Goal: Communication & Community: Answer question/provide support

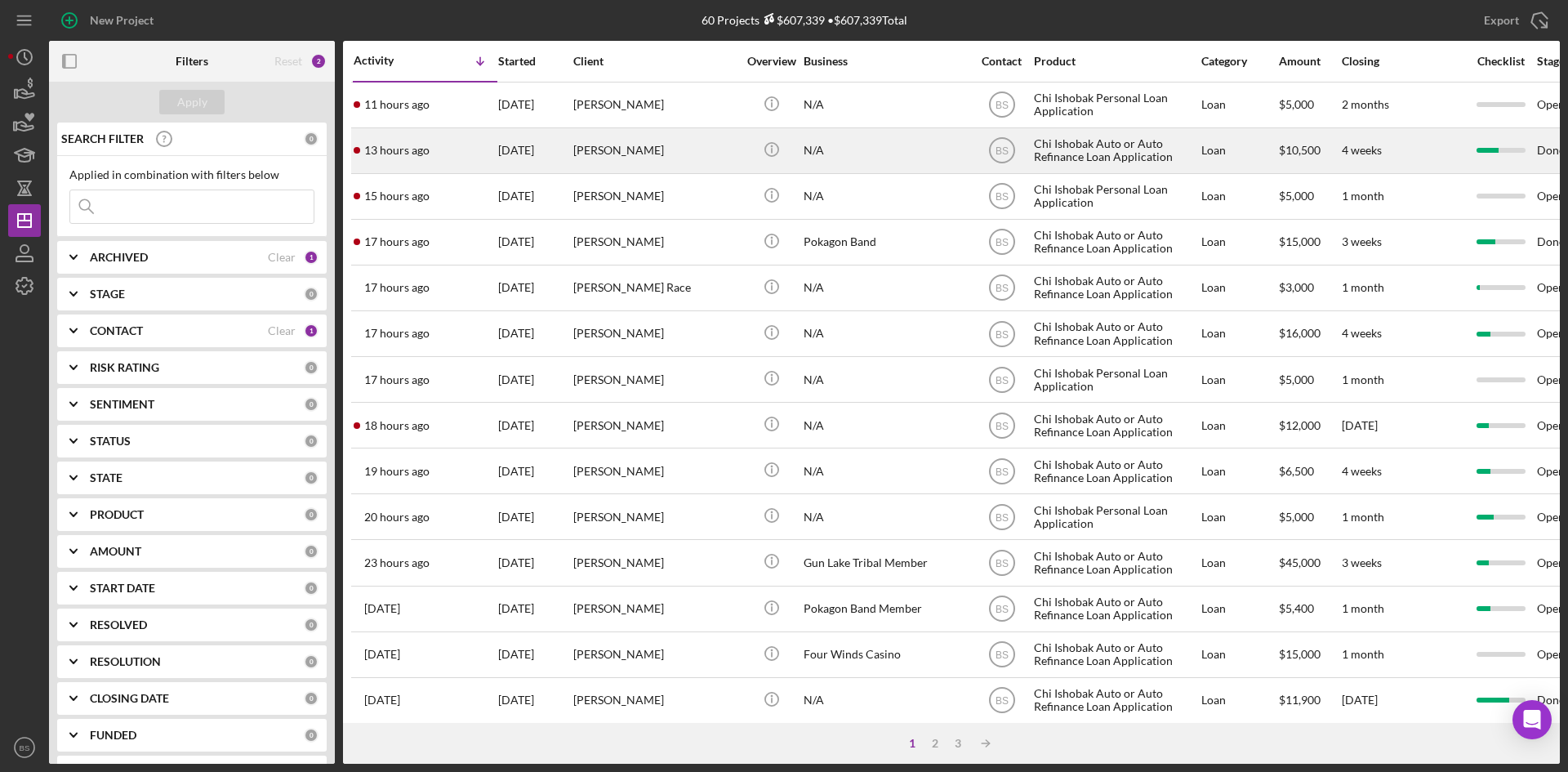
click at [450, 162] on div "13 hours ago Ralph Bailey" at bounding box center [425, 151] width 143 height 43
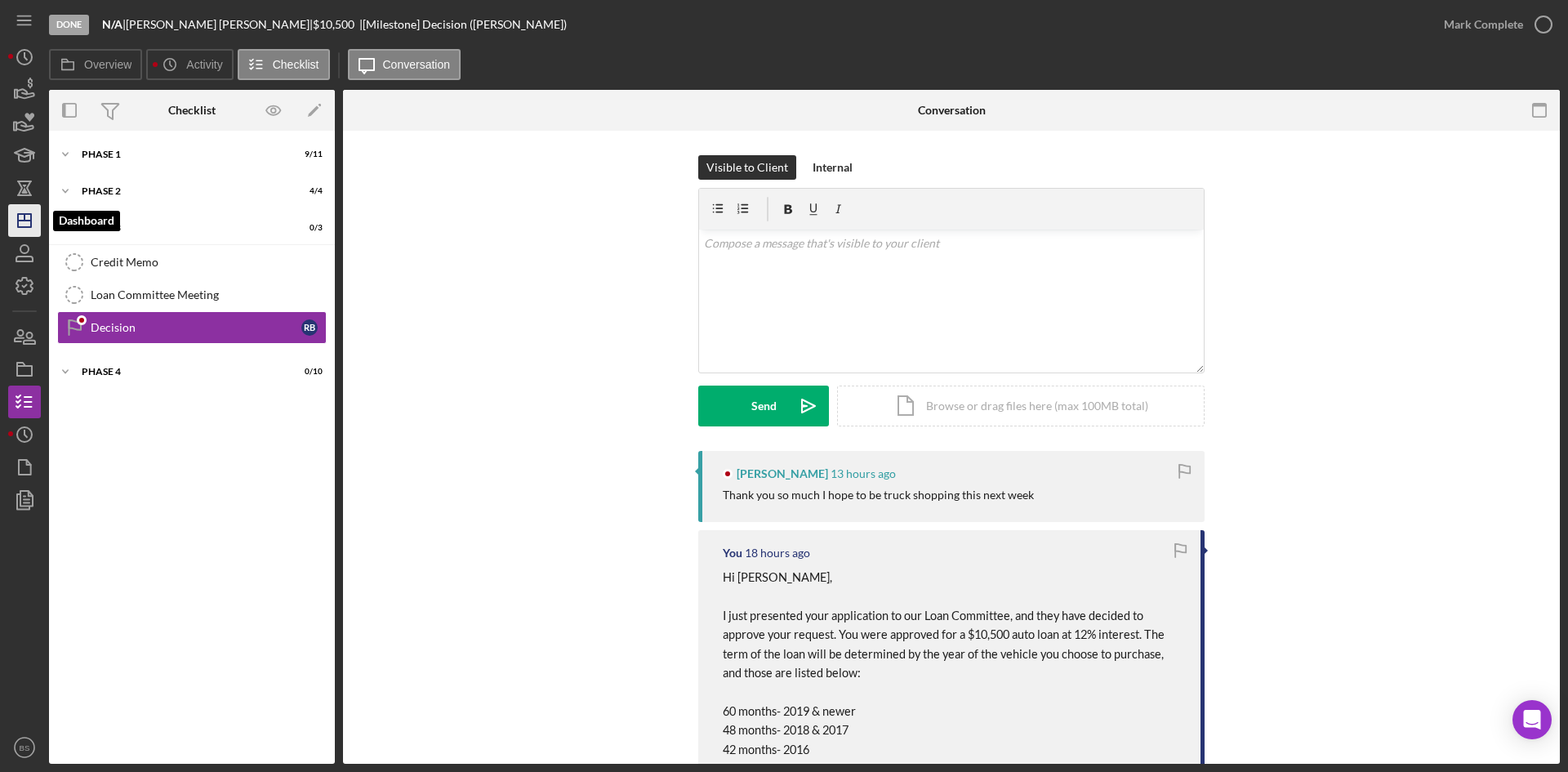
click at [33, 222] on icon "Icon/Dashboard" at bounding box center [24, 220] width 41 height 41
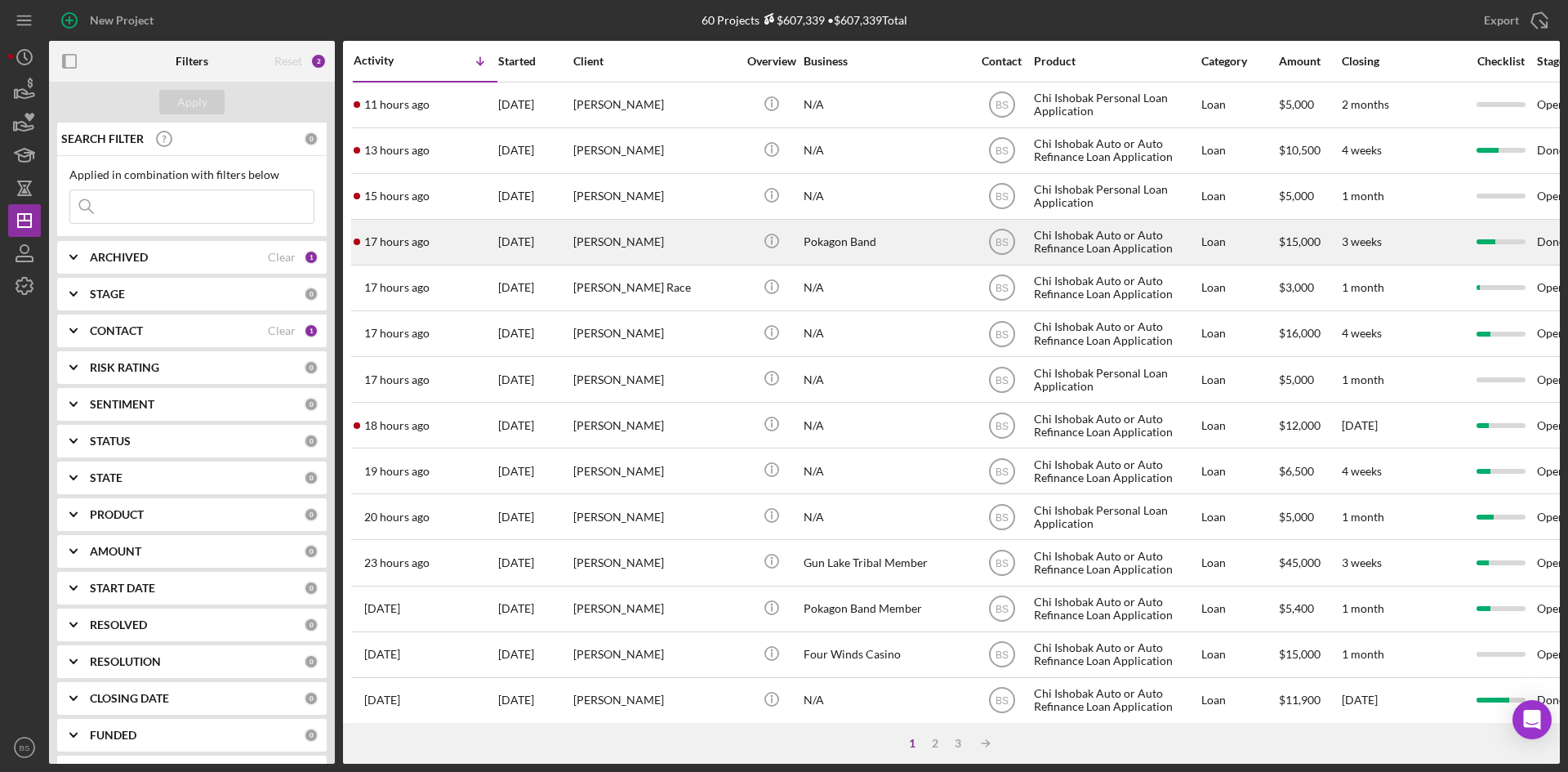
click at [649, 236] on div "[PERSON_NAME]" at bounding box center [654, 242] width 163 height 43
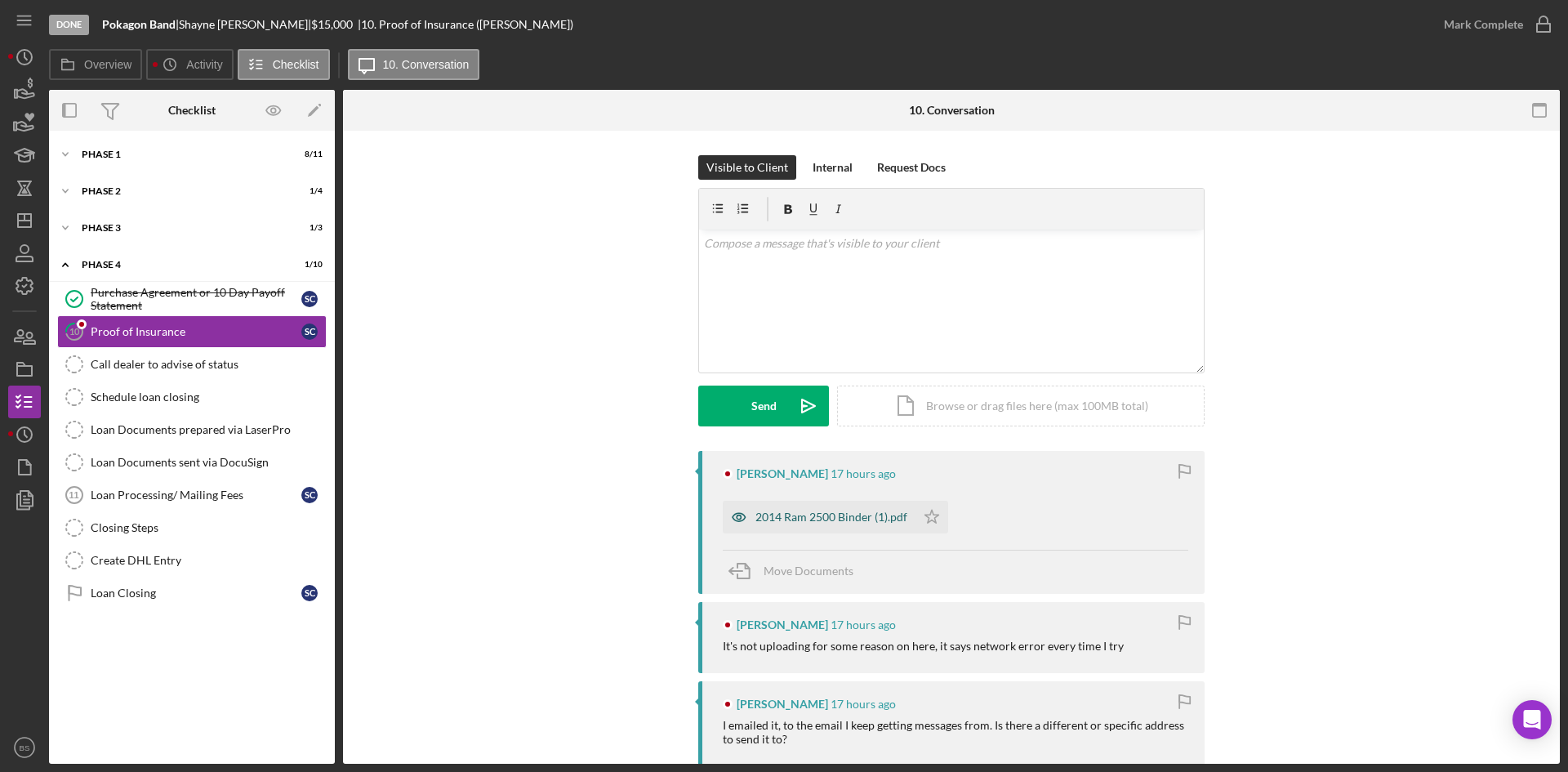
click at [835, 524] on div "2014 Ram 2500 Binder (1).pdf" at bounding box center [831, 517] width 152 height 13
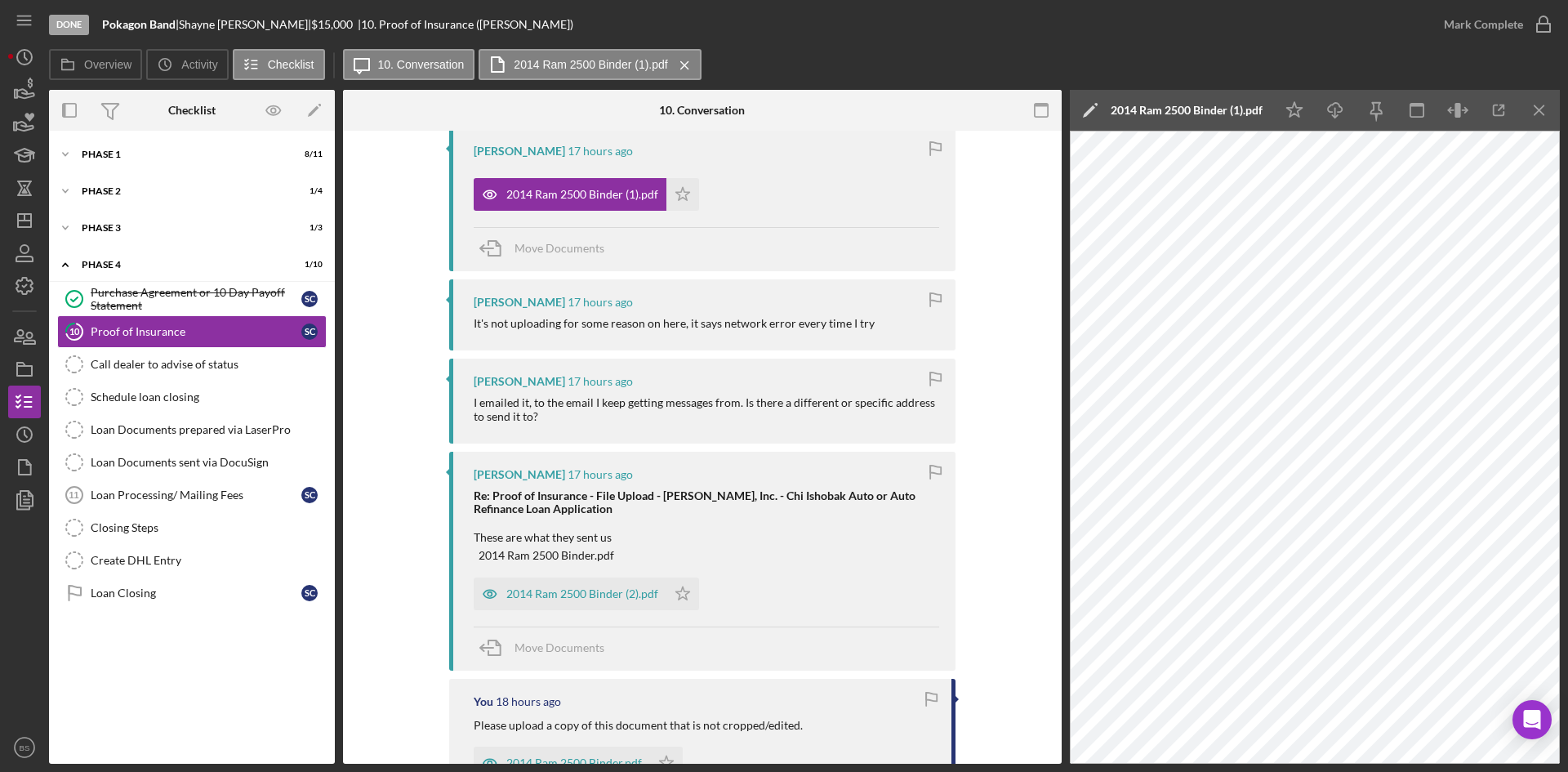
scroll to position [408, 0]
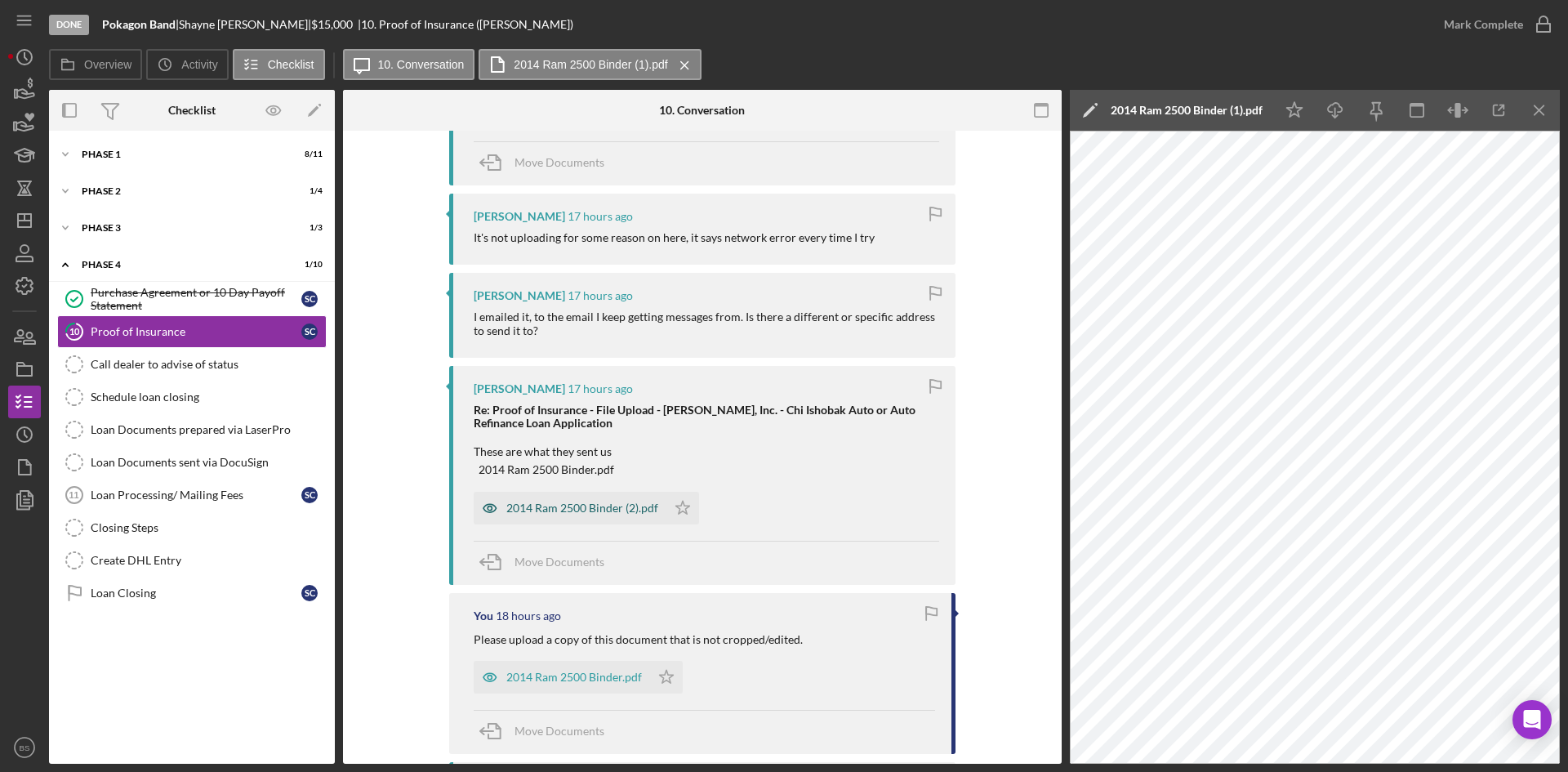
click at [650, 506] on div "2014 Ram 2500 Binder (2).pdf" at bounding box center [581, 508] width 152 height 13
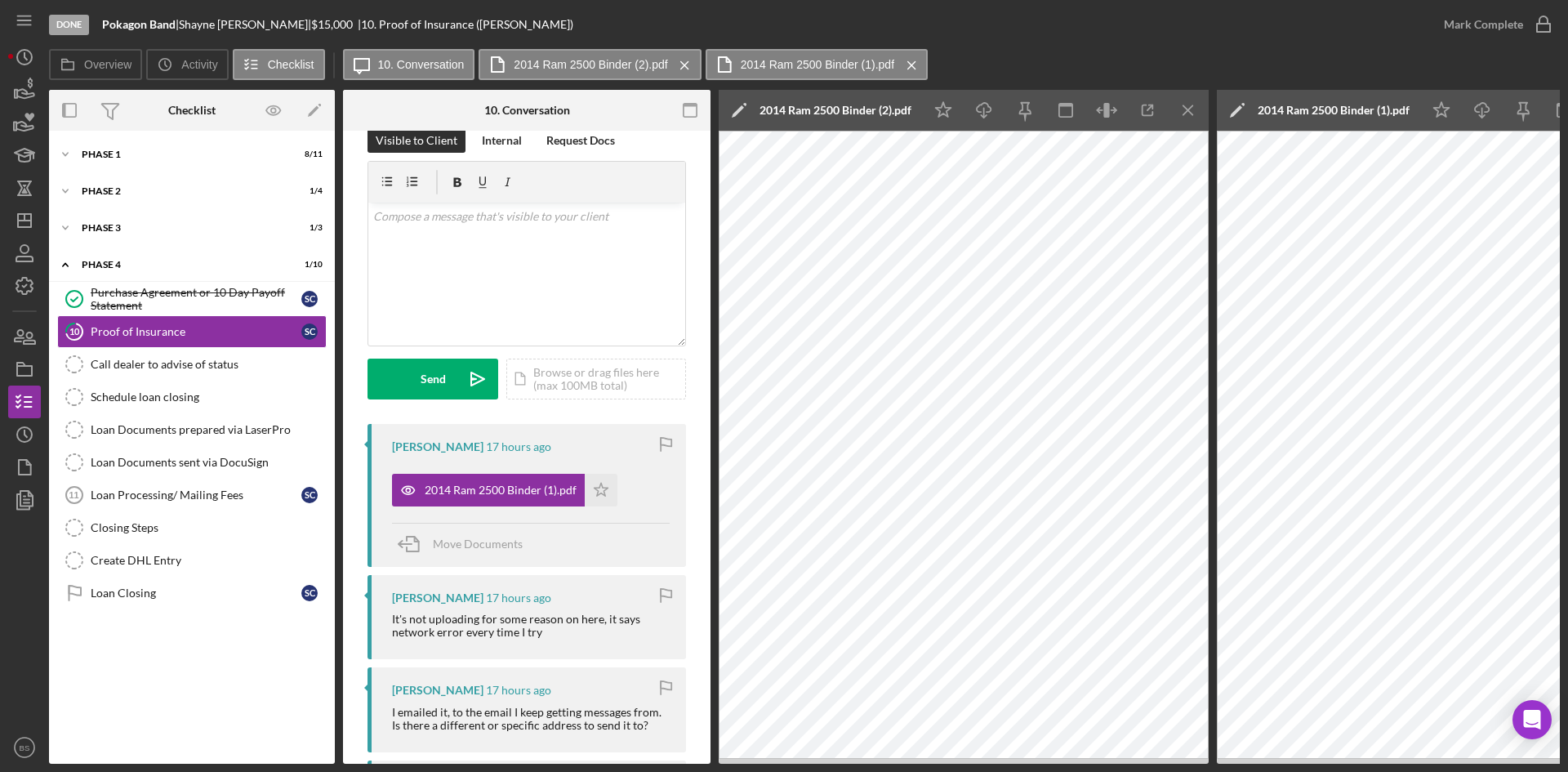
scroll to position [0, 0]
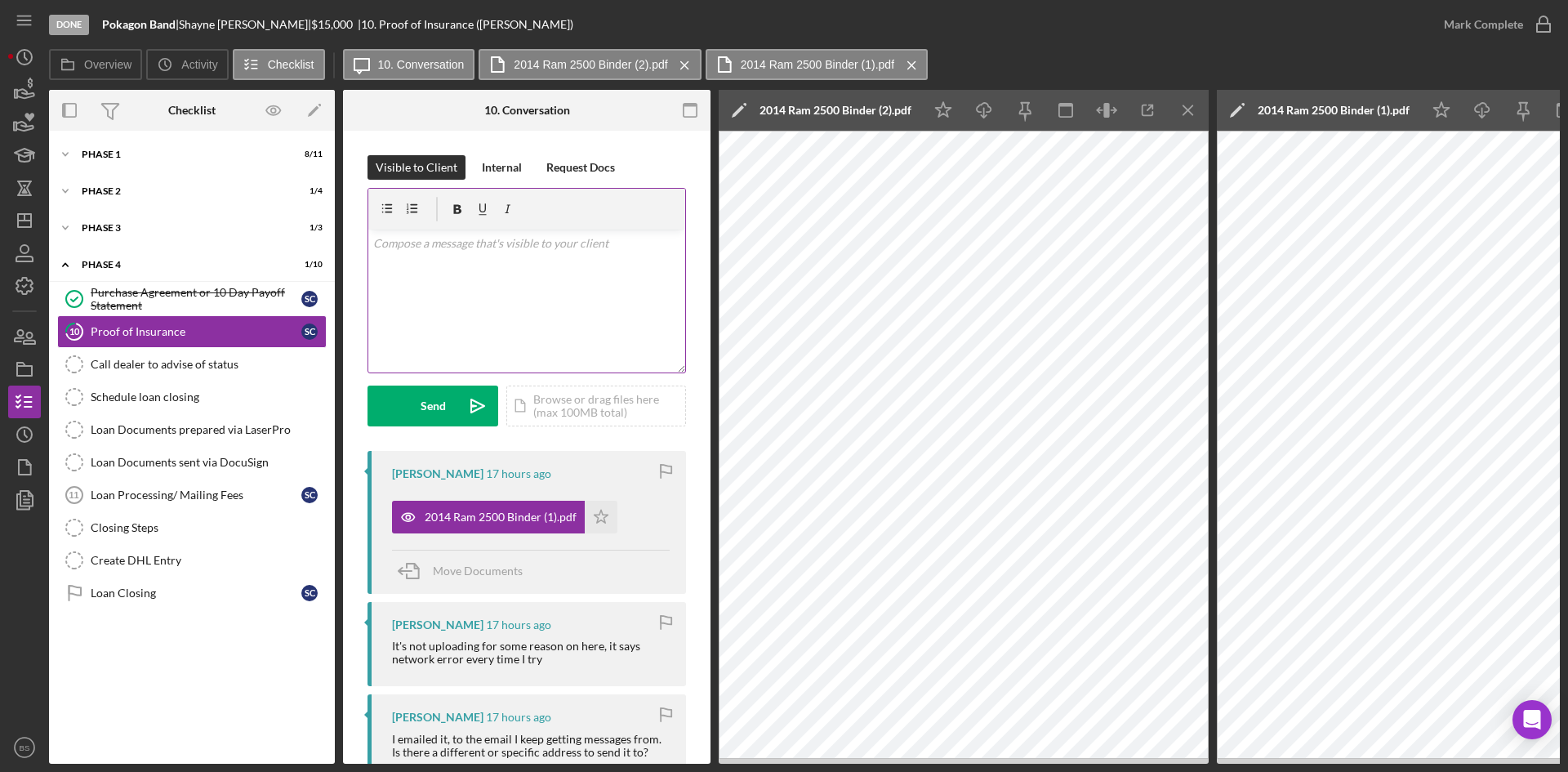
click at [476, 349] on div "v Color teal Color pink Remove color Add row above Add row below Add column bef…" at bounding box center [527, 302] width 317 height 143
click at [373, 239] on p "Please send it via email to me at info@chiishobak.org ." at bounding box center [527, 253] width 308 height 37
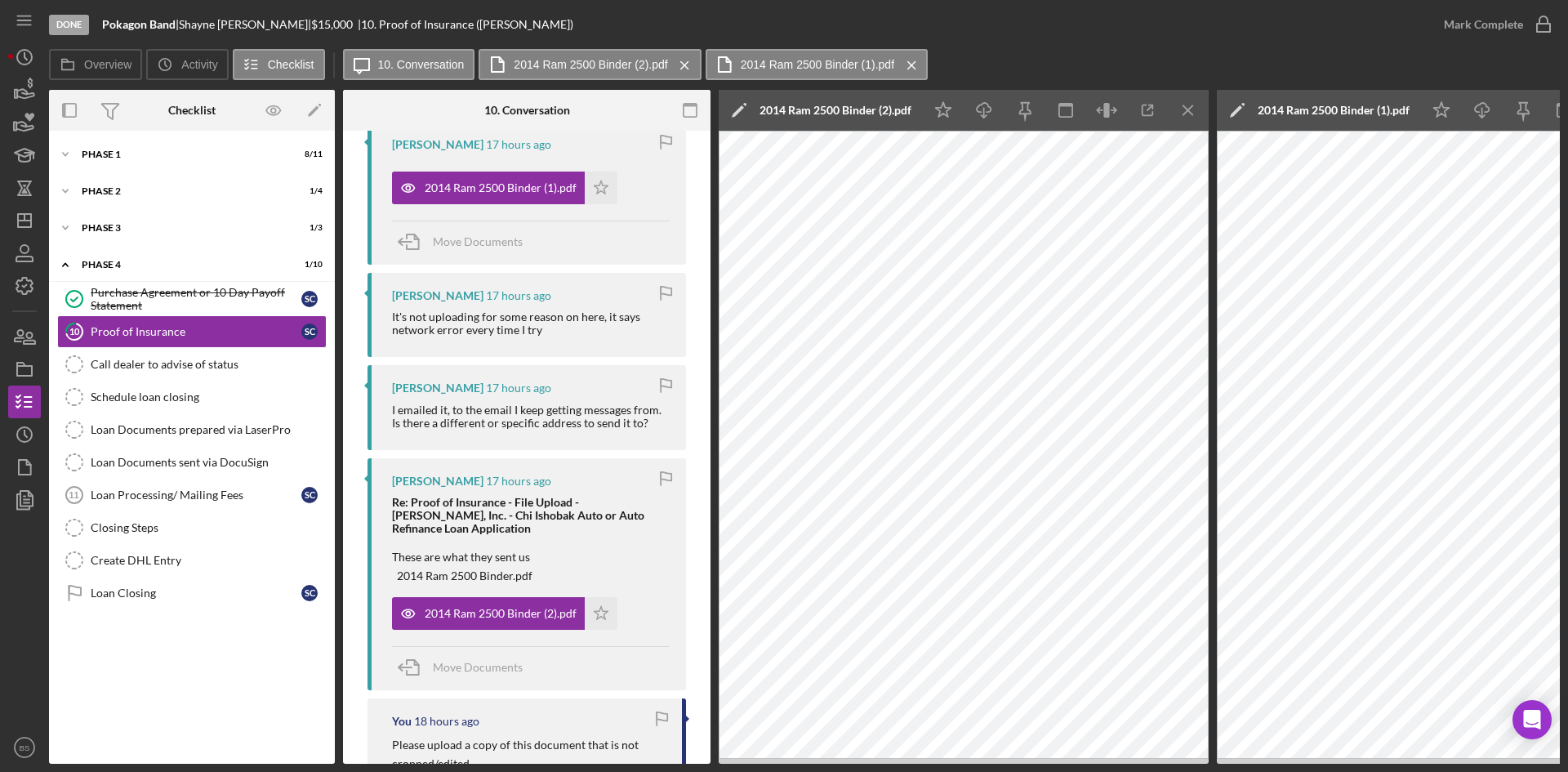
scroll to position [408, 0]
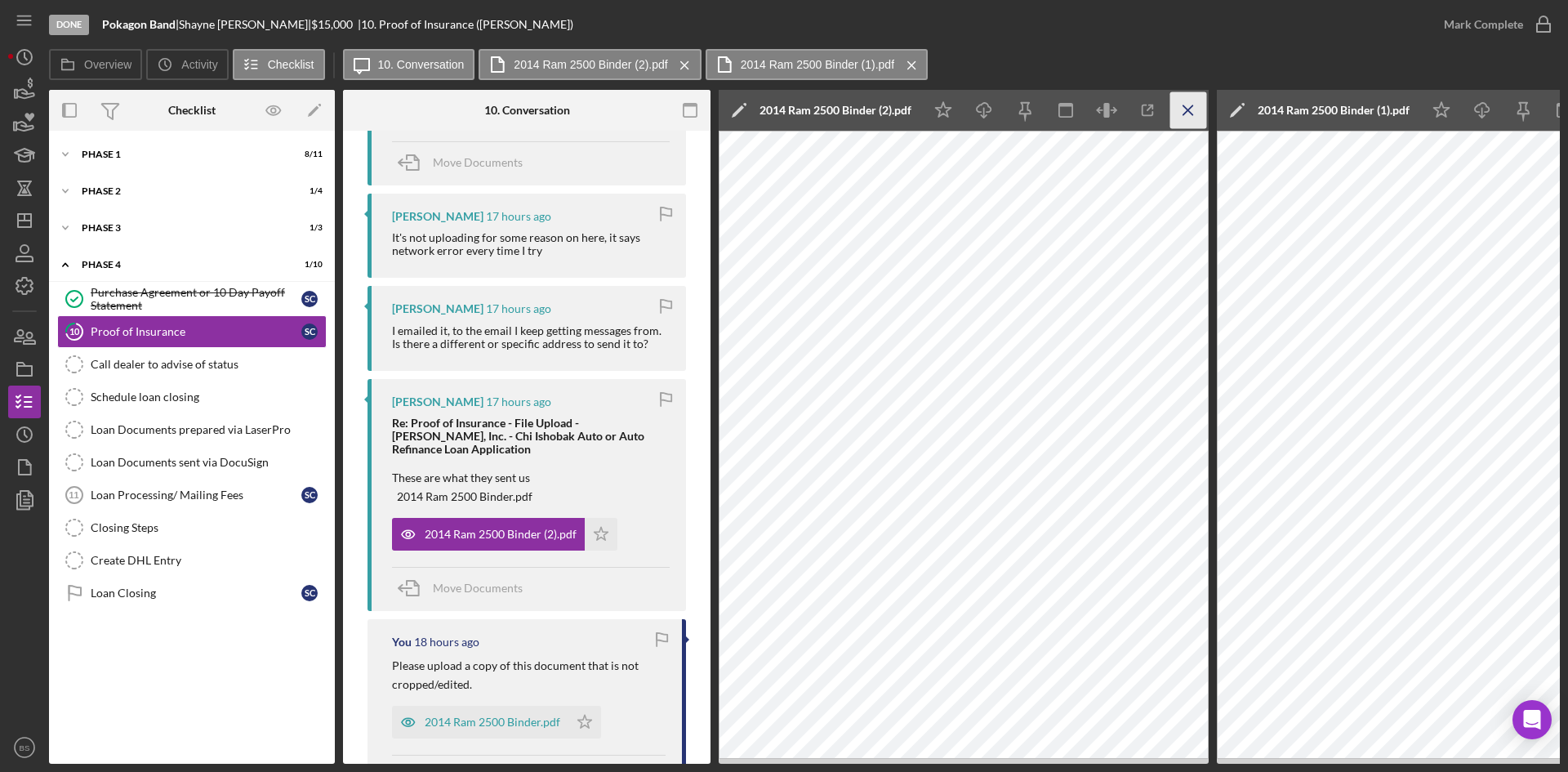
click at [1200, 102] on icon "Icon/Menu Close" at bounding box center [1188, 110] width 37 height 37
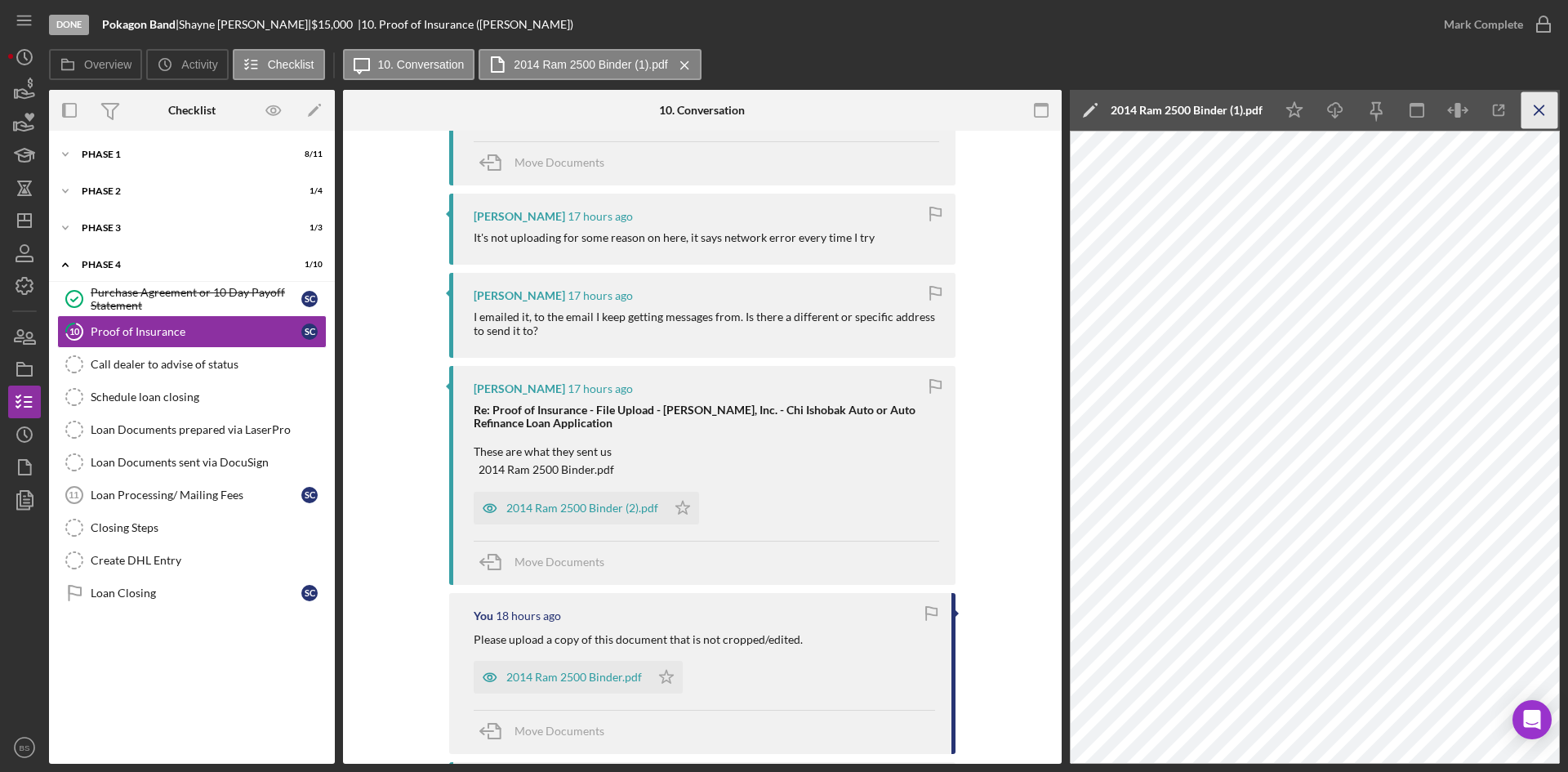
click at [1541, 99] on icon "Icon/Menu Close" at bounding box center [1540, 110] width 37 height 37
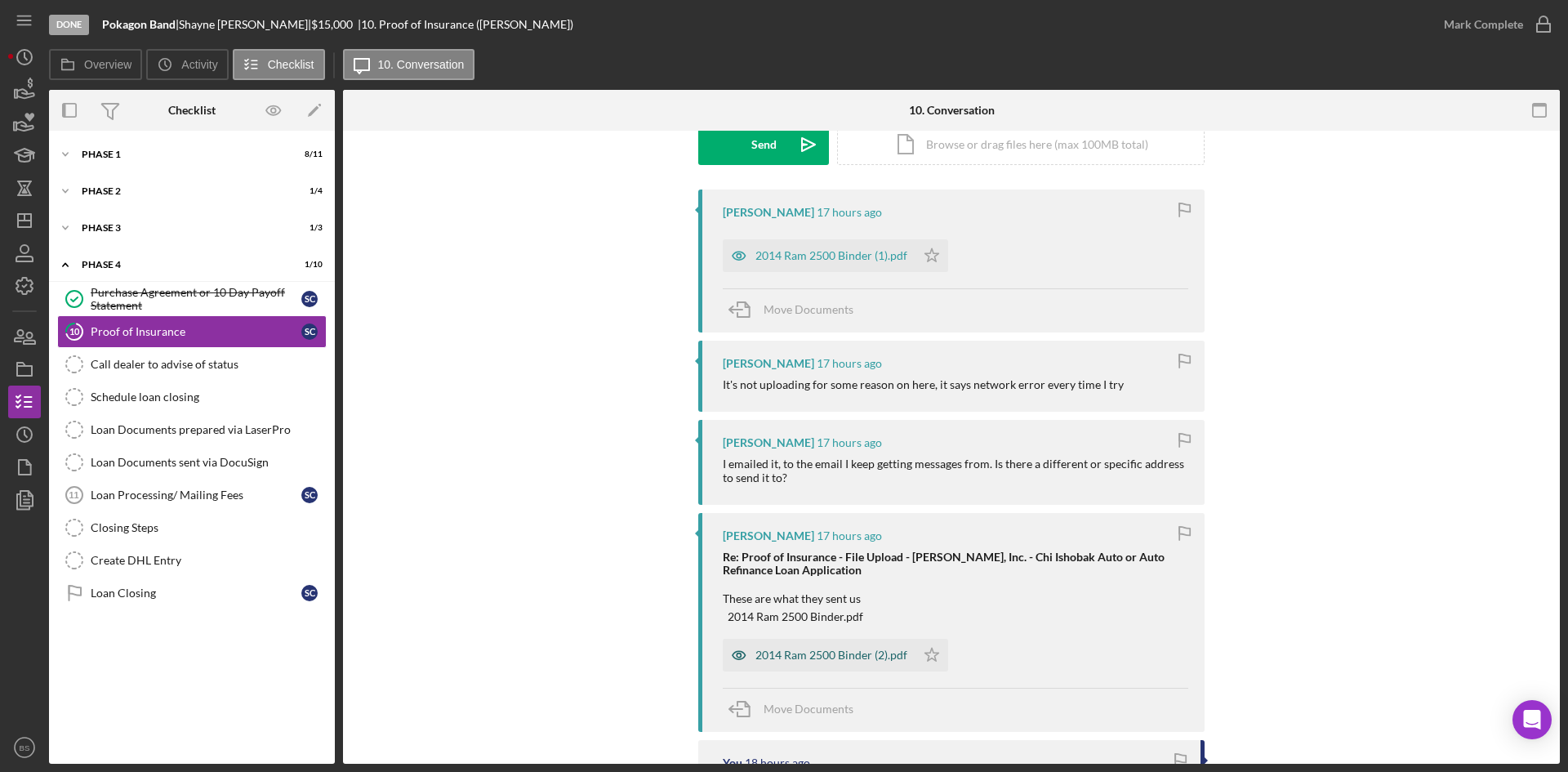
scroll to position [0, 0]
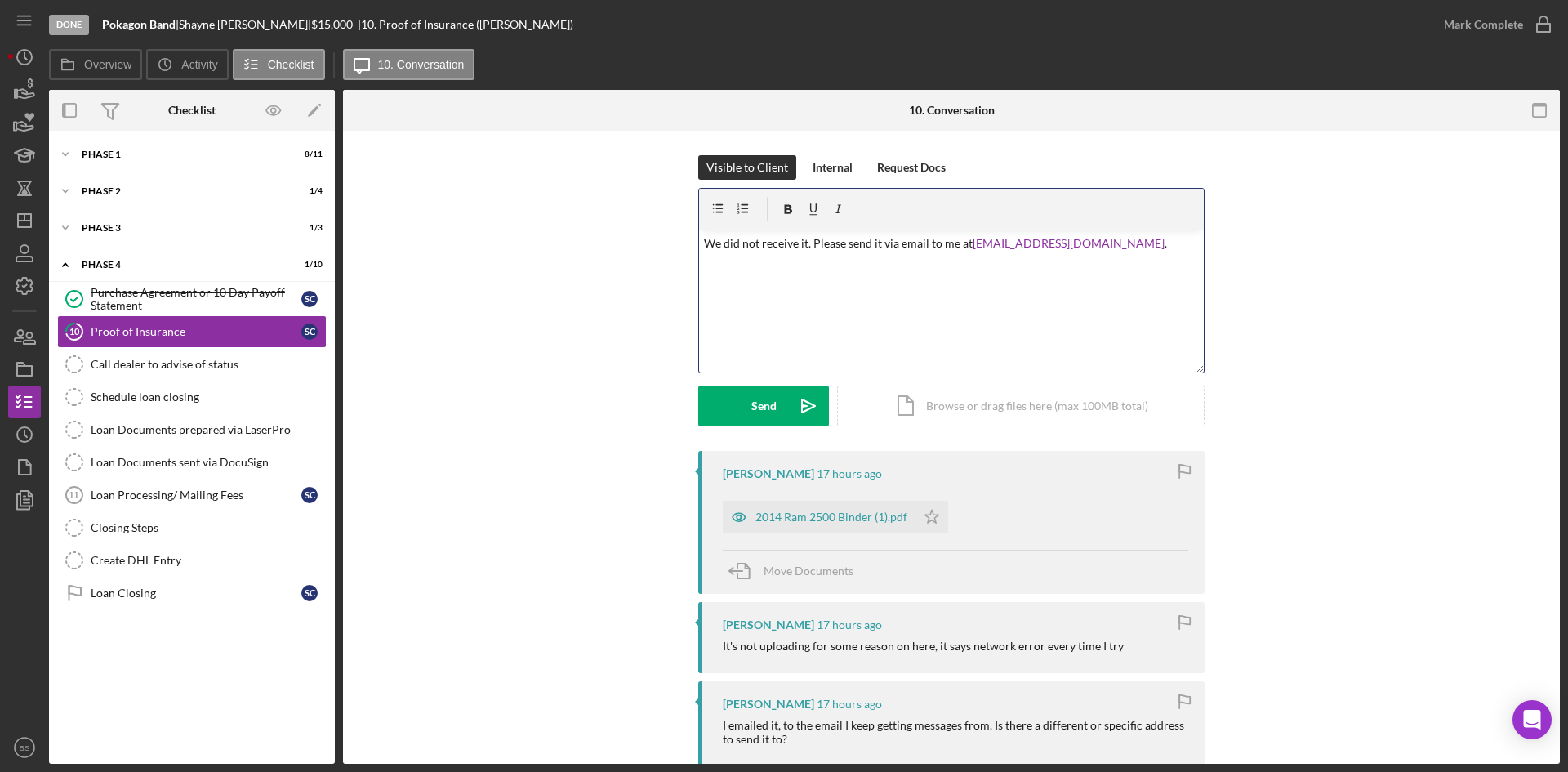
click at [856, 242] on p "We did not receive it. Please send it via email to me at info@chiishobak.org ." at bounding box center [952, 243] width 496 height 18
click at [1111, 242] on p "We did not receive it. Please send it via email to me at info@chiishobak.org ." at bounding box center [952, 243] width 496 height 18
click at [791, 417] on icon "Icon/icon-invite-send" at bounding box center [808, 405] width 41 height 41
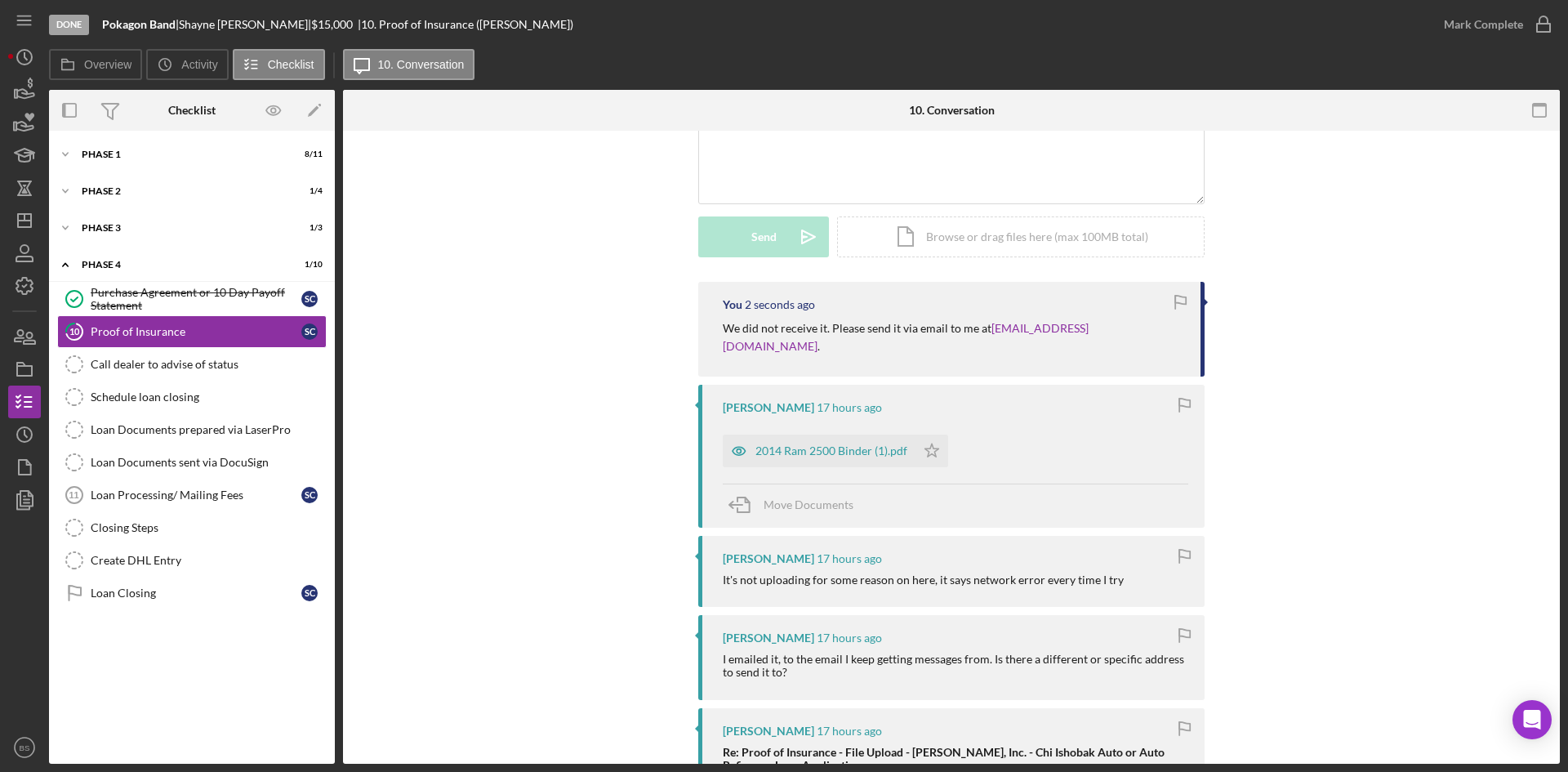
scroll to position [245, 0]
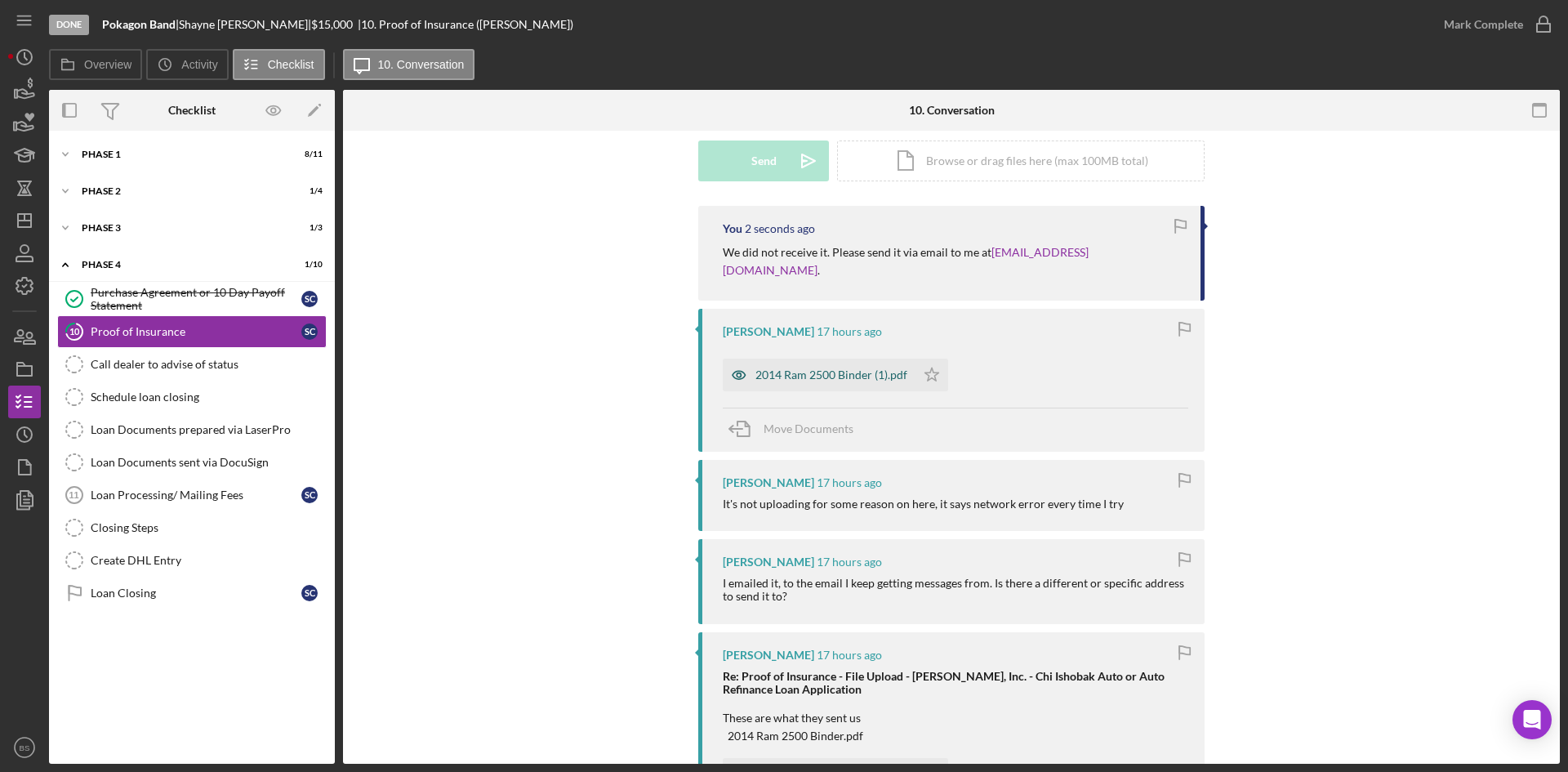
click at [797, 369] on div "2014 Ram 2500 Binder (1).pdf" at bounding box center [831, 375] width 152 height 13
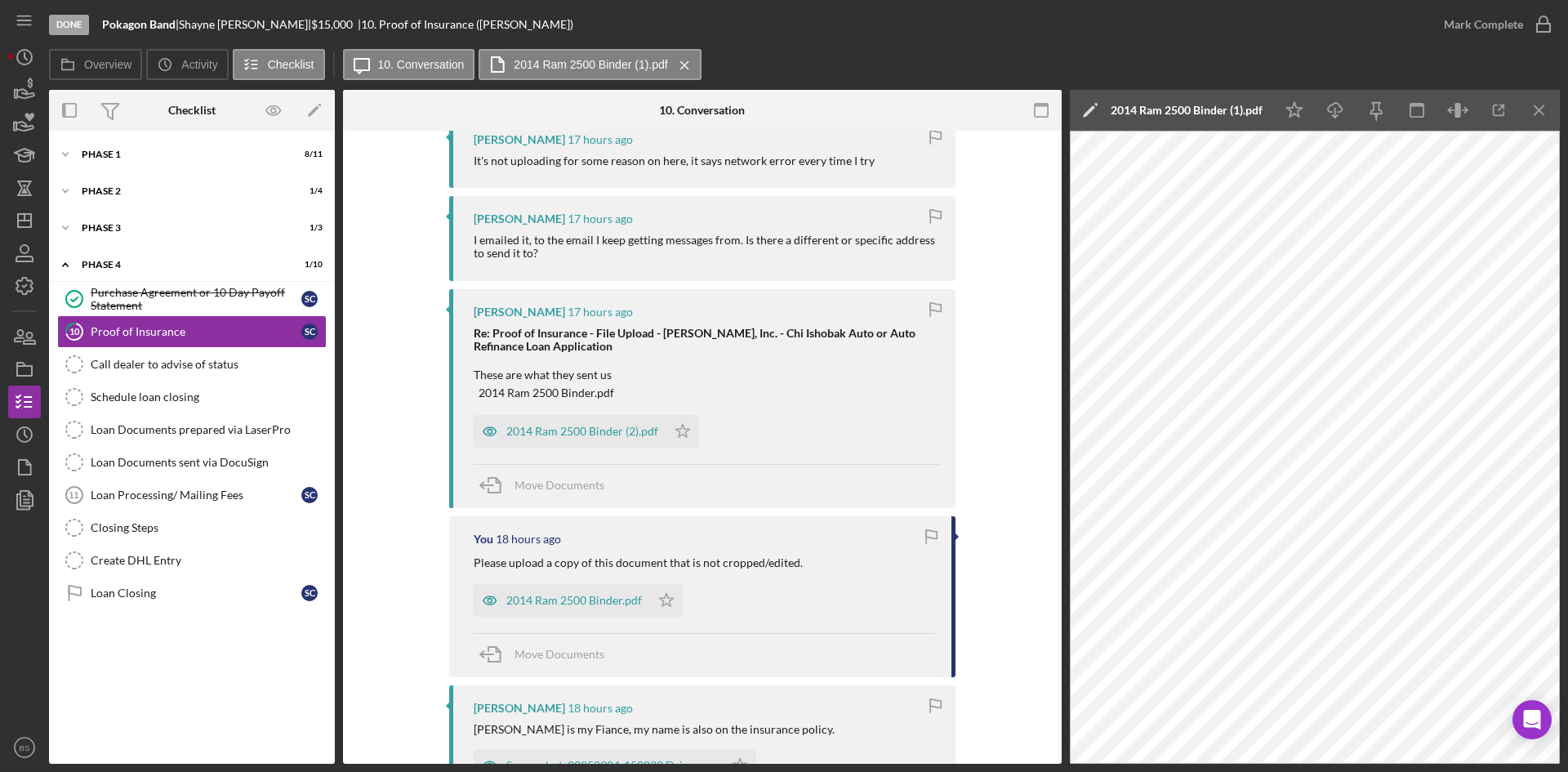
scroll to position [653, 0]
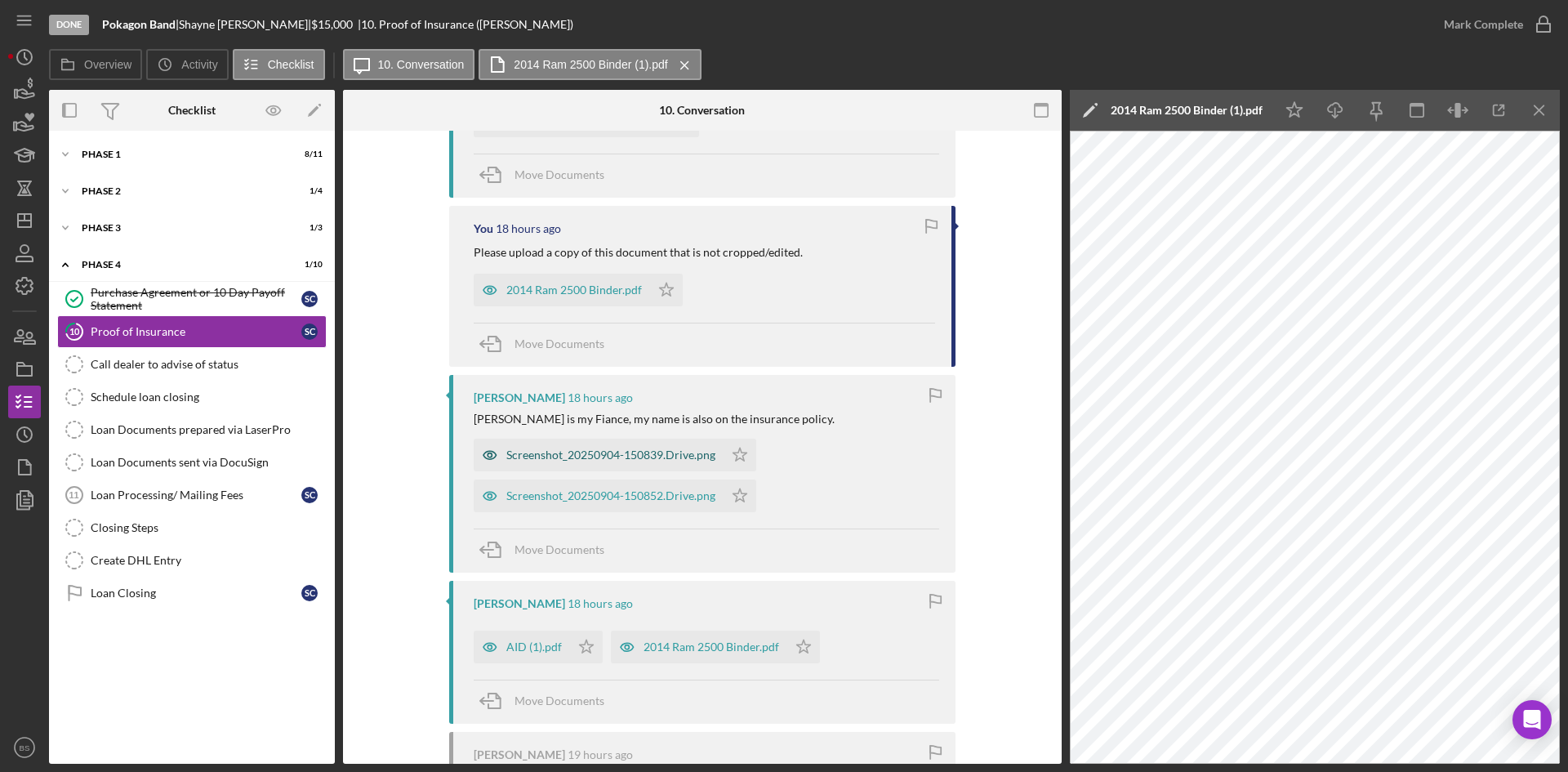
click at [603, 449] on div "Screenshot_20250904-150839.Drive.png" at bounding box center [611, 455] width 209 height 13
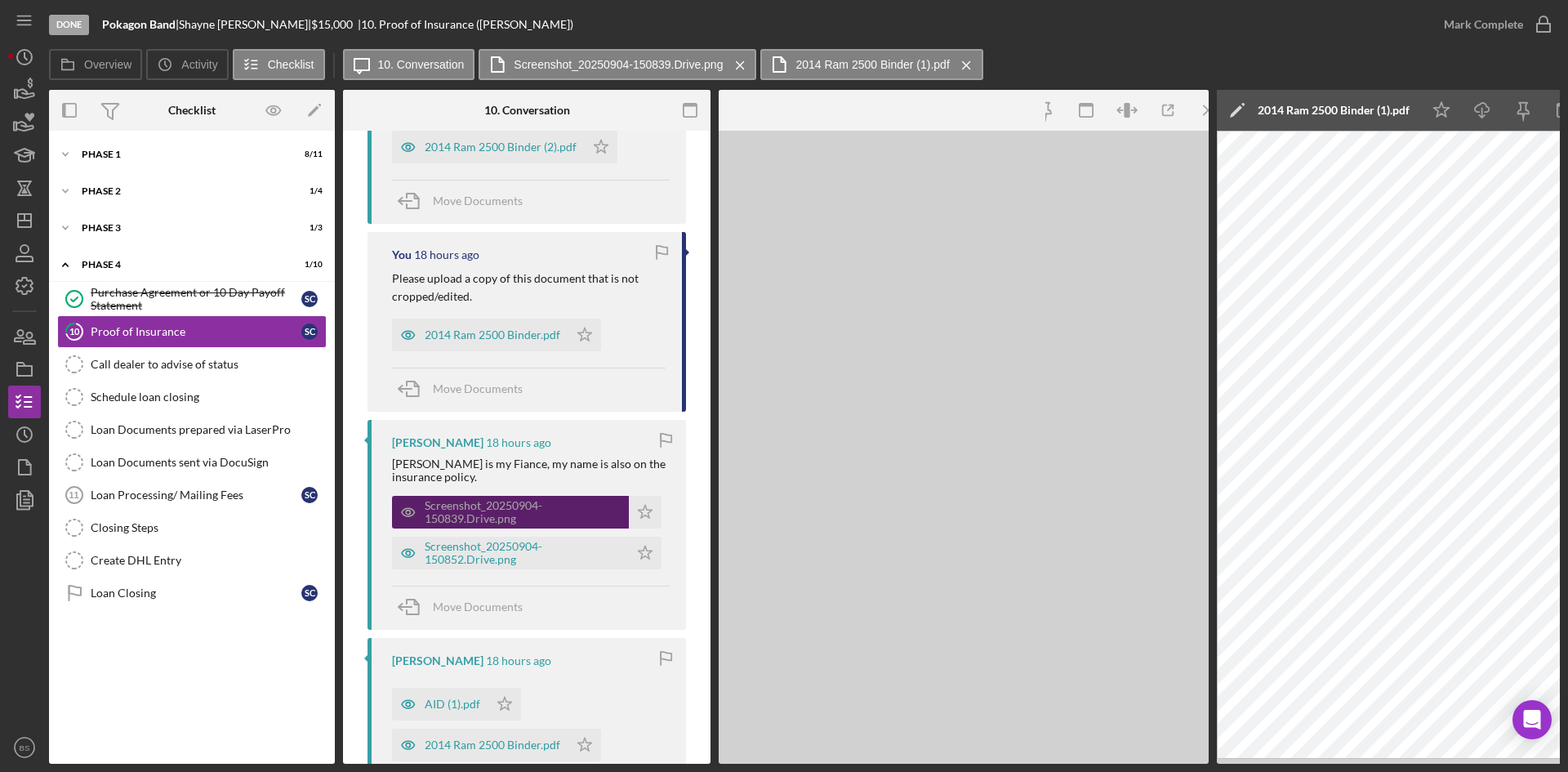
scroll to position [944, 0]
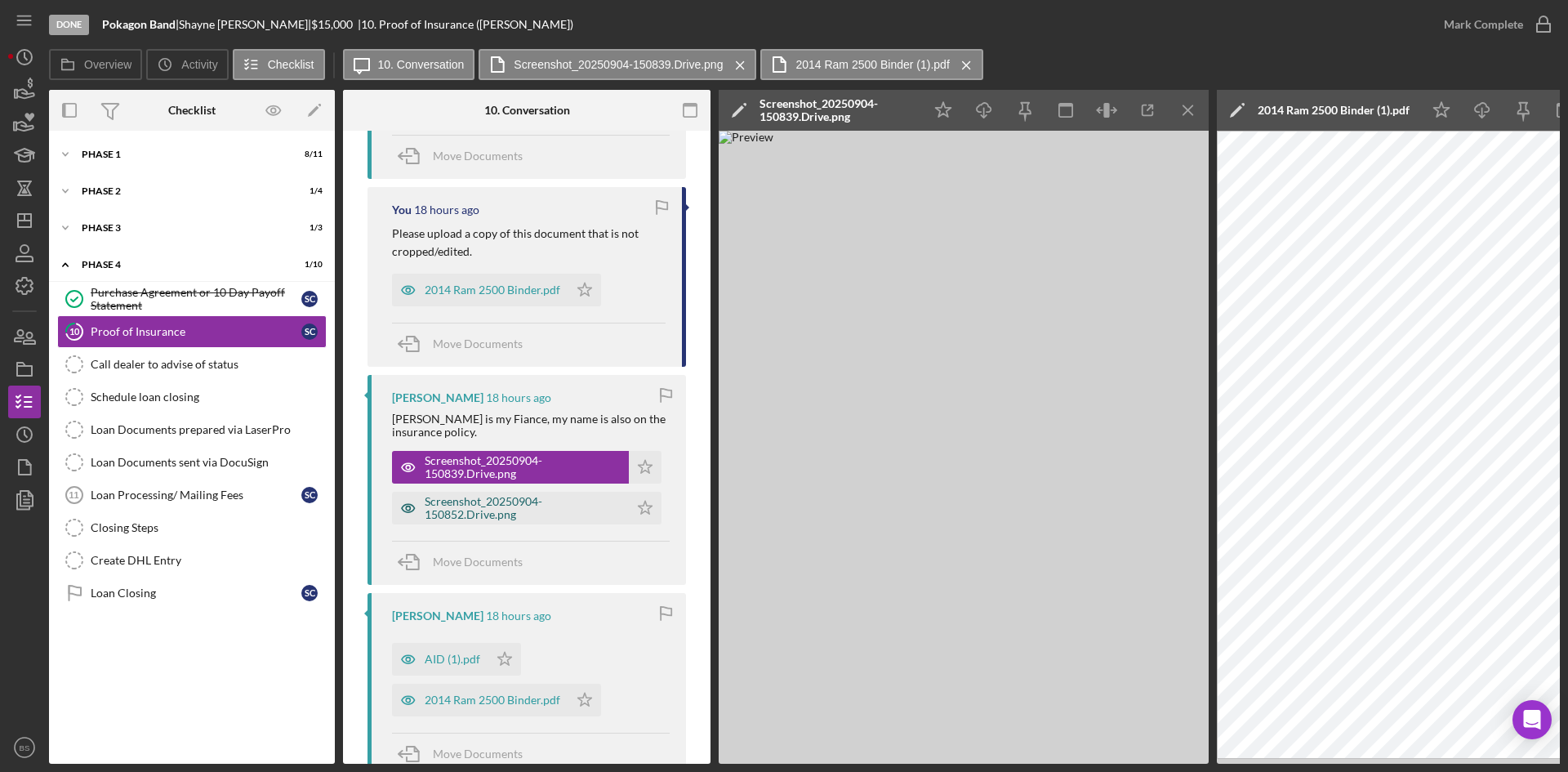
click at [562, 501] on div "Screenshot_20250904-150852.Drive.png" at bounding box center [523, 508] width 196 height 26
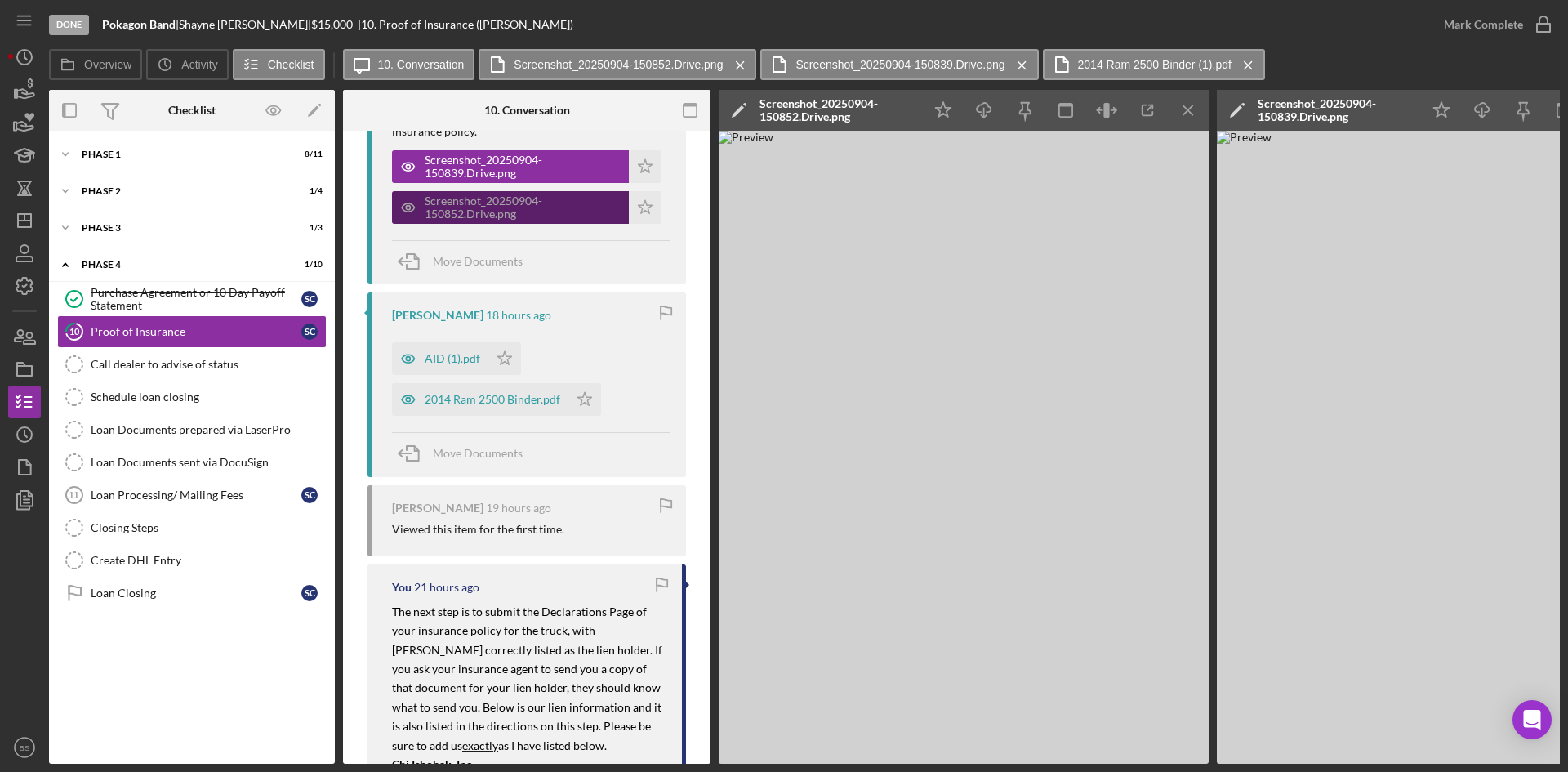
scroll to position [1352, 0]
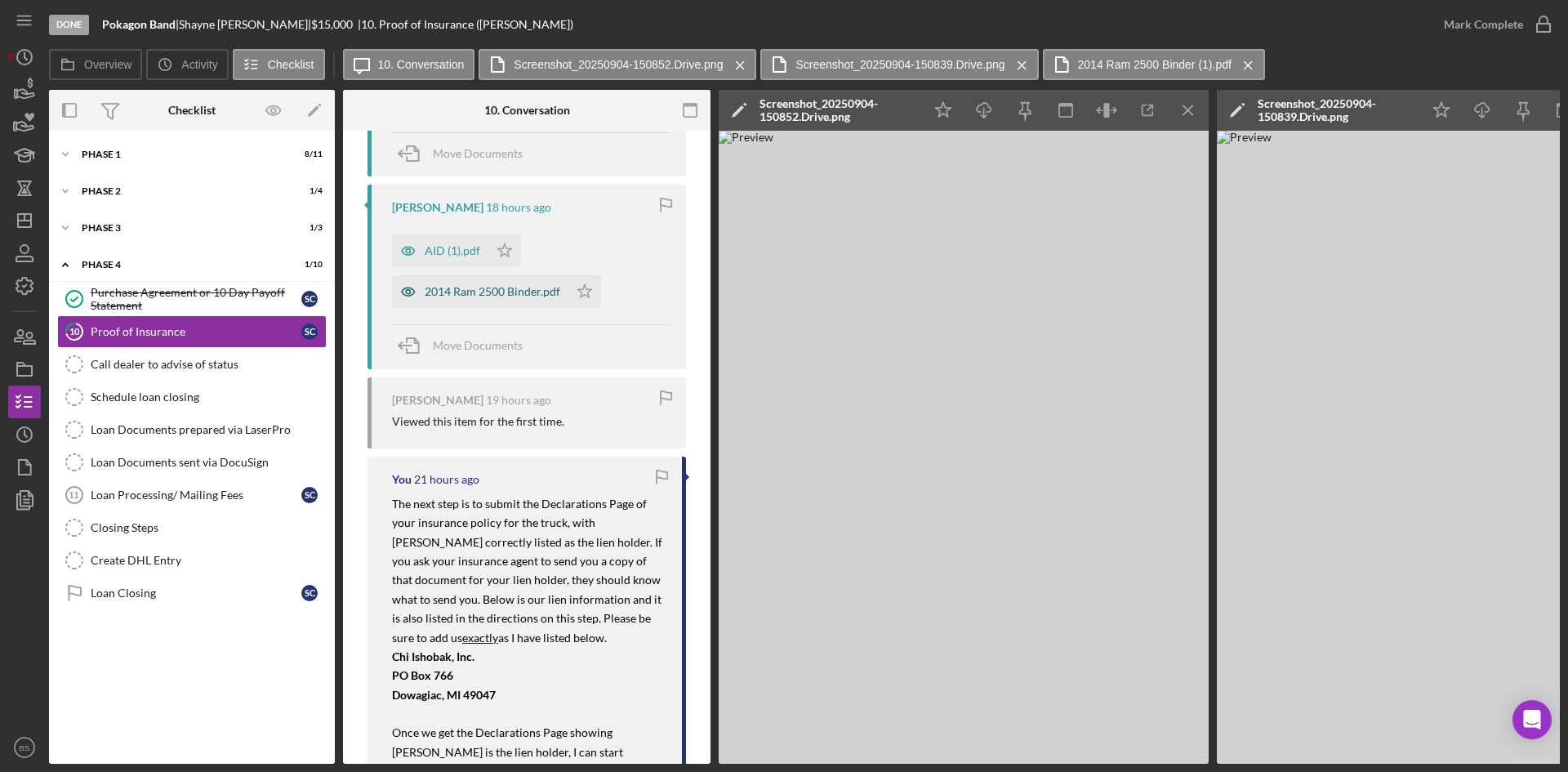
click at [526, 291] on div "2014 Ram 2500 Binder.pdf" at bounding box center [493, 291] width 136 height 13
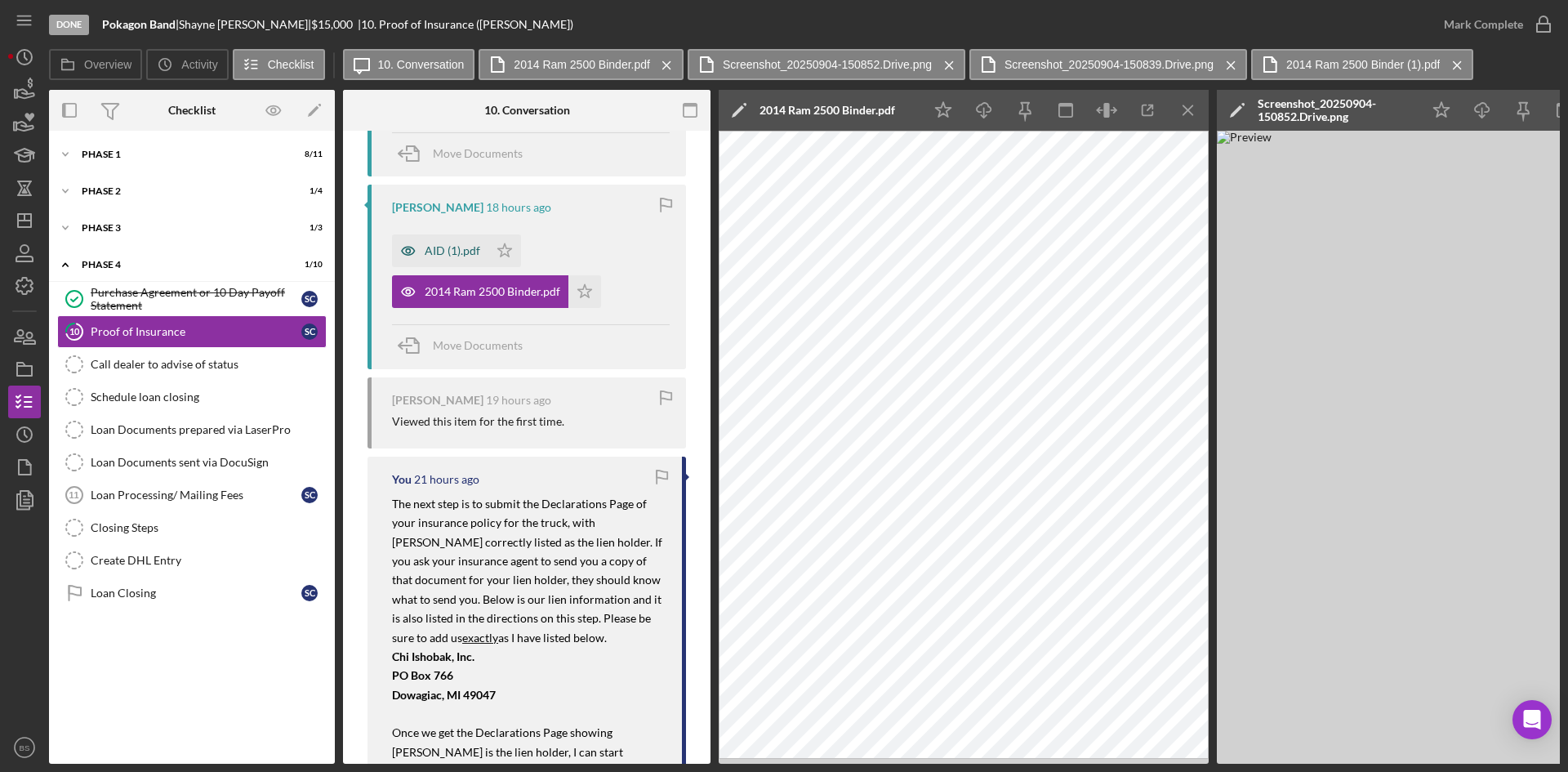
click at [444, 243] on div "AID (1).pdf" at bounding box center [440, 251] width 96 height 33
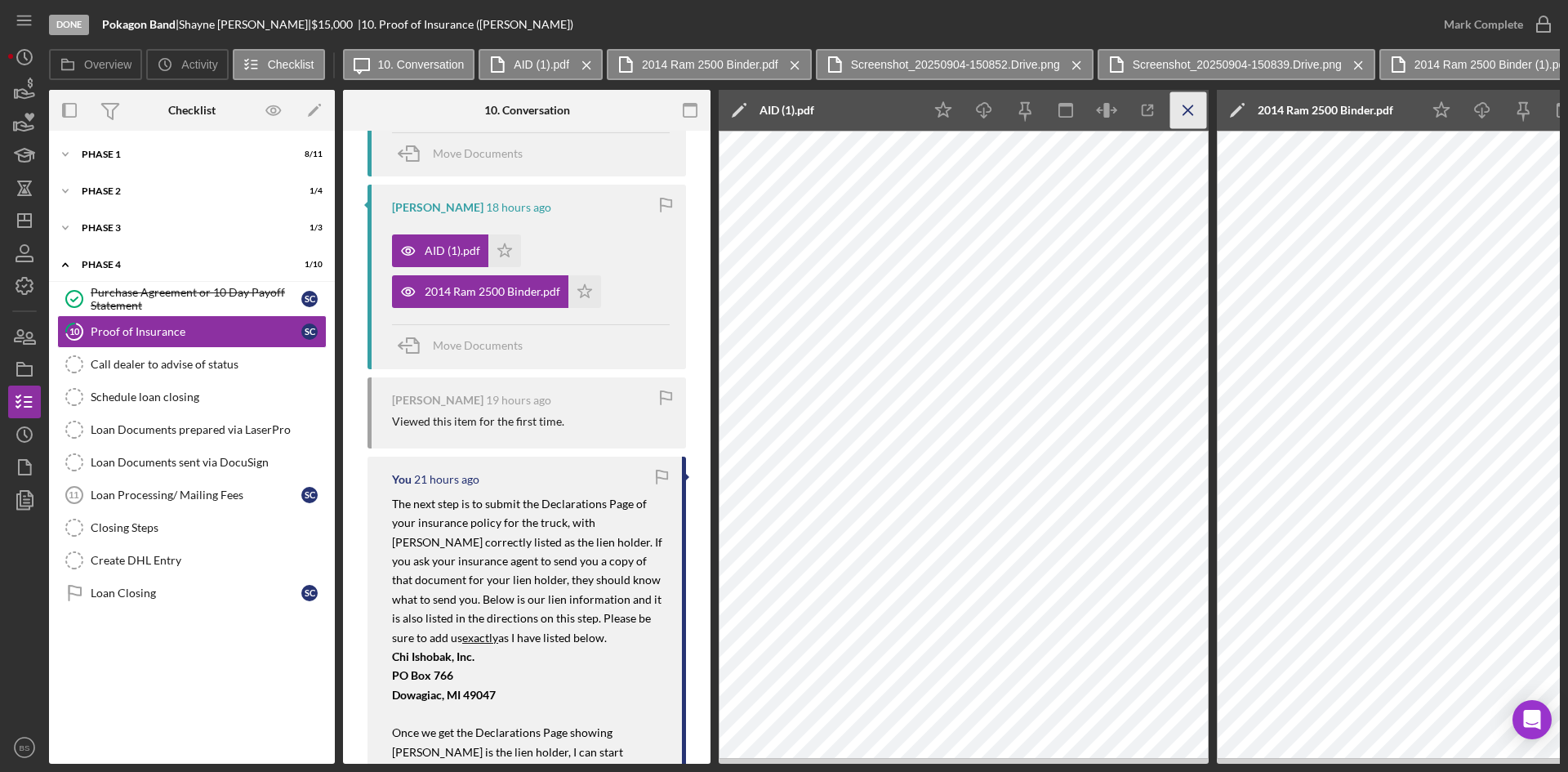
click at [1183, 107] on icon "Icon/Menu Close" at bounding box center [1188, 110] width 37 height 37
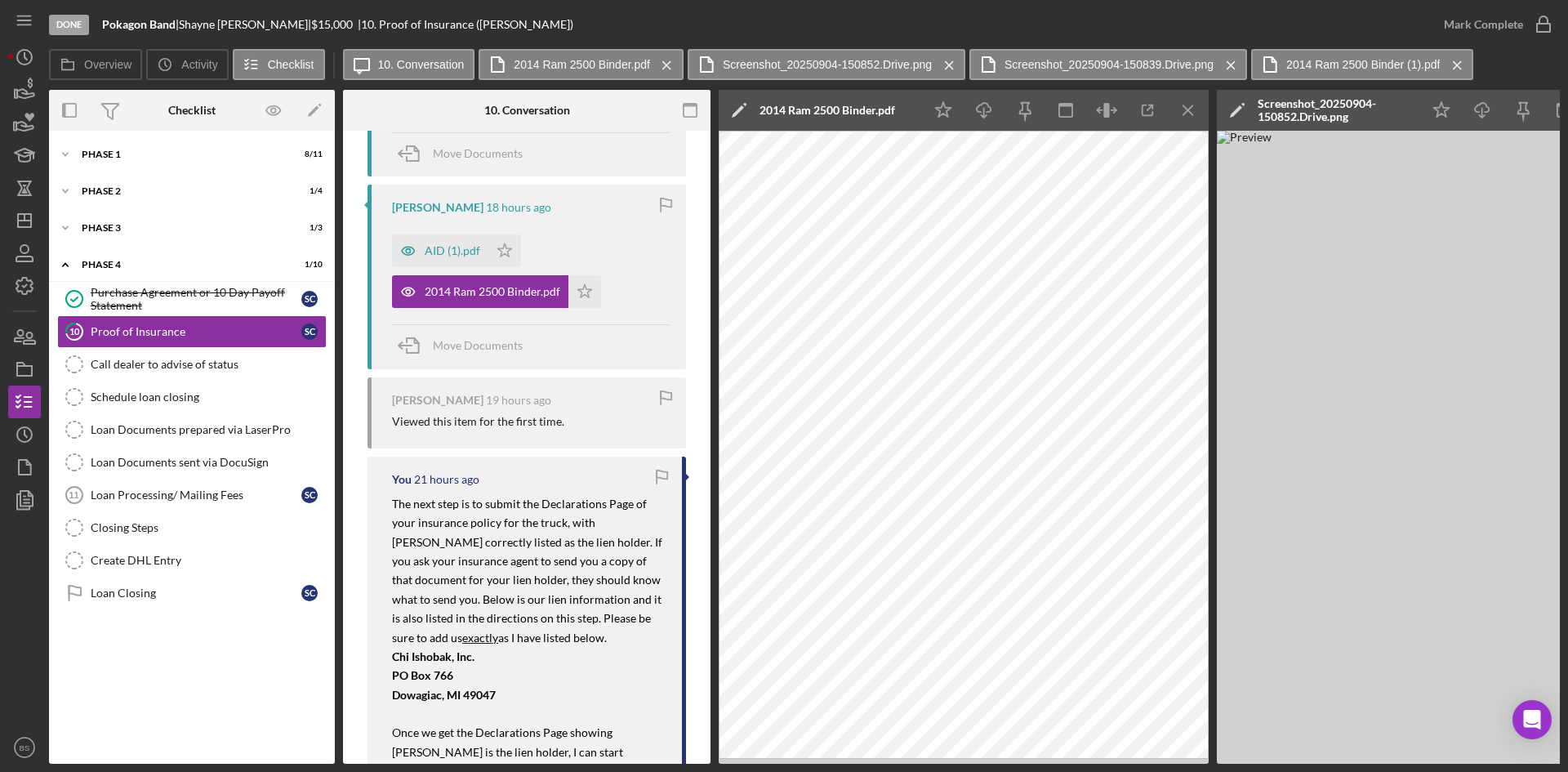
click at [1183, 107] on icon "Icon/Menu Close" at bounding box center [1188, 110] width 37 height 37
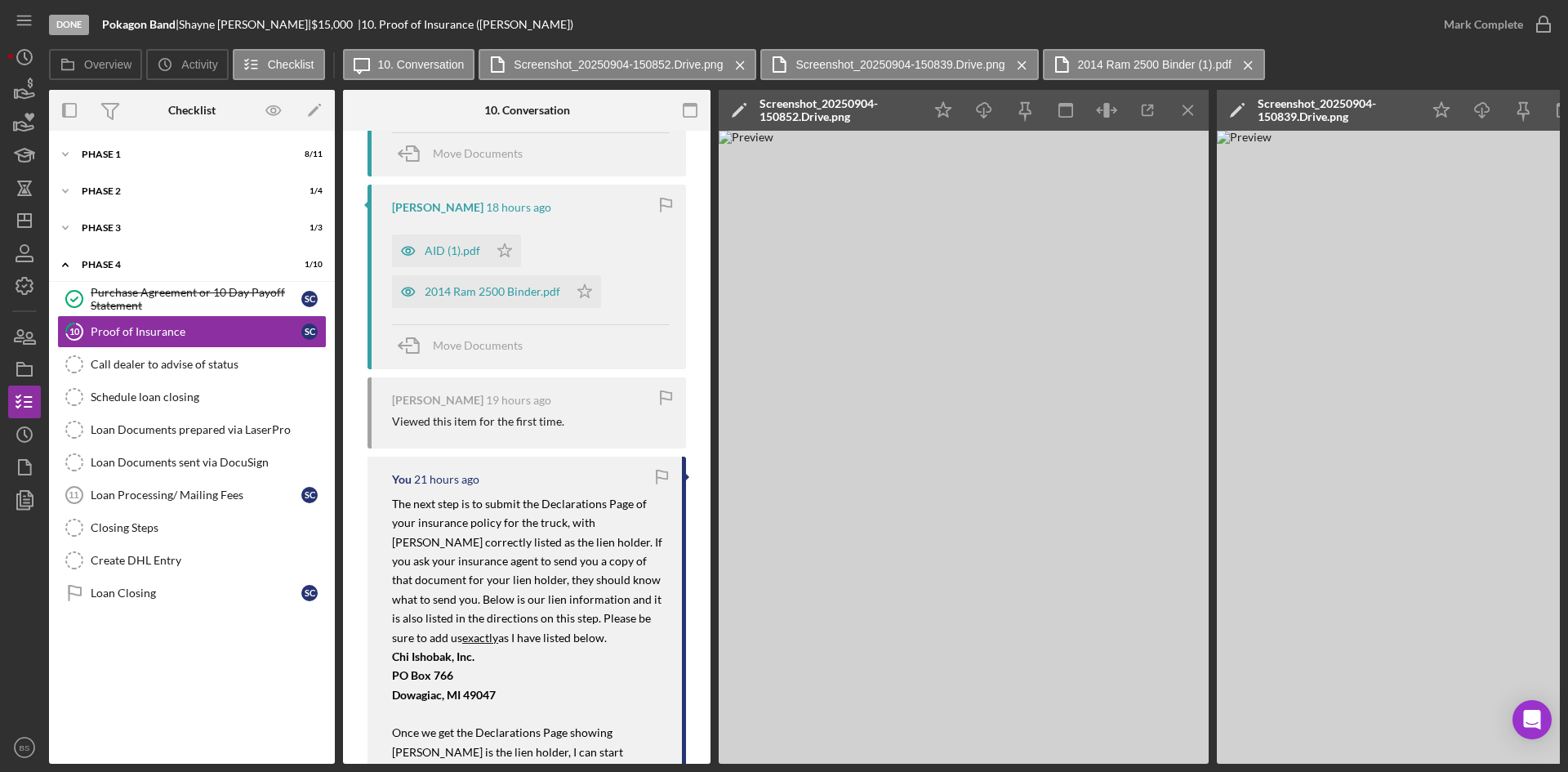
click at [1183, 107] on icon "Icon/Menu Close" at bounding box center [1188, 110] width 37 height 37
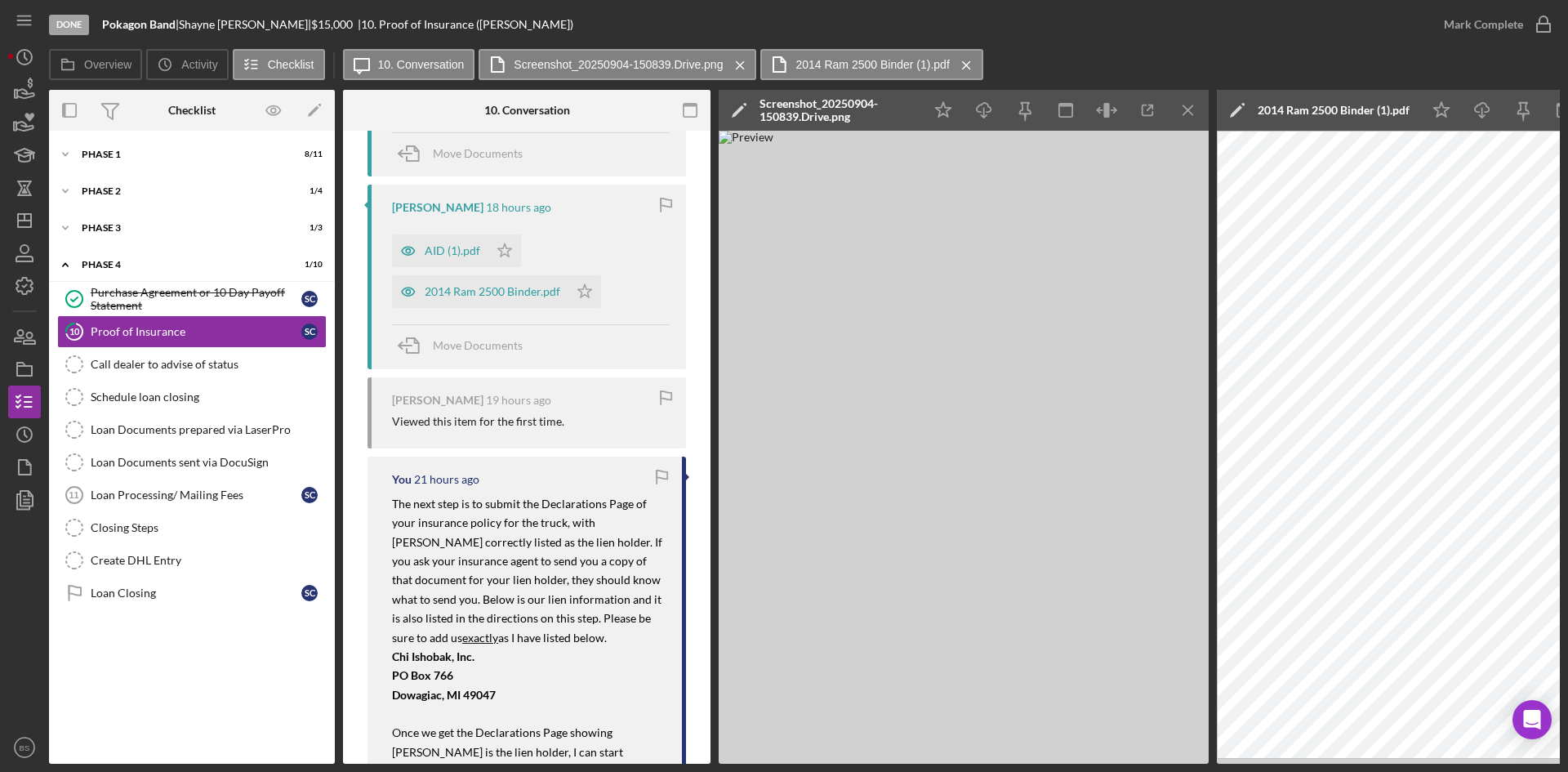
click at [1183, 107] on icon "Icon/Menu Close" at bounding box center [1188, 110] width 37 height 37
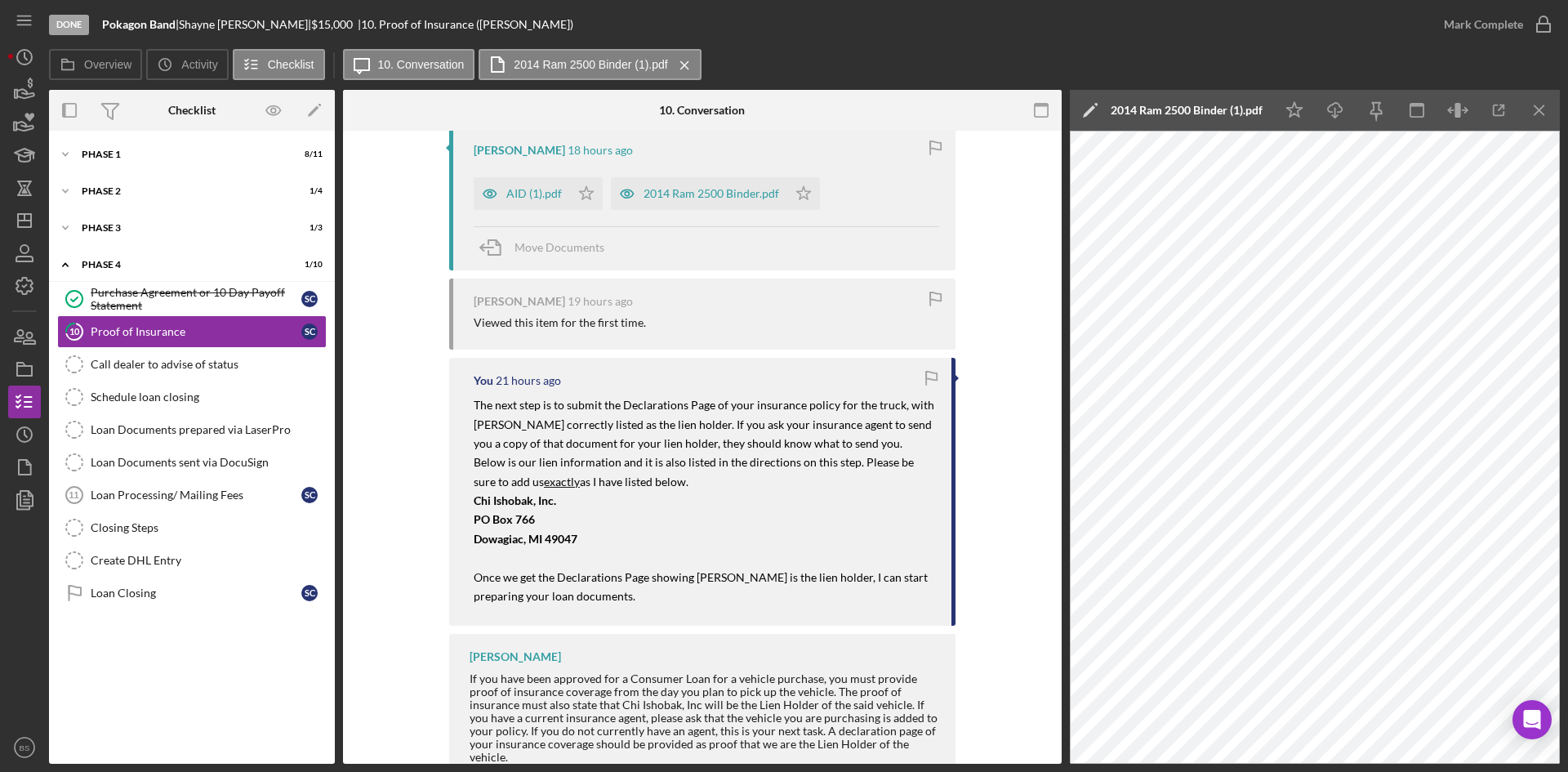
scroll to position [1276, 0]
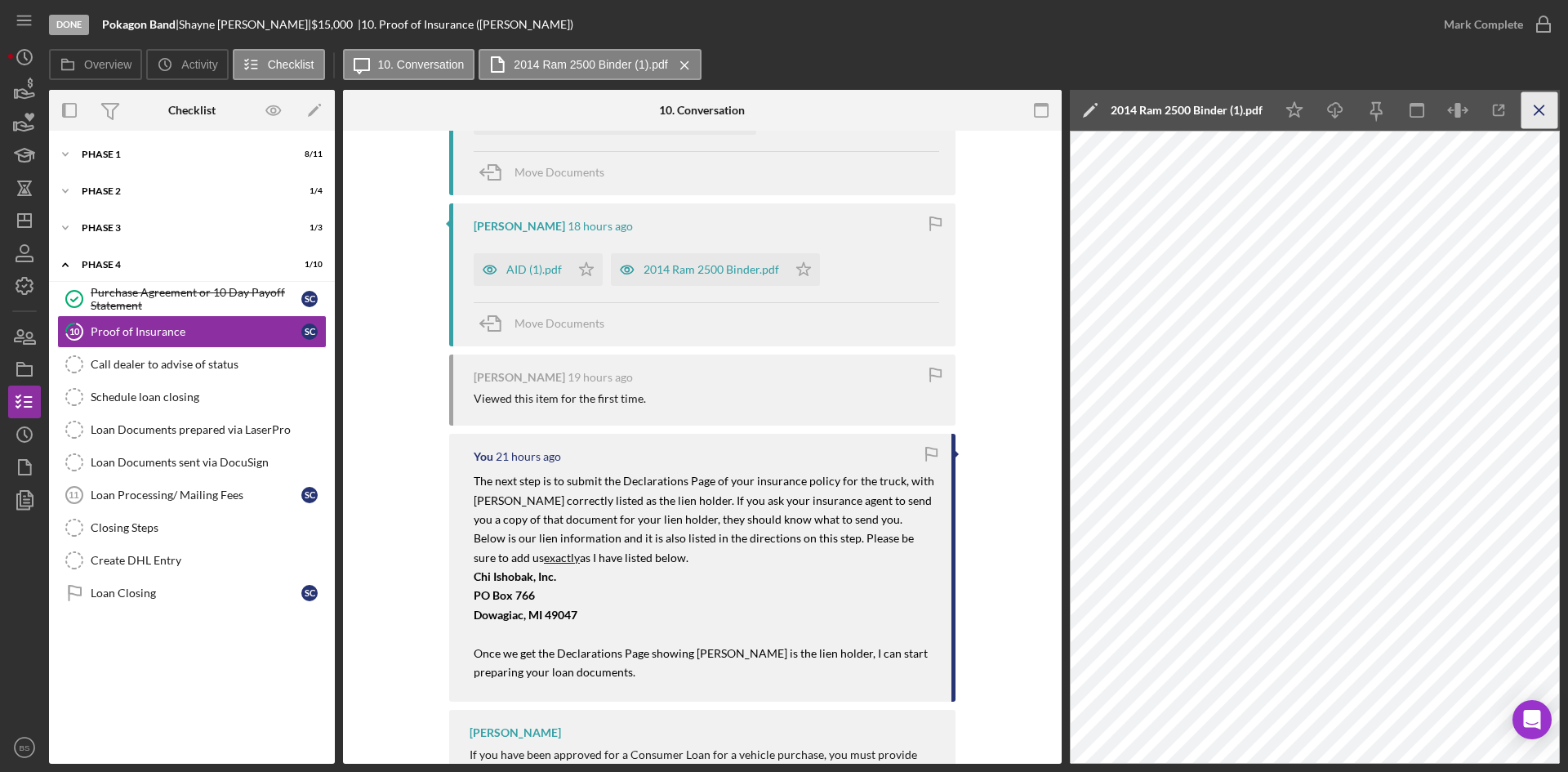
click at [1528, 111] on icon "Icon/Menu Close" at bounding box center [1540, 110] width 37 height 37
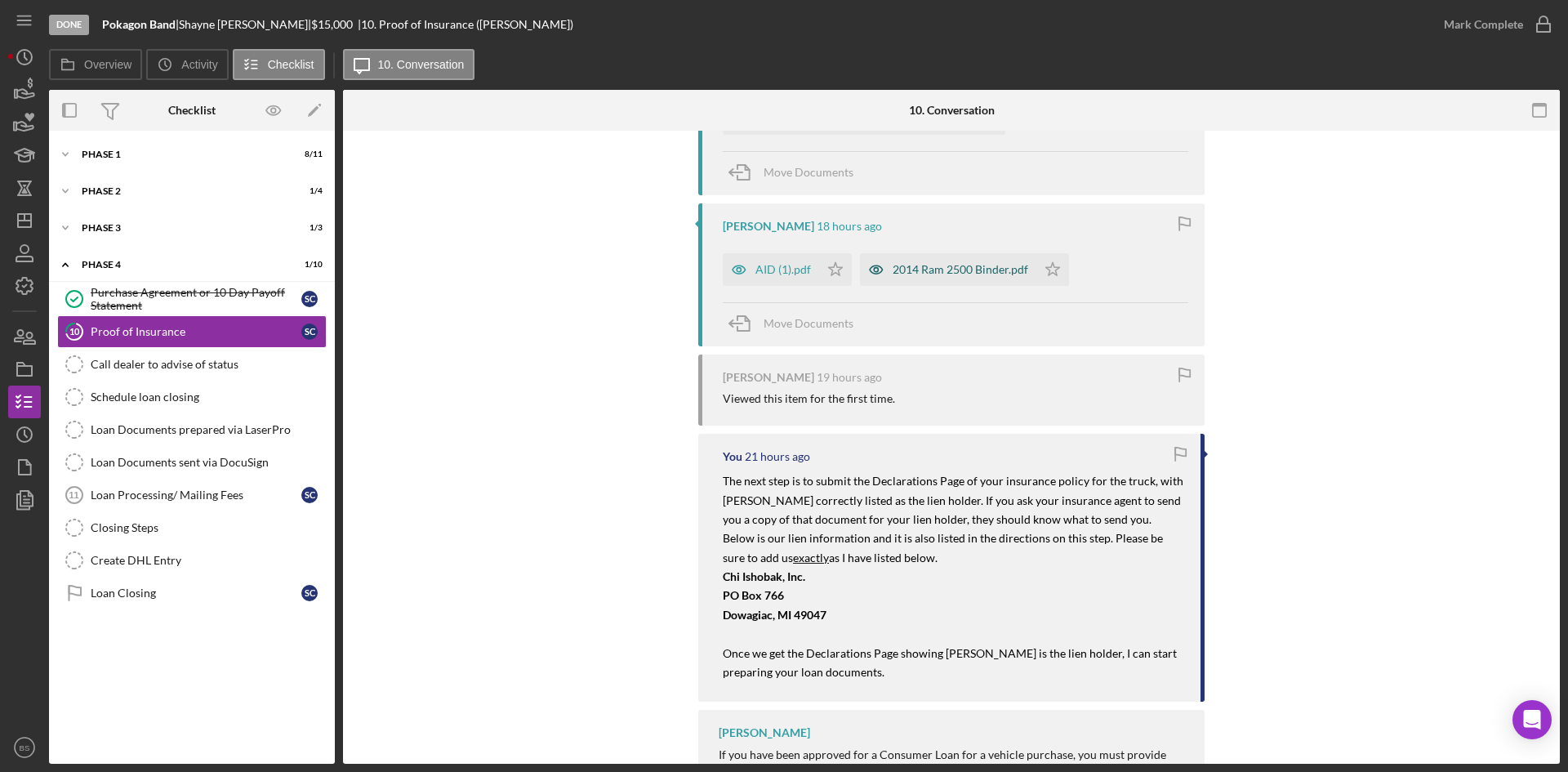
click at [906, 263] on div "2014 Ram 2500 Binder.pdf" at bounding box center [960, 270] width 136 height 13
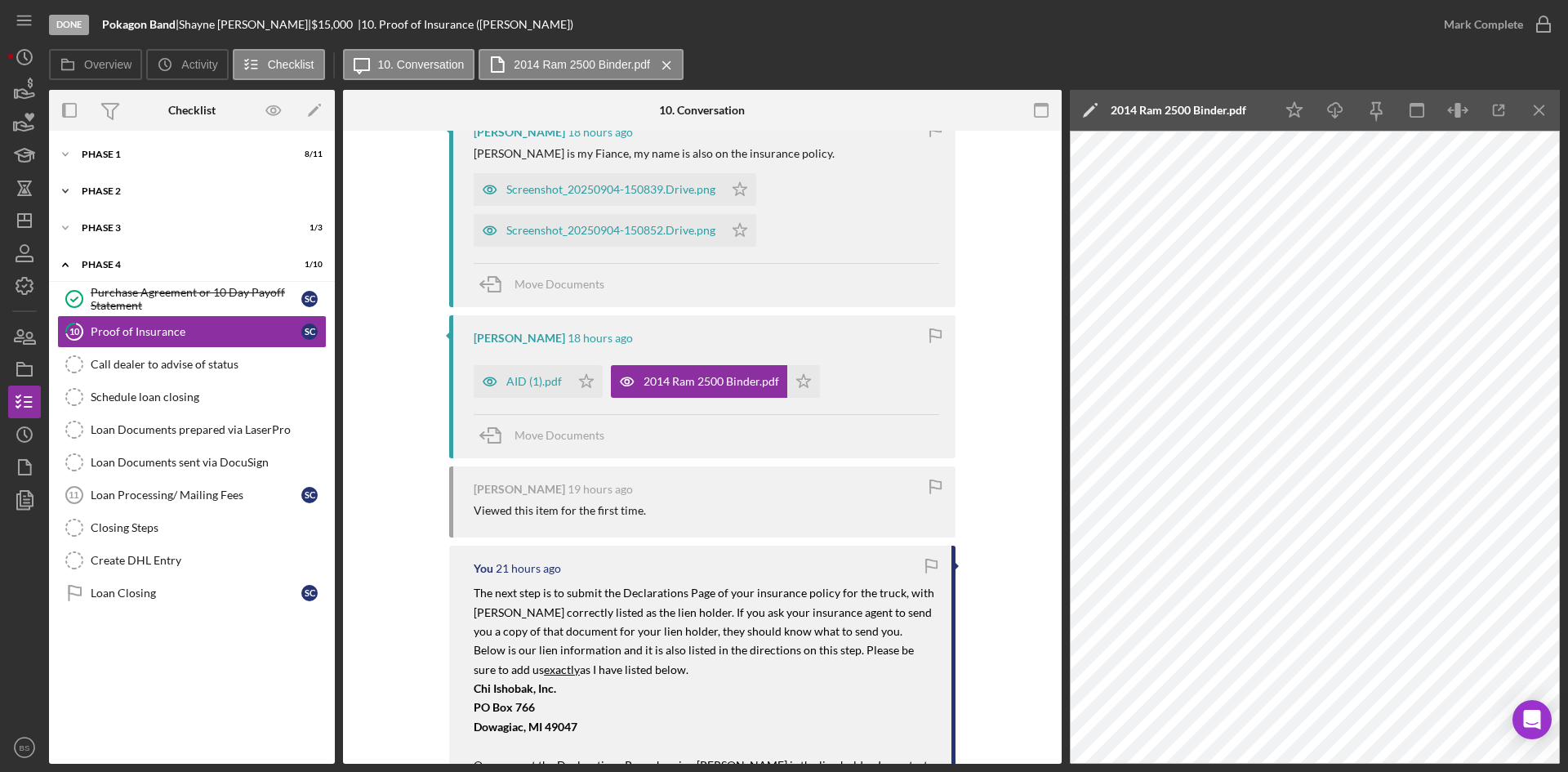
scroll to position [867, 0]
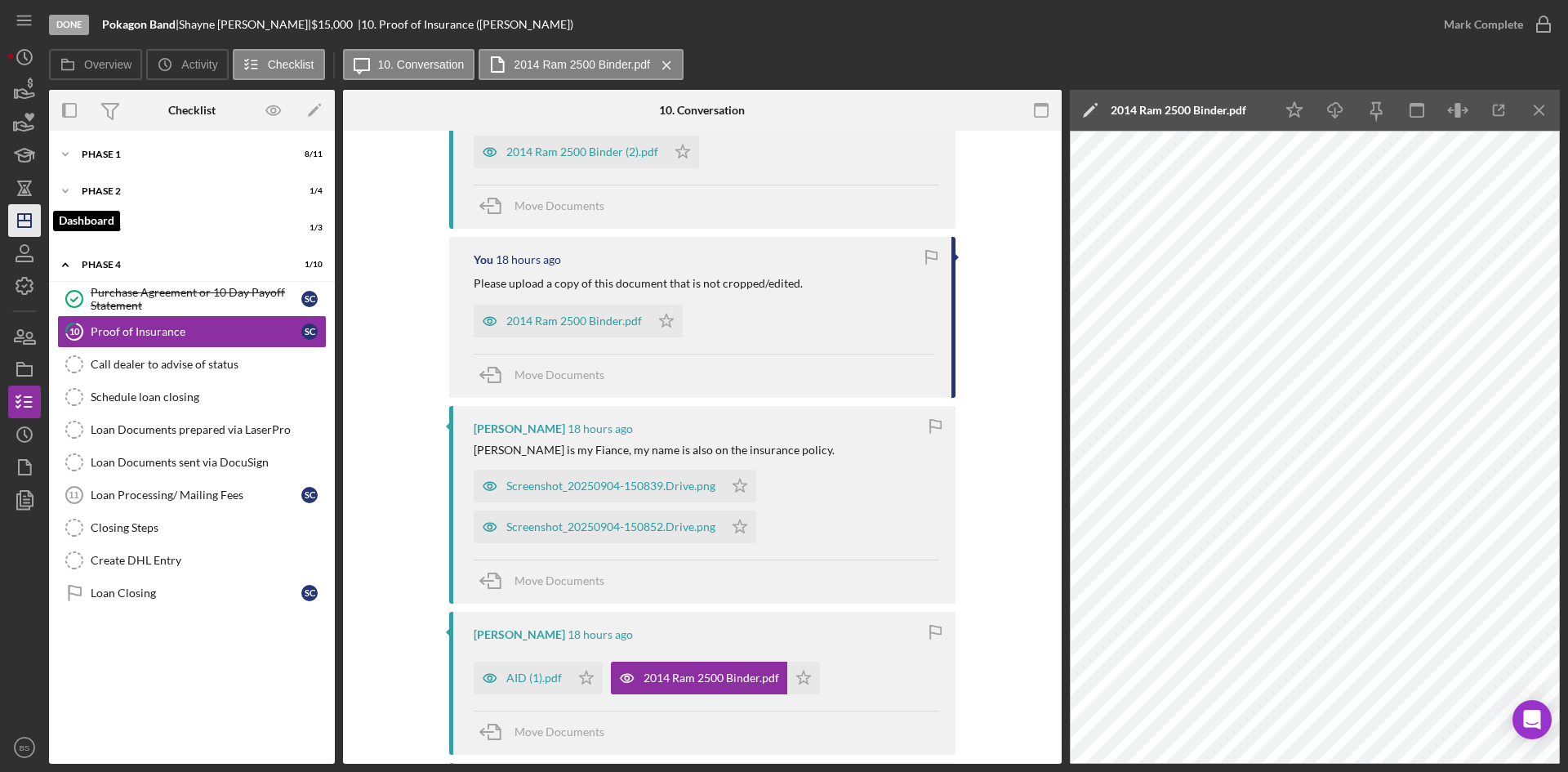
click at [34, 227] on icon "Icon/Dashboard" at bounding box center [24, 220] width 41 height 41
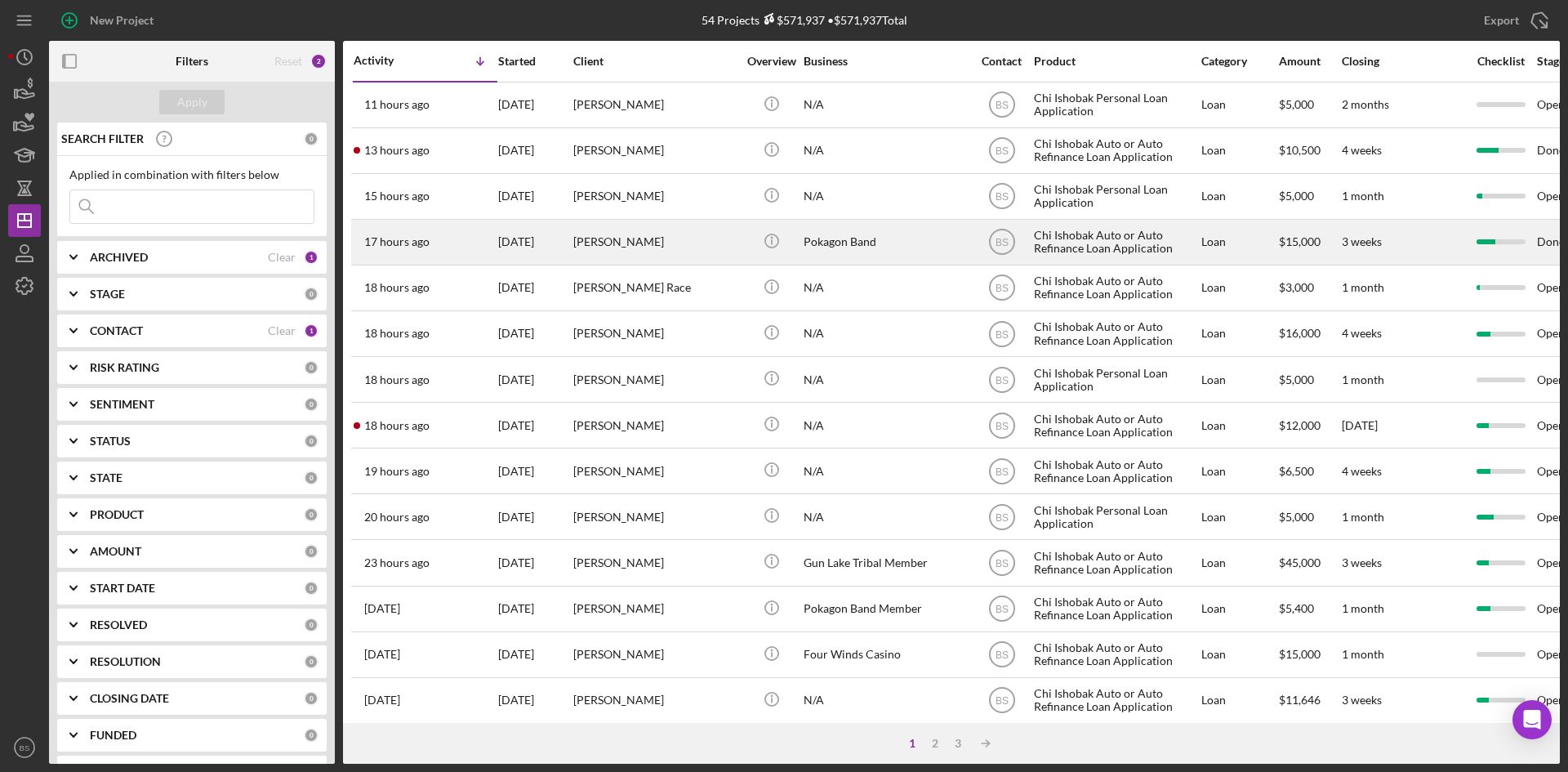
click at [552, 239] on div "[DATE]" at bounding box center [535, 242] width 74 height 43
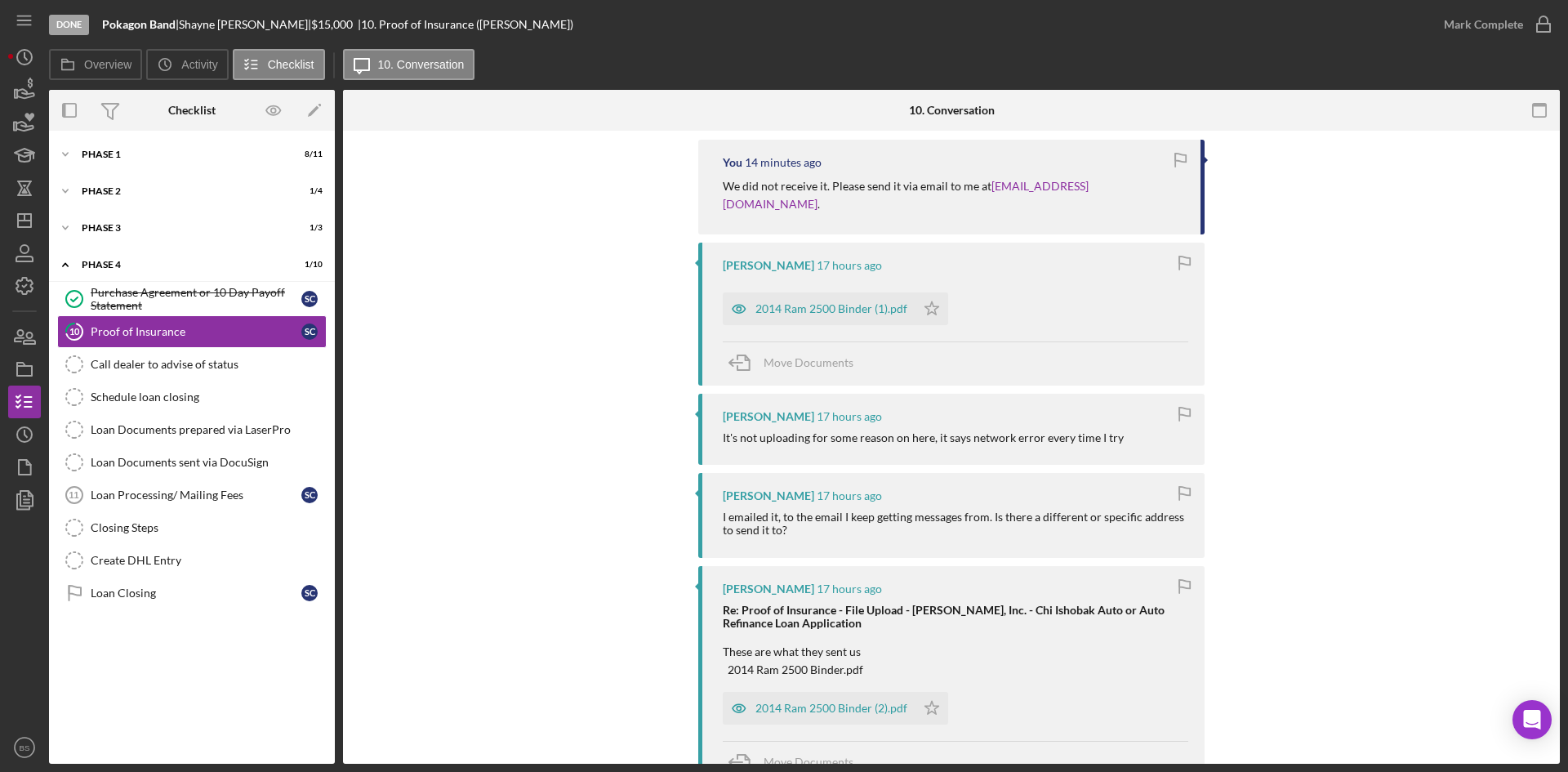
scroll to position [327, 0]
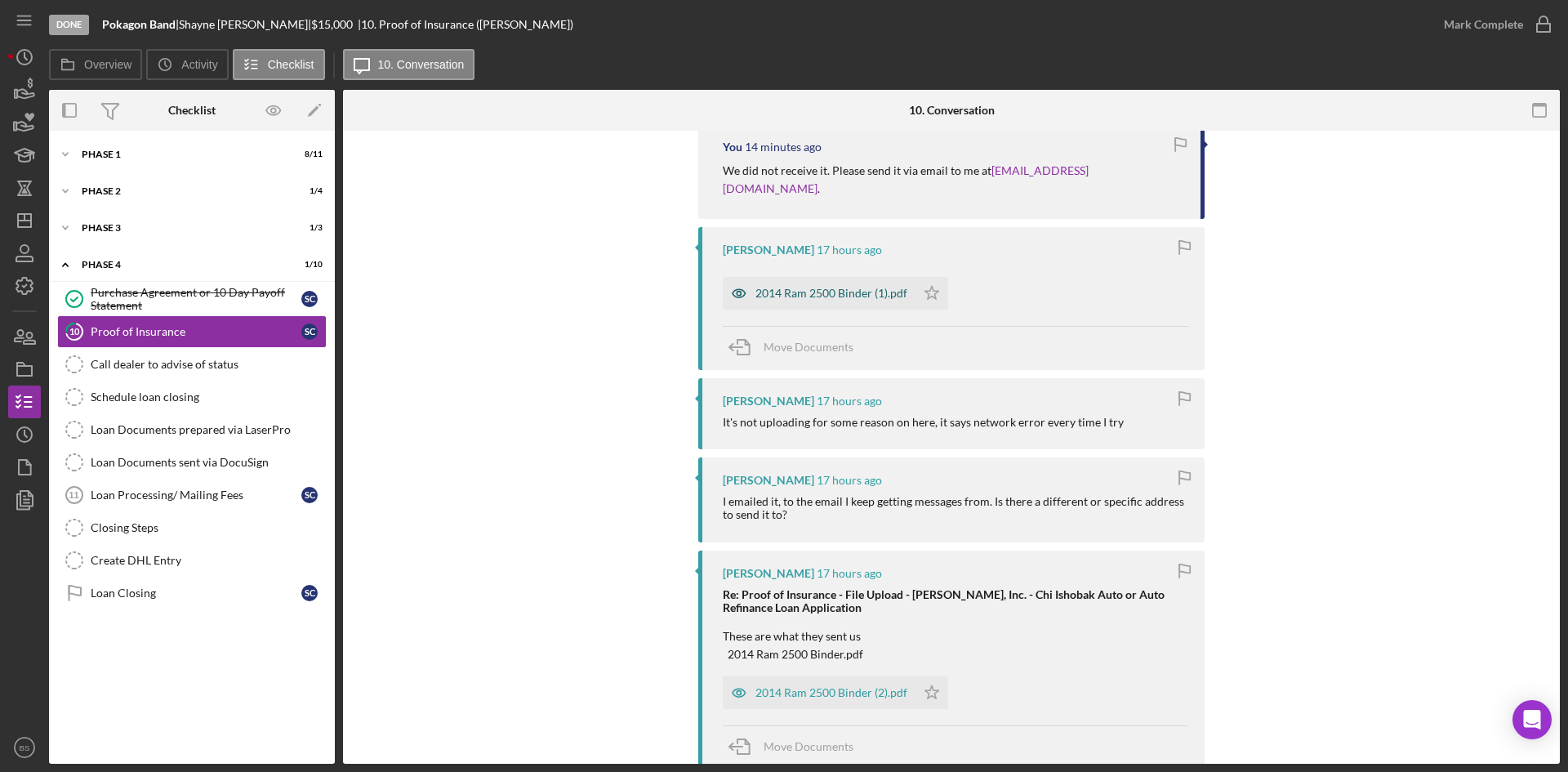
click at [817, 287] on div "2014 Ram 2500 Binder (1).pdf" at bounding box center [831, 293] width 152 height 13
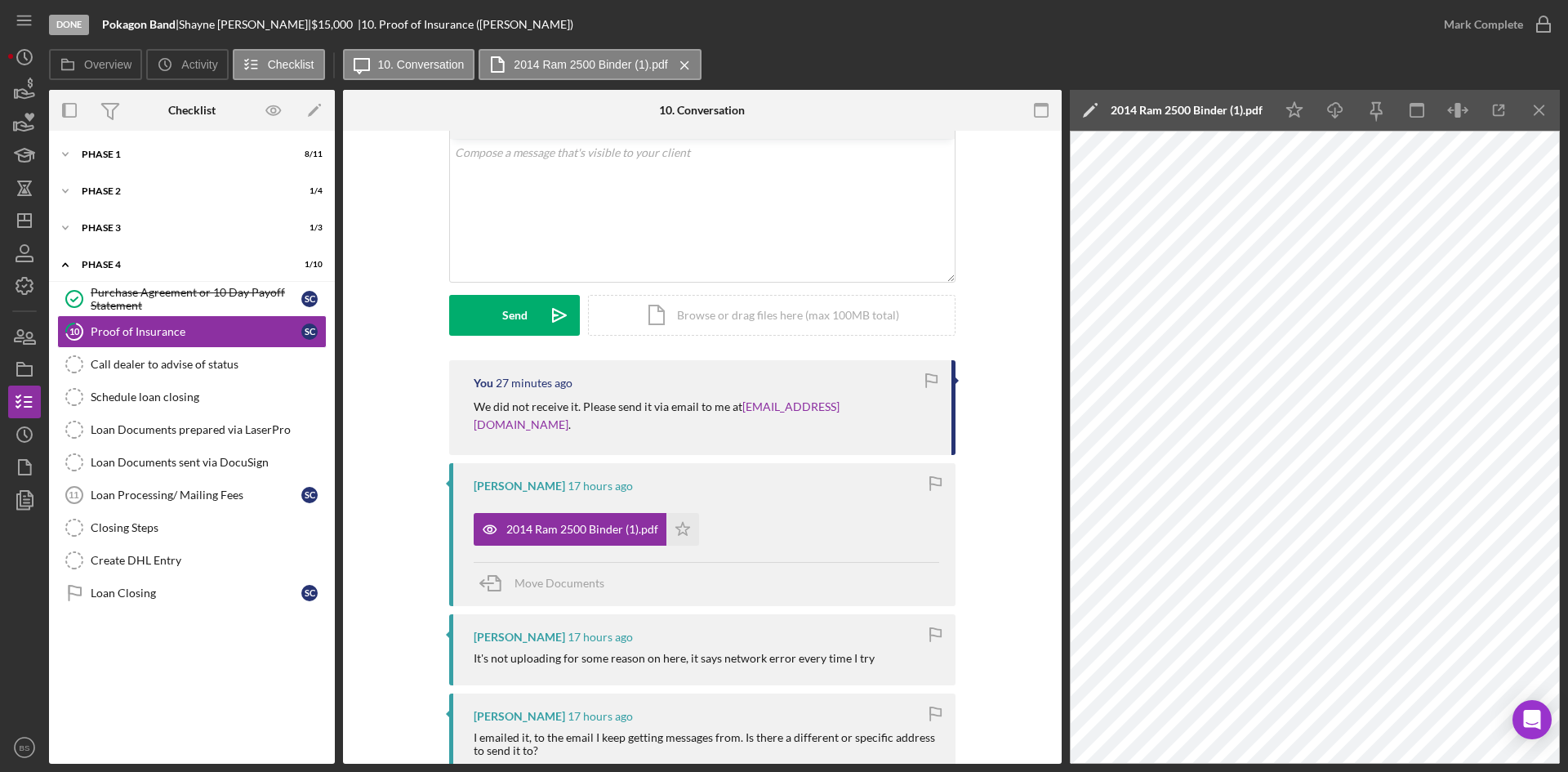
scroll to position [0, 0]
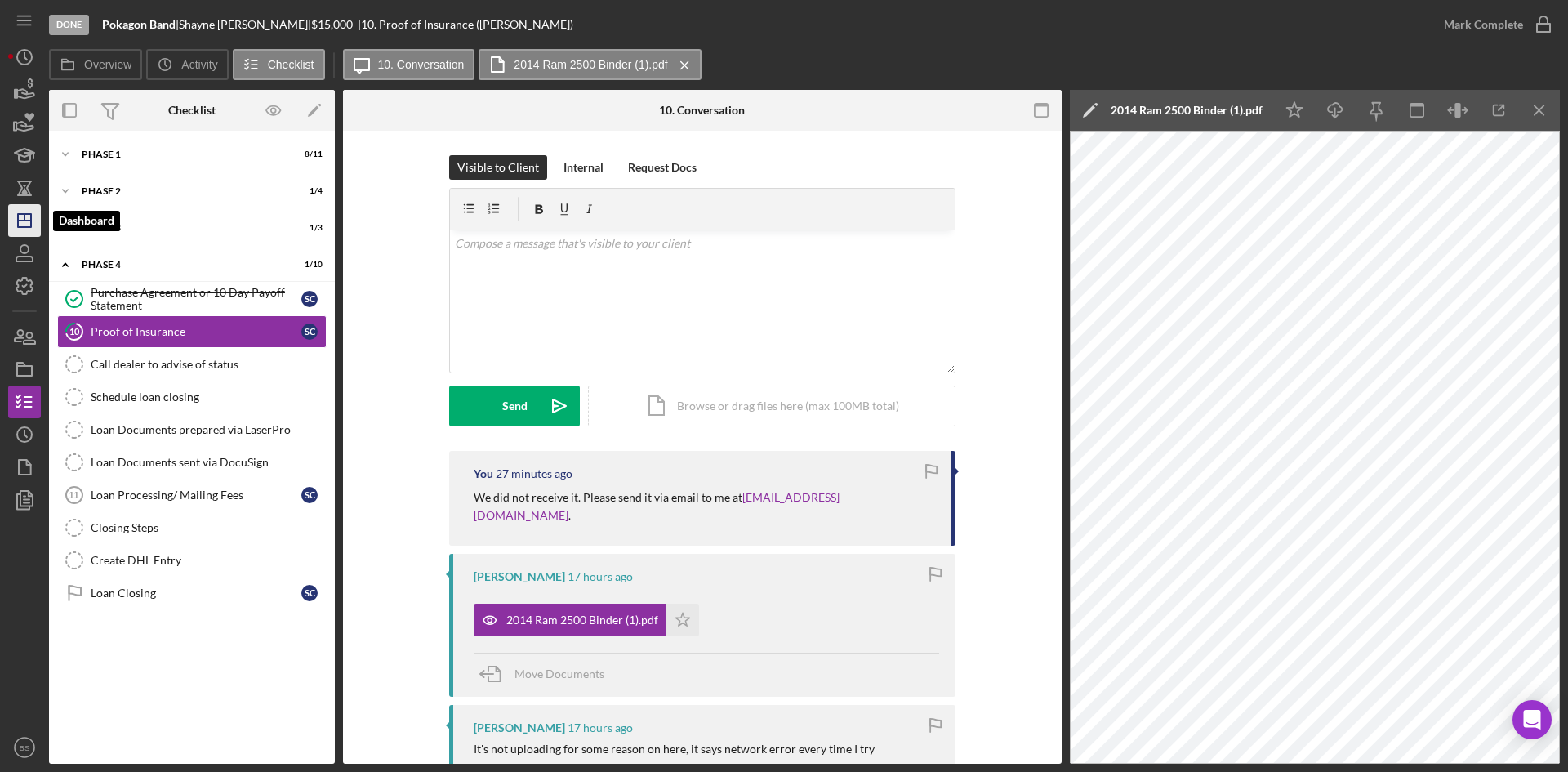
click at [31, 226] on polygon "button" at bounding box center [24, 221] width 13 height 13
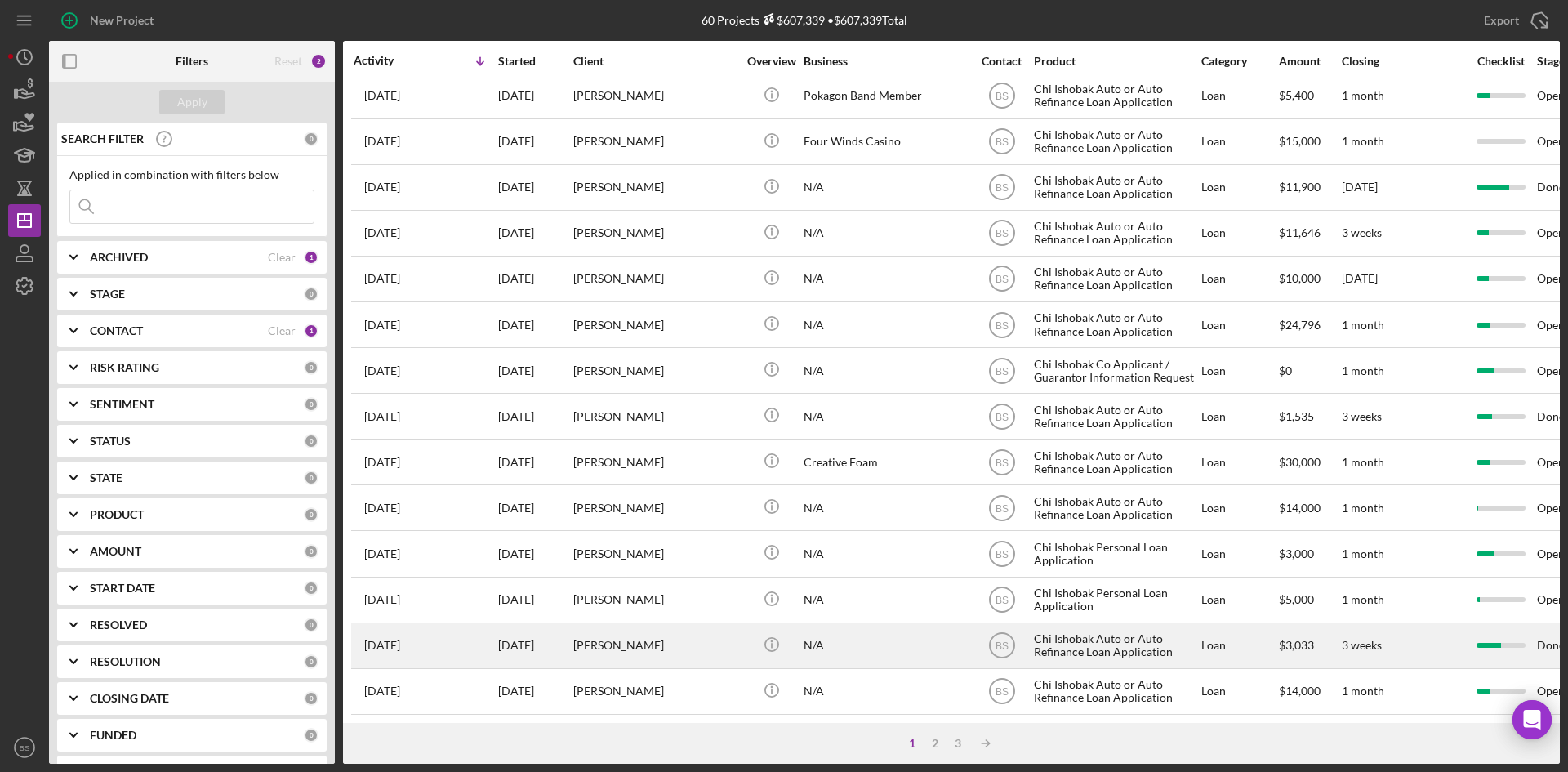
scroll to position [525, 0]
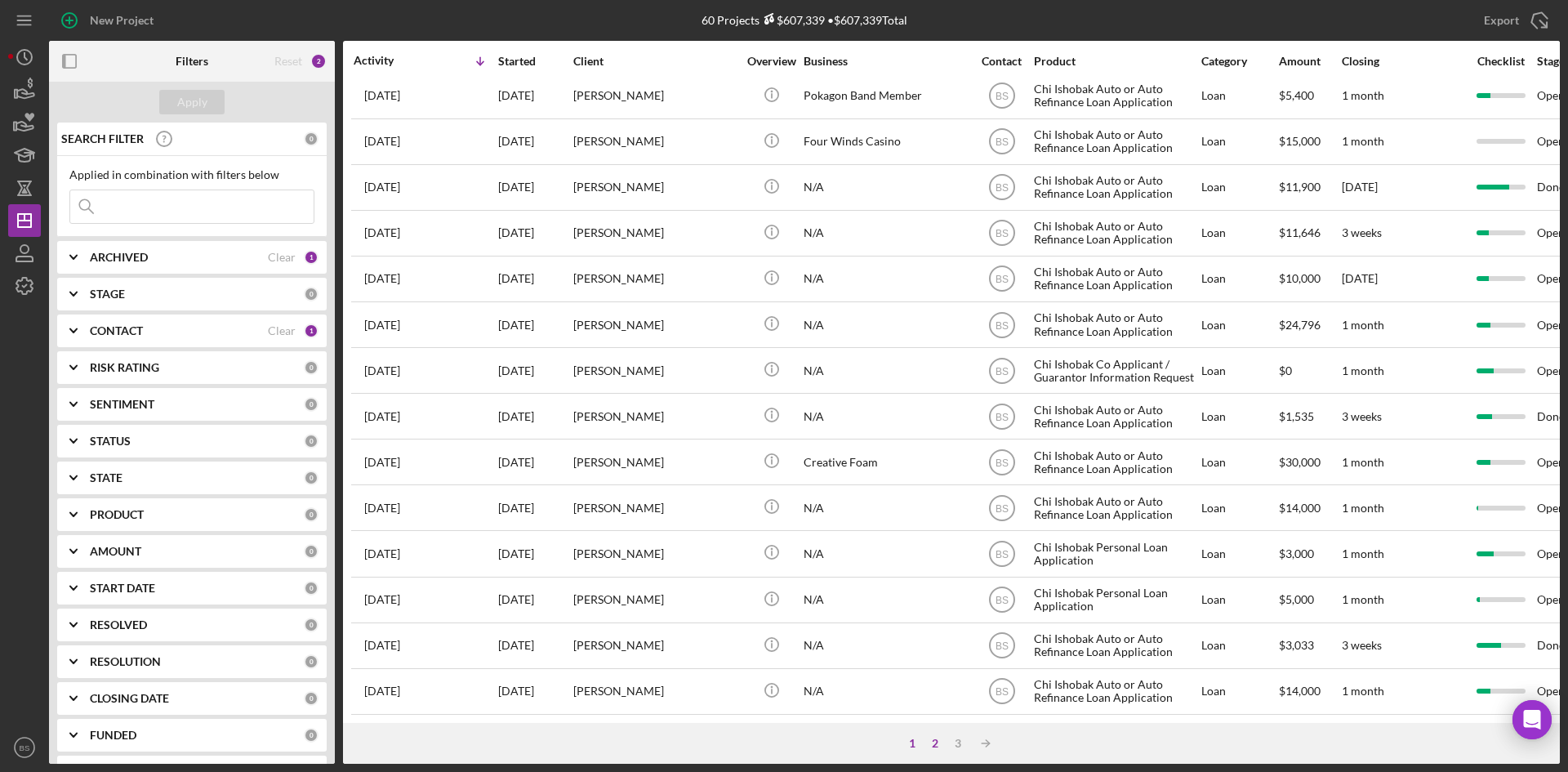
click at [938, 744] on div "2" at bounding box center [935, 744] width 23 height 13
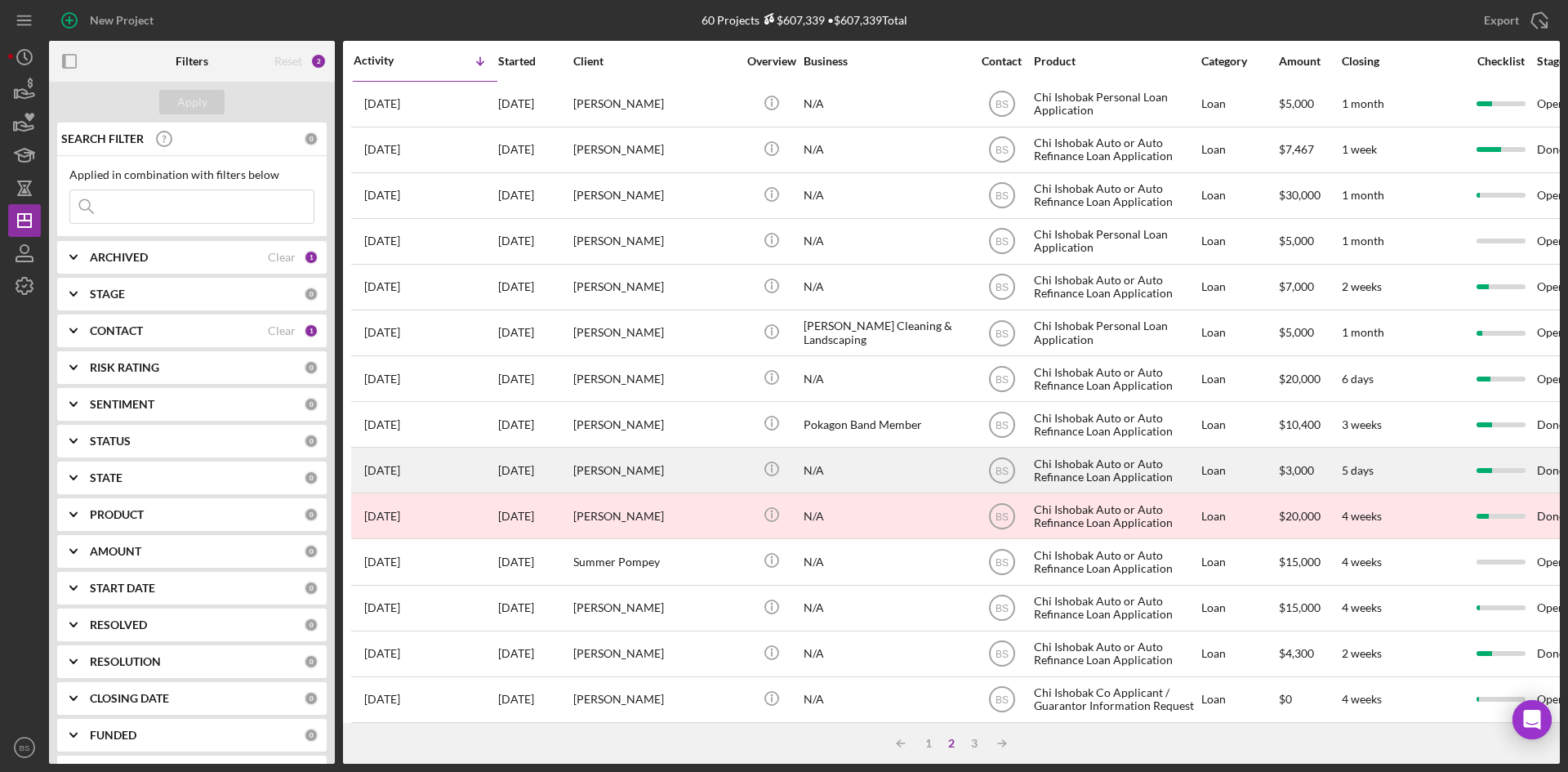
scroll to position [0, 0]
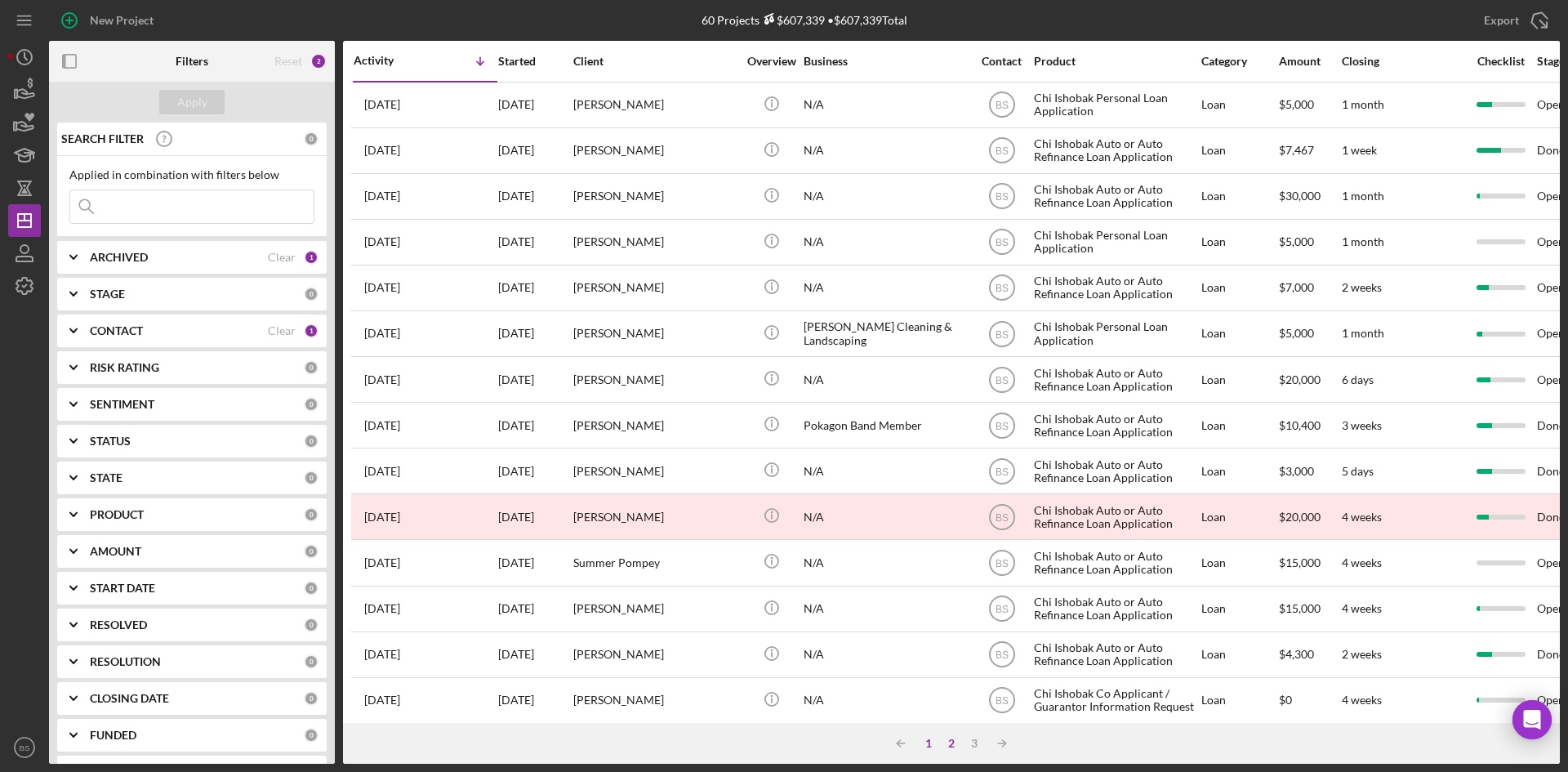
click at [932, 744] on div "1" at bounding box center [928, 744] width 23 height 13
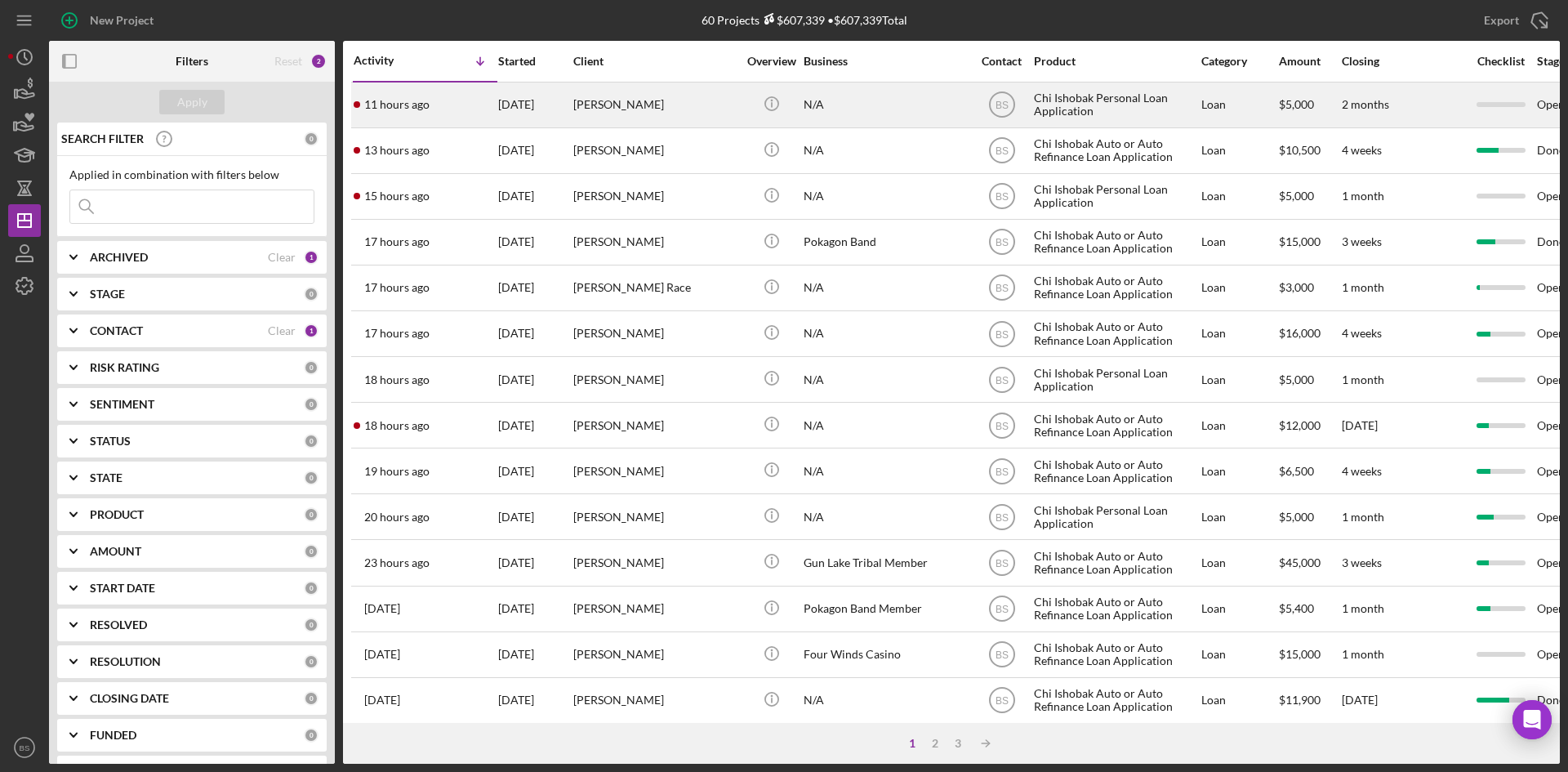
click at [628, 113] on div "[PERSON_NAME]" at bounding box center [654, 105] width 163 height 43
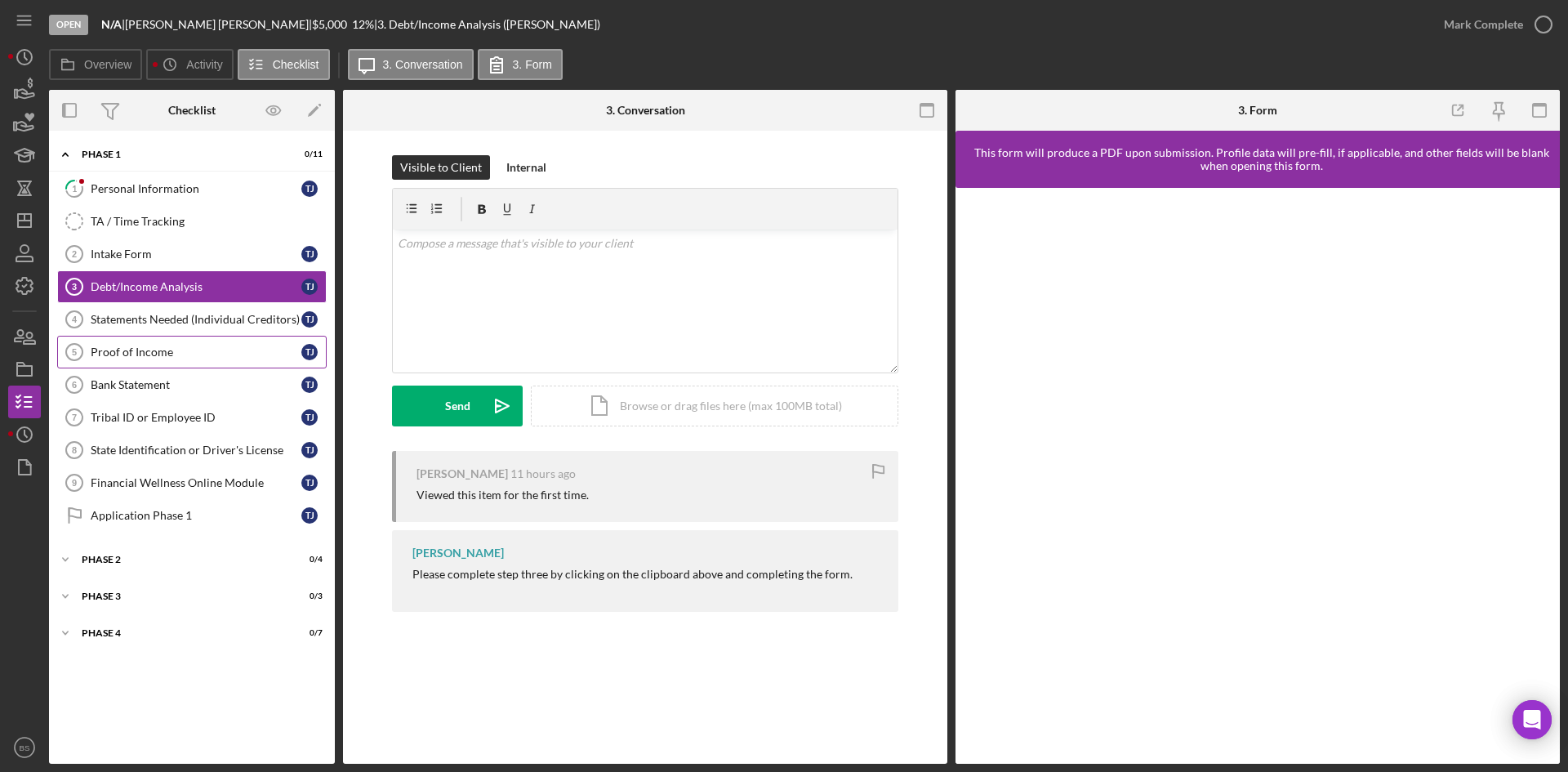
click at [196, 340] on link "Proof of Income 5 Proof of Income T J" at bounding box center [192, 352] width 270 height 33
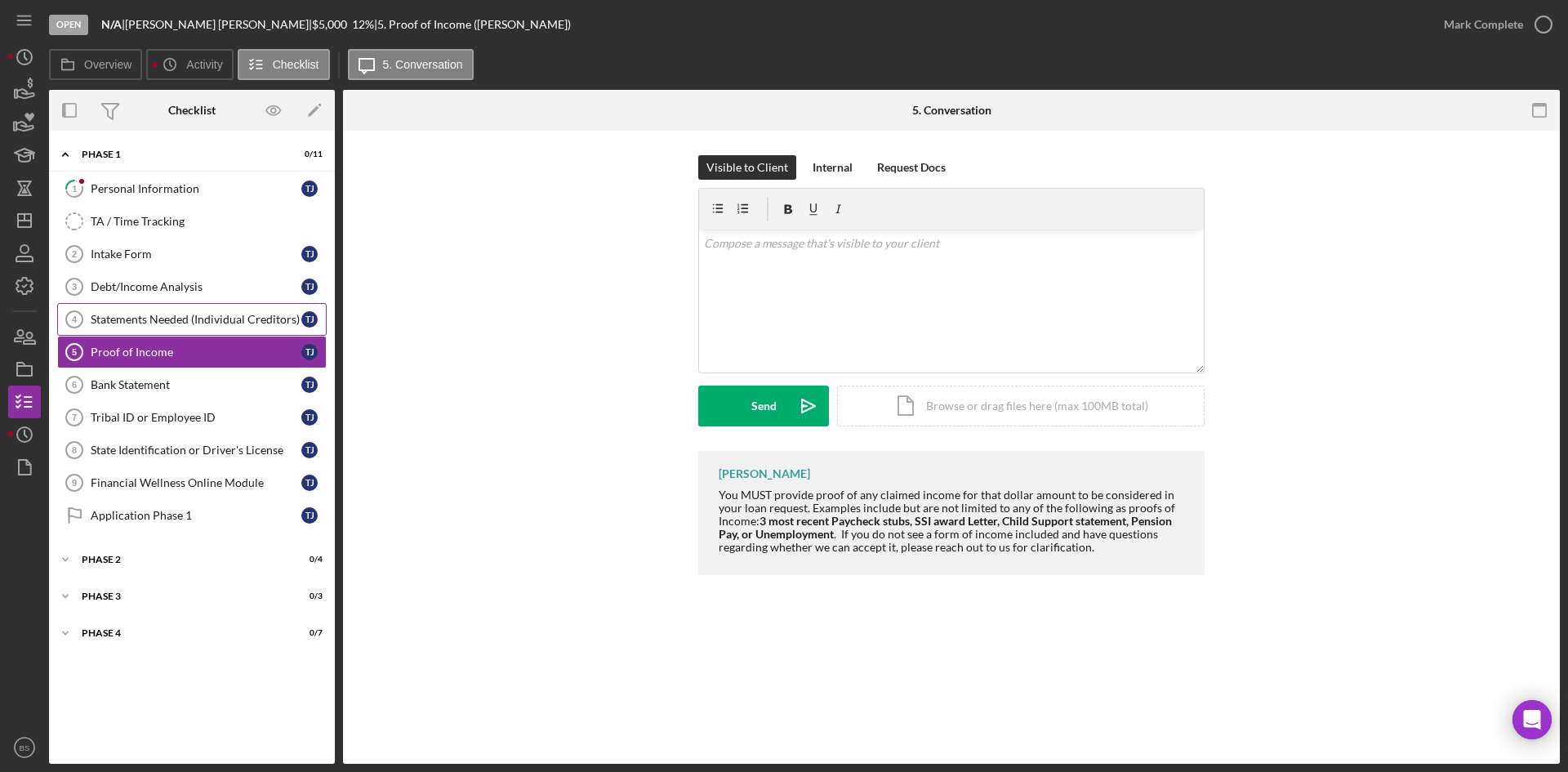
click at [196, 319] on div "Statements Needed (Individual Creditors)" at bounding box center [196, 320] width 211 height 13
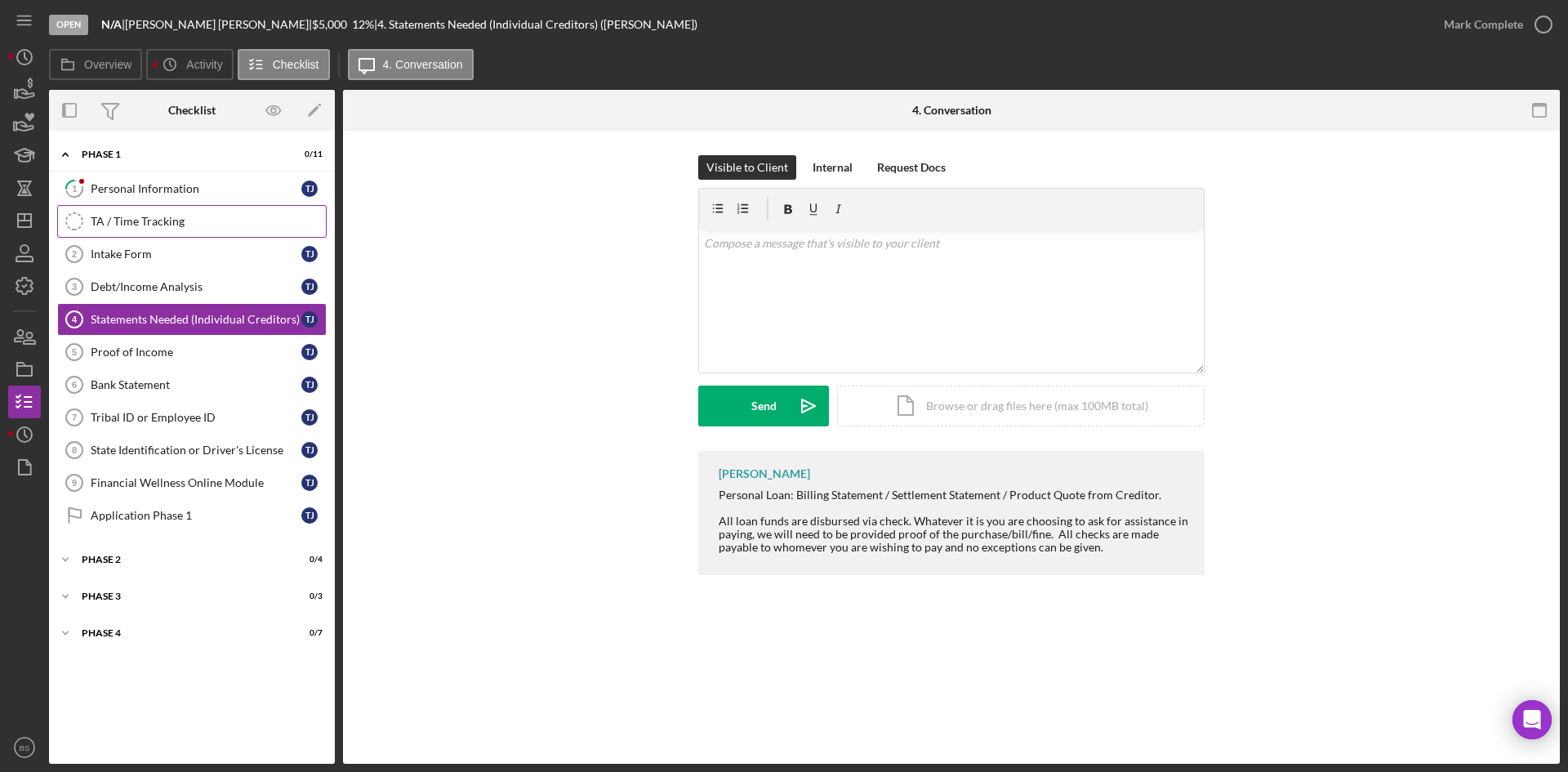
click at [189, 233] on link "TA / Time Tracking TA / Time Tracking" at bounding box center [192, 222] width 270 height 33
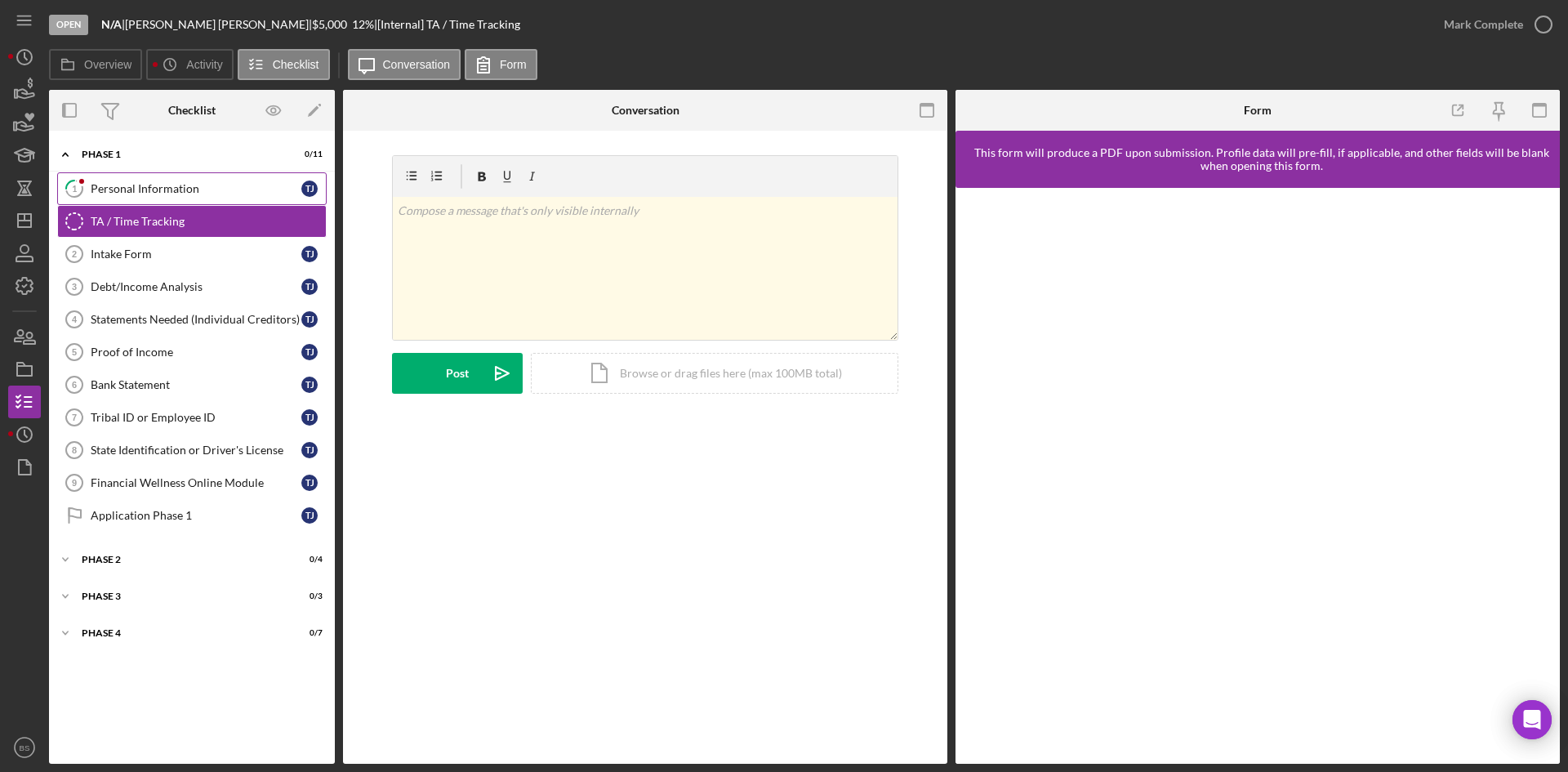
click at [187, 197] on link "1 Personal Information T J" at bounding box center [192, 189] width 270 height 33
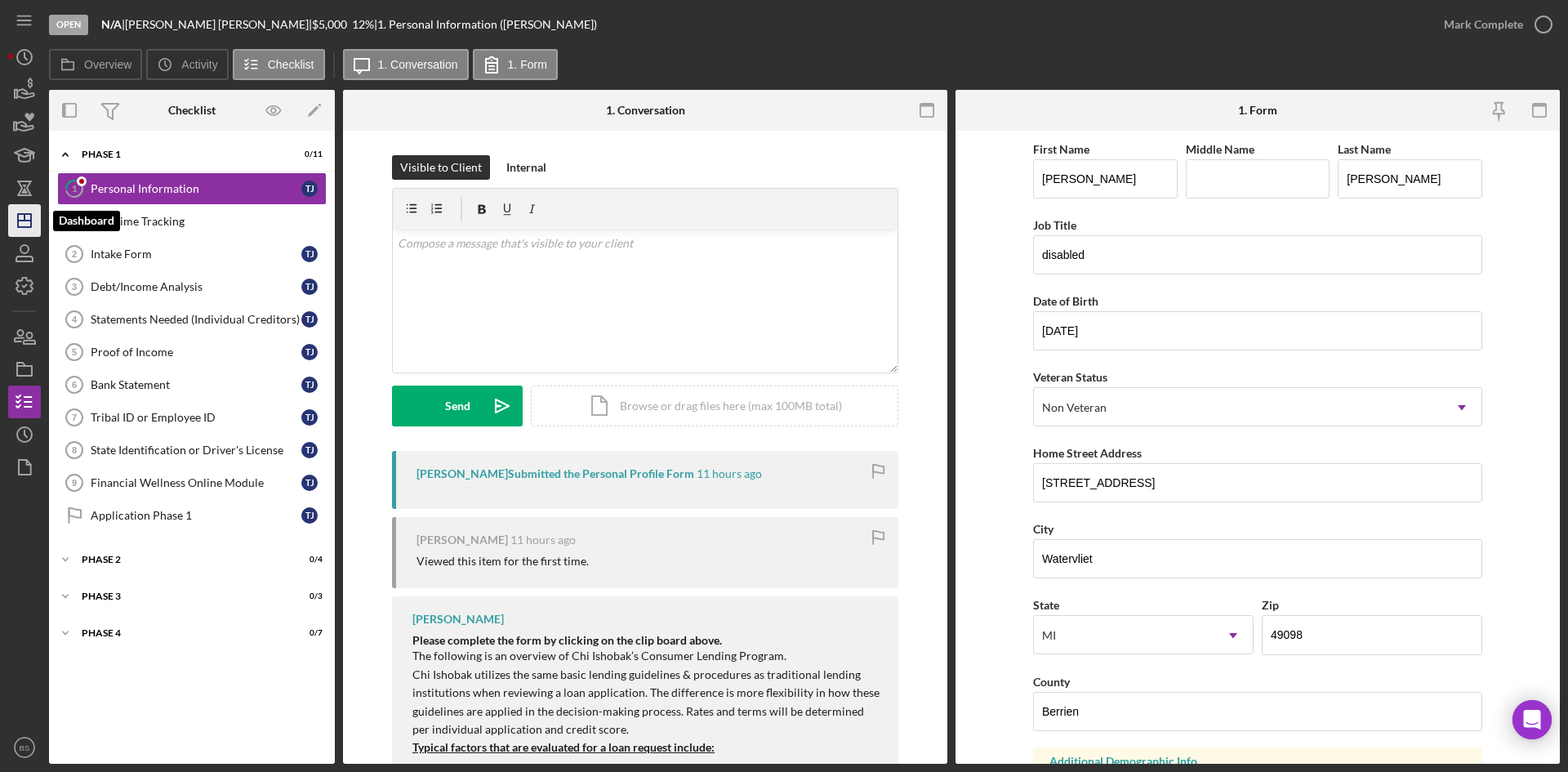
click at [27, 234] on icon "Icon/Dashboard" at bounding box center [24, 220] width 41 height 41
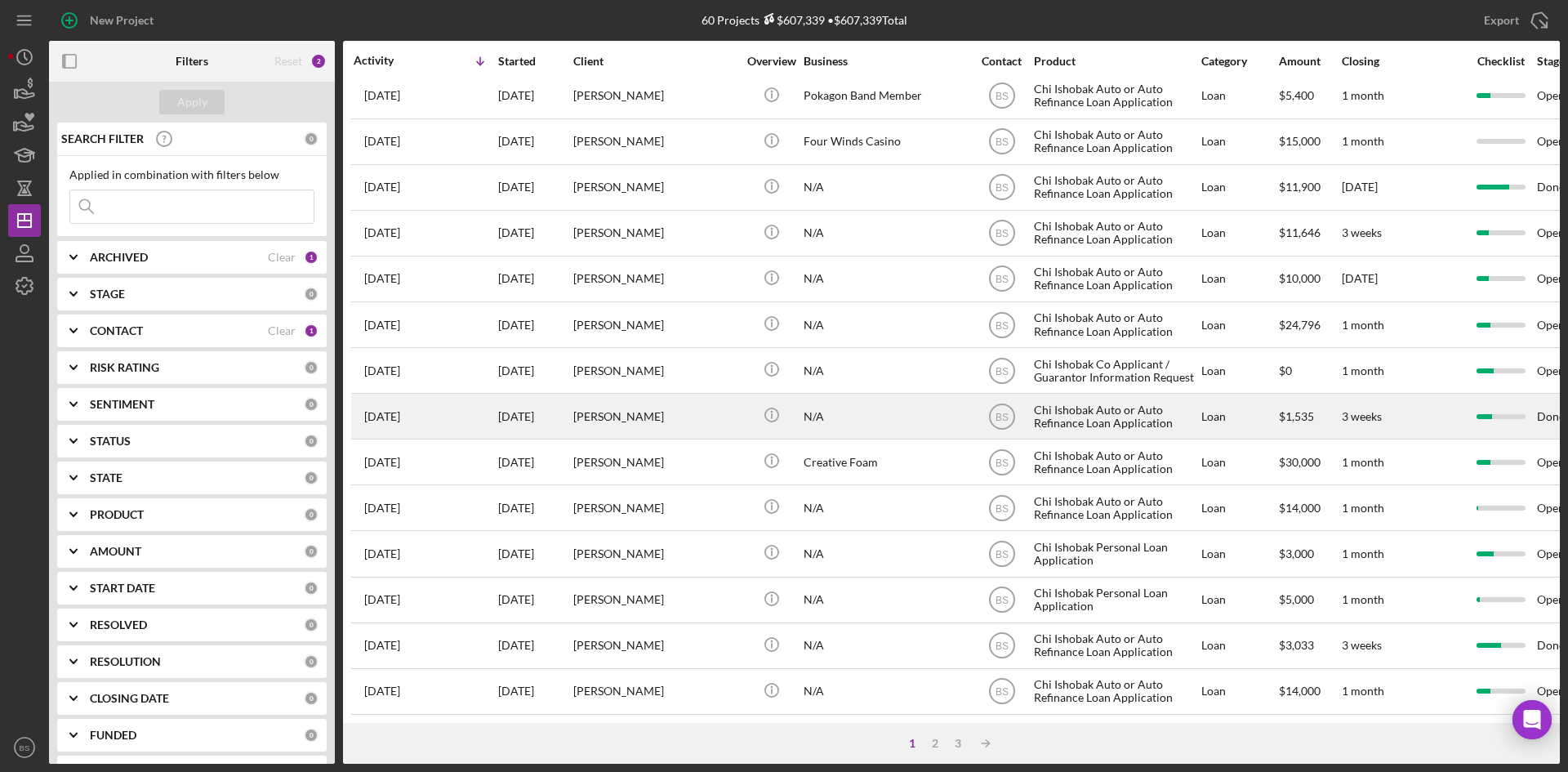
scroll to position [525, 0]
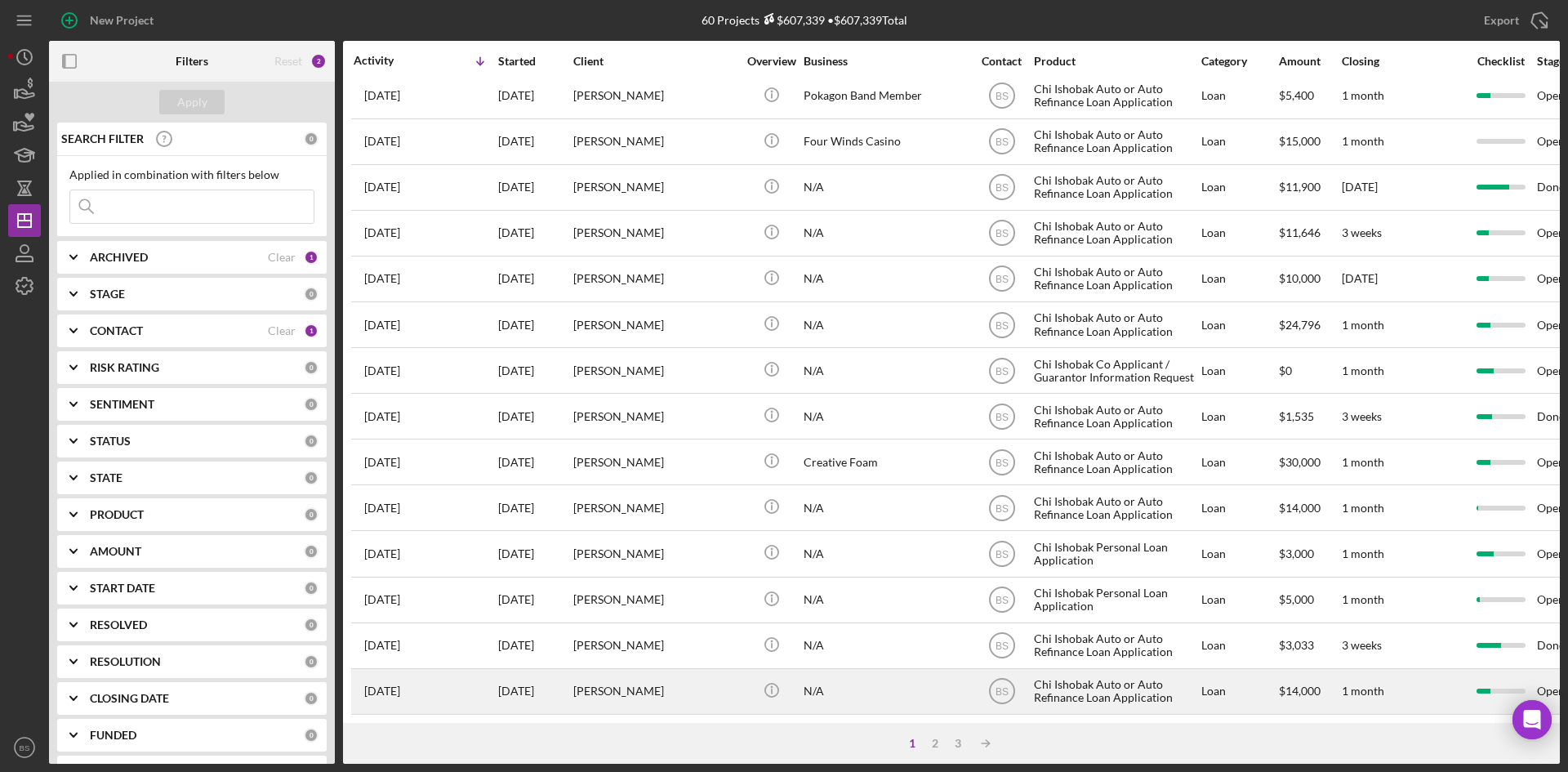
click at [681, 674] on div "[PERSON_NAME]" at bounding box center [654, 692] width 163 height 43
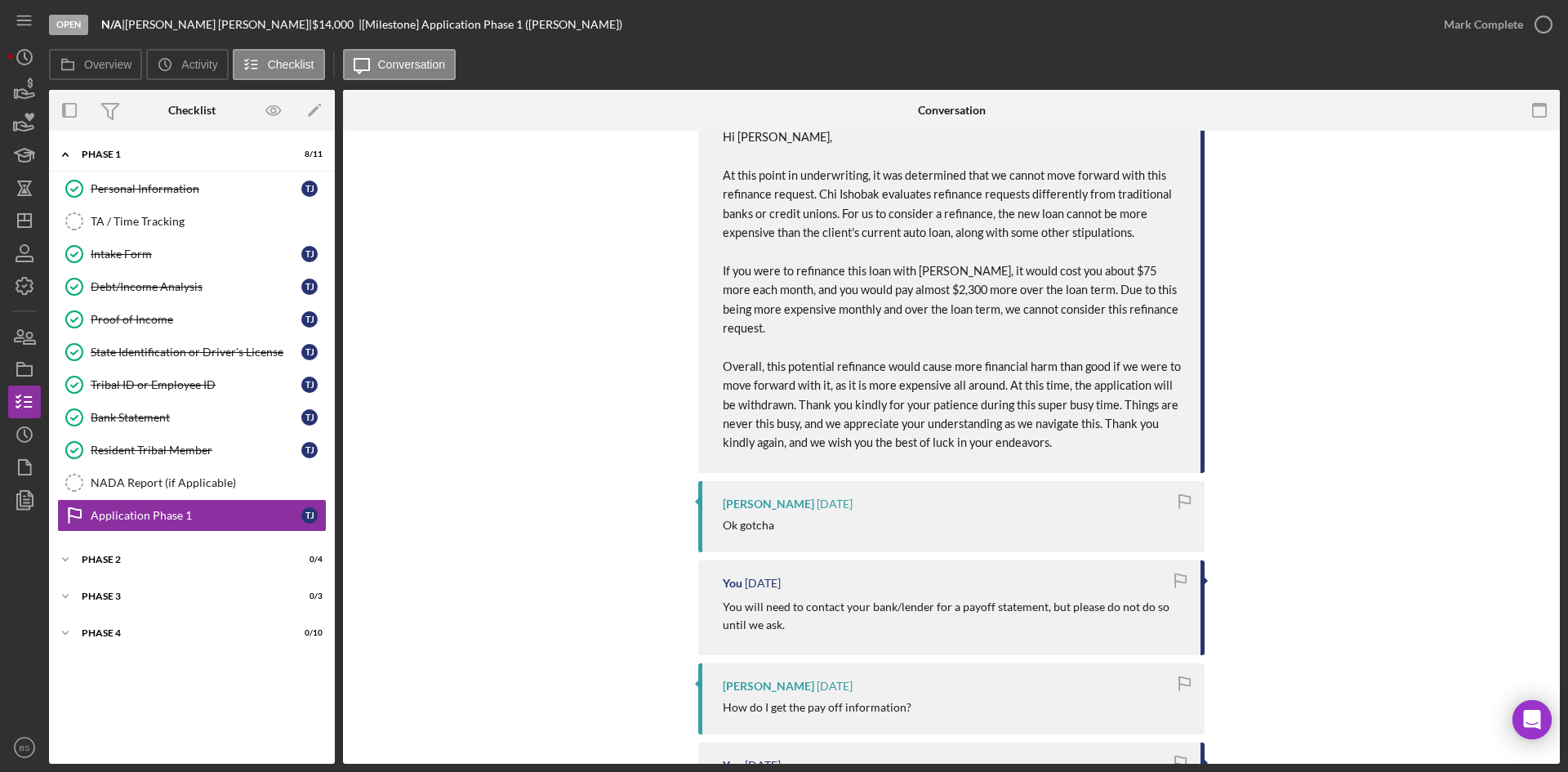
scroll to position [408, 0]
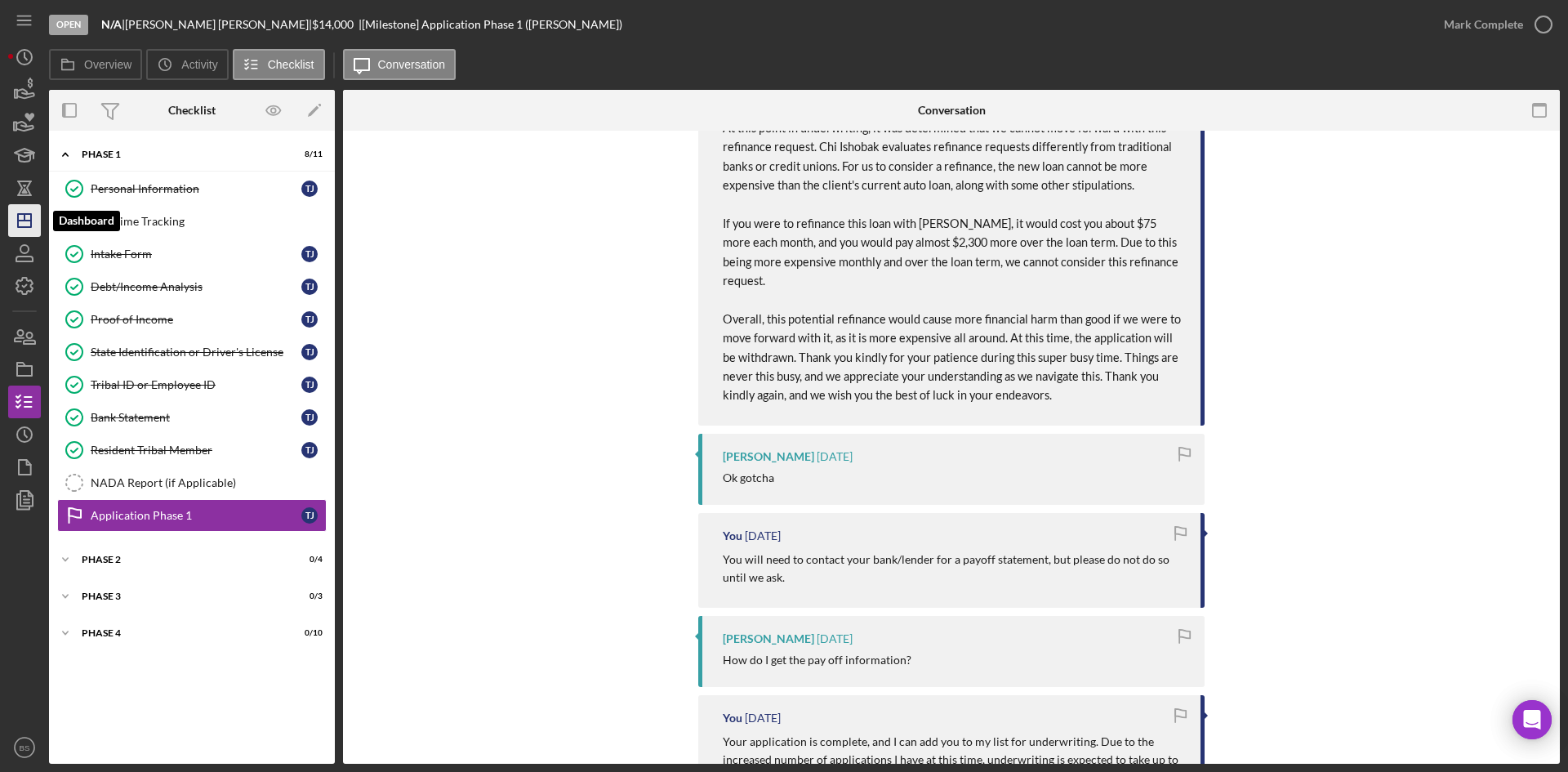
click at [29, 225] on icon "Icon/Dashboard" at bounding box center [24, 220] width 41 height 41
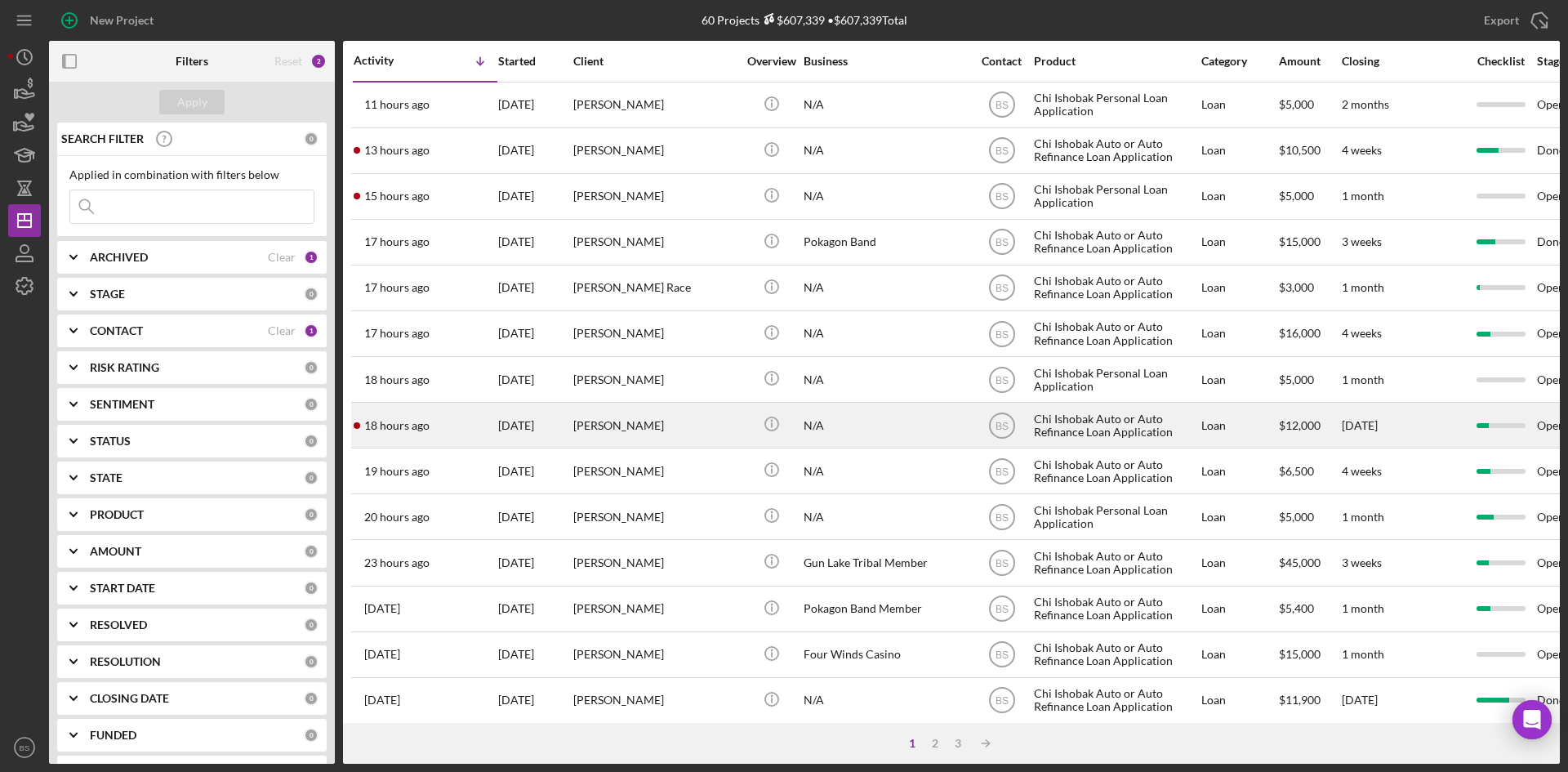
click at [482, 428] on div "18 hours ago [PERSON_NAME]" at bounding box center [425, 425] width 143 height 43
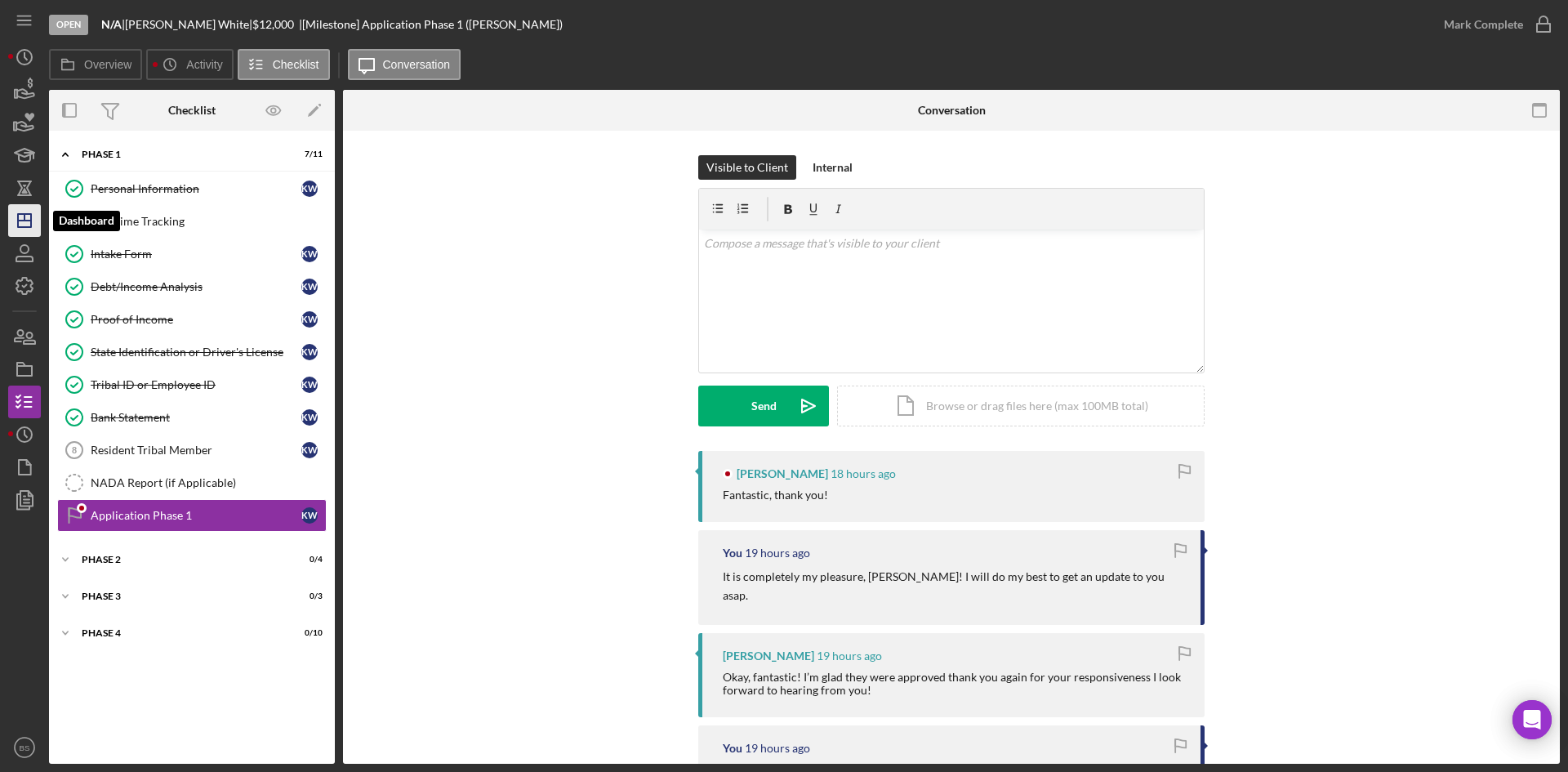
click at [21, 221] on line "button" at bounding box center [24, 221] width 13 height 0
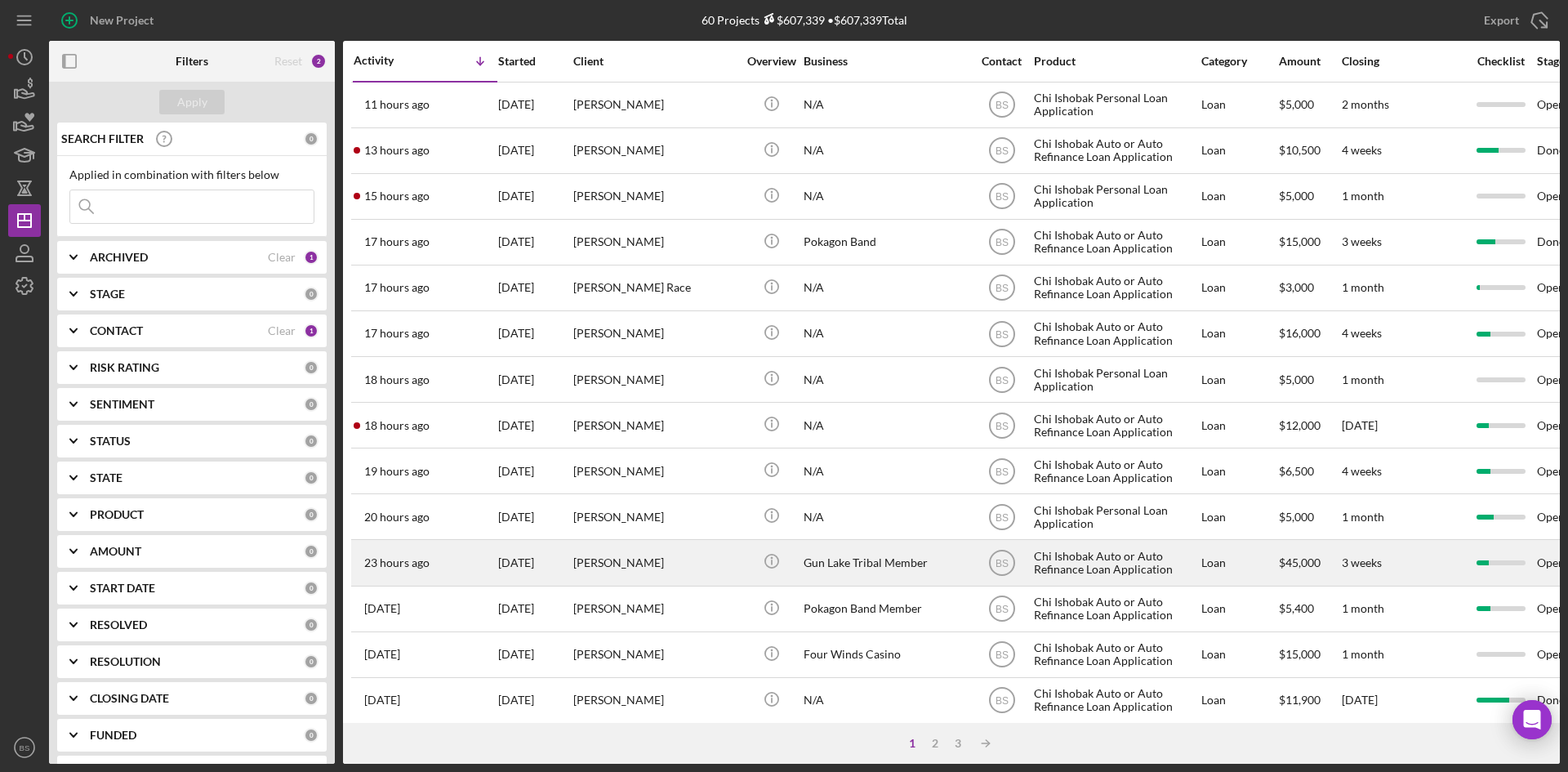
click at [505, 562] on div "[DATE]" at bounding box center [535, 563] width 74 height 43
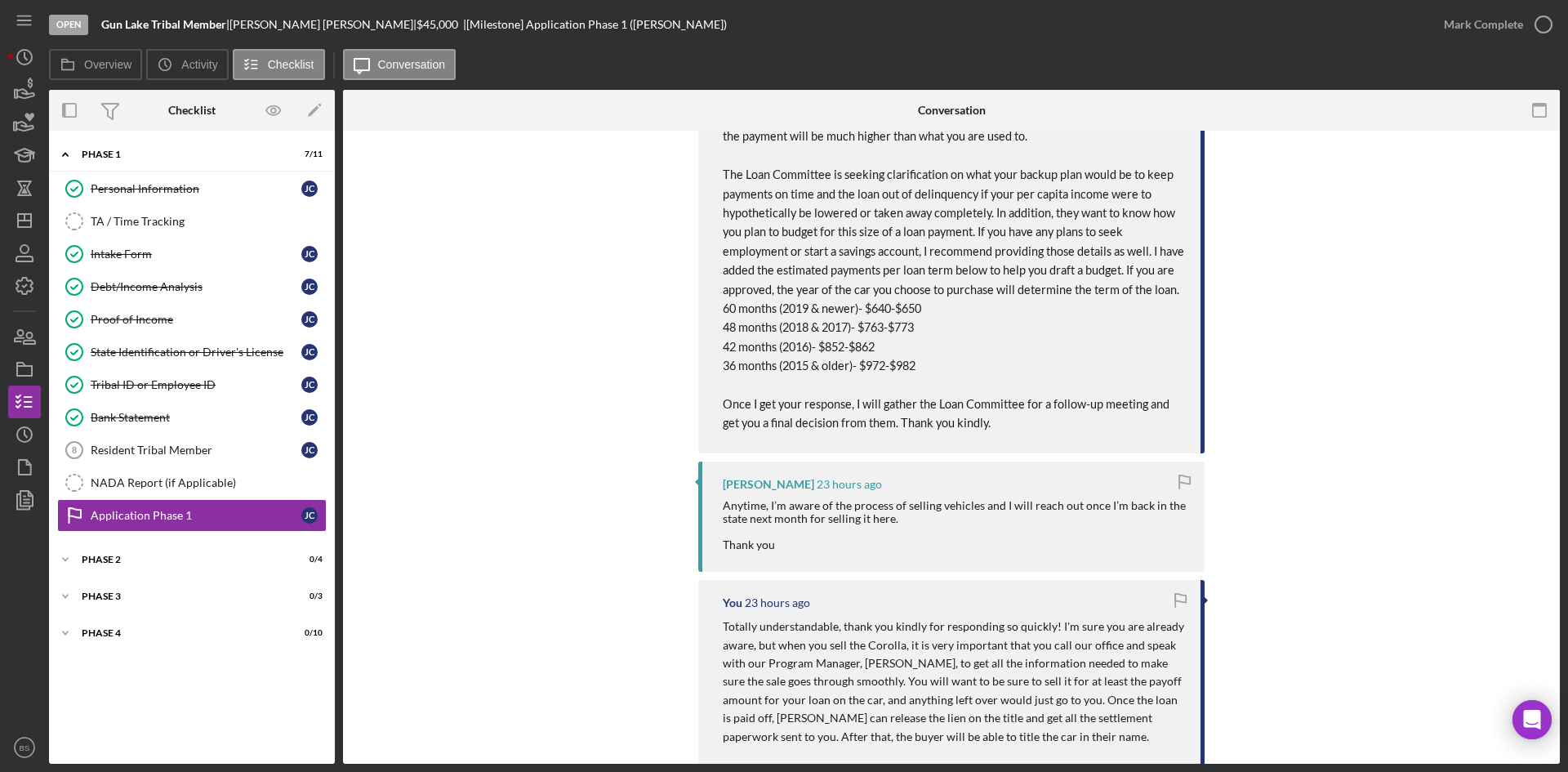
scroll to position [735, 0]
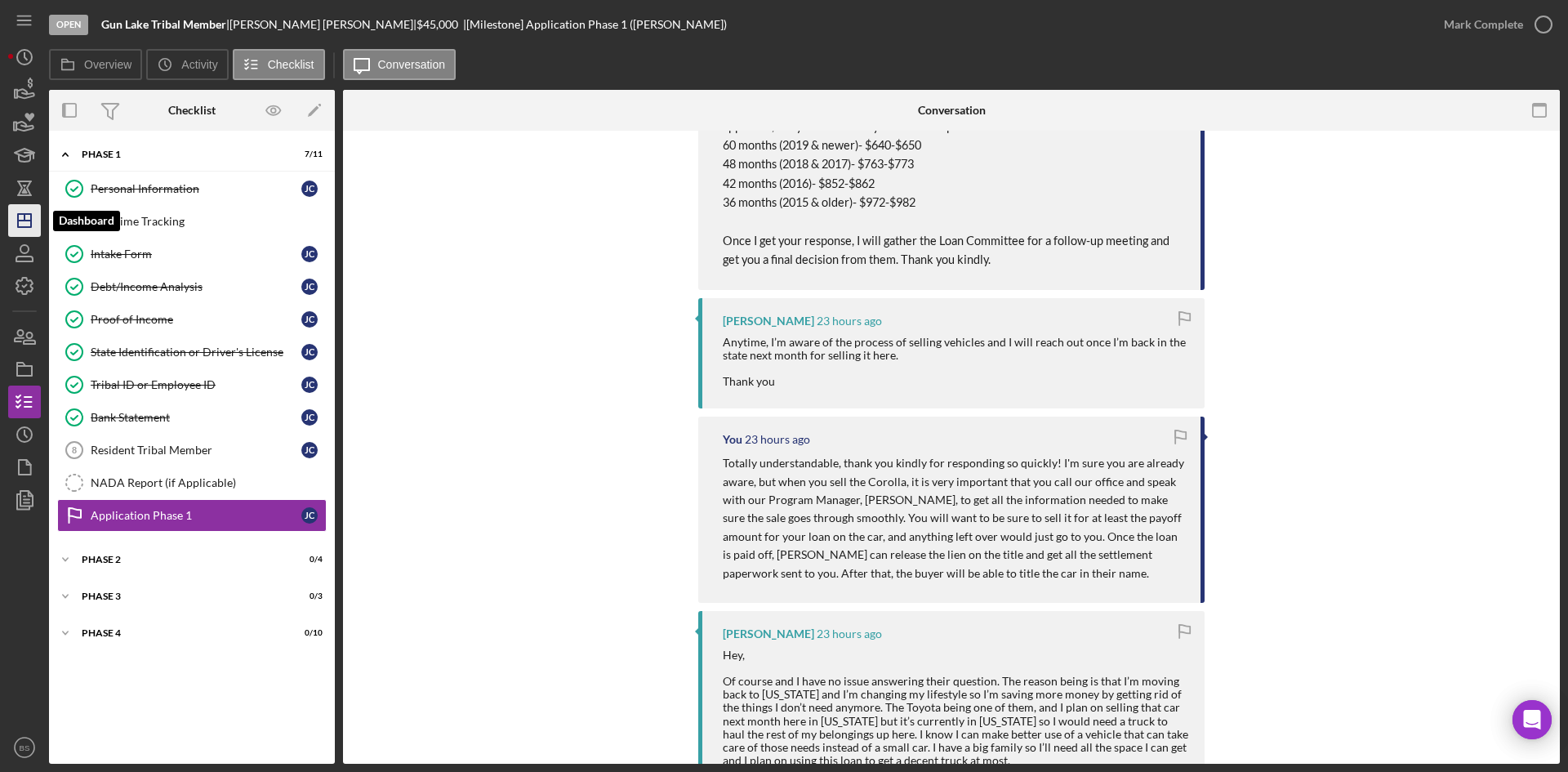
click at [27, 214] on polygon "button" at bounding box center [24, 221] width 13 height 13
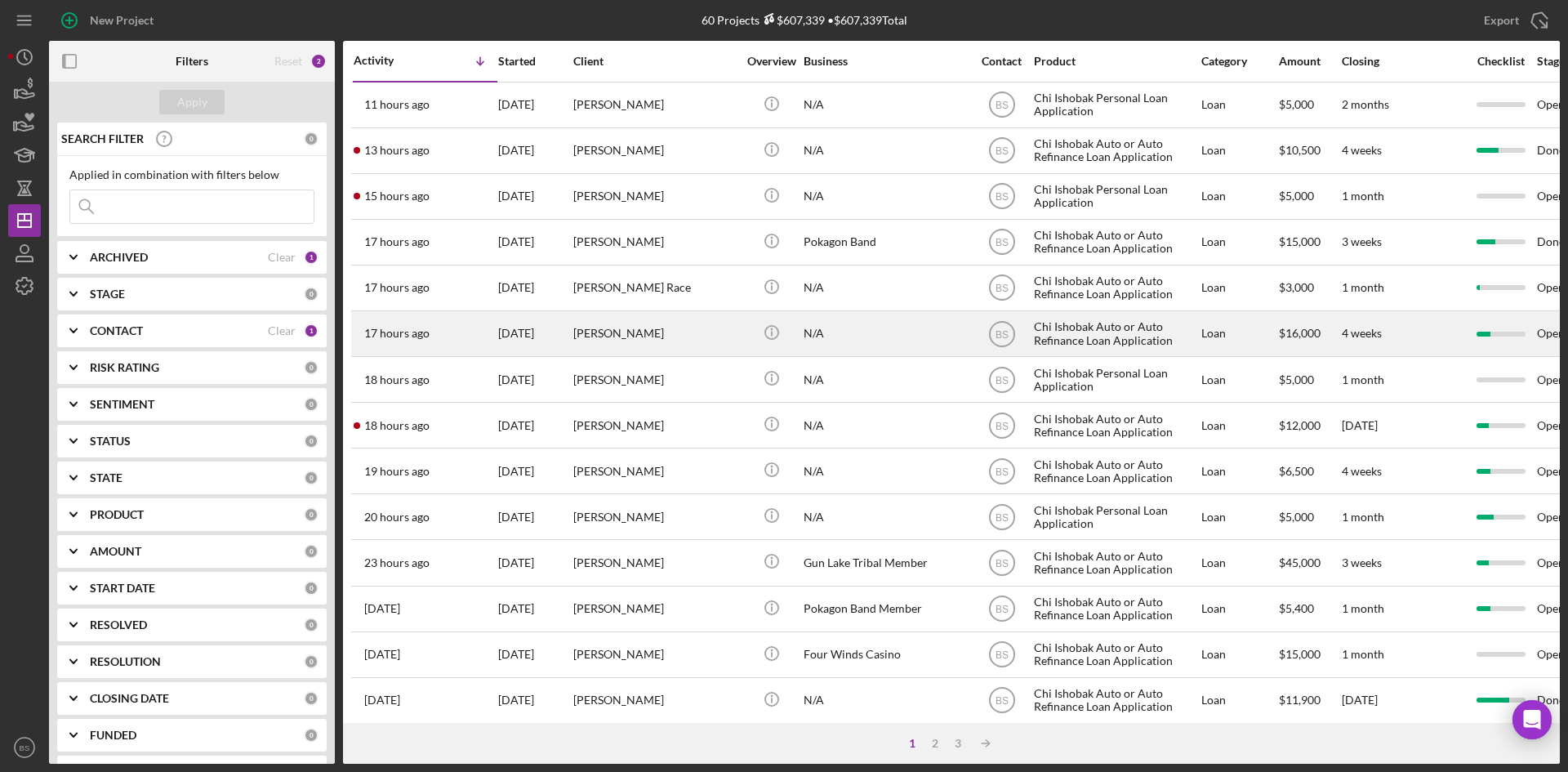
click at [669, 318] on div "[PERSON_NAME]" at bounding box center [654, 334] width 163 height 43
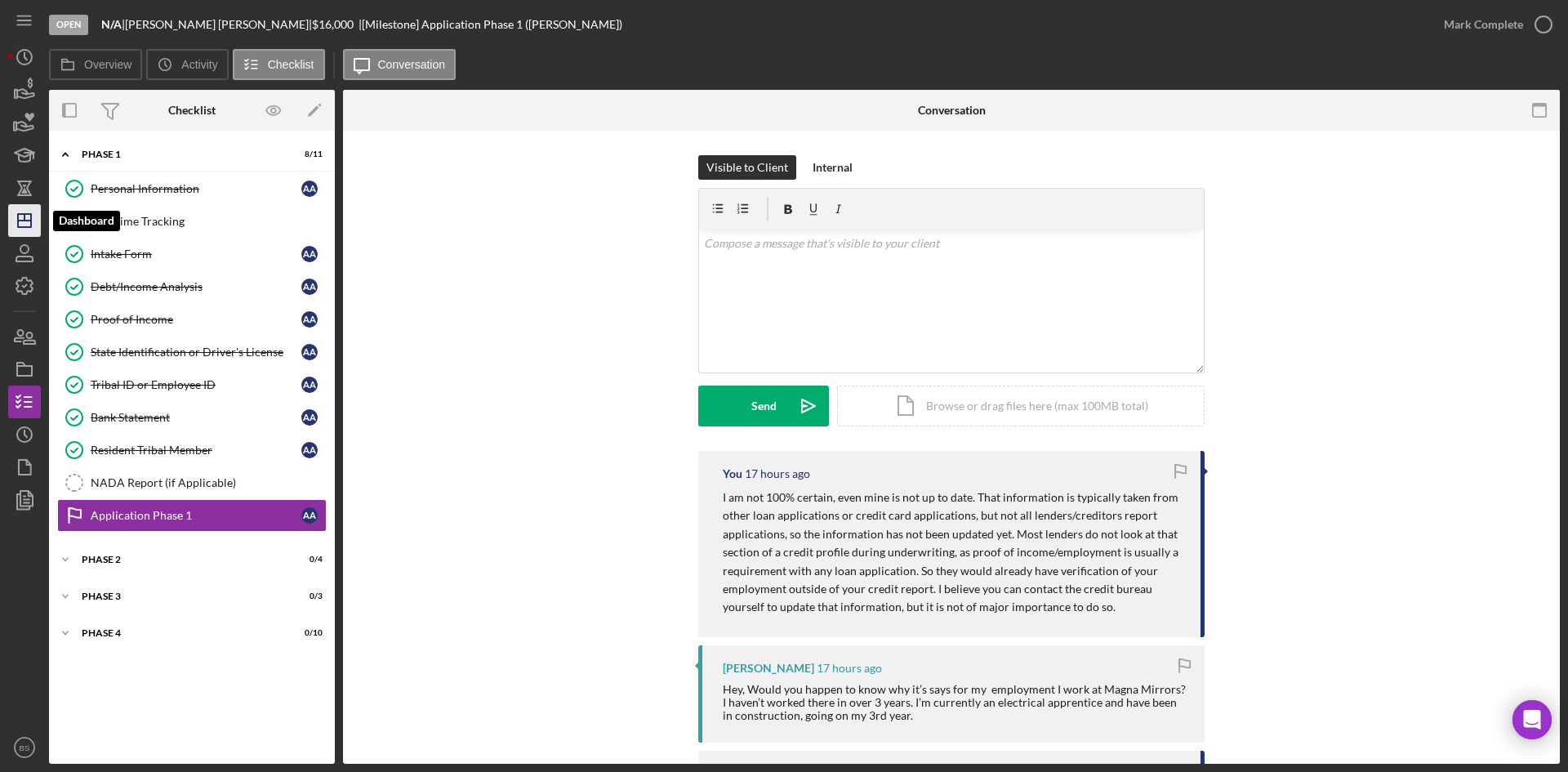
click at [31, 230] on icon "Icon/Dashboard" at bounding box center [24, 220] width 41 height 41
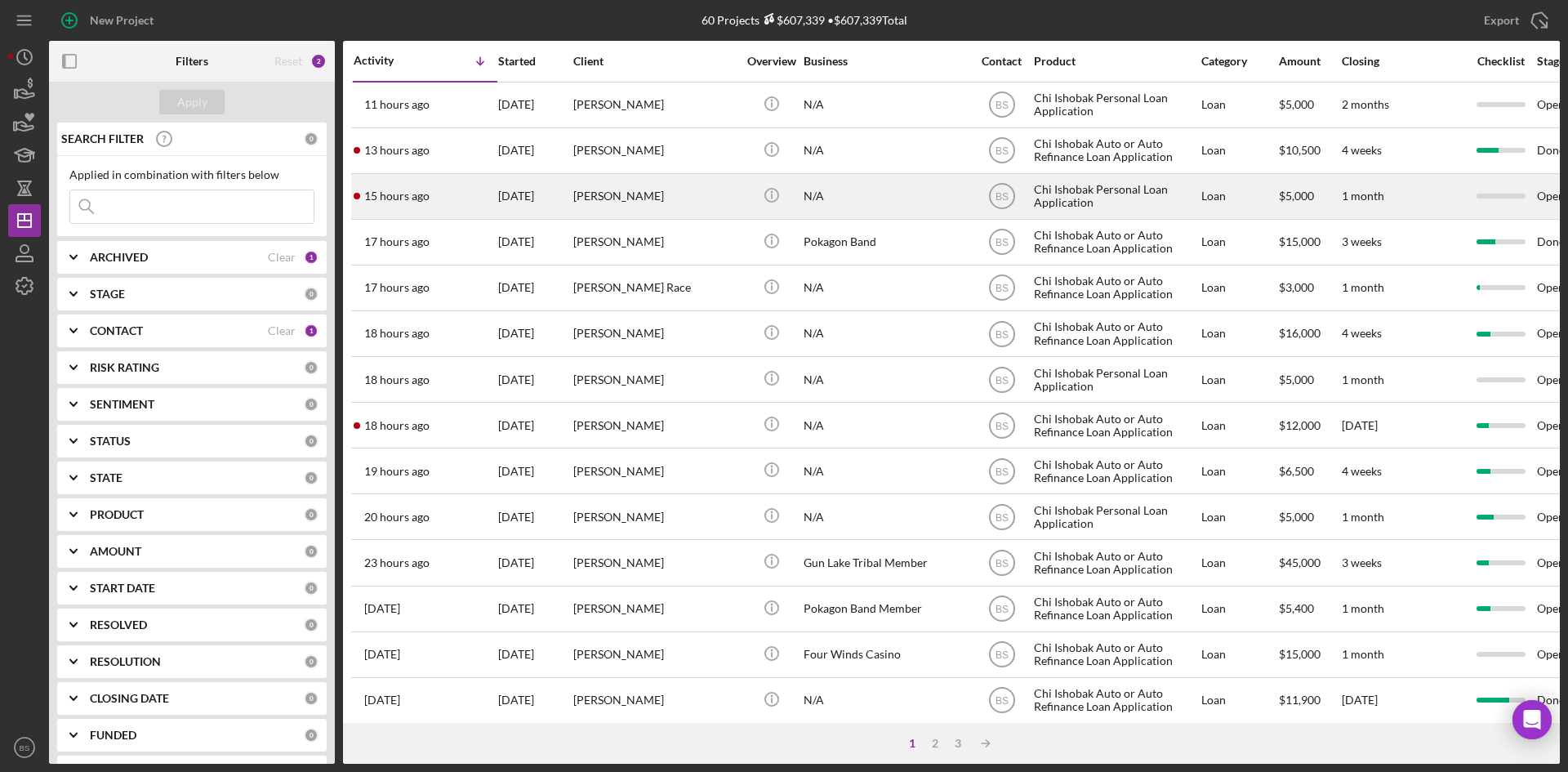
click at [631, 191] on div "[PERSON_NAME]" at bounding box center [654, 196] width 163 height 43
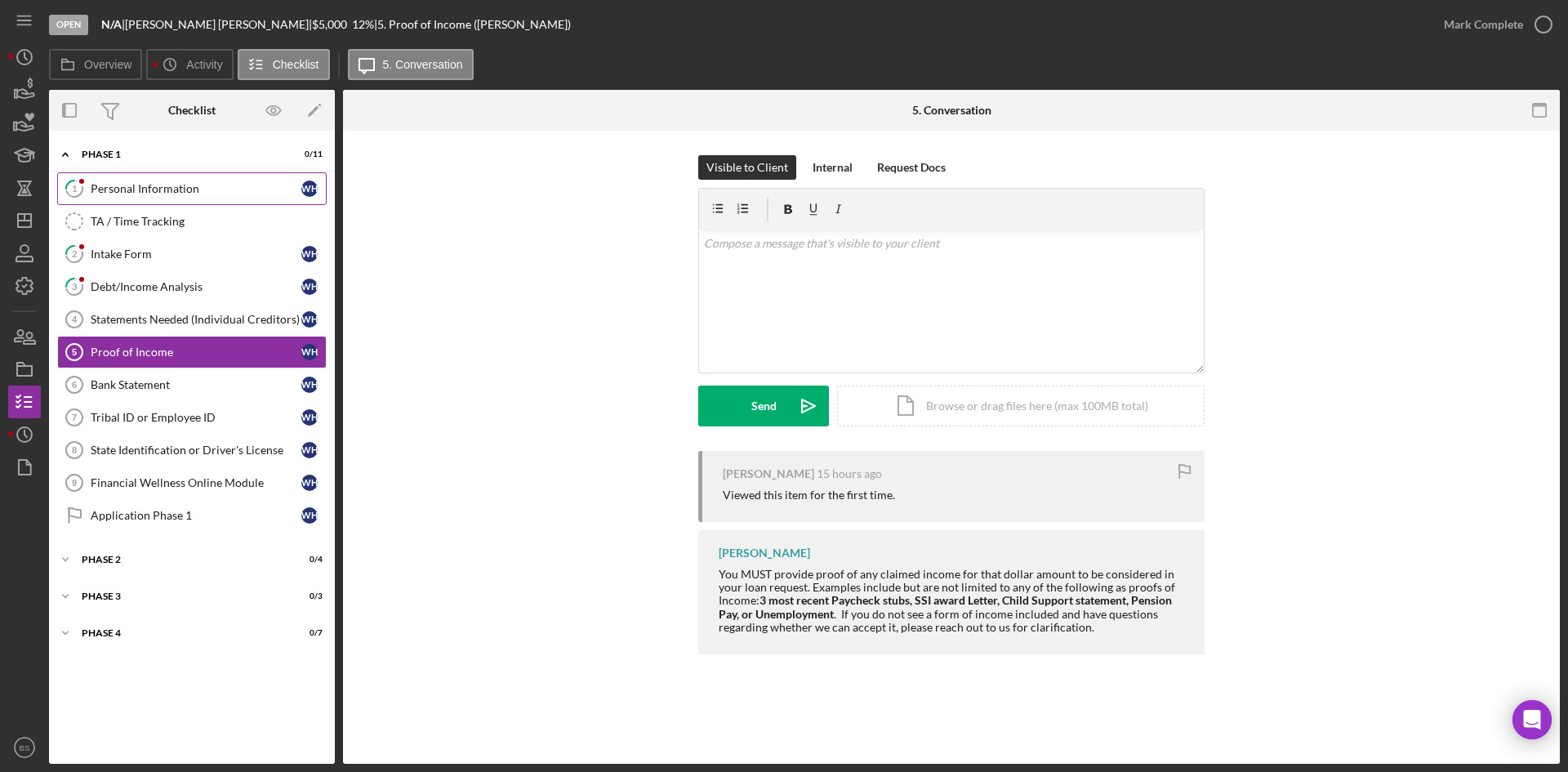
click at [178, 199] on link "1 Personal Information W H" at bounding box center [192, 189] width 270 height 33
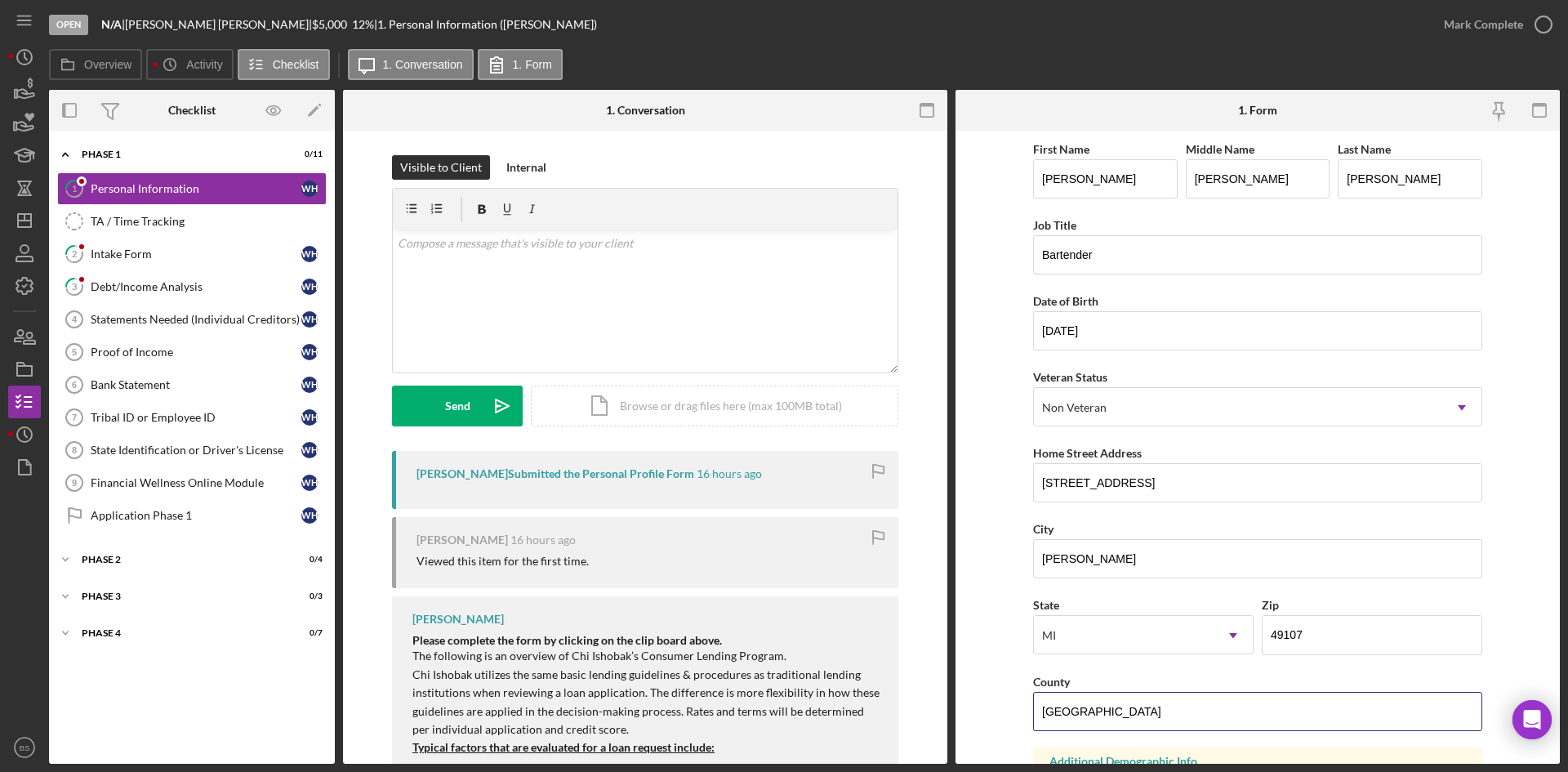
drag, startPoint x: 1163, startPoint y: 728, endPoint x: 956, endPoint y: 712, distance: 207.6
click at [956, 712] on form "First Name [PERSON_NAME] Middle Name [PERSON_NAME] Last Name [PERSON_NAME] Job …" at bounding box center [1257, 448] width 604 height 633
type input "Berrien"
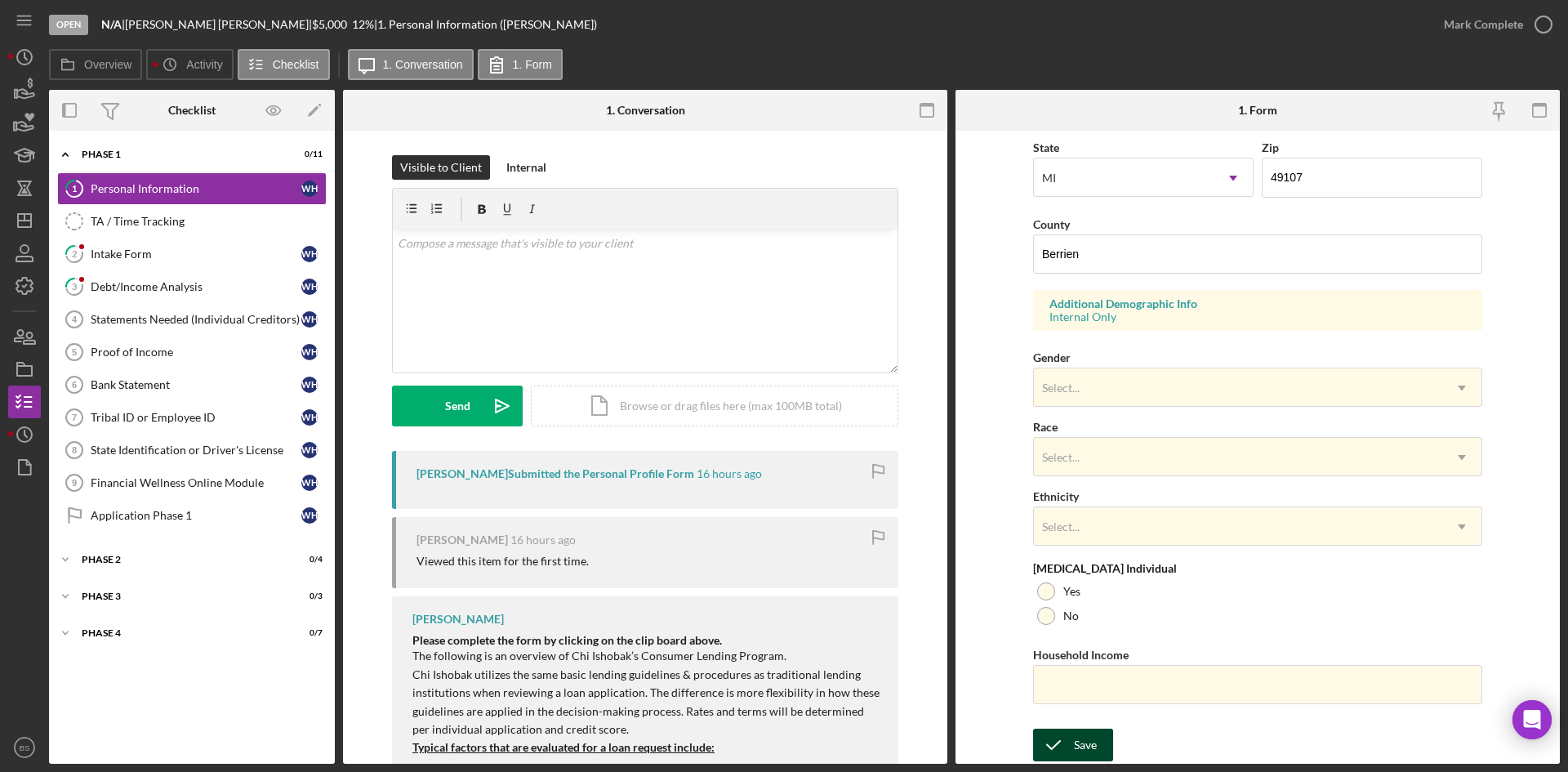
click at [1075, 743] on div "Save" at bounding box center [1086, 745] width 23 height 33
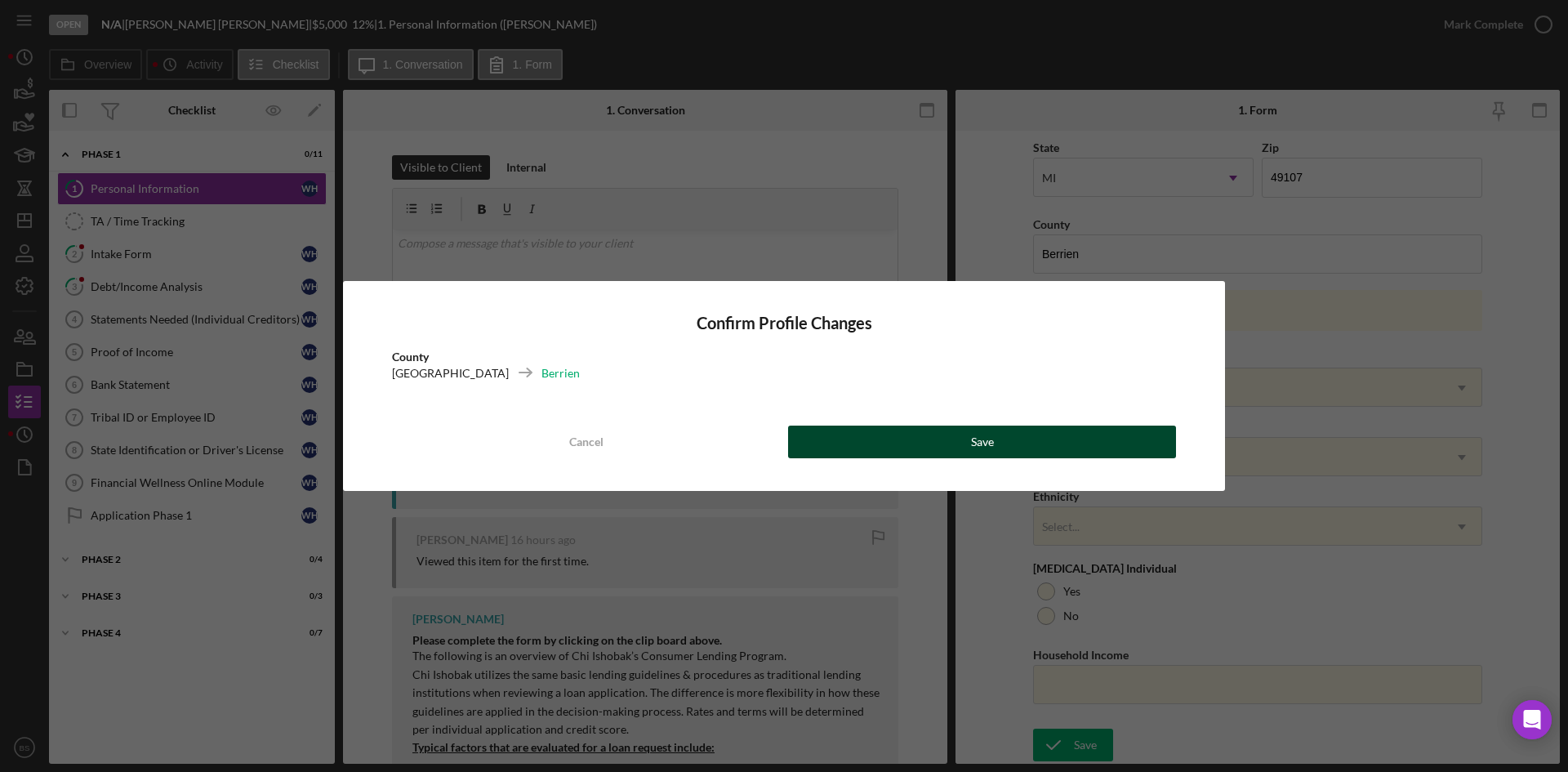
click at [1040, 444] on button "Save" at bounding box center [982, 442] width 388 height 33
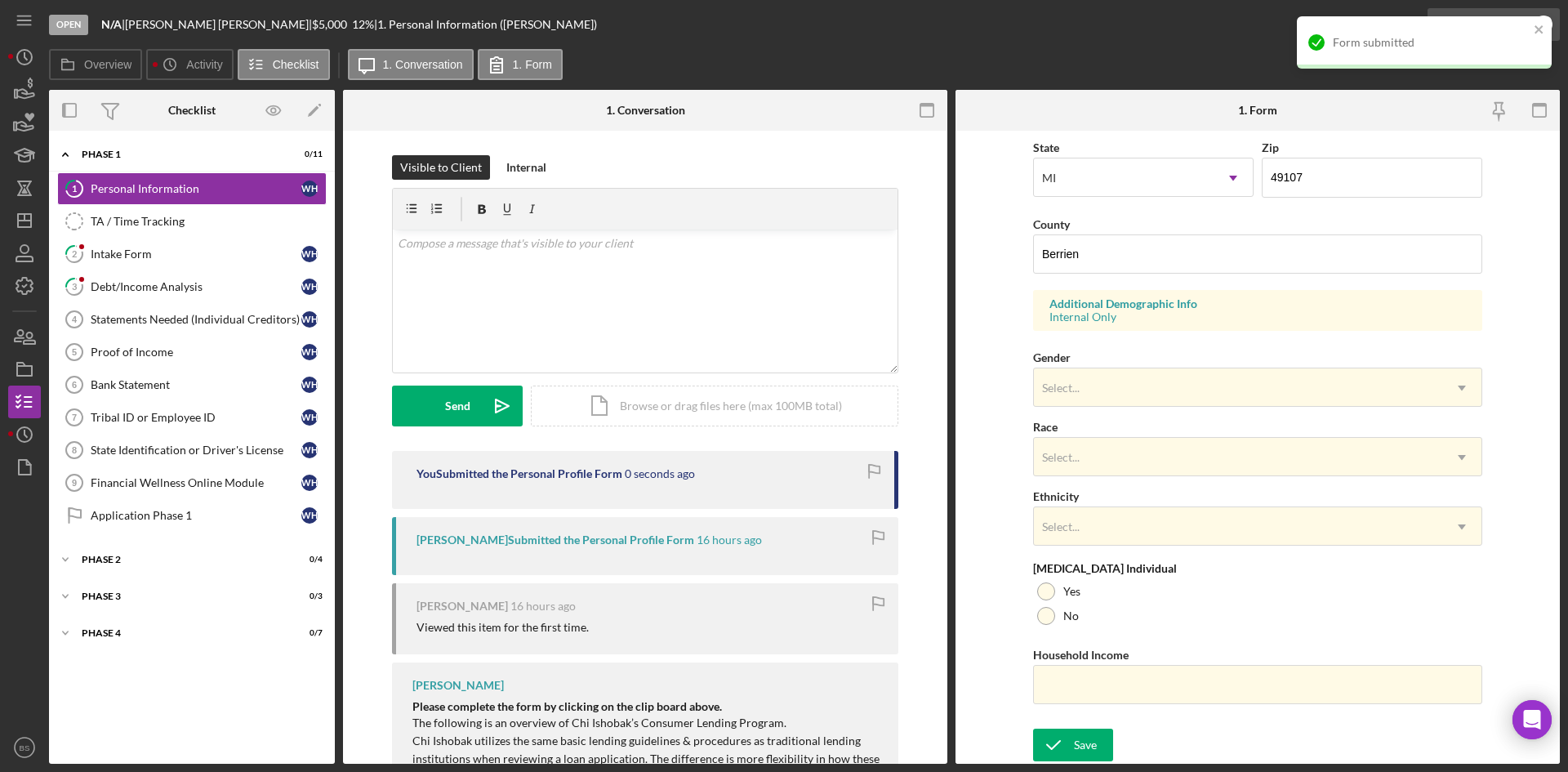
click at [1468, 11] on div "Mark Complete" at bounding box center [1483, 25] width 79 height 33
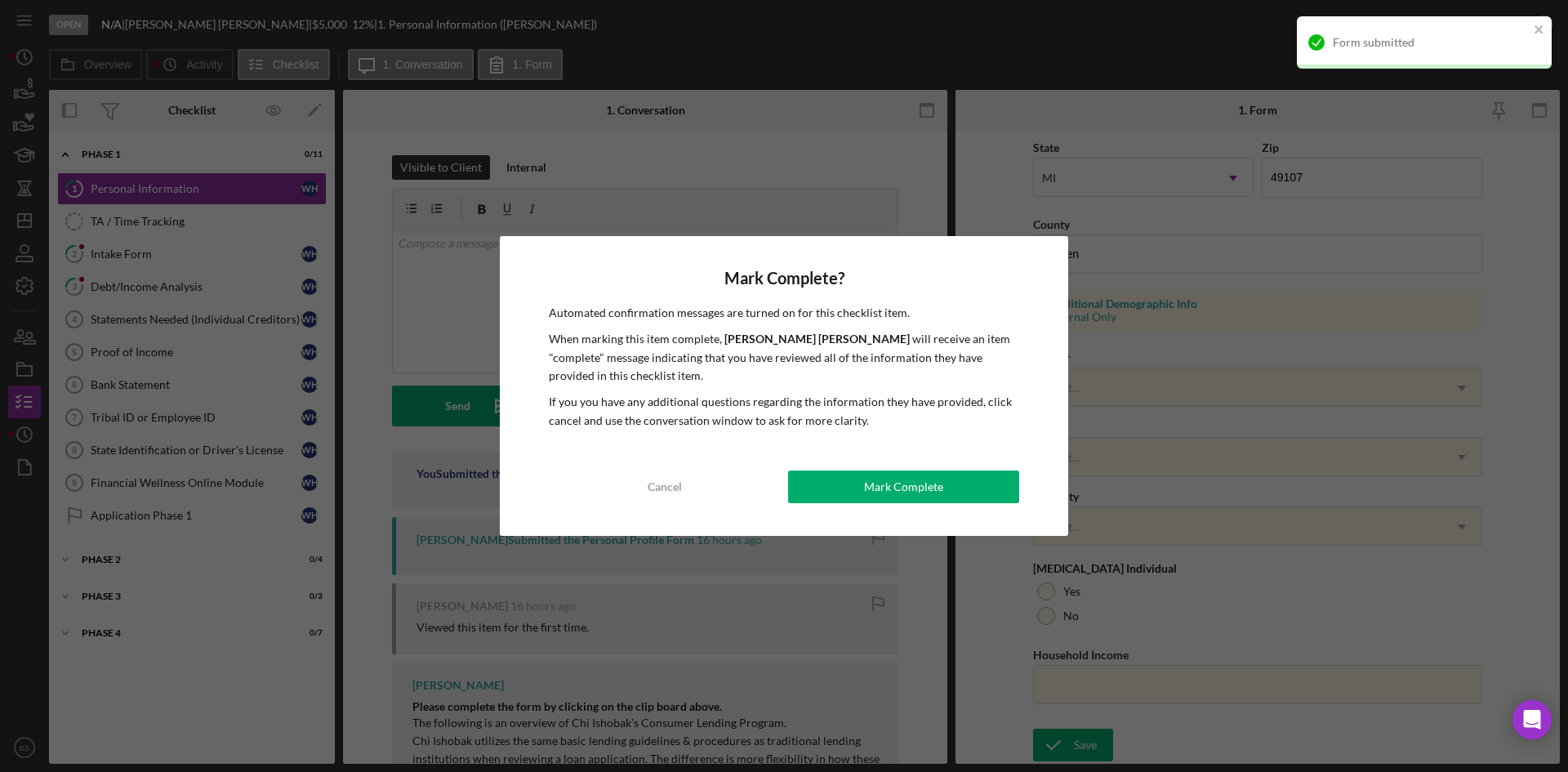
click at [1464, 22] on div "Form submitted" at bounding box center [1424, 41] width 254 height 52
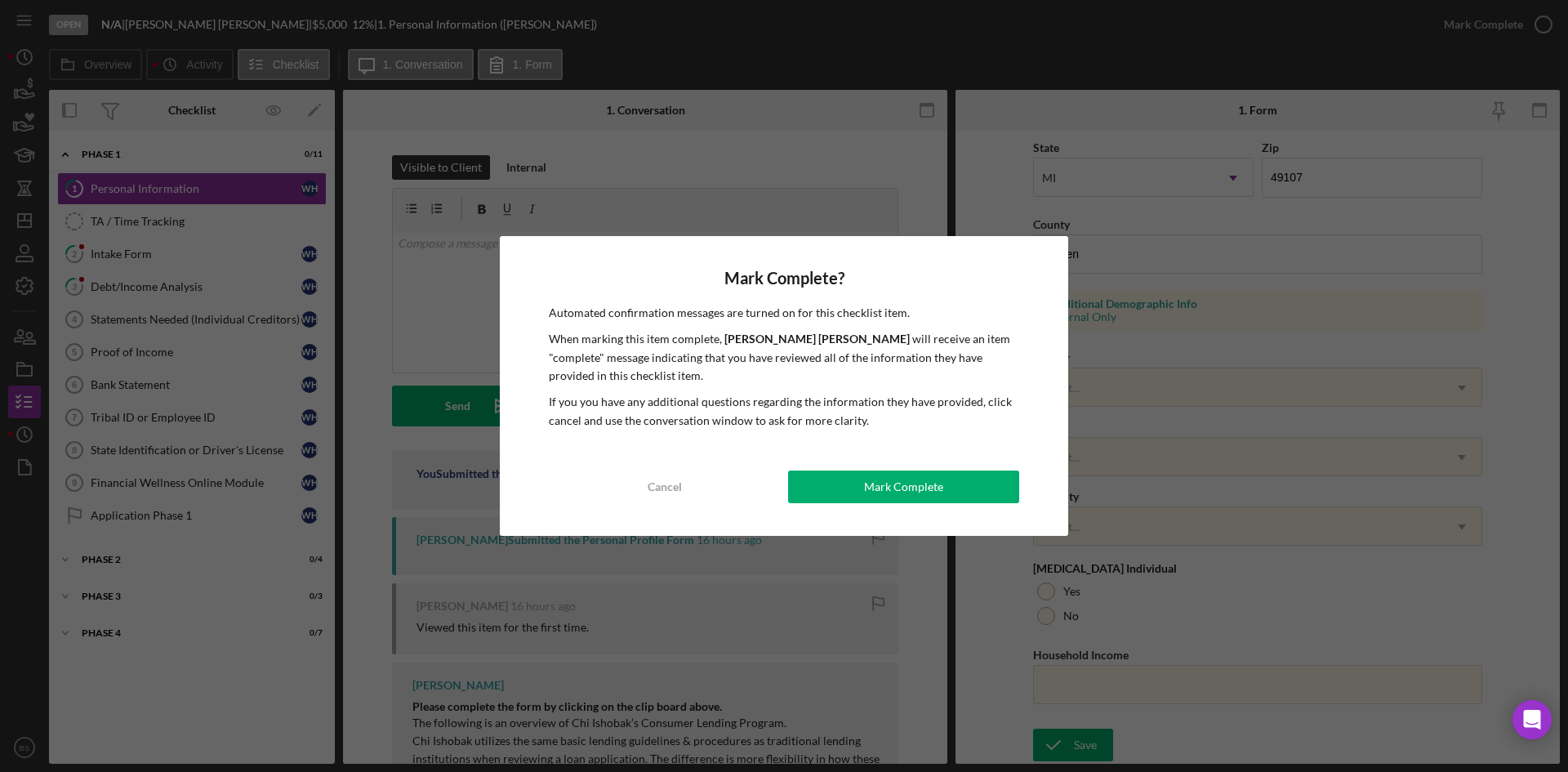
click at [956, 509] on div "Mark Complete? Automated confirmation messages are turned on for this checklist…" at bounding box center [783, 386] width 568 height 300
click at [947, 485] on button "Mark Complete" at bounding box center [903, 486] width 231 height 33
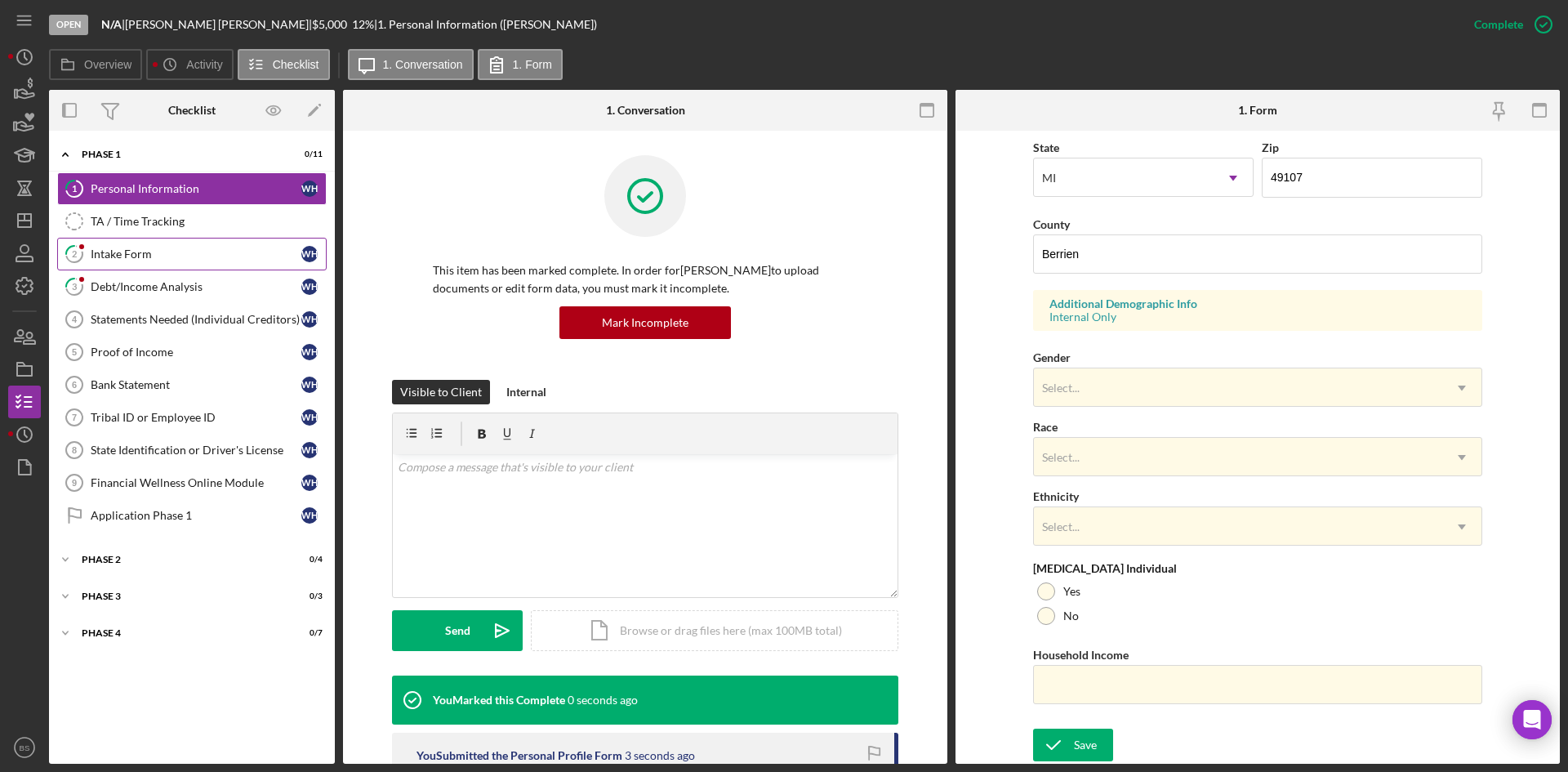
scroll to position [129, 0]
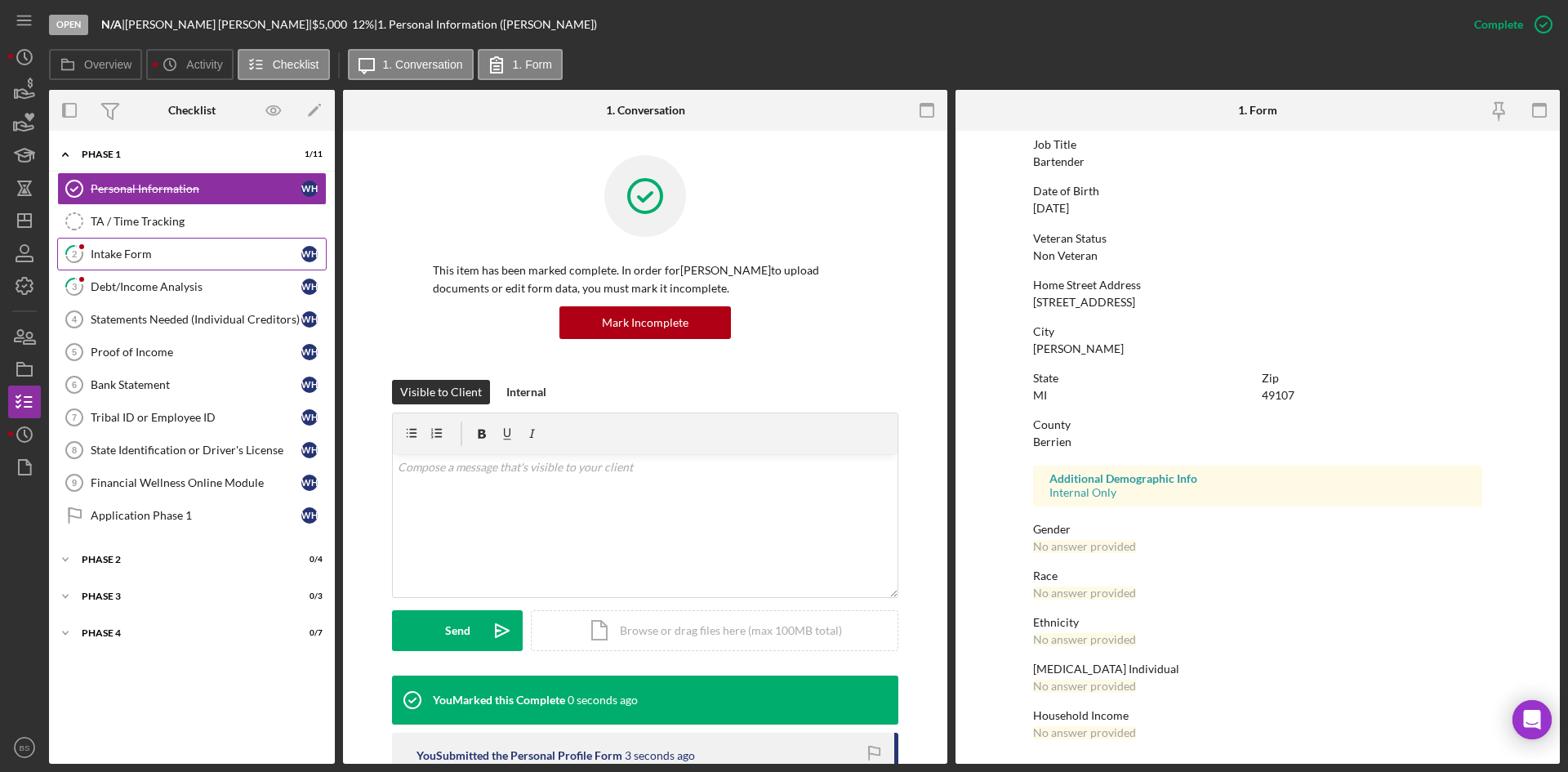
click at [209, 264] on link "2 Intake Form W H" at bounding box center [192, 254] width 270 height 33
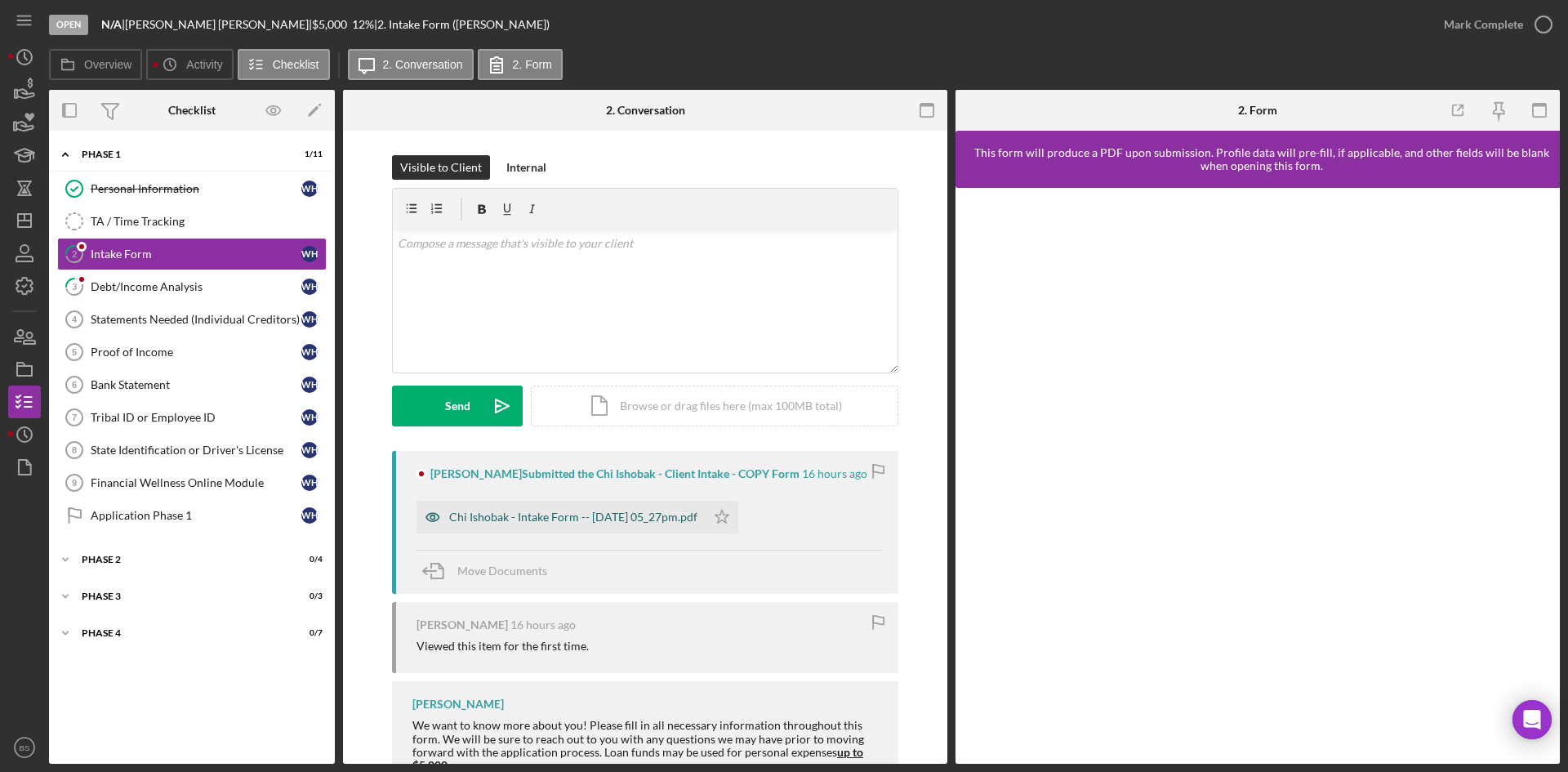
click at [674, 512] on div "Chi Ishobak - Intake Form -- [DATE] 05_27pm.pdf" at bounding box center [573, 517] width 248 height 13
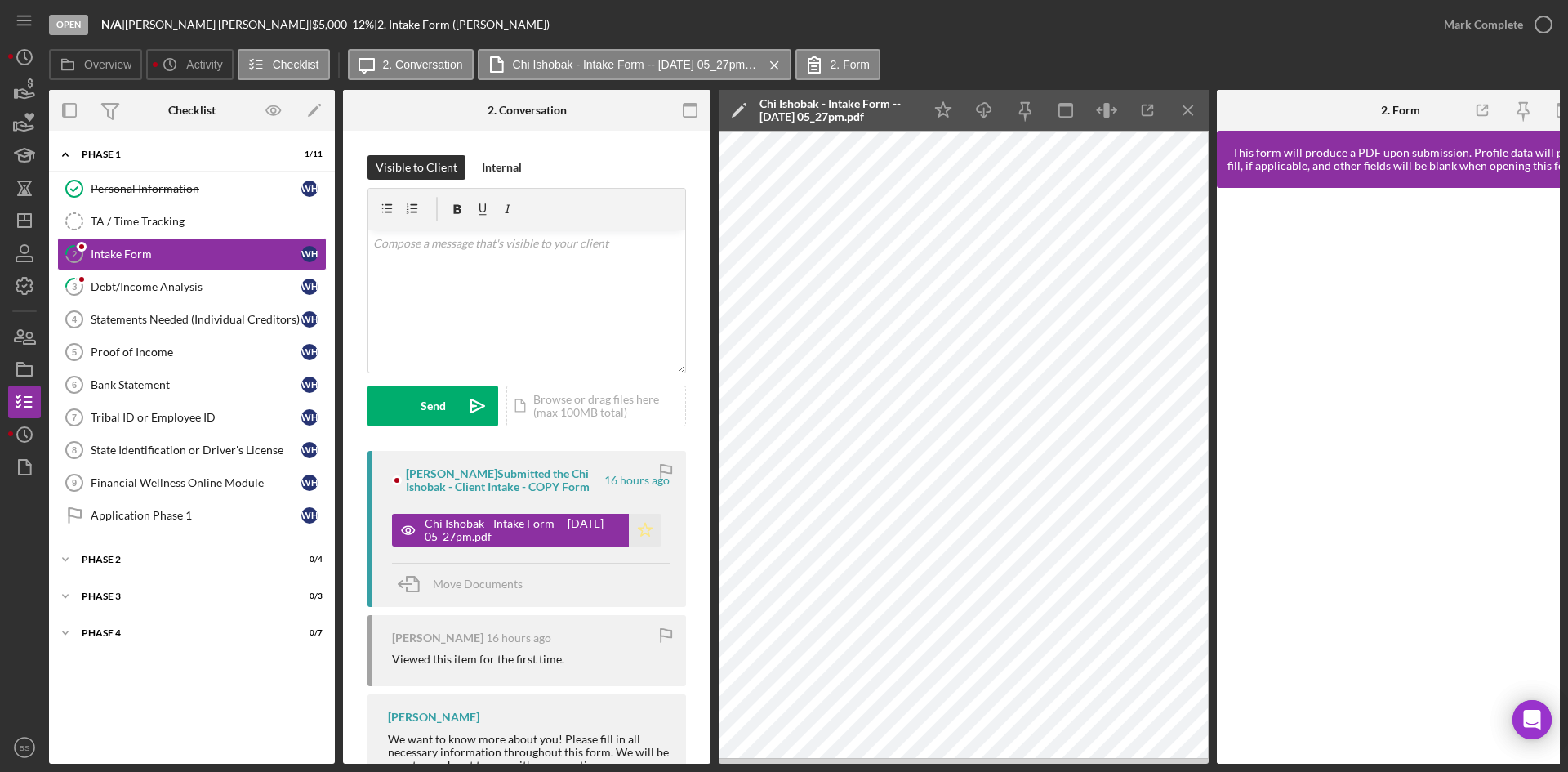
click at [646, 524] on icon "Icon/Star" at bounding box center [645, 530] width 33 height 33
click at [1473, 25] on div "Mark Complete" at bounding box center [1483, 25] width 79 height 33
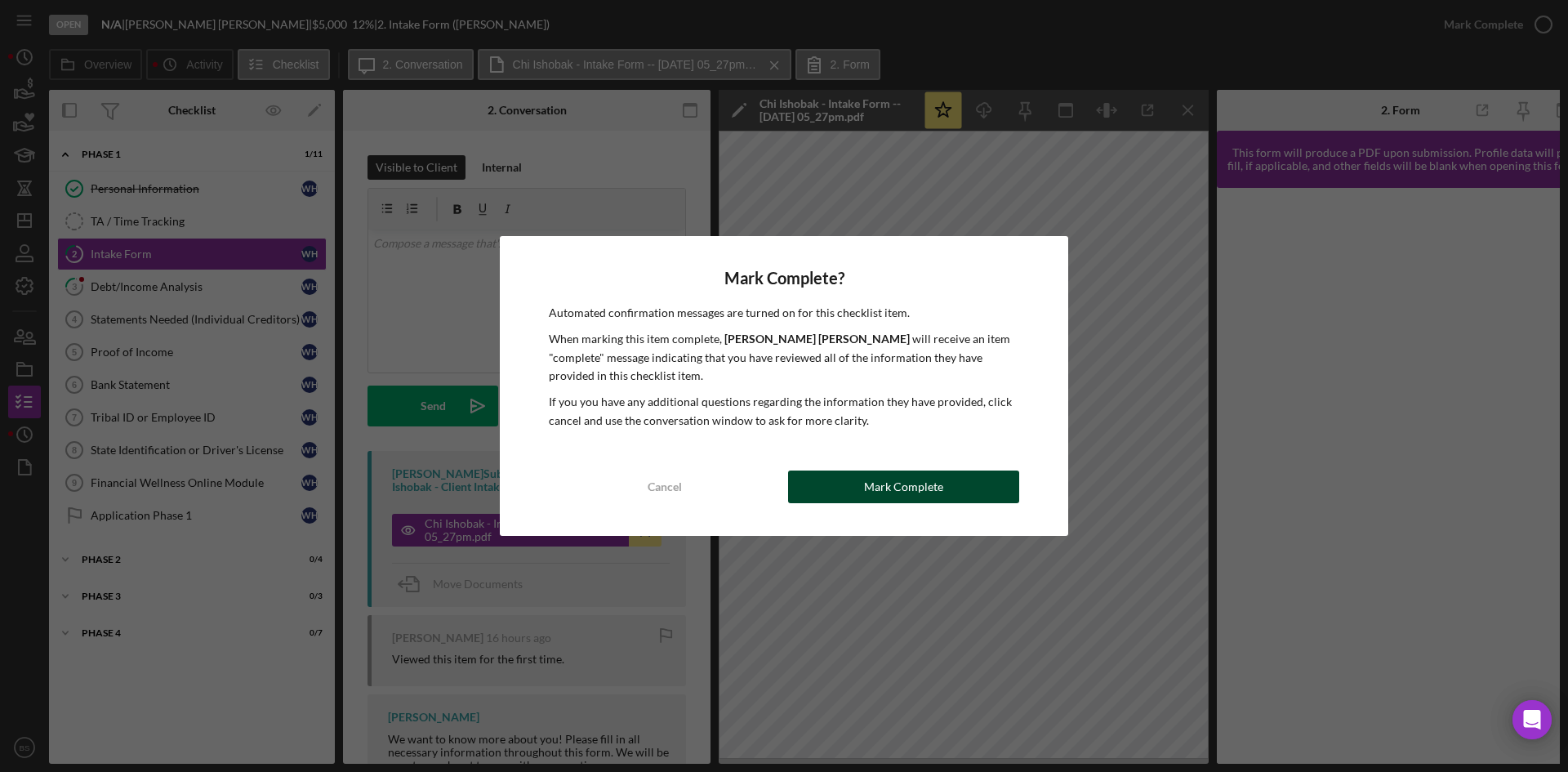
click at [917, 483] on div "Mark Complete" at bounding box center [904, 486] width 79 height 33
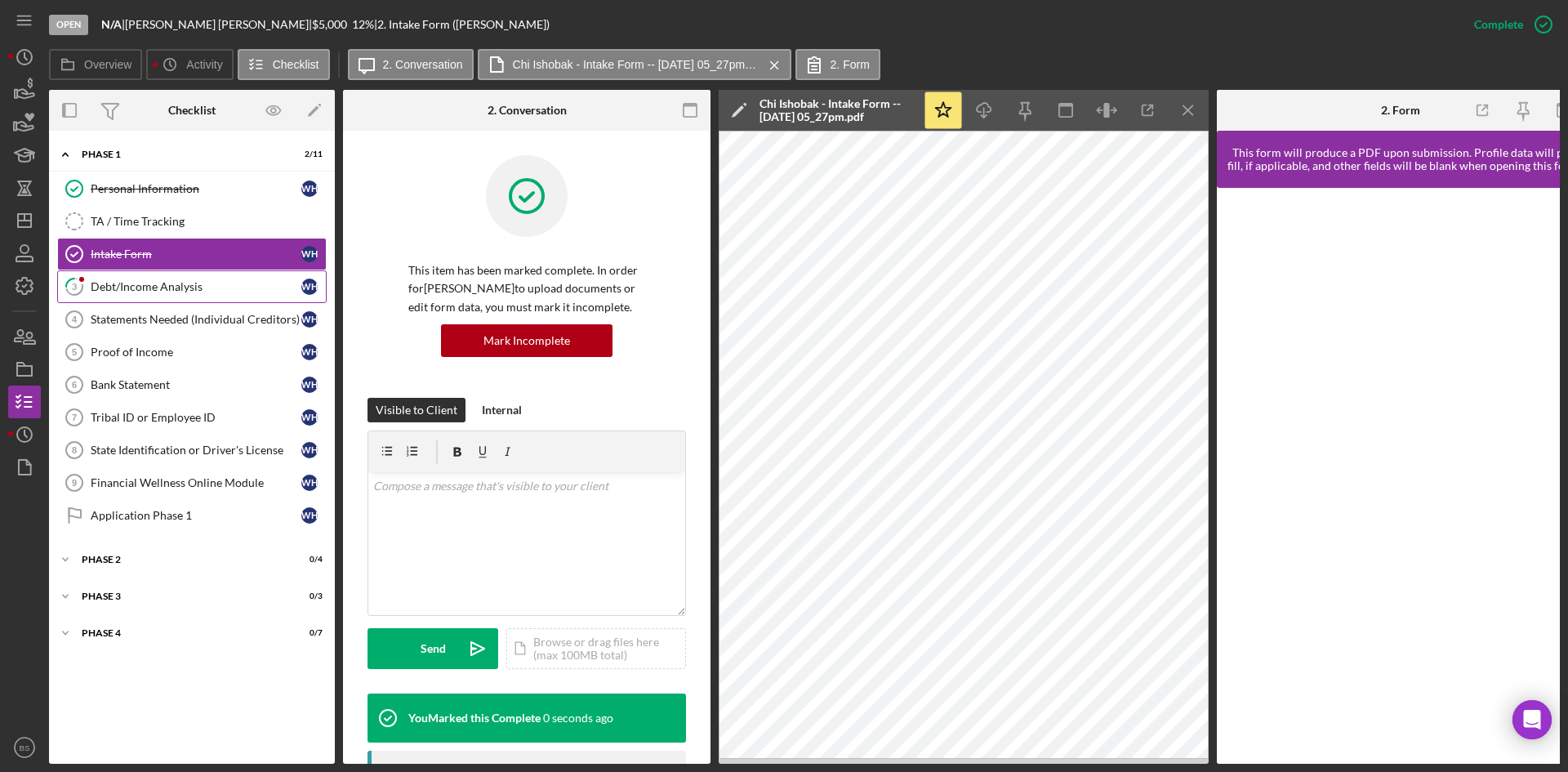
click at [242, 288] on div "Debt/Income Analysis" at bounding box center [196, 287] width 211 height 13
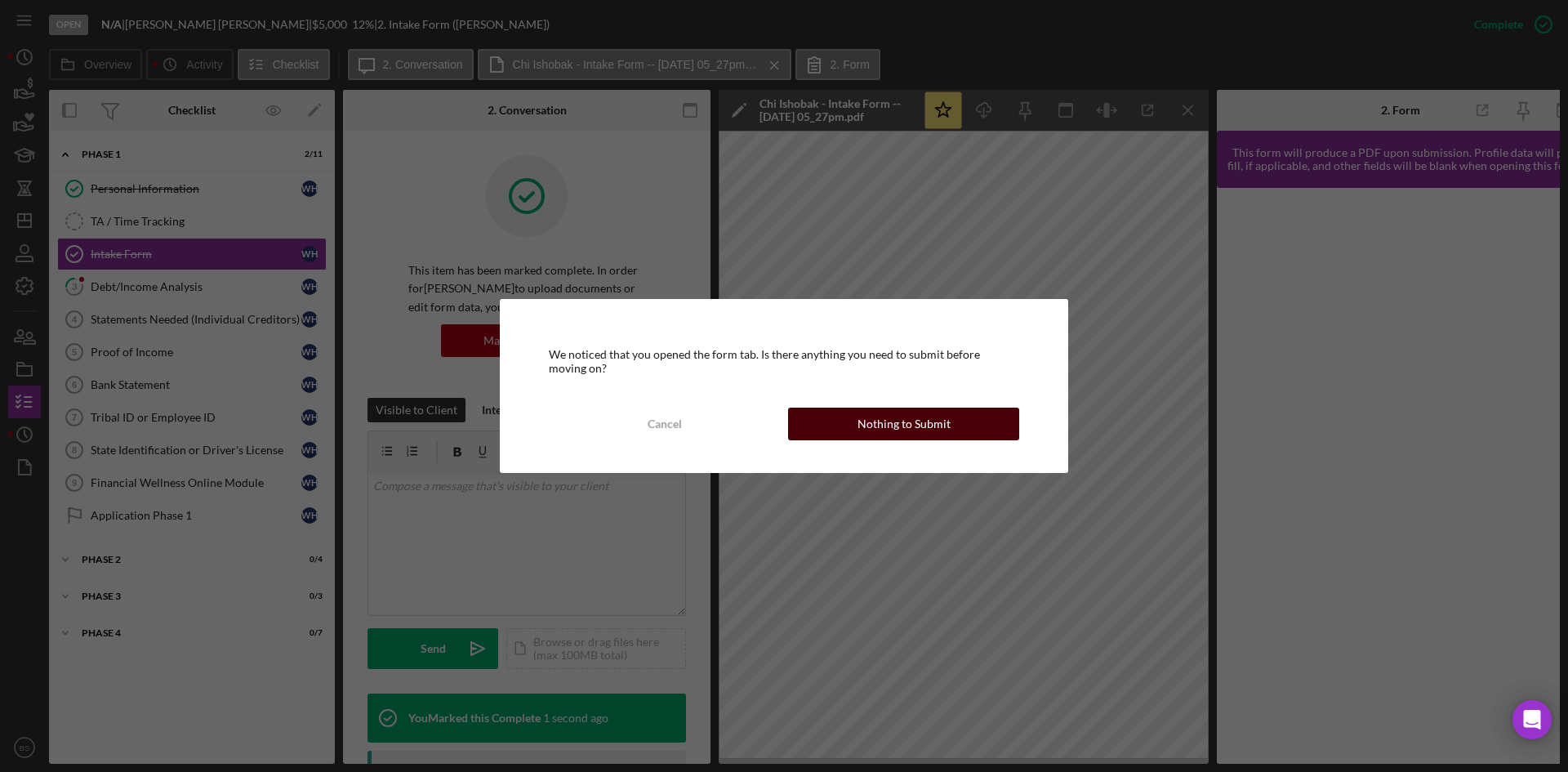
click at [861, 424] on div "Nothing to Submit" at bounding box center [904, 423] width 93 height 33
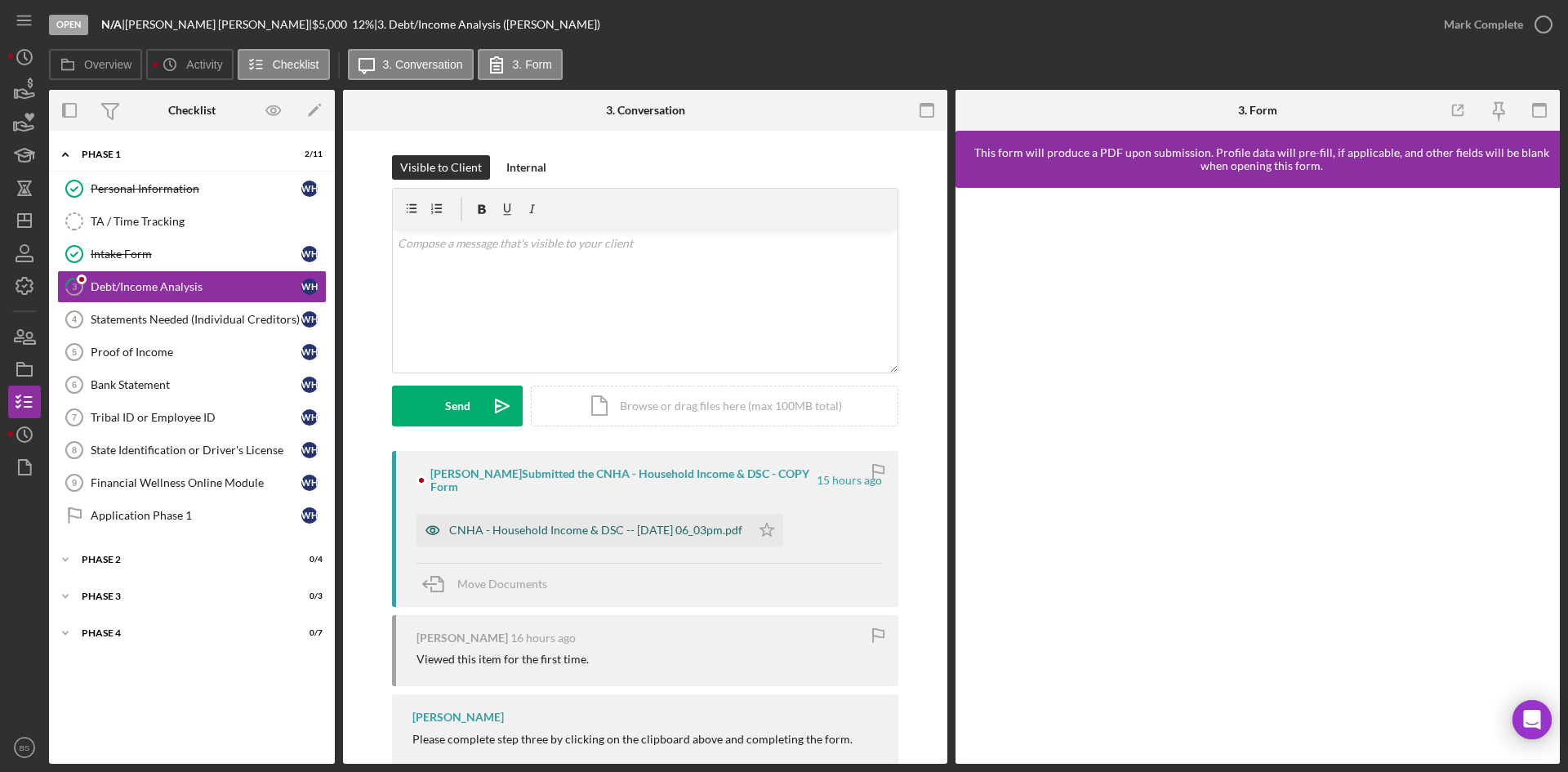
click at [693, 540] on div "CNHA - Household Income & DSC -- [DATE] 06_03pm.pdf" at bounding box center [583, 530] width 334 height 33
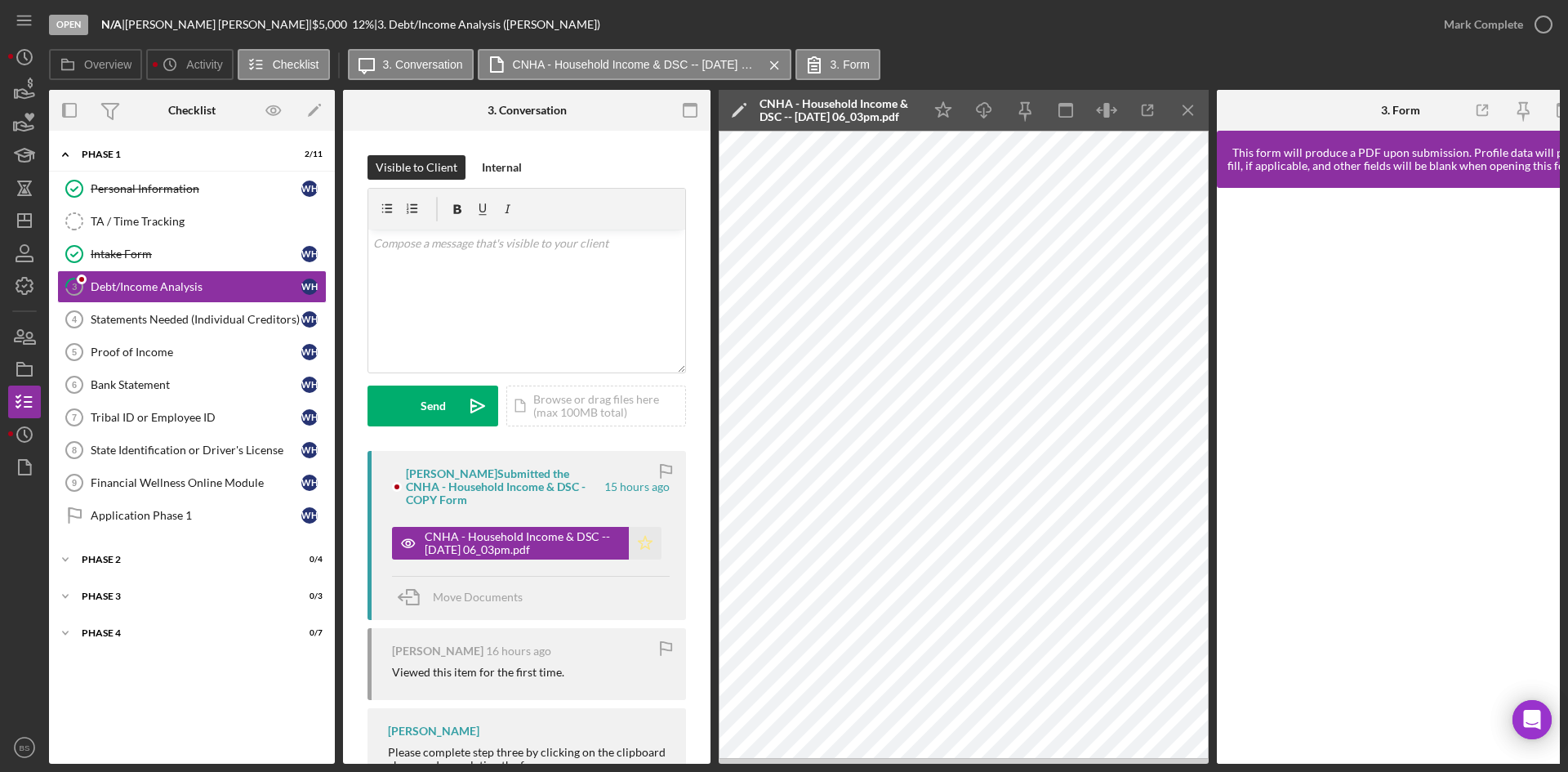
click at [640, 543] on icon "Icon/Star" at bounding box center [645, 543] width 33 height 33
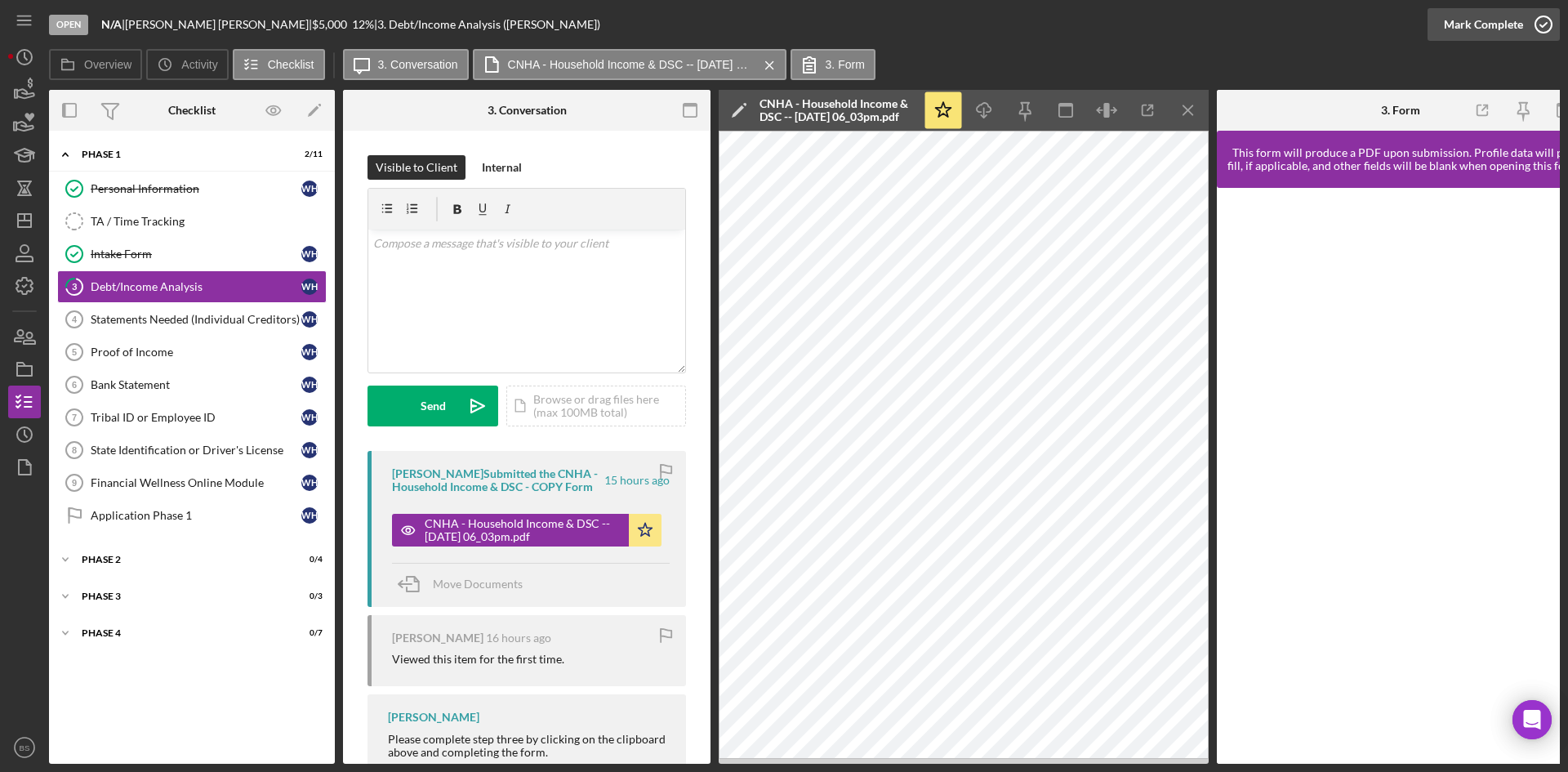
click at [1441, 27] on button "Mark Complete" at bounding box center [1494, 25] width 132 height 33
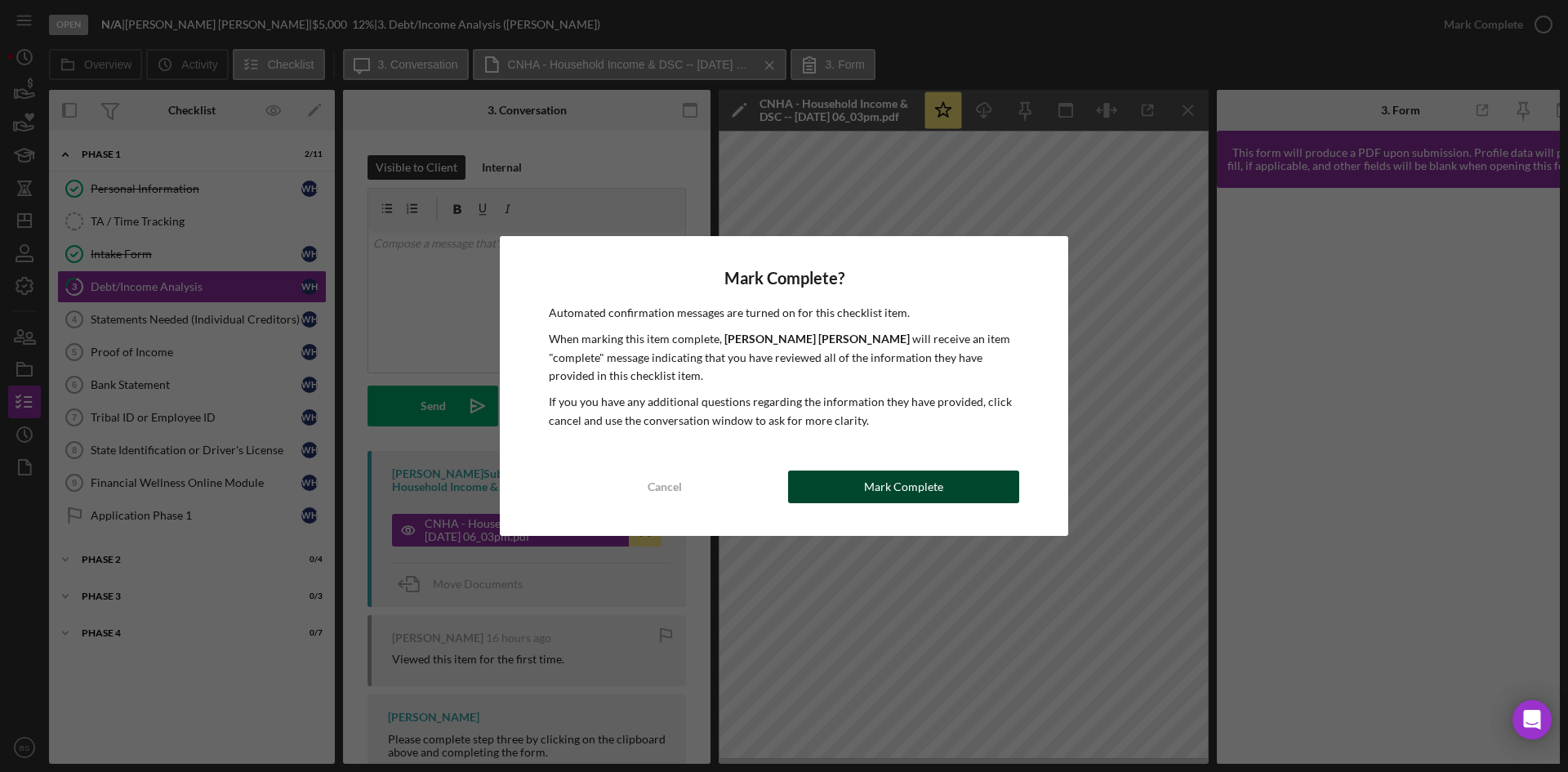
click at [868, 490] on div "Mark Complete" at bounding box center [904, 486] width 79 height 33
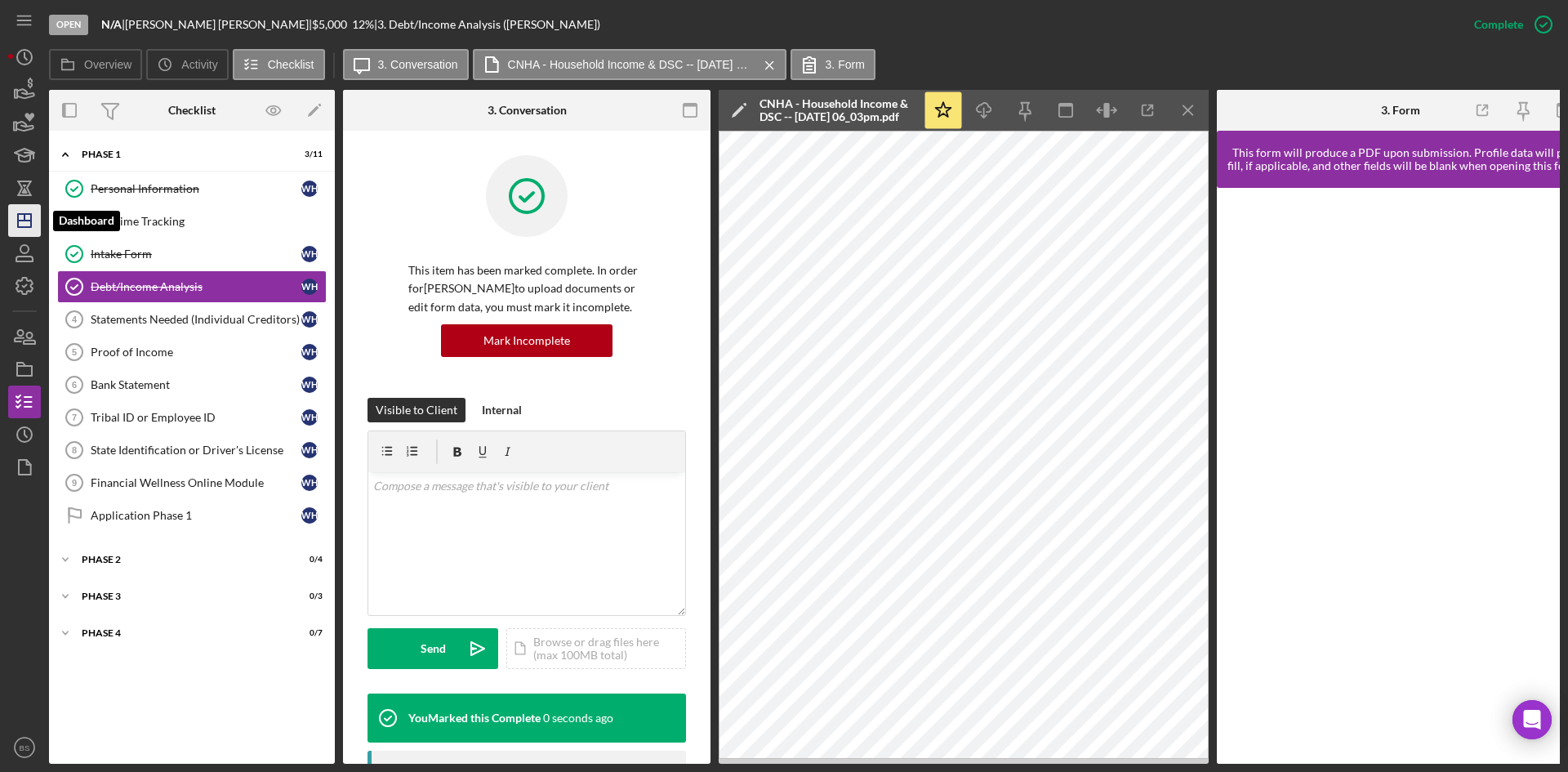
click at [38, 214] on icon "Icon/Dashboard" at bounding box center [24, 220] width 41 height 41
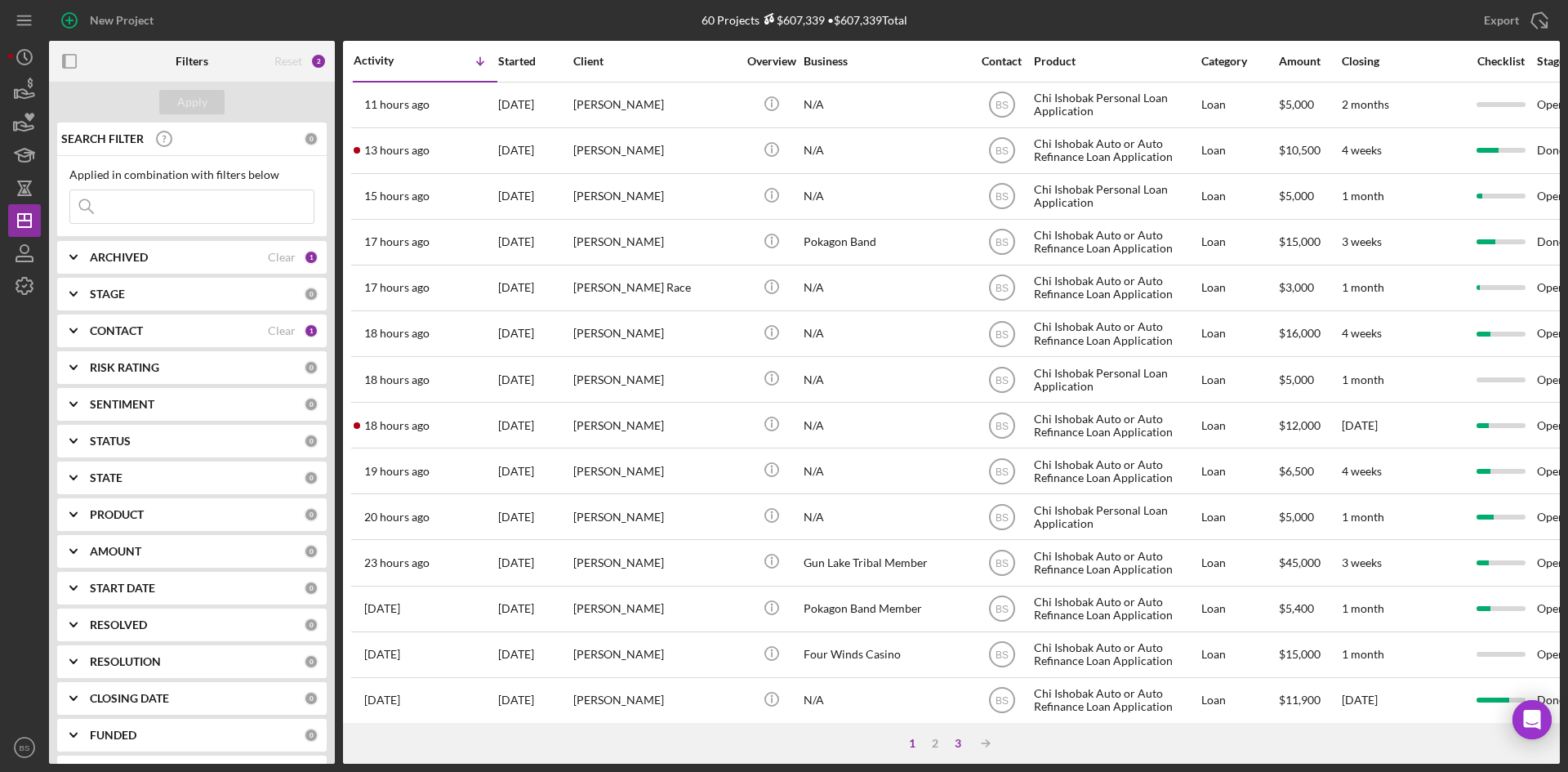
click at [950, 741] on div "3" at bounding box center [958, 744] width 23 height 13
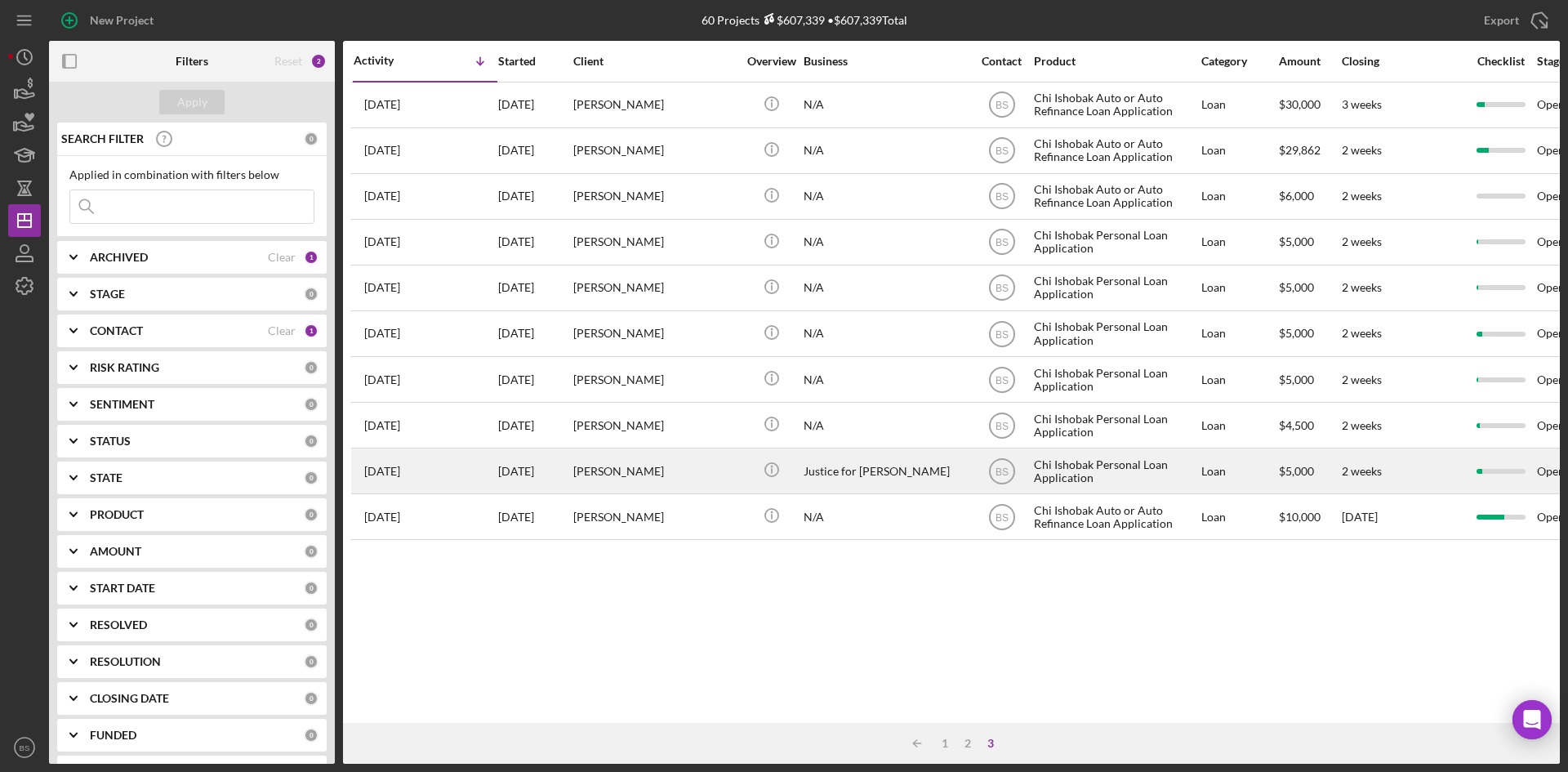
click at [634, 471] on div "[PERSON_NAME]" at bounding box center [654, 471] width 163 height 43
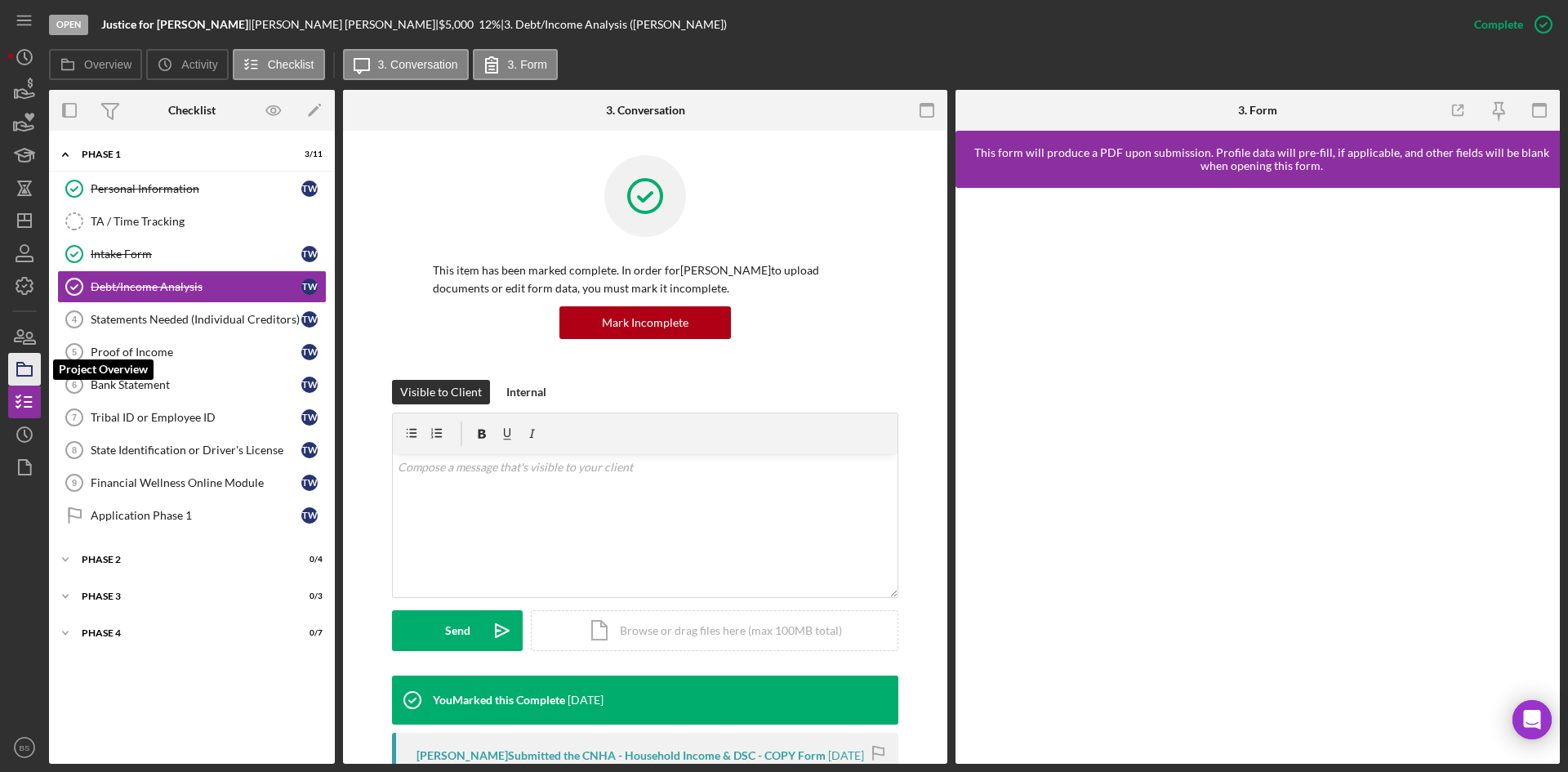
click at [29, 365] on icon "button" at bounding box center [24, 369] width 41 height 41
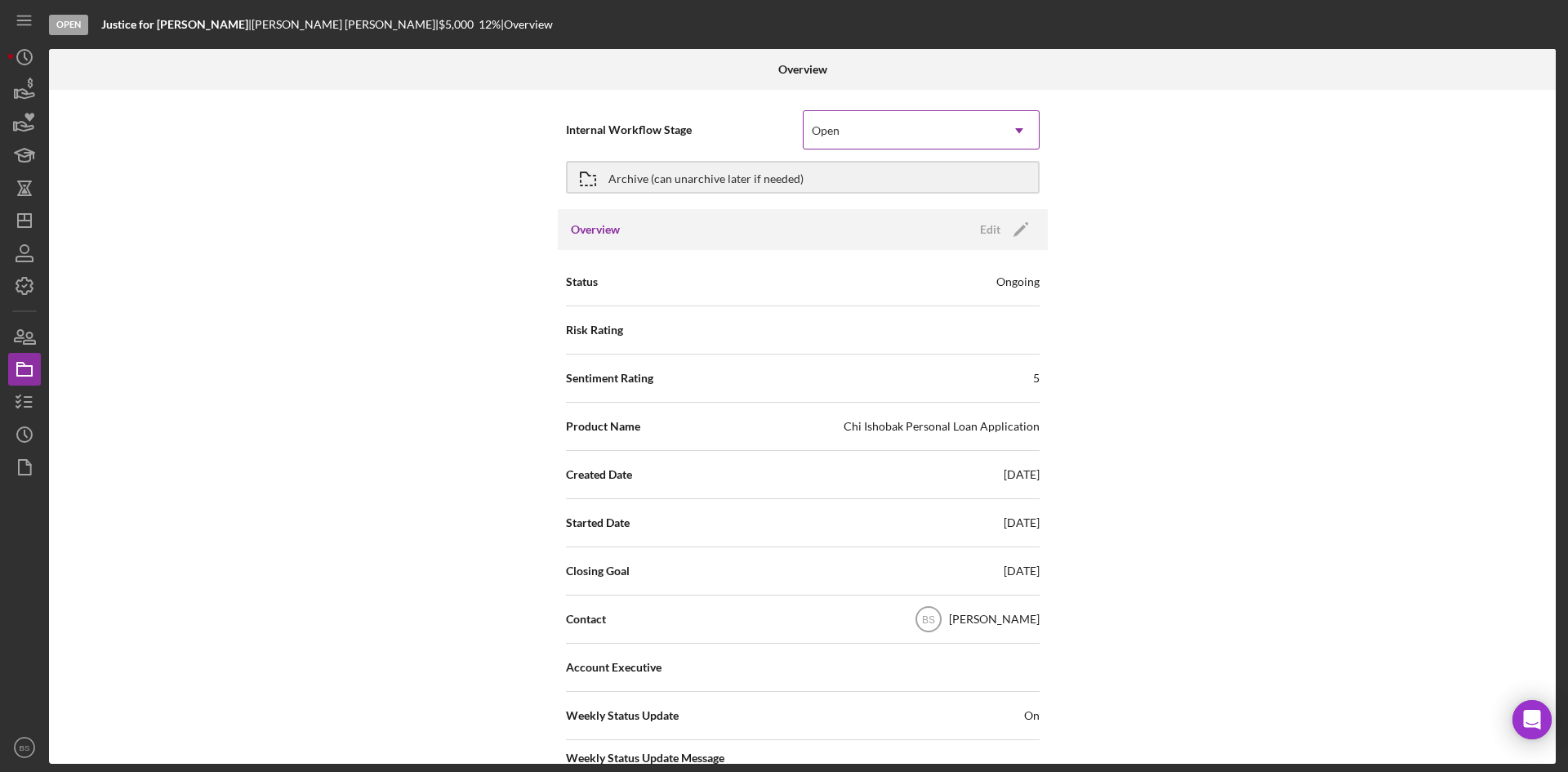
click at [811, 138] on div "Open" at bounding box center [902, 131] width 196 height 38
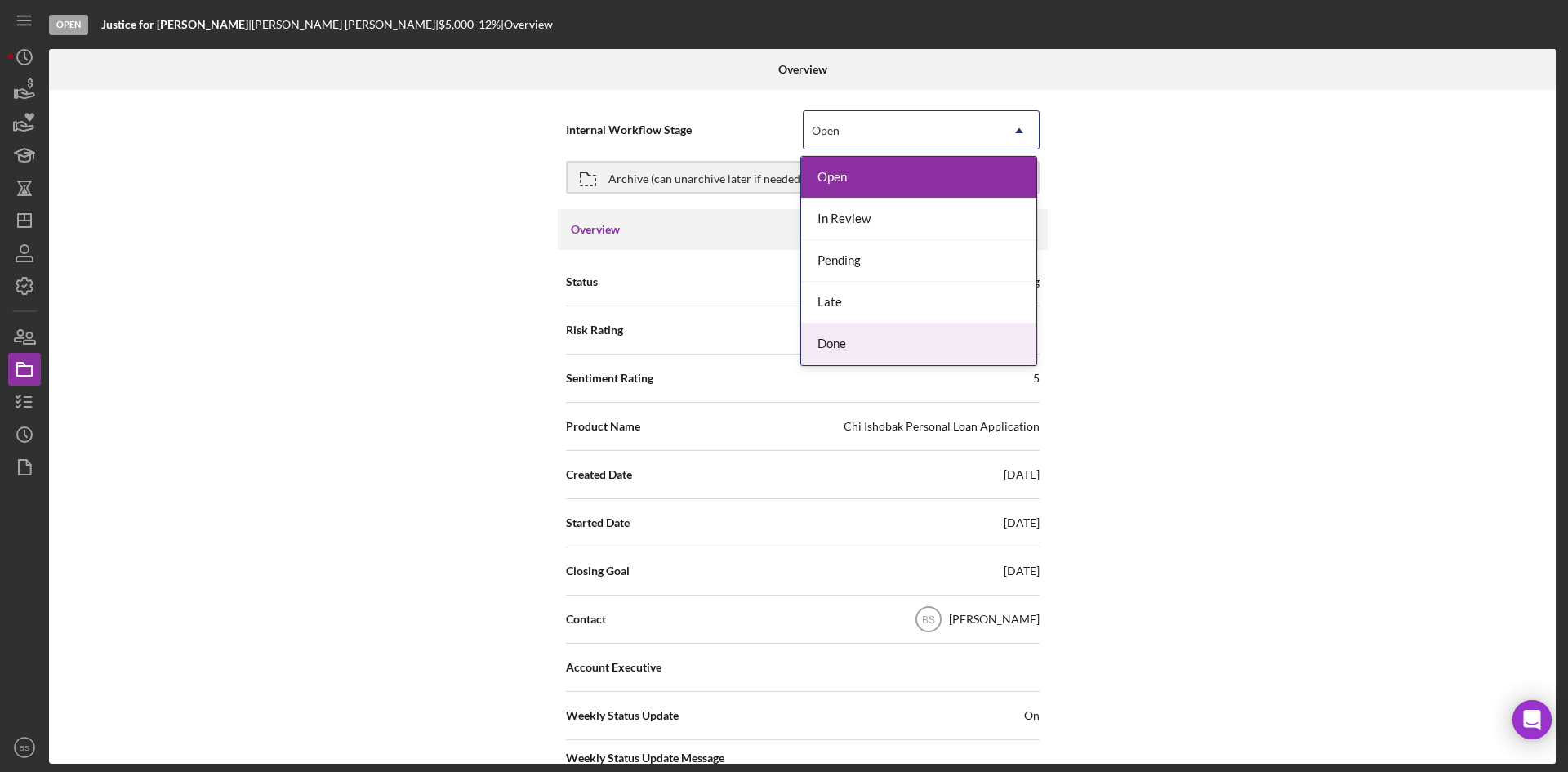
click at [841, 329] on div "Done" at bounding box center [919, 344] width 236 height 41
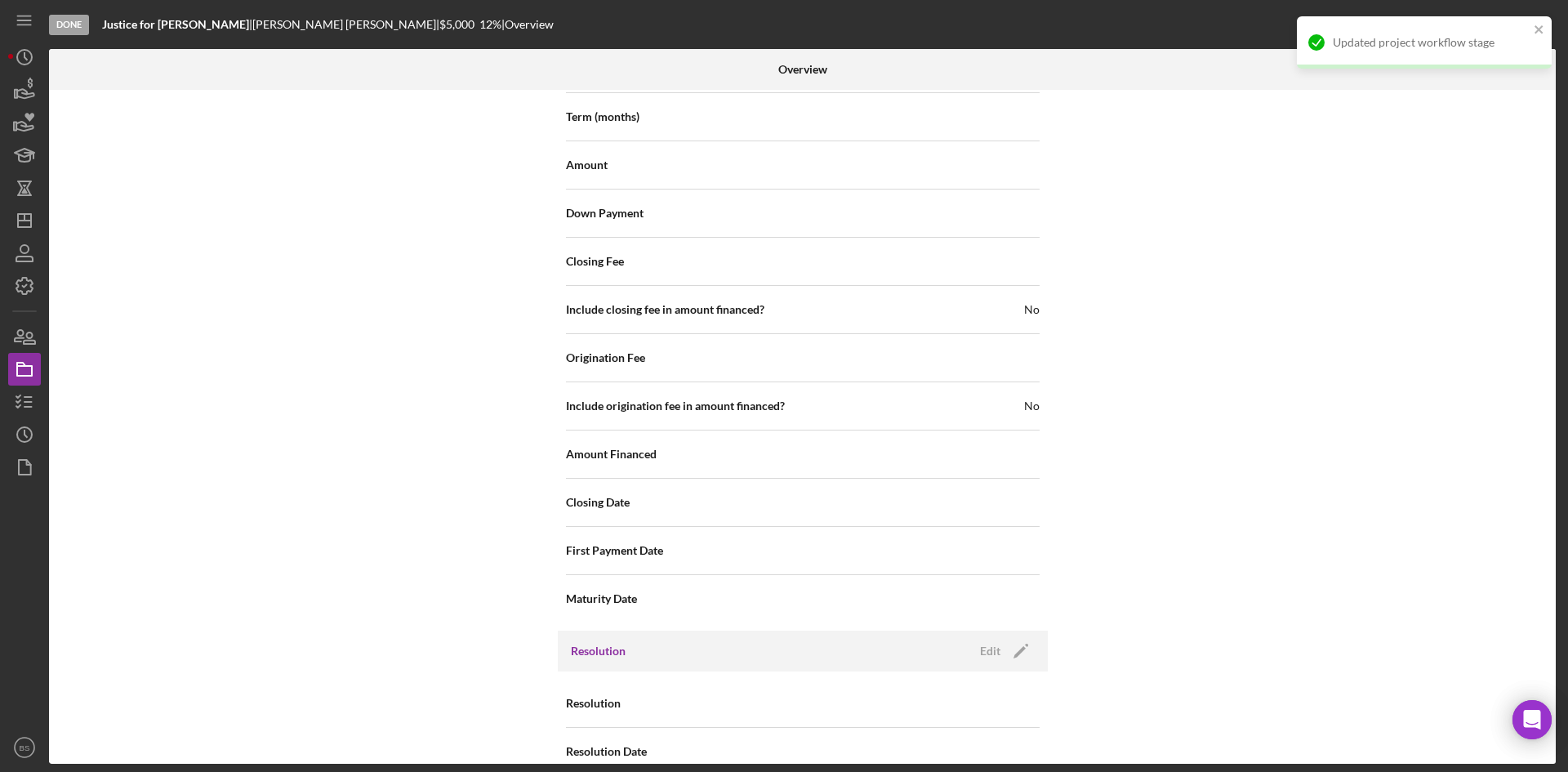
scroll to position [1755, 0]
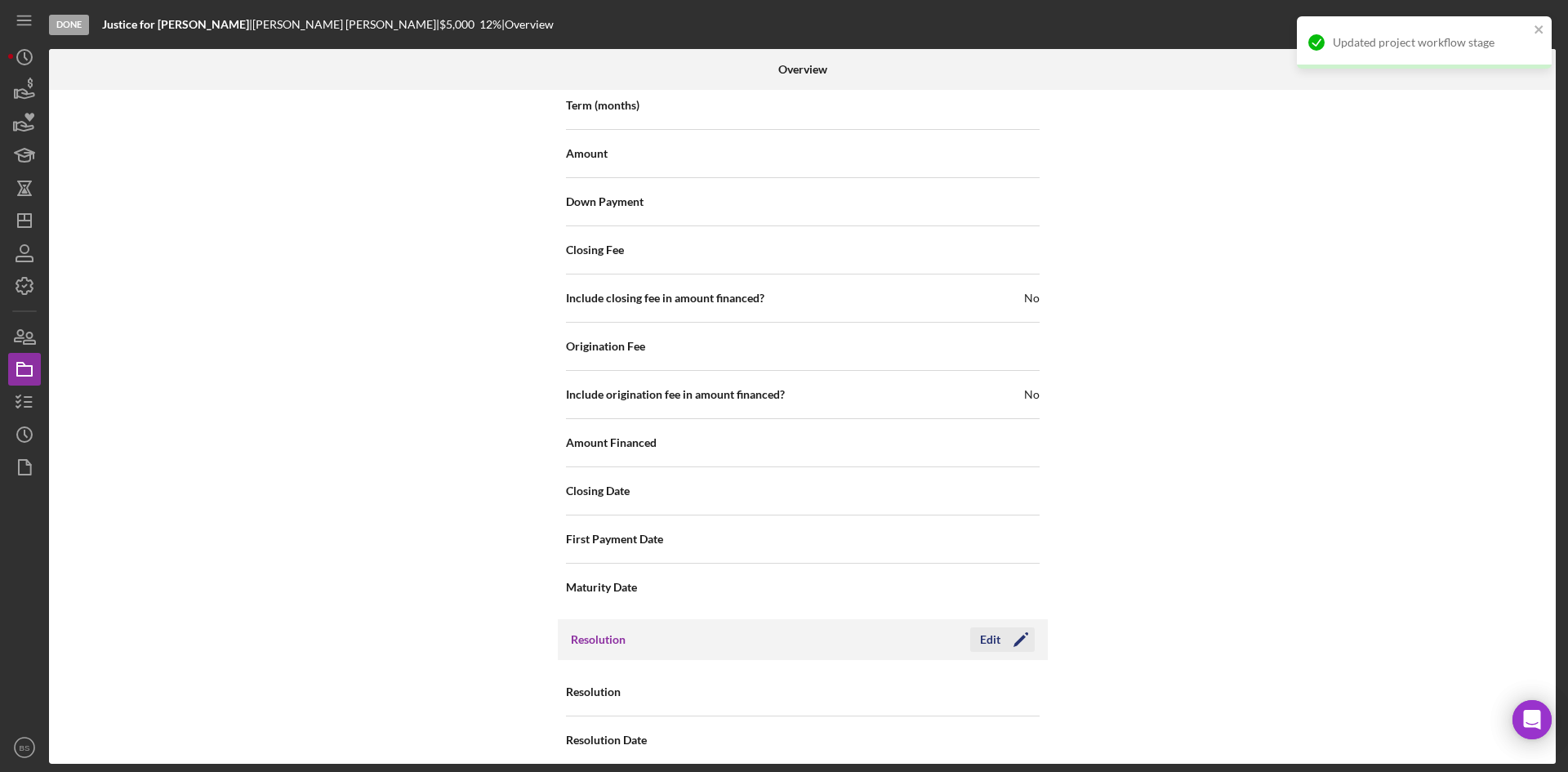
click at [985, 628] on div "Edit" at bounding box center [990, 640] width 21 height 25
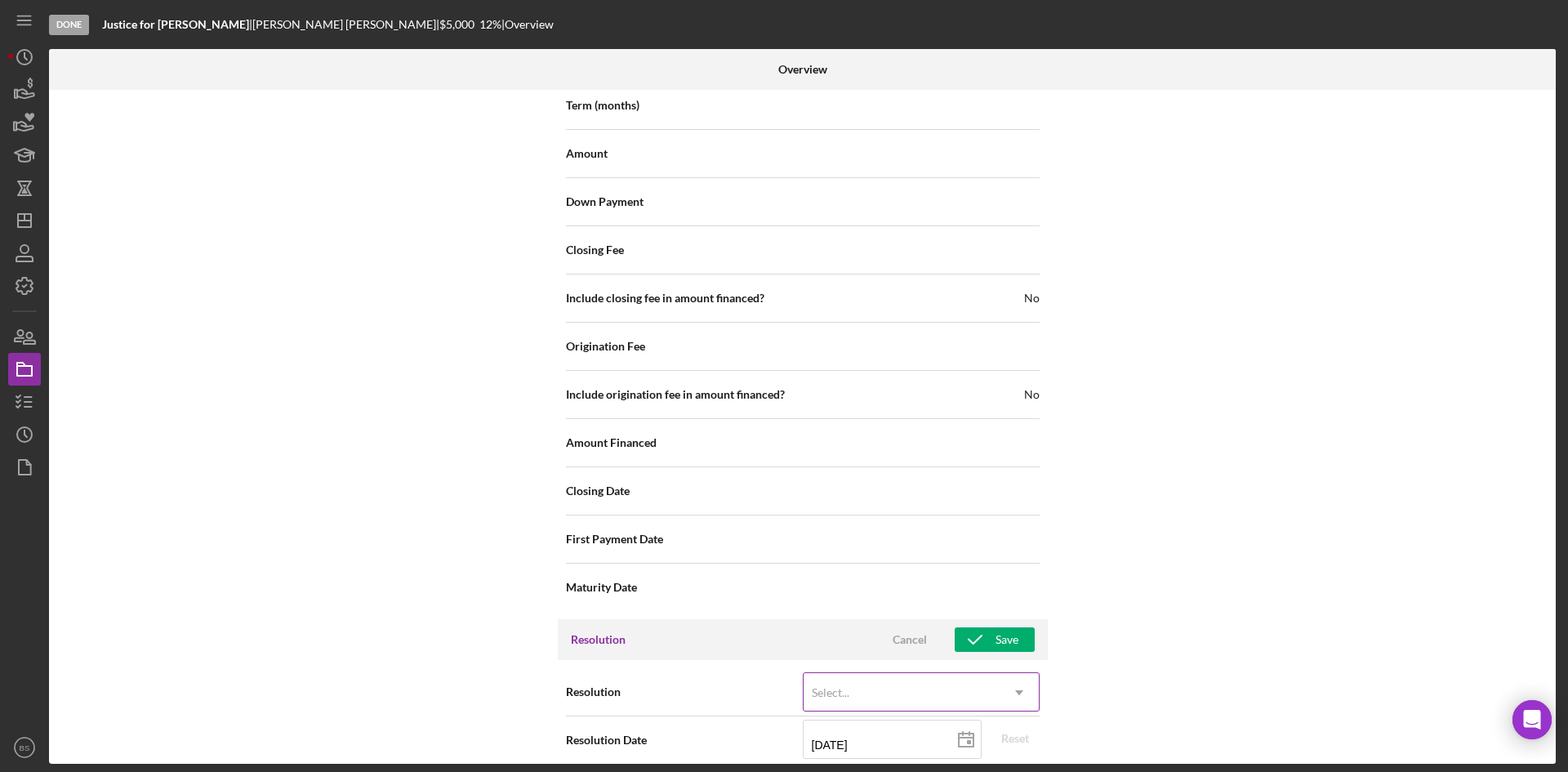
click at [824, 686] on div "Select..." at bounding box center [830, 693] width 38 height 13
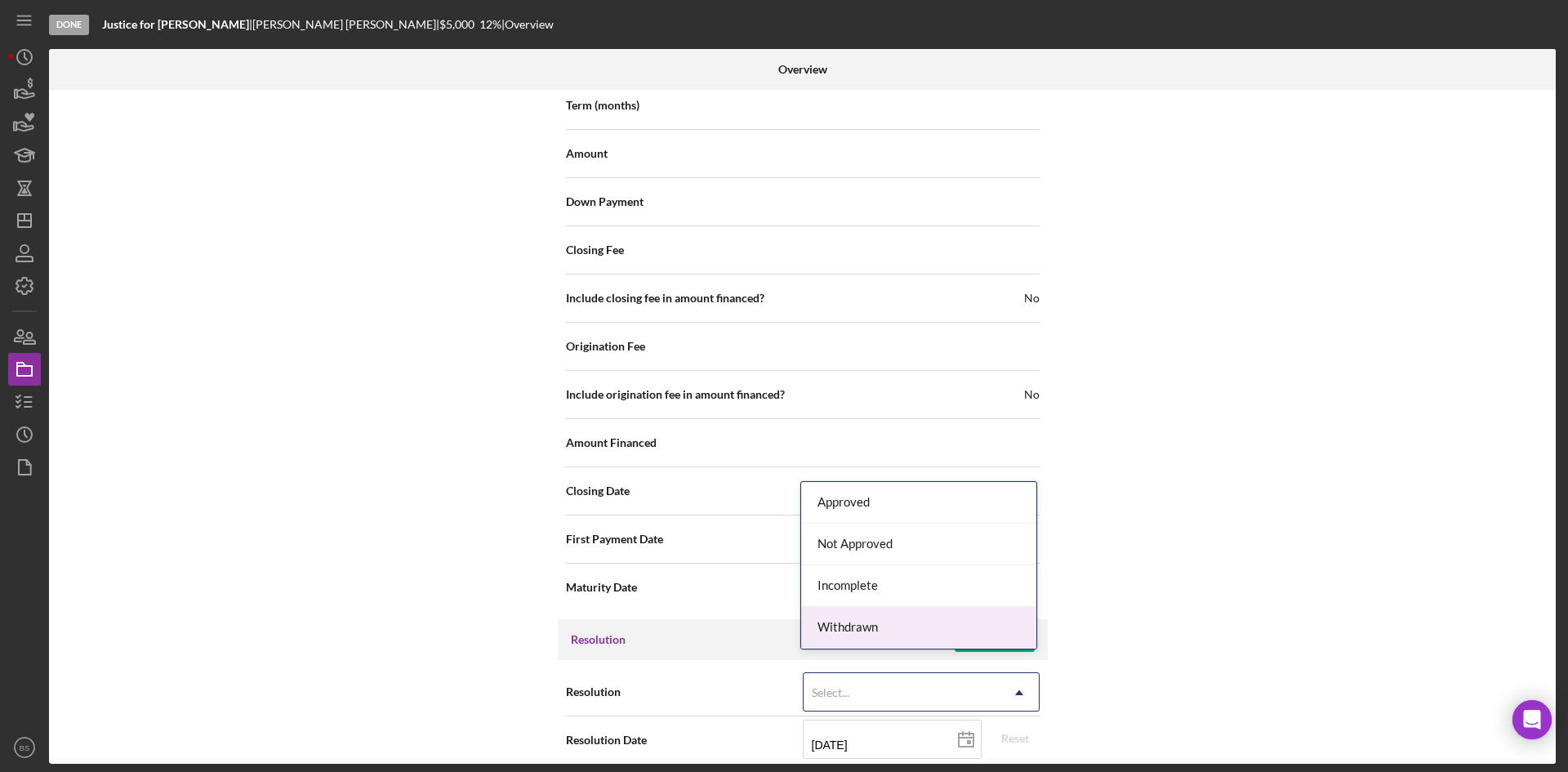
click at [830, 634] on div "Withdrawn" at bounding box center [919, 628] width 236 height 41
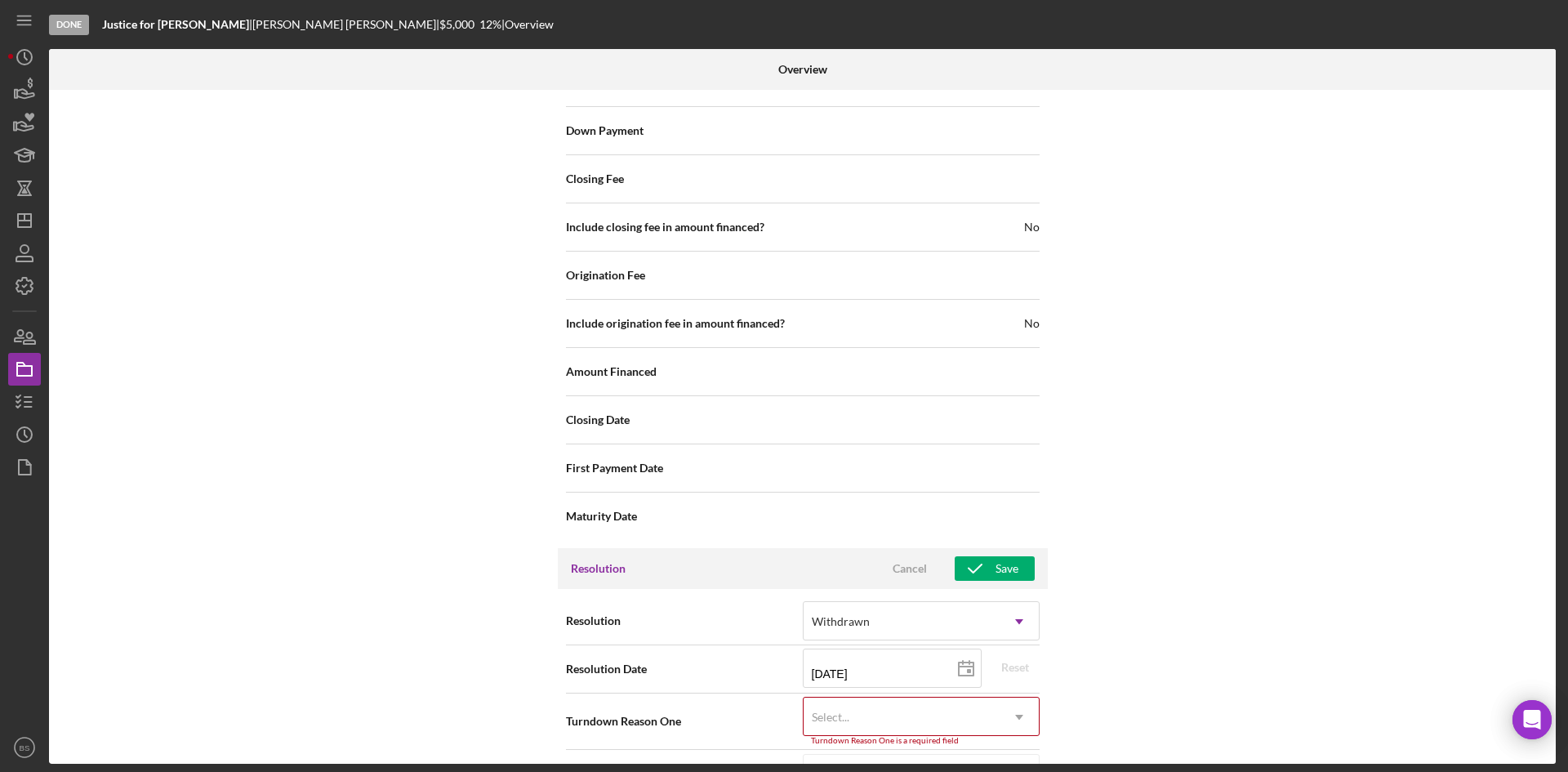
scroll to position [1860, 0]
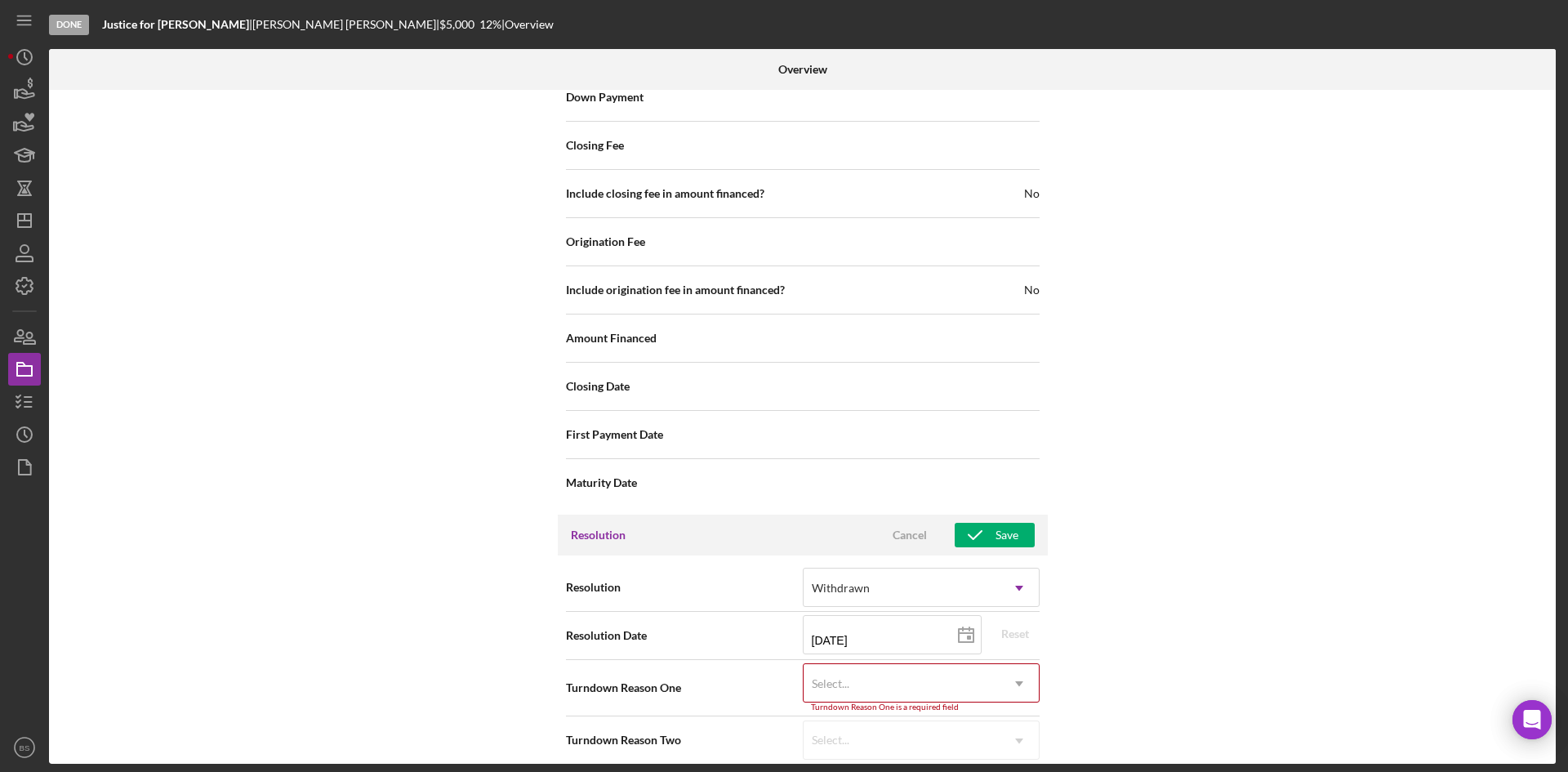
click at [832, 665] on div "Select..." at bounding box center [902, 683] width 196 height 38
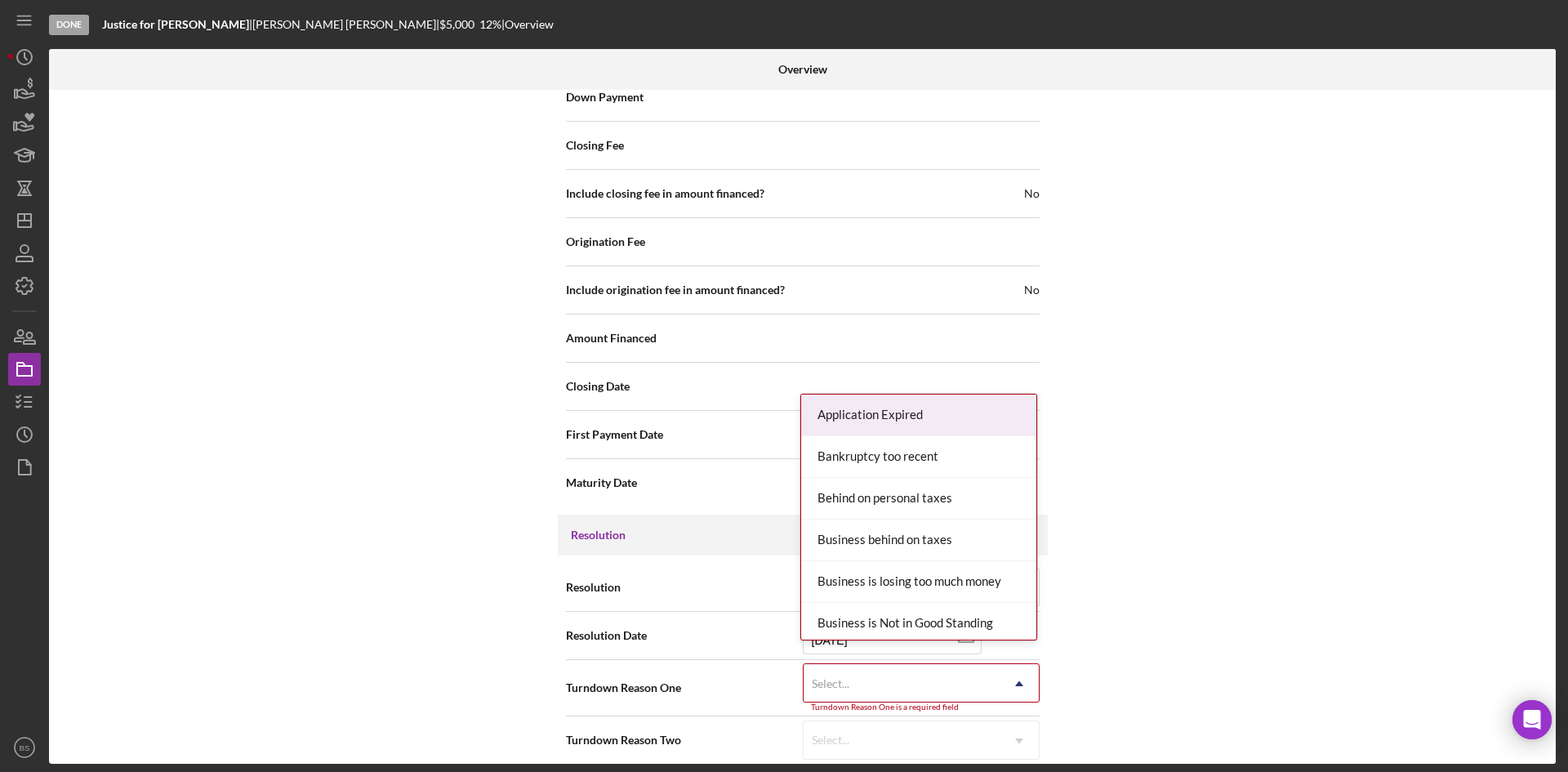
click at [852, 428] on div "Application Expired" at bounding box center [919, 416] width 236 height 41
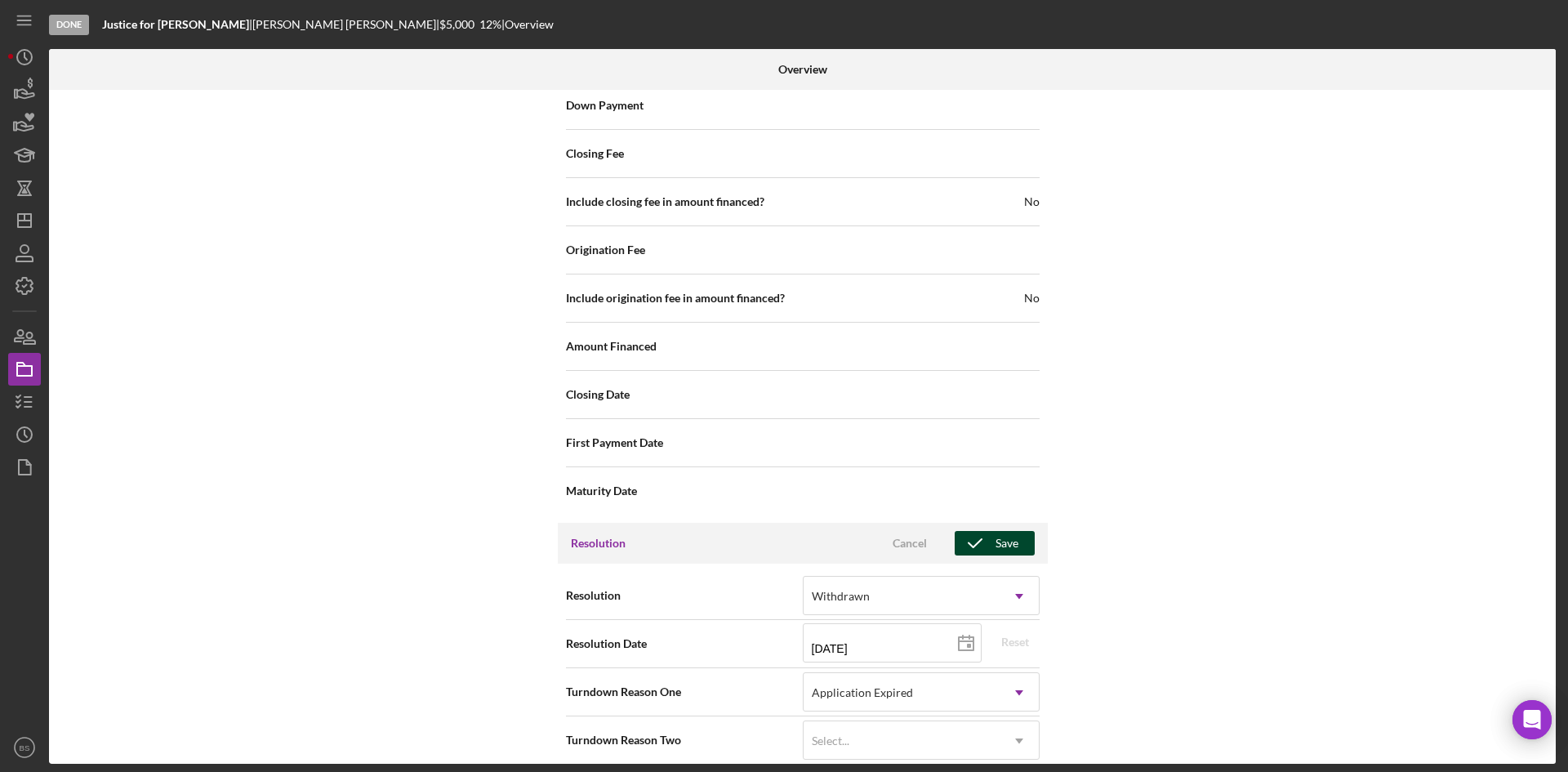
click at [973, 539] on polyline "button" at bounding box center [975, 543] width 13 height 8
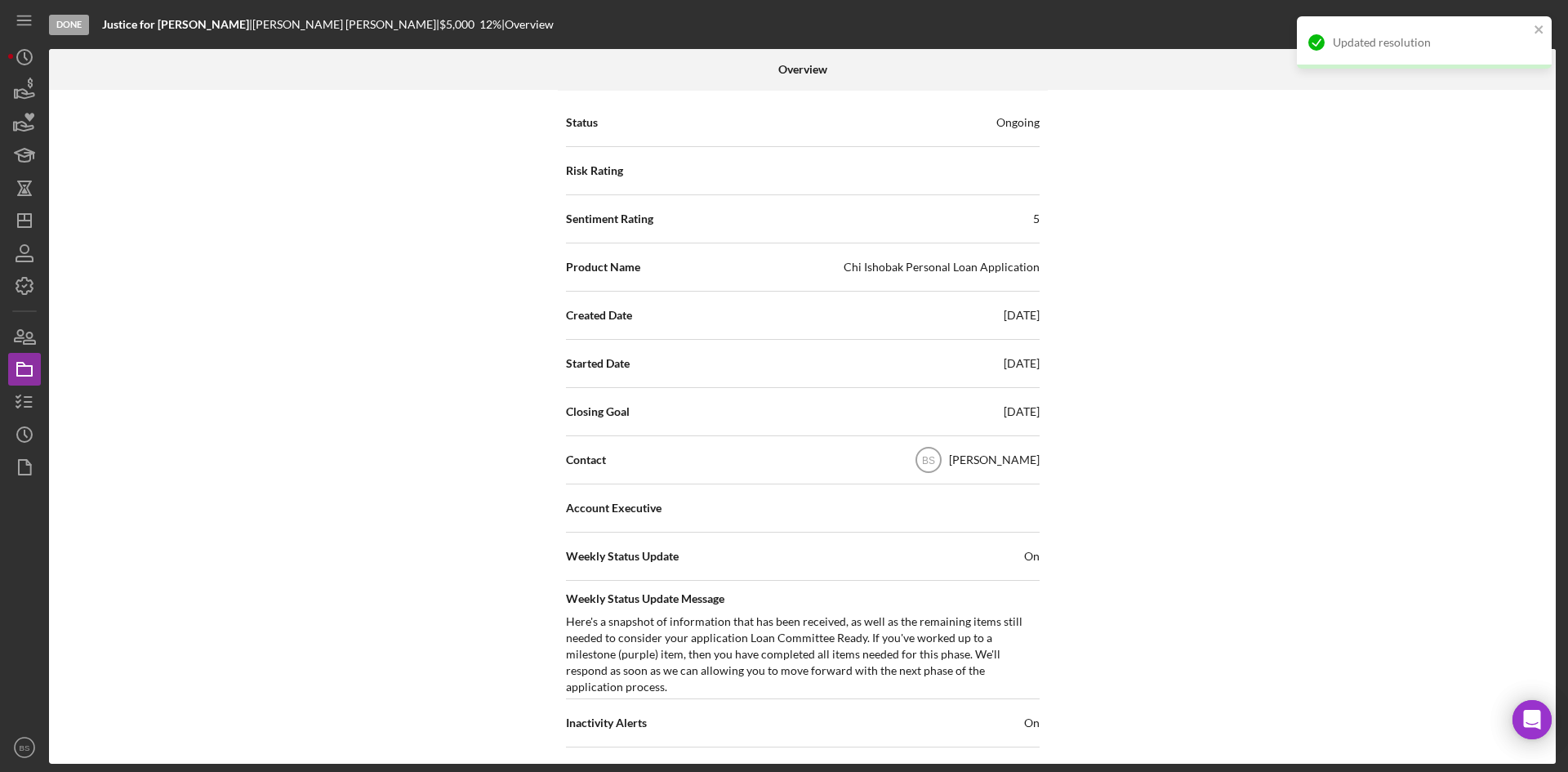
scroll to position [0, 0]
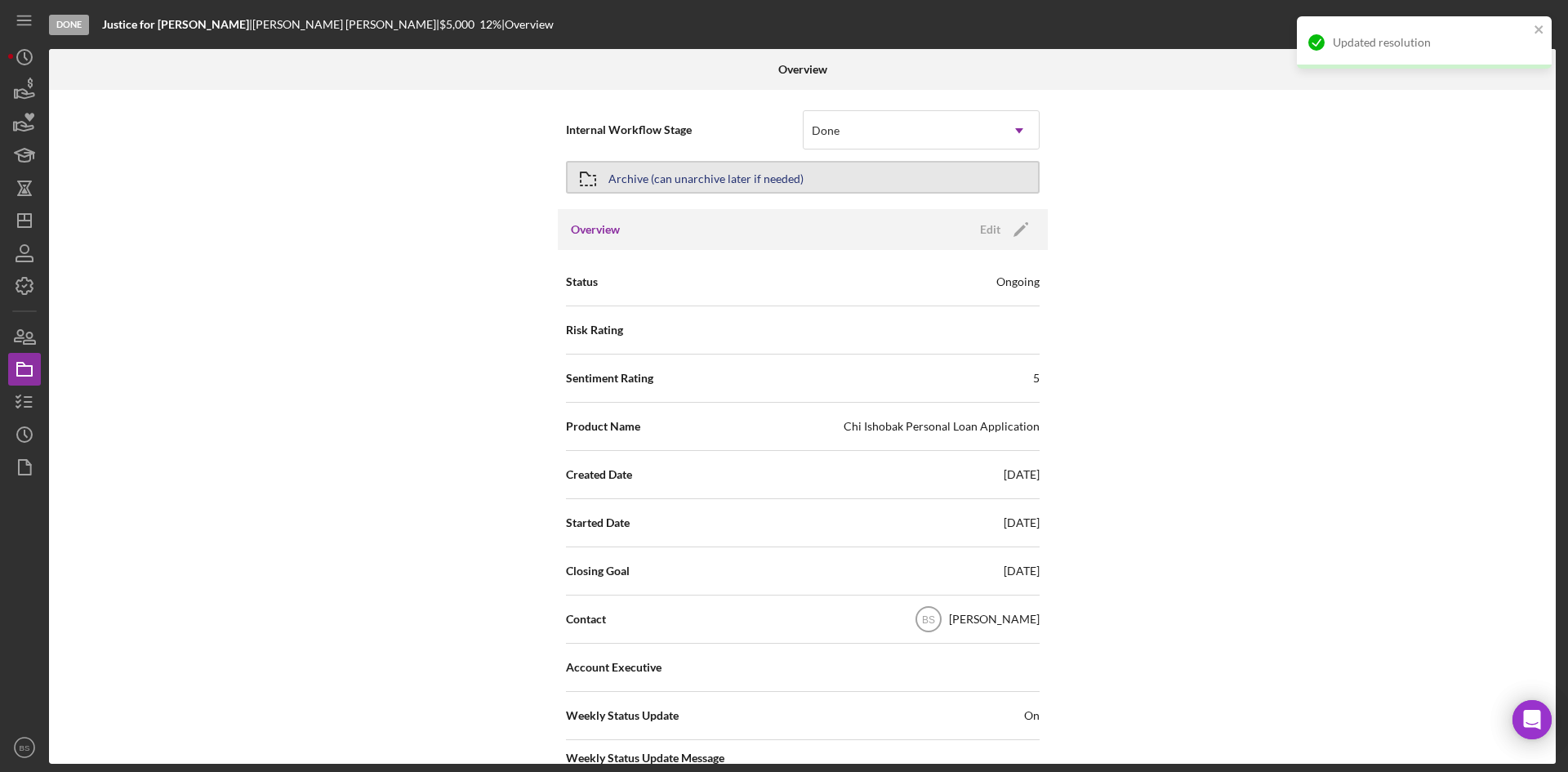
click at [849, 174] on button "Archive (can unarchive later if needed)" at bounding box center [803, 177] width 474 height 33
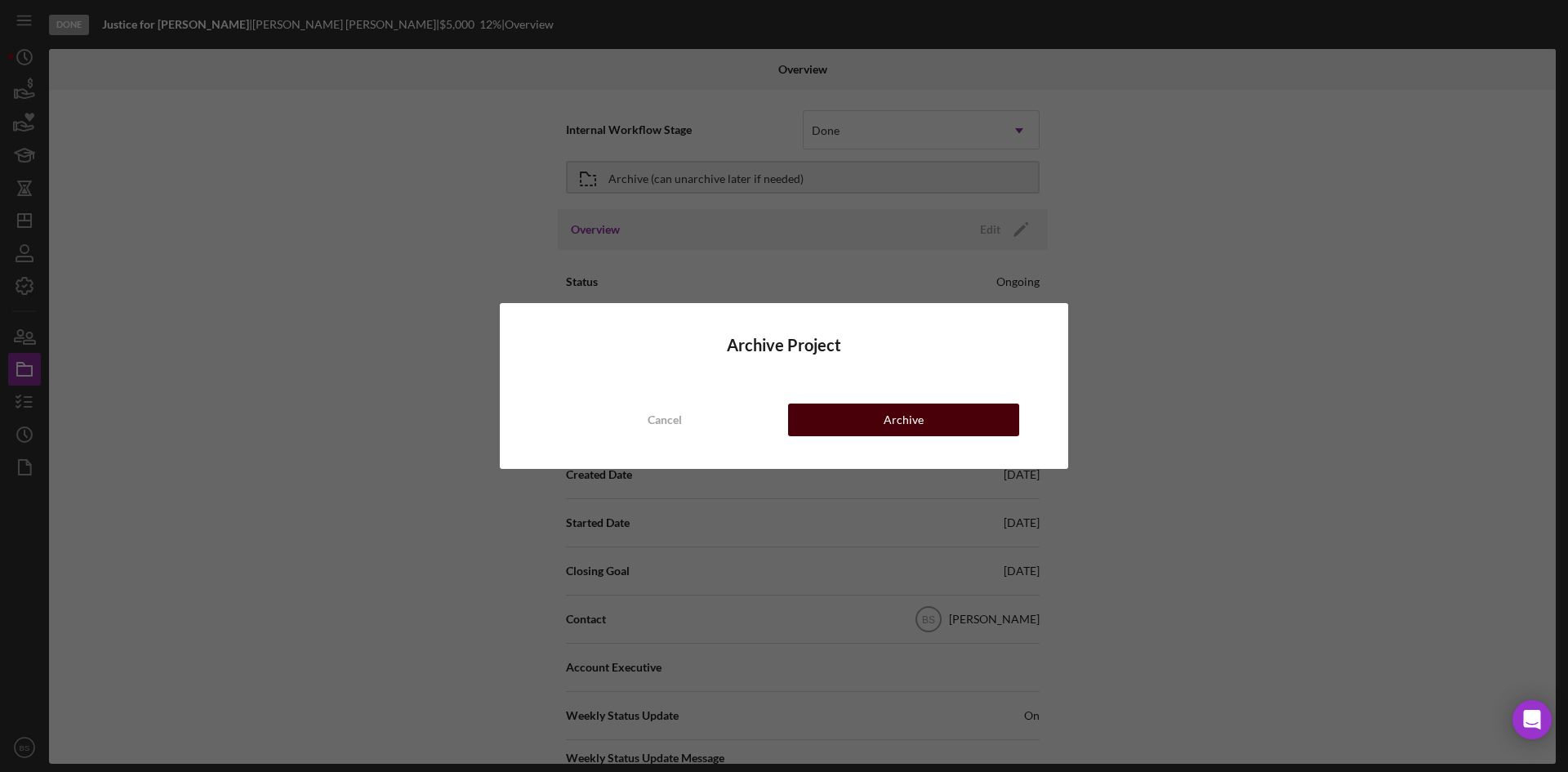
click at [887, 411] on div "Archive" at bounding box center [904, 419] width 40 height 33
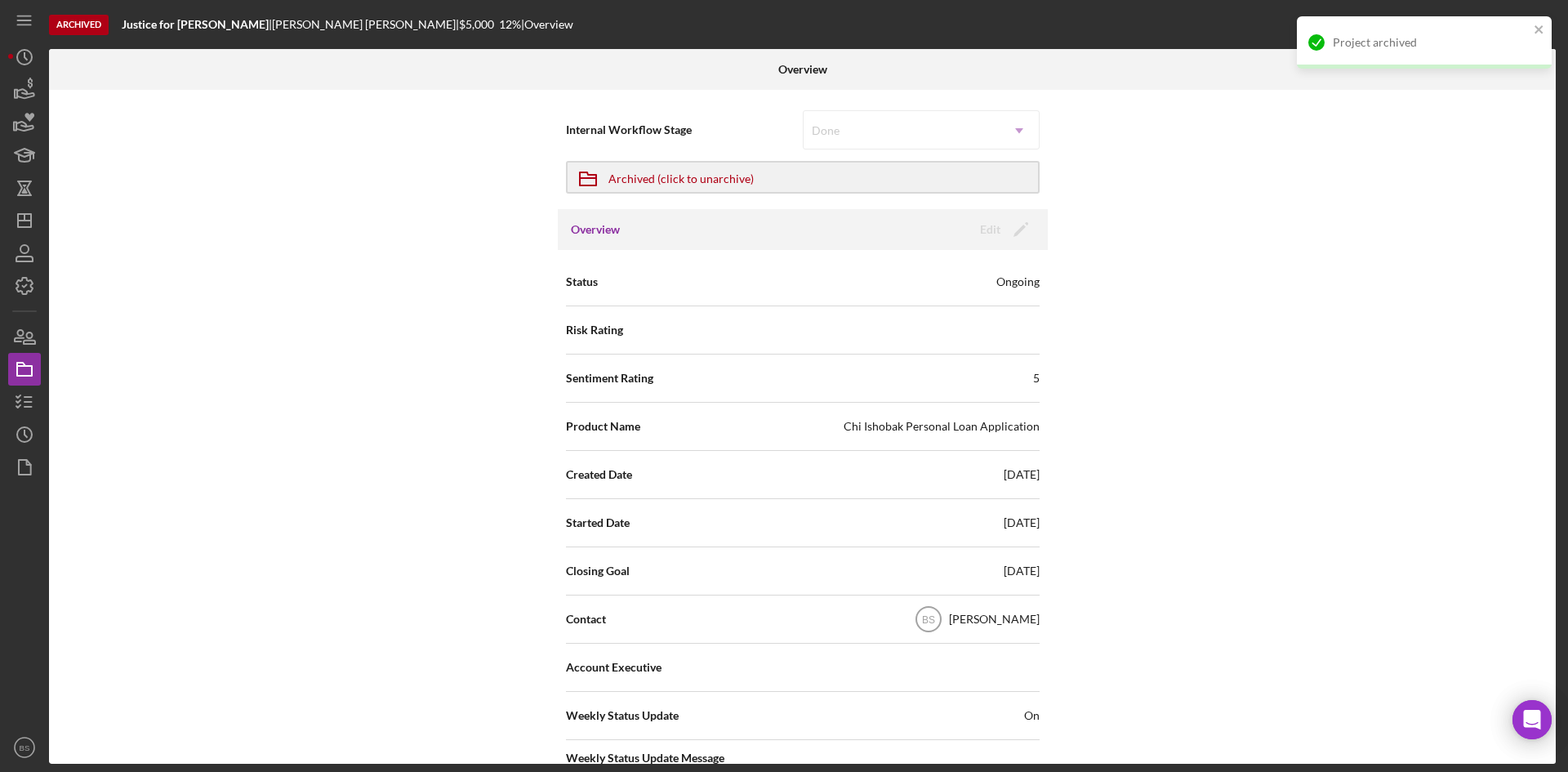
click at [5, 219] on div "Archived Justice for [PERSON_NAME] | [PERSON_NAME] | $5,000 12 % | Overview Ove…" at bounding box center [784, 386] width 1568 height 772
click at [26, 223] on icon "Icon/Dashboard" at bounding box center [24, 220] width 41 height 41
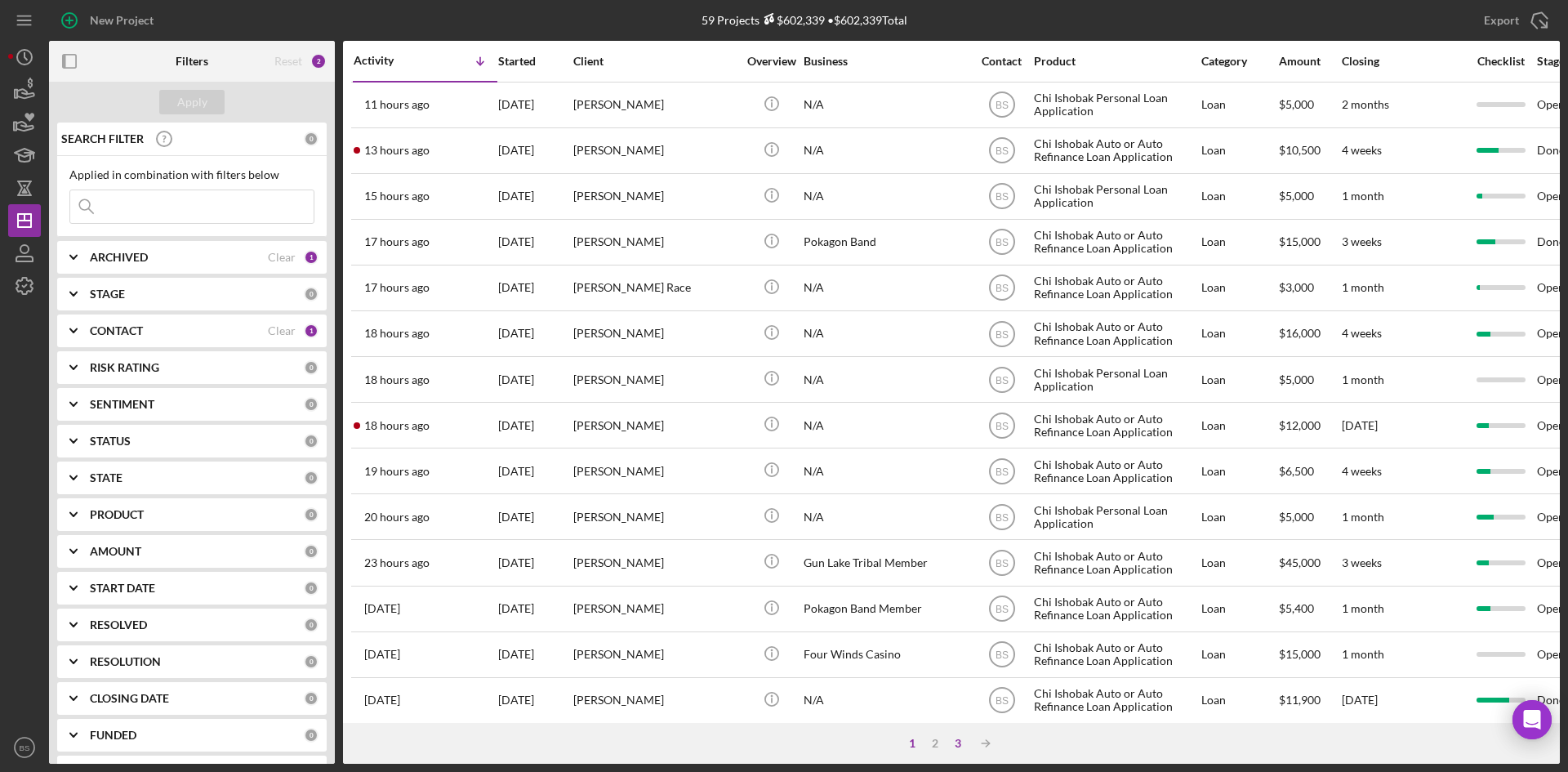
click at [955, 738] on div "3" at bounding box center [958, 744] width 23 height 13
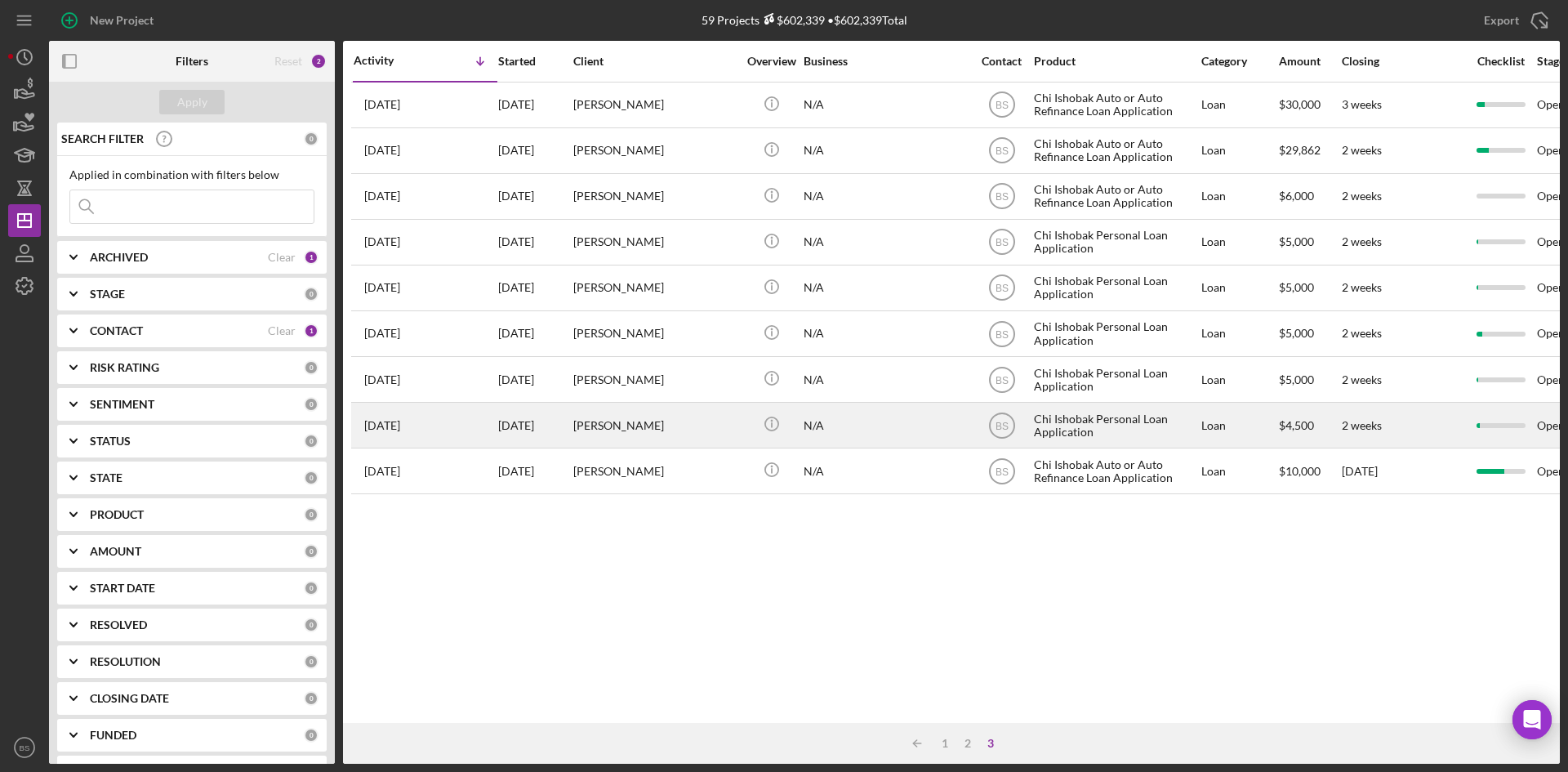
click at [639, 421] on div "[PERSON_NAME]" at bounding box center [654, 425] width 163 height 43
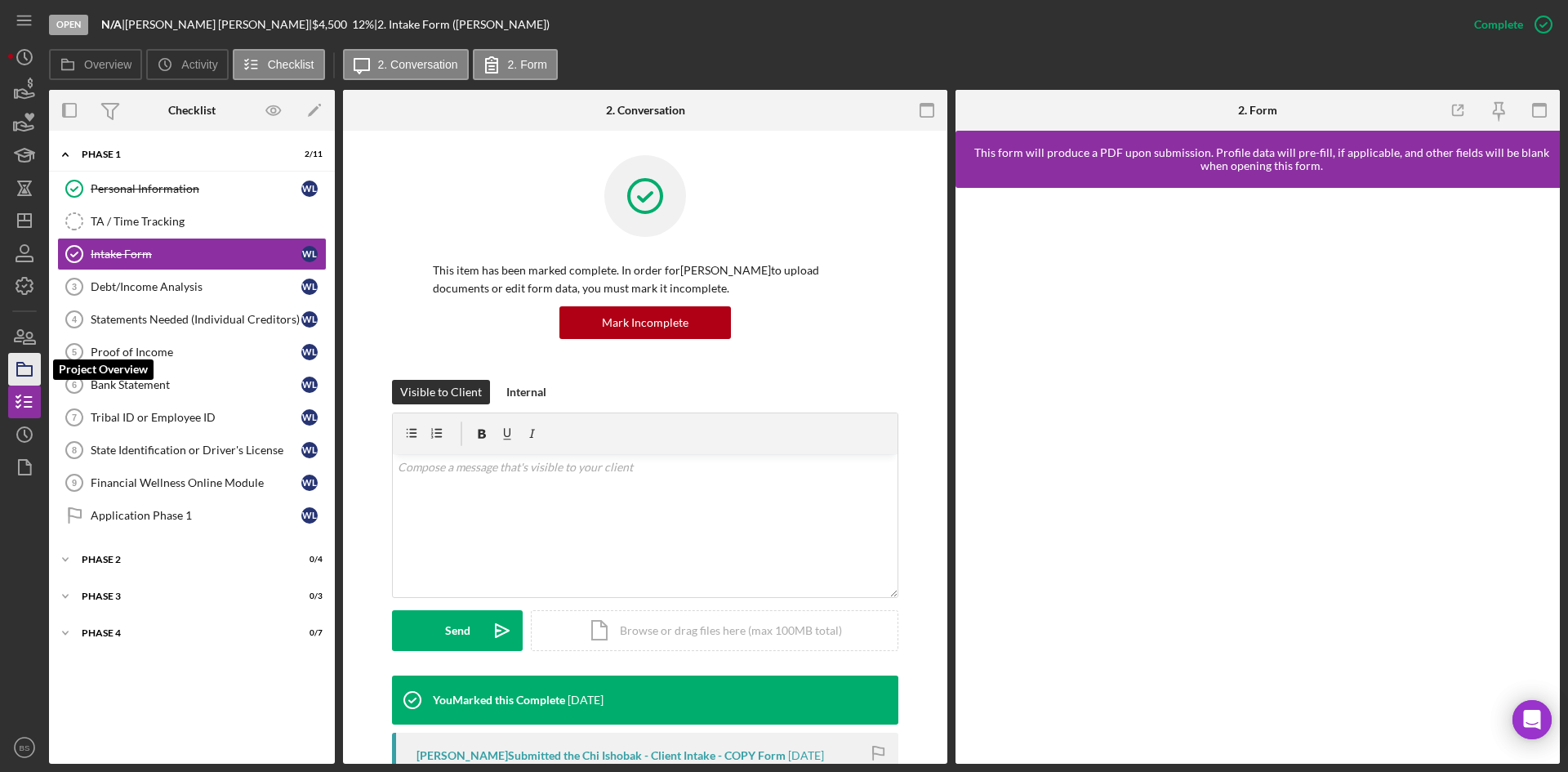
click at [24, 365] on polygon "button" at bounding box center [21, 364] width 8 height 3
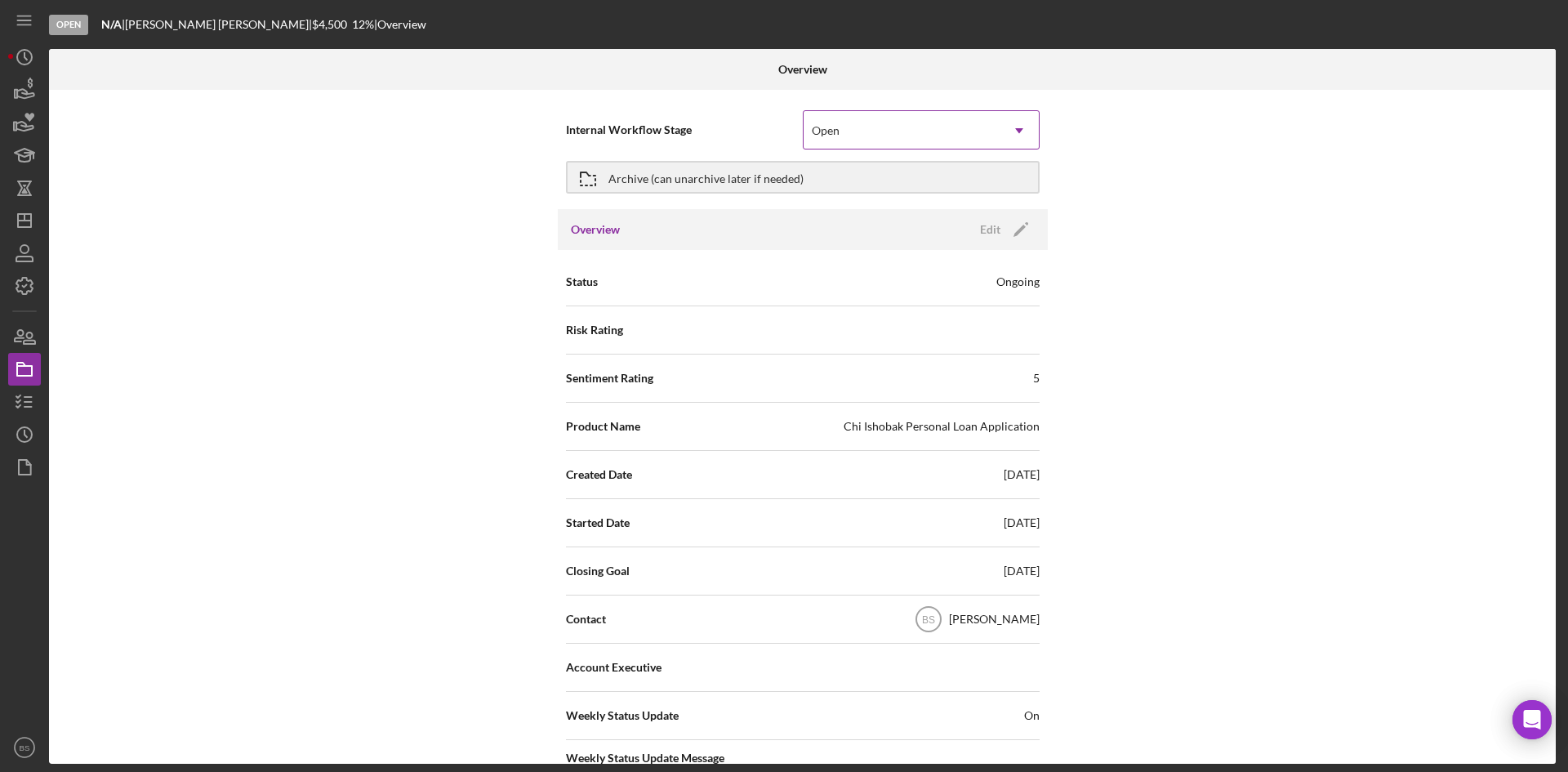
click at [993, 121] on div "Open" at bounding box center [902, 131] width 196 height 38
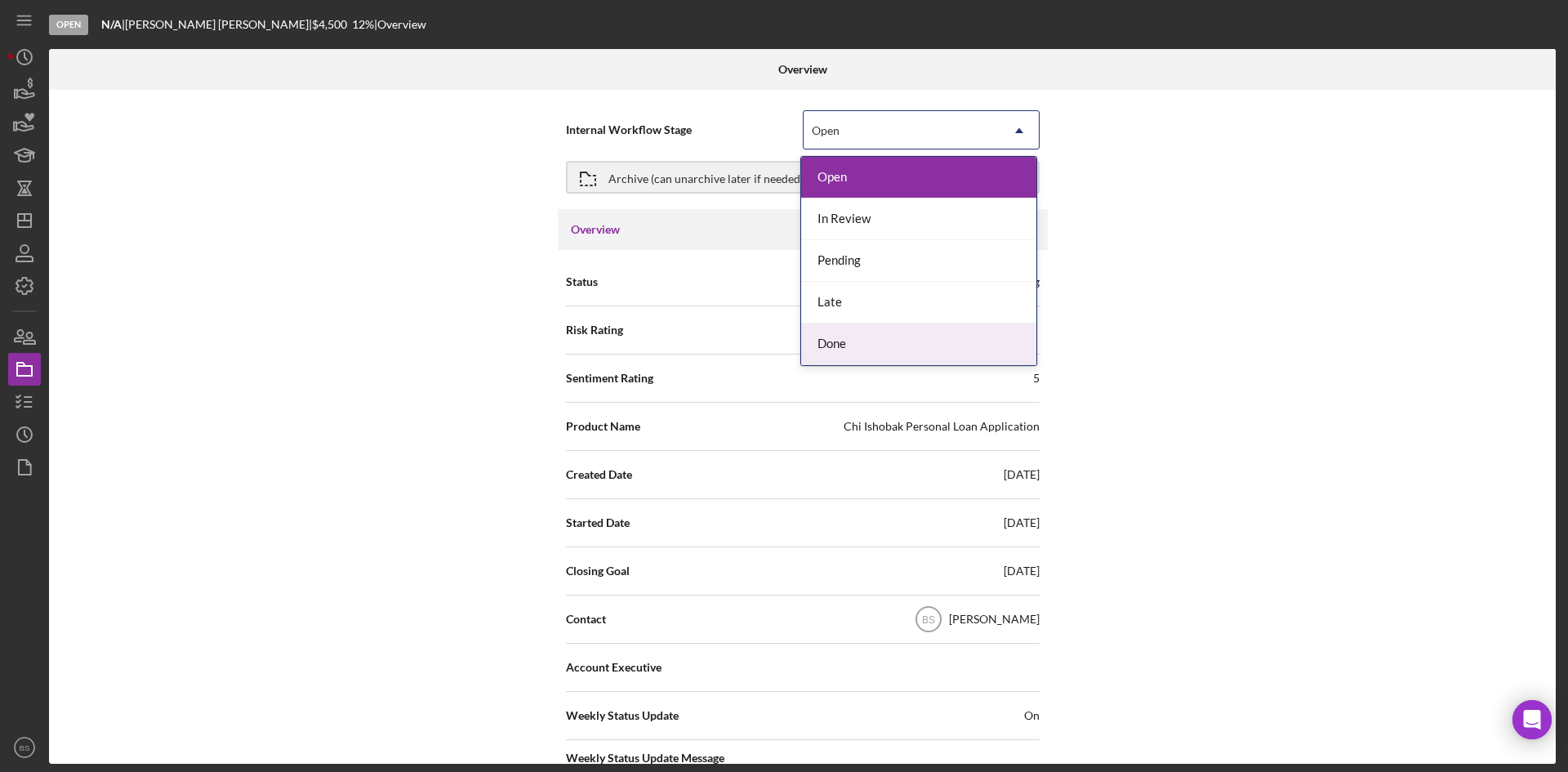
click at [942, 336] on div "Done" at bounding box center [919, 344] width 236 height 41
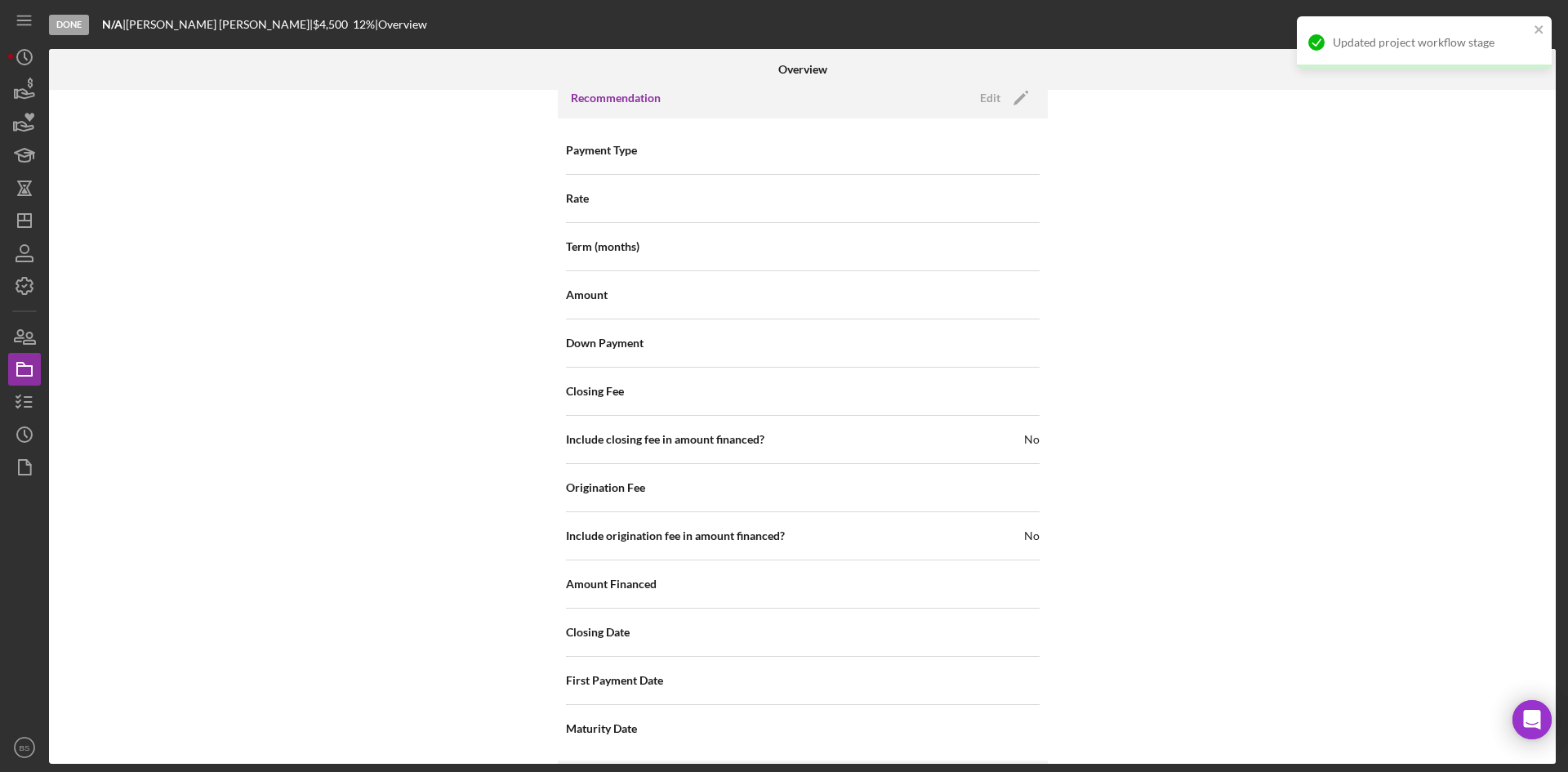
scroll to position [1755, 0]
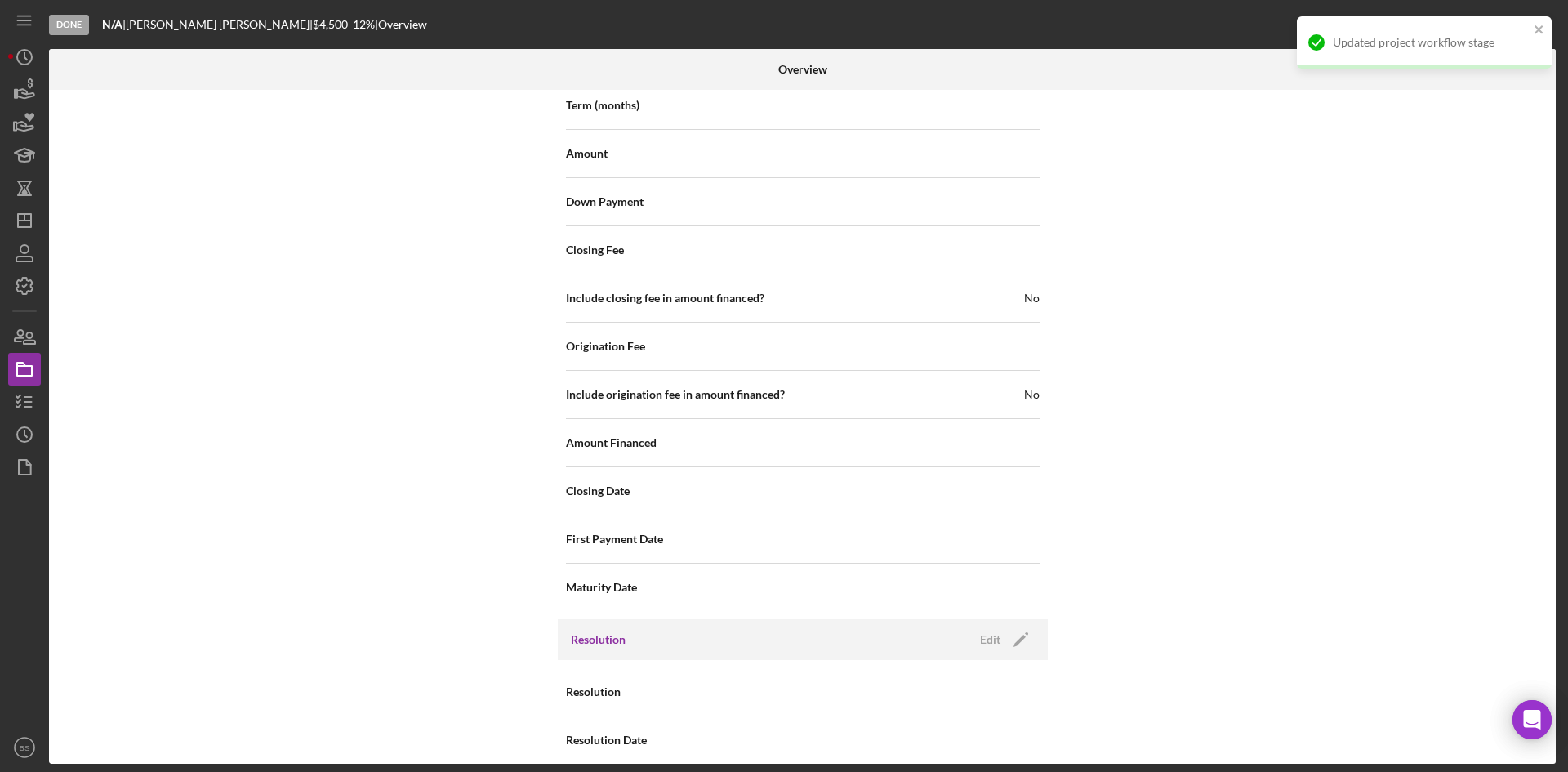
click at [1006, 619] on div "Resolution Edit Icon/Edit" at bounding box center [803, 639] width 490 height 41
click at [1004, 619] on icon "Icon/Edit" at bounding box center [1021, 639] width 41 height 41
click at [954, 674] on div "Select..." at bounding box center [902, 693] width 196 height 38
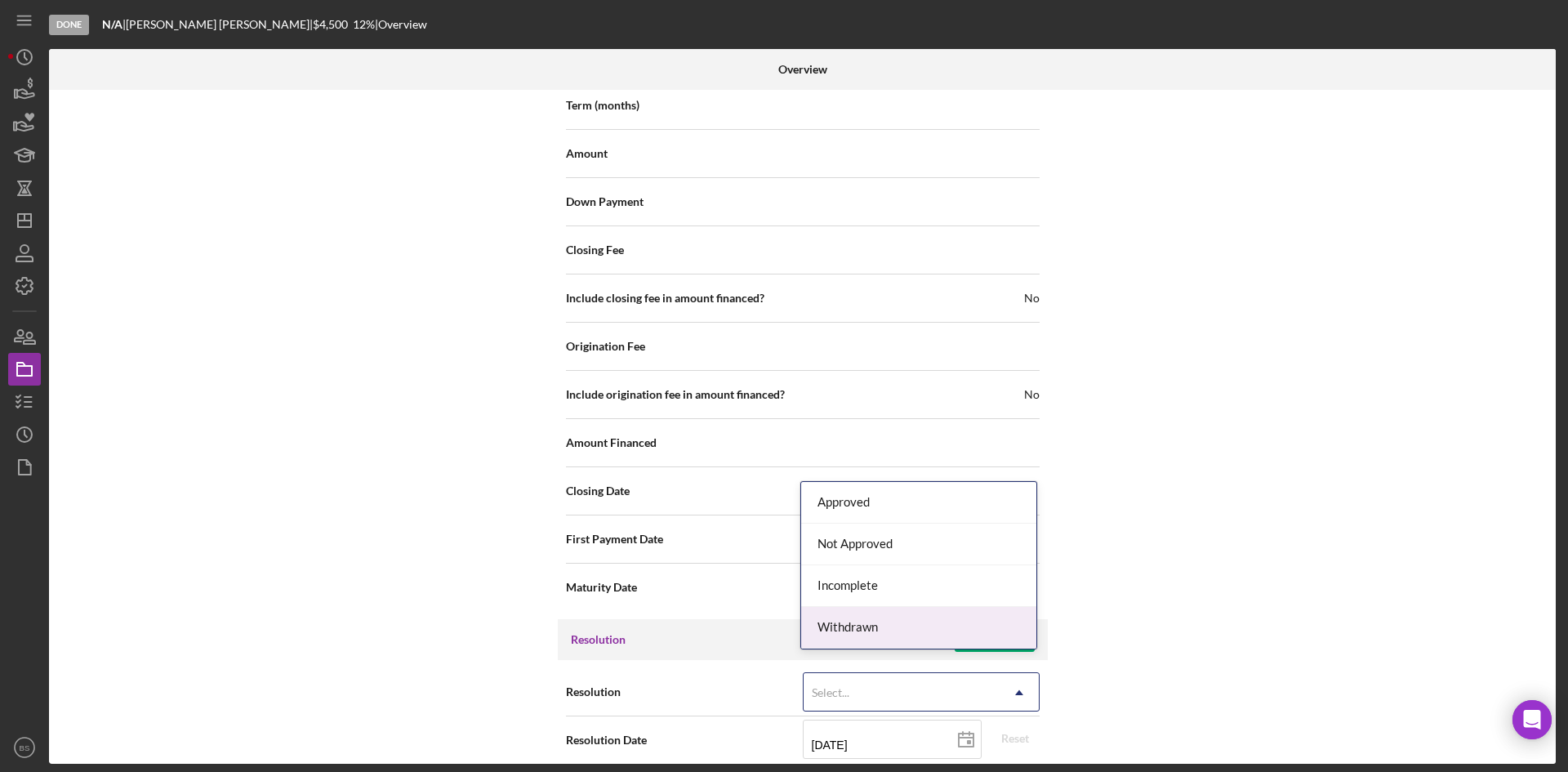
click at [953, 640] on div "Withdrawn" at bounding box center [919, 628] width 236 height 41
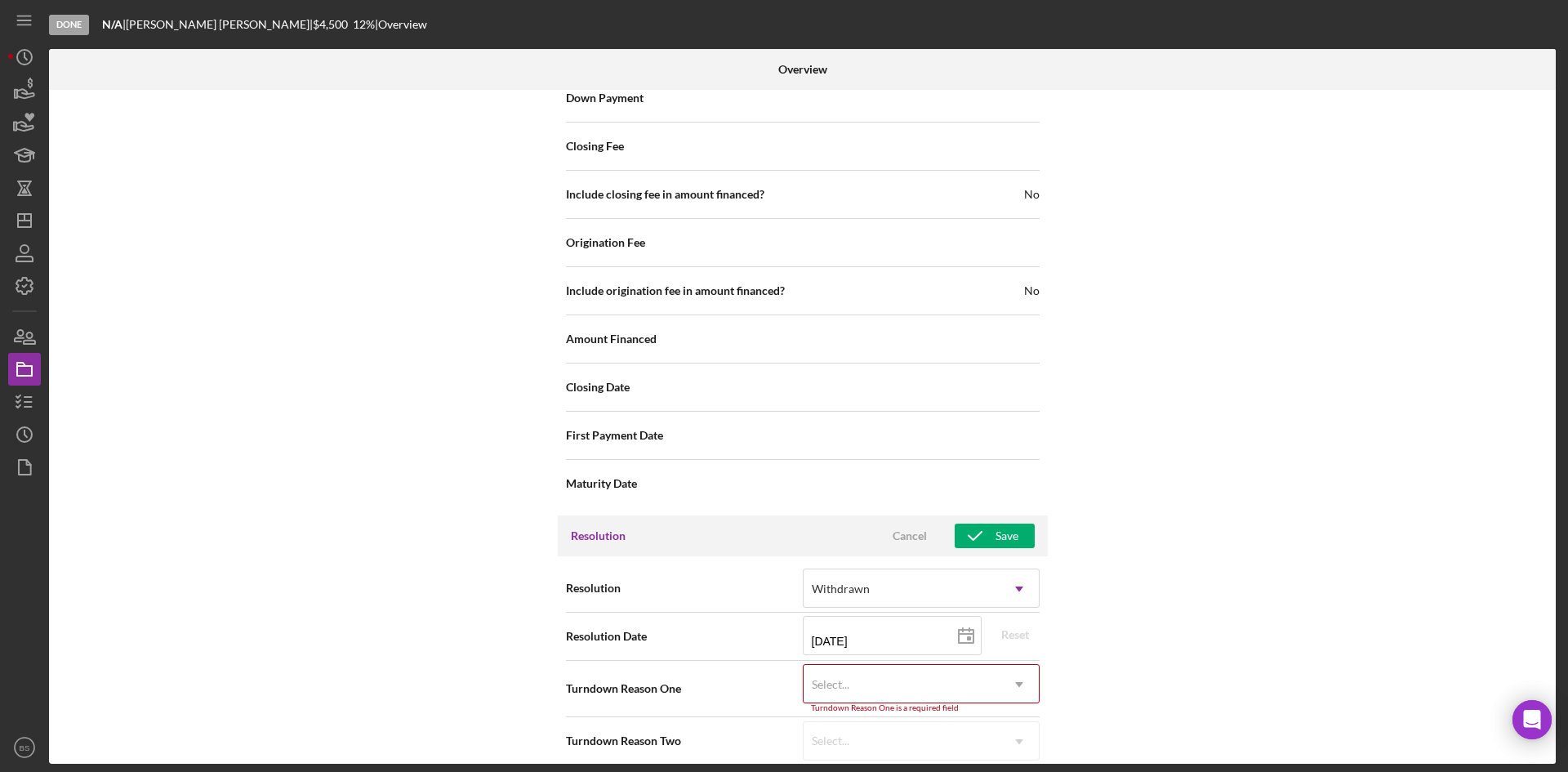
scroll to position [1860, 0]
click at [939, 665] on div "Select..." at bounding box center [902, 683] width 196 height 38
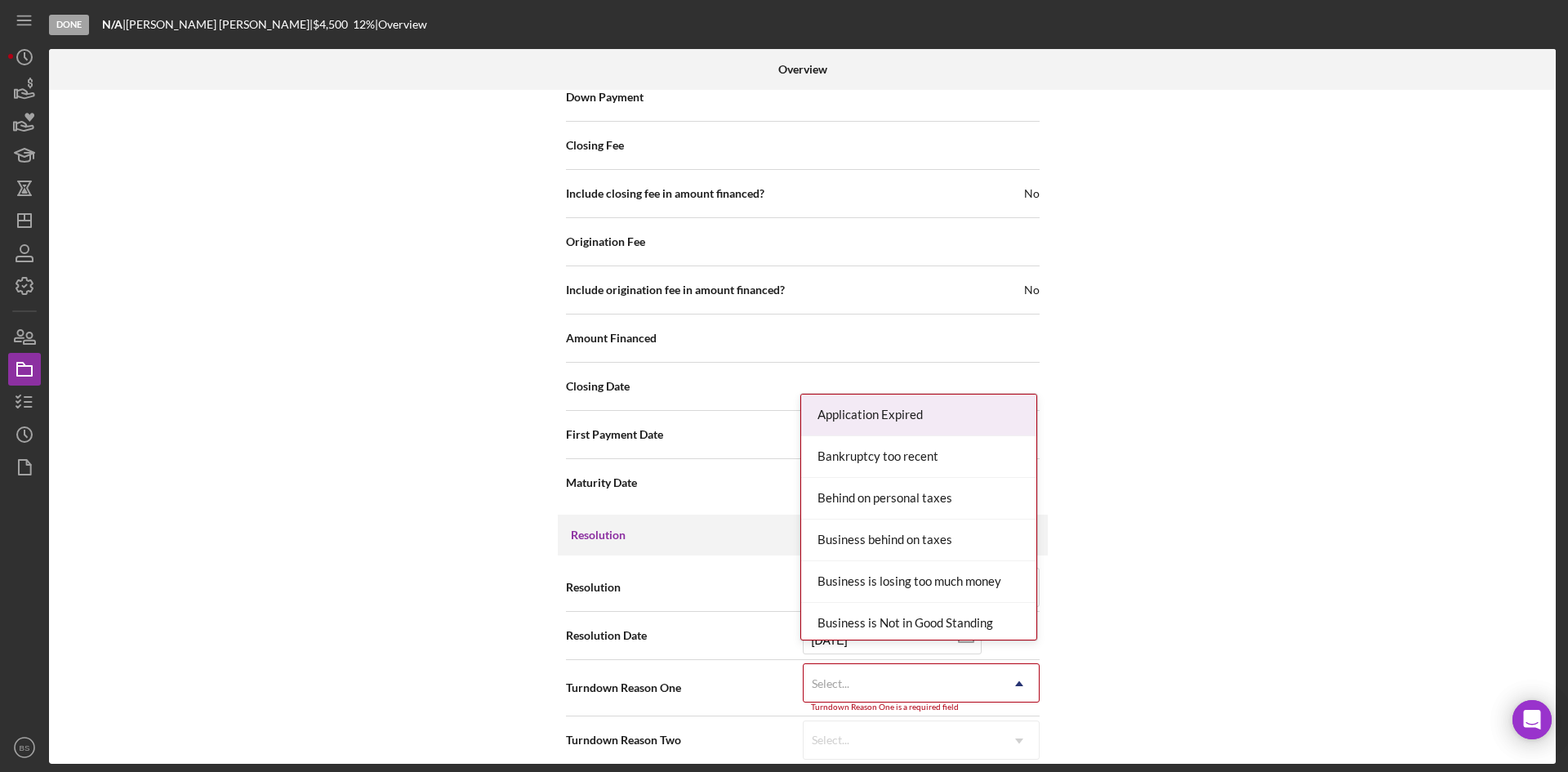
click at [903, 419] on div "Application Expired" at bounding box center [919, 416] width 236 height 41
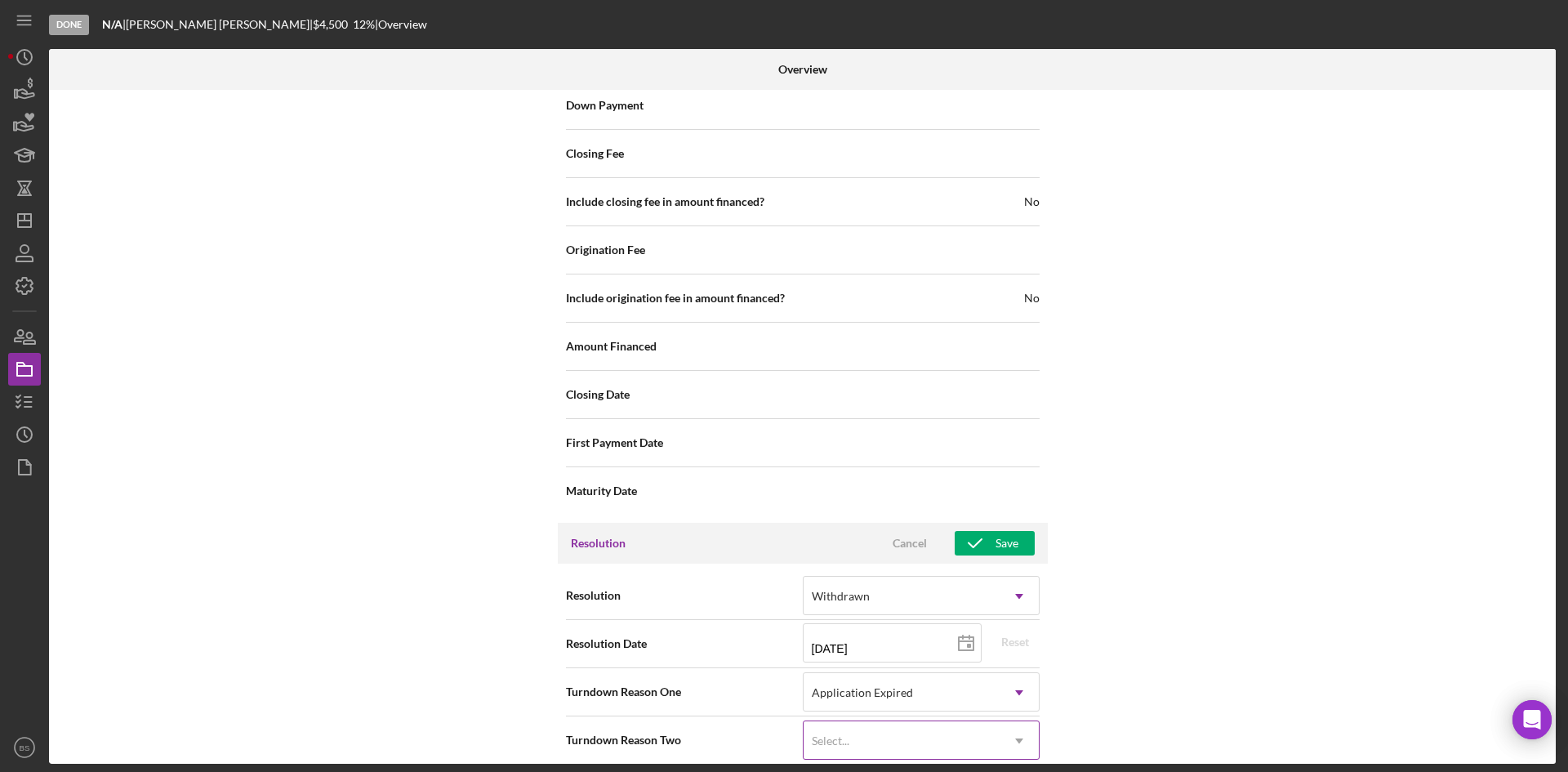
click at [949, 722] on div "Select..." at bounding box center [902, 741] width 196 height 38
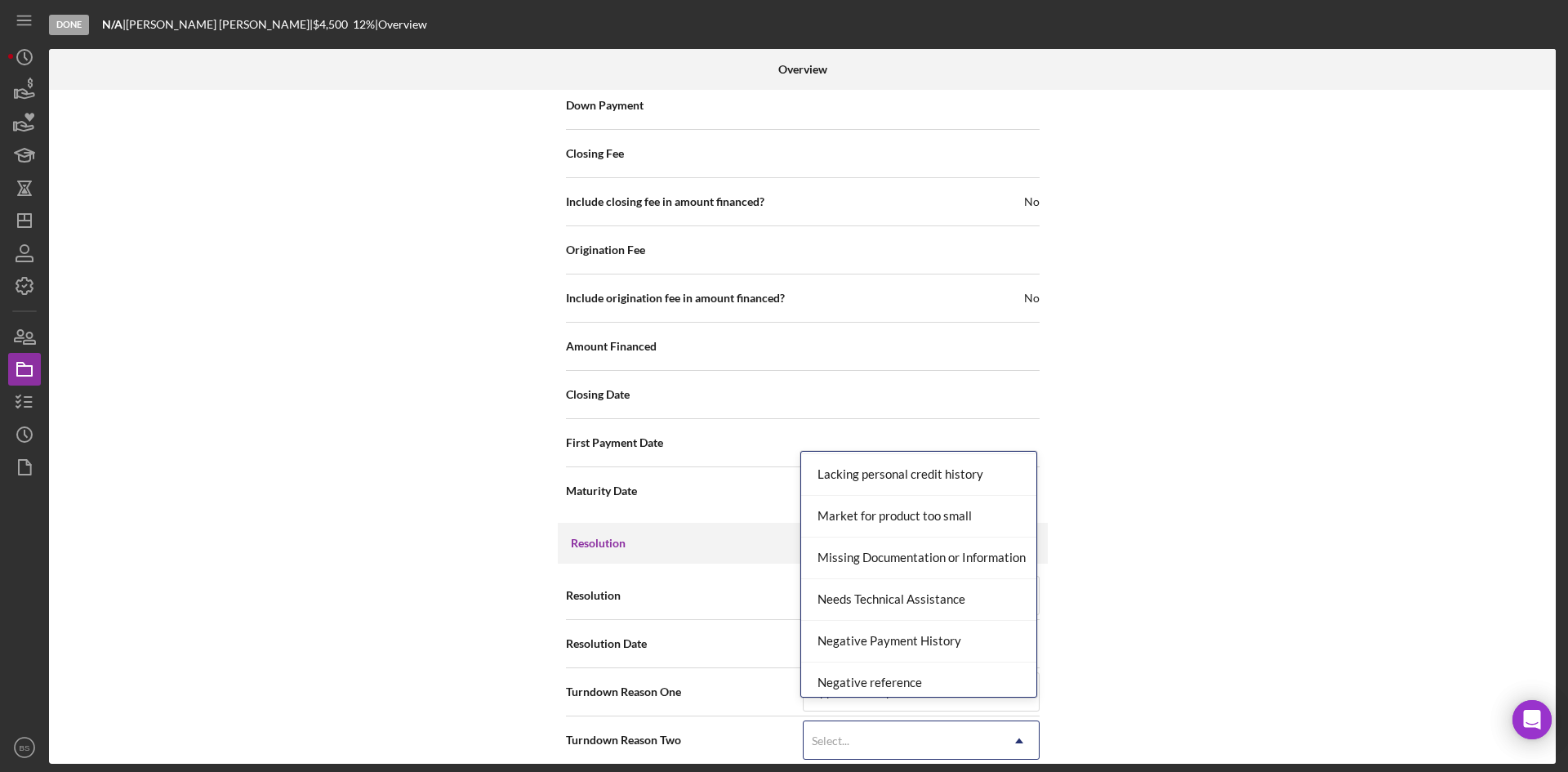
scroll to position [1062, 0]
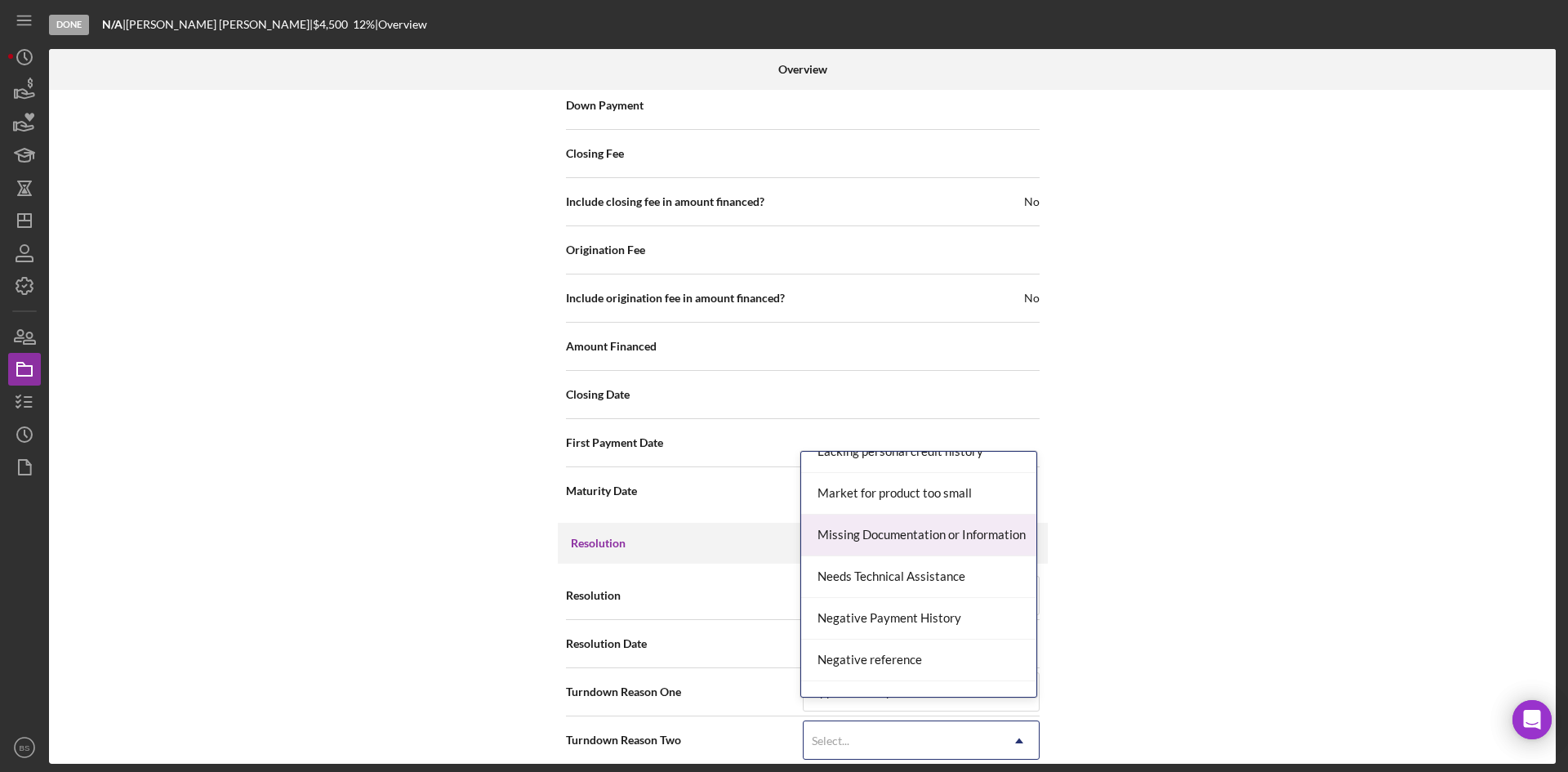
click at [935, 529] on div "Missing Documentation or Information" at bounding box center [919, 535] width 236 height 41
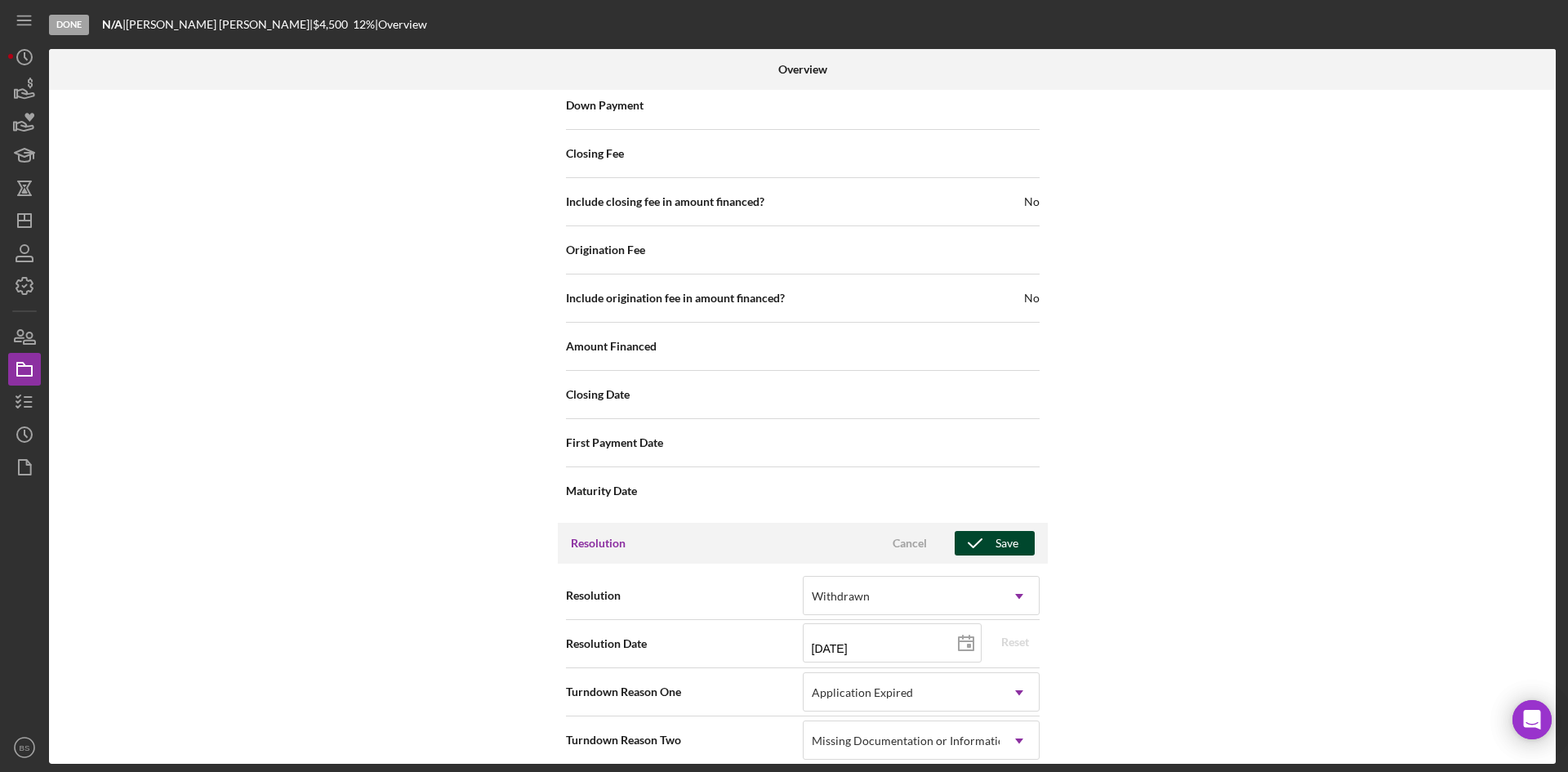
click at [974, 523] on icon "button" at bounding box center [974, 543] width 41 height 41
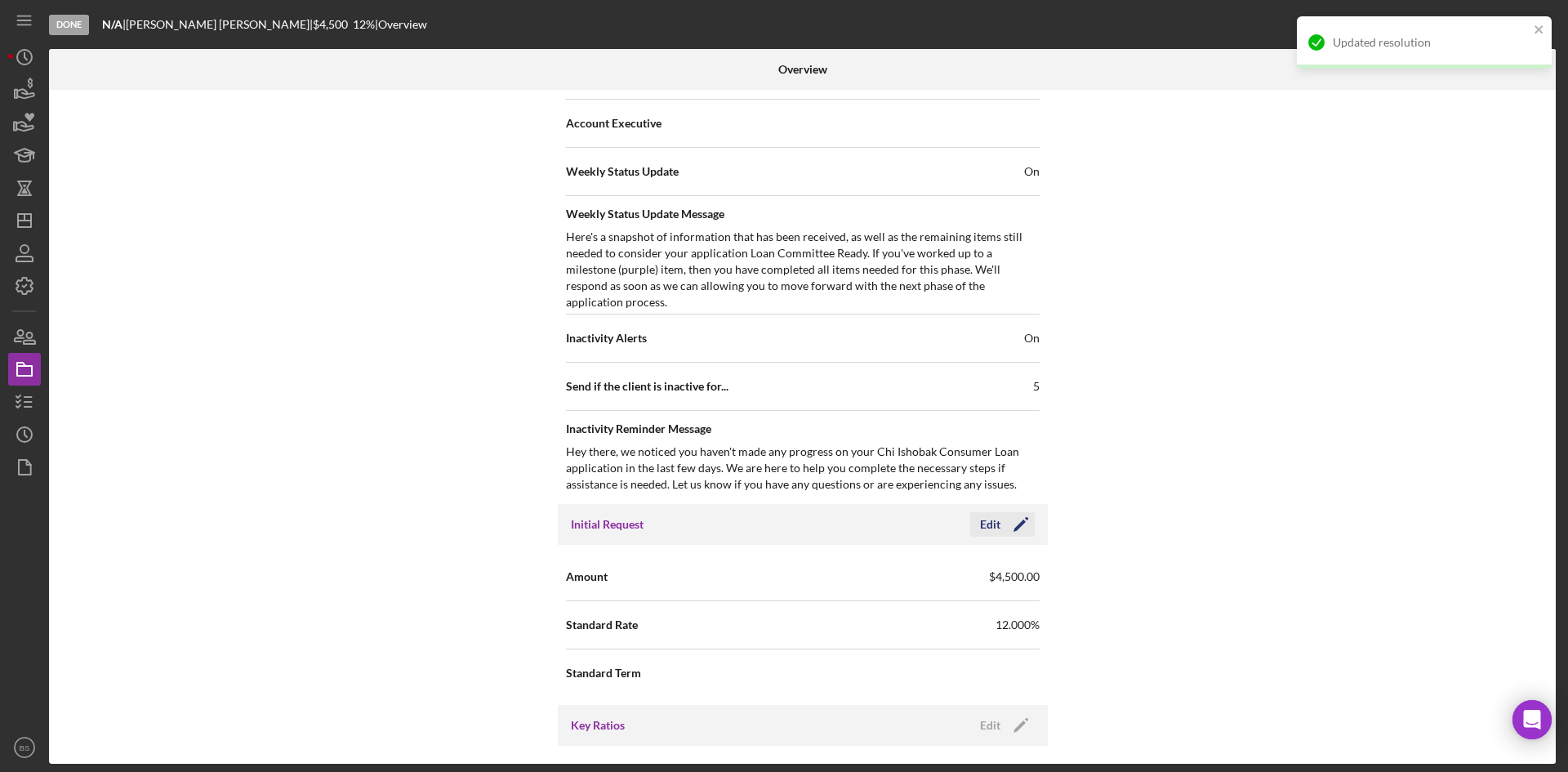
scroll to position [0, 0]
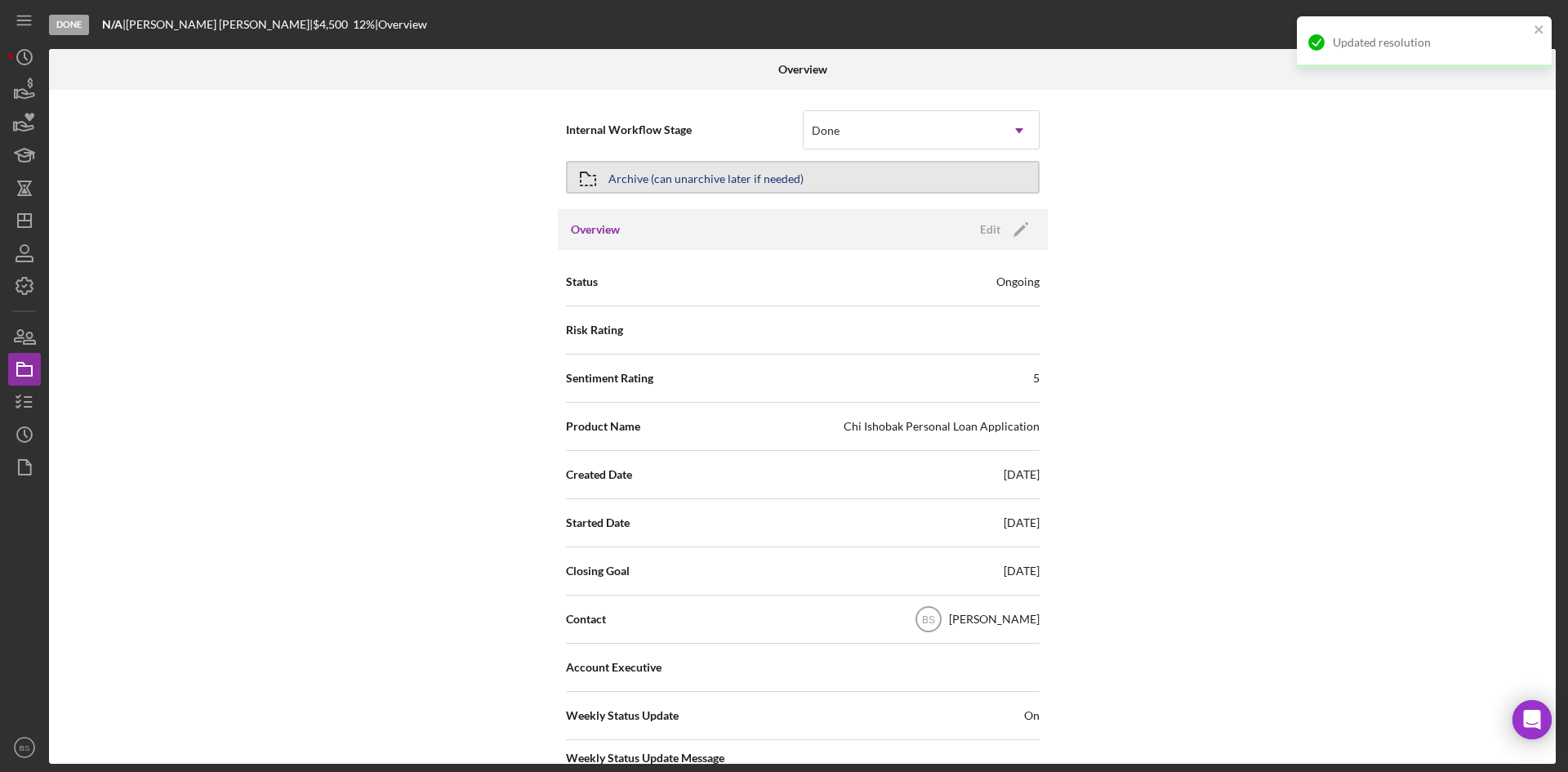
click at [830, 167] on button "Archive (can unarchive later if needed)" at bounding box center [803, 177] width 474 height 33
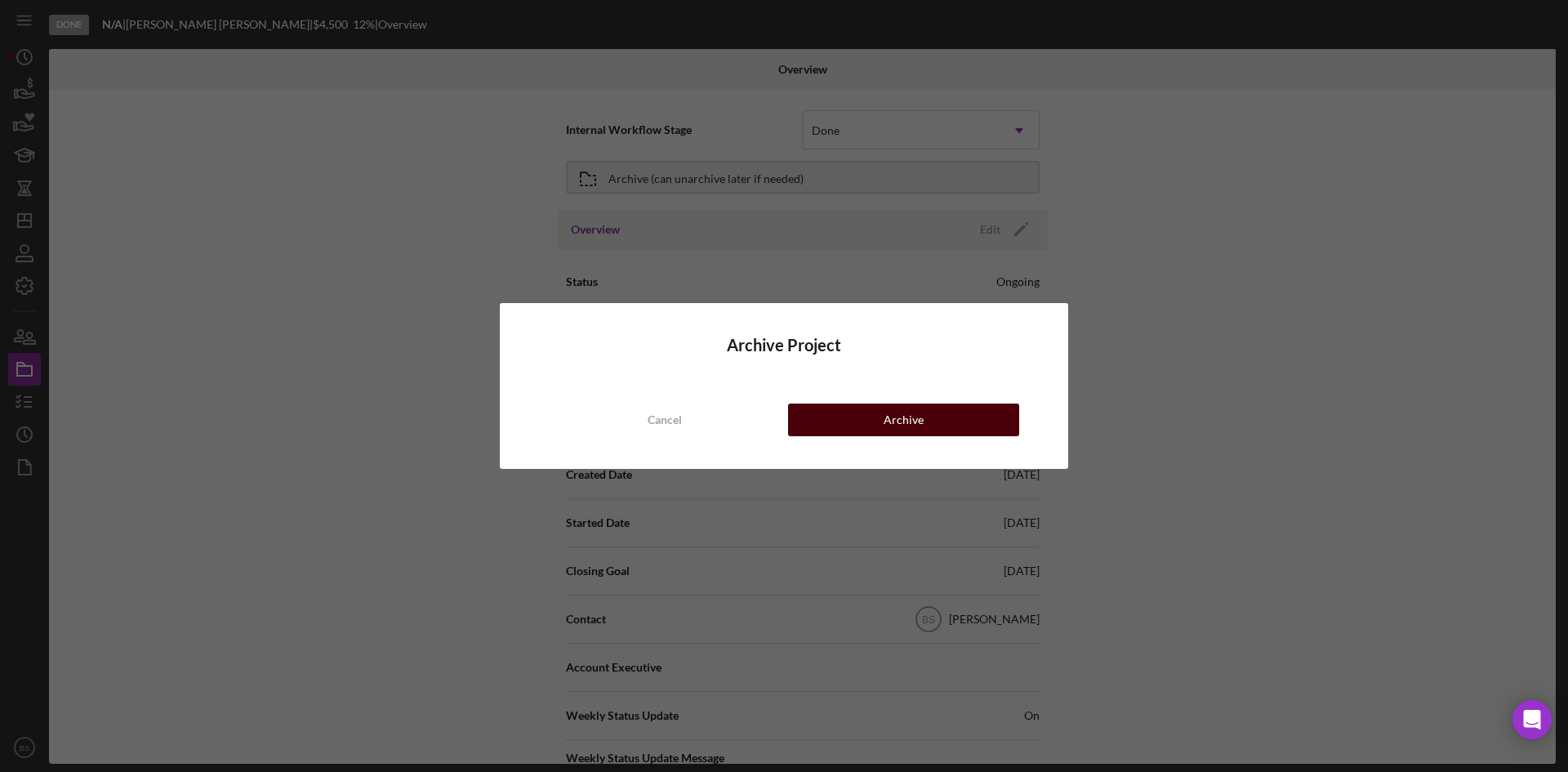
click at [848, 424] on button "Archive" at bounding box center [903, 419] width 231 height 33
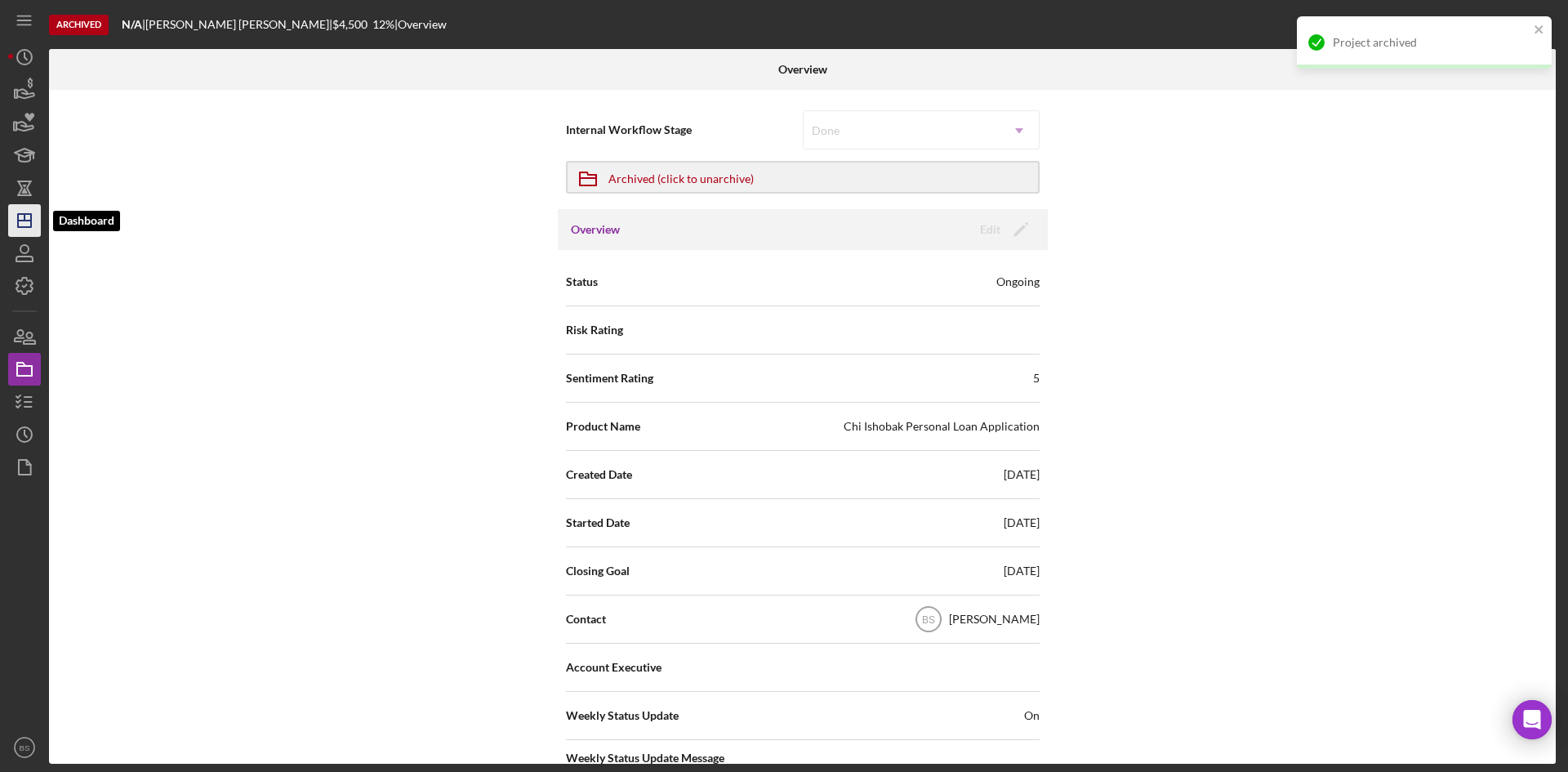
click at [28, 215] on polygon "button" at bounding box center [24, 221] width 13 height 13
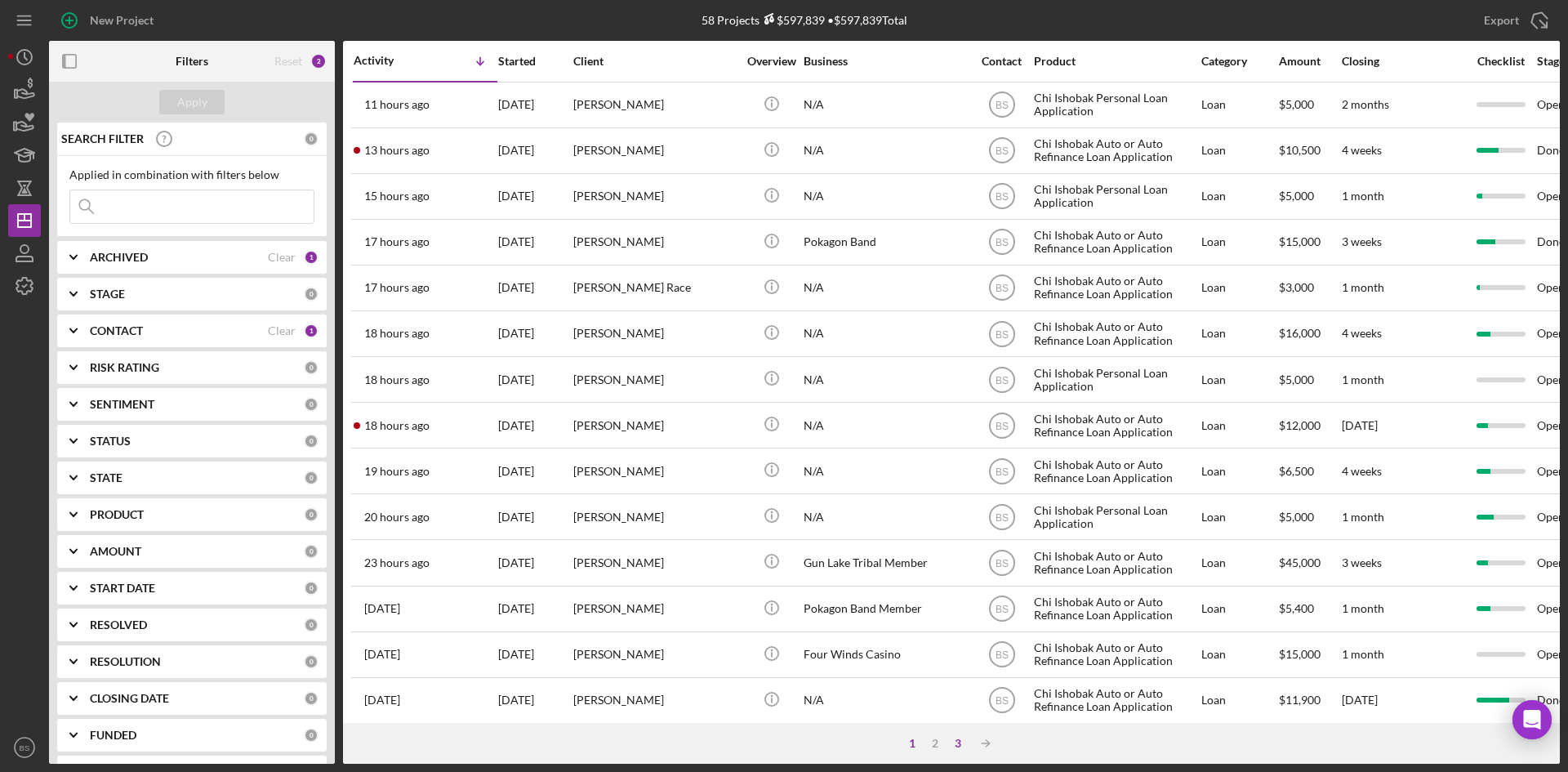
click at [960, 743] on div "3" at bounding box center [958, 744] width 23 height 13
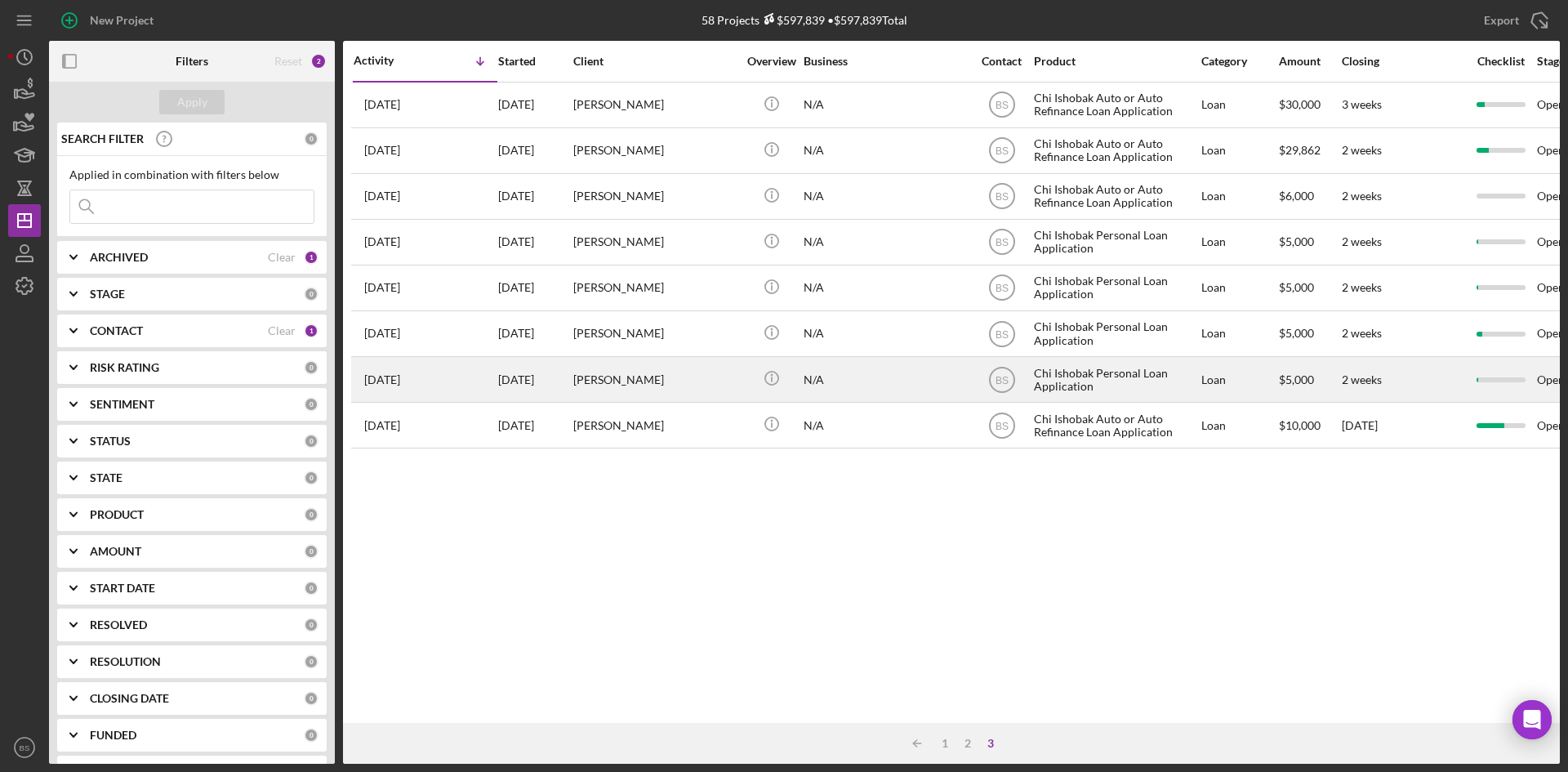
click at [619, 390] on div "[PERSON_NAME]" at bounding box center [654, 380] width 163 height 43
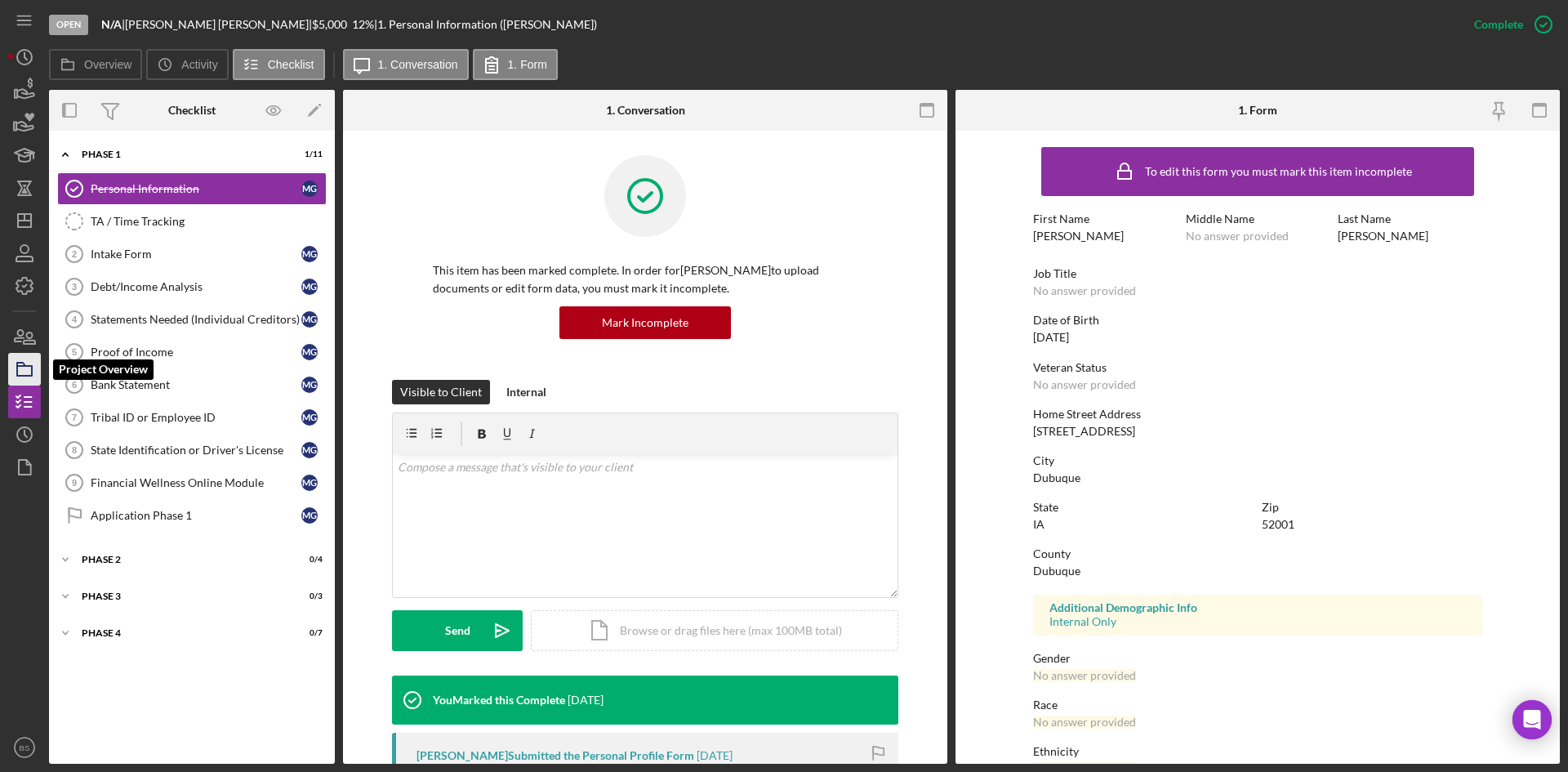
click at [24, 367] on icon "button" at bounding box center [24, 369] width 41 height 41
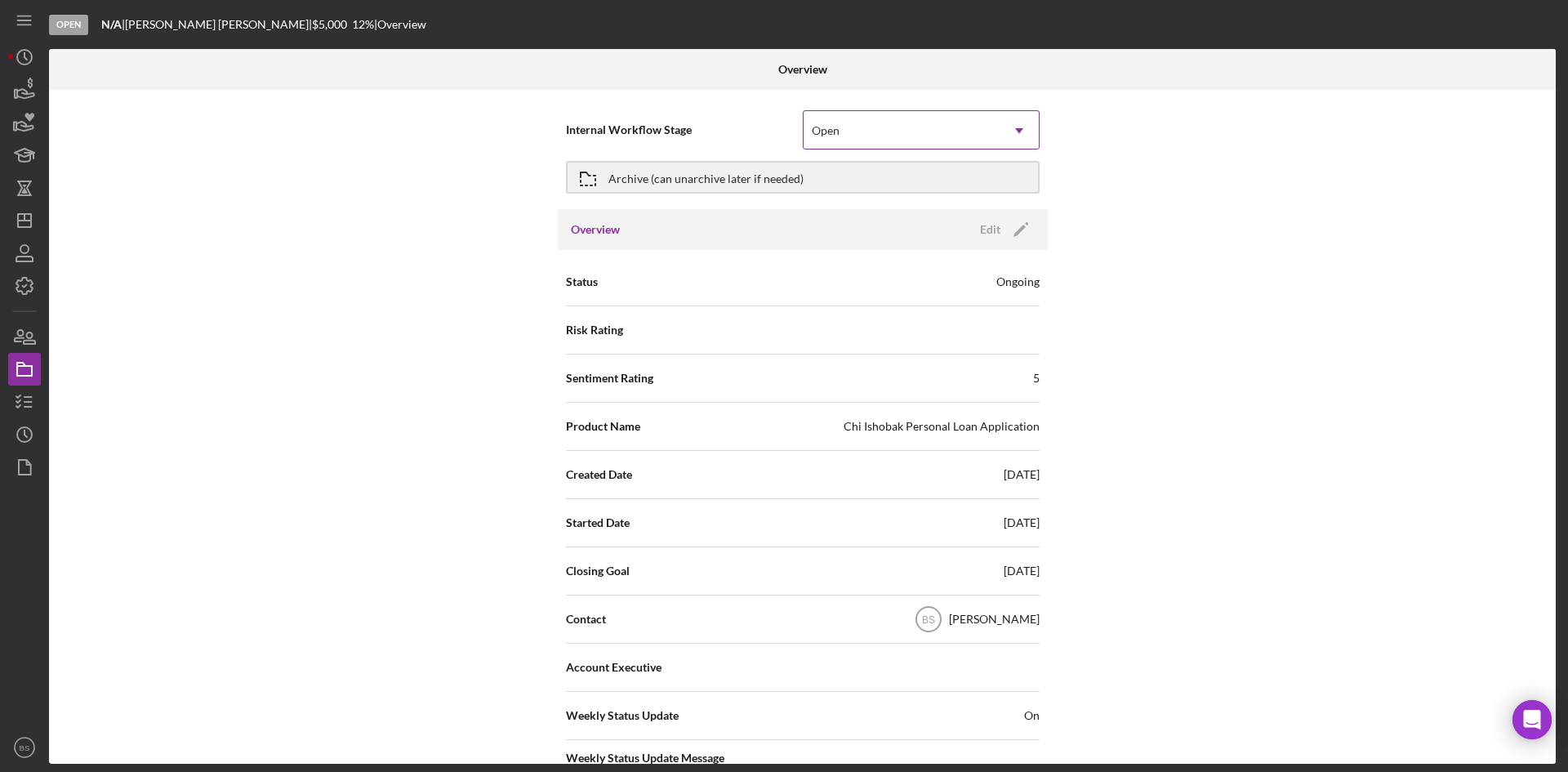
click at [857, 143] on div "Open" at bounding box center [902, 131] width 196 height 38
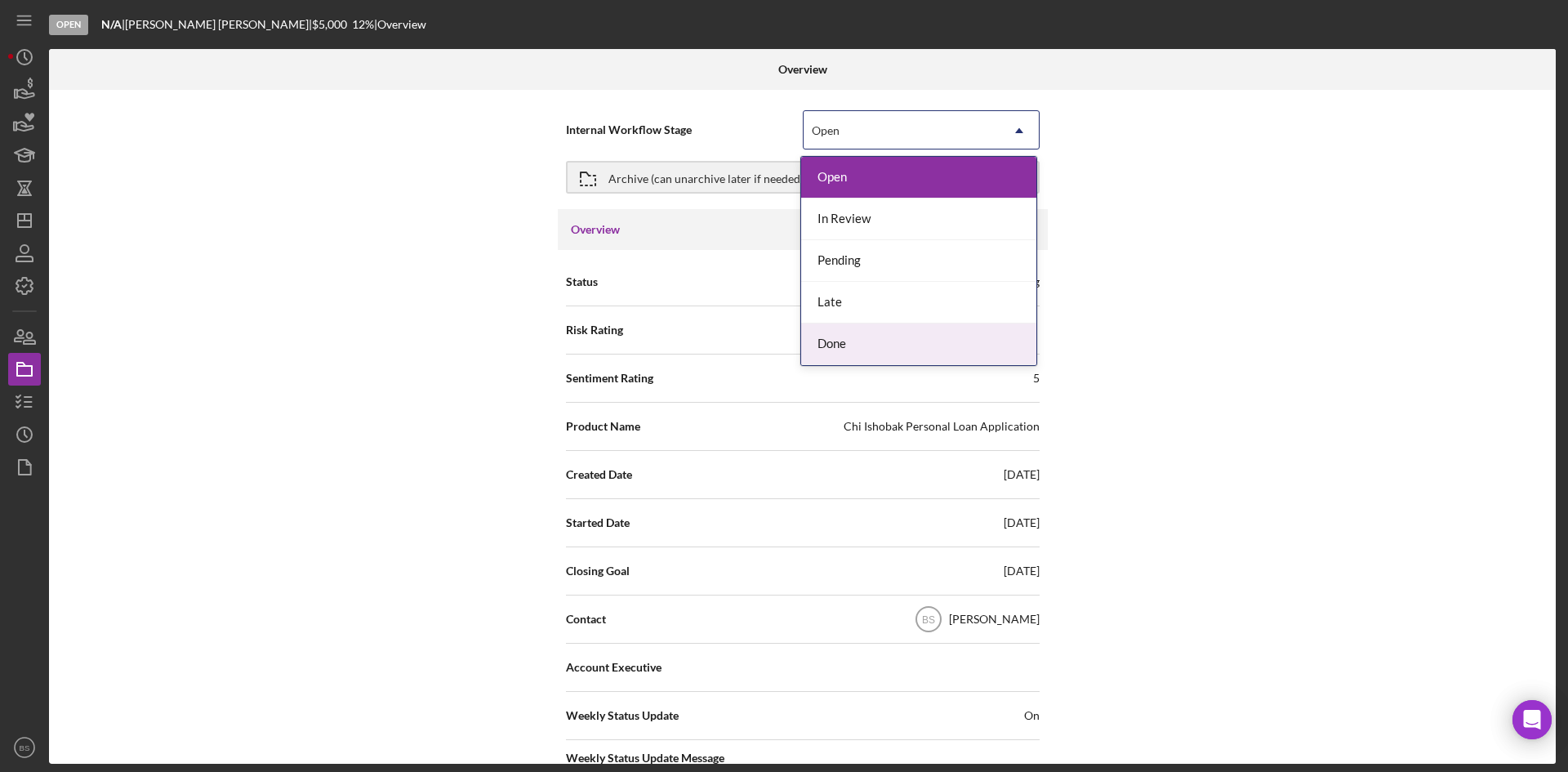
click at [851, 335] on div "Done" at bounding box center [919, 344] width 236 height 41
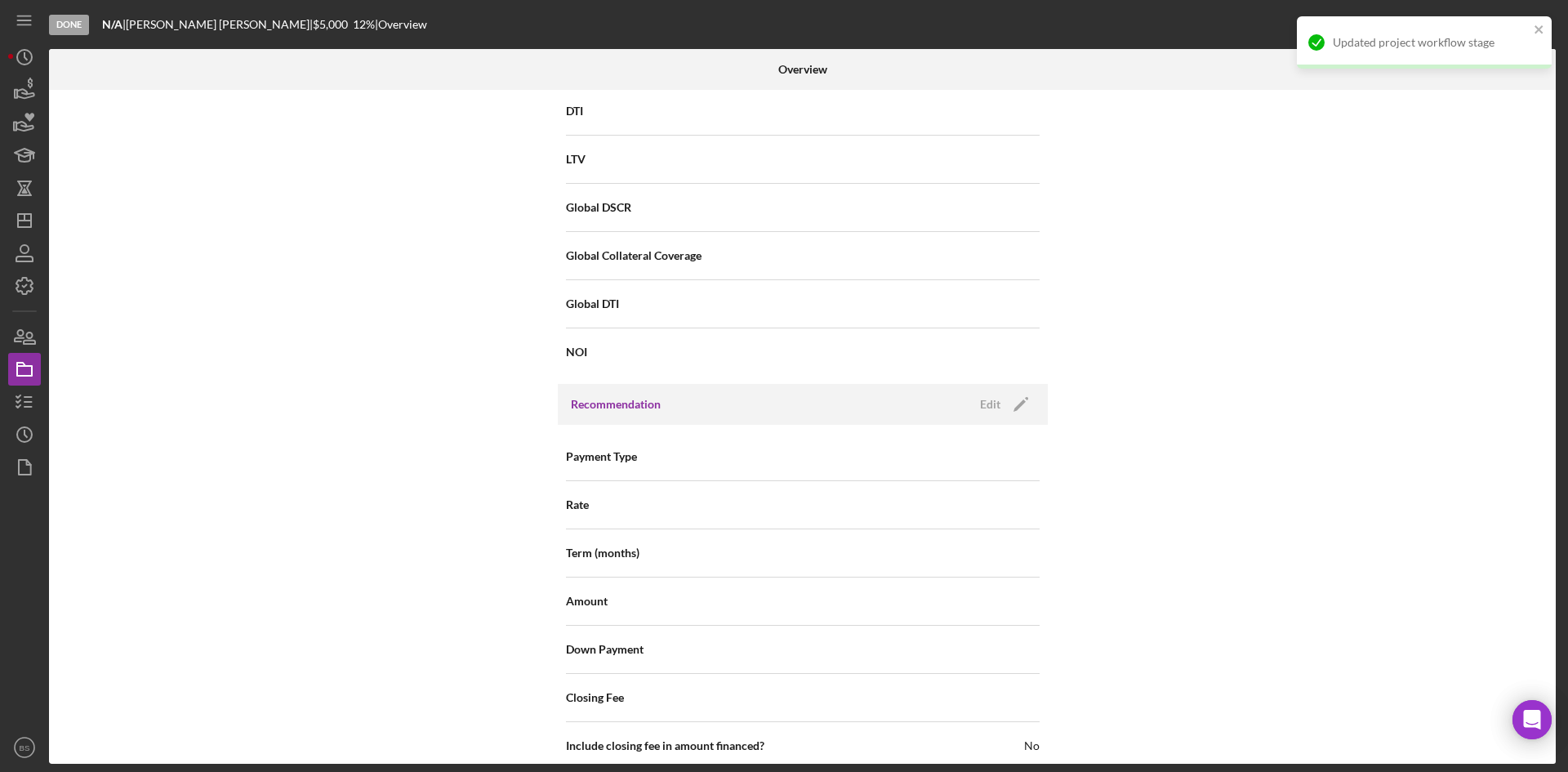
scroll to position [1755, 0]
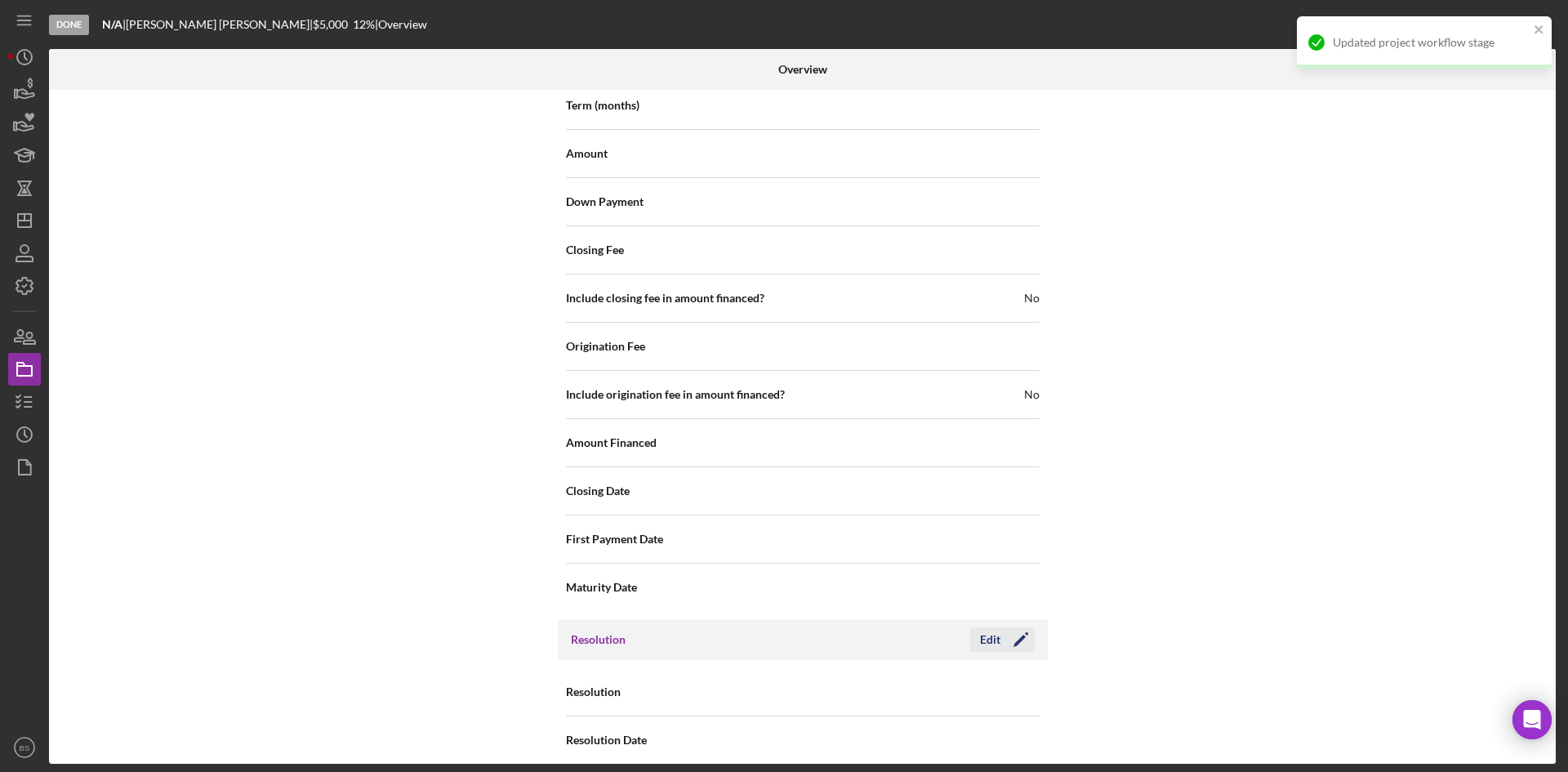
click at [1019, 634] on polygon "button" at bounding box center [1020, 640] width 12 height 12
click at [842, 674] on div "Select..." at bounding box center [902, 693] width 196 height 38
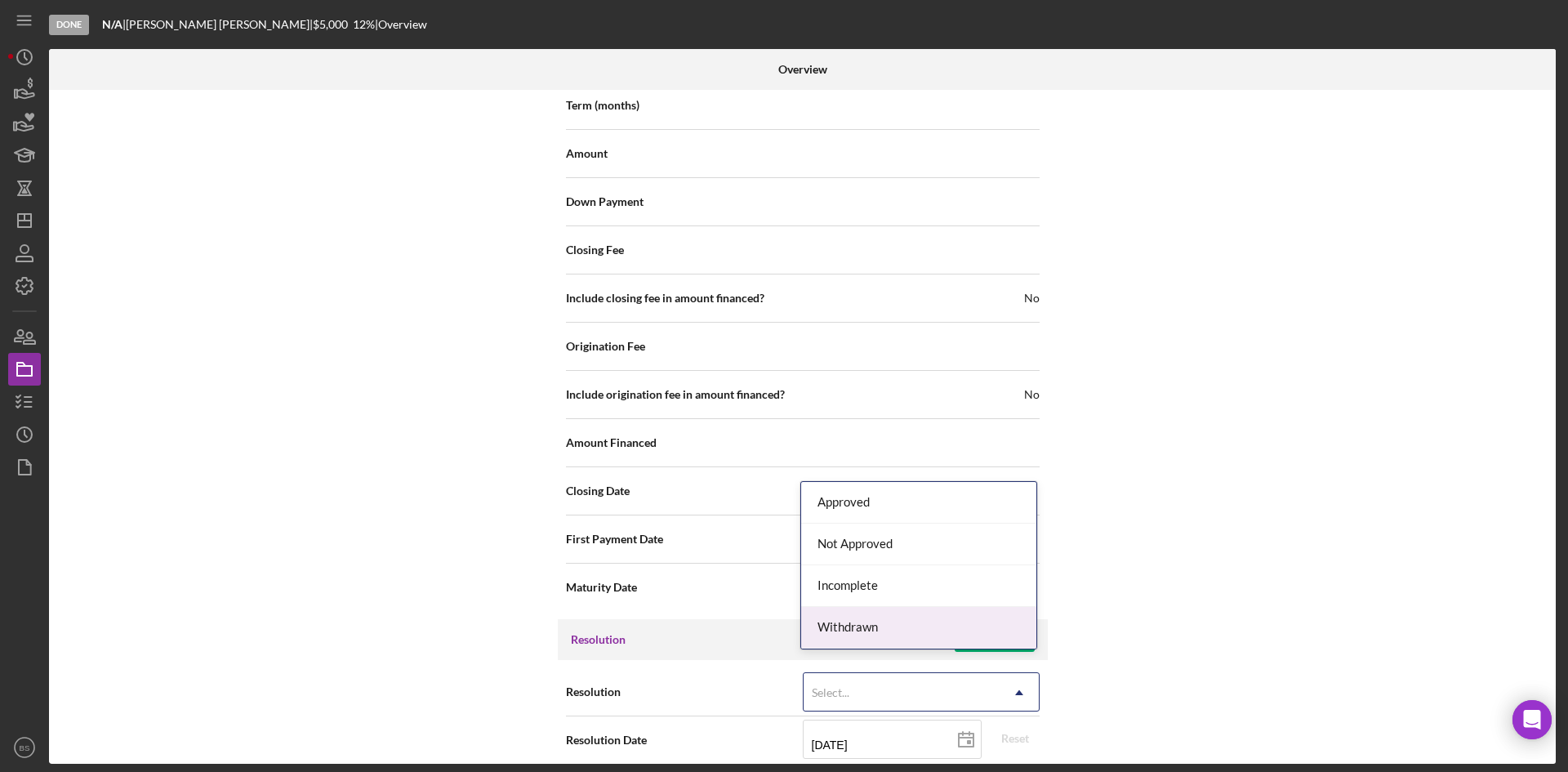
click at [856, 632] on div "Withdrawn" at bounding box center [919, 628] width 236 height 41
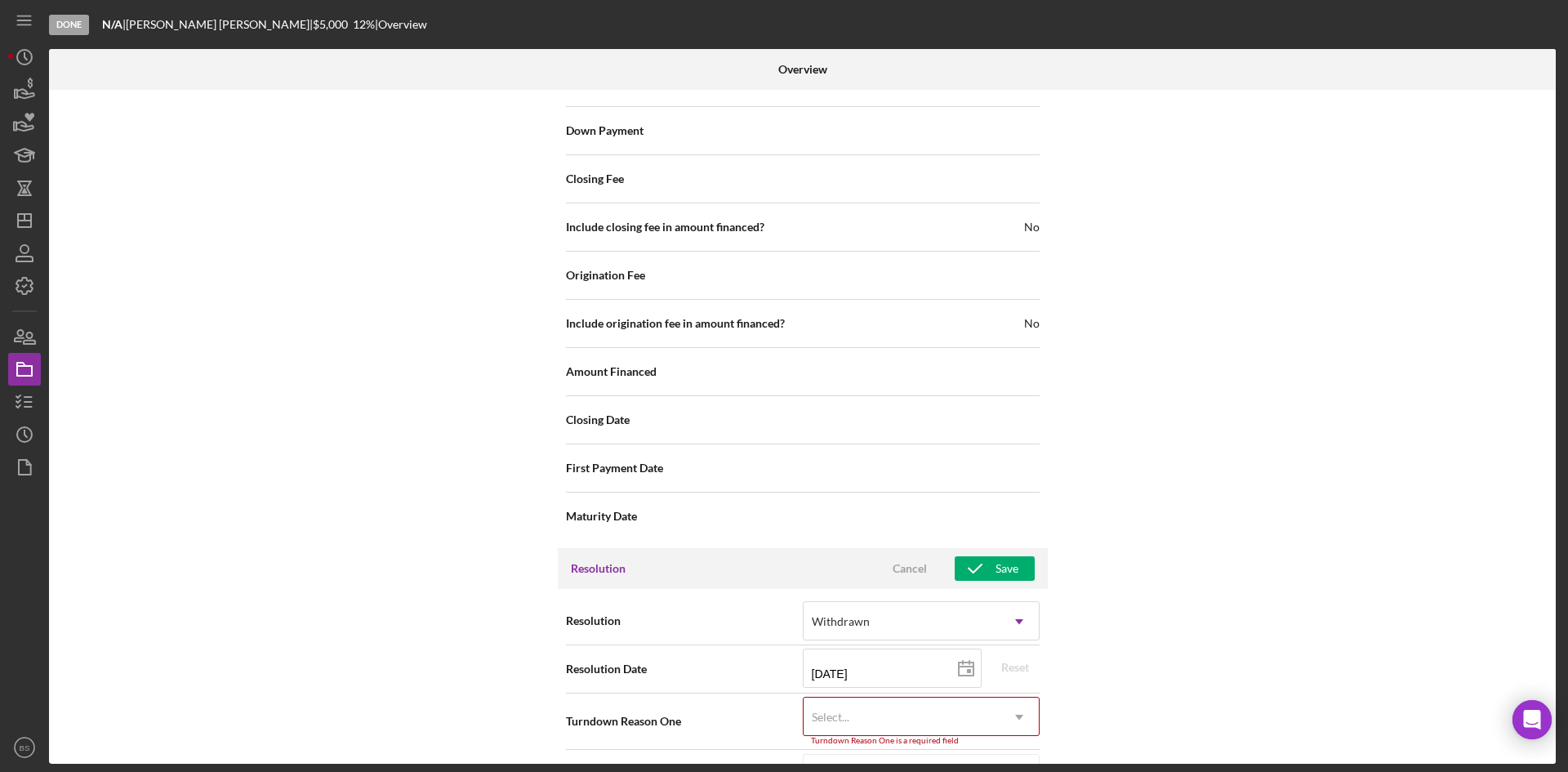
scroll to position [1860, 0]
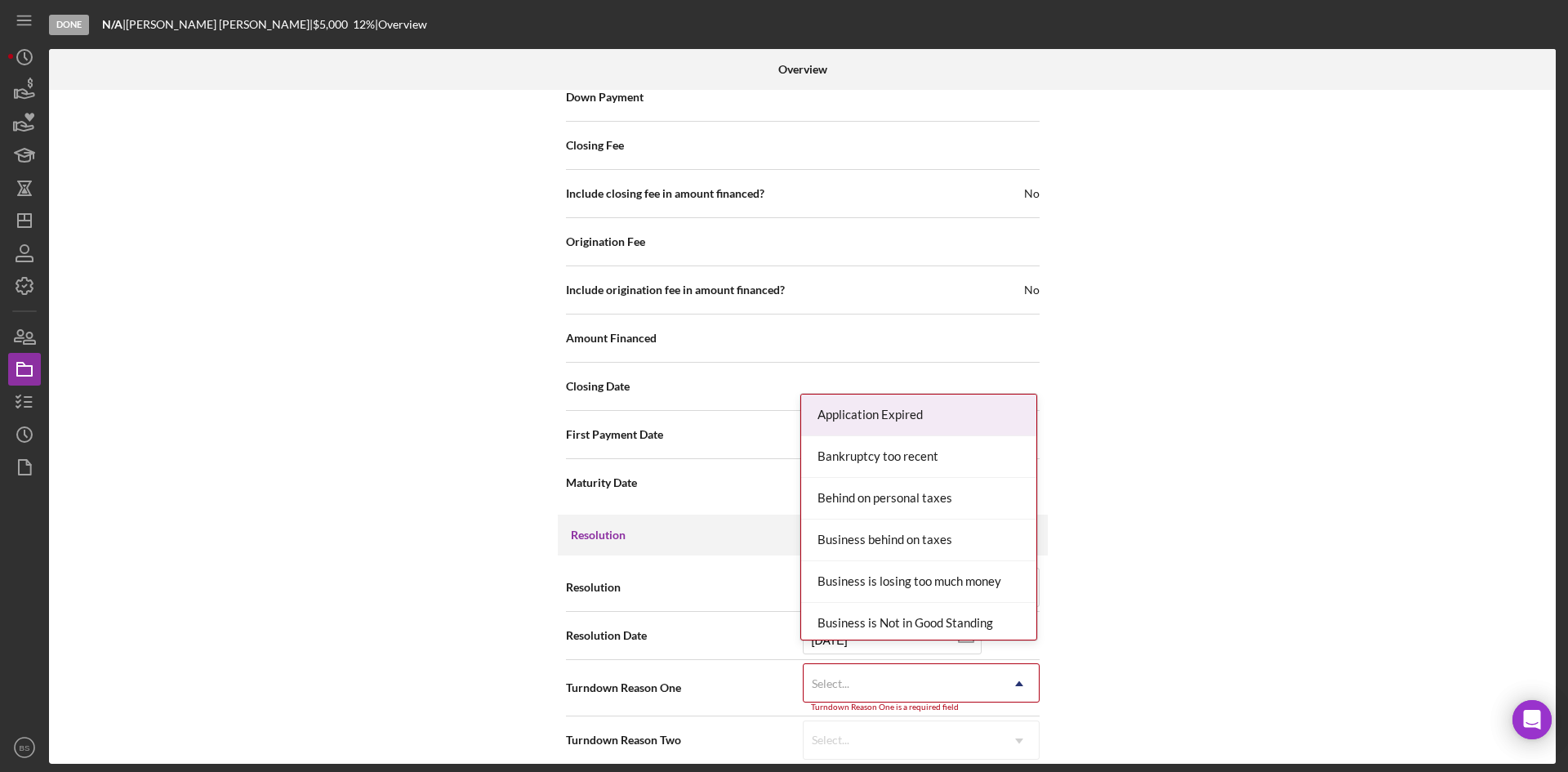
click at [851, 665] on div "Select..." at bounding box center [902, 683] width 196 height 38
click at [872, 423] on div "Application Expired" at bounding box center [919, 416] width 236 height 41
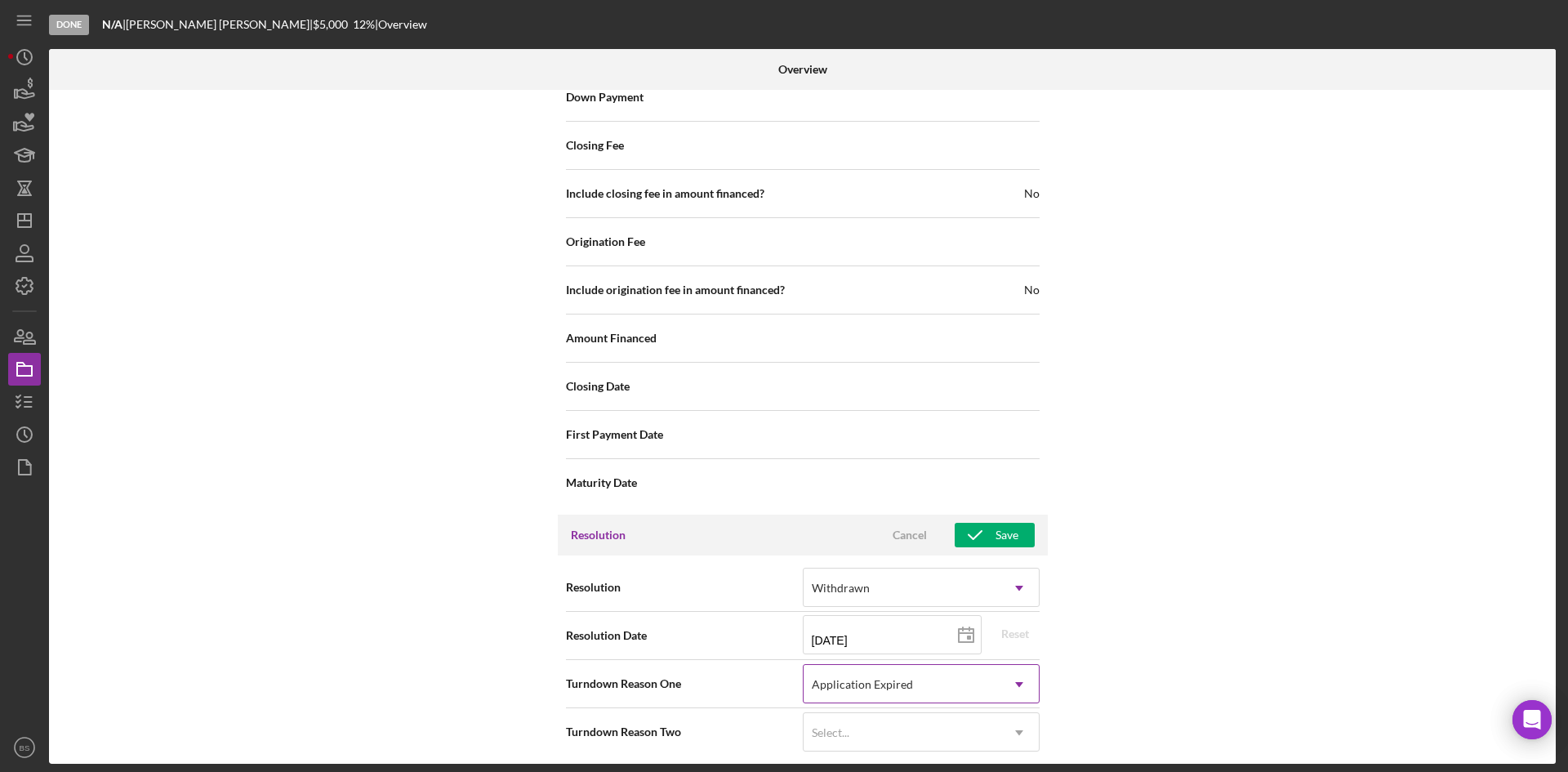
scroll to position [1851, 0]
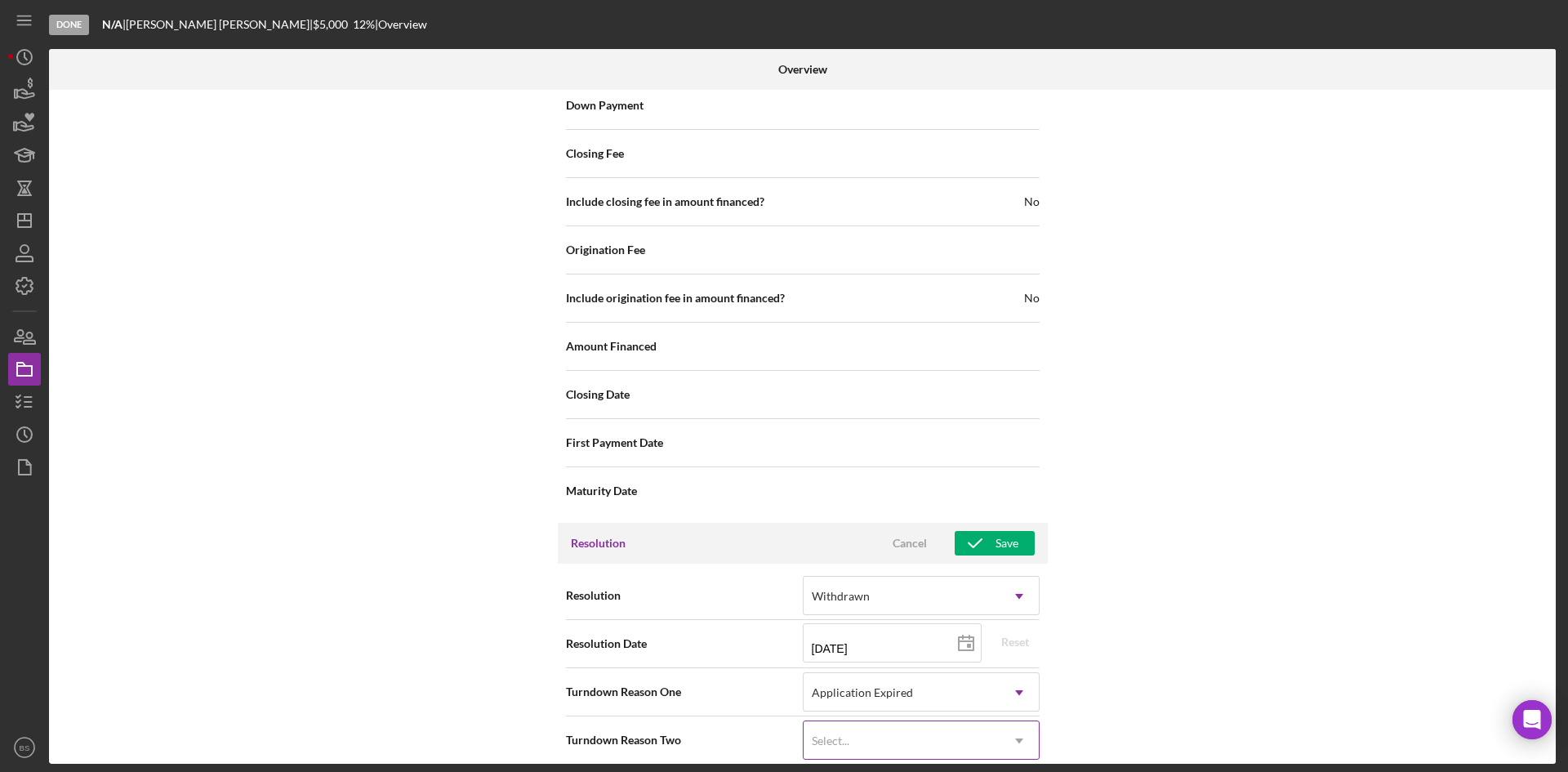
click at [890, 722] on div "Select..." at bounding box center [902, 741] width 196 height 38
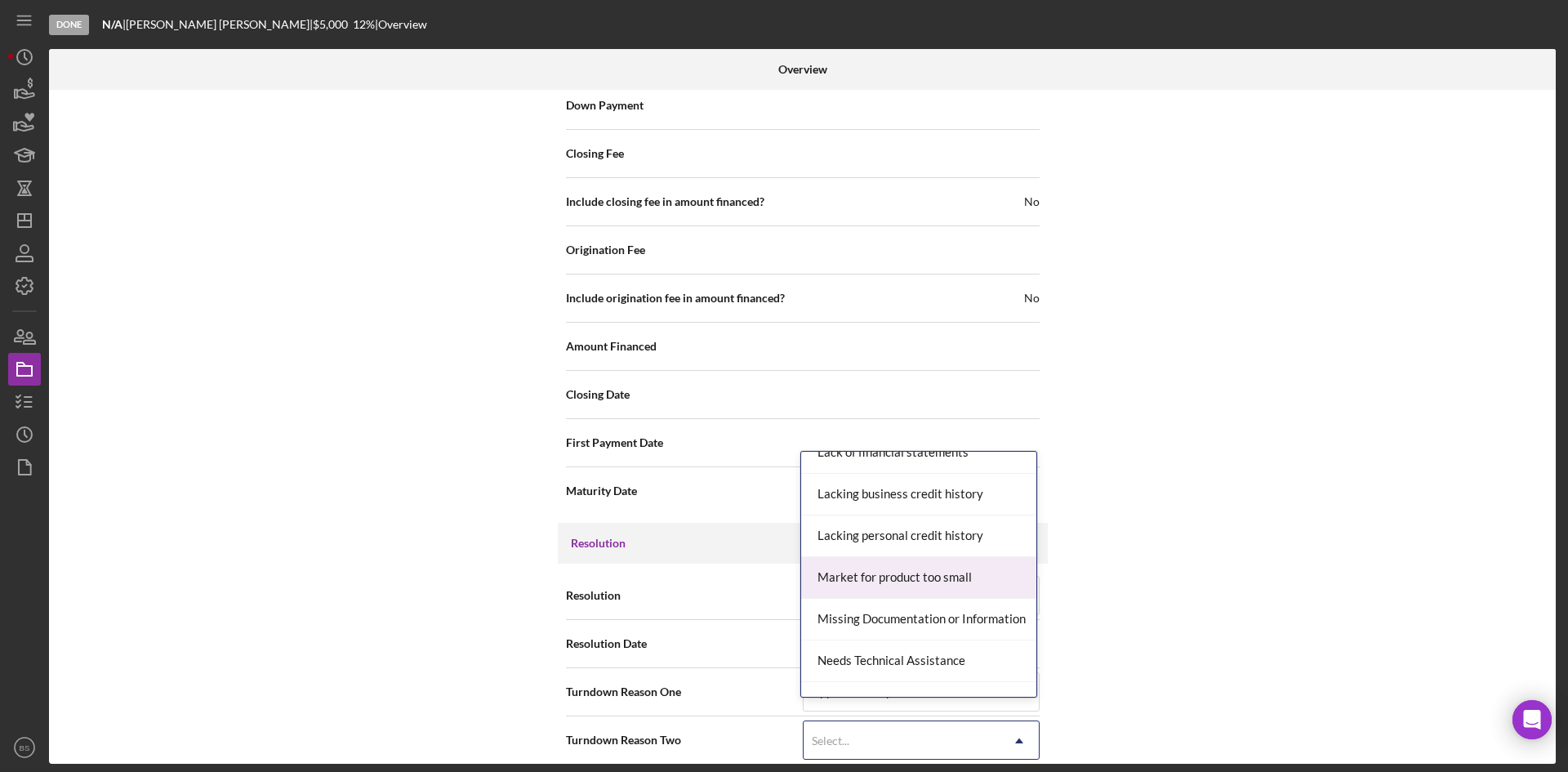
scroll to position [1062, 0]
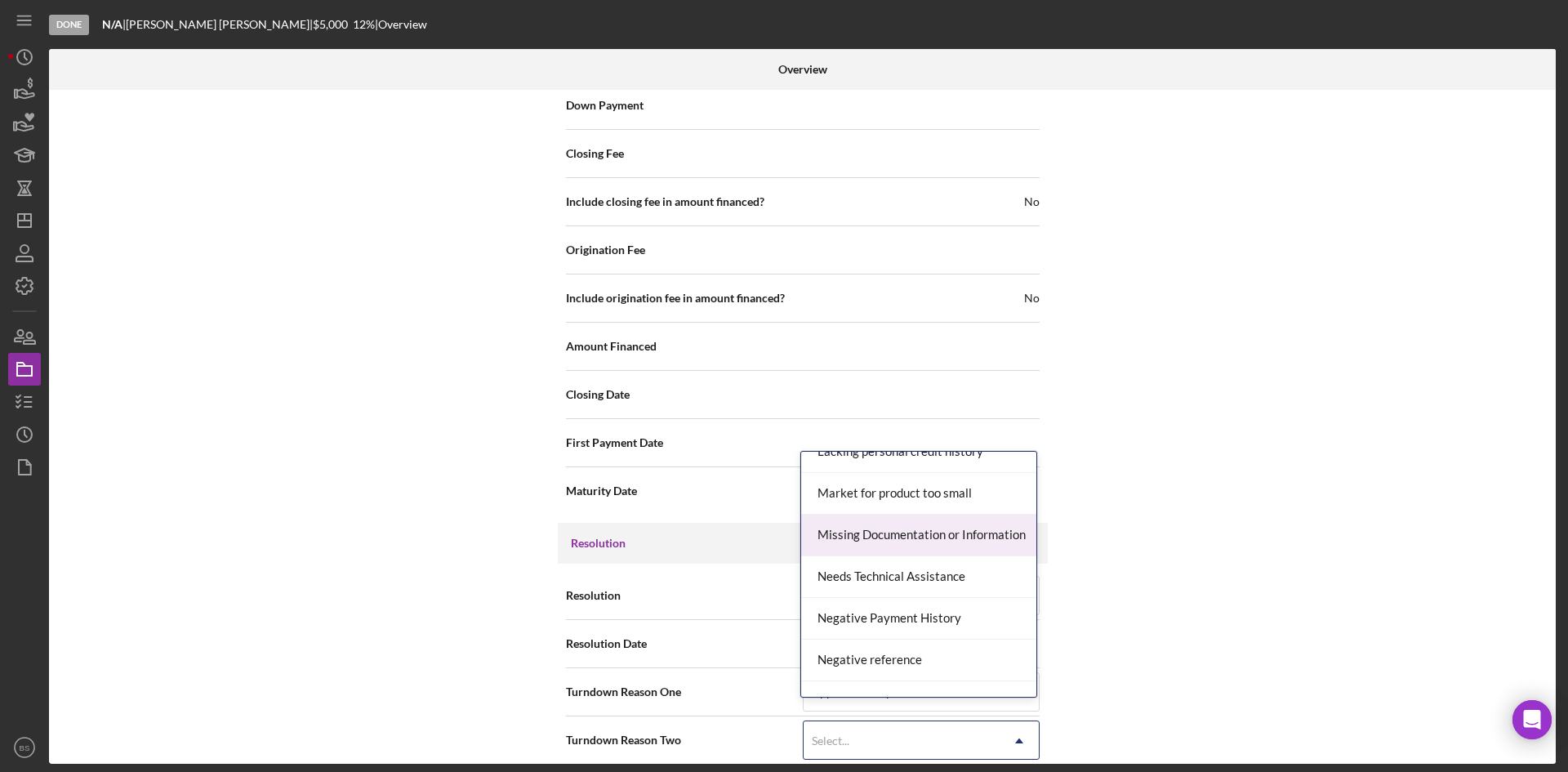
click at [892, 543] on div "Missing Documentation or Information" at bounding box center [919, 535] width 236 height 41
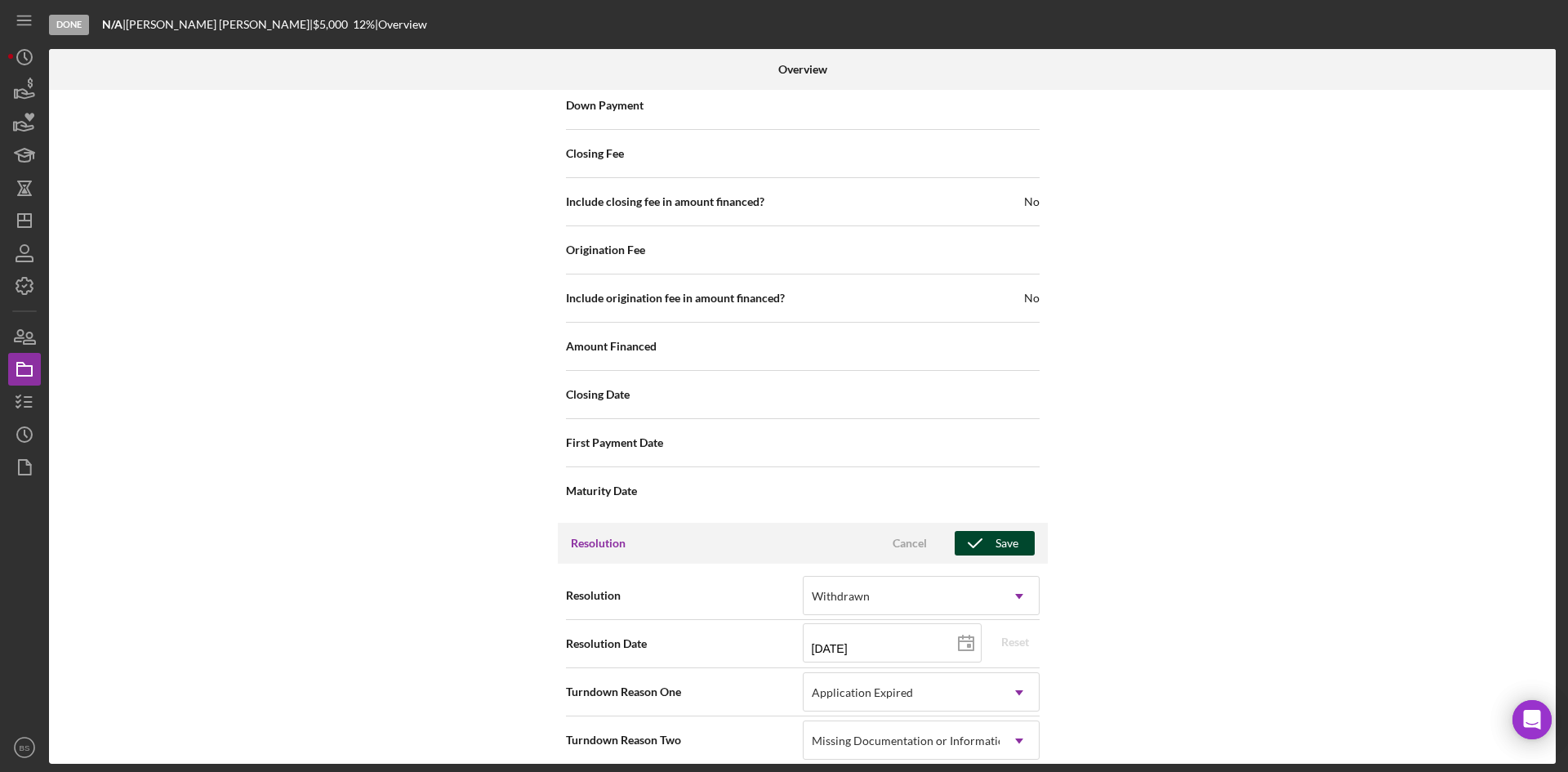
click at [989, 533] on icon "button" at bounding box center [974, 543] width 41 height 41
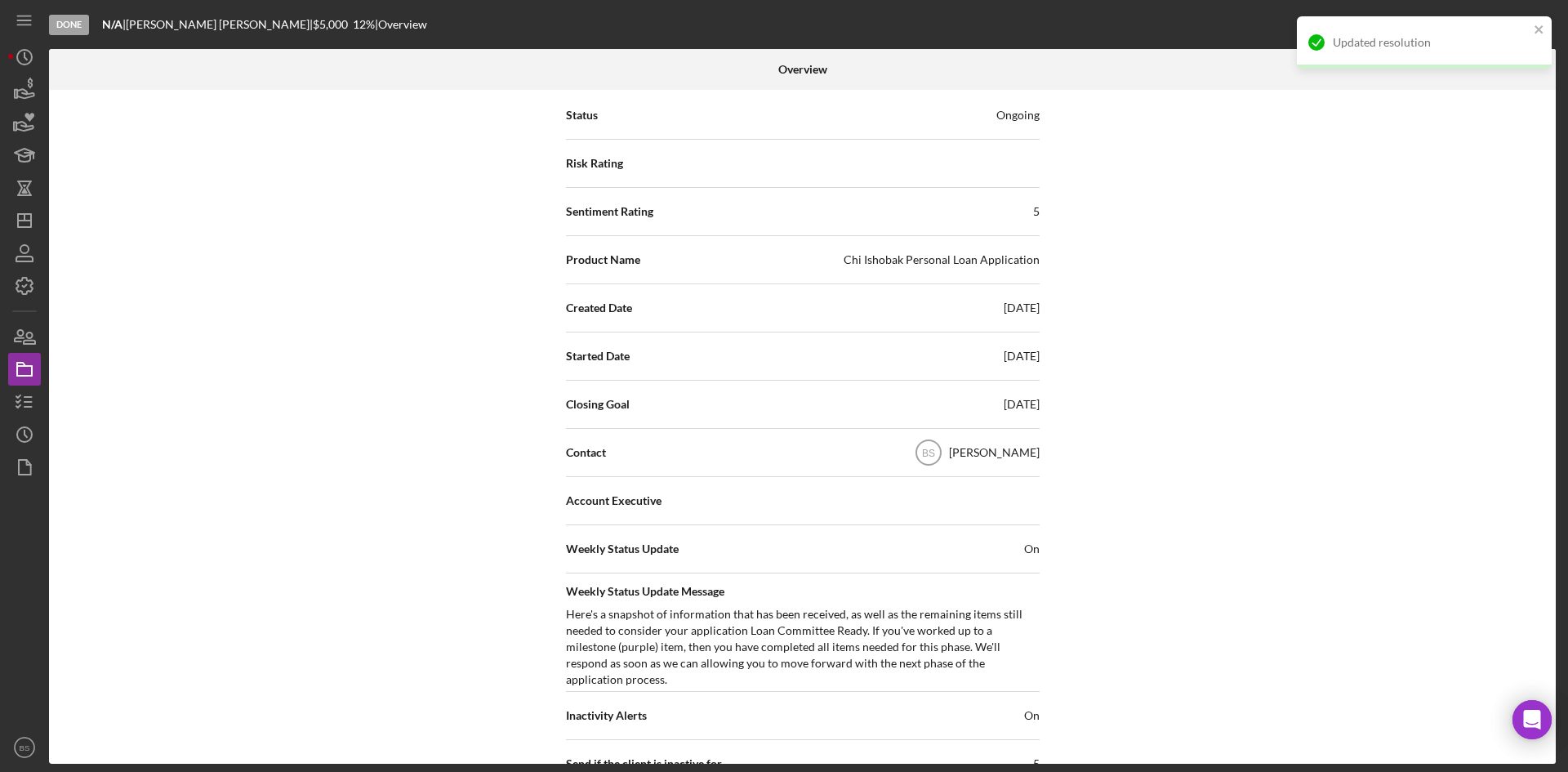
scroll to position [0, 0]
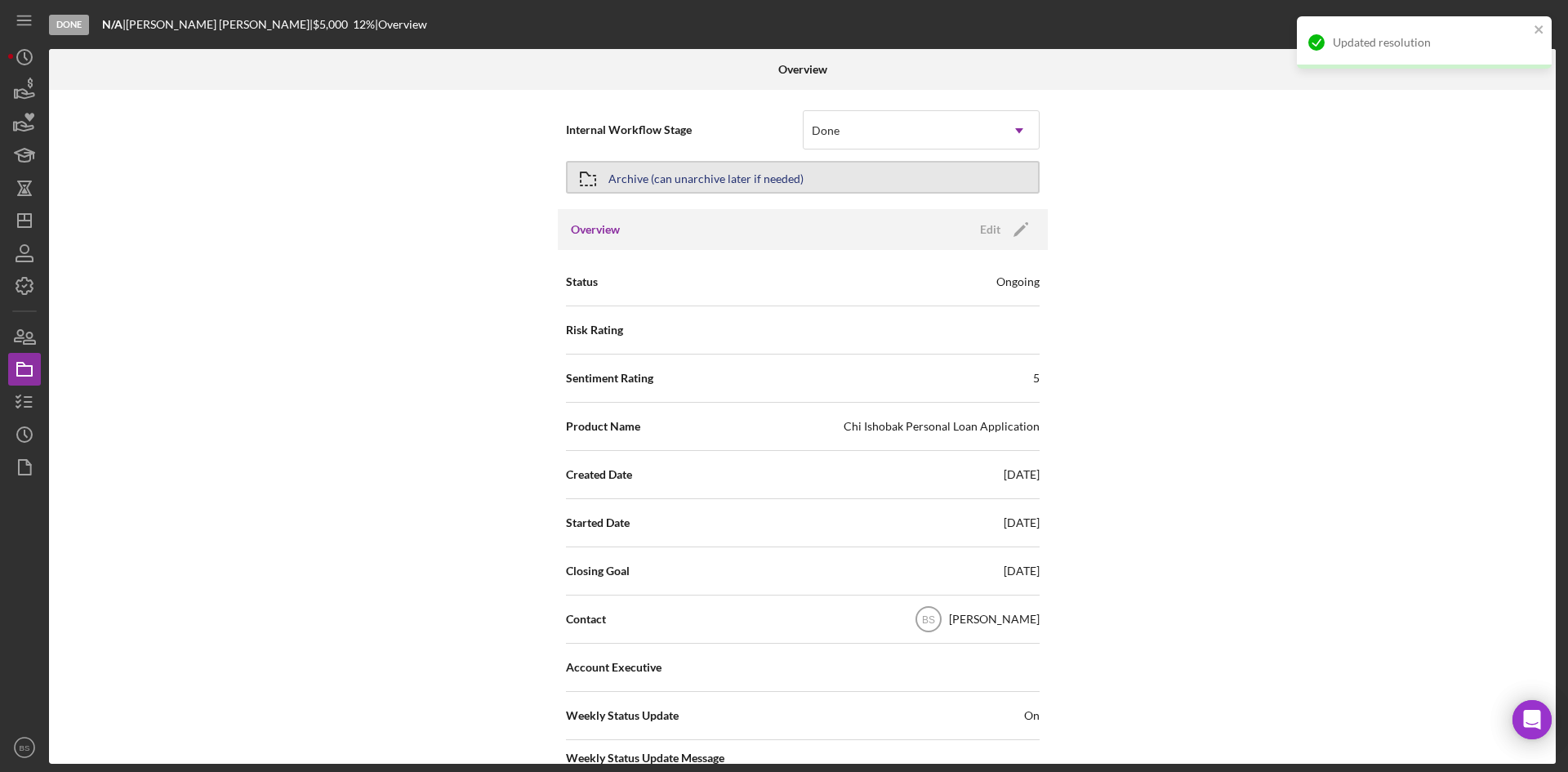
click at [661, 181] on div "Archive (can unarchive later if needed)" at bounding box center [706, 176] width 195 height 29
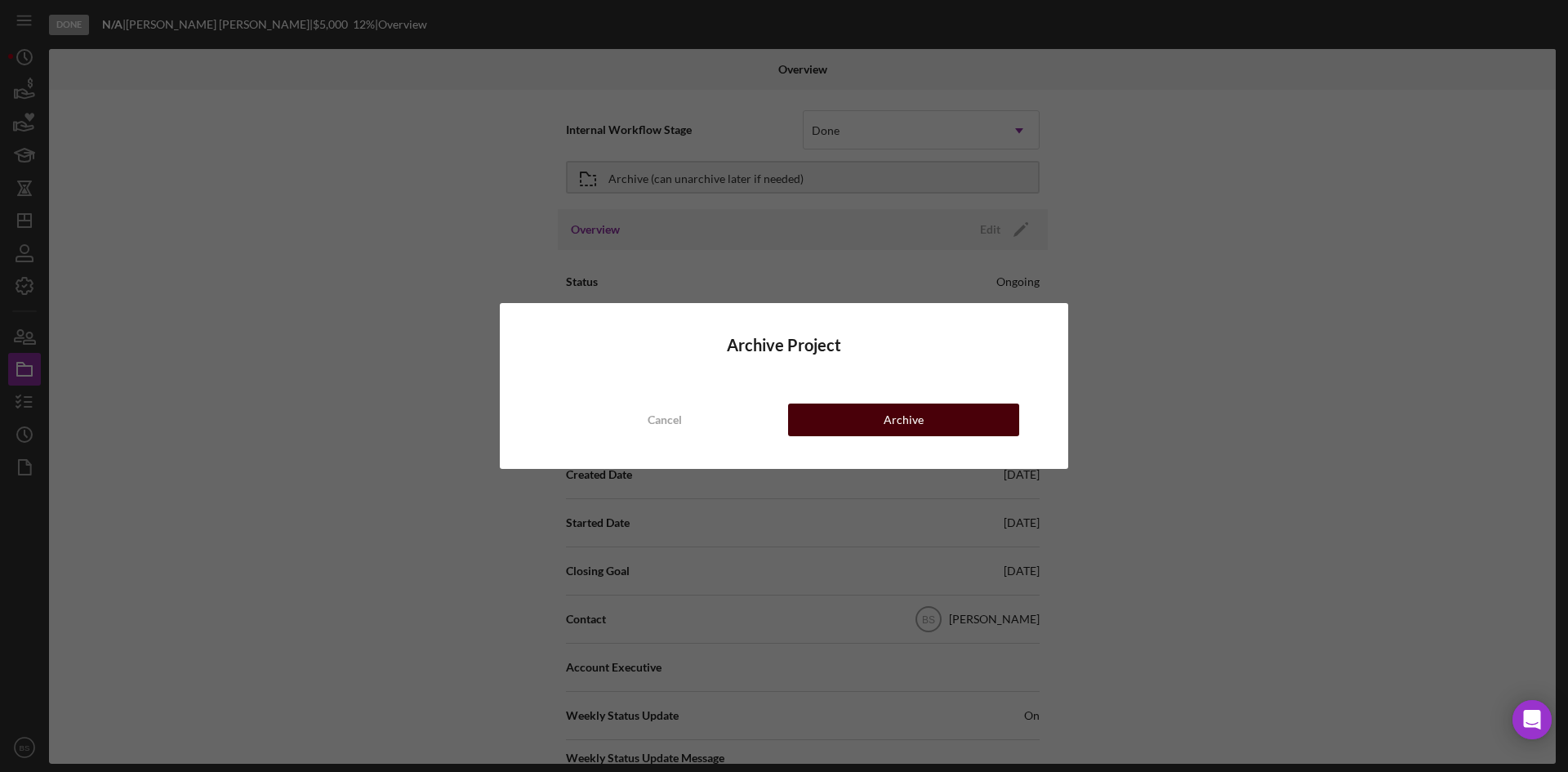
click at [837, 416] on button "Archive" at bounding box center [903, 419] width 231 height 33
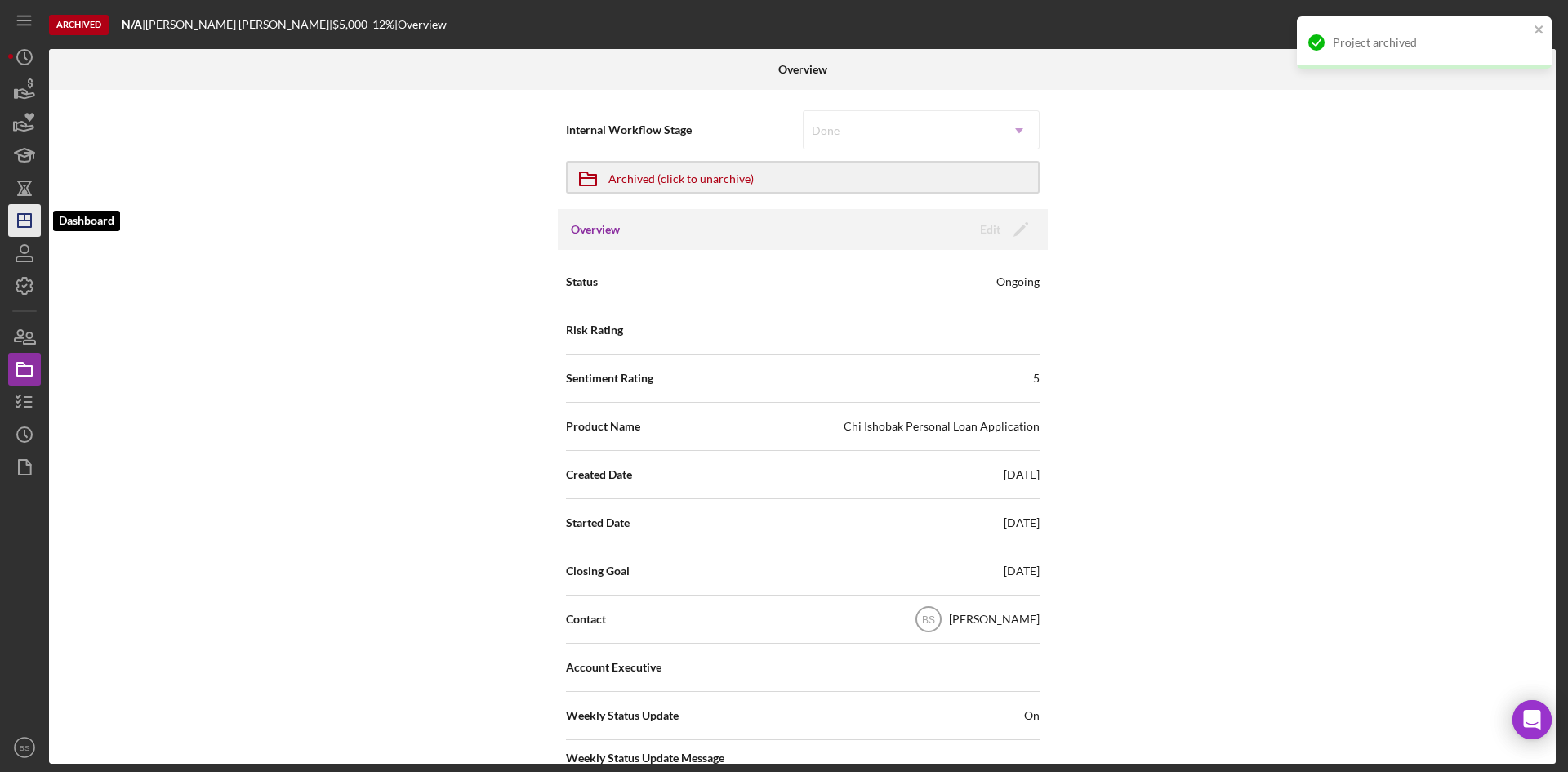
click at [24, 211] on icon "Icon/Dashboard" at bounding box center [24, 220] width 41 height 41
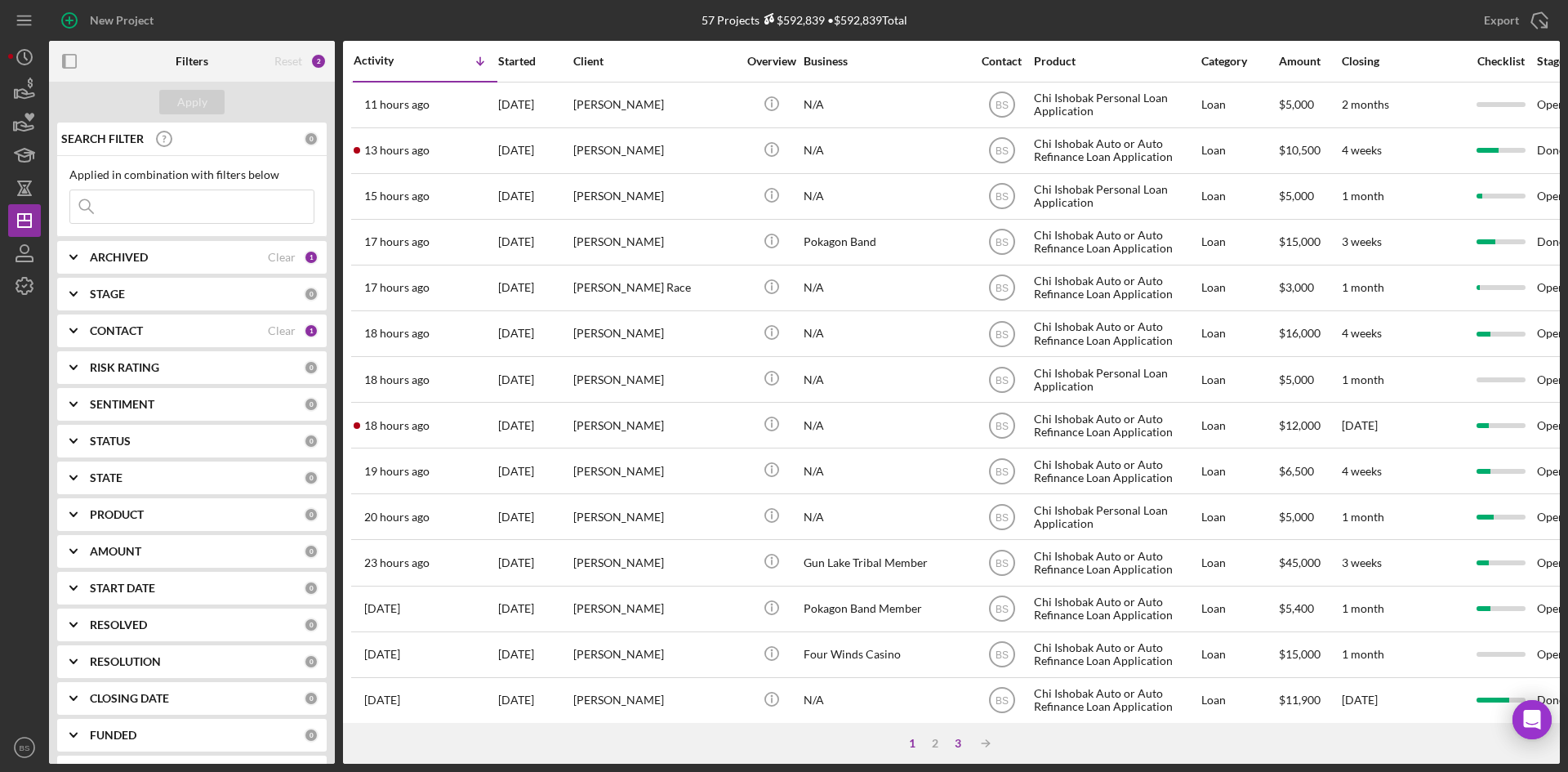
click at [962, 744] on div "3" at bounding box center [958, 744] width 23 height 13
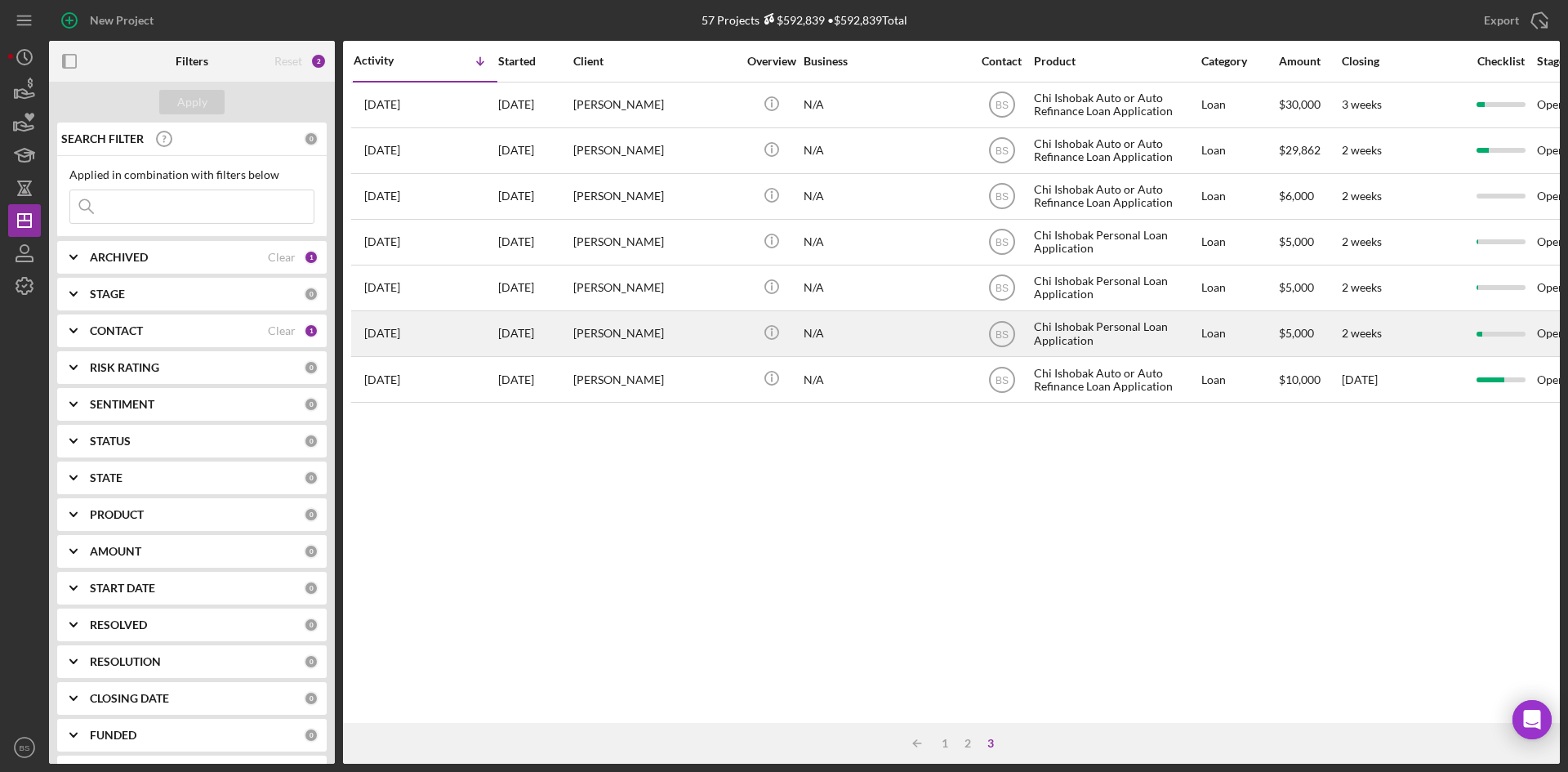
click at [672, 338] on div "[PERSON_NAME]" at bounding box center [654, 334] width 163 height 43
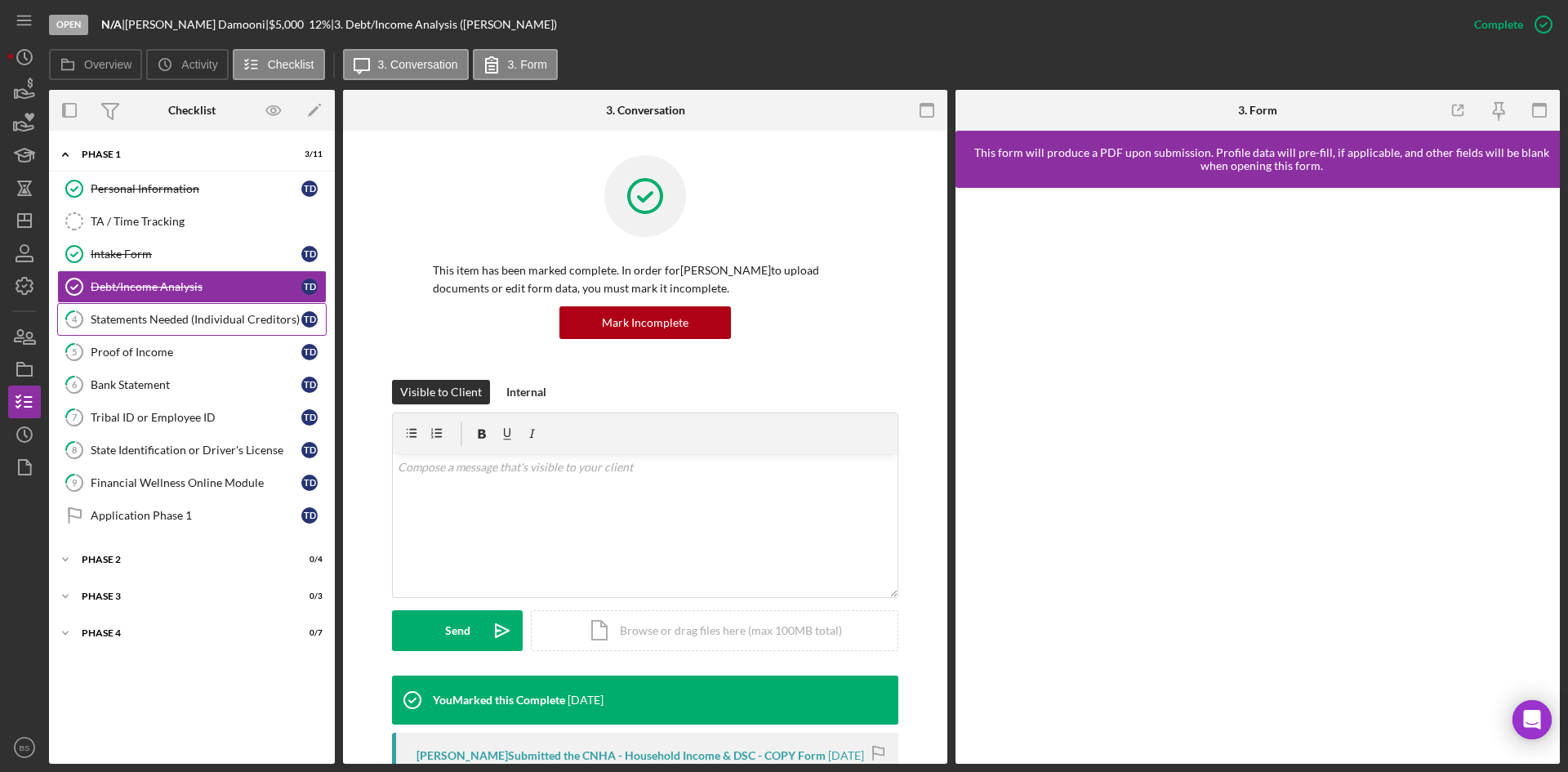
click at [185, 330] on link "4 Statements Needed (Individual Creditors) T D" at bounding box center [192, 320] width 270 height 33
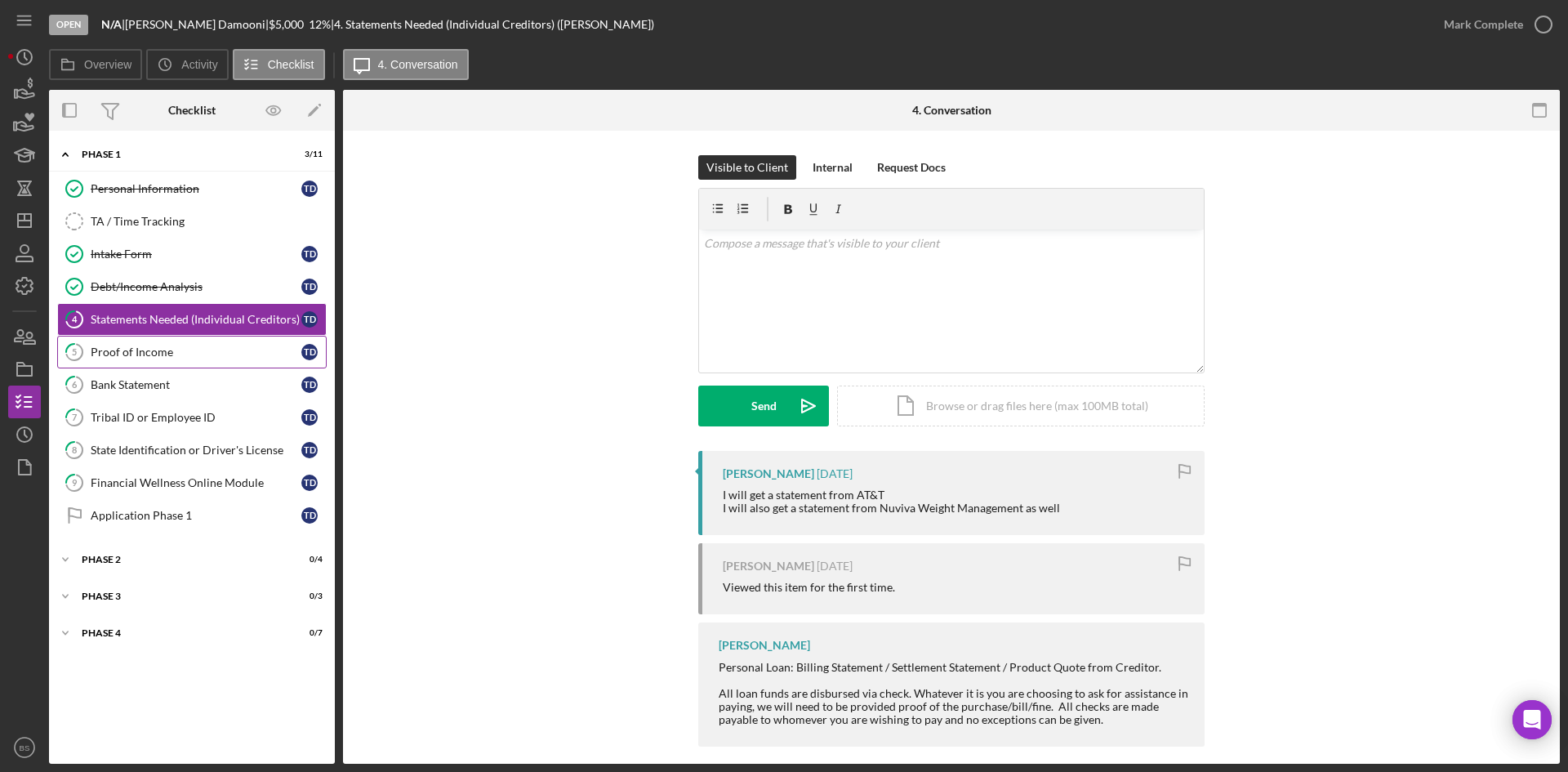
click at [187, 350] on div "Proof of Income" at bounding box center [196, 353] width 211 height 13
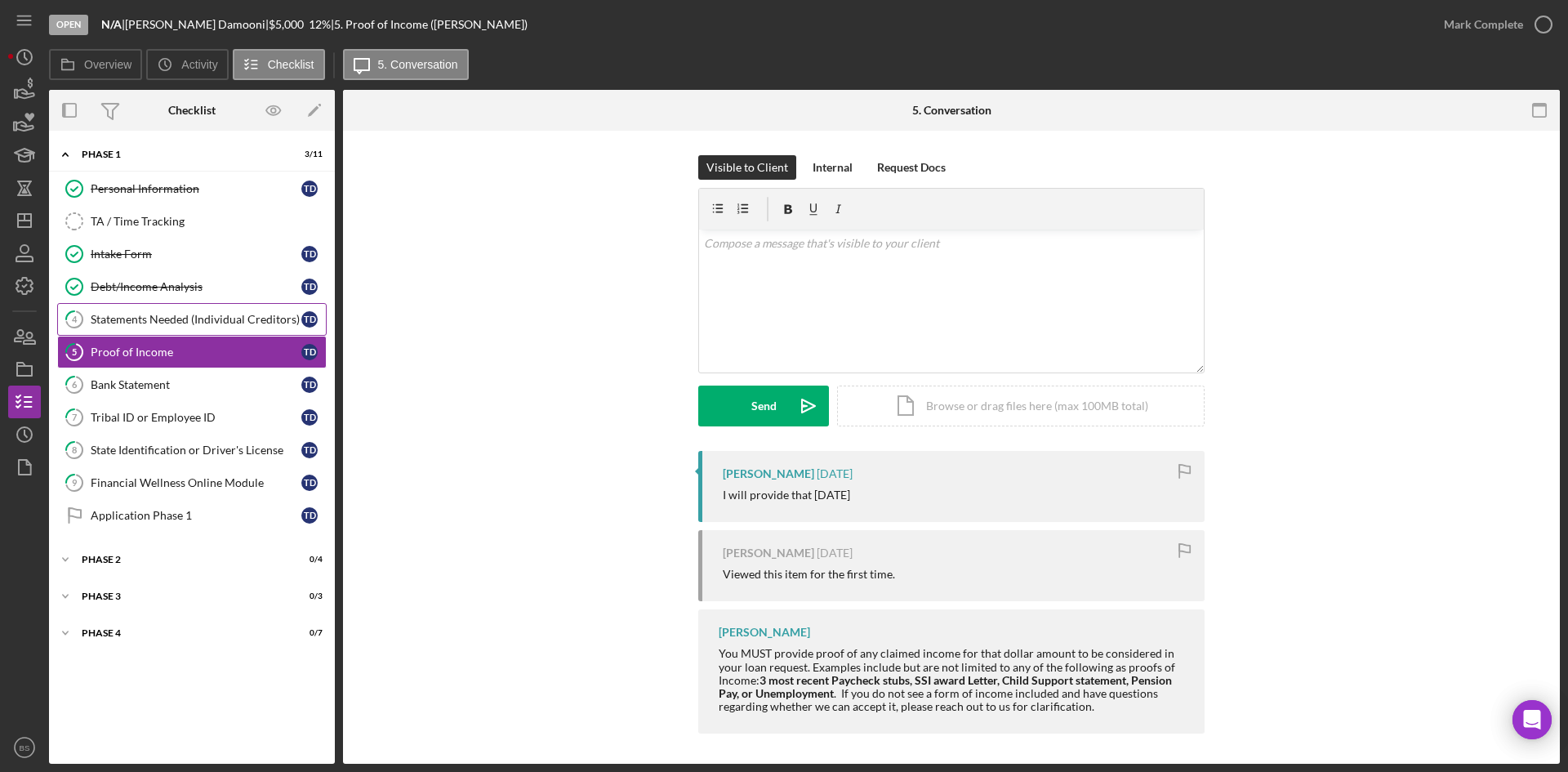
click at [182, 316] on div "Statements Needed (Individual Creditors)" at bounding box center [196, 320] width 211 height 13
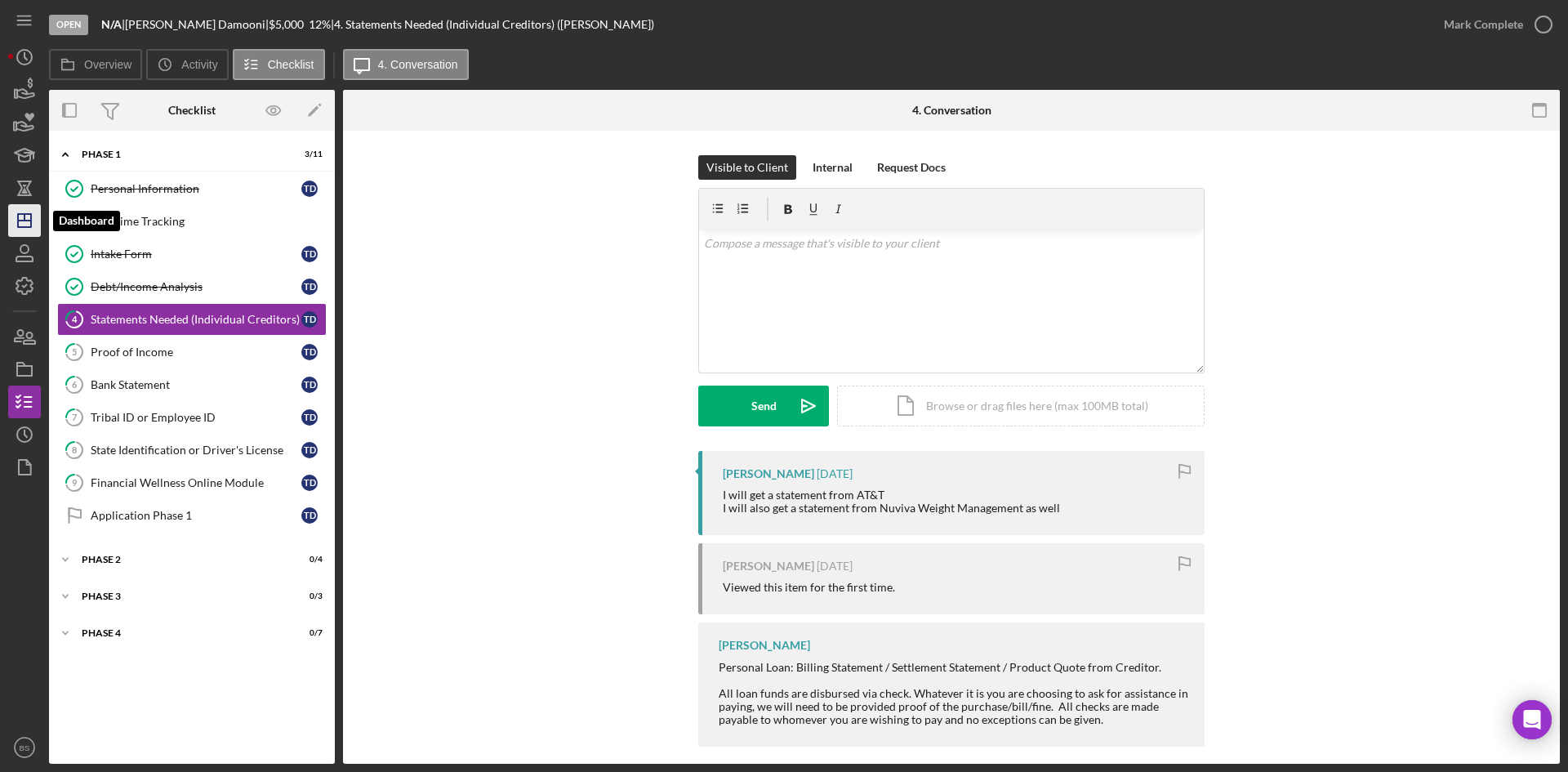
click at [18, 220] on g "button" at bounding box center [24, 221] width 13 height 13
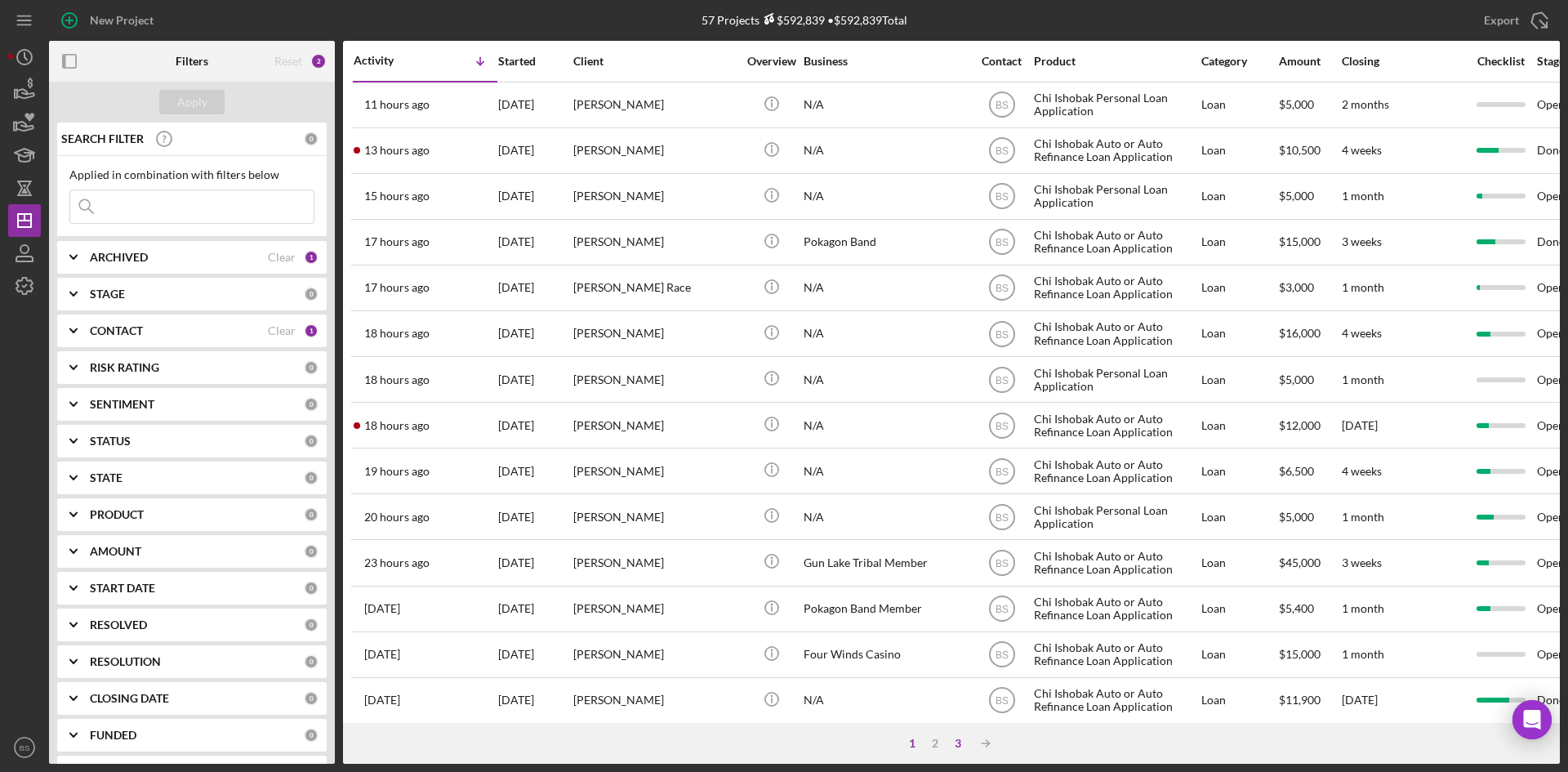
click at [958, 741] on div "3" at bounding box center [958, 744] width 23 height 13
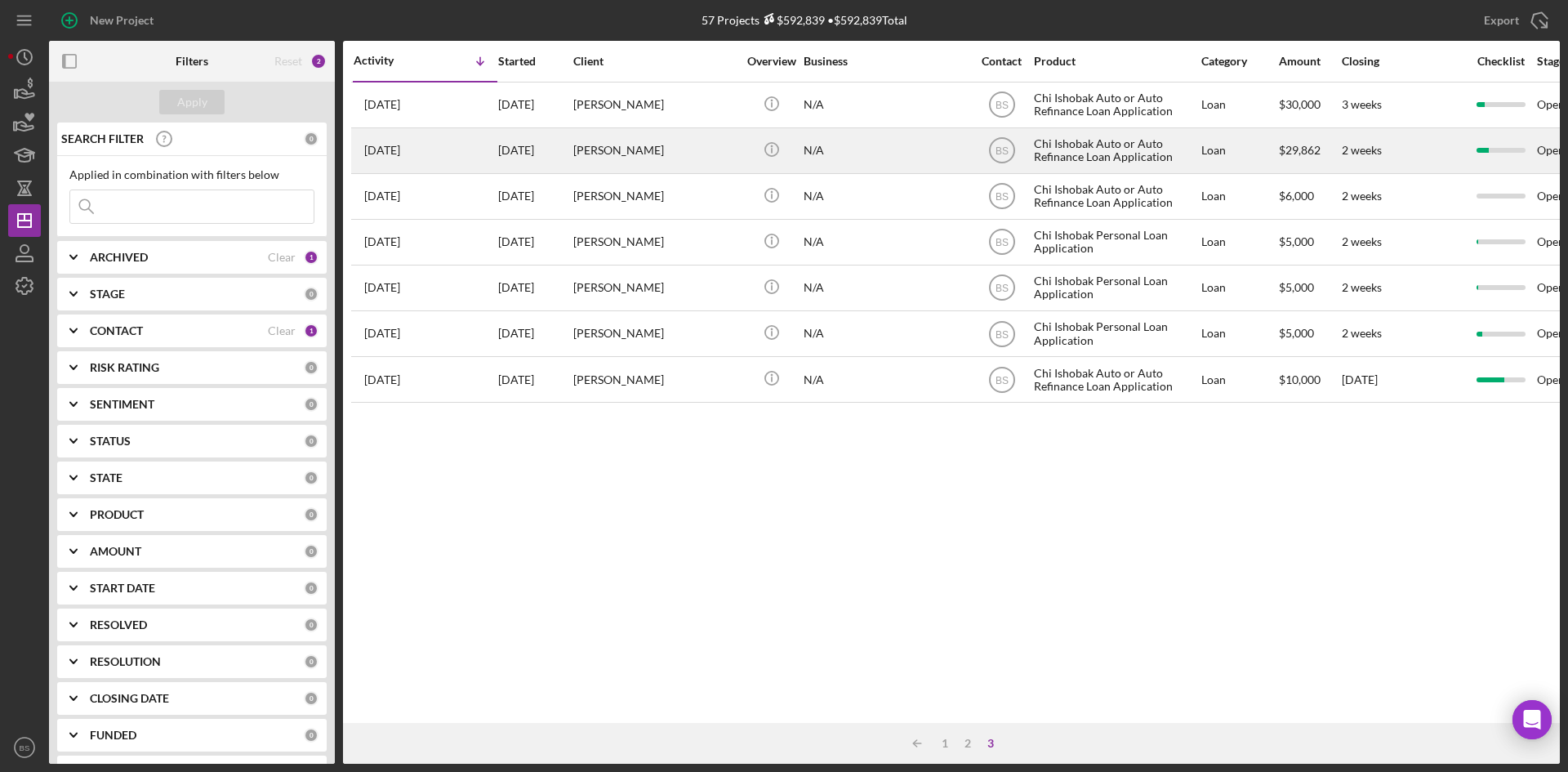
click at [602, 148] on div "[PERSON_NAME]" at bounding box center [654, 151] width 163 height 43
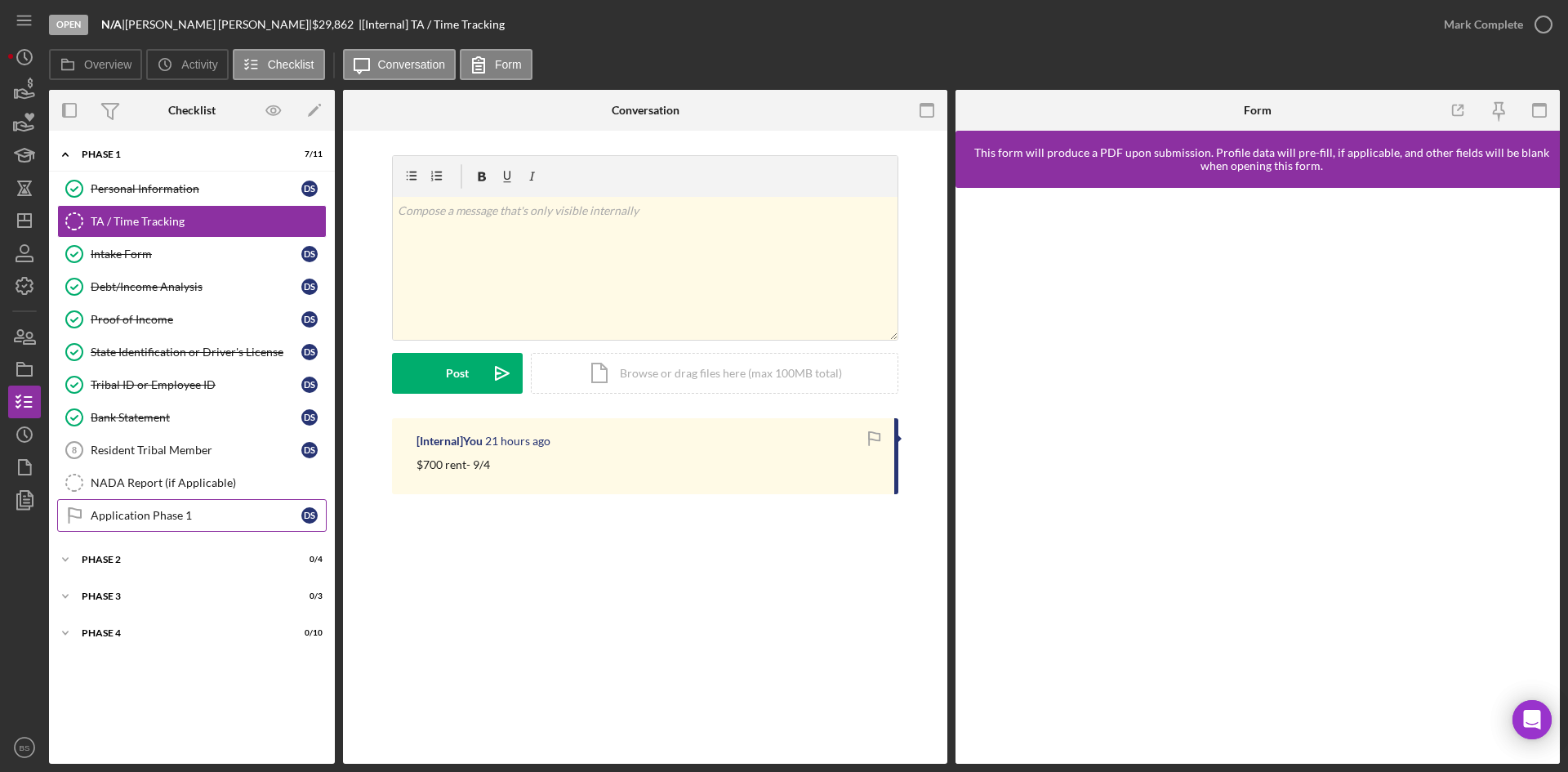
click at [164, 518] on div "Application Phase 1" at bounding box center [196, 516] width 211 height 13
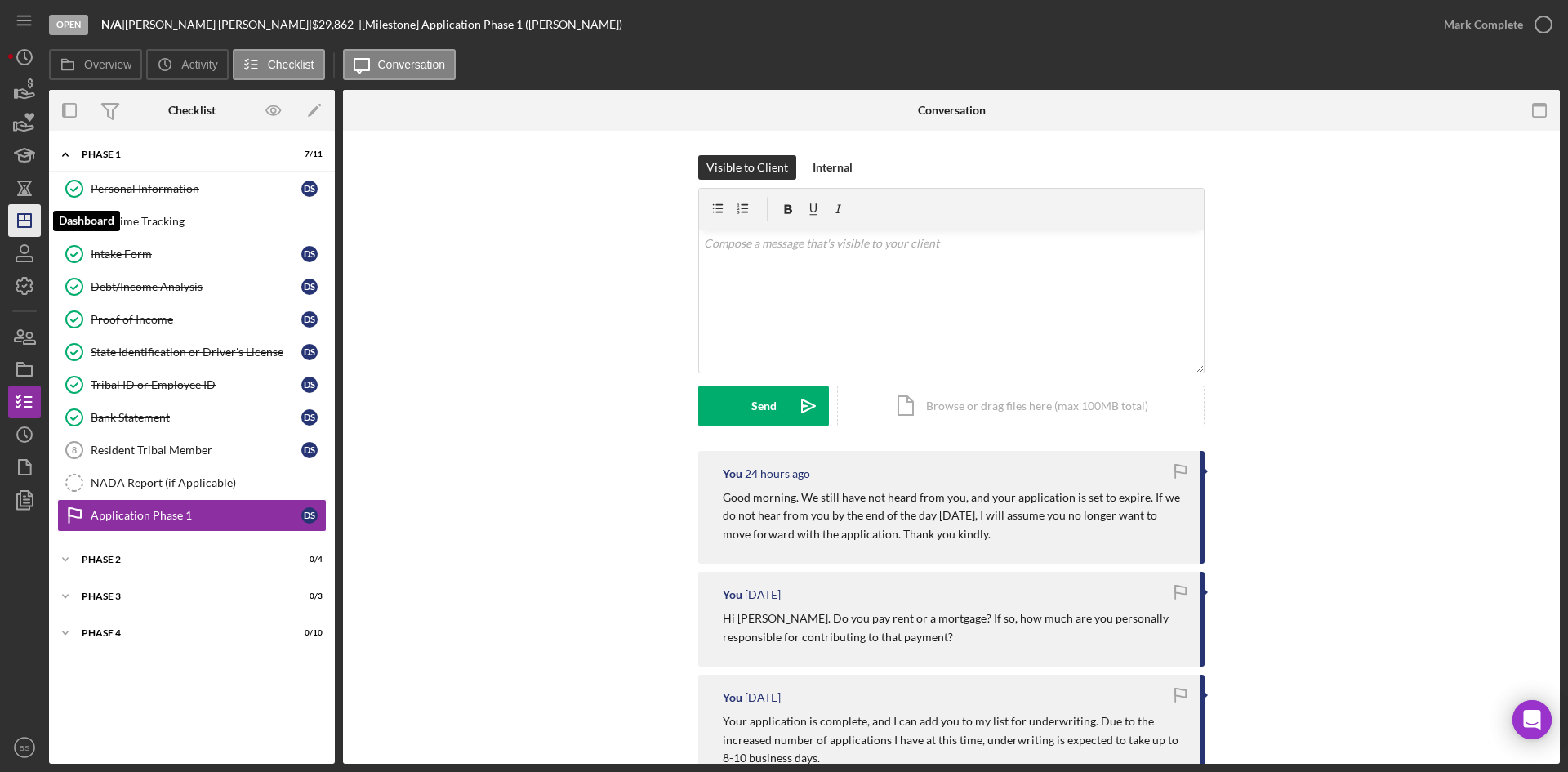
click at [24, 232] on icon "Icon/Dashboard" at bounding box center [24, 220] width 41 height 41
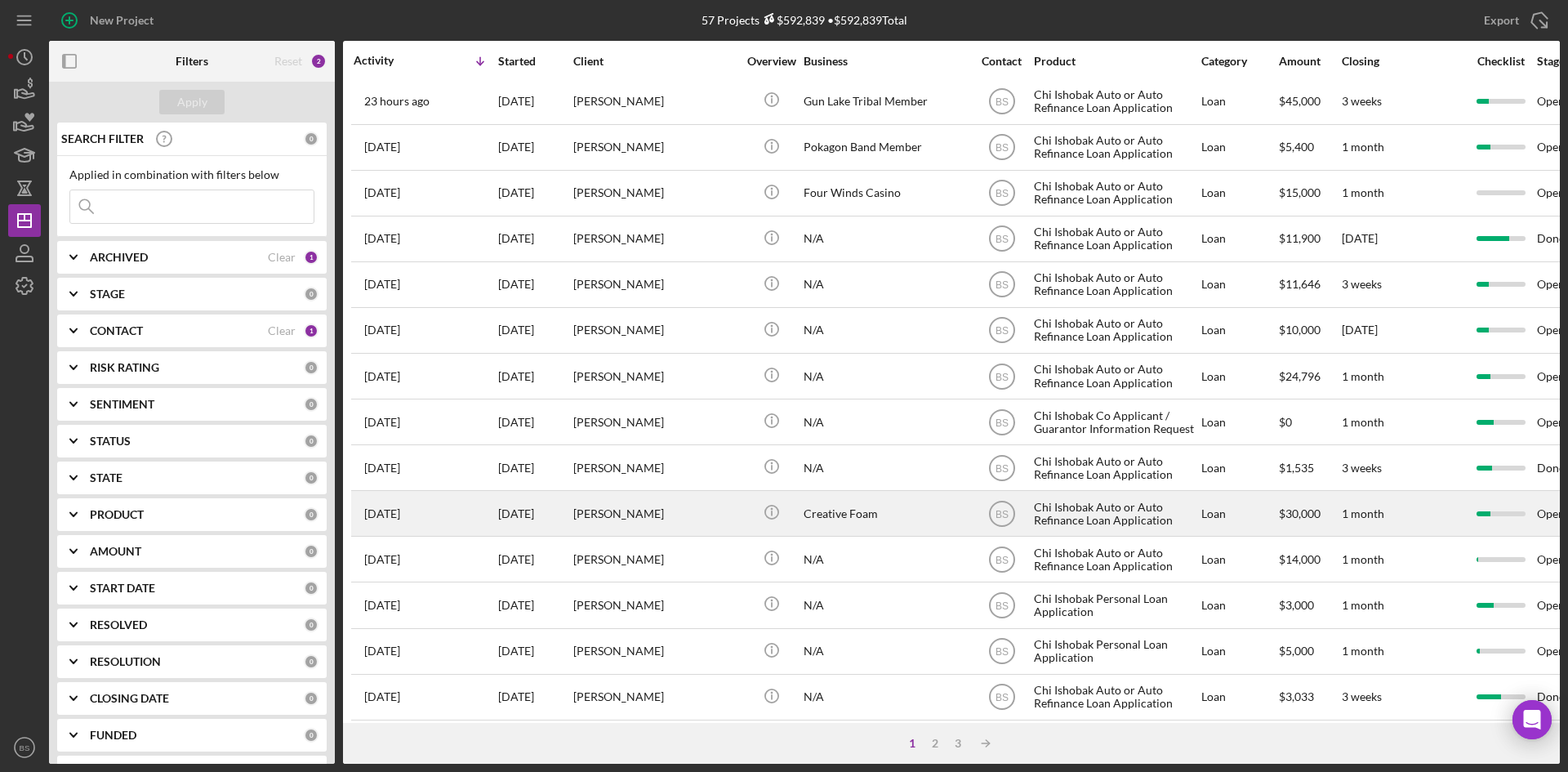
scroll to position [525, 0]
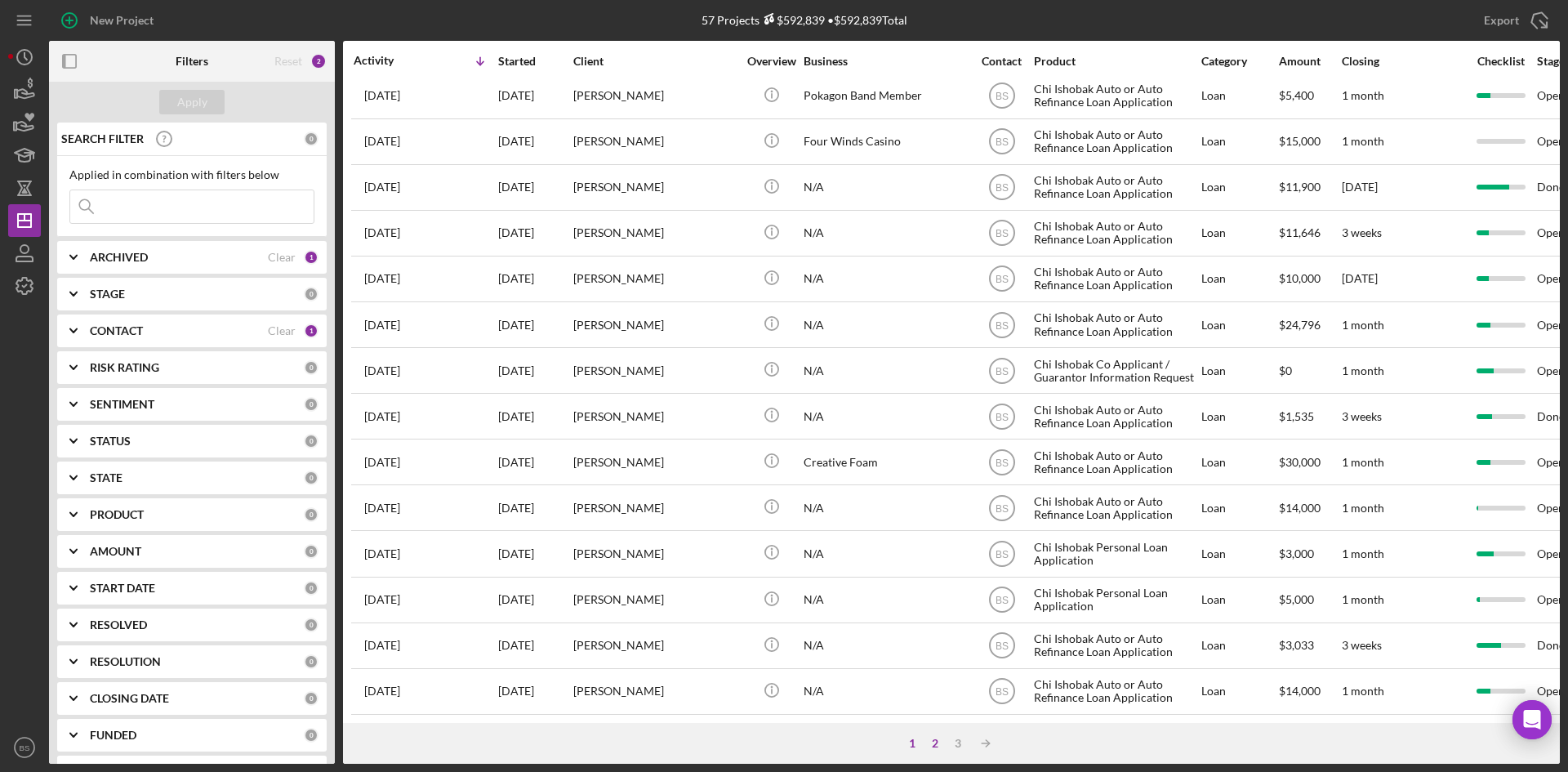
click at [941, 744] on div "2" at bounding box center [935, 744] width 23 height 13
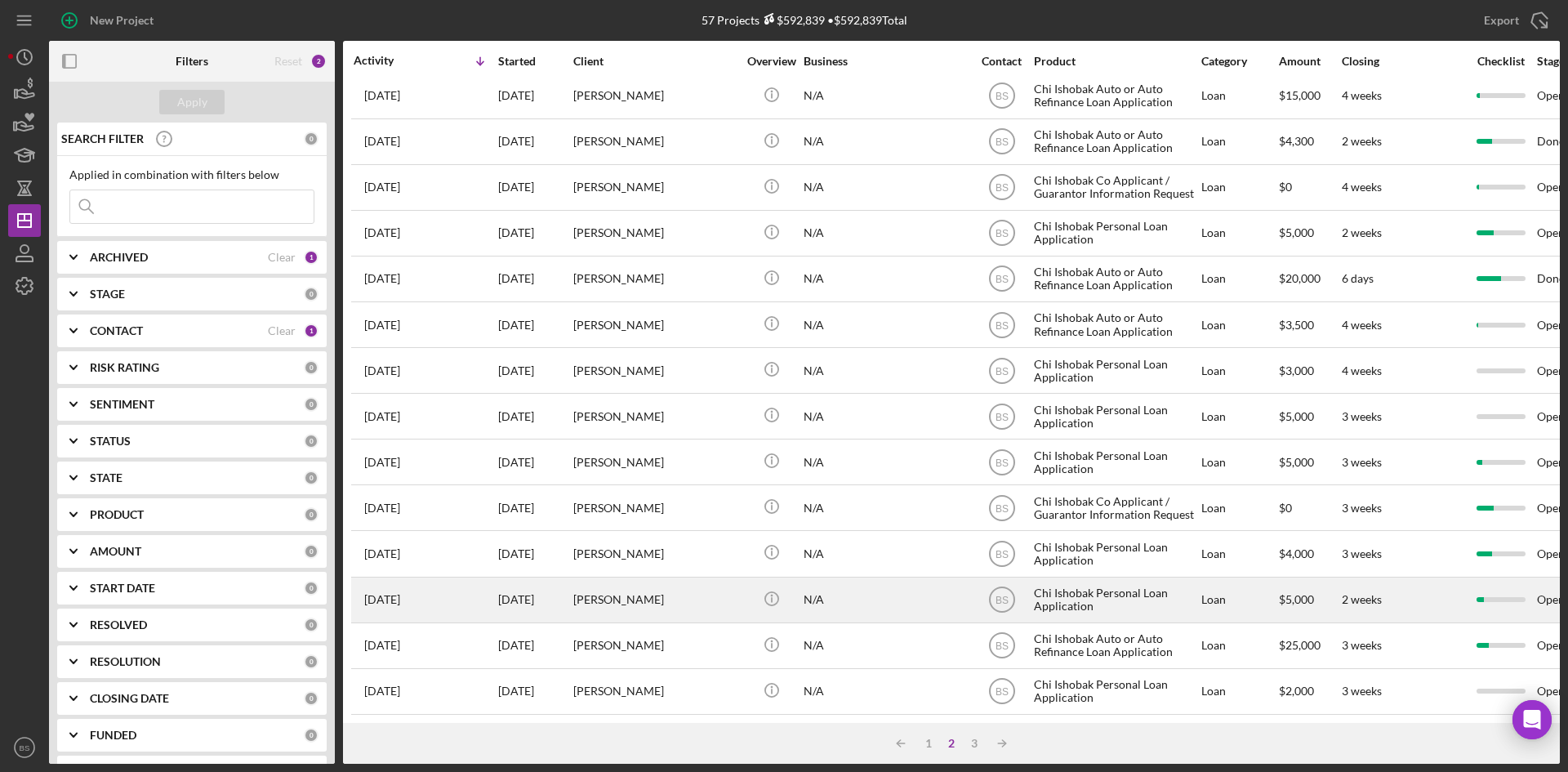
click at [604, 591] on div "[PERSON_NAME]" at bounding box center [654, 600] width 163 height 43
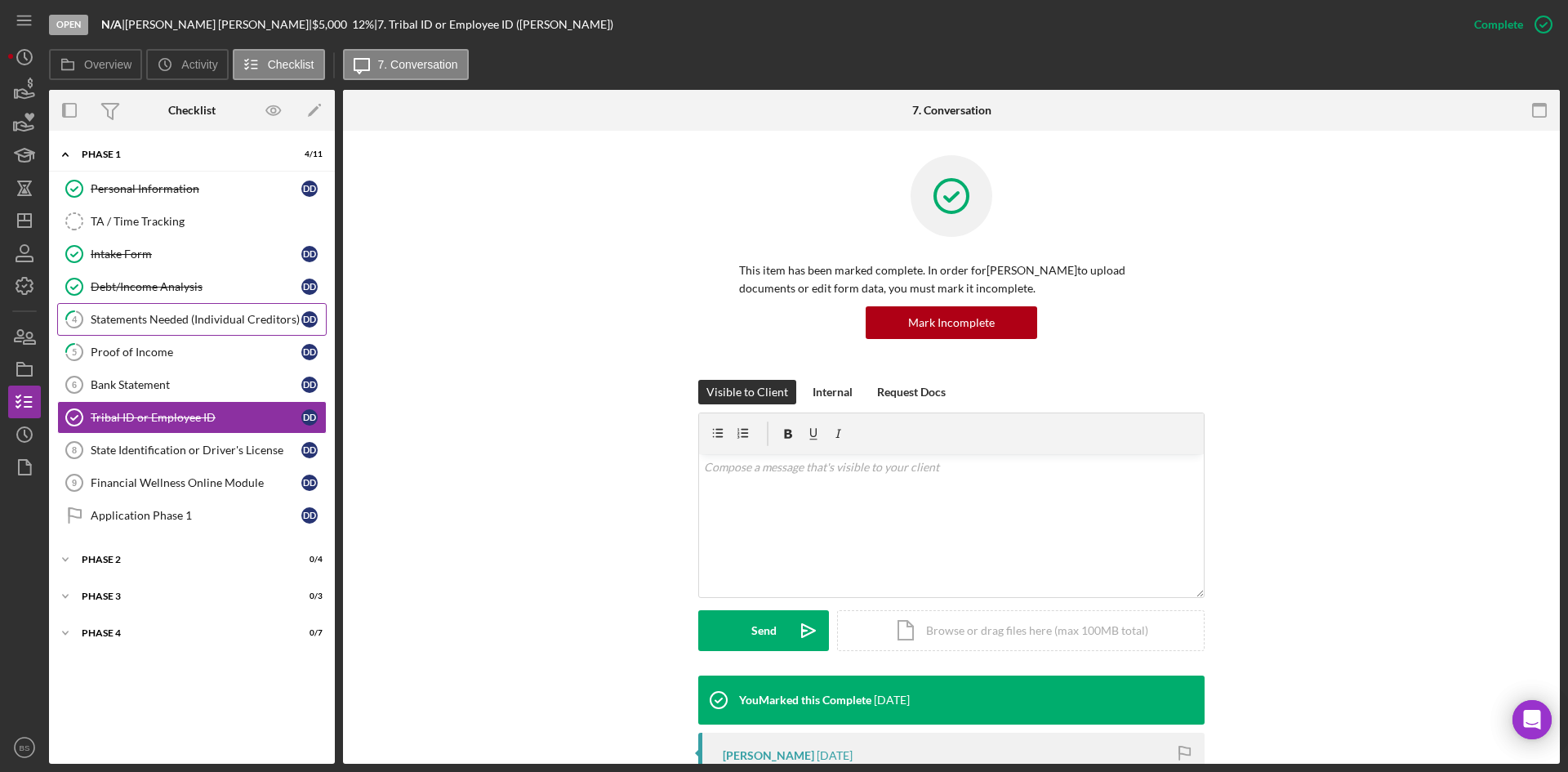
click at [224, 313] on div "Statements Needed (Individual Creditors)" at bounding box center [196, 320] width 211 height 13
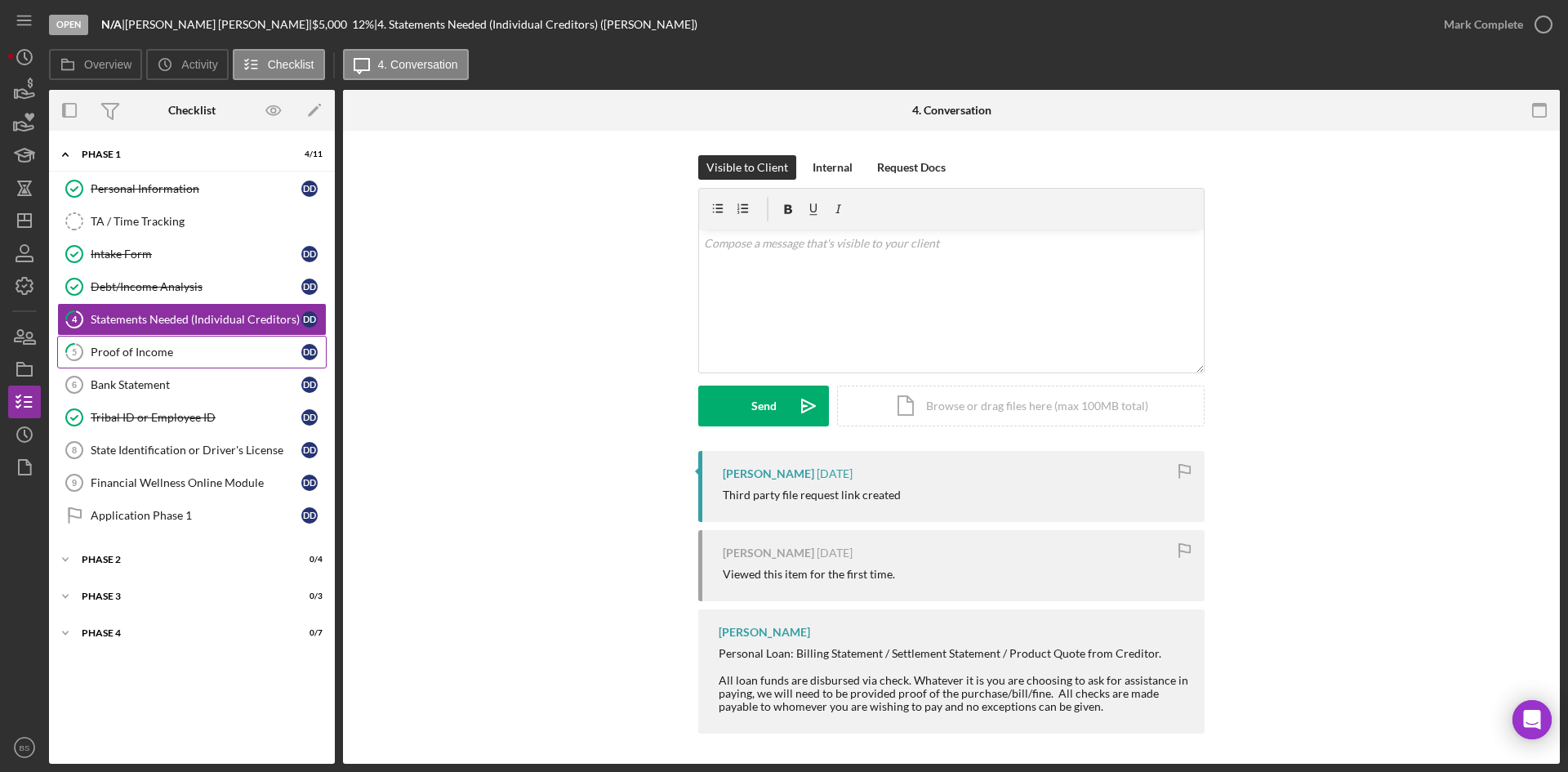
click at [224, 347] on div "Proof of Income" at bounding box center [196, 353] width 211 height 13
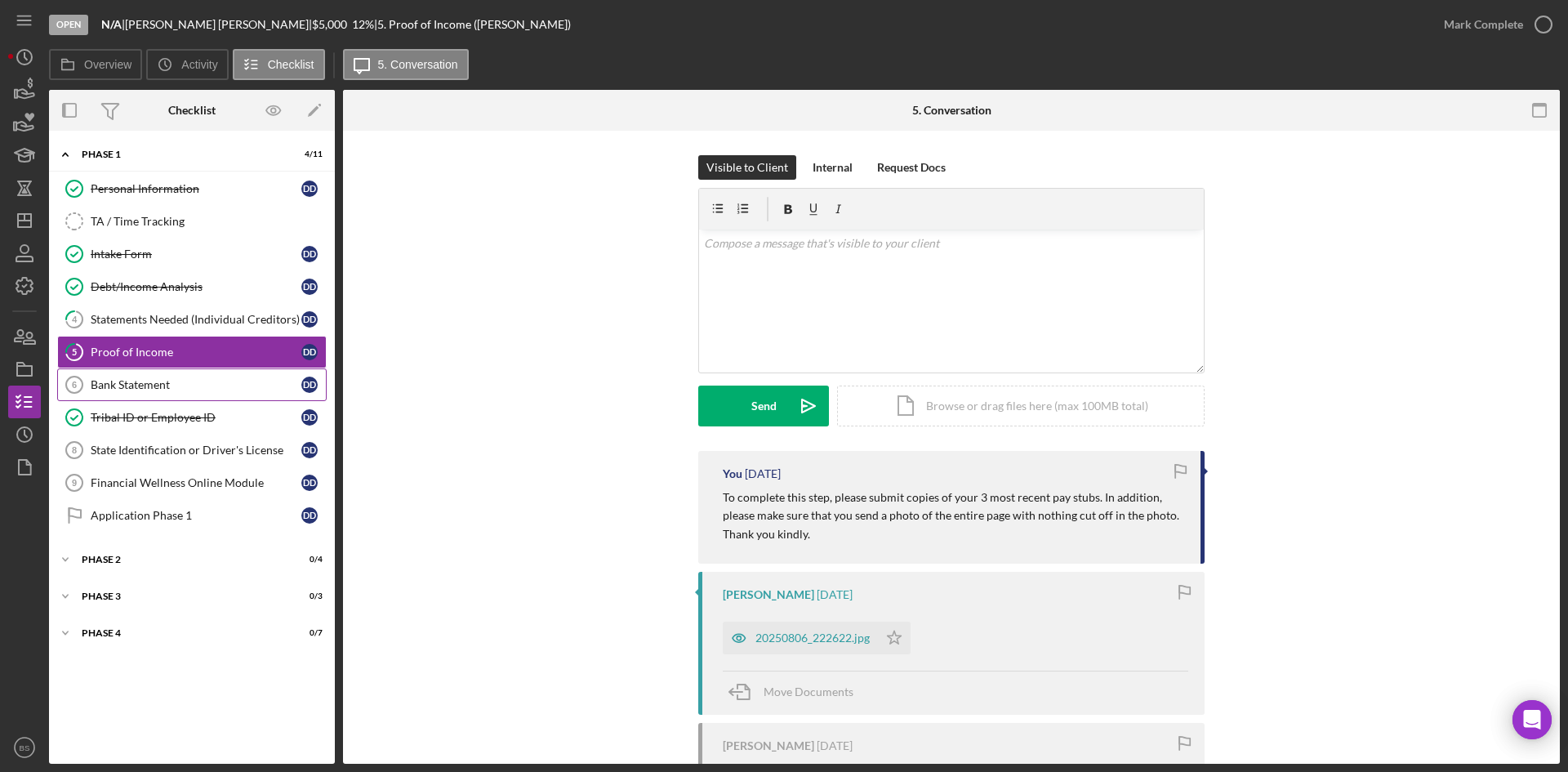
click at [223, 391] on div "Bank Statement" at bounding box center [196, 385] width 211 height 13
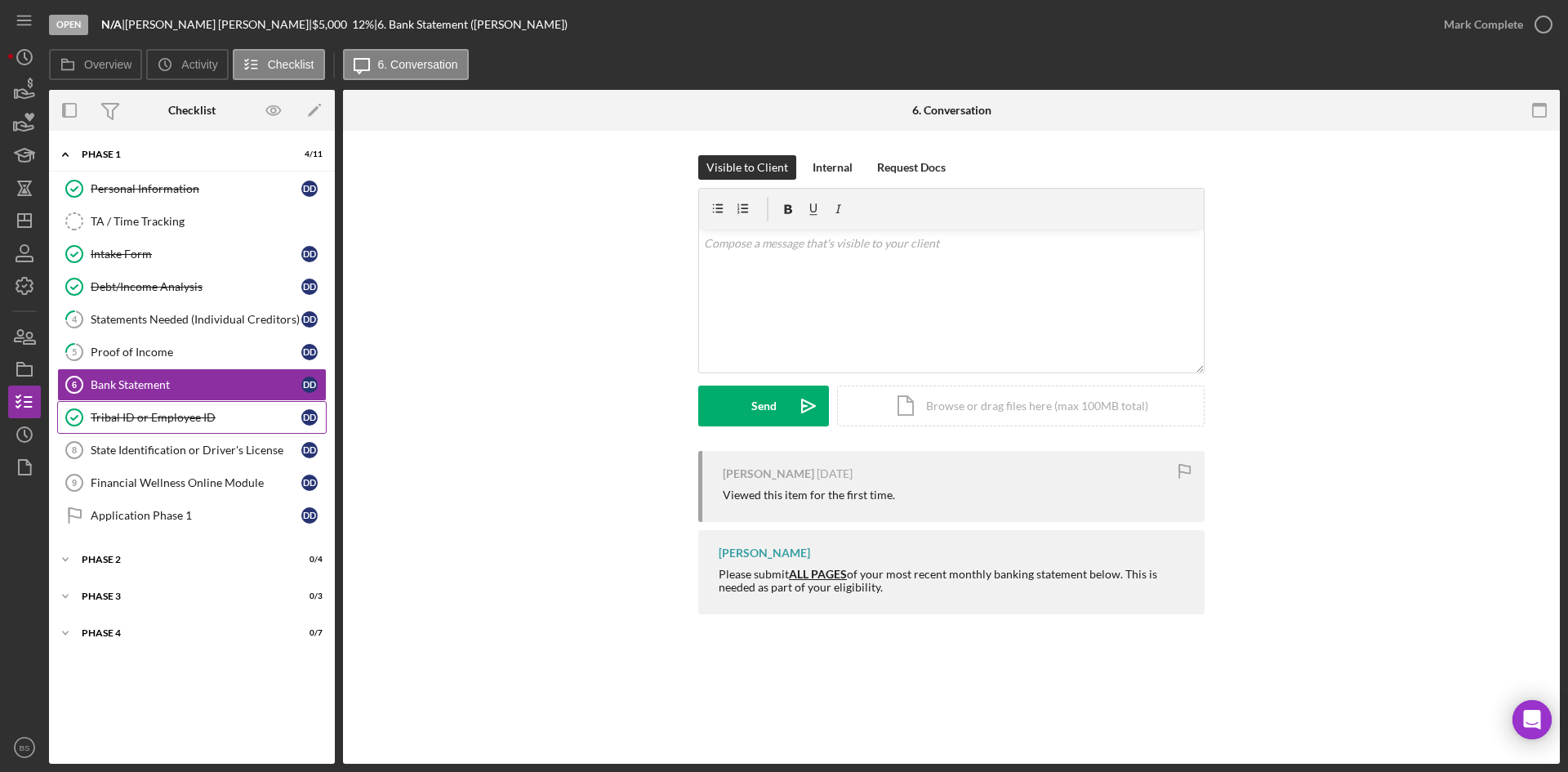
click at [174, 432] on link "Tribal ID or Employee ID Tribal ID or Employee ID D D" at bounding box center [192, 418] width 270 height 33
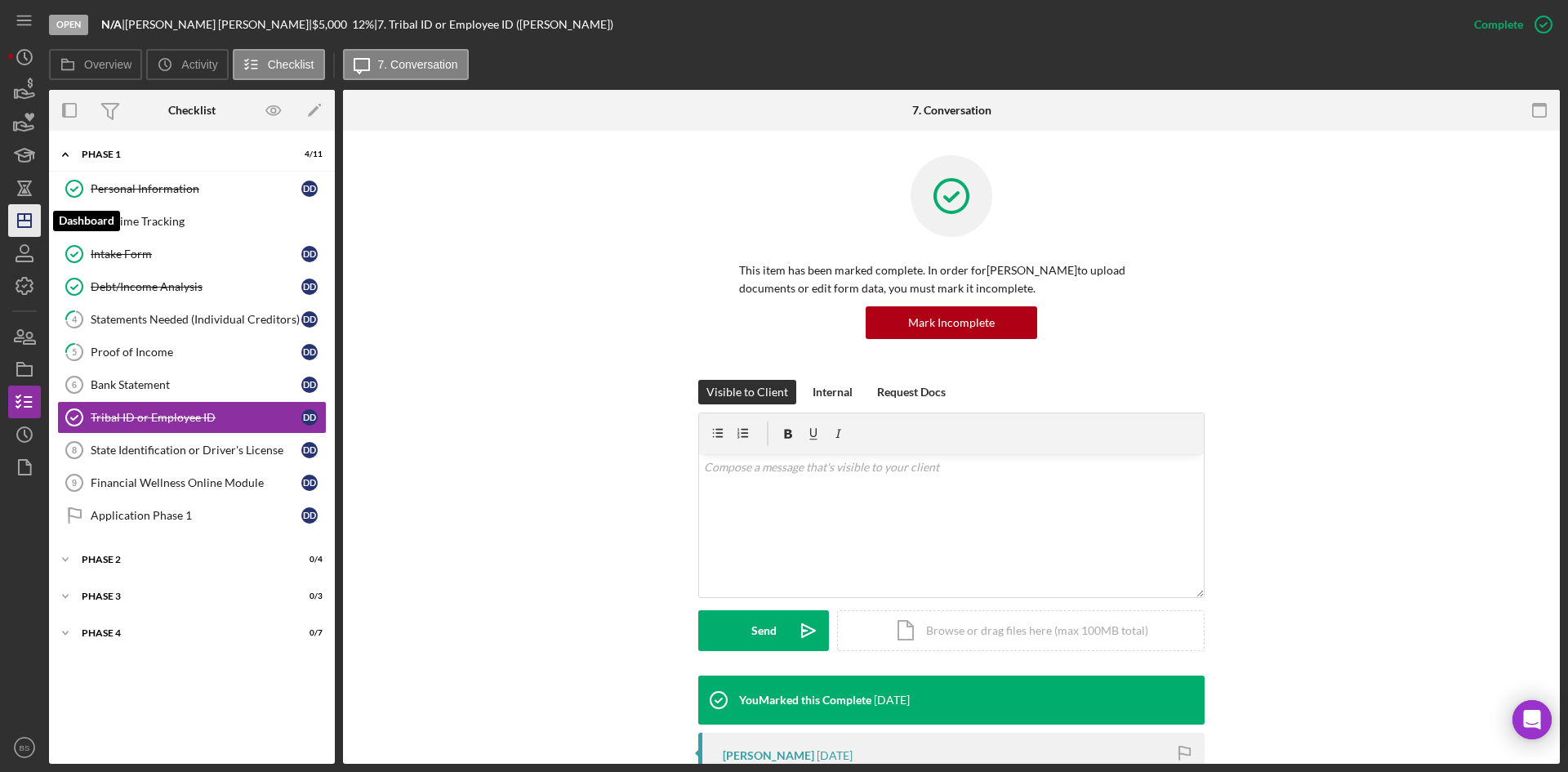
click at [23, 223] on icon "Icon/Dashboard" at bounding box center [24, 220] width 41 height 41
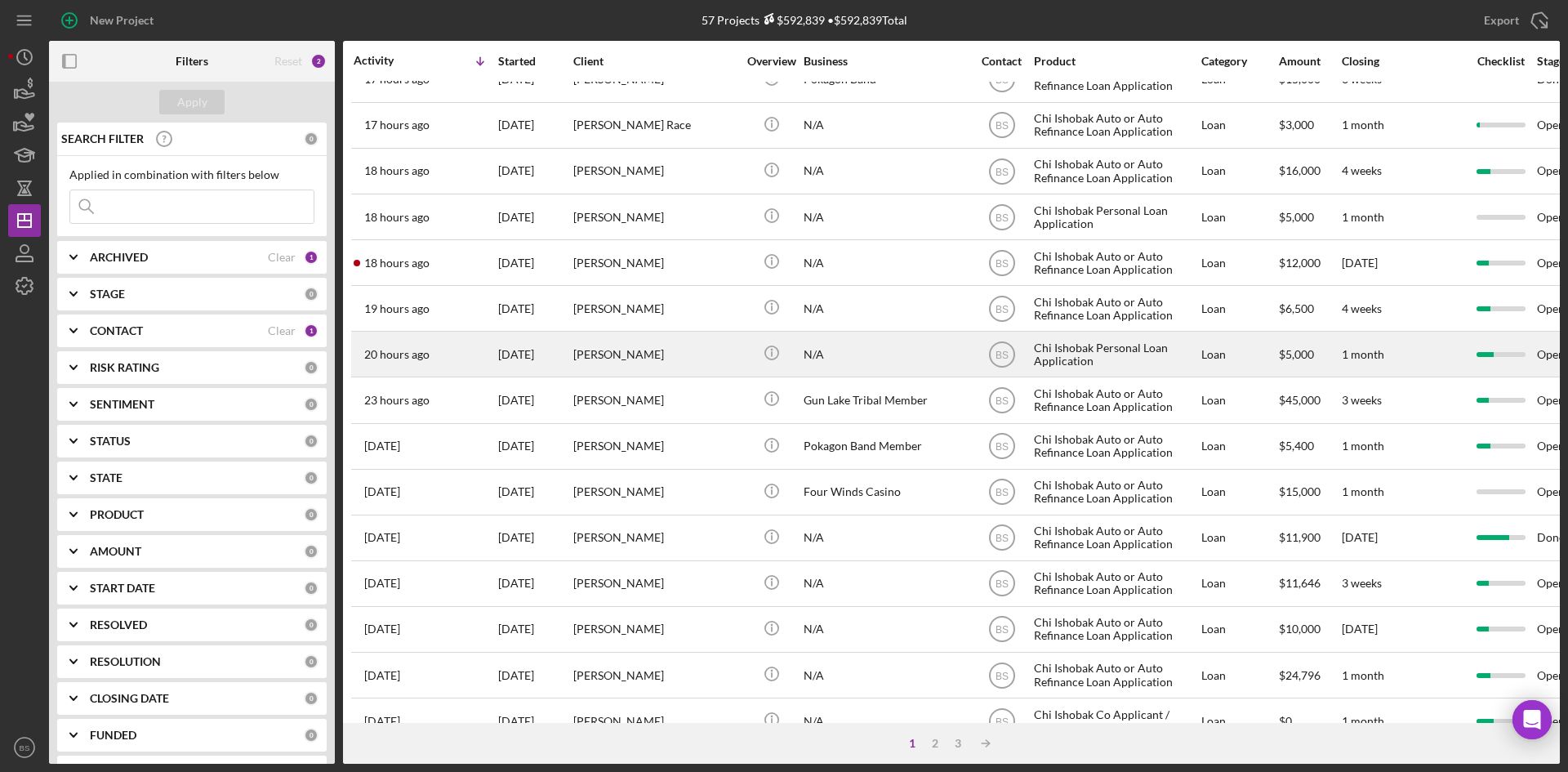
scroll to position [245, 0]
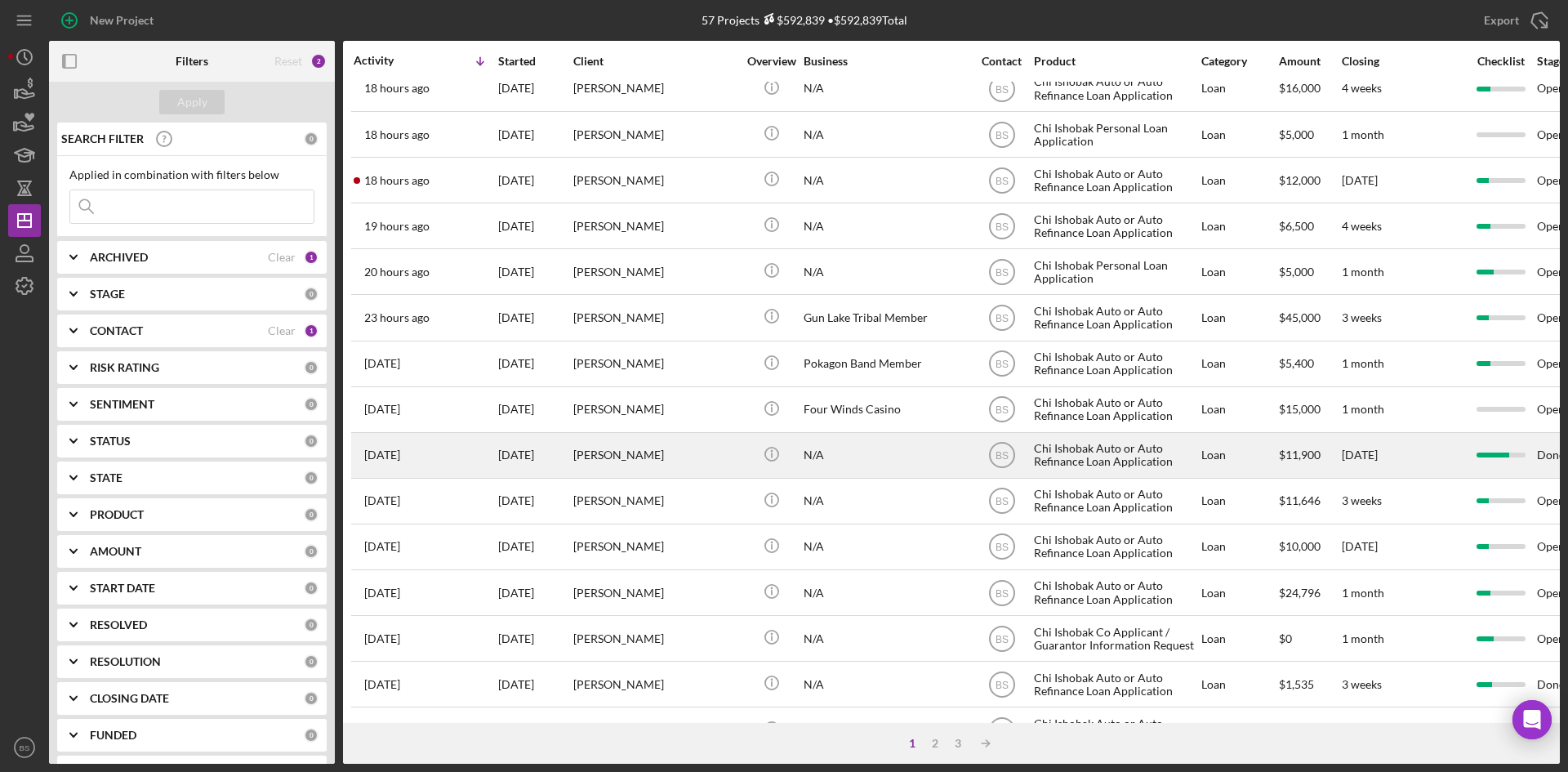
click at [642, 463] on div "[PERSON_NAME]" at bounding box center [654, 455] width 163 height 43
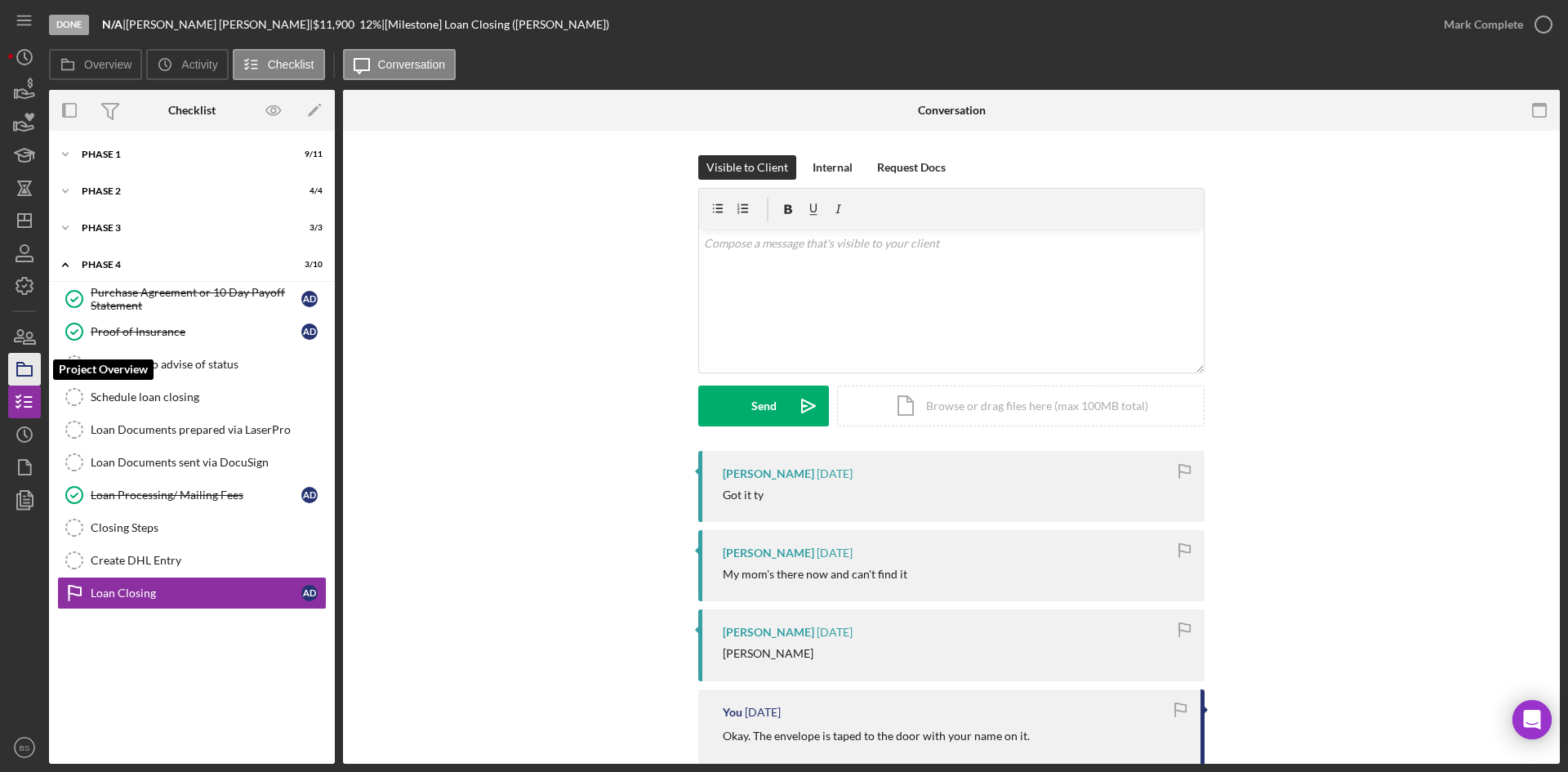
click at [27, 368] on icon "button" at bounding box center [24, 369] width 41 height 41
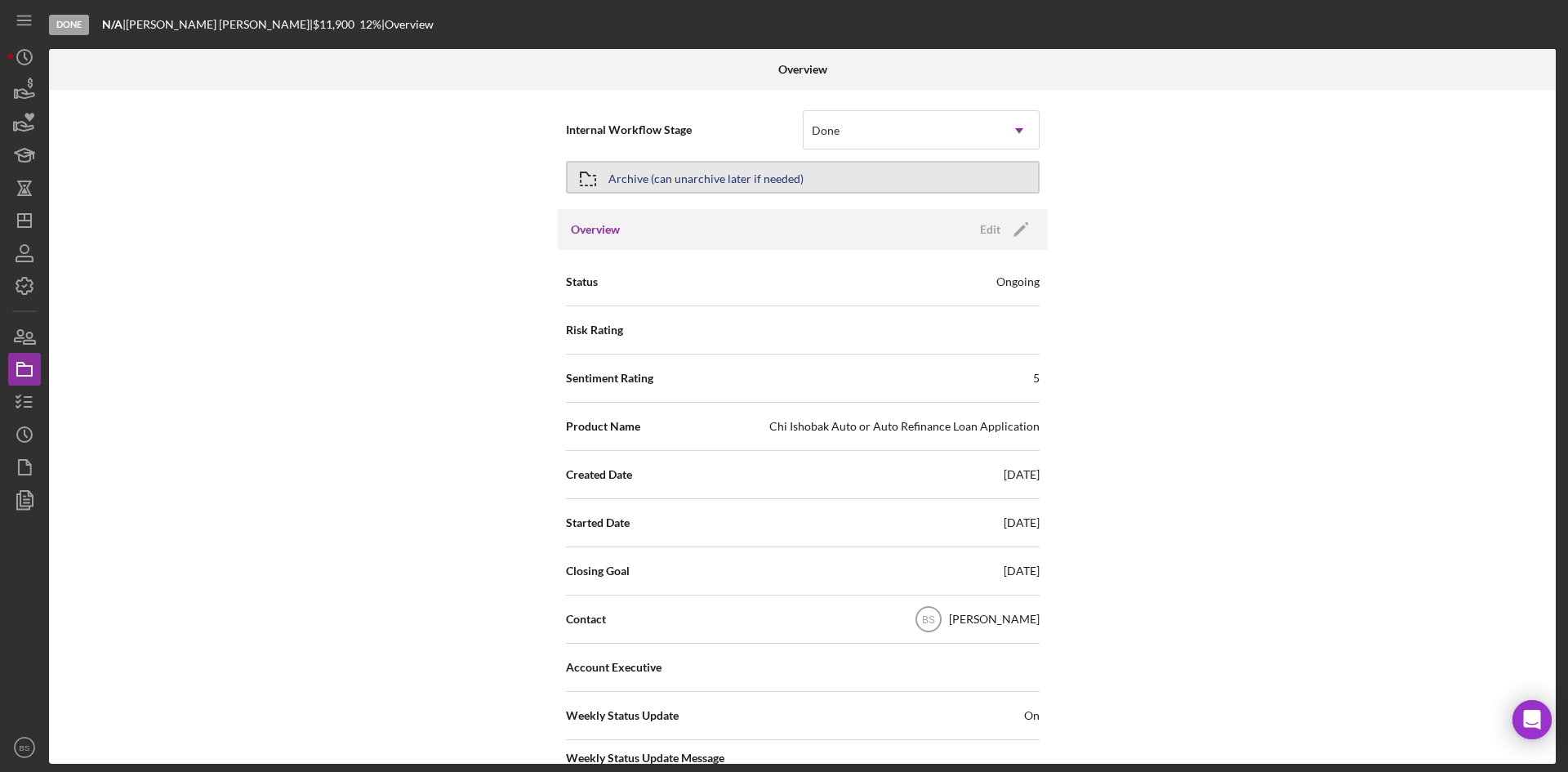
click at [900, 172] on button "Archive (can unarchive later if needed)" at bounding box center [803, 177] width 474 height 33
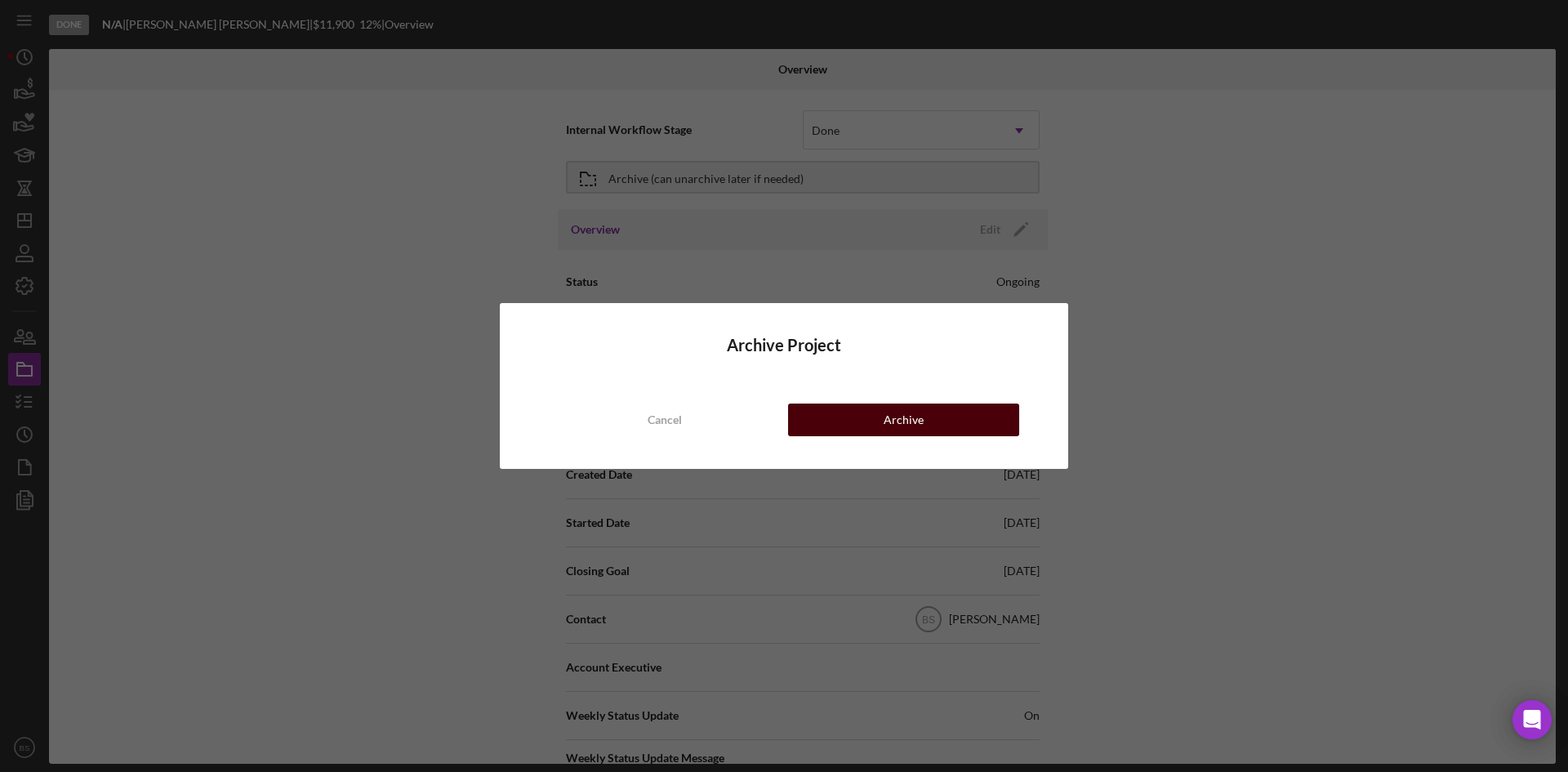
click at [905, 423] on div "Archive" at bounding box center [904, 419] width 40 height 33
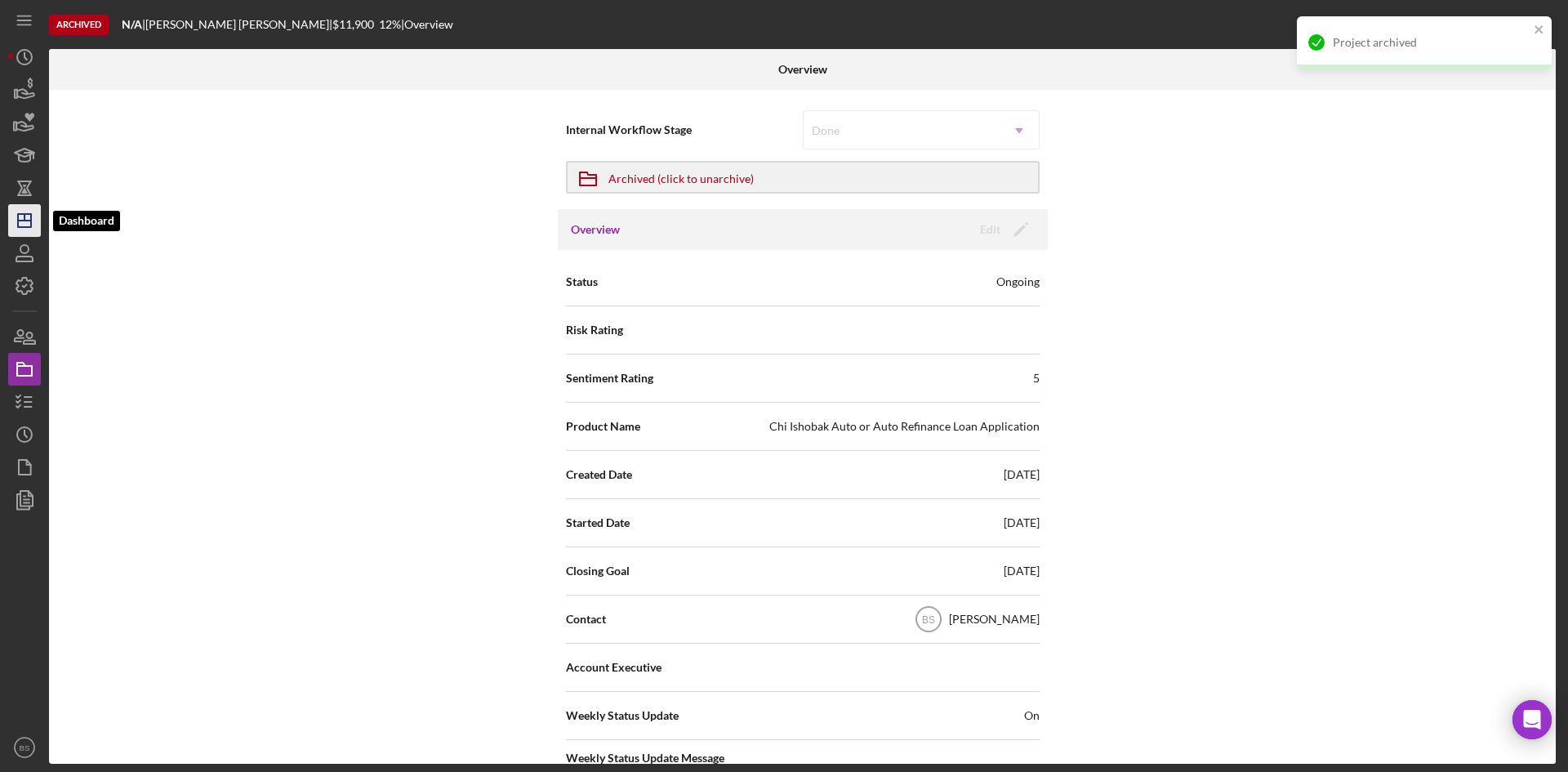
click at [24, 219] on line "button" at bounding box center [24, 217] width 0 height 7
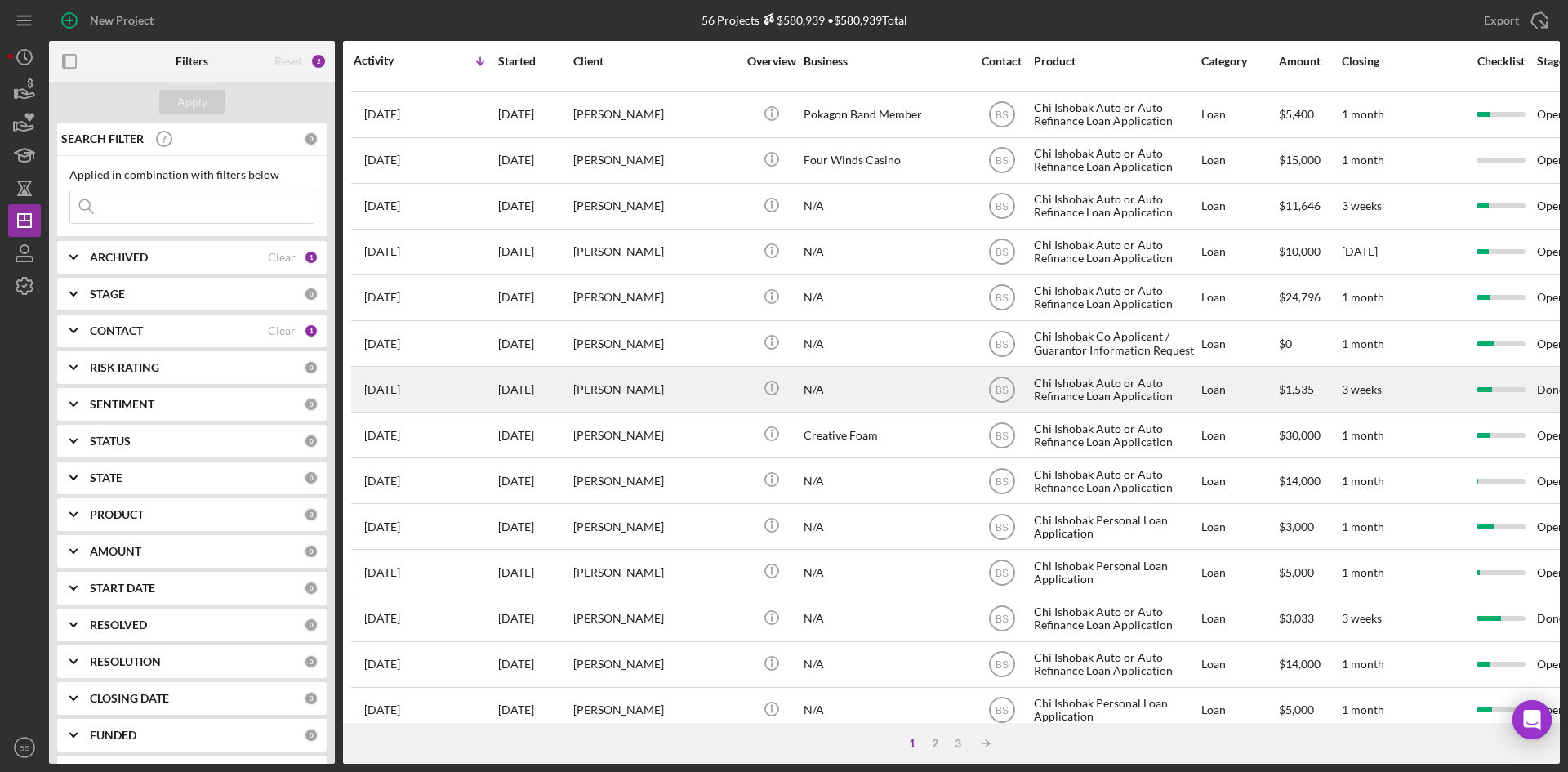
scroll to position [525, 0]
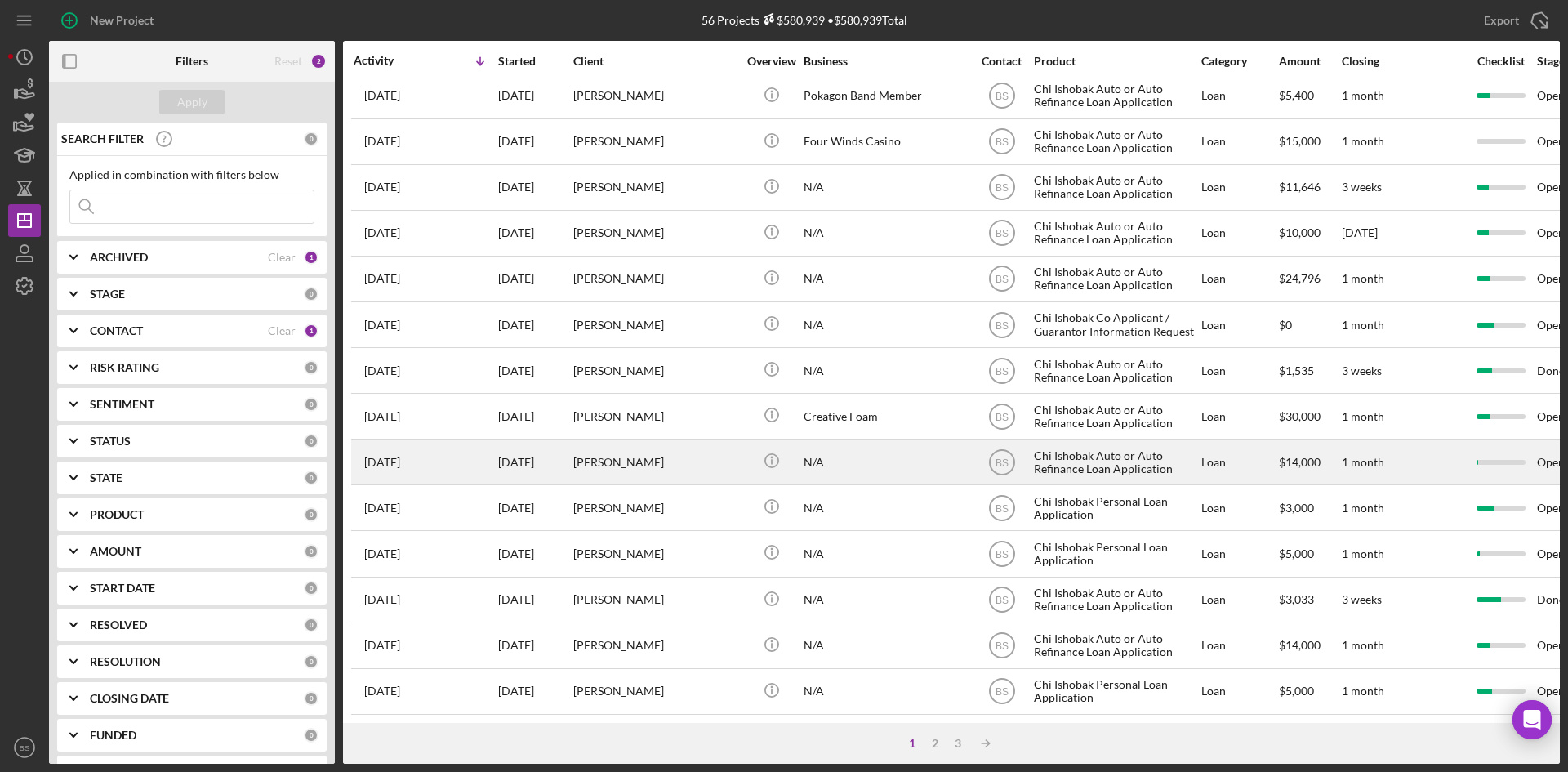
click at [633, 451] on div "[PERSON_NAME]" at bounding box center [654, 462] width 163 height 43
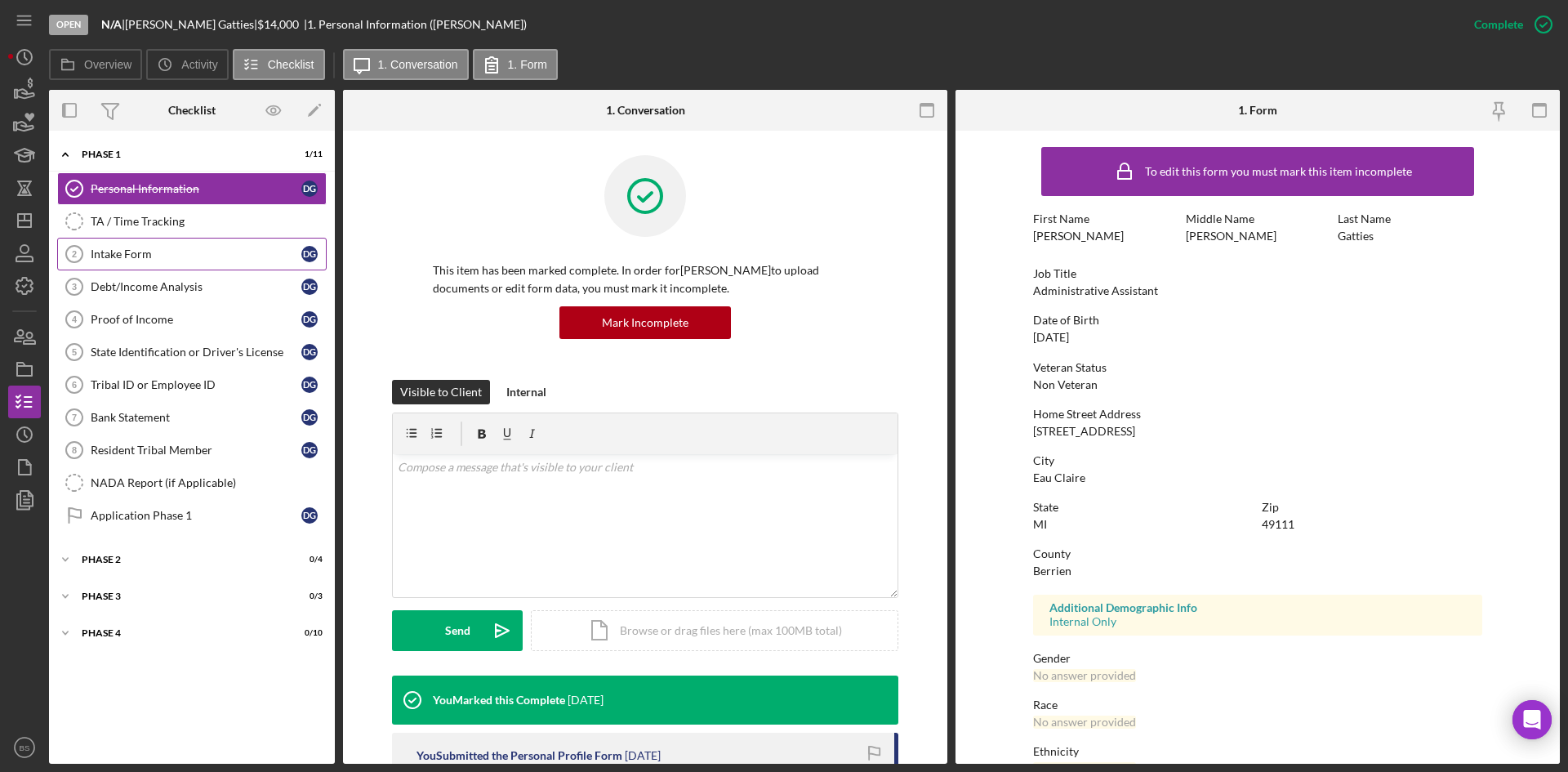
click at [174, 263] on link "Intake Form 2 Intake Form D G" at bounding box center [192, 254] width 270 height 33
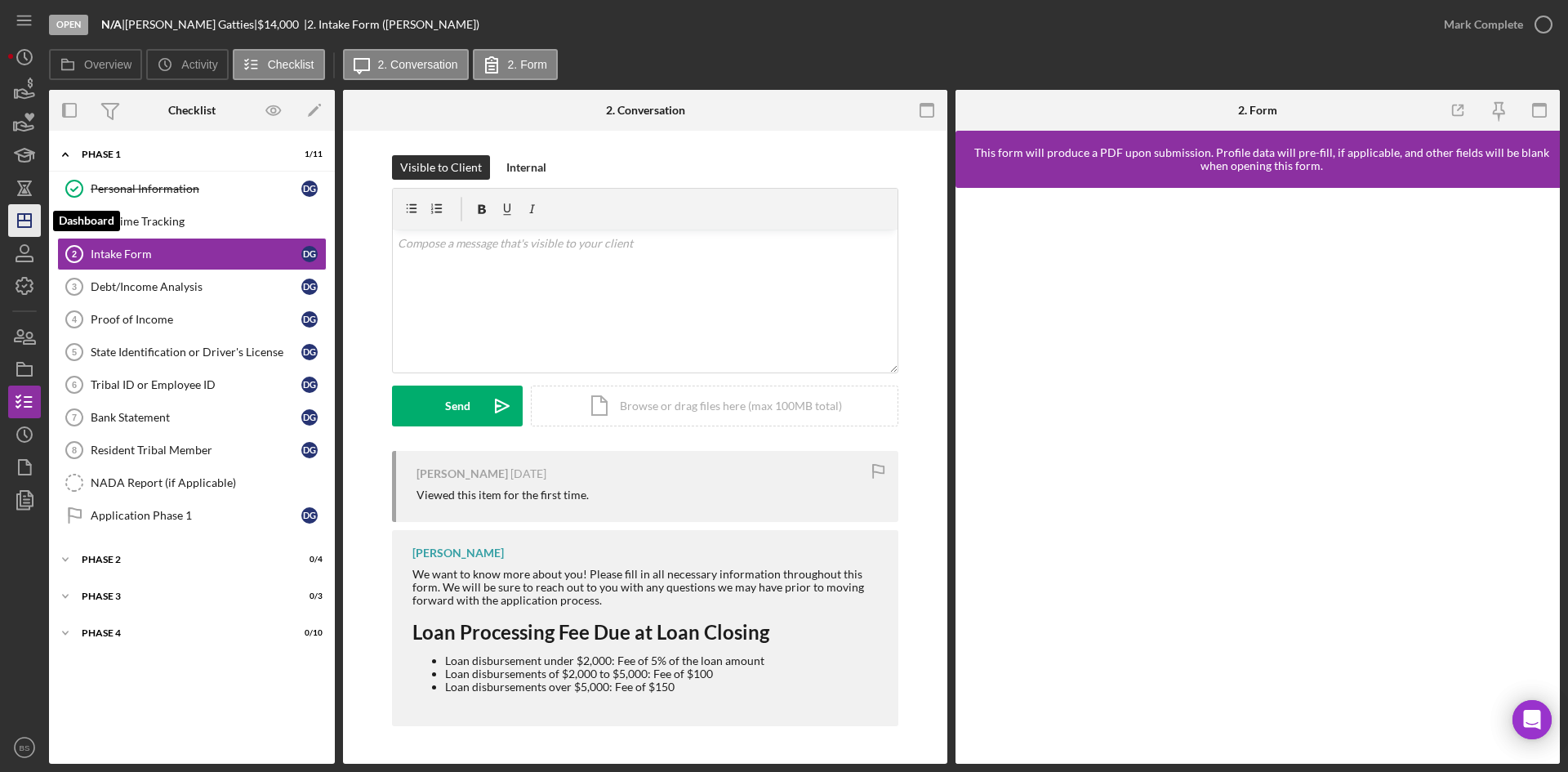
click at [29, 222] on icon "Icon/Dashboard" at bounding box center [24, 220] width 41 height 41
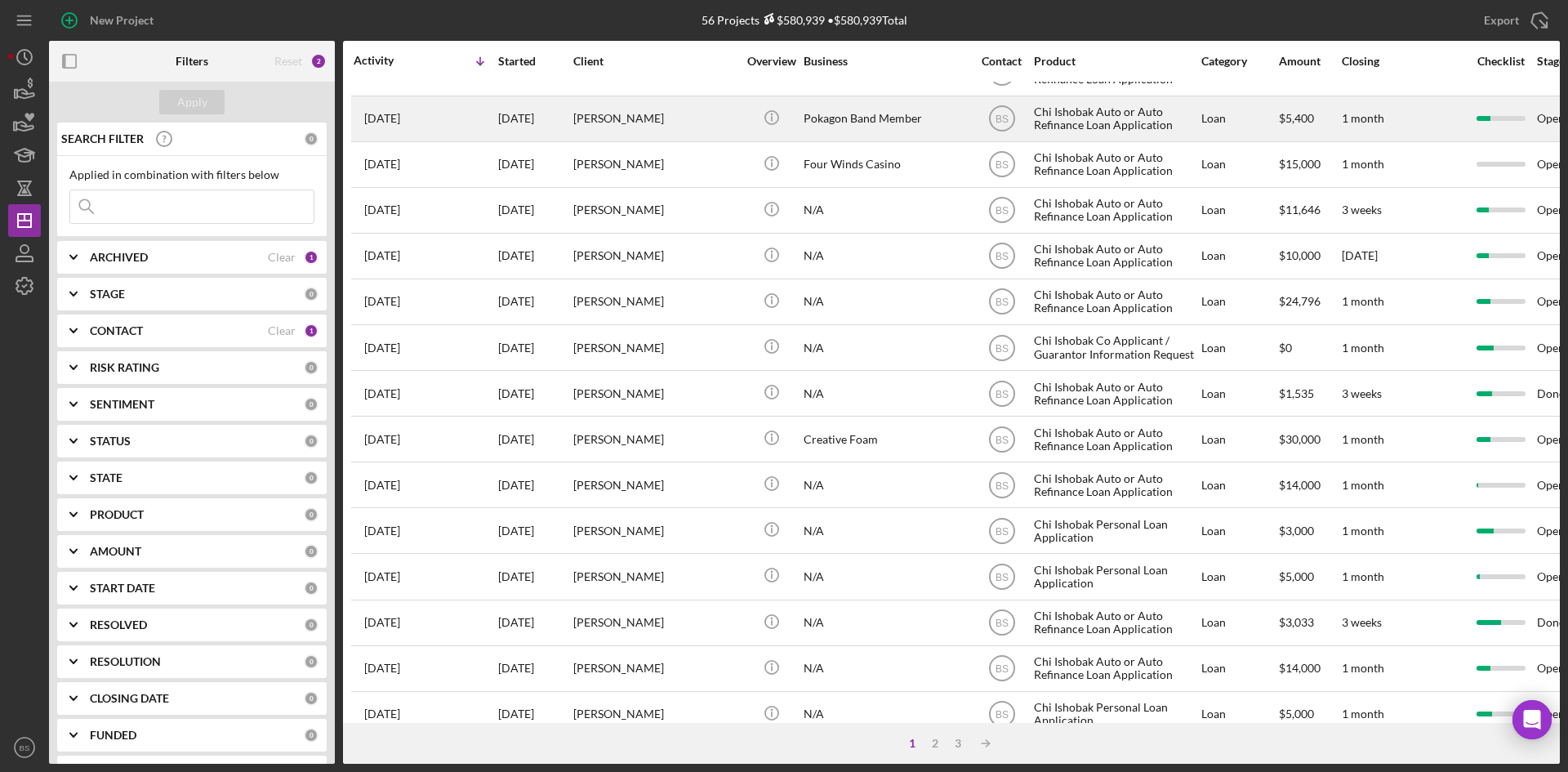
scroll to position [525, 0]
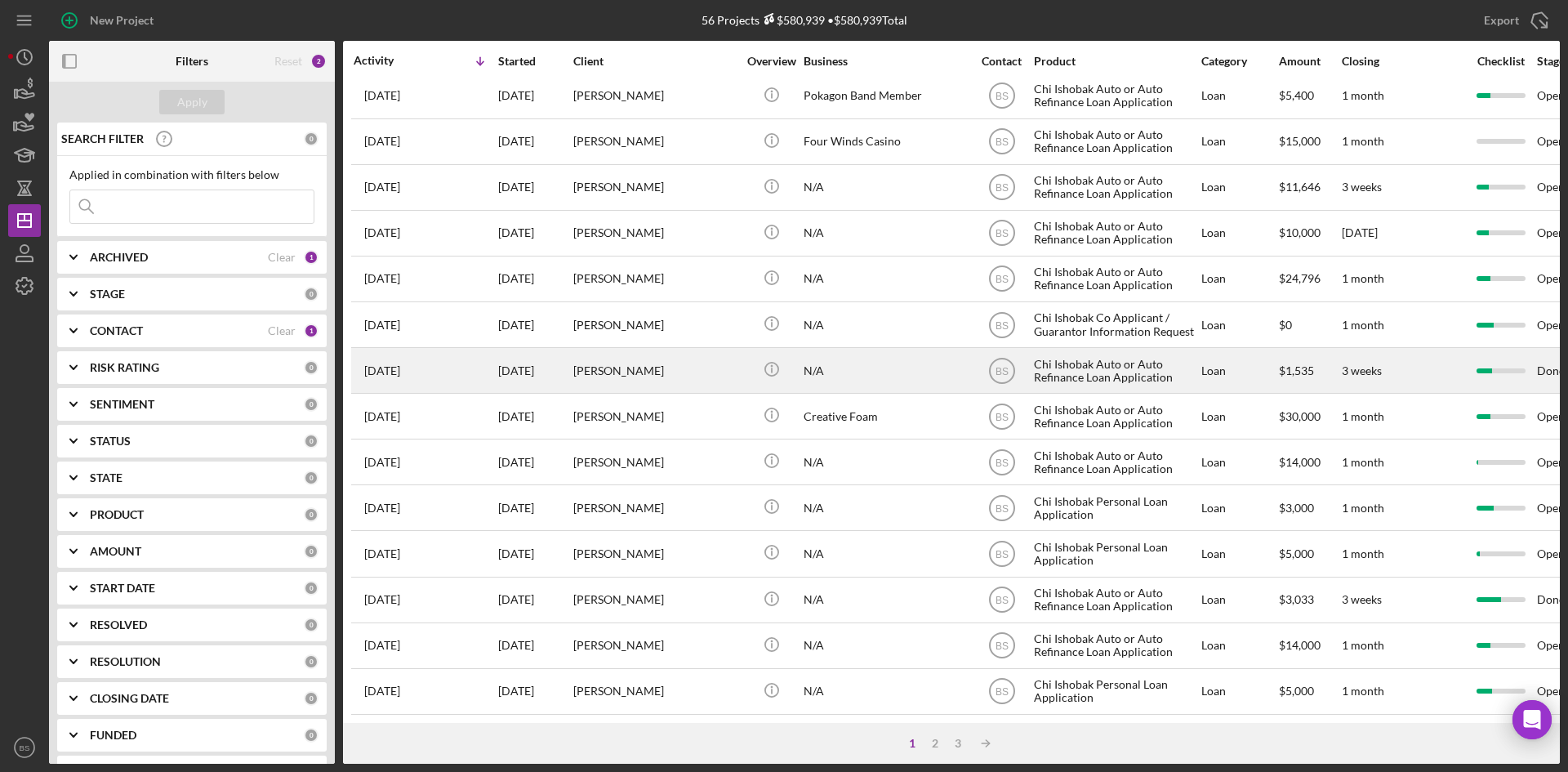
click at [640, 365] on div "[PERSON_NAME]" at bounding box center [654, 370] width 163 height 43
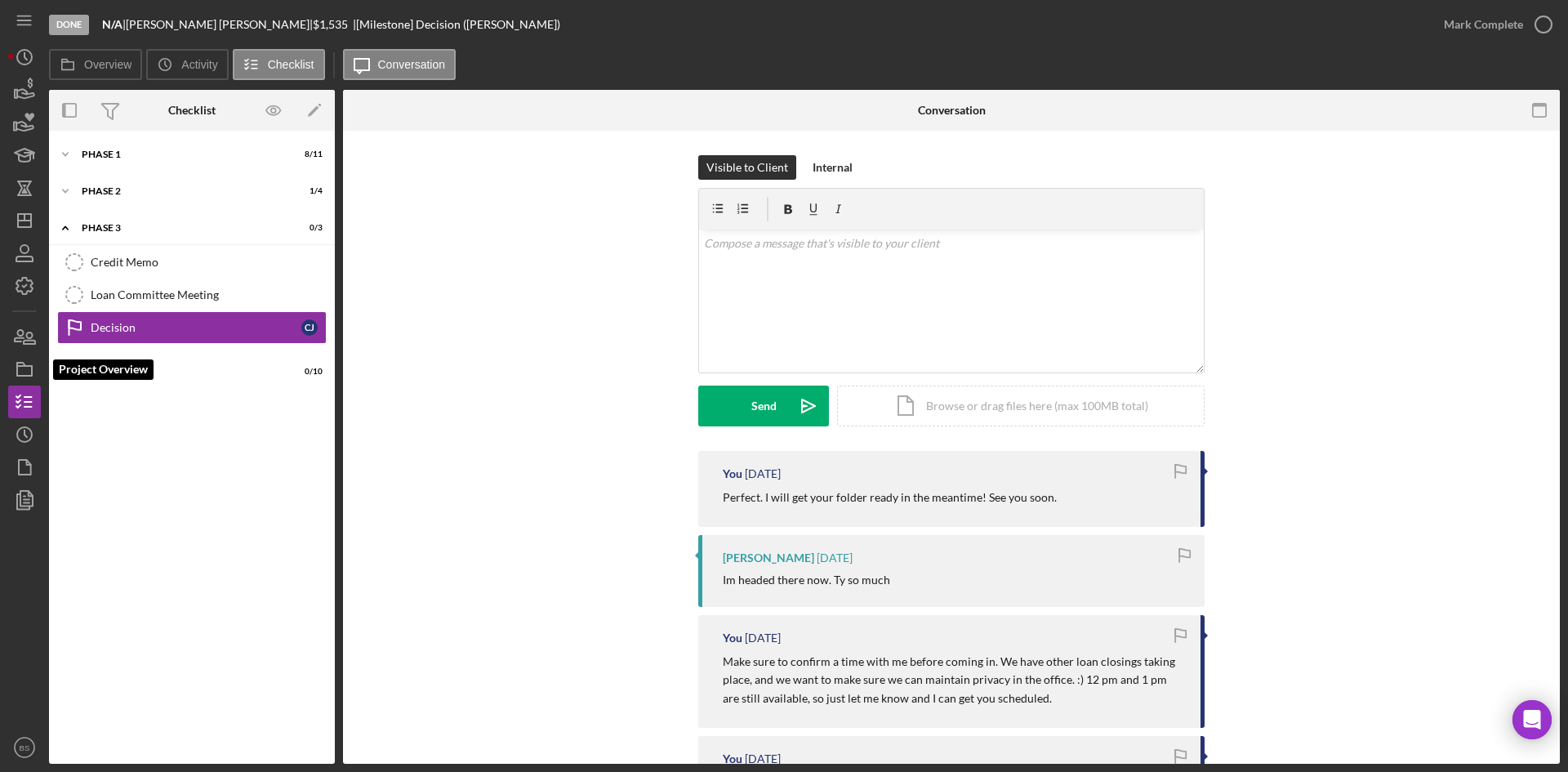
drag, startPoint x: 27, startPoint y: 362, endPoint x: 42, endPoint y: 353, distance: 17.5
click at [27, 362] on icon "button" at bounding box center [24, 369] width 41 height 41
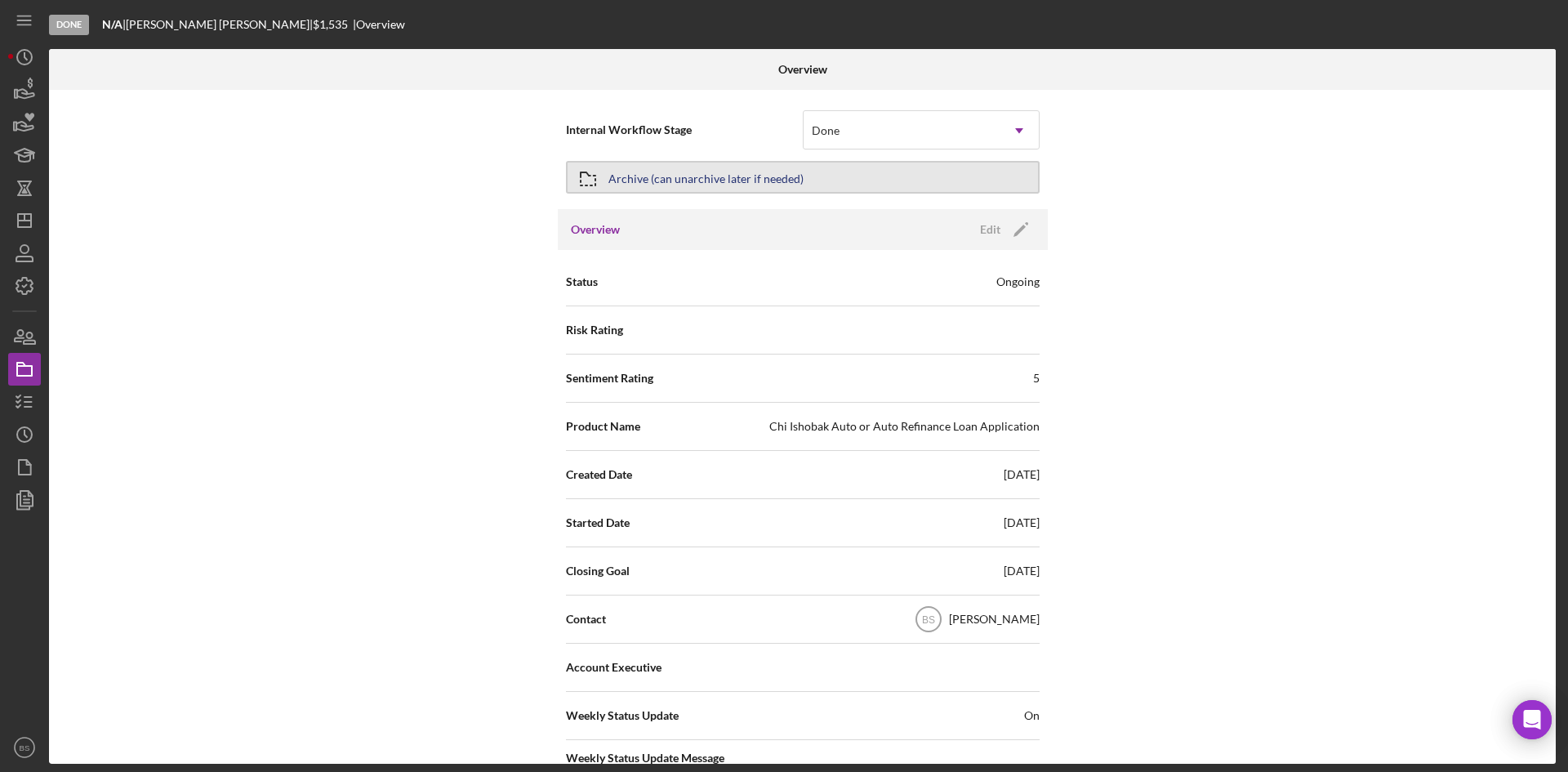
click at [769, 166] on div "Archive (can unarchive later if needed)" at bounding box center [706, 176] width 195 height 29
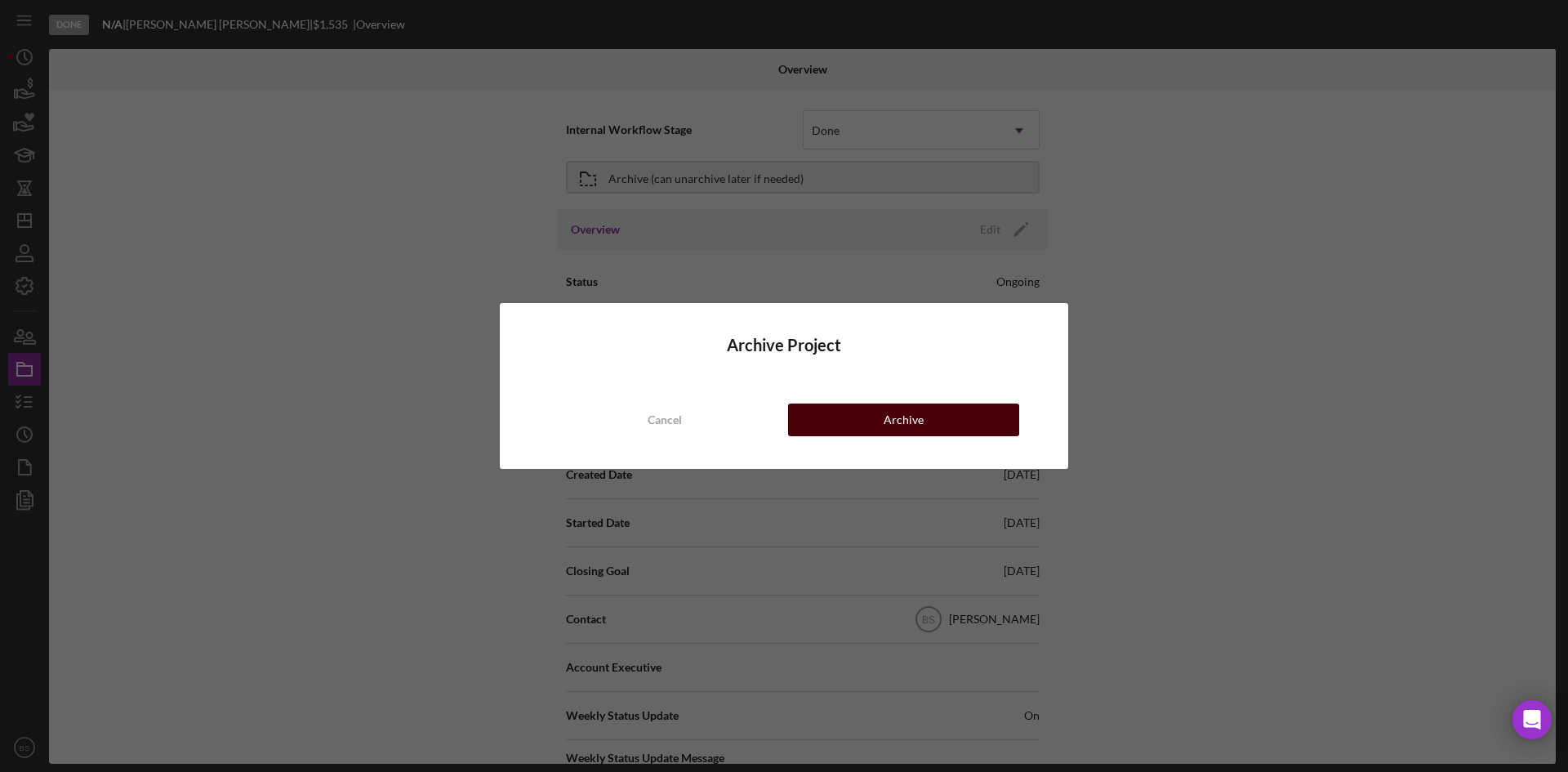
click at [862, 423] on button "Archive" at bounding box center [903, 419] width 231 height 33
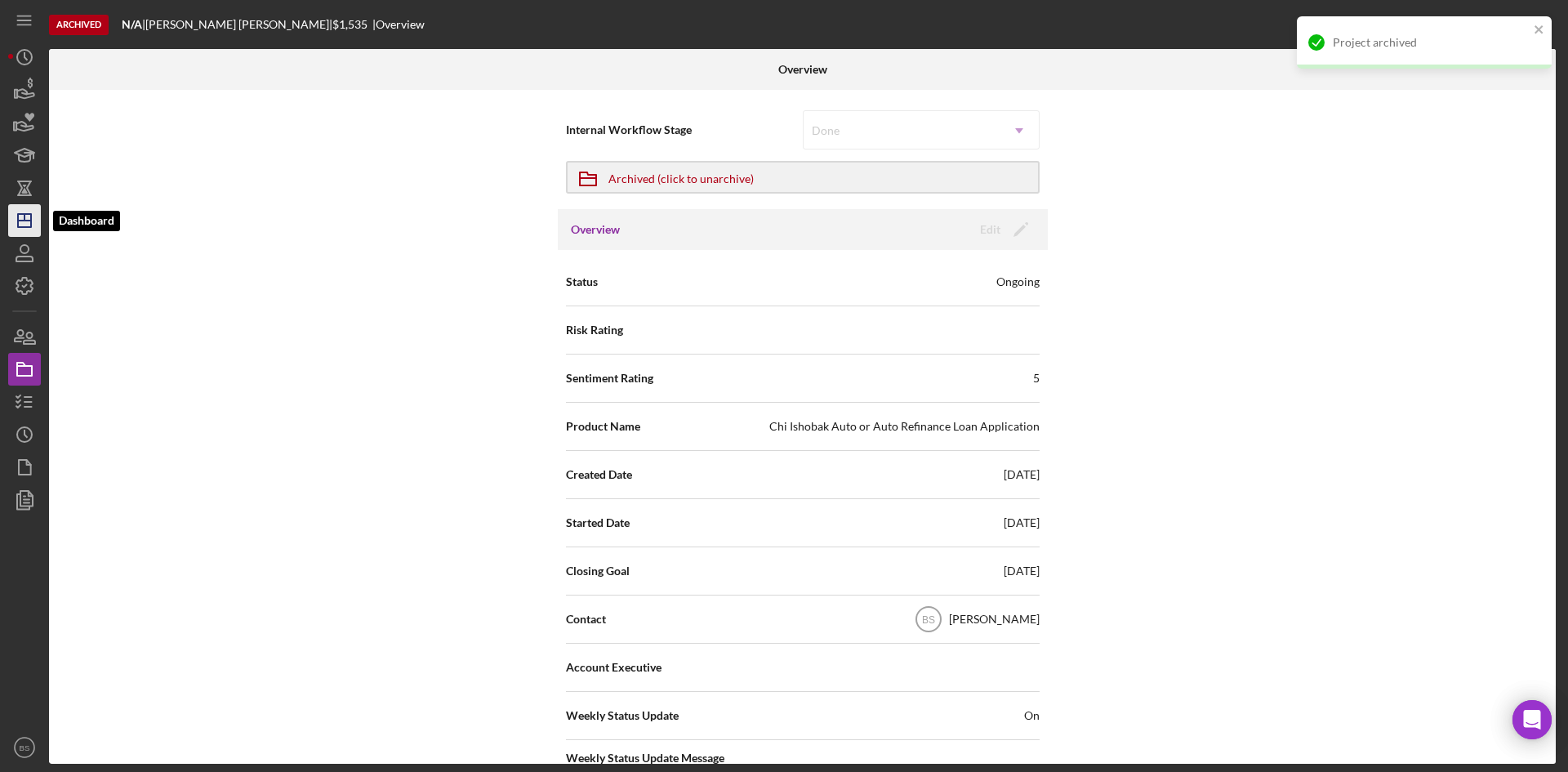
click at [30, 221] on line "button" at bounding box center [24, 221] width 13 height 0
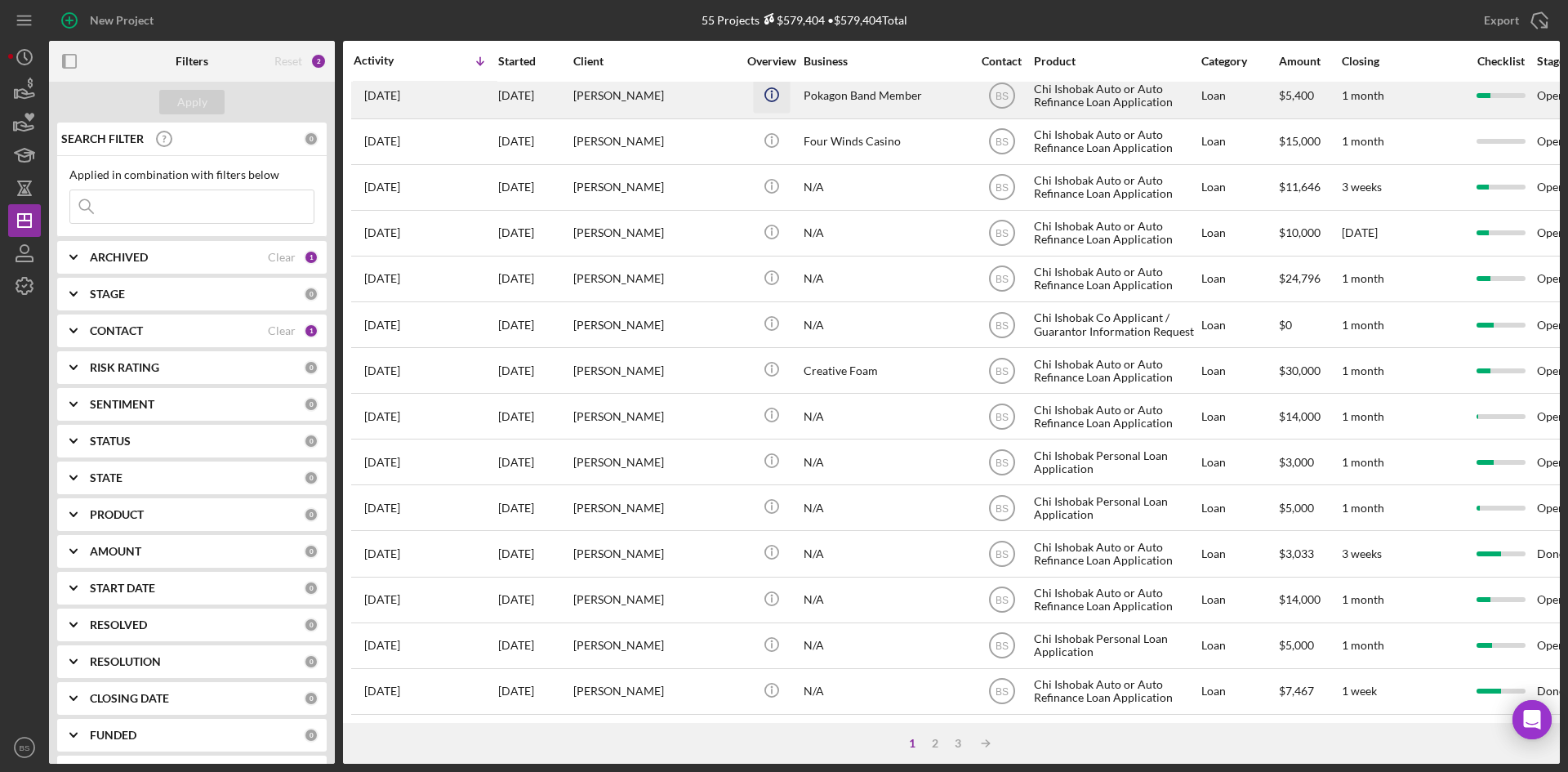
scroll to position [525, 0]
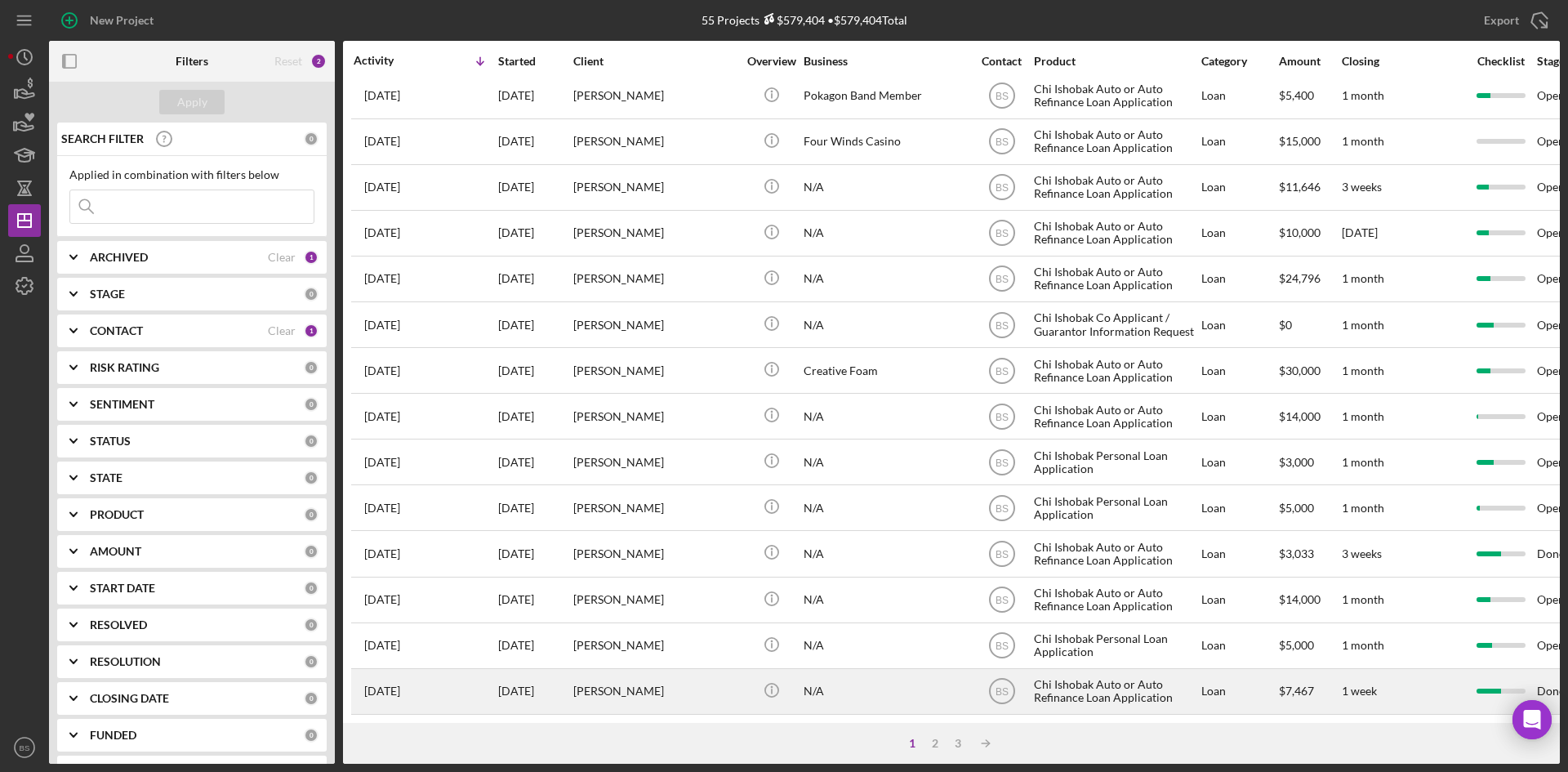
click at [707, 670] on div "[PERSON_NAME]" at bounding box center [654, 692] width 163 height 43
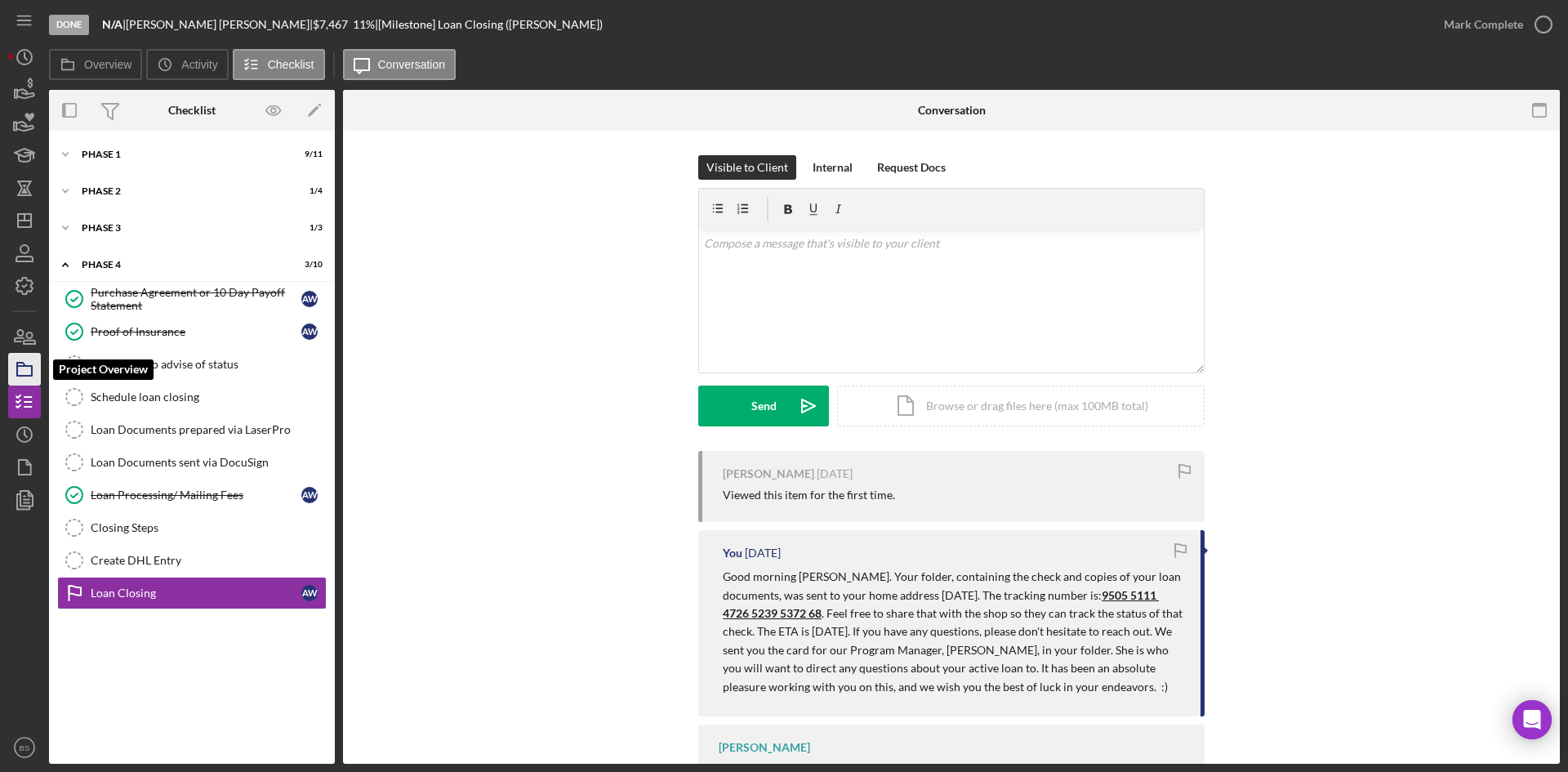
click at [19, 377] on icon "button" at bounding box center [24, 369] width 41 height 41
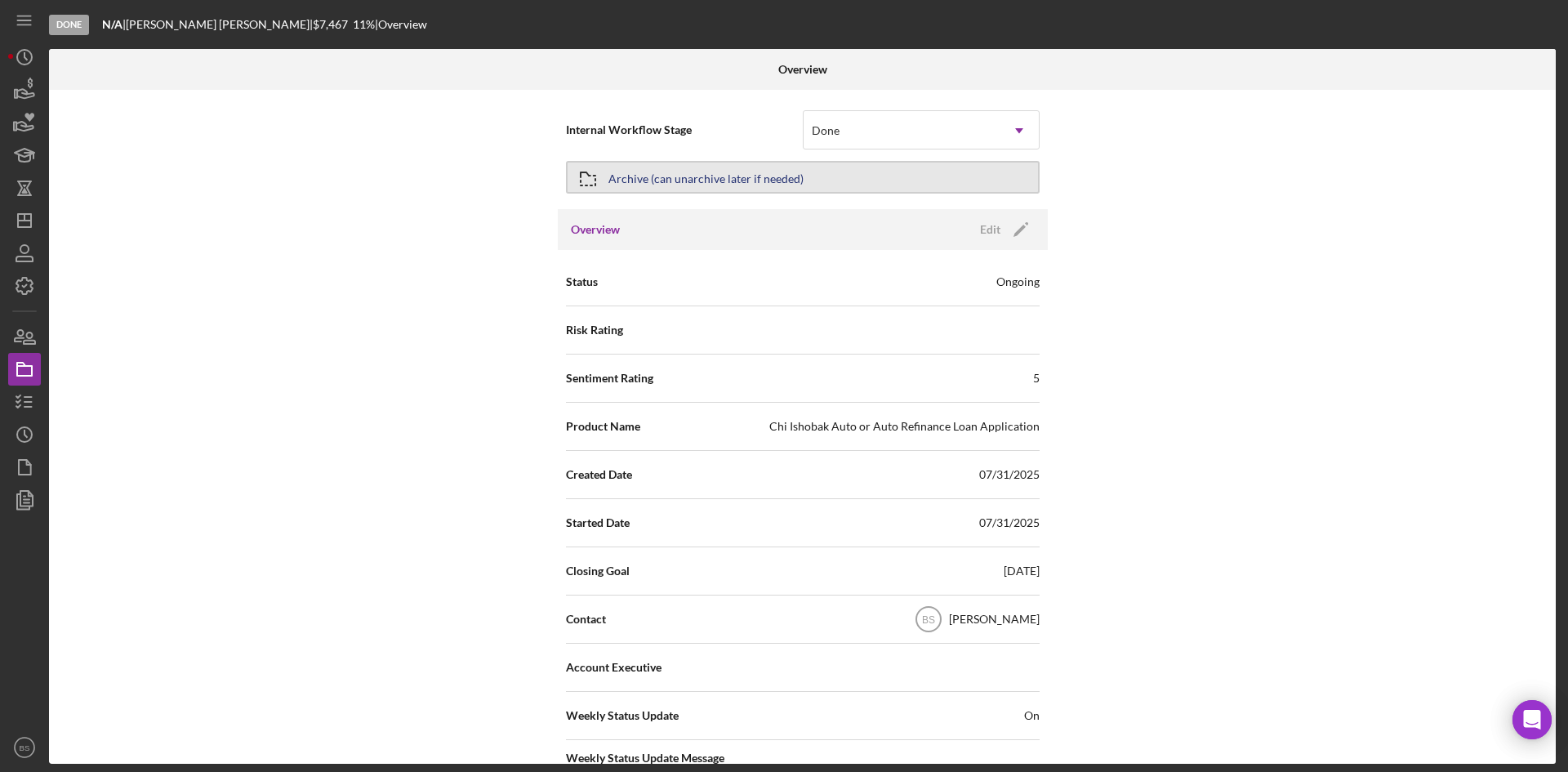
click at [712, 185] on div "Archive (can unarchive later if needed)" at bounding box center [706, 176] width 195 height 29
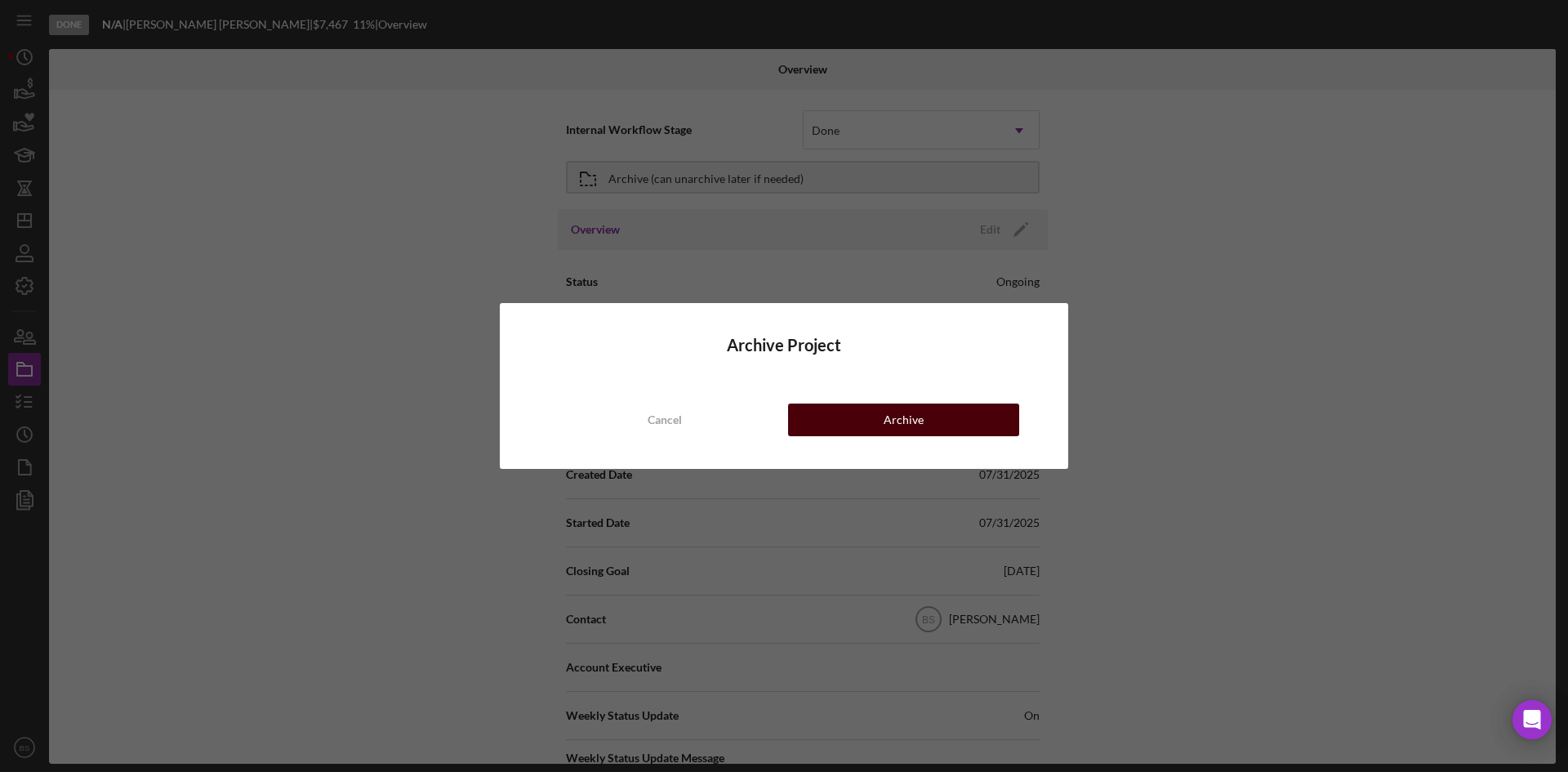
click at [871, 419] on button "Archive" at bounding box center [903, 419] width 231 height 33
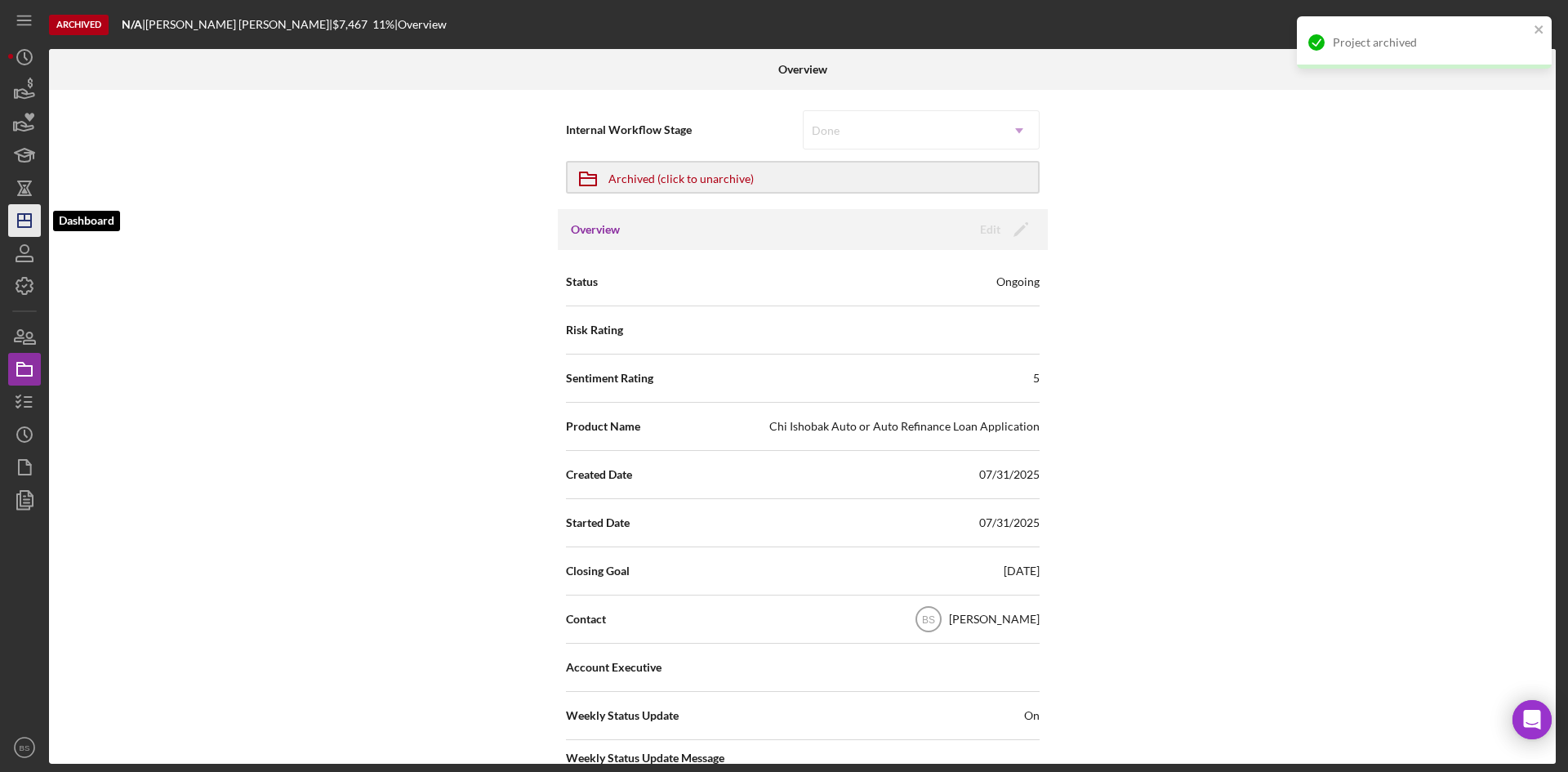
click at [37, 223] on icon "Icon/Dashboard" at bounding box center [24, 220] width 41 height 41
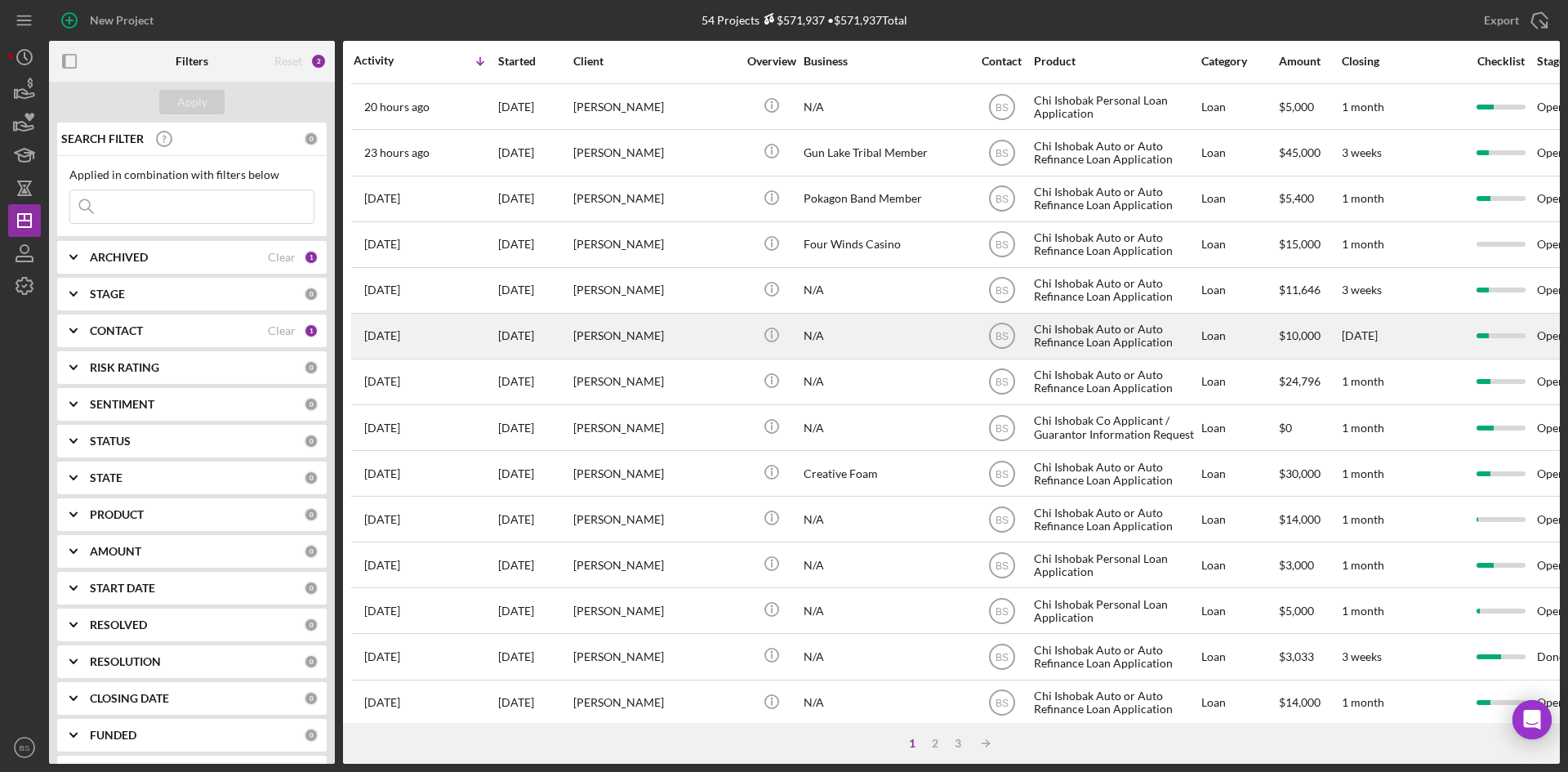
scroll to position [525, 0]
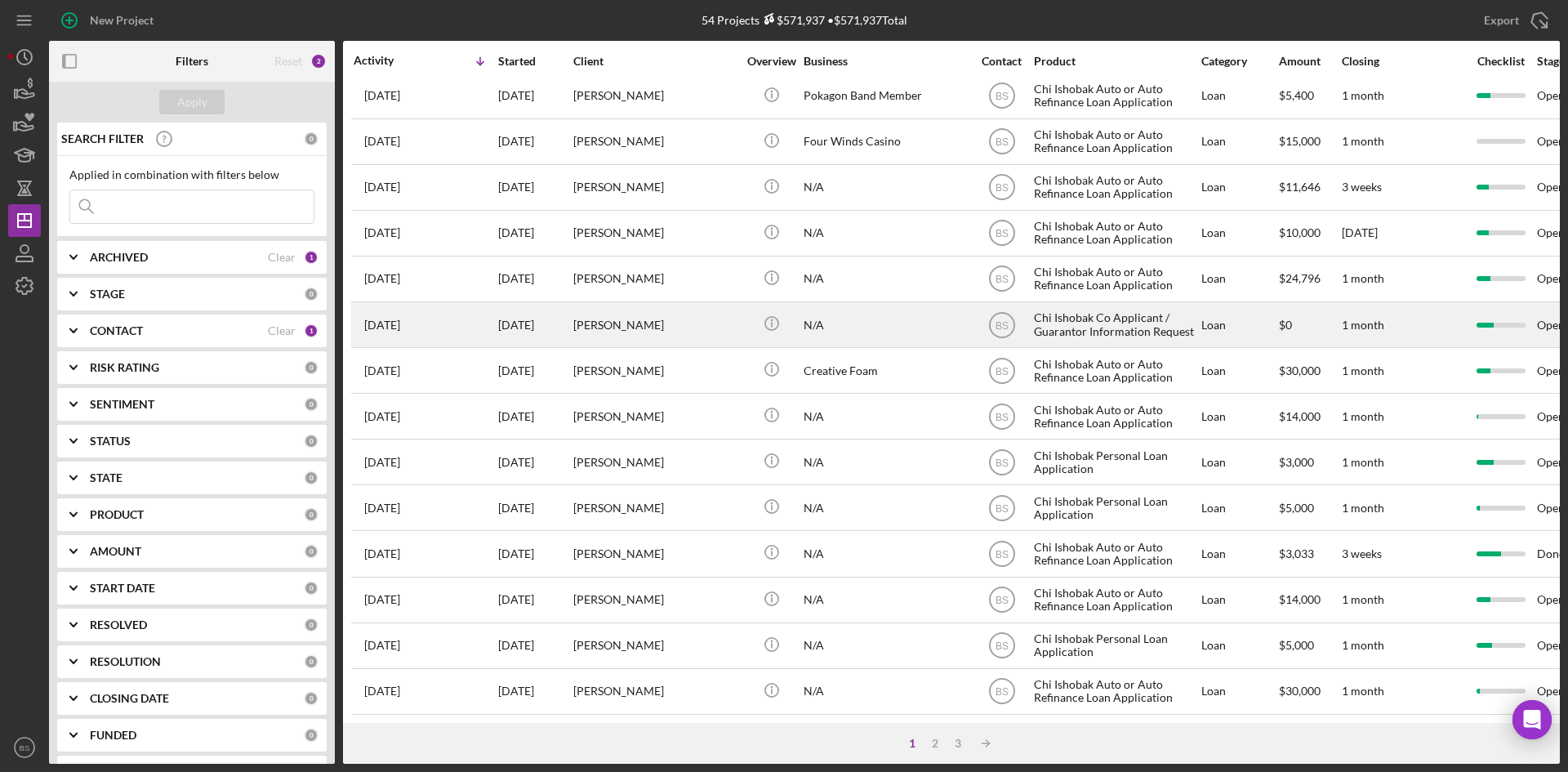
click at [664, 314] on div "[PERSON_NAME]" at bounding box center [654, 325] width 163 height 43
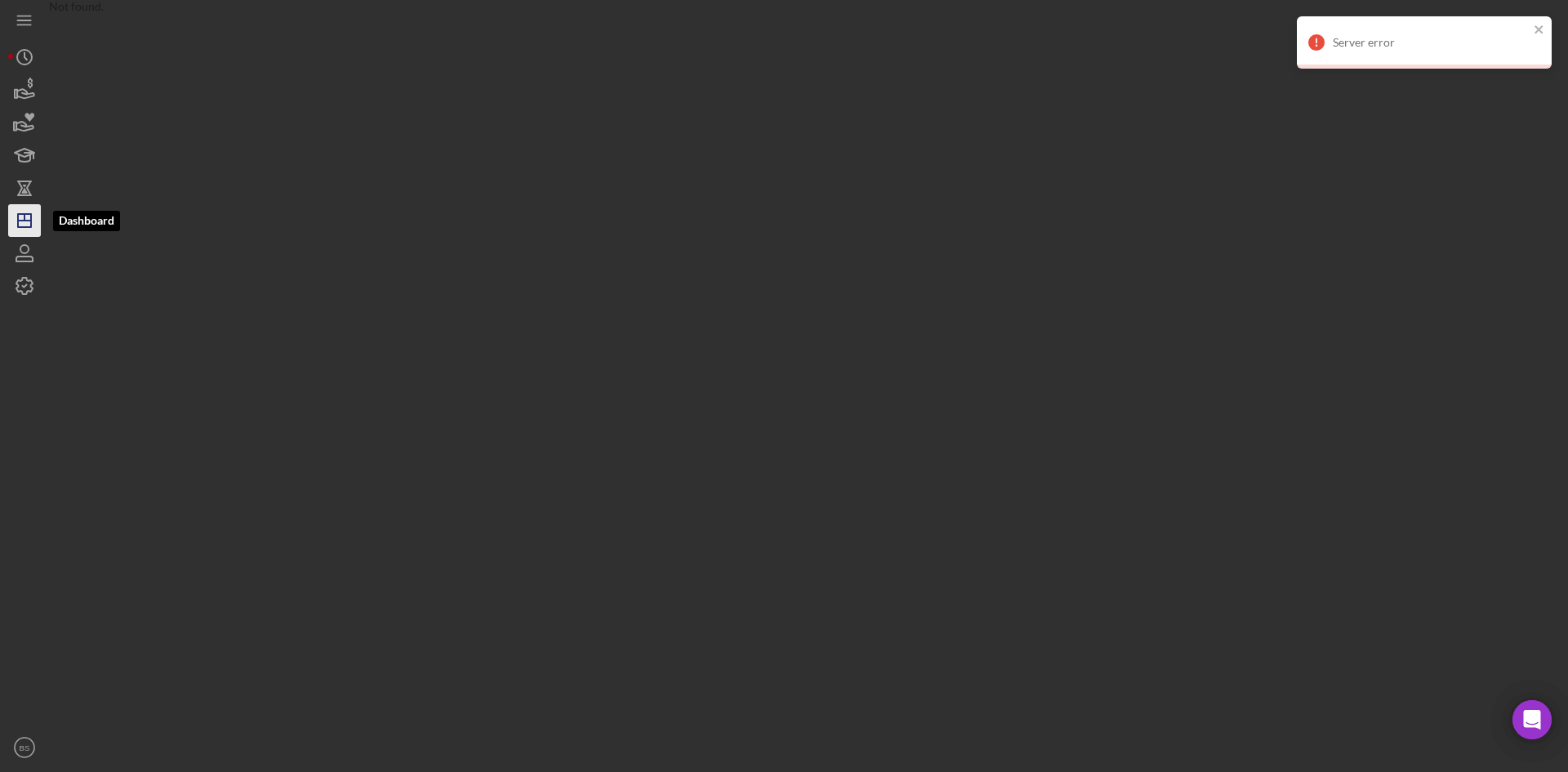
click at [34, 218] on icon "Icon/Dashboard" at bounding box center [24, 220] width 41 height 41
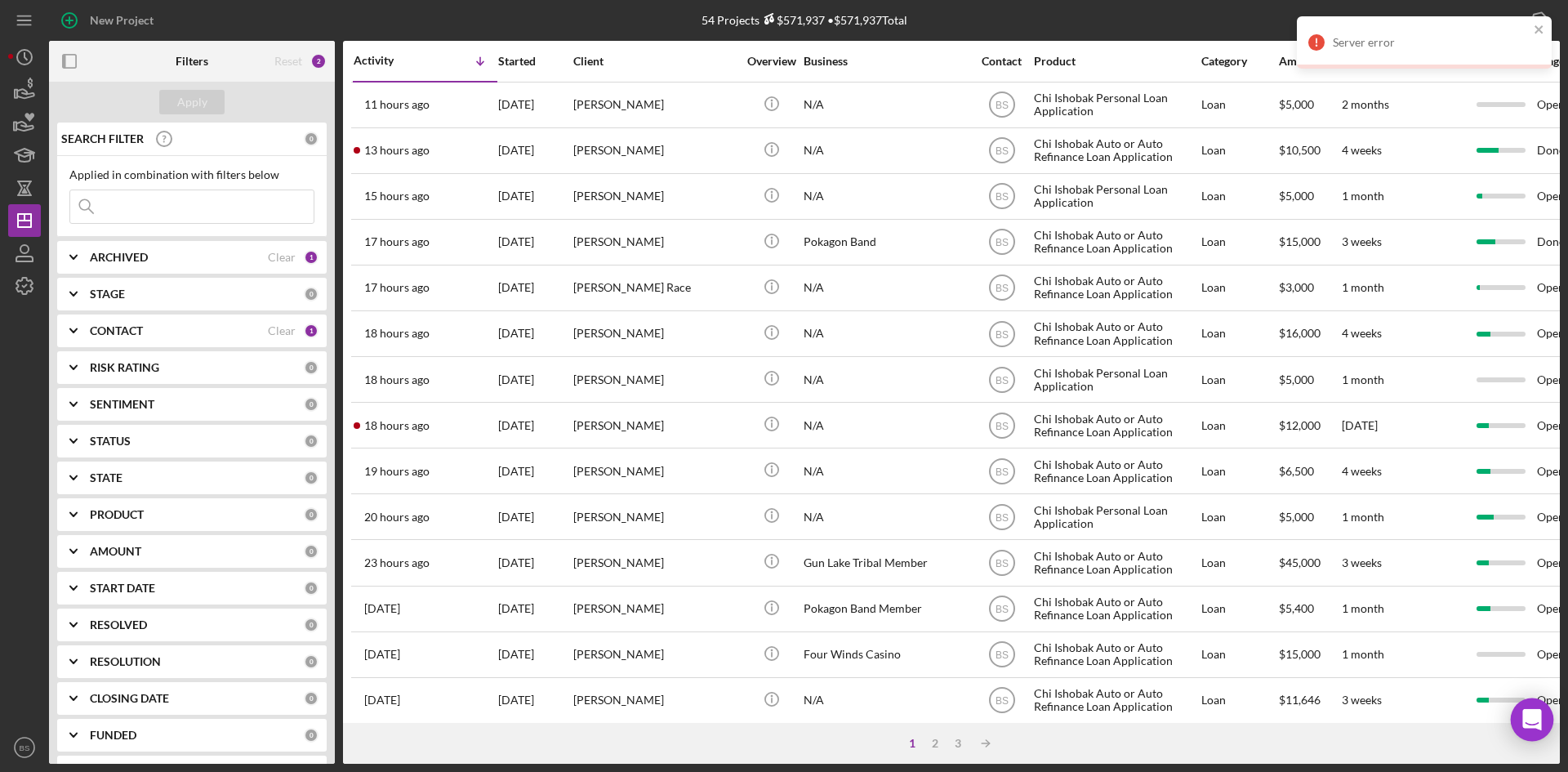
click at [1530, 718] on icon "Open Intercom Messenger" at bounding box center [1532, 719] width 19 height 22
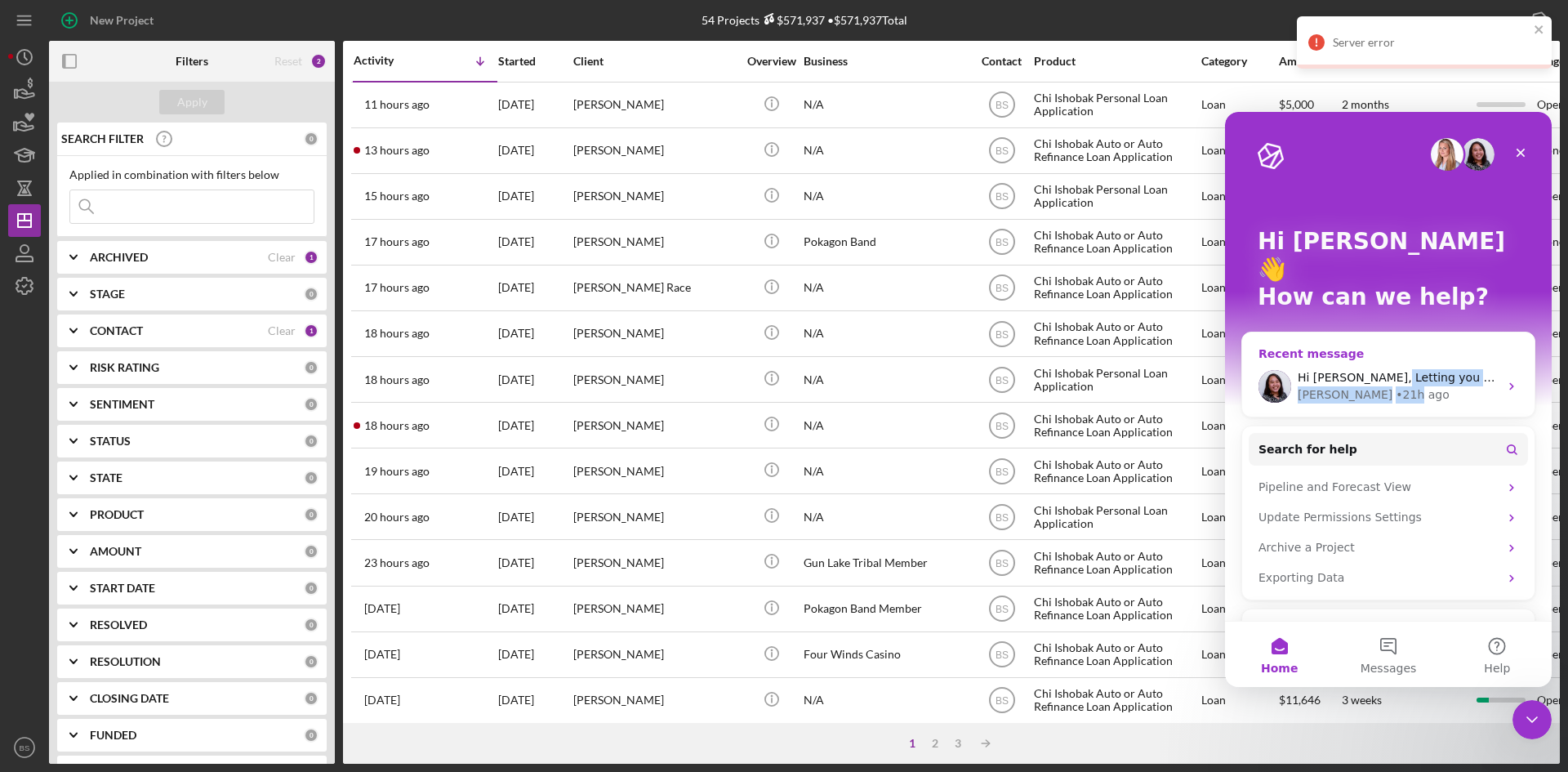
click at [1369, 370] on div "Hi [PERSON_NAME], Letting you know that our team is currently working on the is…" at bounding box center [1397, 386] width 201 height 34
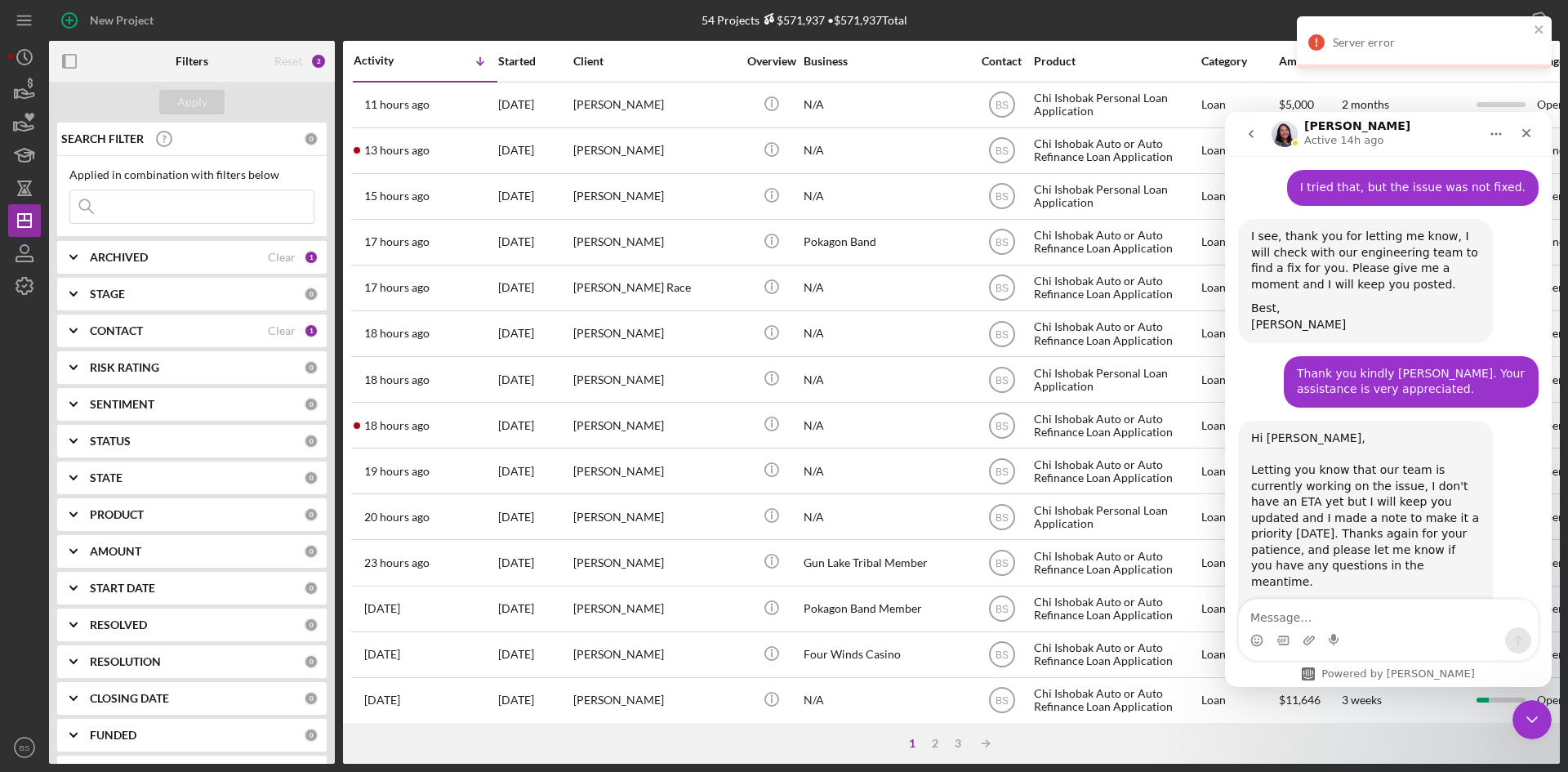
scroll to position [1320, 0]
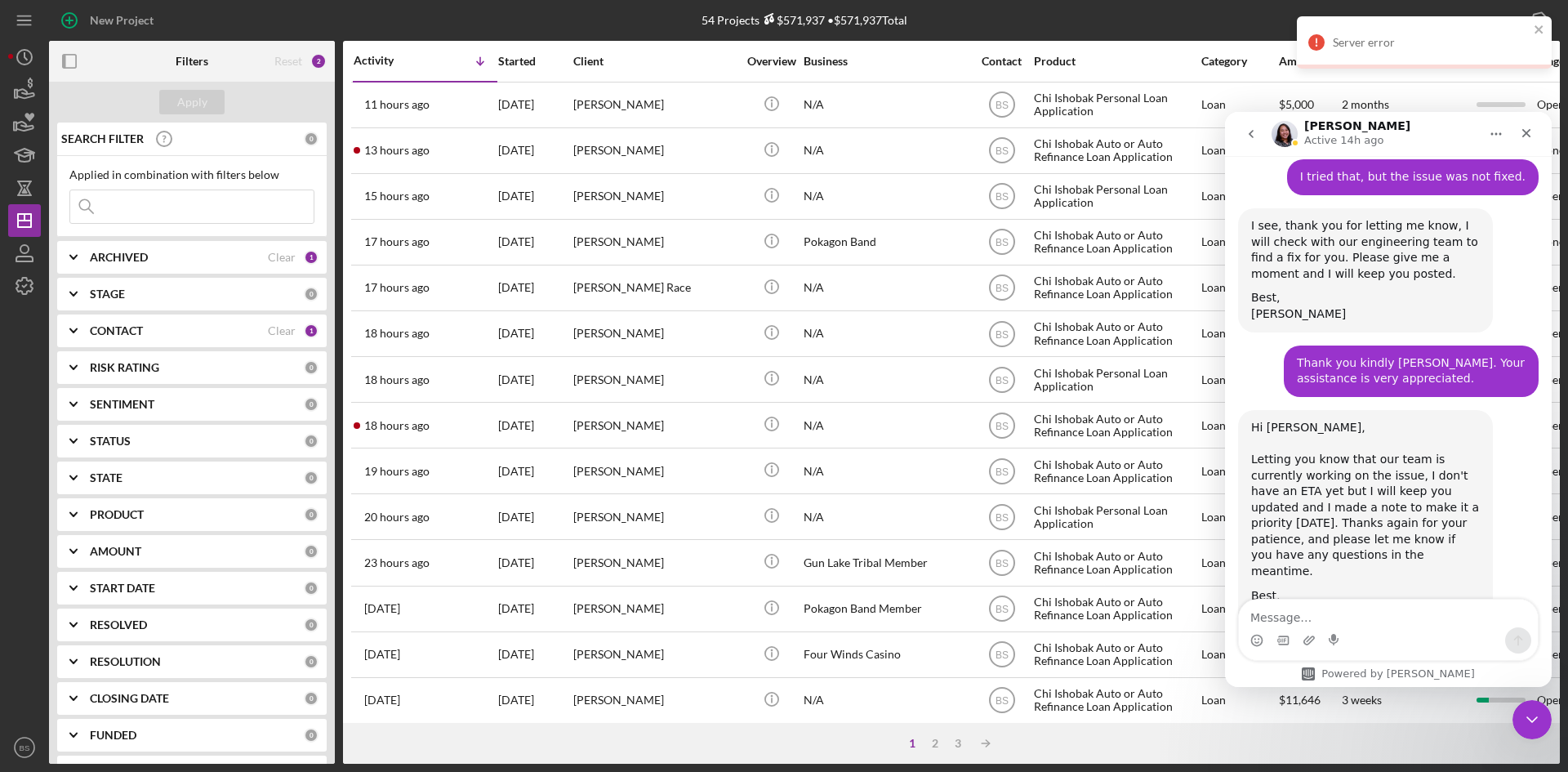
click at [1437, 617] on textarea "Message…" at bounding box center [1388, 613] width 299 height 27
click at [1262, 618] on textarea "HI [PERSON_NAME]" at bounding box center [1388, 613] width 299 height 27
click at [1308, 620] on textarea "Hi [PERSON_NAME]" at bounding box center [1388, 613] width 299 height 27
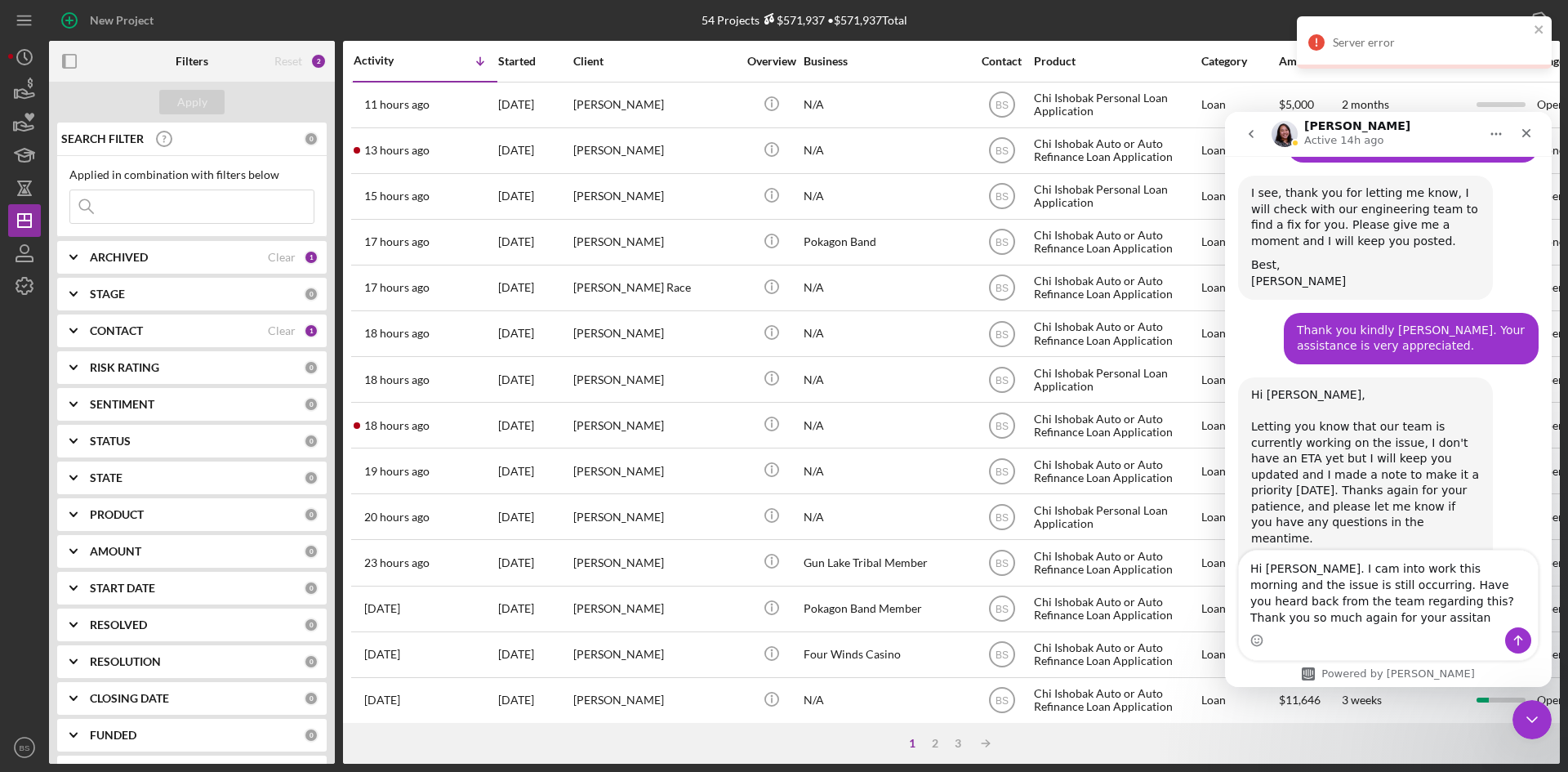
scroll to position [1369, 0]
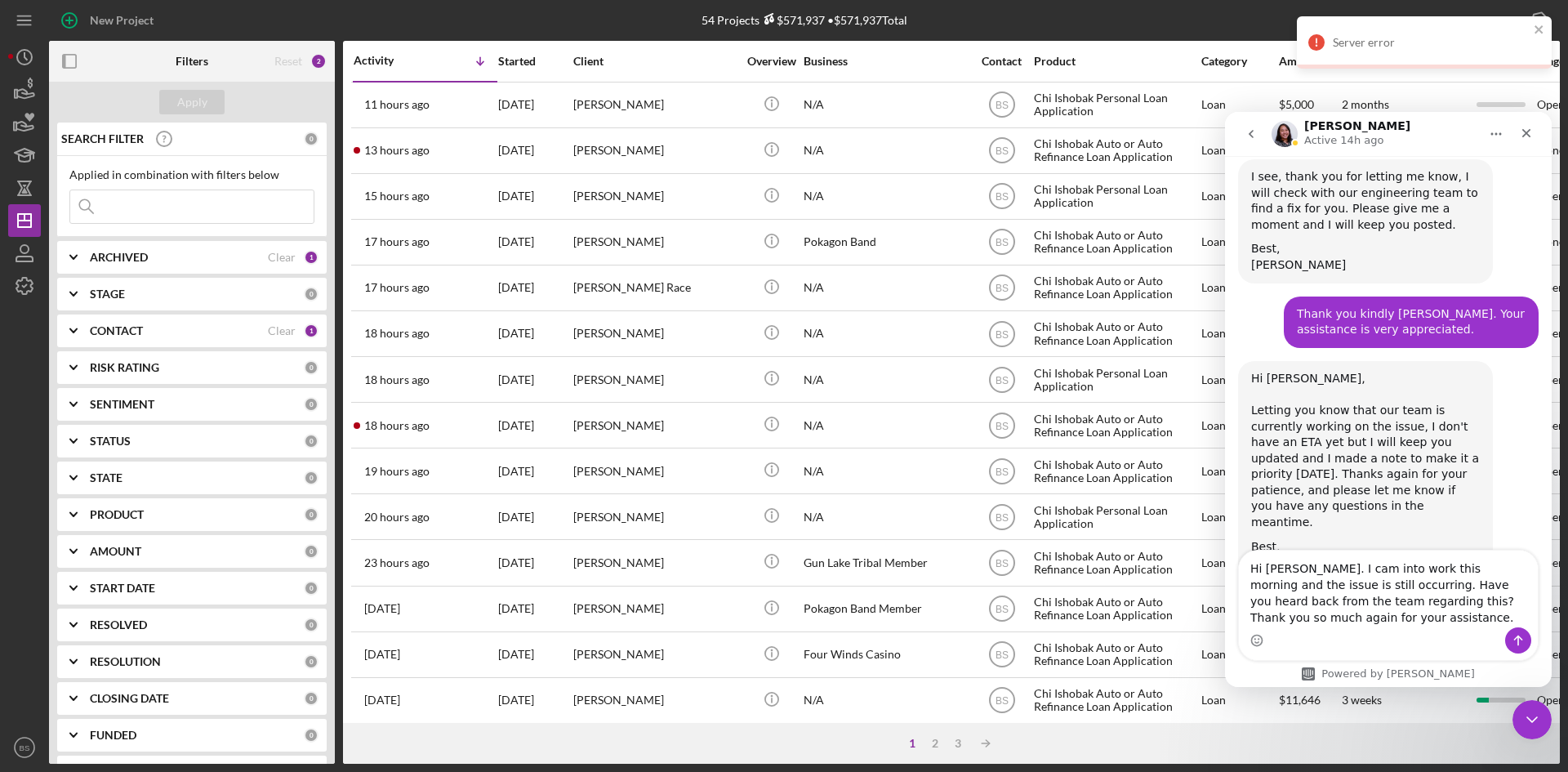
type textarea "Hi [PERSON_NAME]. I cam into work this morning and the issue is still occurring…"
click at [1506, 642] on button "Send a message…" at bounding box center [1518, 641] width 26 height 26
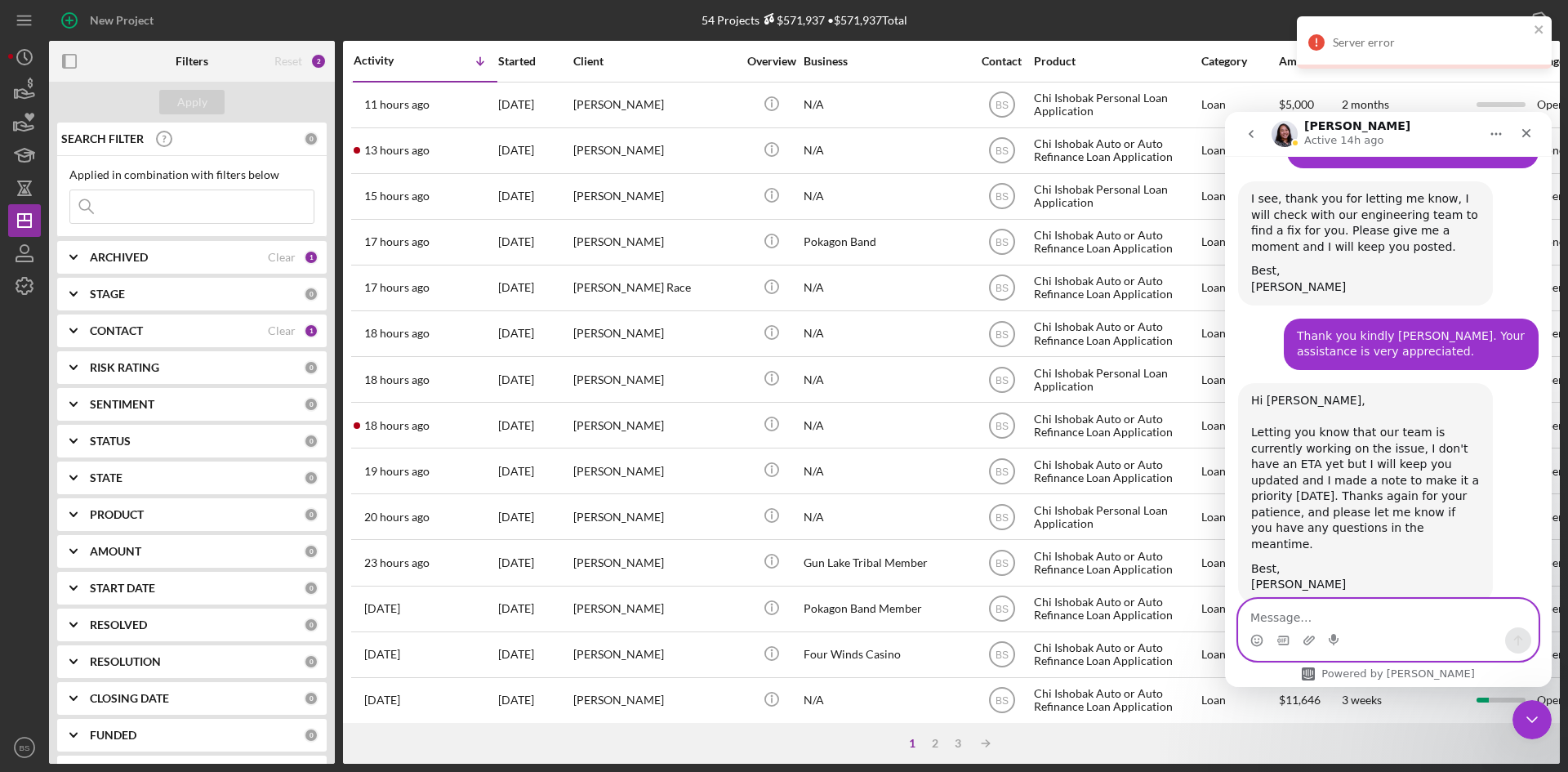
scroll to position [1461, 0]
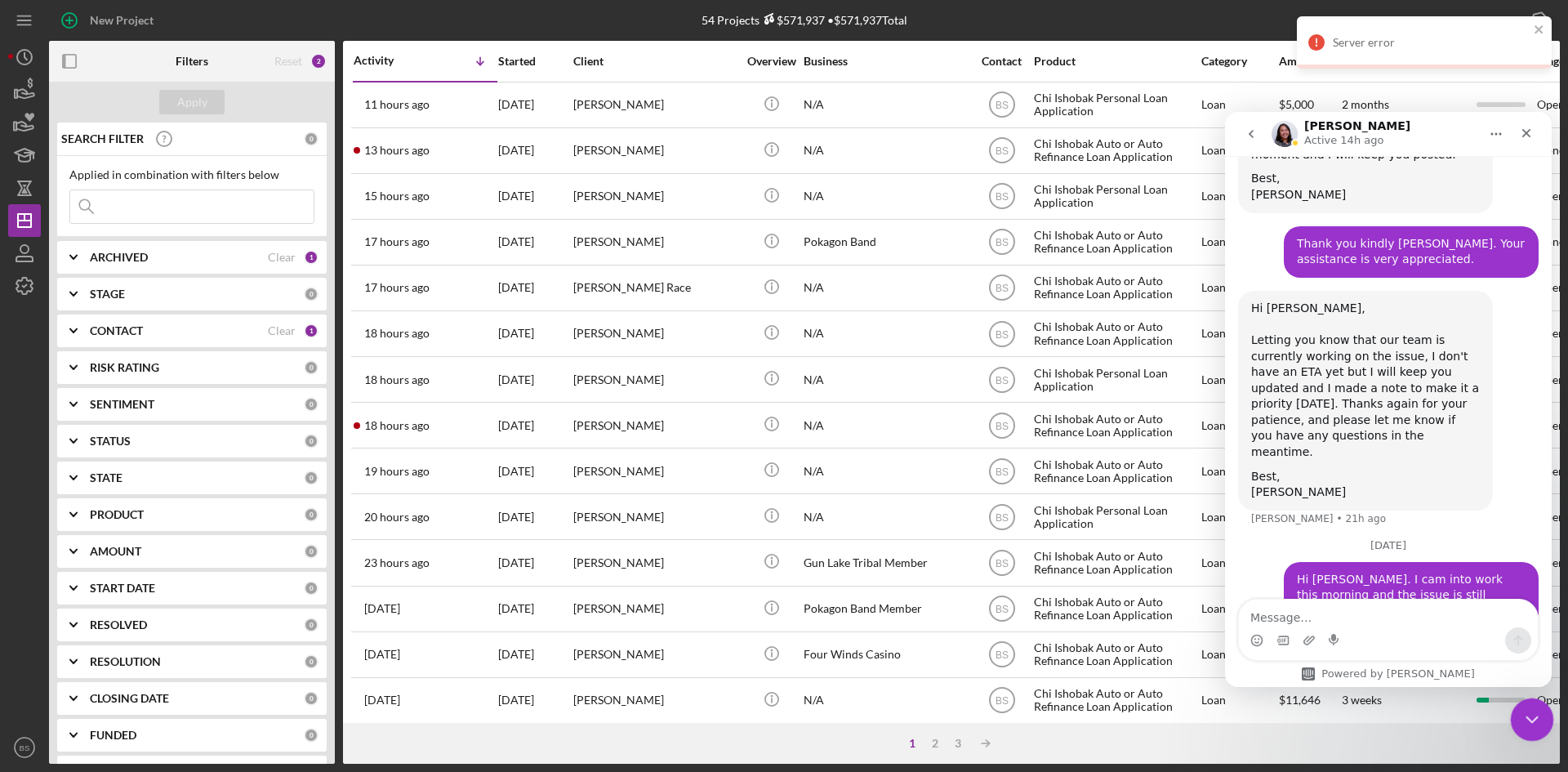
click at [1531, 723] on icon "Close Intercom Messenger" at bounding box center [1529, 717] width 20 height 20
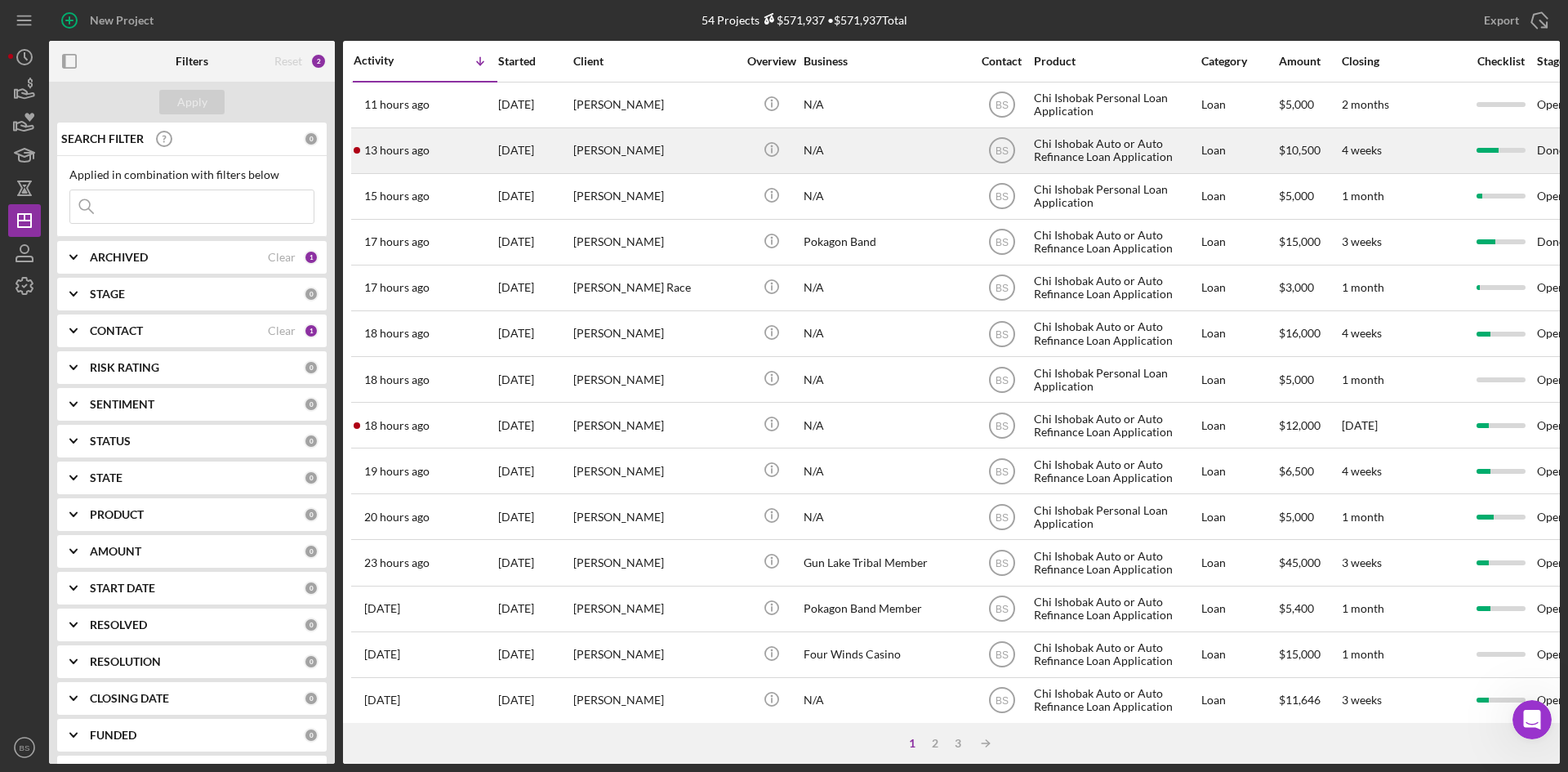
click at [463, 148] on div "13 hours ago [PERSON_NAME]" at bounding box center [425, 151] width 143 height 43
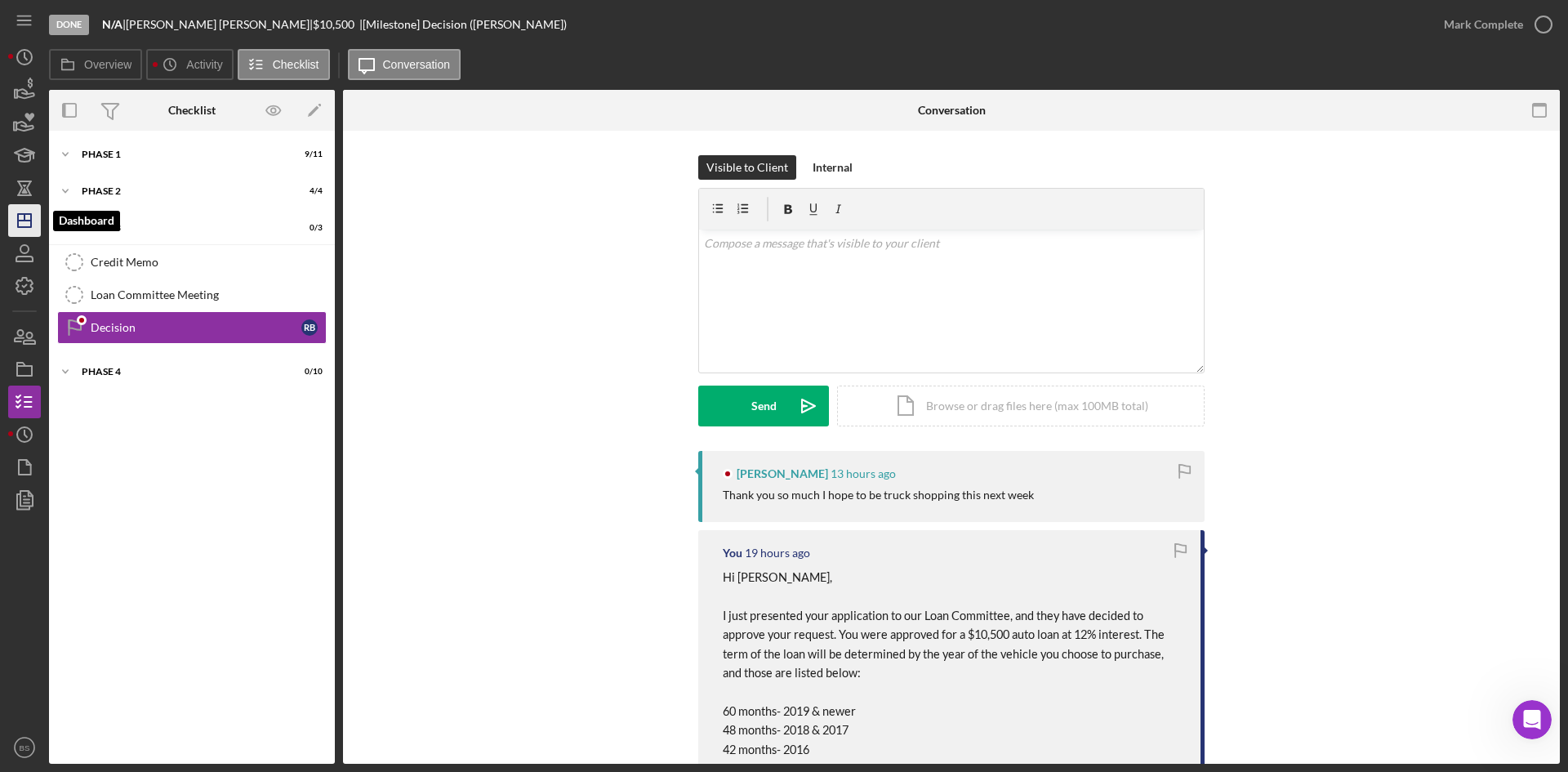
click at [14, 212] on icon "Icon/Dashboard" at bounding box center [24, 220] width 41 height 41
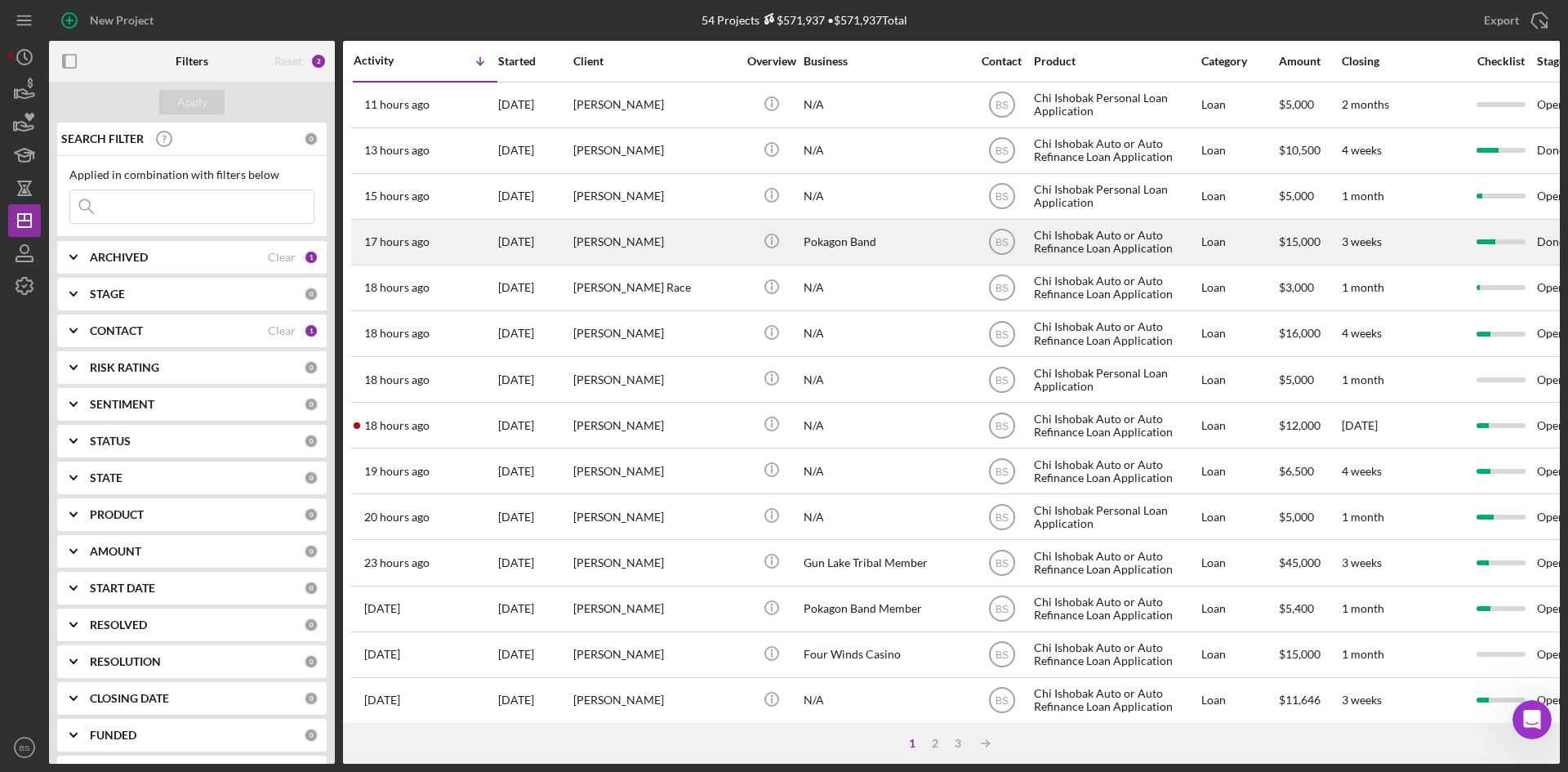
click at [612, 240] on div "[PERSON_NAME]" at bounding box center [654, 242] width 163 height 43
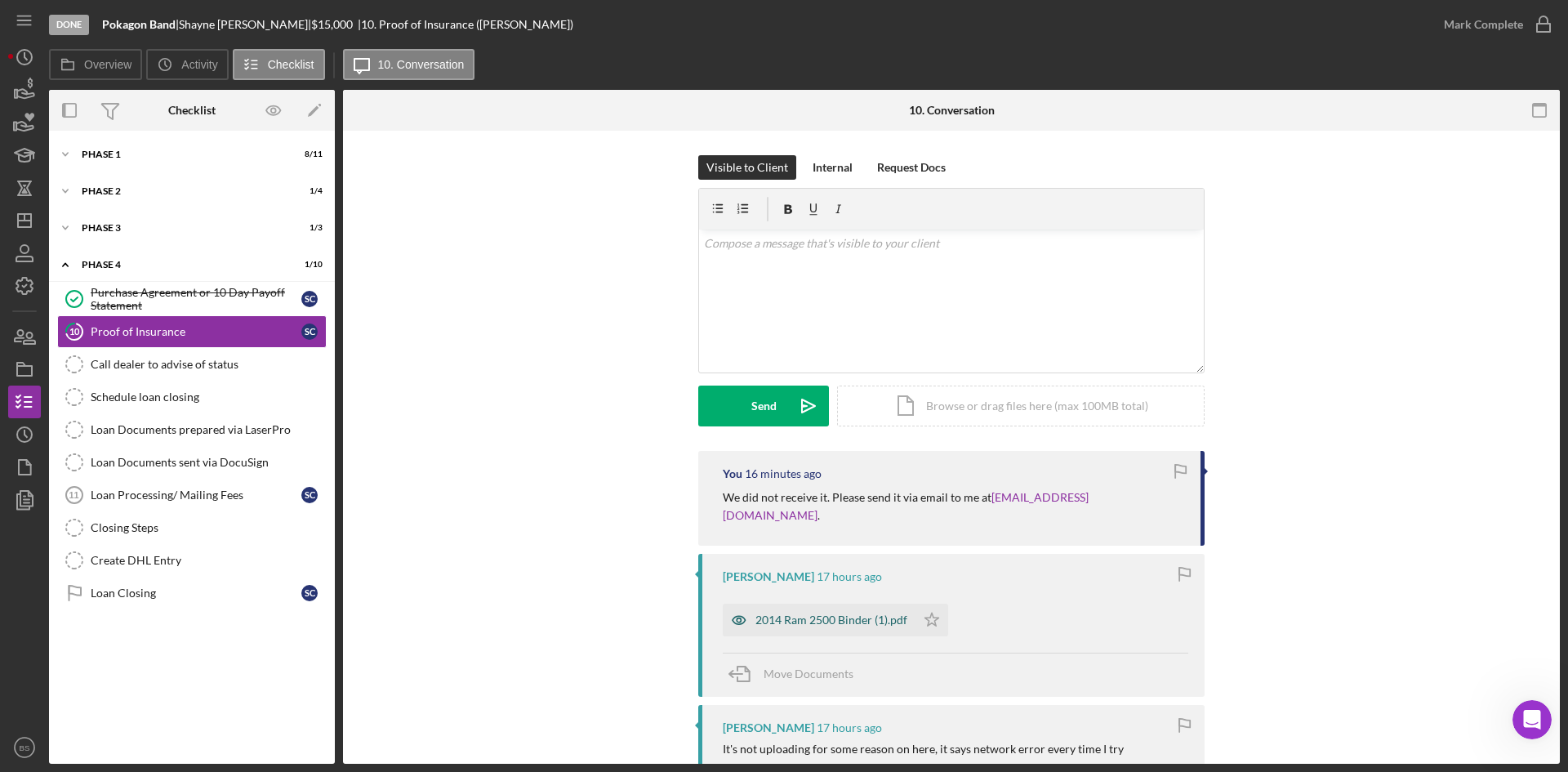
click at [785, 614] on div "2014 Ram 2500 Binder (1).pdf" at bounding box center [831, 620] width 152 height 13
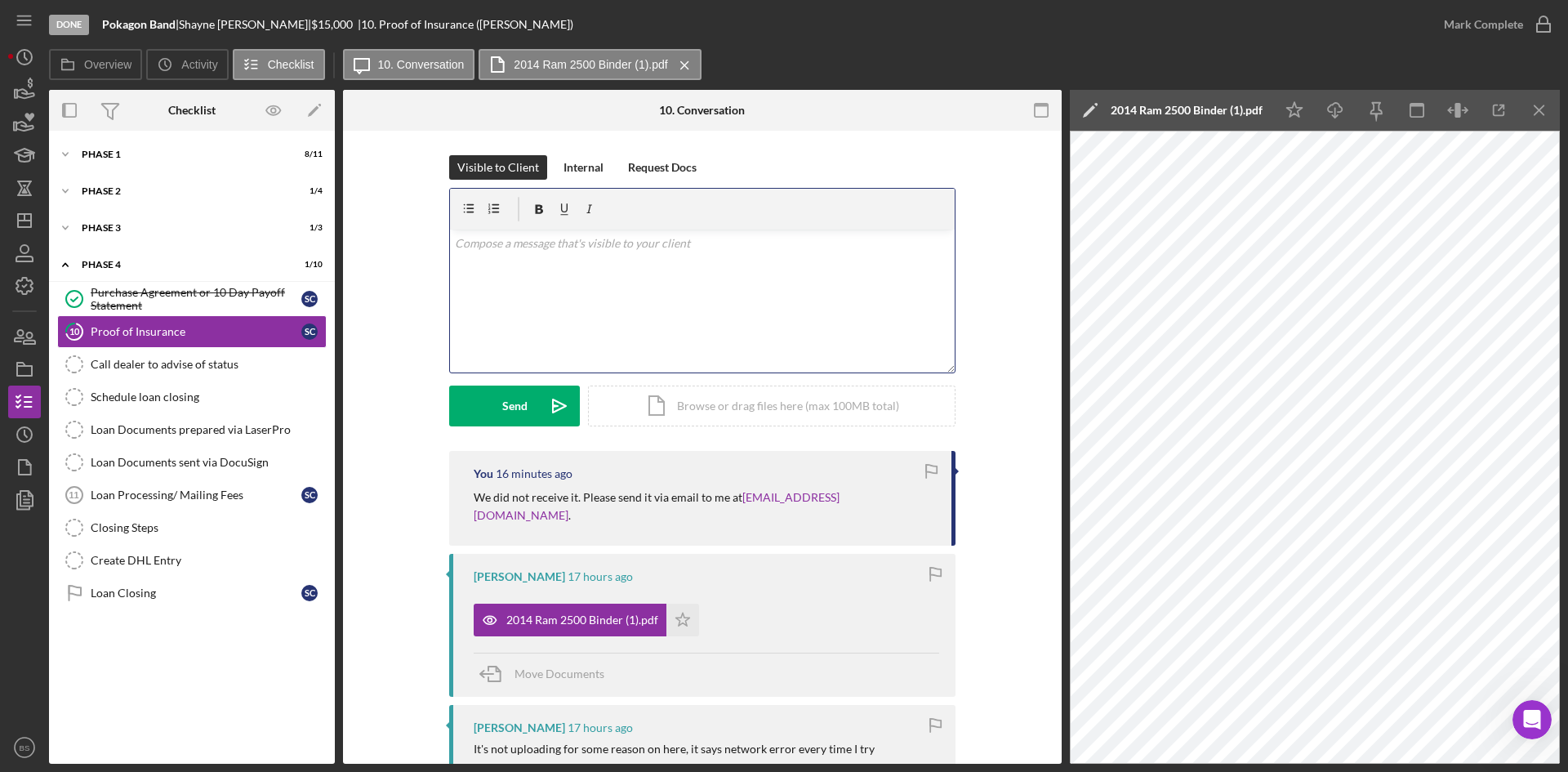
click at [818, 320] on div "v Color teal Color pink Remove color Add row above Add row below Add column bef…" at bounding box center [703, 302] width 505 height 143
click at [659, 268] on p "I ran this by our director, and he said we should be fine accepting this, but y…" at bounding box center [703, 253] width 496 height 37
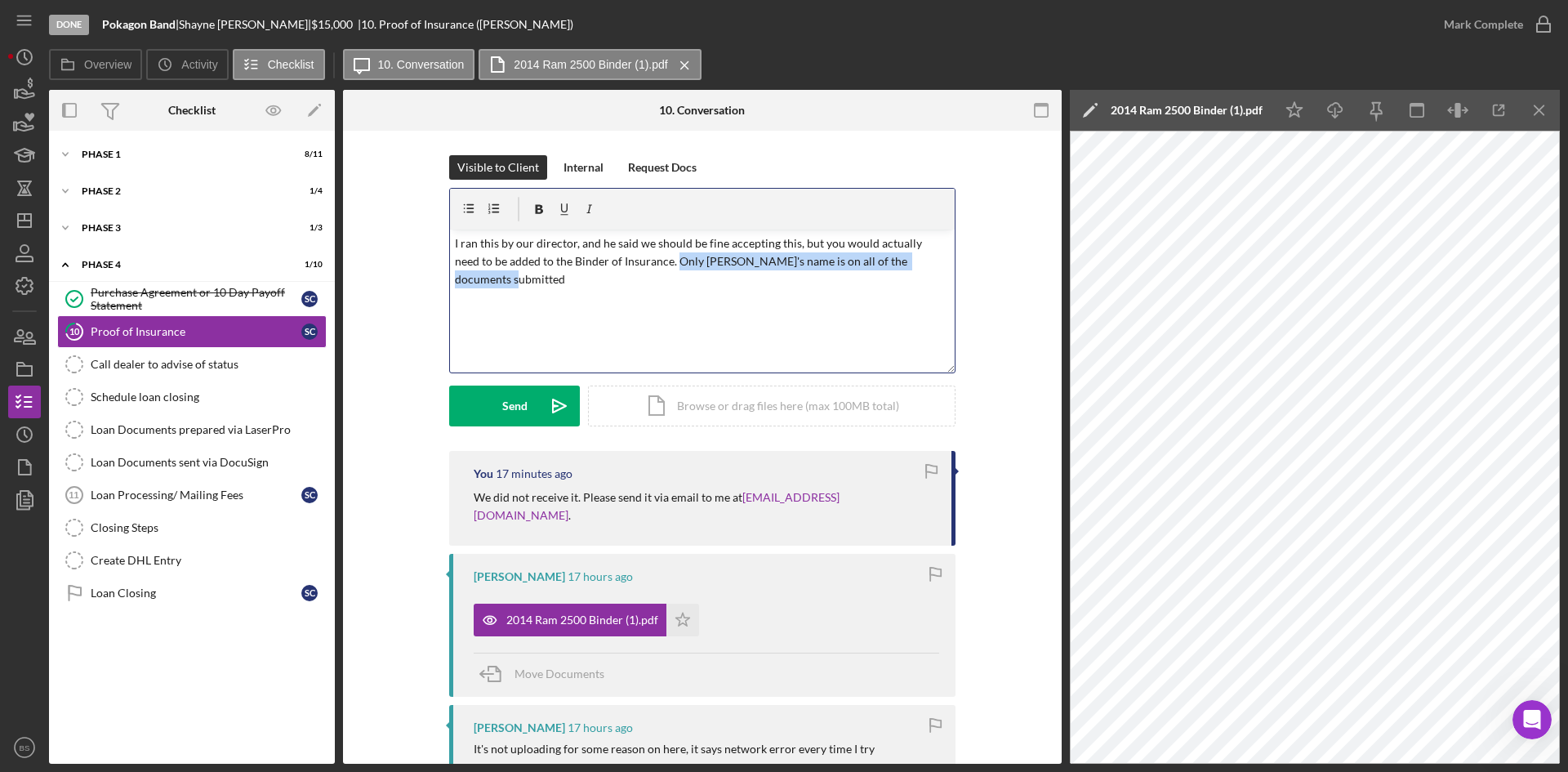
drag, startPoint x: 851, startPoint y: 266, endPoint x: 646, endPoint y: 270, distance: 205.0
click at [646, 270] on p "I ran this by our director, and he said we should be fine accepting this, but y…" at bounding box center [703, 262] width 496 height 55
copy p "Only [PERSON_NAME]'s name is on all of the documents submitted"
drag, startPoint x: 814, startPoint y: 242, endPoint x: 874, endPoint y: 262, distance: 63.2
click at [874, 262] on p "I ran this by our director, and he said we should be fine accepting this, but y…" at bounding box center [703, 262] width 496 height 55
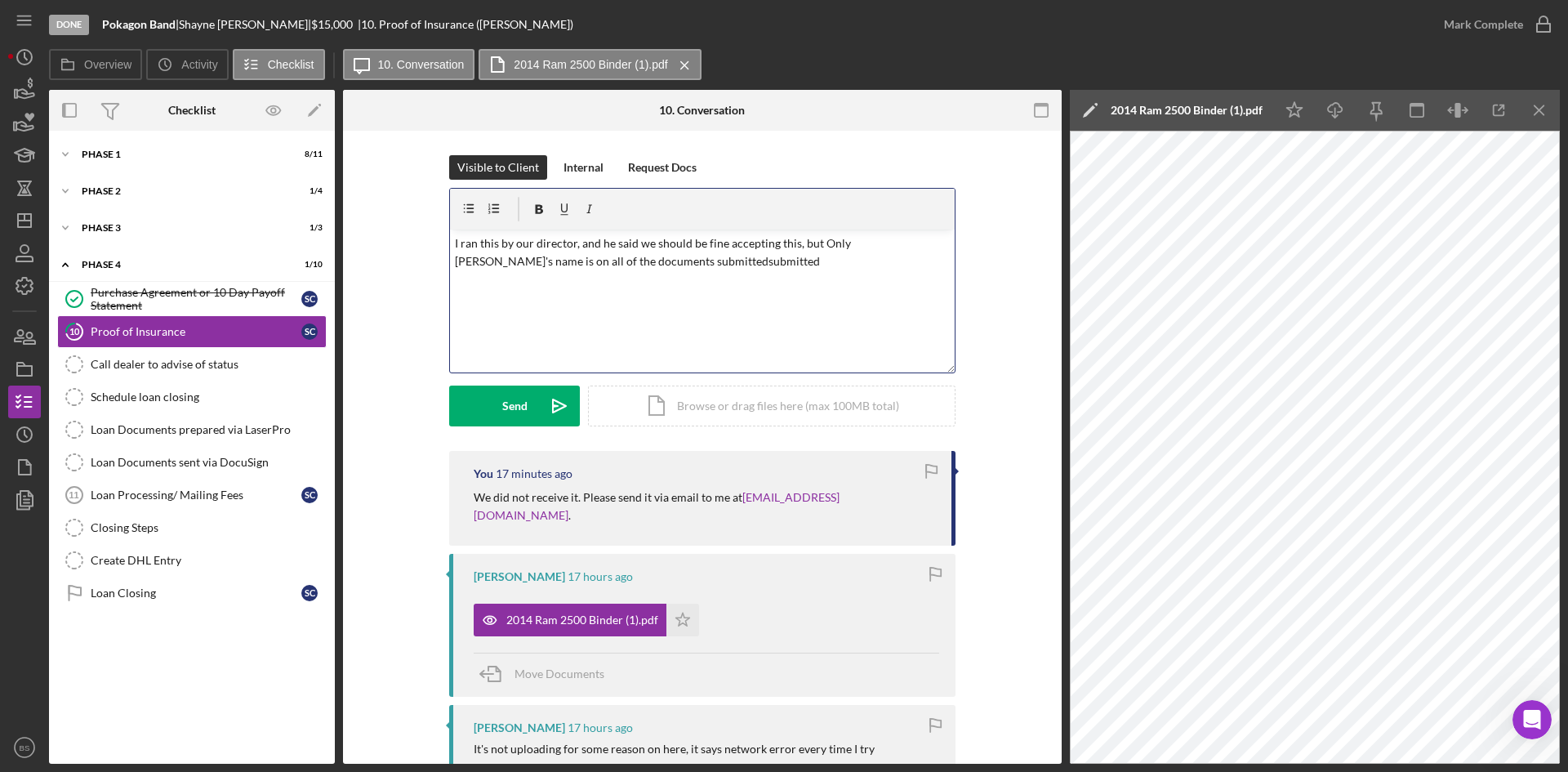
click at [824, 248] on p "I ran this by our director, and he said we should be fine accepting this, but O…" at bounding box center [703, 253] width 496 height 37
drag, startPoint x: 695, startPoint y: 277, endPoint x: 550, endPoint y: 264, distance: 145.6
click at [550, 264] on div "v Color teal Color pink Remove color Add row above Add row below Add column bef…" at bounding box center [703, 302] width 505 height 143
click at [597, 255] on p "I ran this by our director, and he said we should be fine accepting this, but o…" at bounding box center [703, 253] width 496 height 37
click at [628, 260] on p "I ran this by our director, and he said we should be fine accepting this, but o…" at bounding box center [703, 262] width 496 height 55
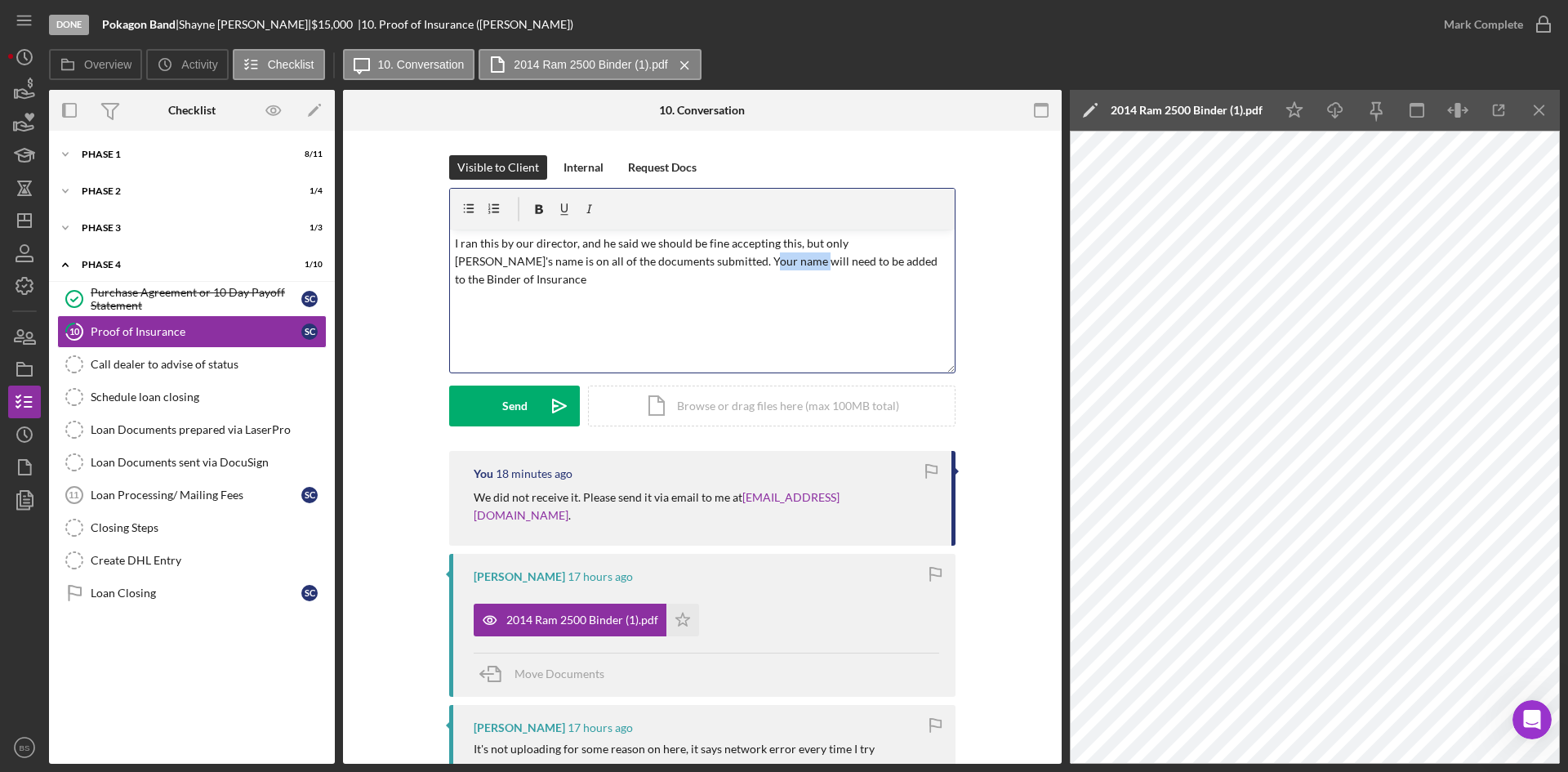
drag, startPoint x: 706, startPoint y: 260, endPoint x: 664, endPoint y: 262, distance: 42.0
click at [664, 262] on p "I ran this by our director, and he said we should be fine accepting this, but o…" at bounding box center [703, 262] width 496 height 55
click at [692, 265] on p "I ran this by our director, and he said we should be fine accepting this, but o…" at bounding box center [703, 262] width 496 height 55
click at [803, 267] on p "I ran this by our director, and he said we should be fine accepting this, but o…" at bounding box center [703, 262] width 496 height 55
click at [891, 260] on p "I ran this by our director, and he said we should be fine accepting this, but o…" at bounding box center [703, 262] width 496 height 55
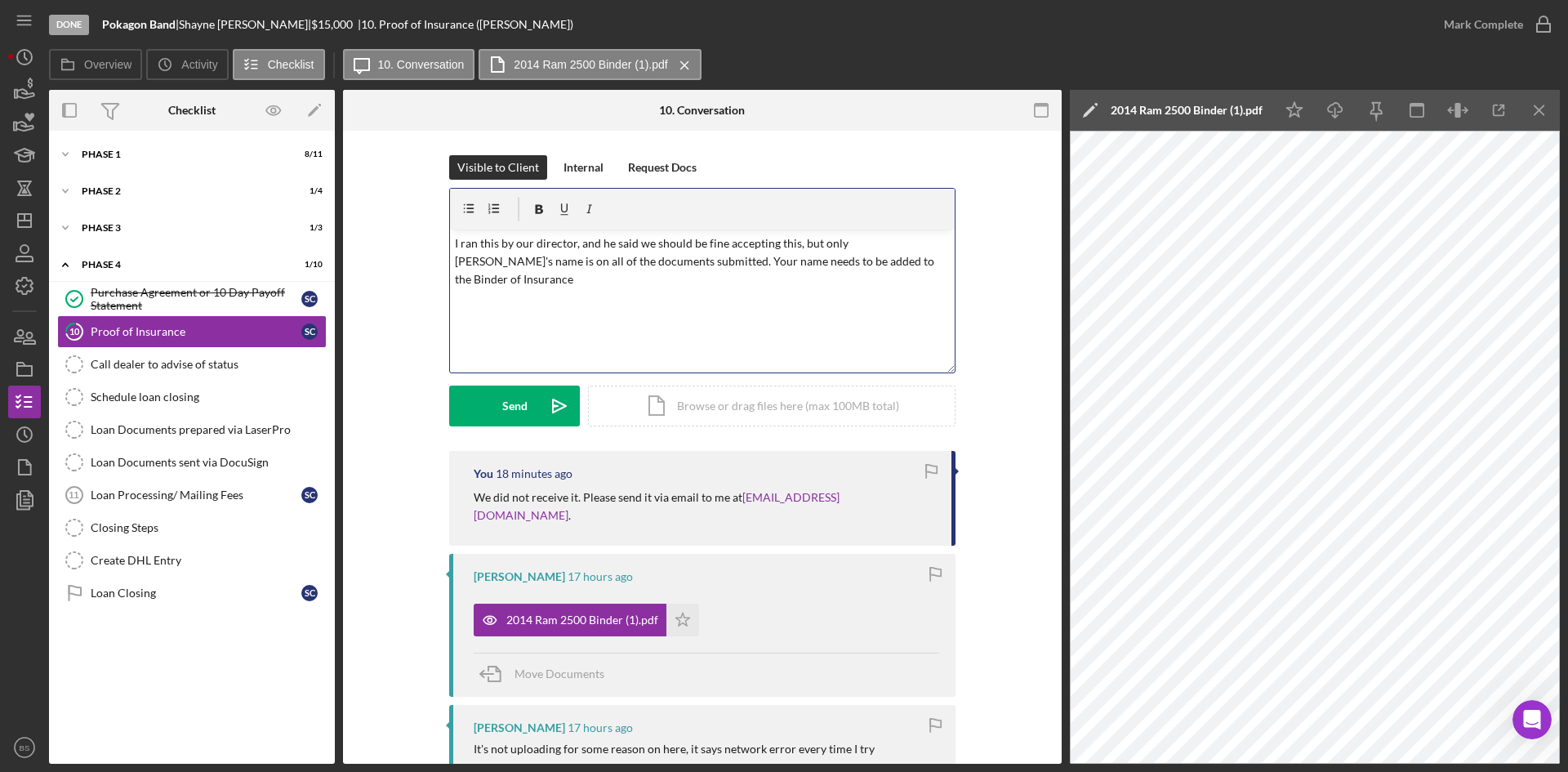
click at [891, 262] on p "I ran this by our director, and he said we should be fine accepting this, but o…" at bounding box center [703, 262] width 496 height 55
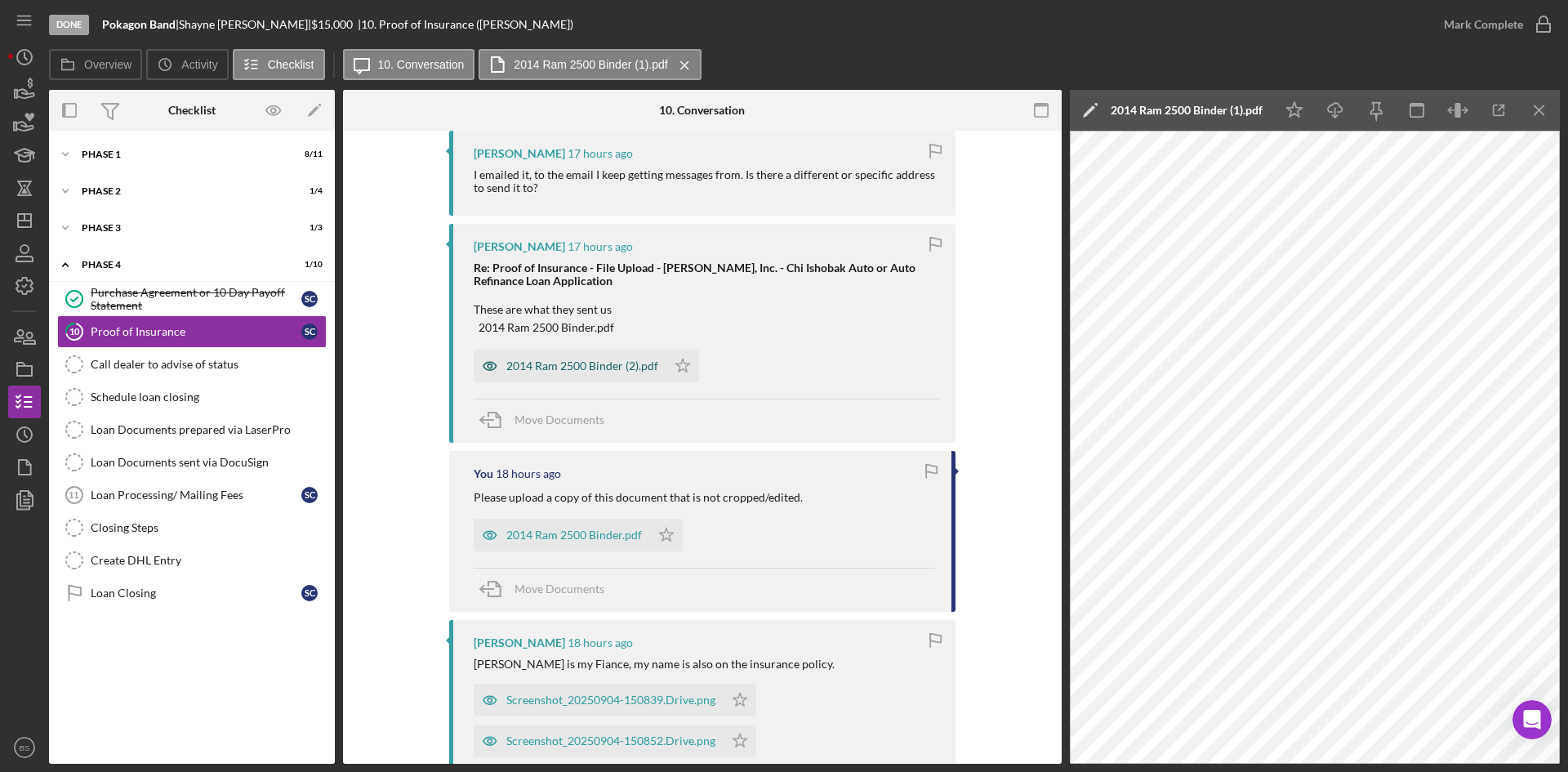
click at [591, 350] on div "2014 Ram 2500 Binder (2).pdf" at bounding box center [570, 366] width 193 height 33
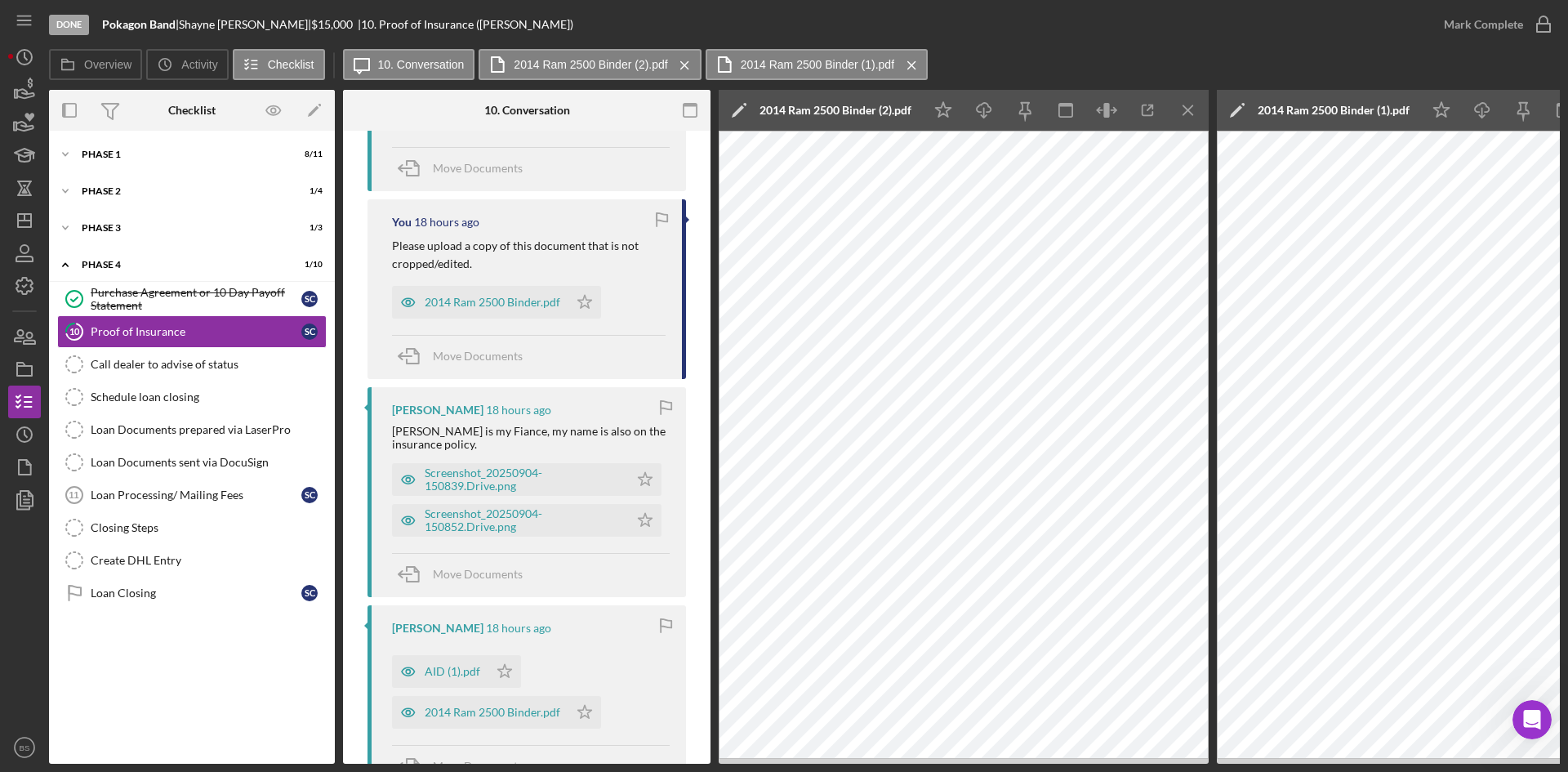
scroll to position [1012, 0]
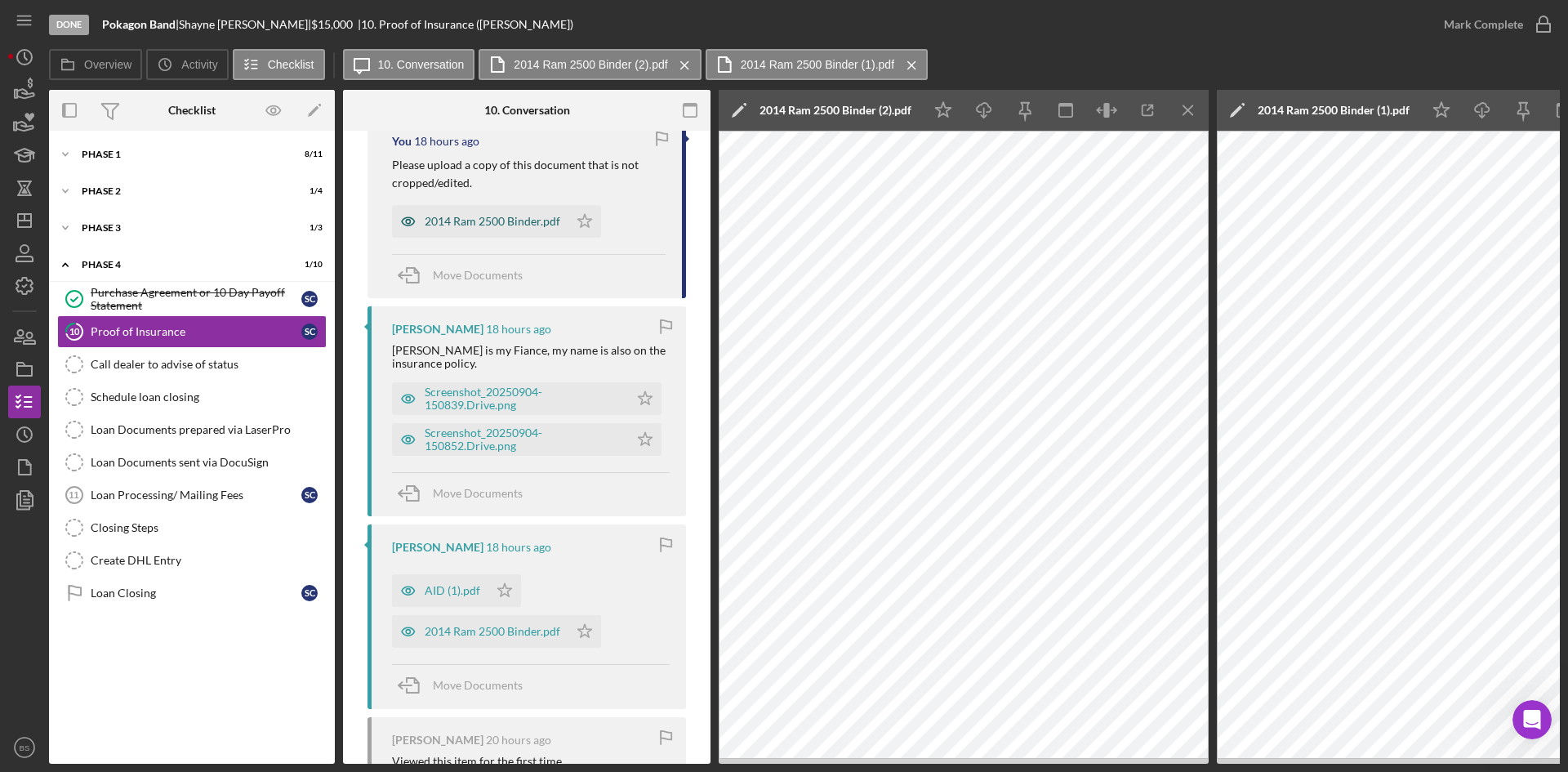
click at [483, 220] on div "2014 Ram 2500 Binder.pdf" at bounding box center [493, 222] width 136 height 13
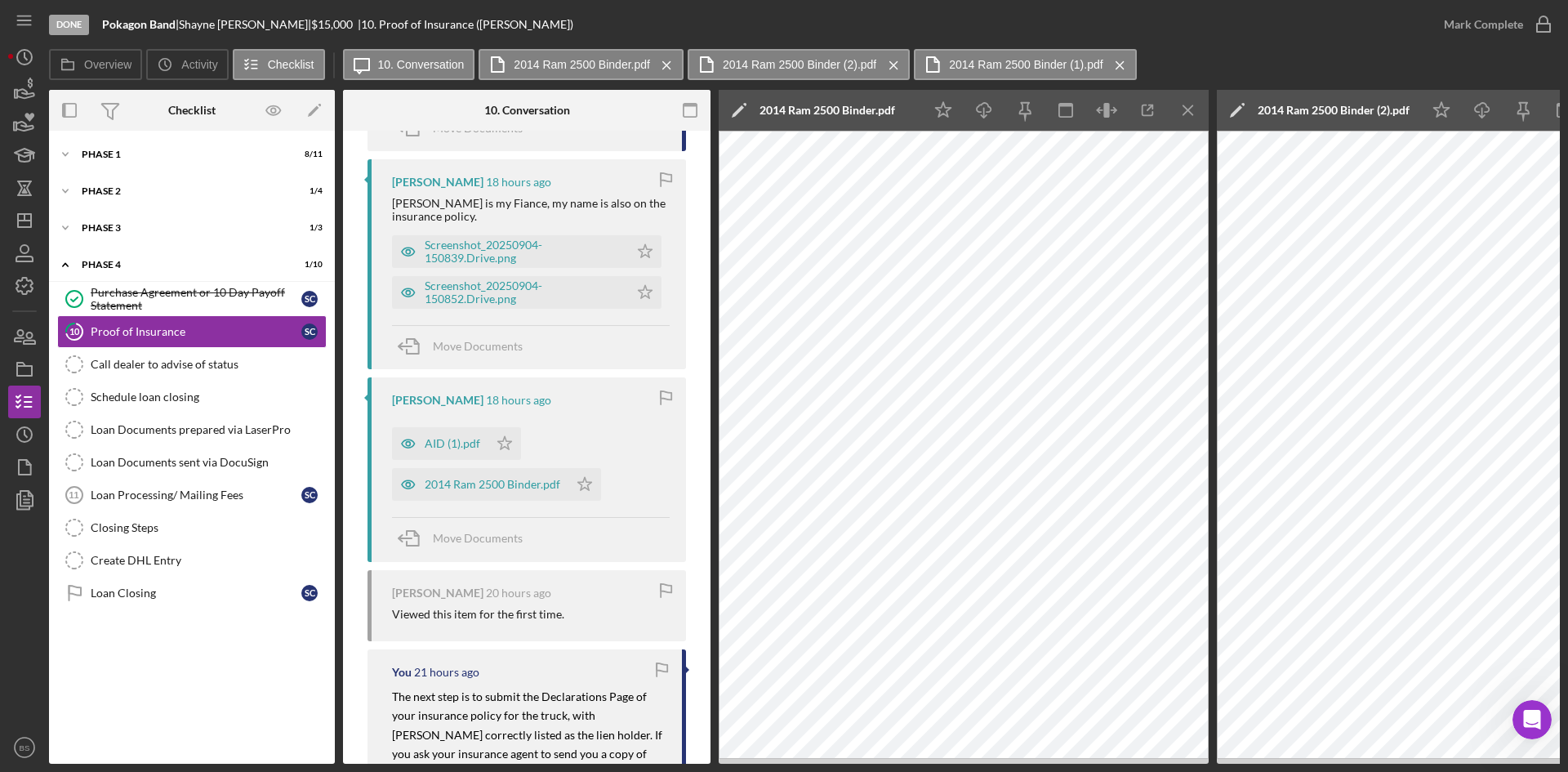
scroll to position [1257, 0]
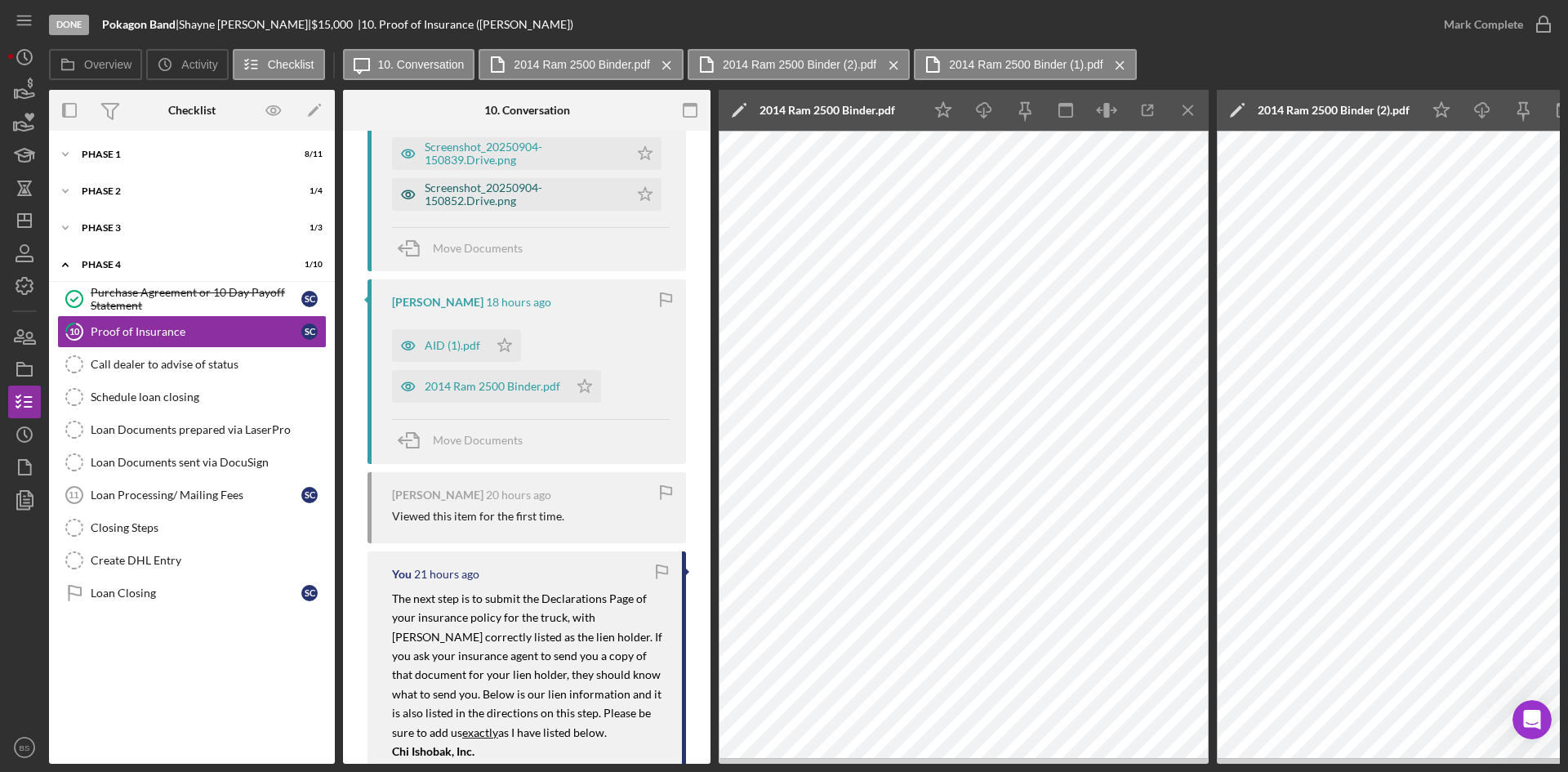
click at [494, 181] on div "Screenshot_20250904-150852.Drive.png" at bounding box center [510, 194] width 237 height 33
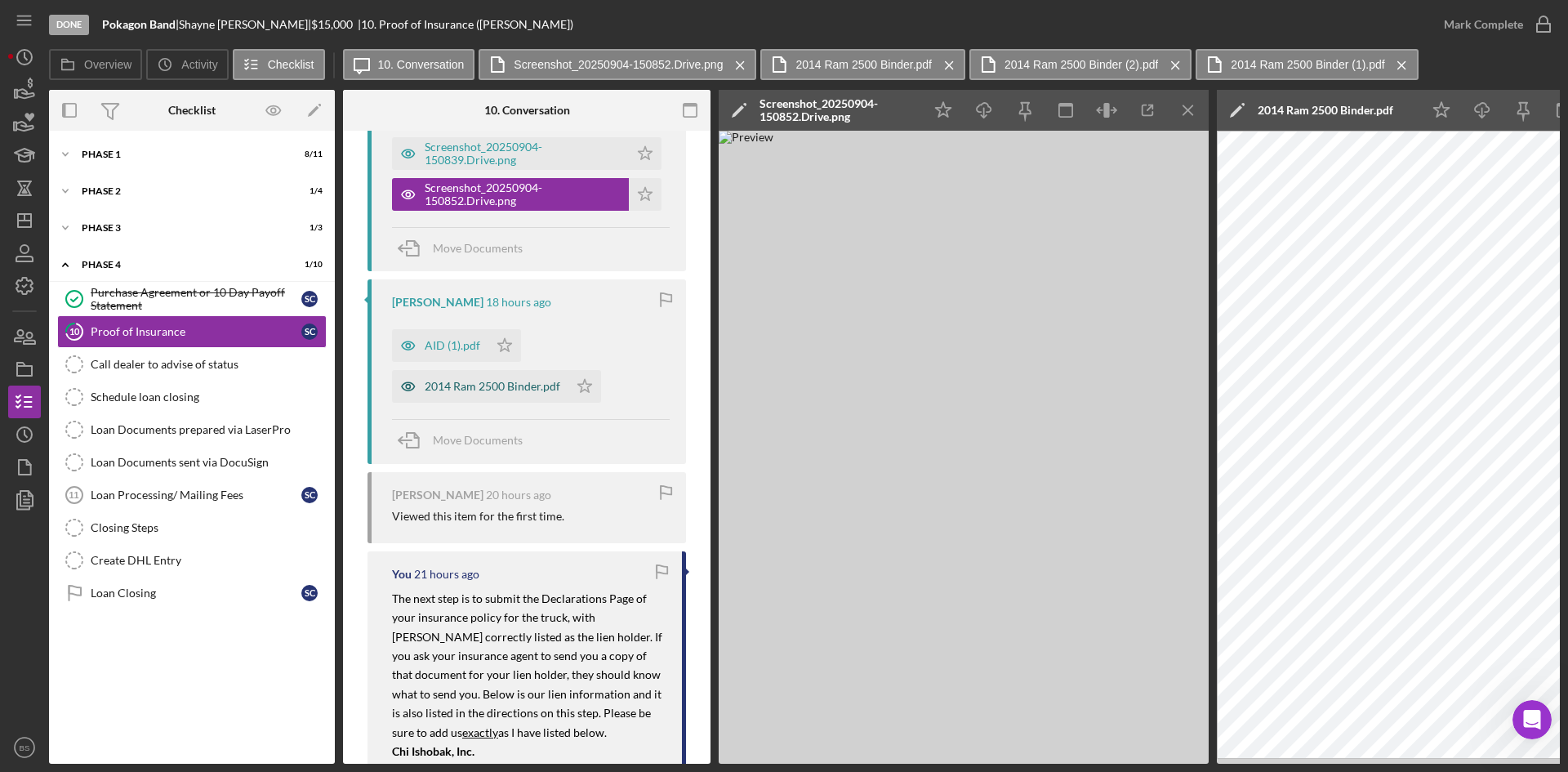
click at [482, 389] on div "2014 Ram 2500 Binder.pdf" at bounding box center [493, 386] width 136 height 13
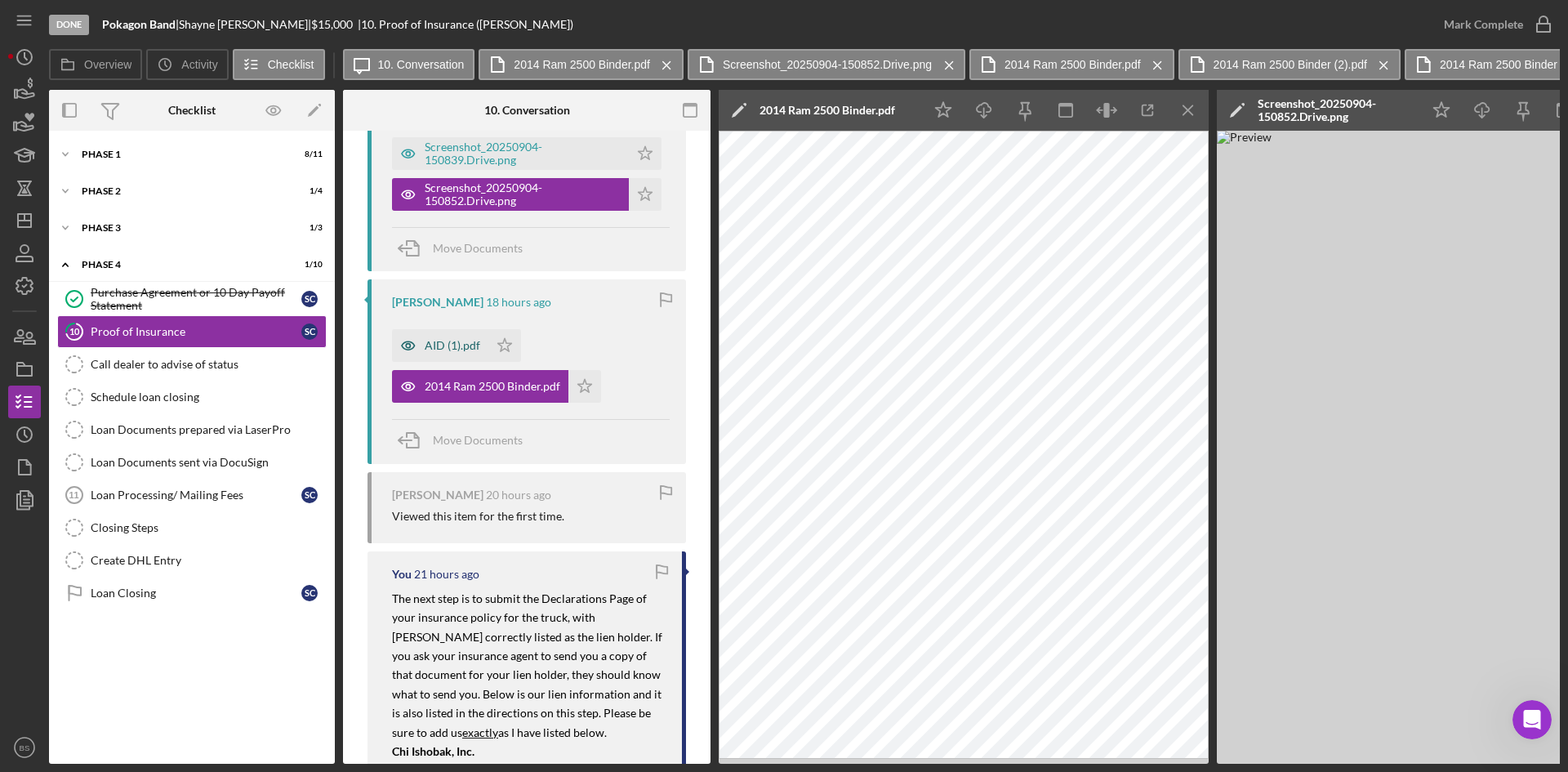
click at [463, 347] on div "AID (1).pdf" at bounding box center [452, 346] width 56 height 13
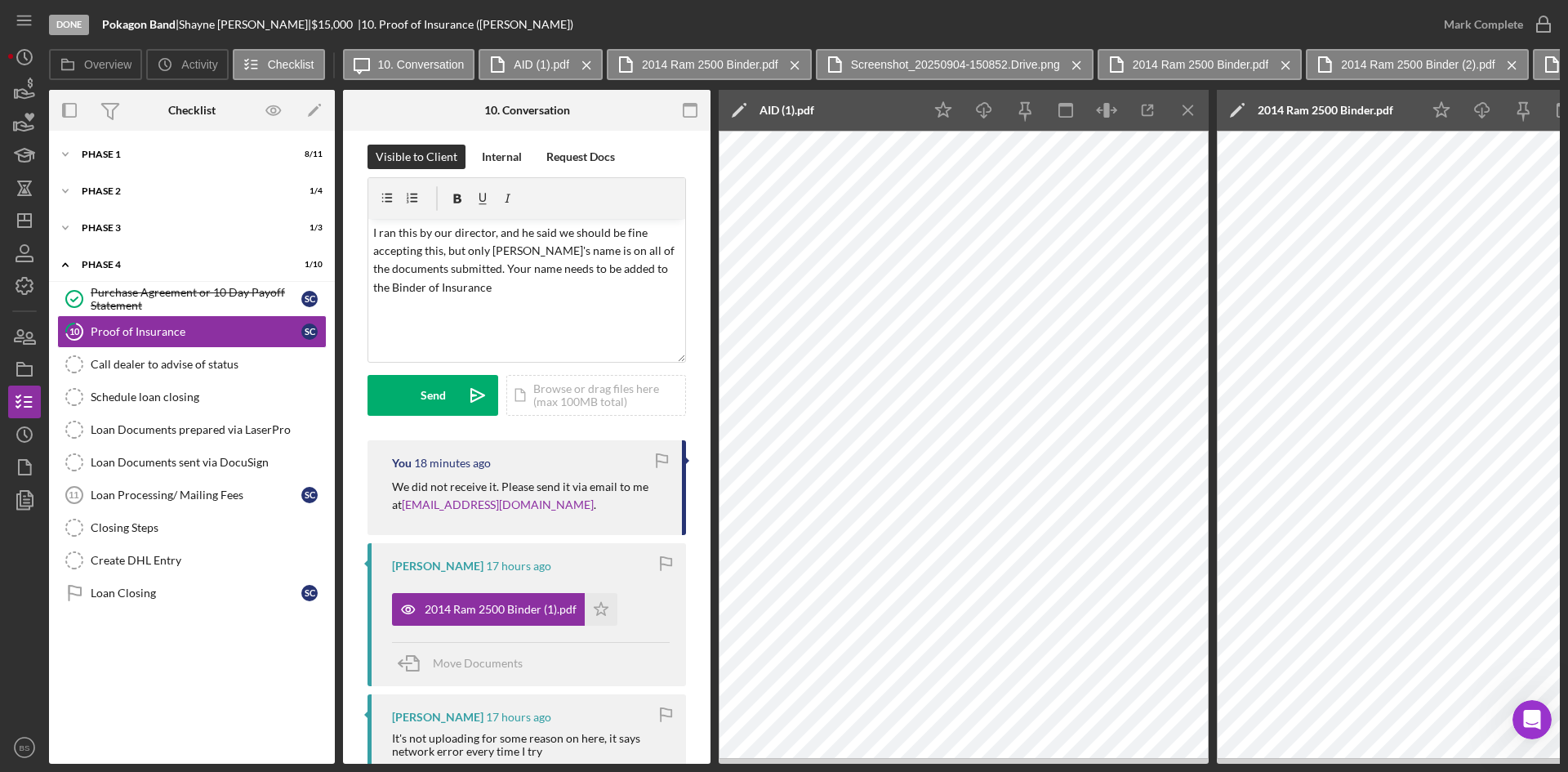
scroll to position [0, 0]
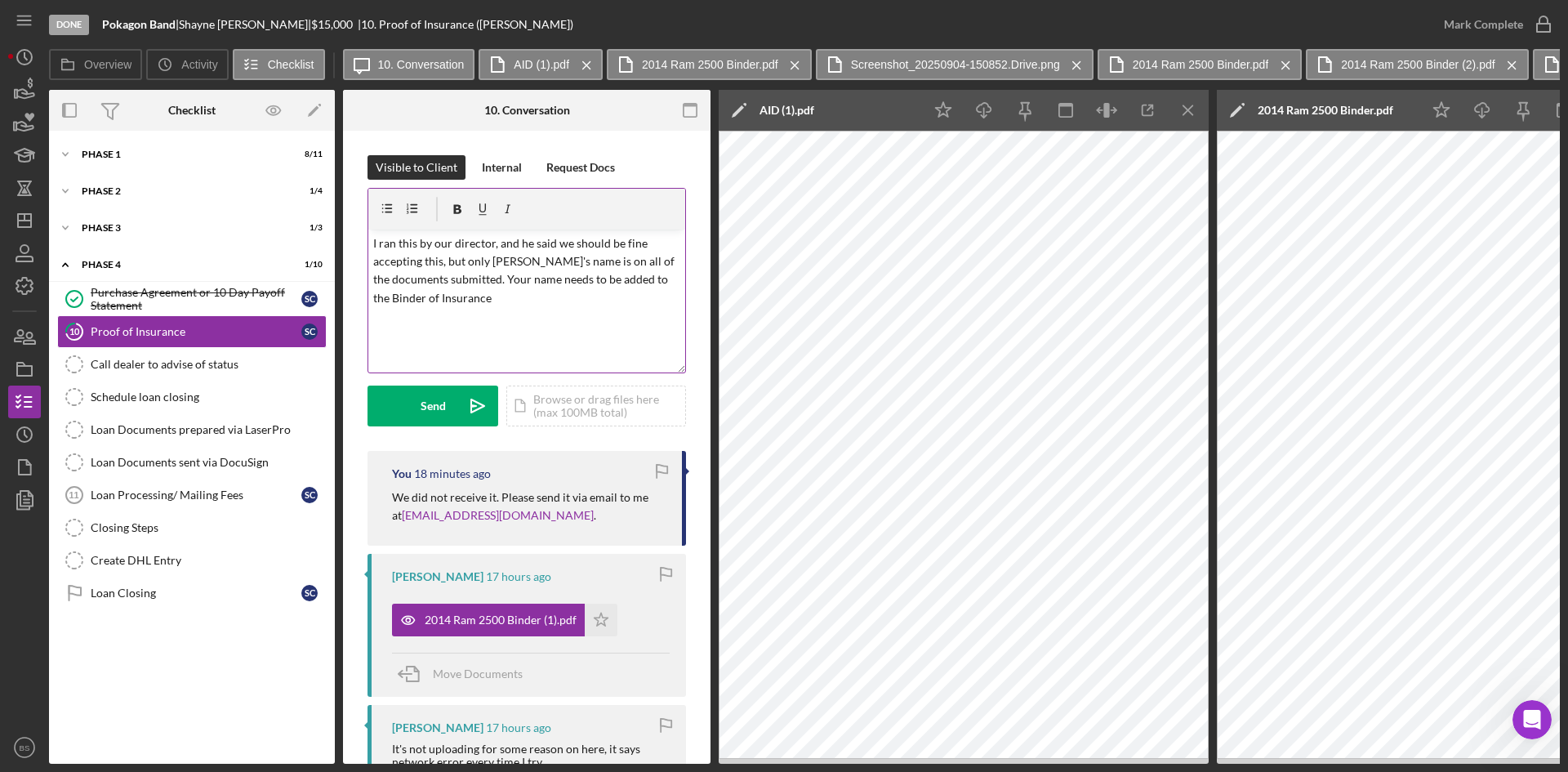
click at [560, 306] on p "I ran this by our director, and he said we should be fine accepting this, but o…" at bounding box center [527, 271] width 308 height 74
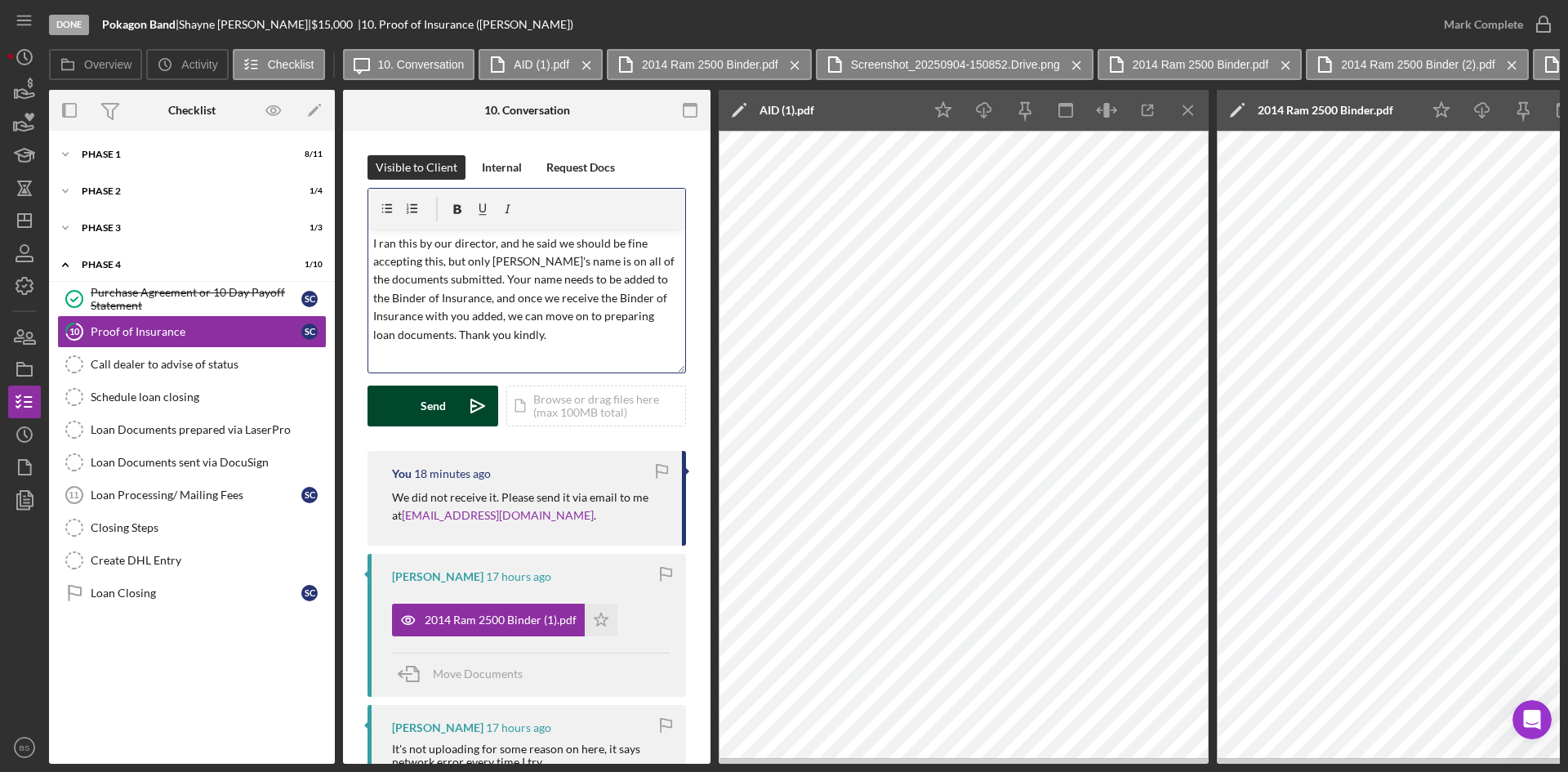
click at [431, 389] on div "Send" at bounding box center [433, 405] width 25 height 41
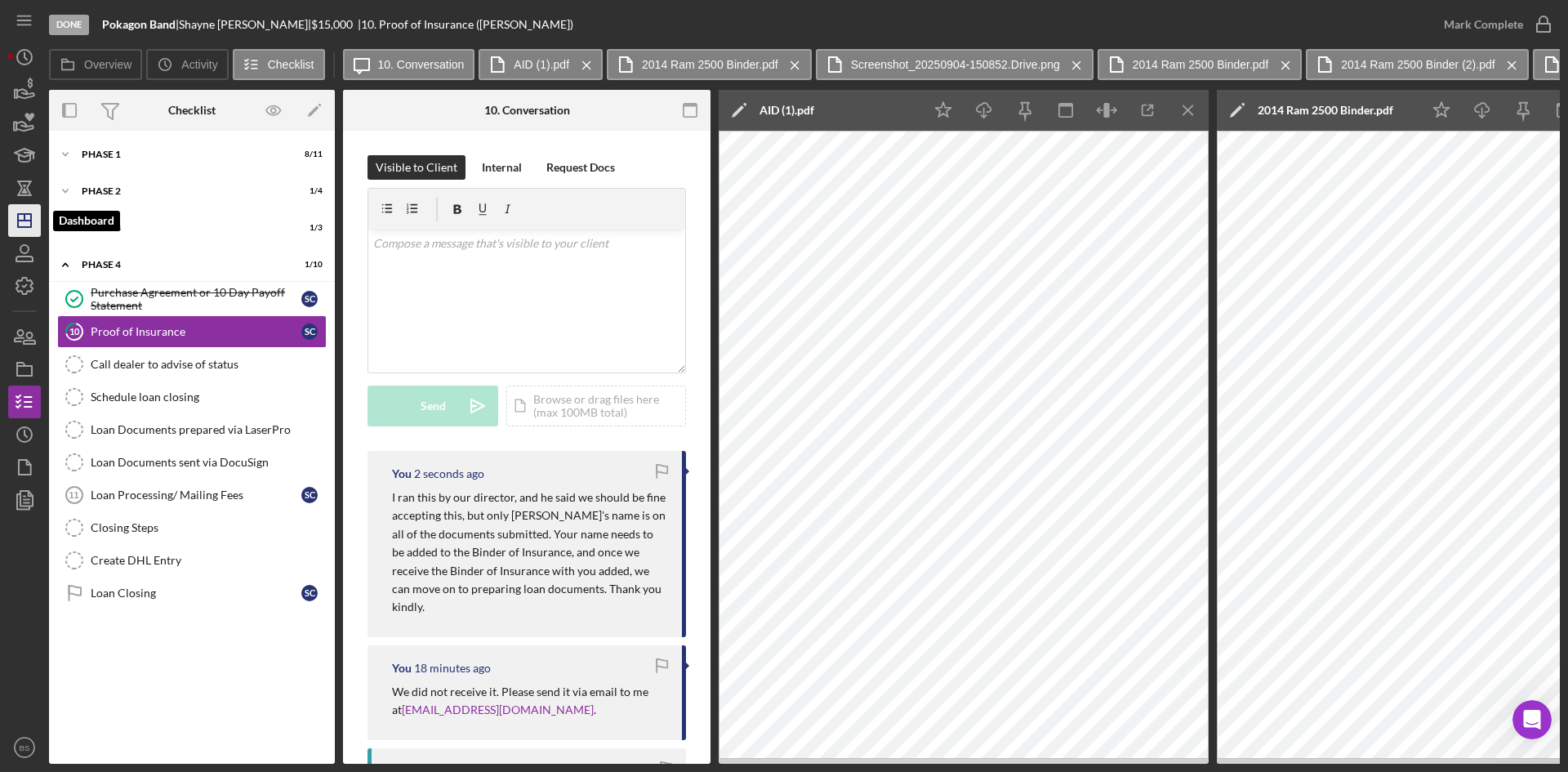
click at [23, 218] on icon "Icon/Dashboard" at bounding box center [24, 220] width 41 height 41
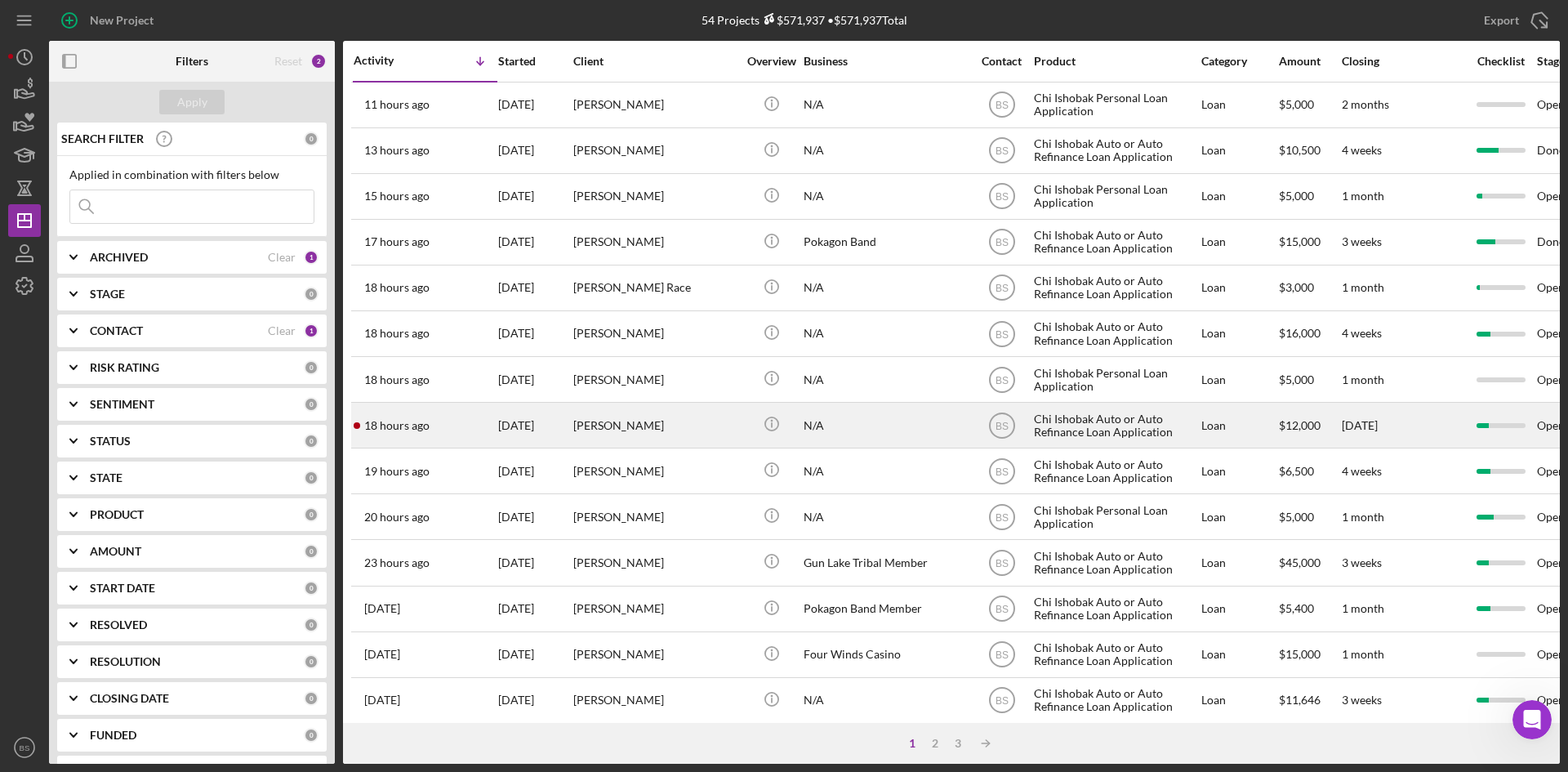
click at [639, 420] on div "[PERSON_NAME]" at bounding box center [654, 425] width 163 height 43
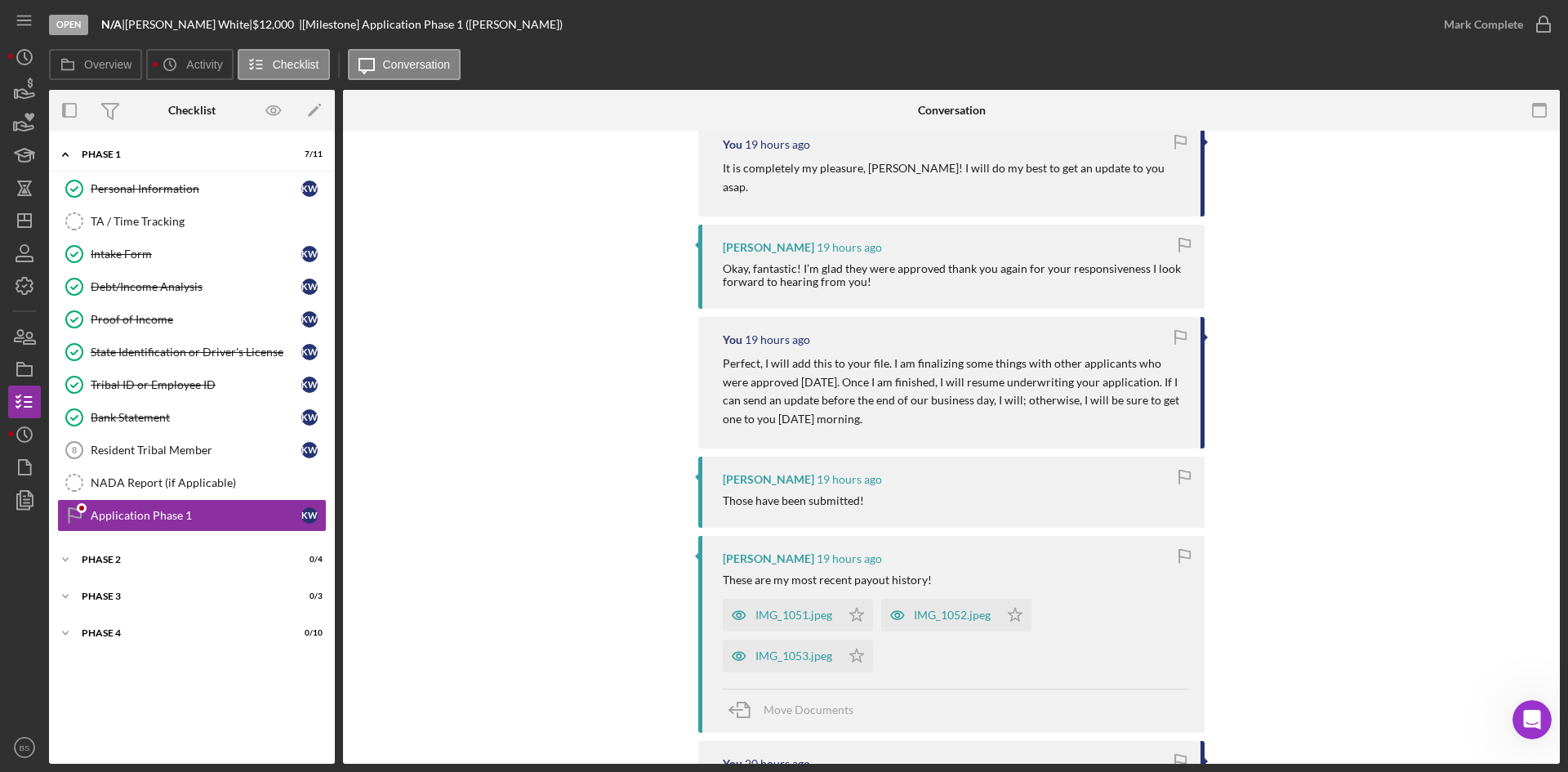
scroll to position [572, 0]
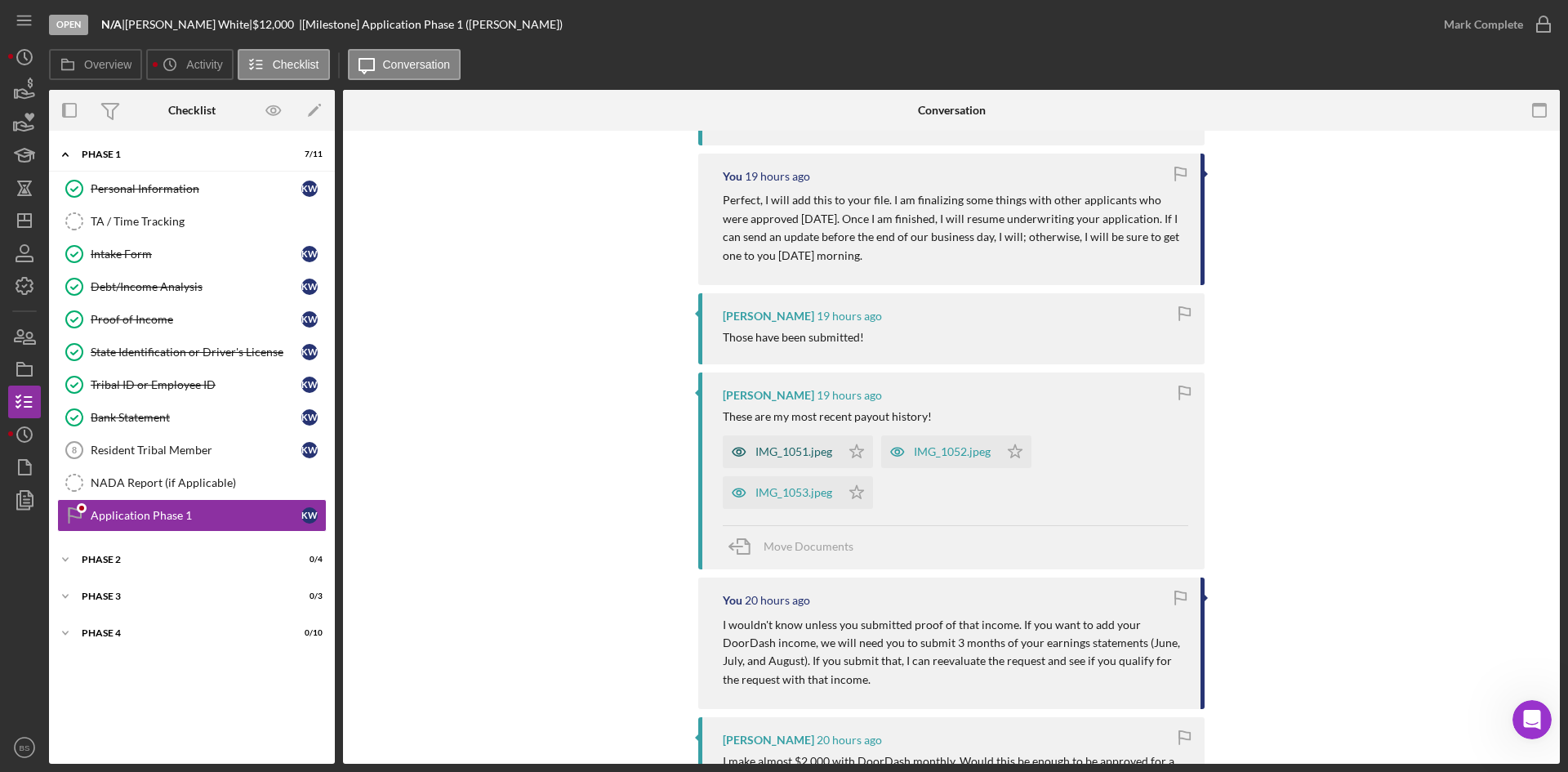
click at [766, 468] on div "IMG_1053.jpeg Icon/Star" at bounding box center [802, 488] width 158 height 41
click at [766, 445] on div "IMG_1051.jpeg" at bounding box center [793, 452] width 76 height 13
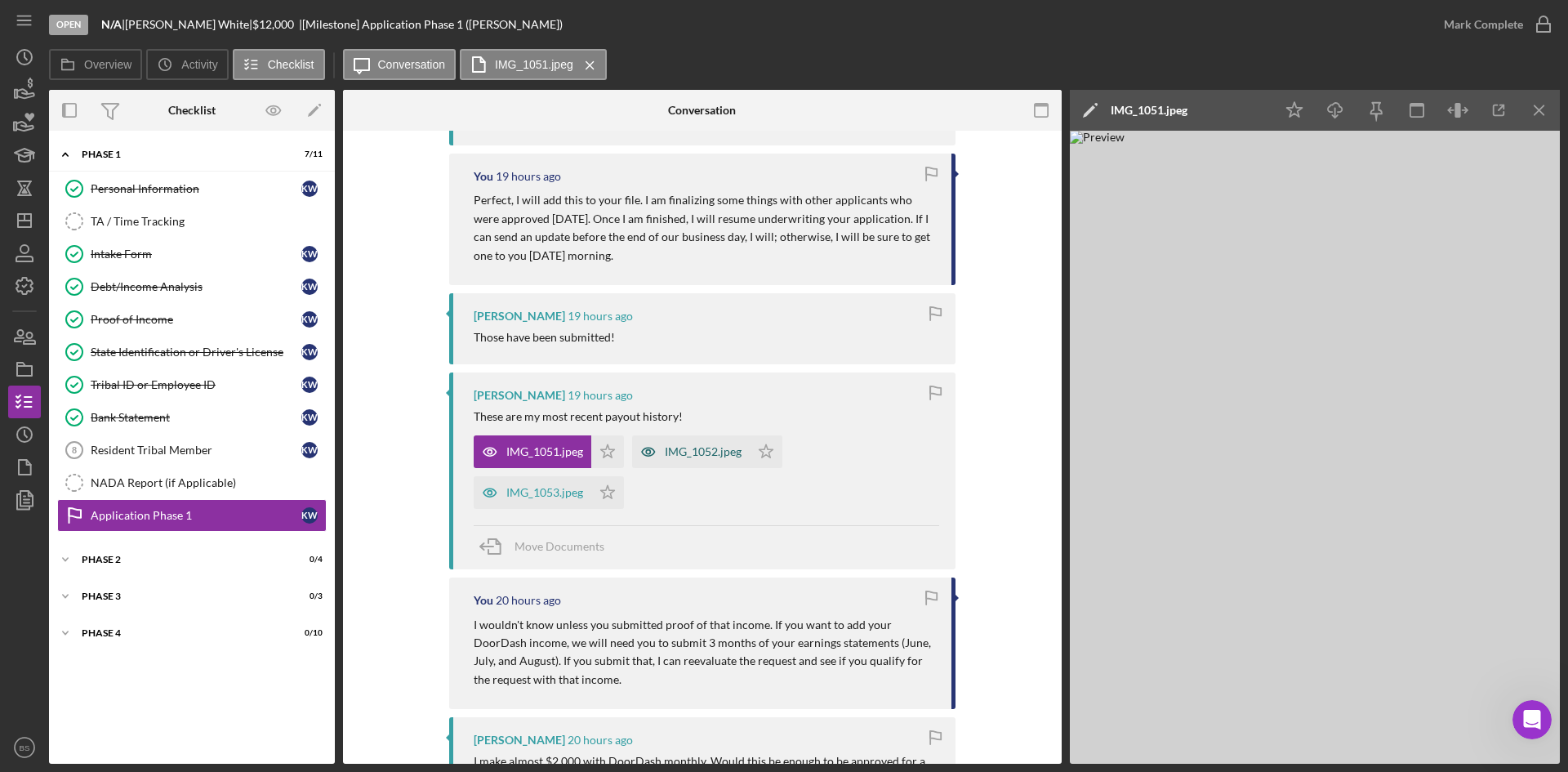
click at [691, 445] on div "IMG_1052.jpeg" at bounding box center [702, 452] width 76 height 13
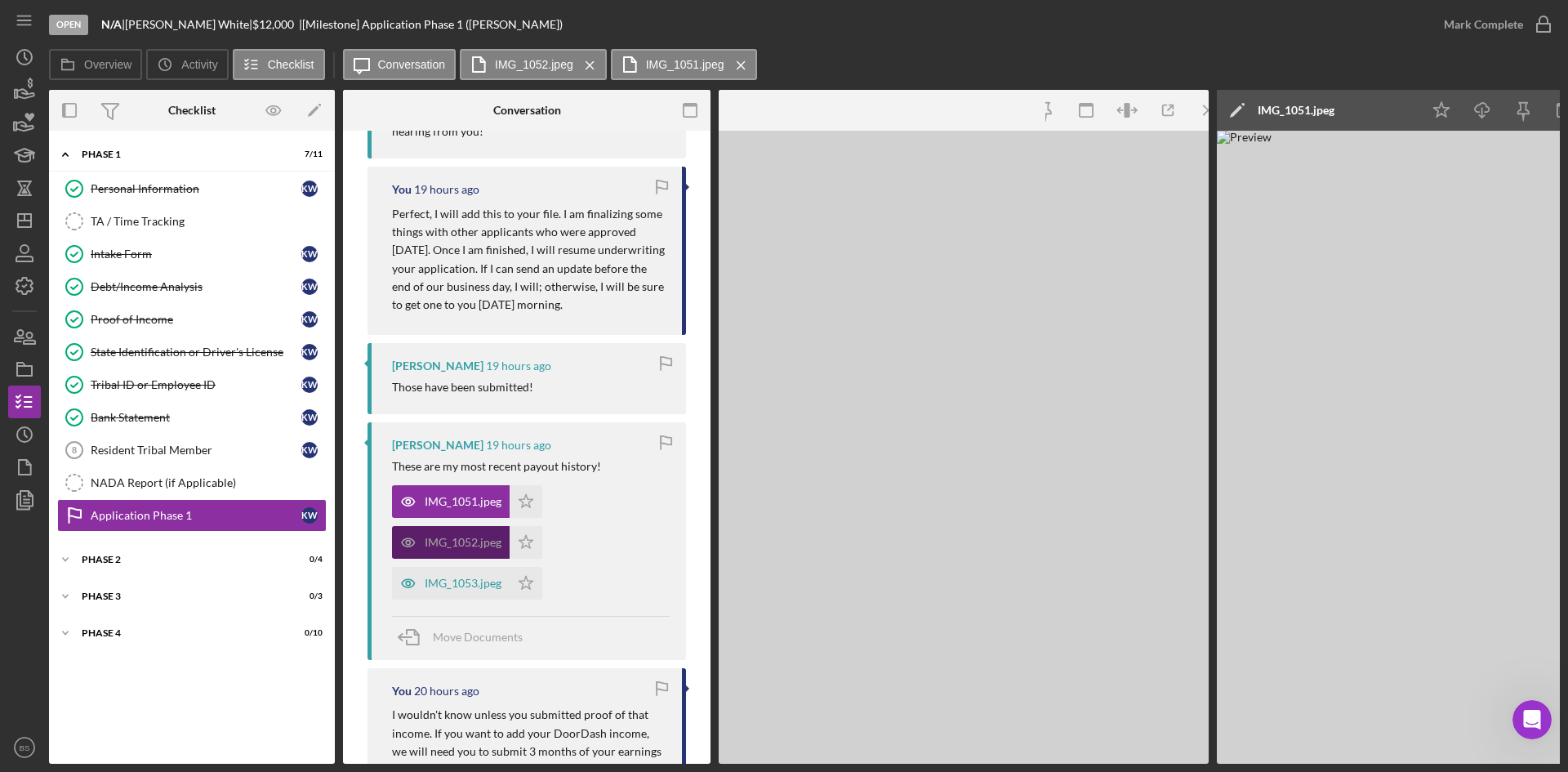
scroll to position [603, 0]
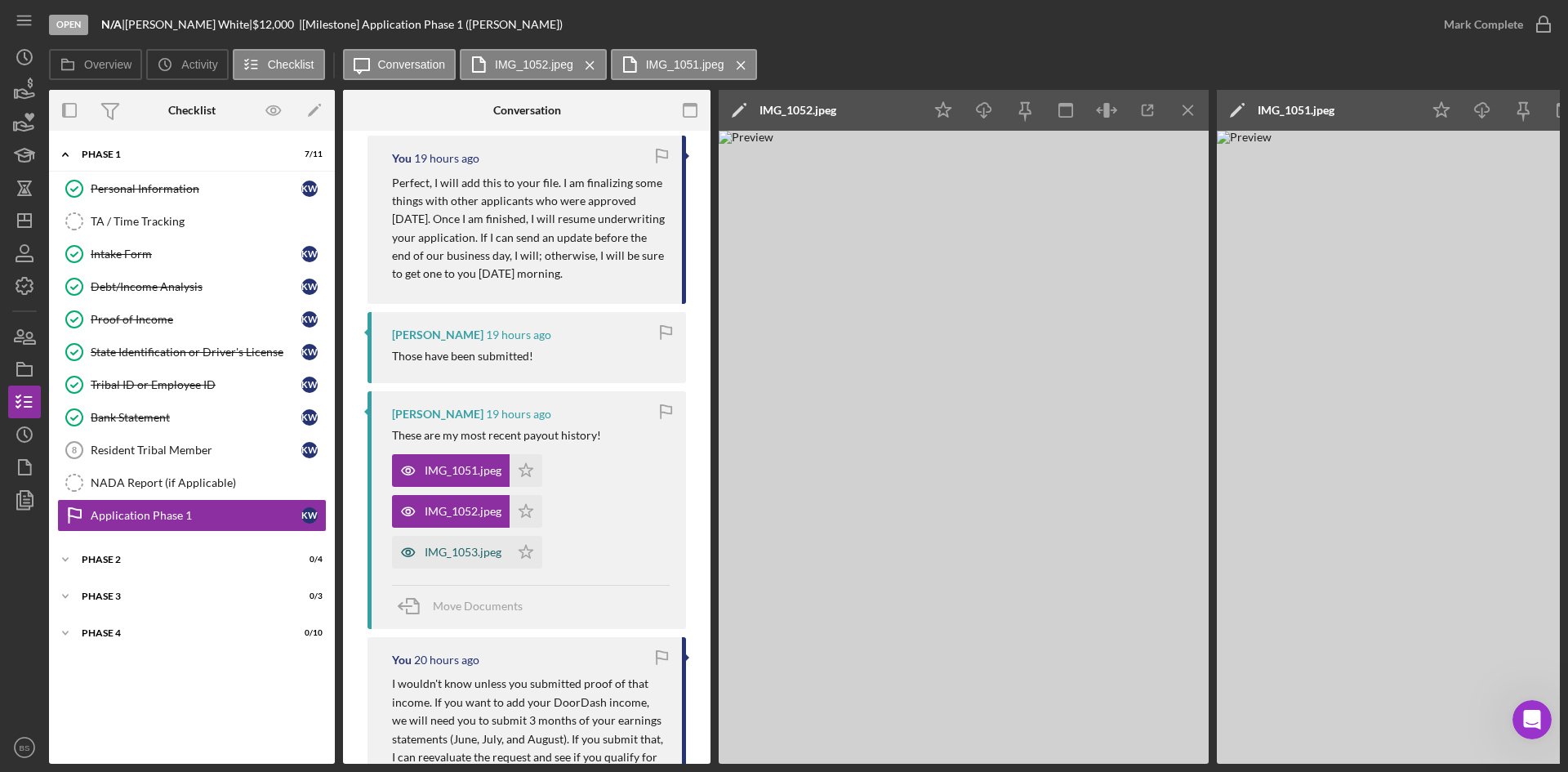
click at [438, 558] on div "IMG_1053.jpeg" at bounding box center [463, 552] width 76 height 13
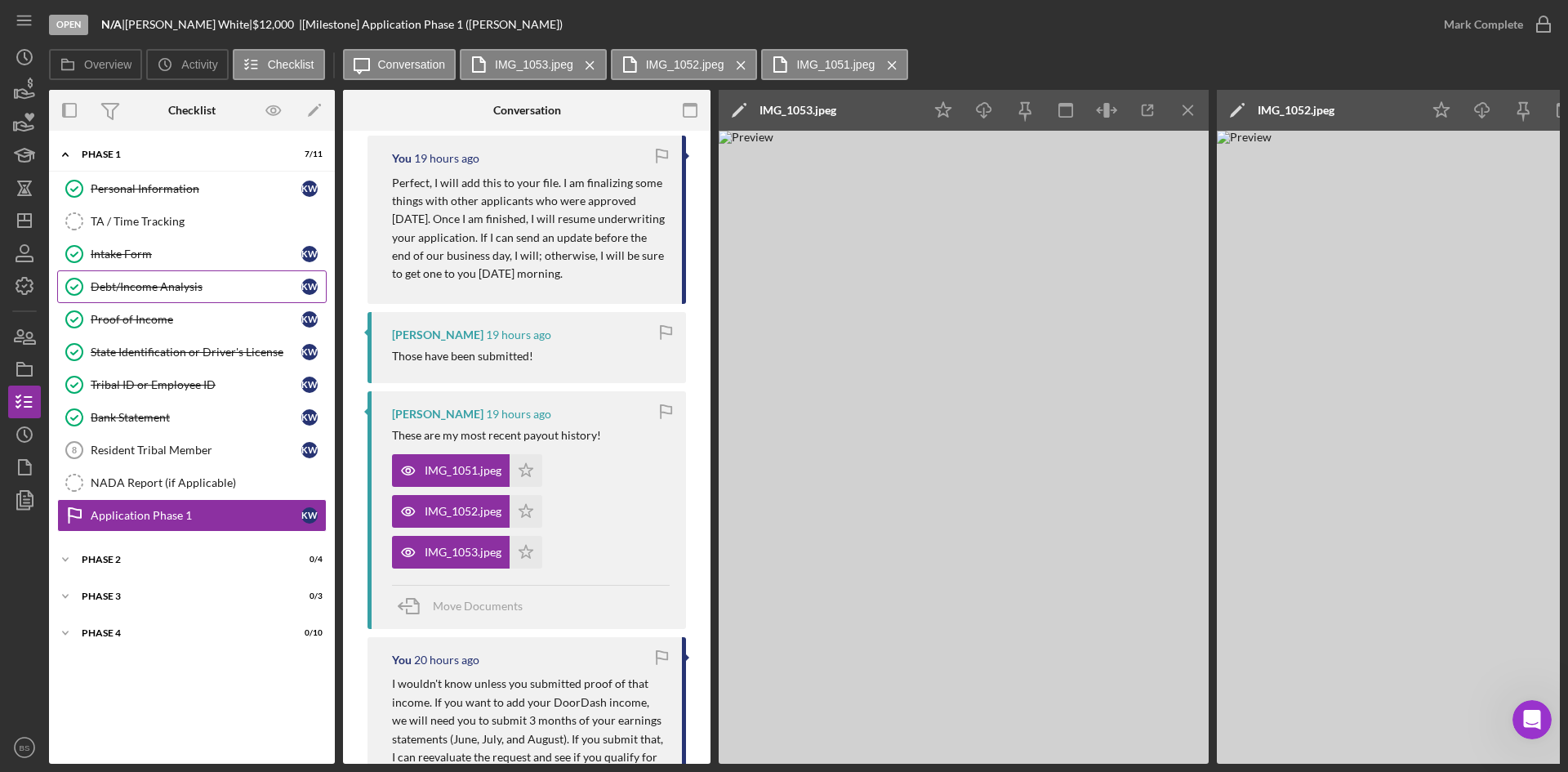
drag, startPoint x: 100, startPoint y: 279, endPoint x: 124, endPoint y: 287, distance: 25.3
click at [100, 279] on link "Debt/Income Analysis Debt/Income Analysis K W" at bounding box center [192, 287] width 270 height 33
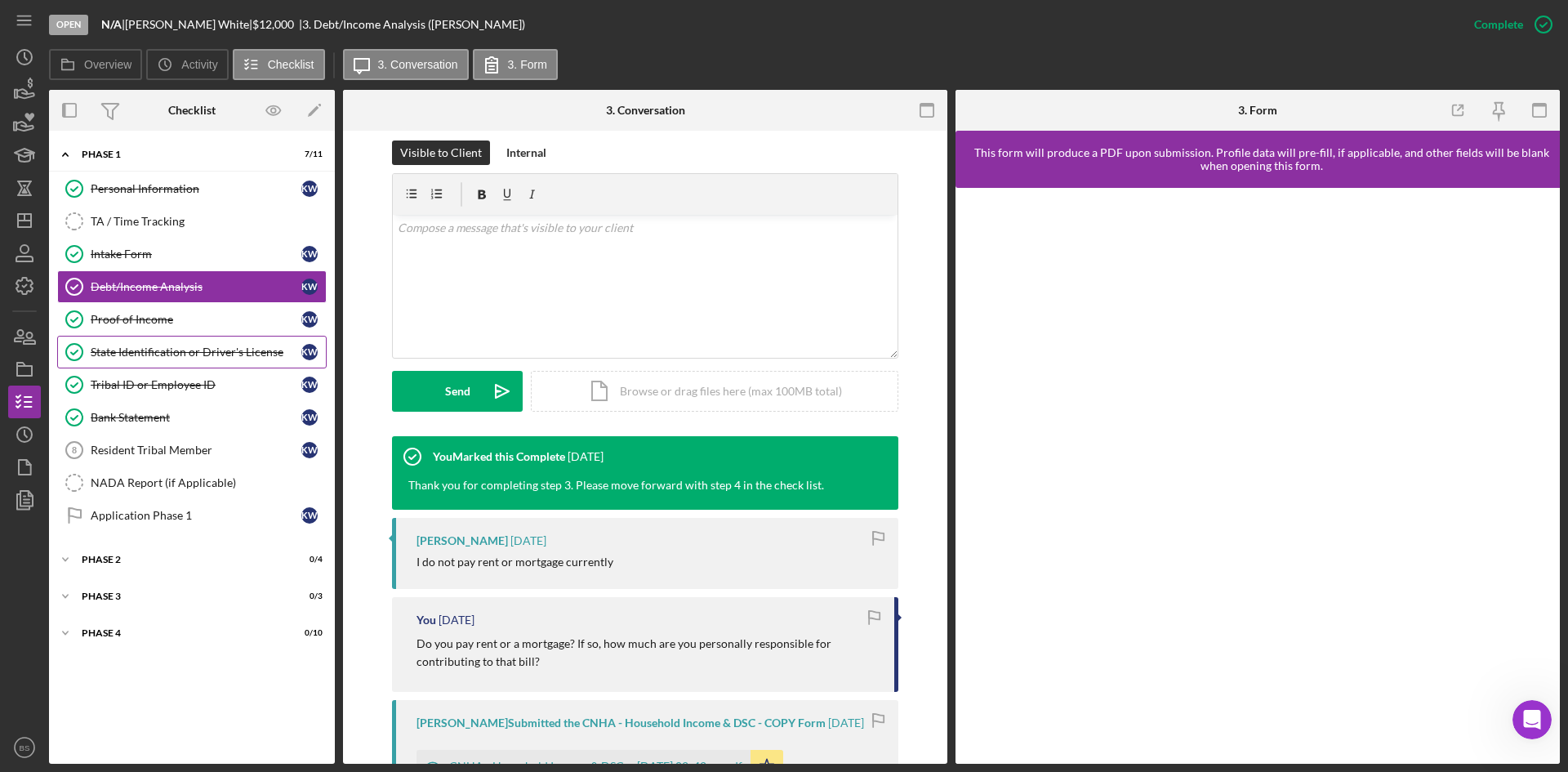
scroll to position [327, 0]
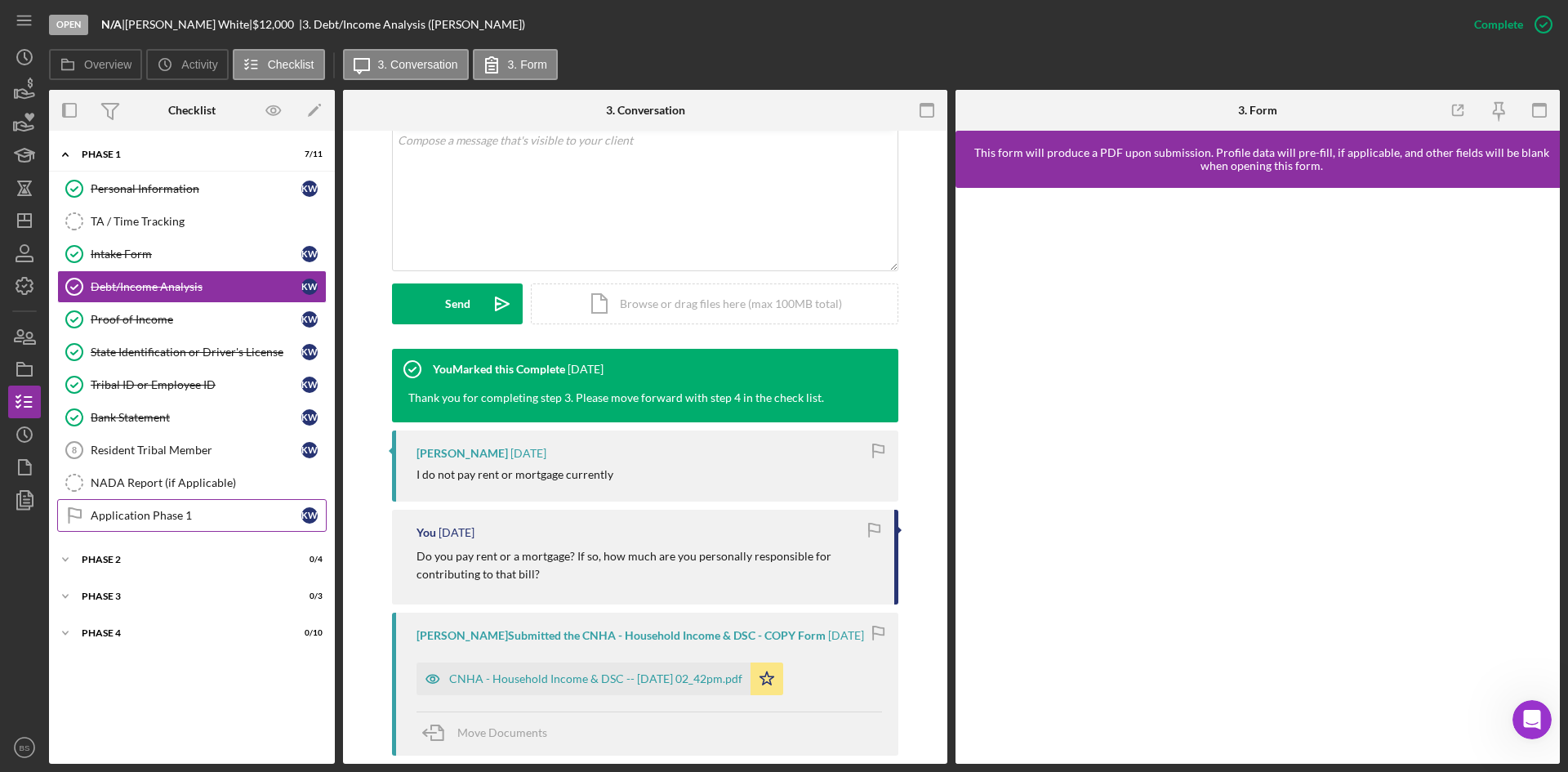
click at [132, 506] on link "Application Phase 1 Application Phase 1 K W" at bounding box center [192, 516] width 270 height 33
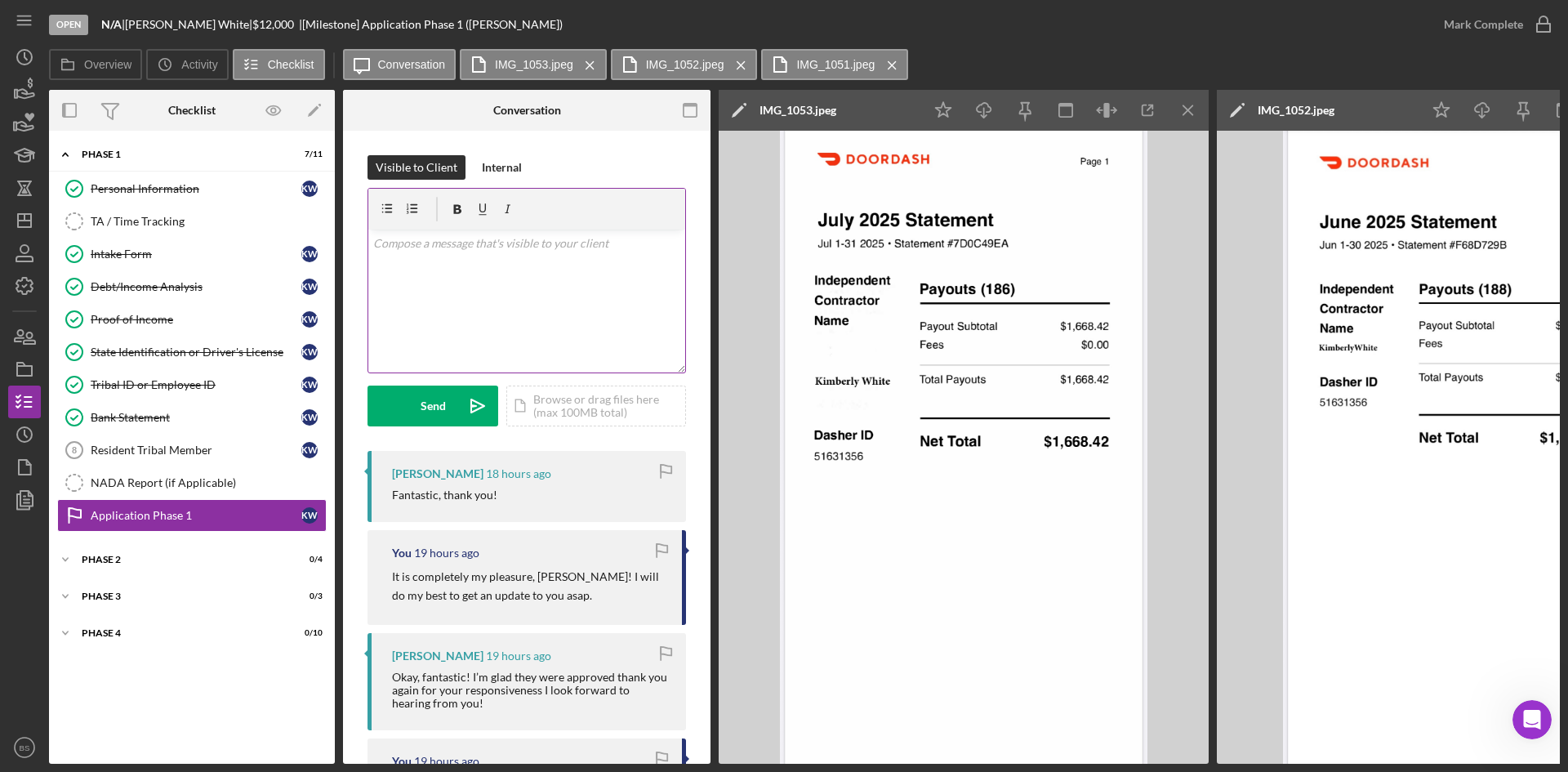
click at [569, 311] on div "v Color teal Color pink Remove color Add row above Add row below Add column bef…" at bounding box center [527, 302] width 317 height 143
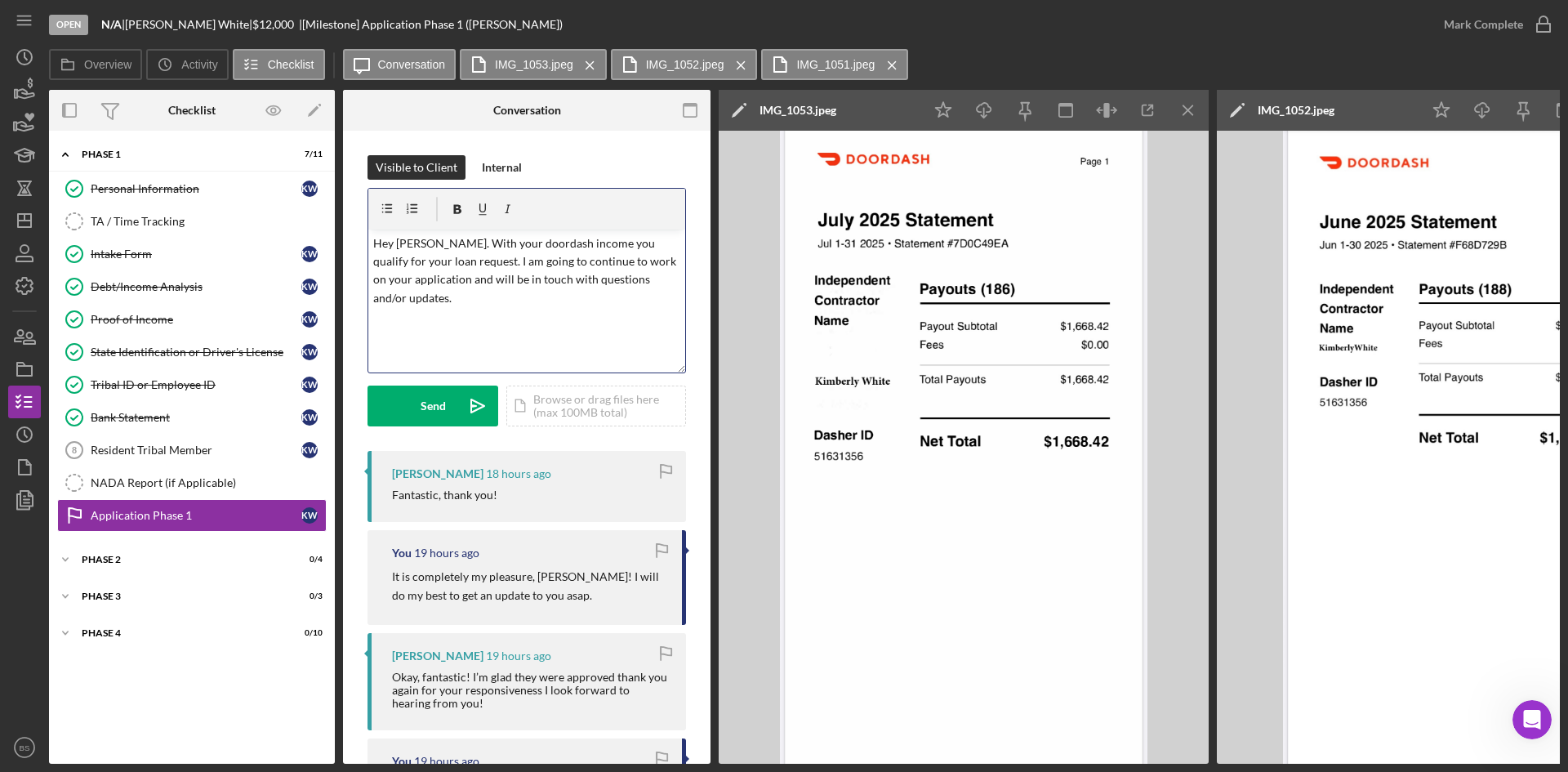
click at [506, 248] on p "Hey [PERSON_NAME]. With your doordash income you qualify for your loan request.…" at bounding box center [527, 271] width 308 height 74
click at [536, 260] on p "Hey [PERSON_NAME]. With your DoorDash income you qualify for your loan request.…" at bounding box center [527, 271] width 308 height 74
click at [547, 242] on p "Hey [PERSON_NAME]. With your DoorDash income you qualify for your loan request.…" at bounding box center [527, 271] width 308 height 74
click at [427, 393] on div "Send" at bounding box center [433, 405] width 25 height 41
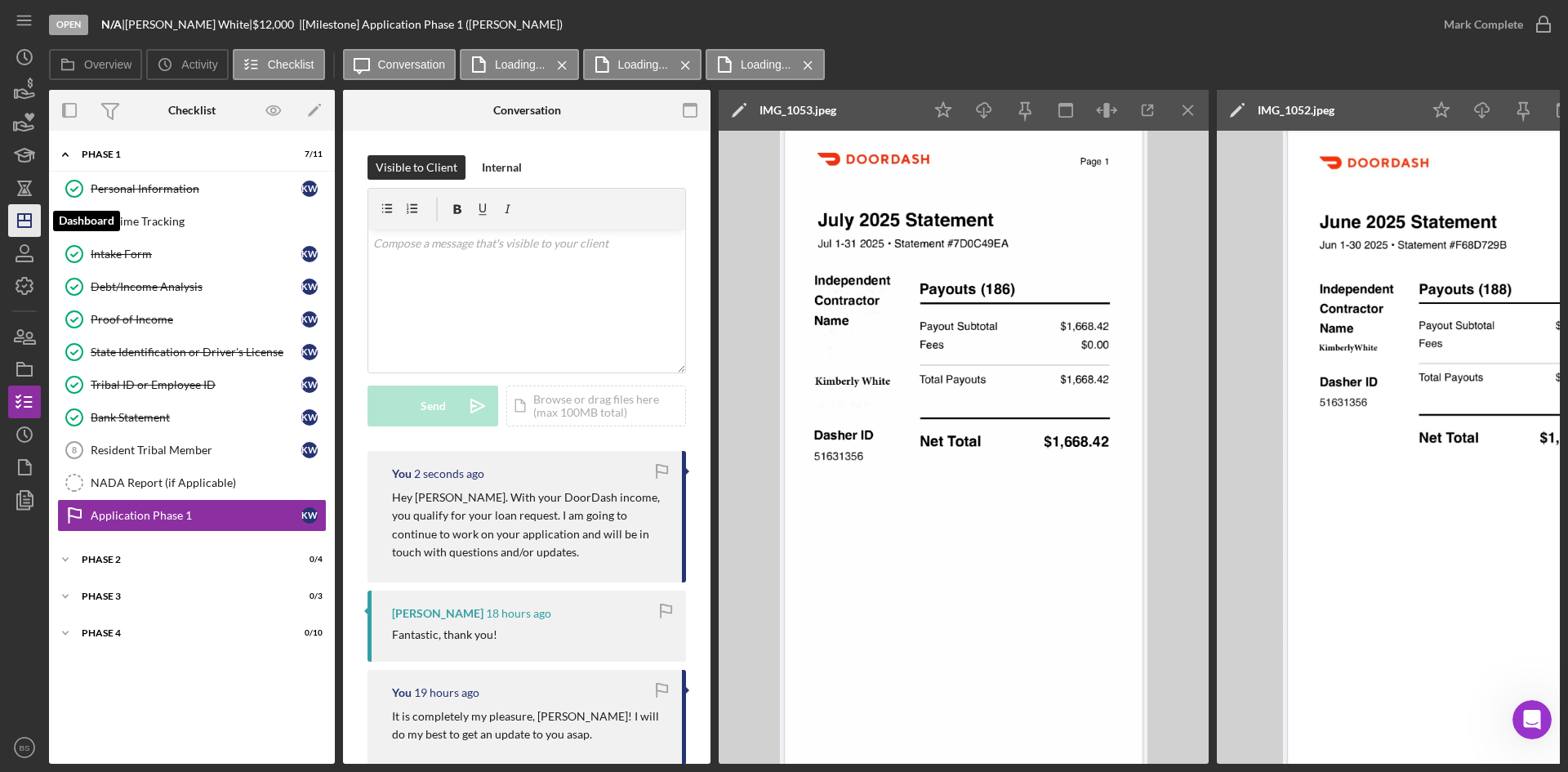
click at [9, 221] on icon "Icon/Dashboard" at bounding box center [24, 220] width 41 height 41
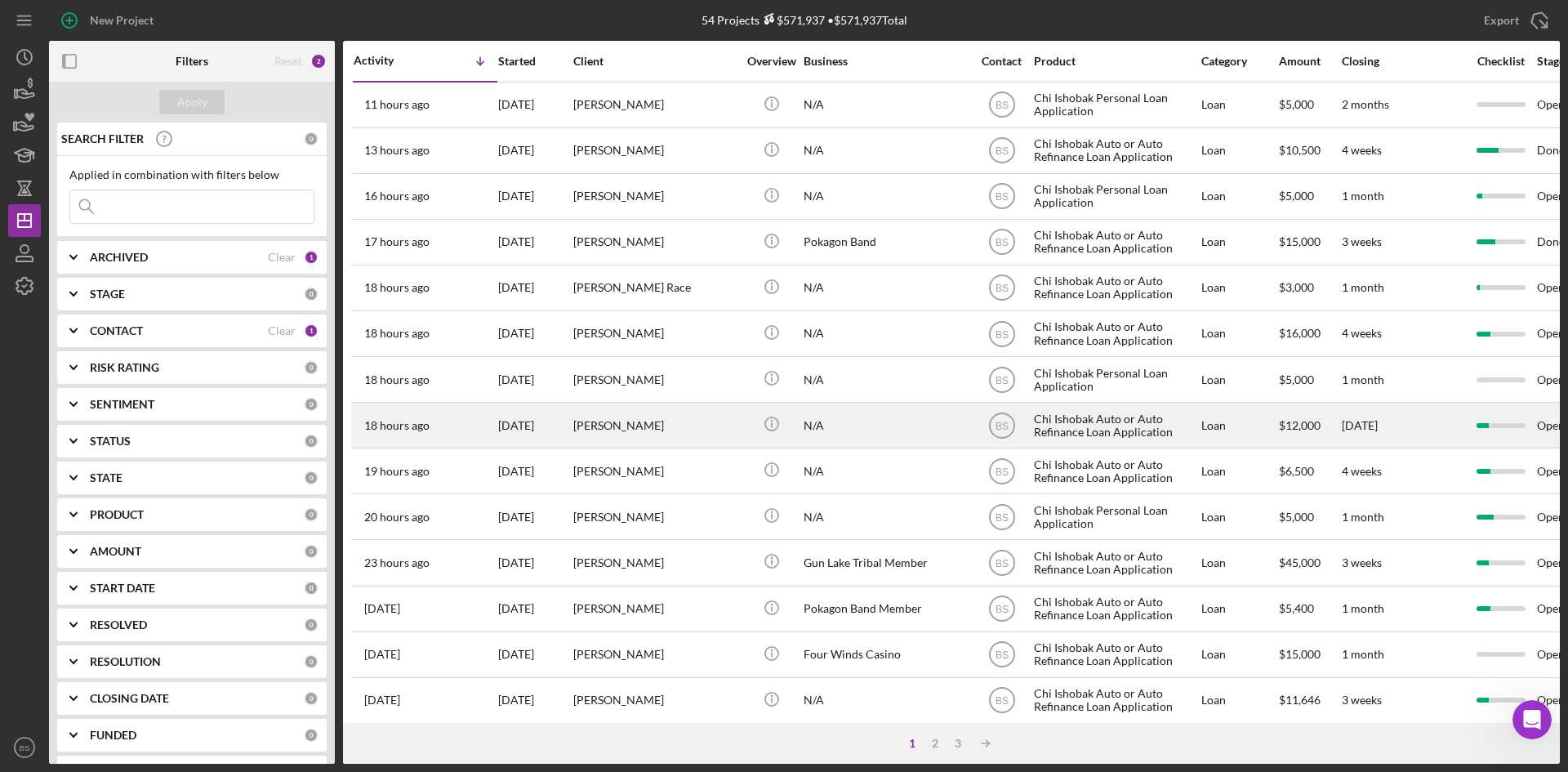
click at [646, 432] on div "[PERSON_NAME]" at bounding box center [654, 425] width 163 height 43
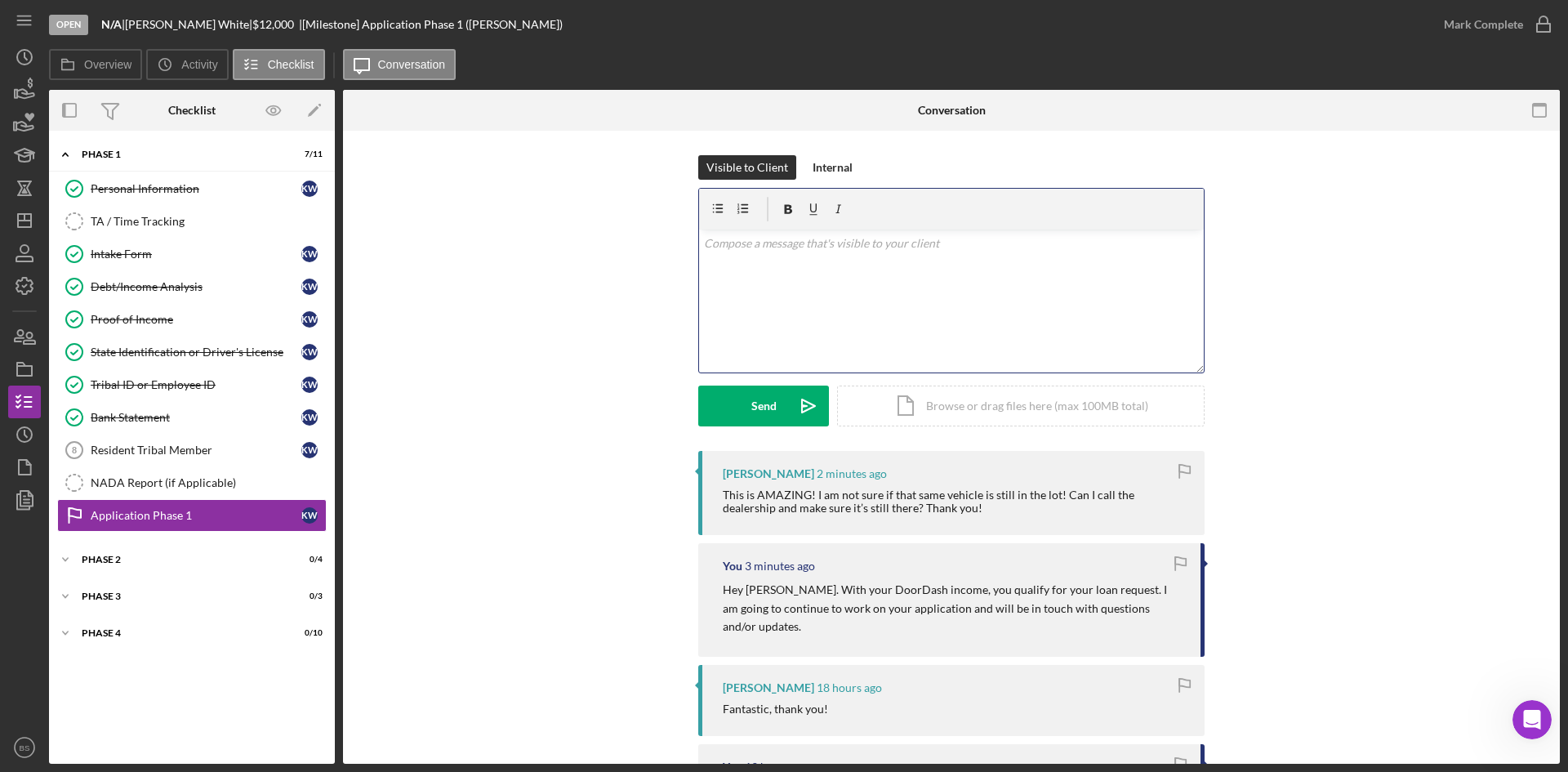
click at [817, 306] on div "v Color teal Color pink Remove color Add row above Add row below Add column bef…" at bounding box center [952, 302] width 505 height 143
click at [772, 235] on p "I would reccommend waiting for an official decision from the Loan Committee." at bounding box center [952, 243] width 496 height 18
click at [772, 242] on p "I would reccommend waiting for an official decision from the Loan Committee." at bounding box center [952, 243] width 496 height 18
drag, startPoint x: 805, startPoint y: 242, endPoint x: 703, endPoint y: 240, distance: 102.0
click at [704, 240] on p "I would recommend waiting for an official decision from the Loan Committee." at bounding box center [952, 243] width 496 height 18
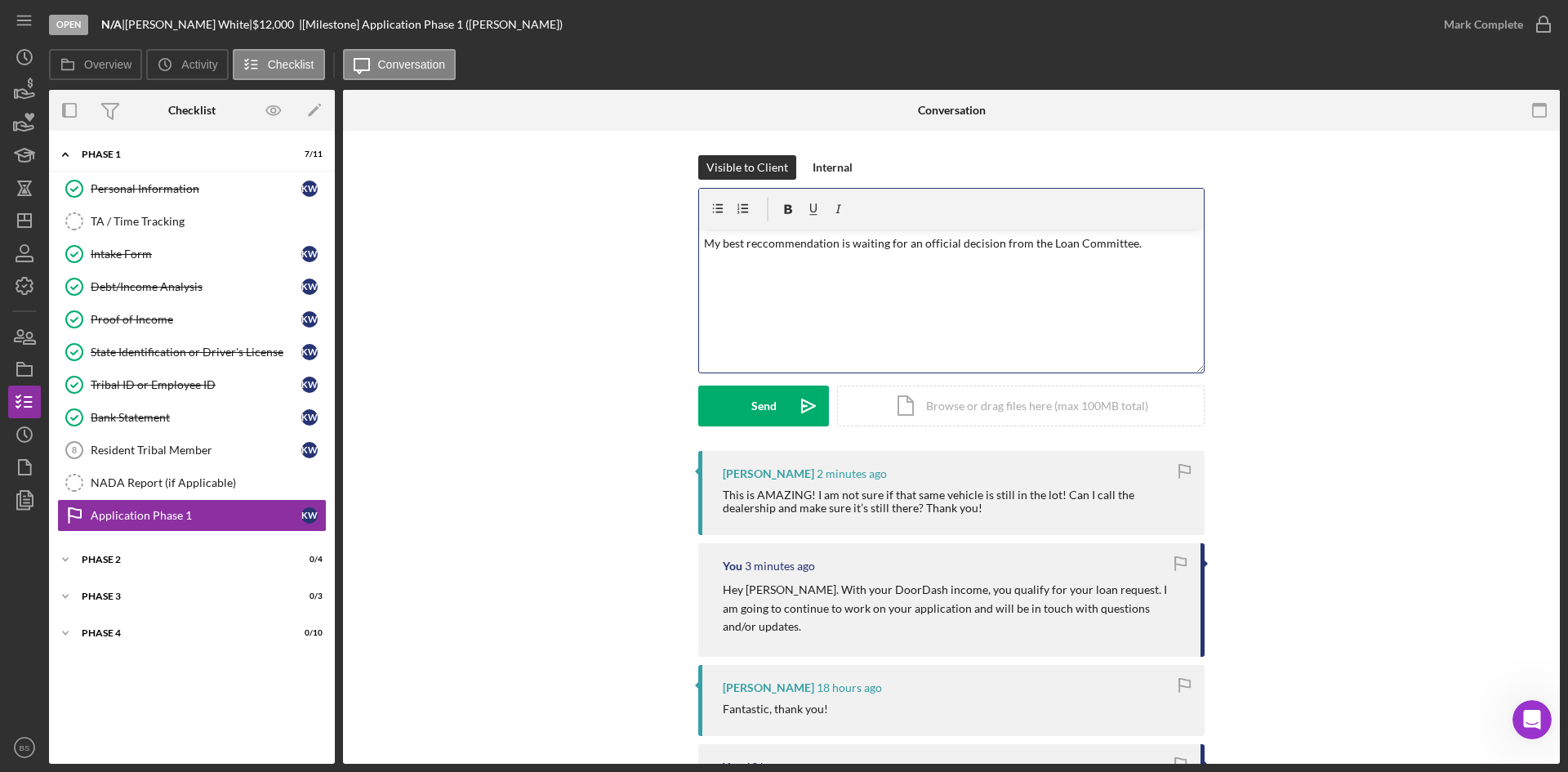
click at [771, 242] on p "My best reccommendation is waiting for an official decision from the Loan Commi…" at bounding box center [952, 243] width 496 height 18
click at [862, 245] on p "My best recommendation is waiting for an official decision from the Loan Commit…" at bounding box center [952, 243] width 496 height 18
click at [1149, 245] on p "My best recommendation is to wait for an official decision from the Loan Commit…" at bounding box center [952, 243] width 496 height 18
click at [1127, 241] on p "My best recommendation is to wait for an official decision from the Loan Commit…" at bounding box center [952, 253] width 496 height 37
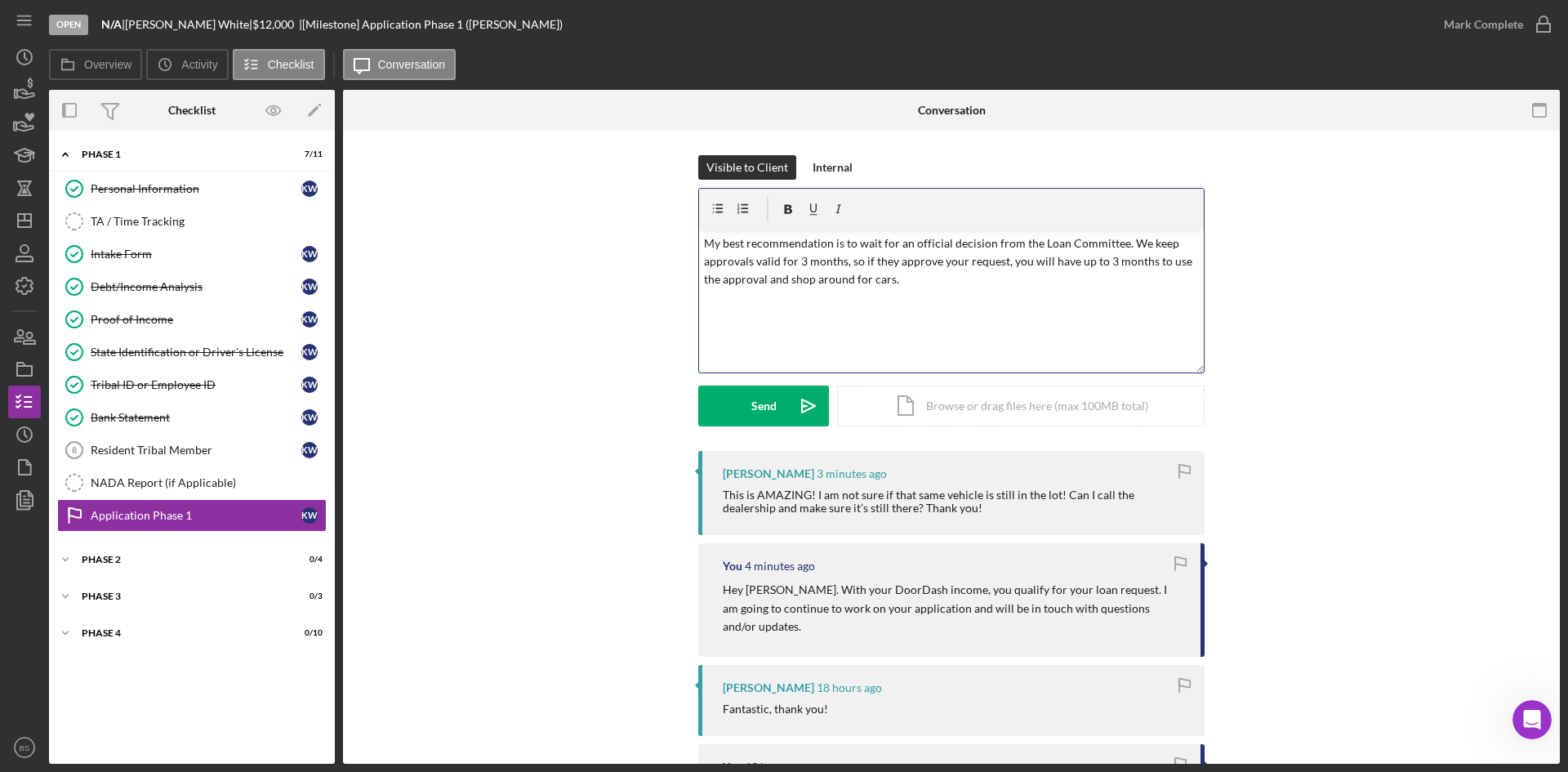
click at [961, 260] on p "My best recommendation is to wait for an official decision from the Loan Commit…" at bounding box center [952, 262] width 496 height 55
click at [926, 274] on p "My best recommendation is to wait for an official decision from the Loan Commit…" at bounding box center [952, 262] width 496 height 55
click at [889, 281] on p "My best recommendation is to wait for an official decision from the Loan Commit…" at bounding box center [952, 262] width 496 height 55
click at [900, 283] on p "My best recommendation is to wait for an official decision from the Loan Commit…" at bounding box center [952, 262] width 496 height 55
click at [778, 395] on button "Send Icon/icon-invite-send" at bounding box center [763, 405] width 131 height 41
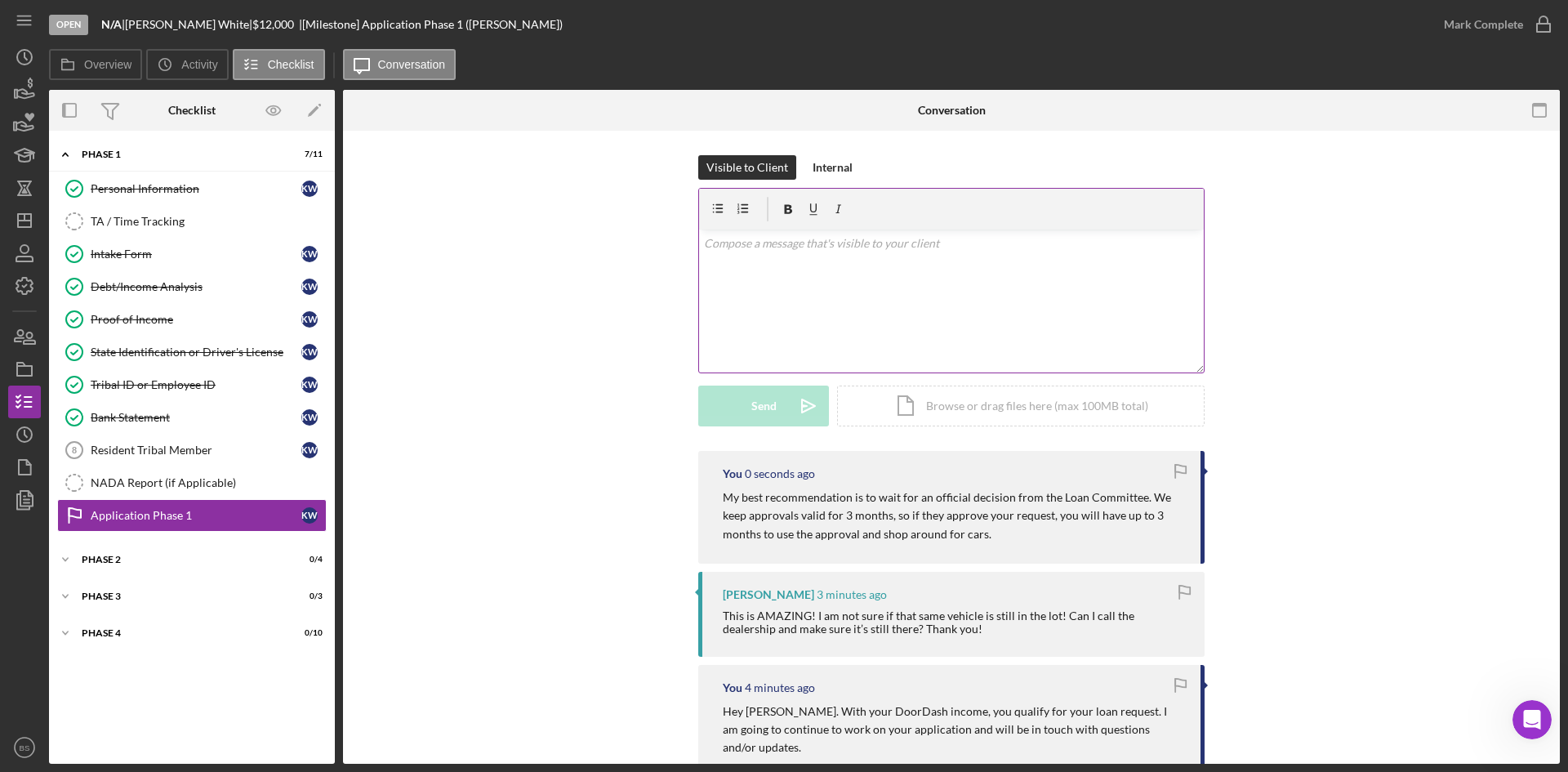
click at [856, 304] on div "v Color teal Color pink Remove color Add row above Add row below Add column bef…" at bounding box center [952, 302] width 505 height 143
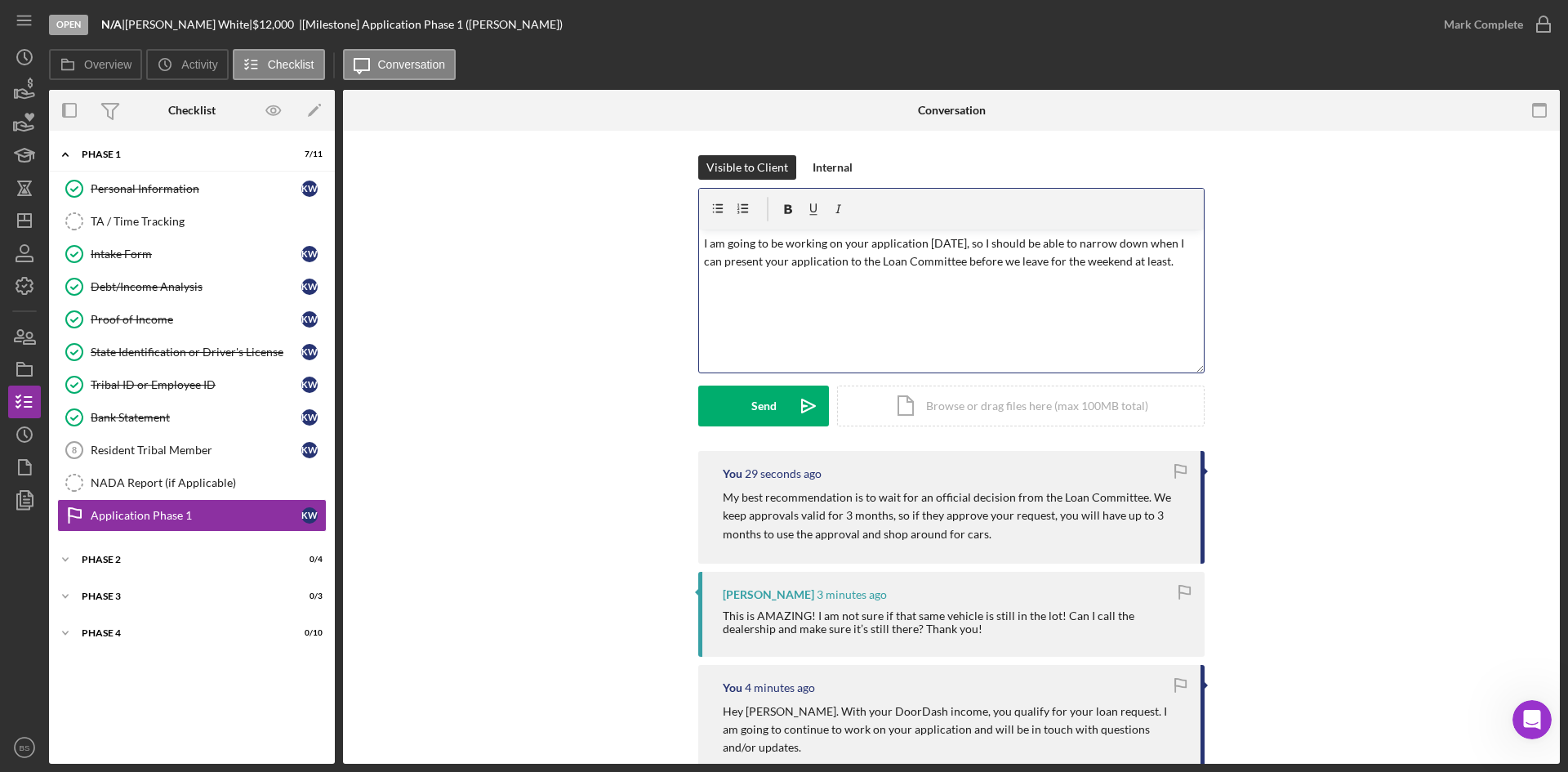
click at [1142, 261] on p "I am going to be working on your application [DATE], so I should be able to nar…" at bounding box center [952, 253] width 496 height 37
click at [1057, 242] on p "I am going to be working on your application [DATE], so I should be able to nar…" at bounding box center [952, 253] width 496 height 37
click at [785, 395] on button "Send Icon/icon-invite-send" at bounding box center [763, 405] width 131 height 41
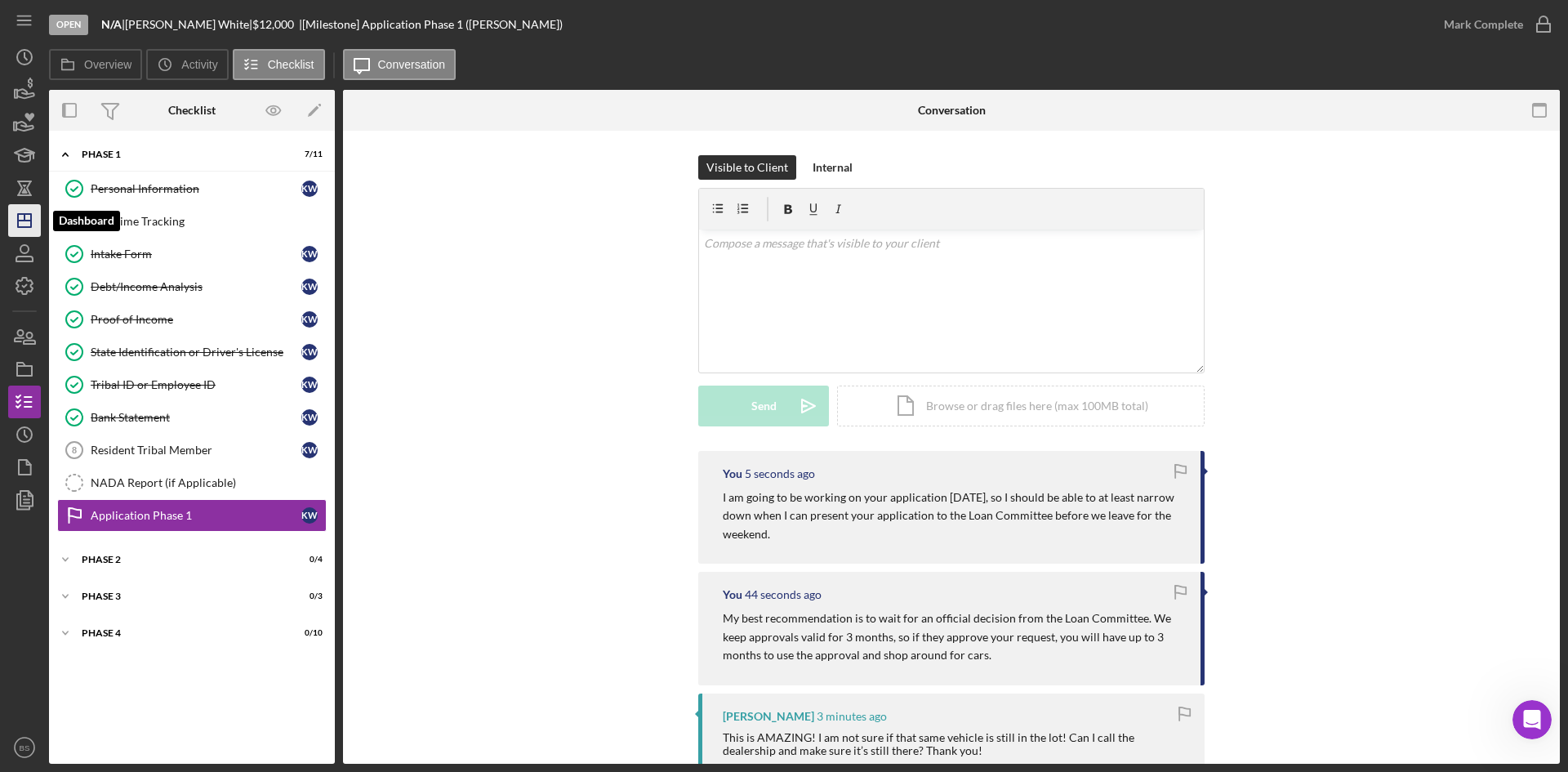
click at [23, 214] on polygon "button" at bounding box center [24, 221] width 13 height 13
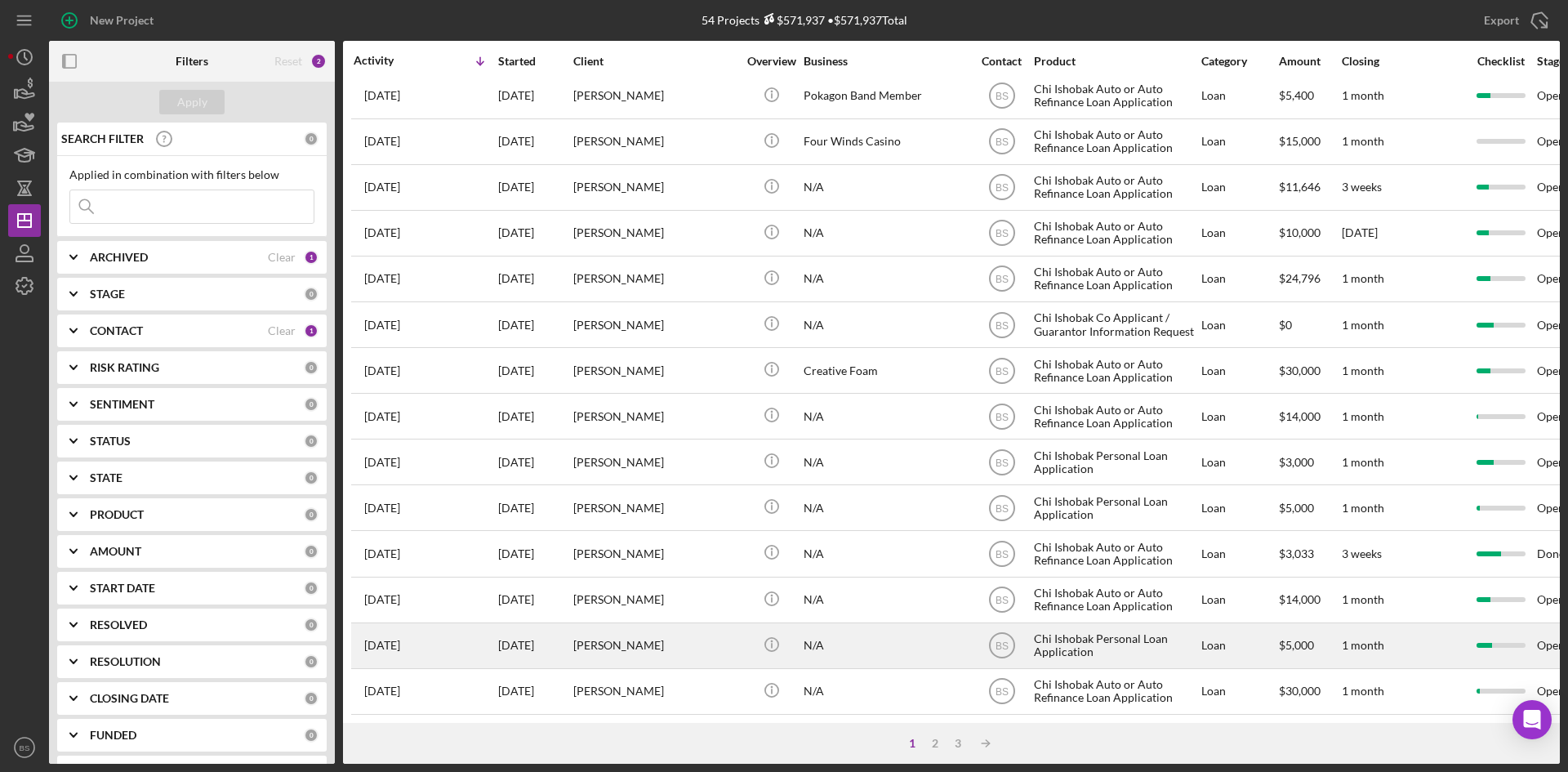
scroll to position [525, 0]
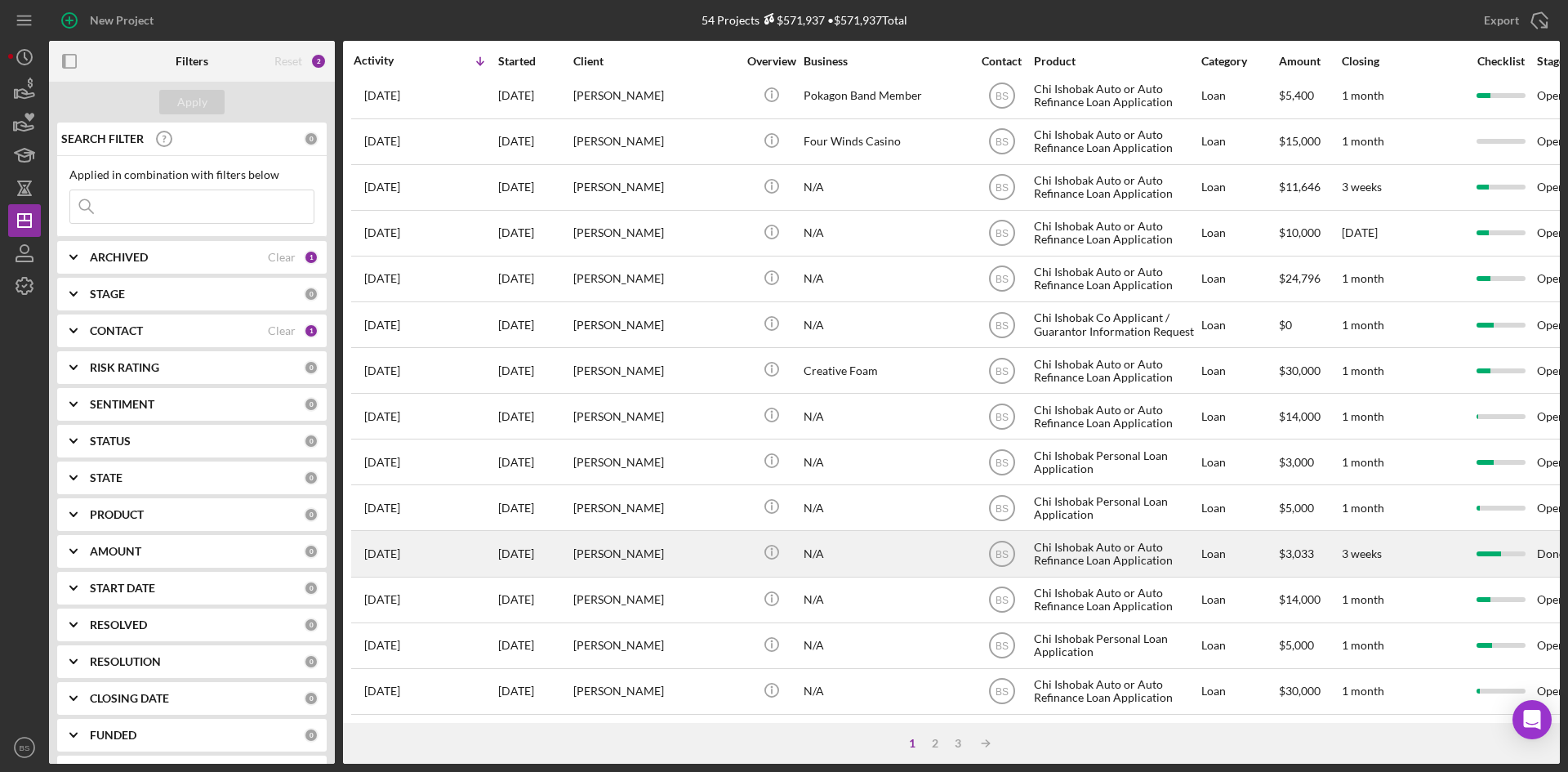
click at [609, 542] on div "[PERSON_NAME]" at bounding box center [654, 553] width 163 height 43
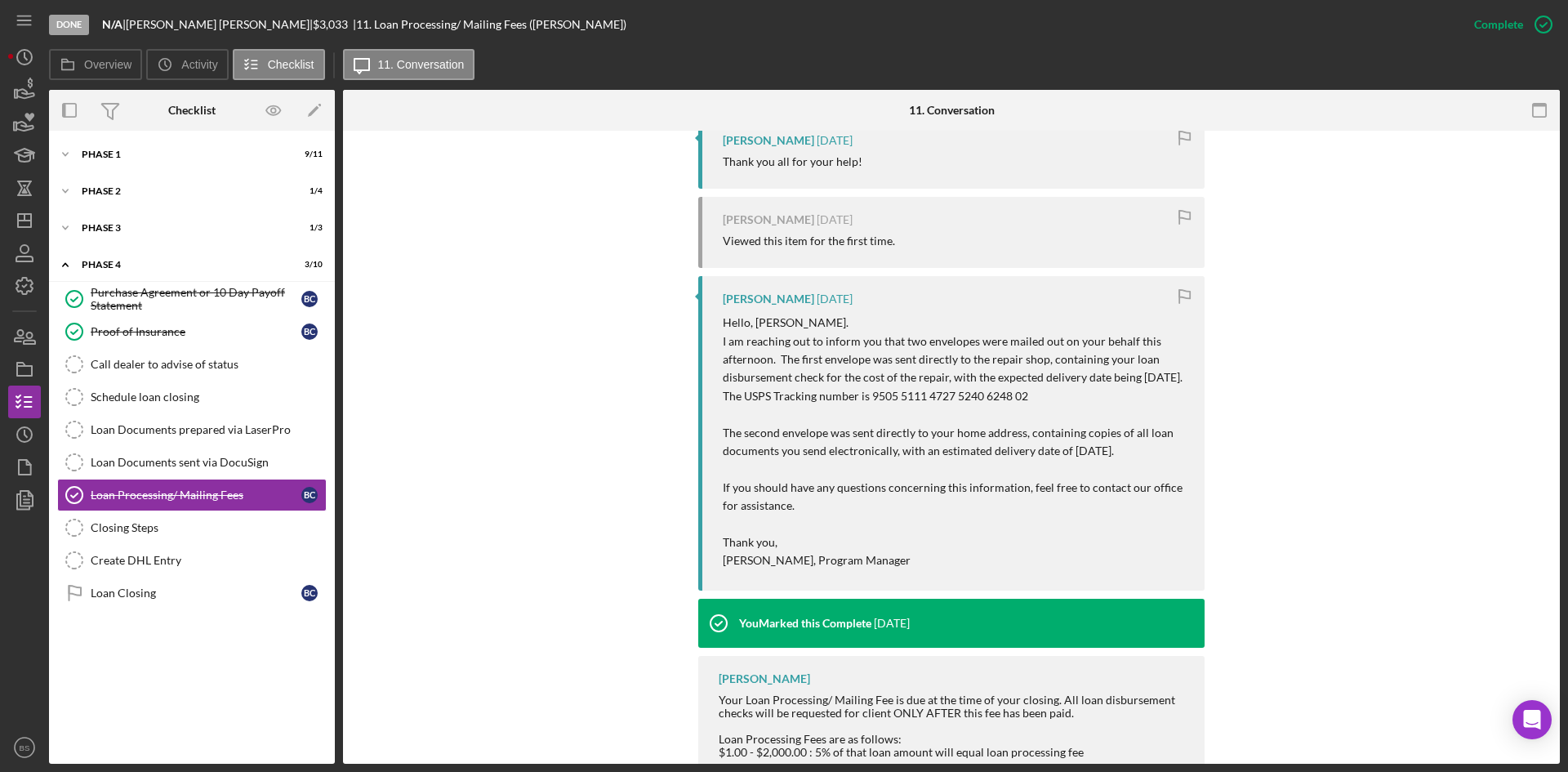
scroll to position [572, 0]
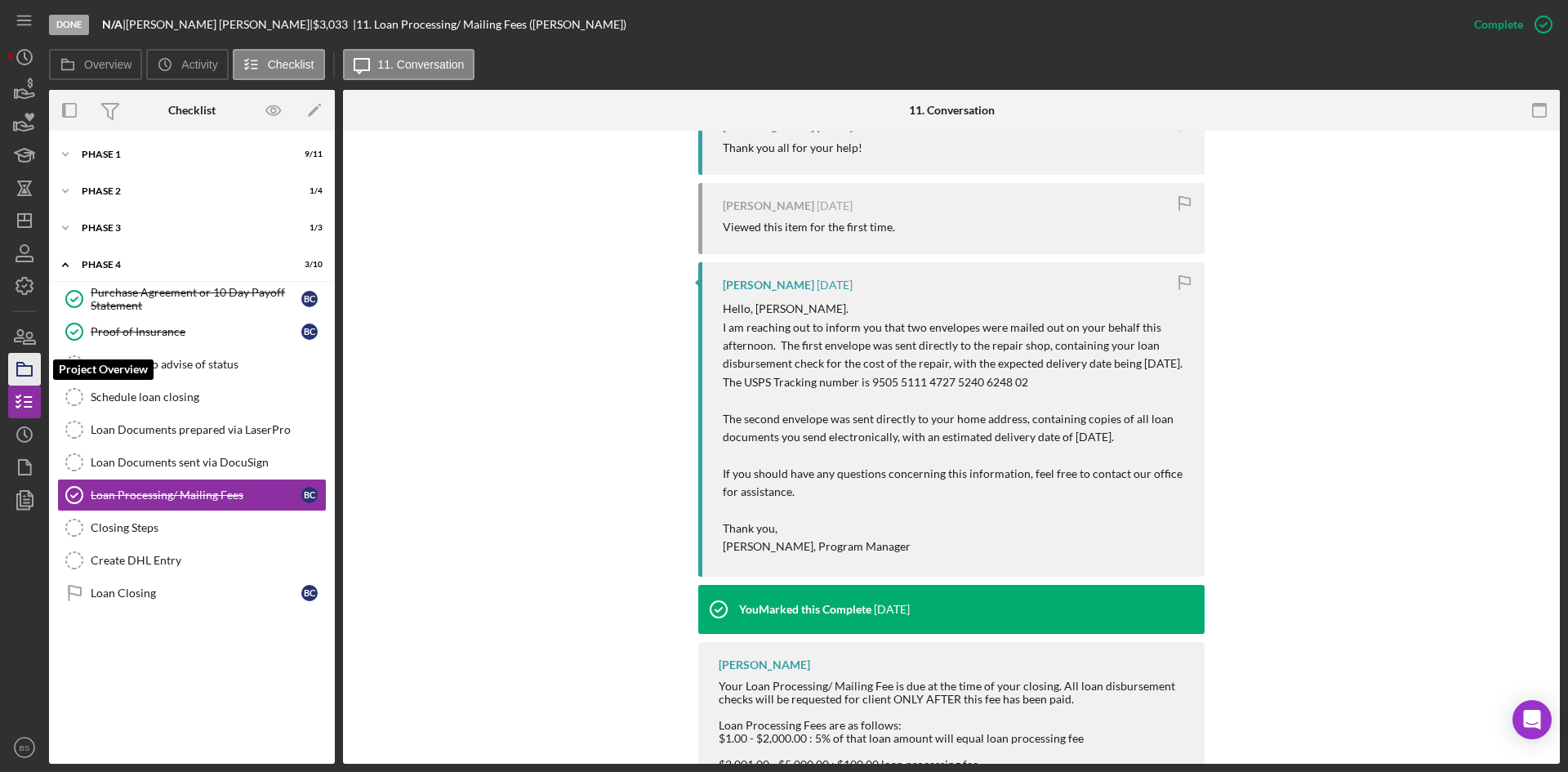
click at [37, 374] on icon "button" at bounding box center [24, 369] width 41 height 41
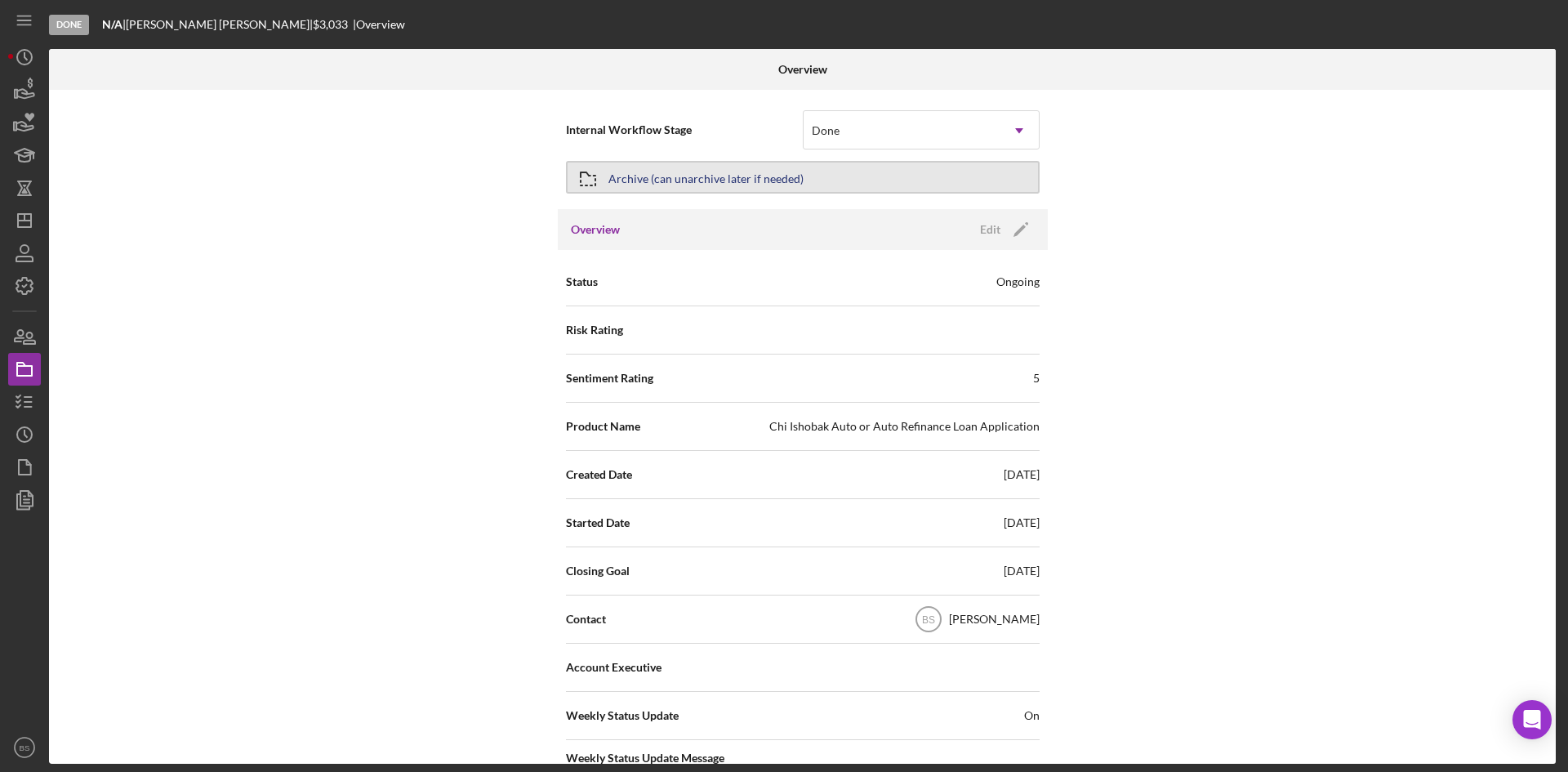
click at [714, 169] on div "Archive (can unarchive later if needed)" at bounding box center [706, 176] width 195 height 29
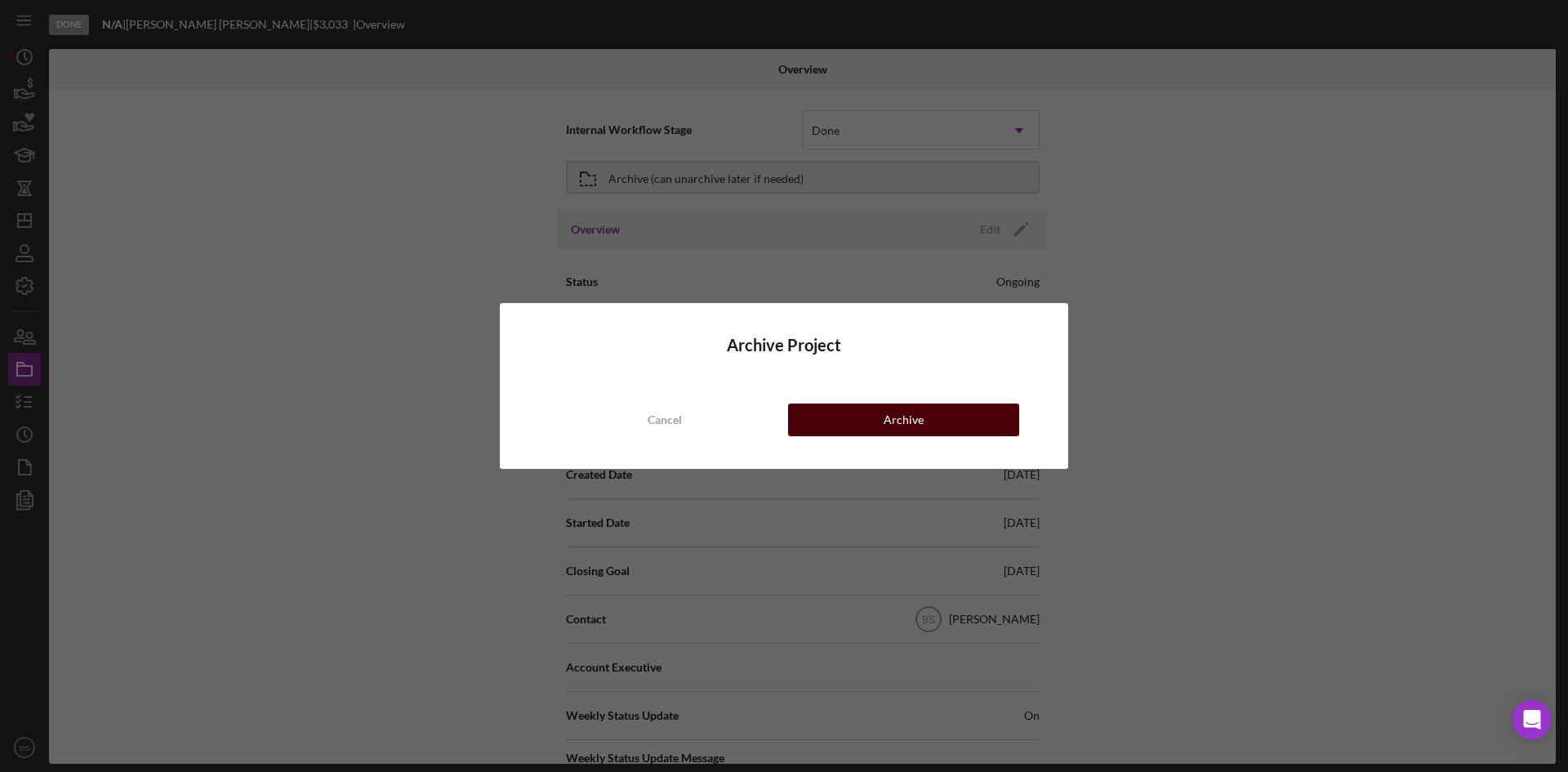
click at [900, 420] on div "Archive" at bounding box center [904, 419] width 40 height 33
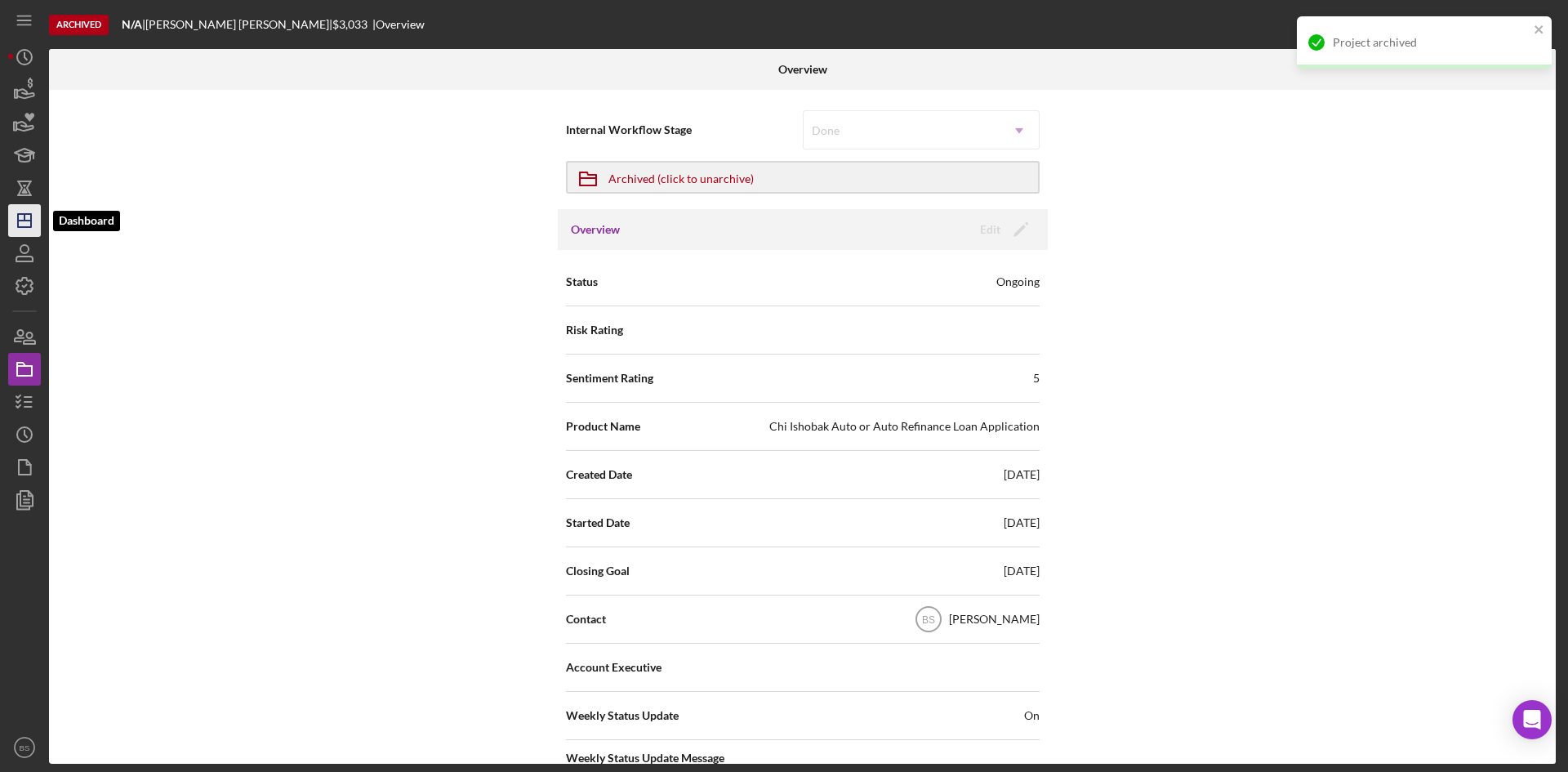
click at [34, 226] on icon "Icon/Dashboard" at bounding box center [24, 220] width 41 height 41
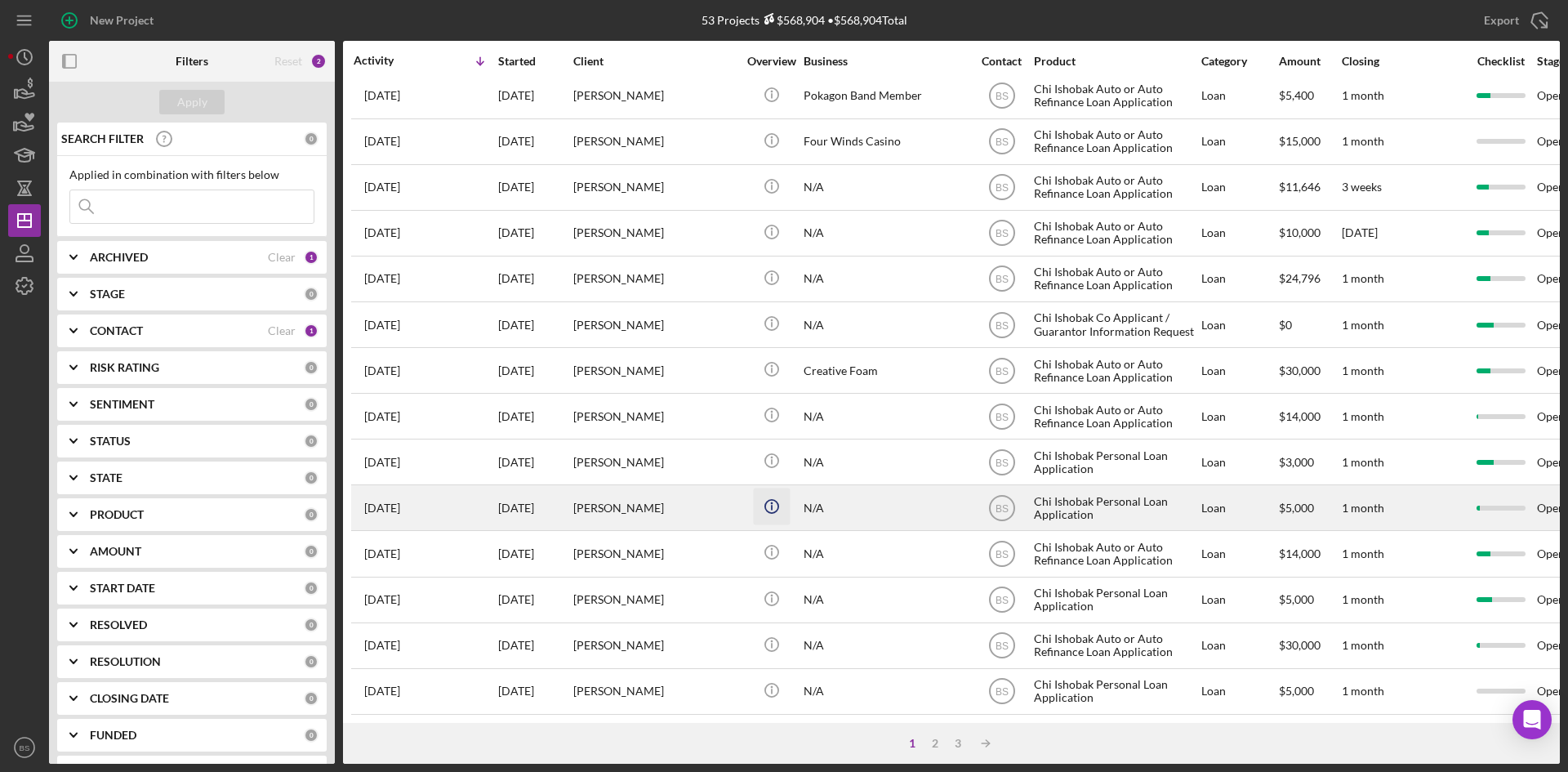
scroll to position [525, 0]
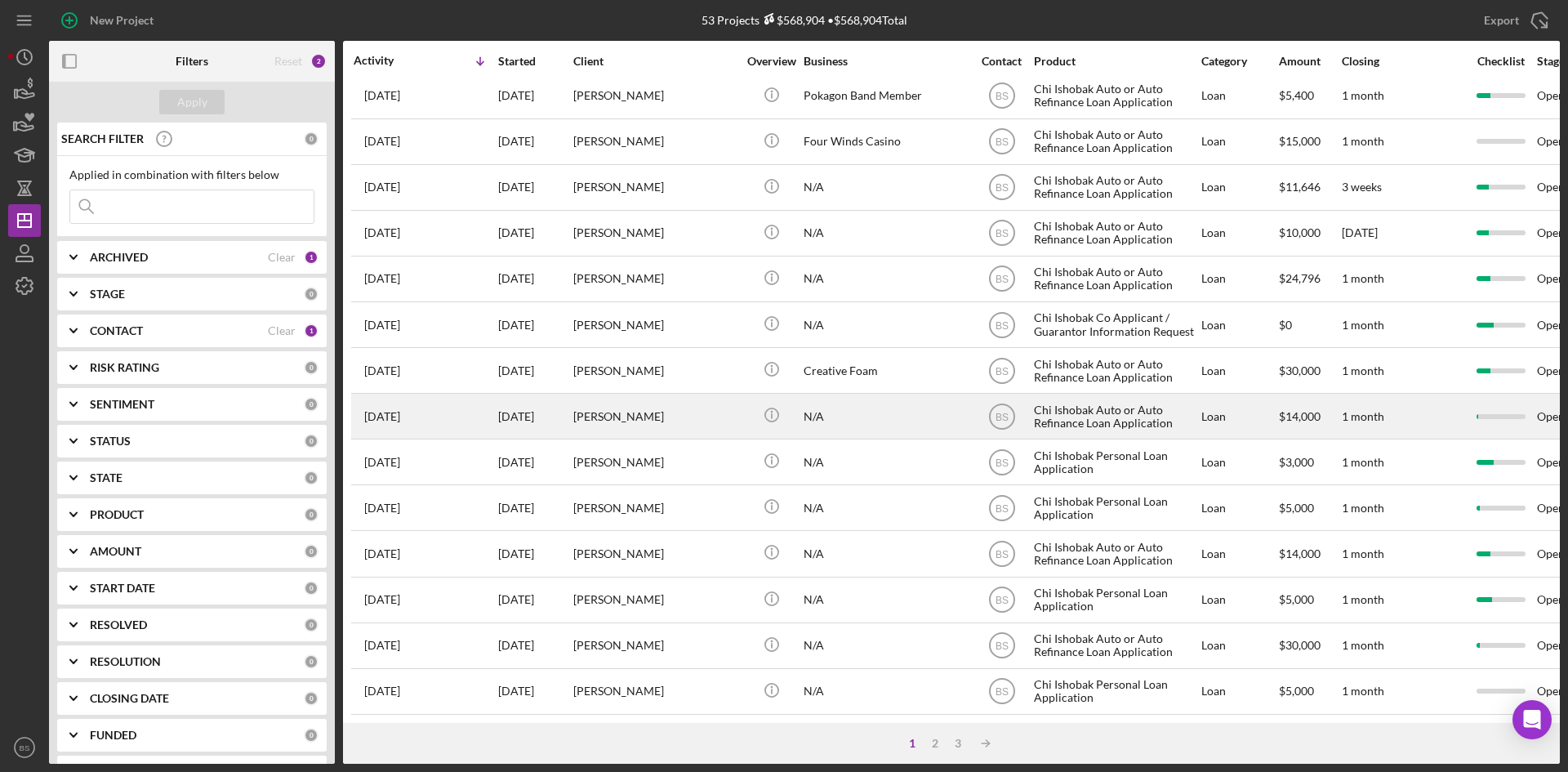
click at [660, 408] on div "[PERSON_NAME]" at bounding box center [654, 417] width 163 height 43
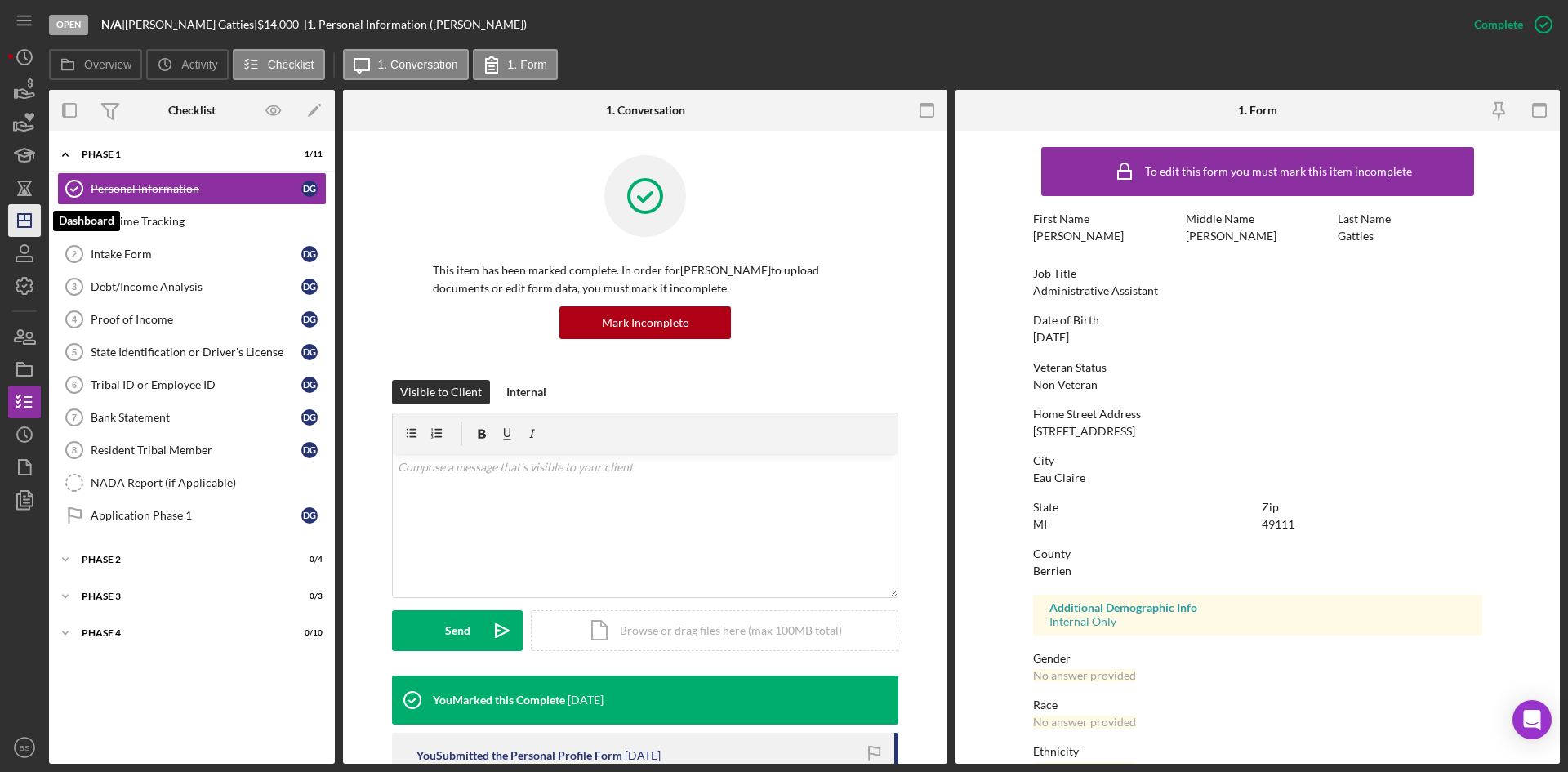
click at [35, 223] on icon "Icon/Dashboard" at bounding box center [24, 220] width 41 height 41
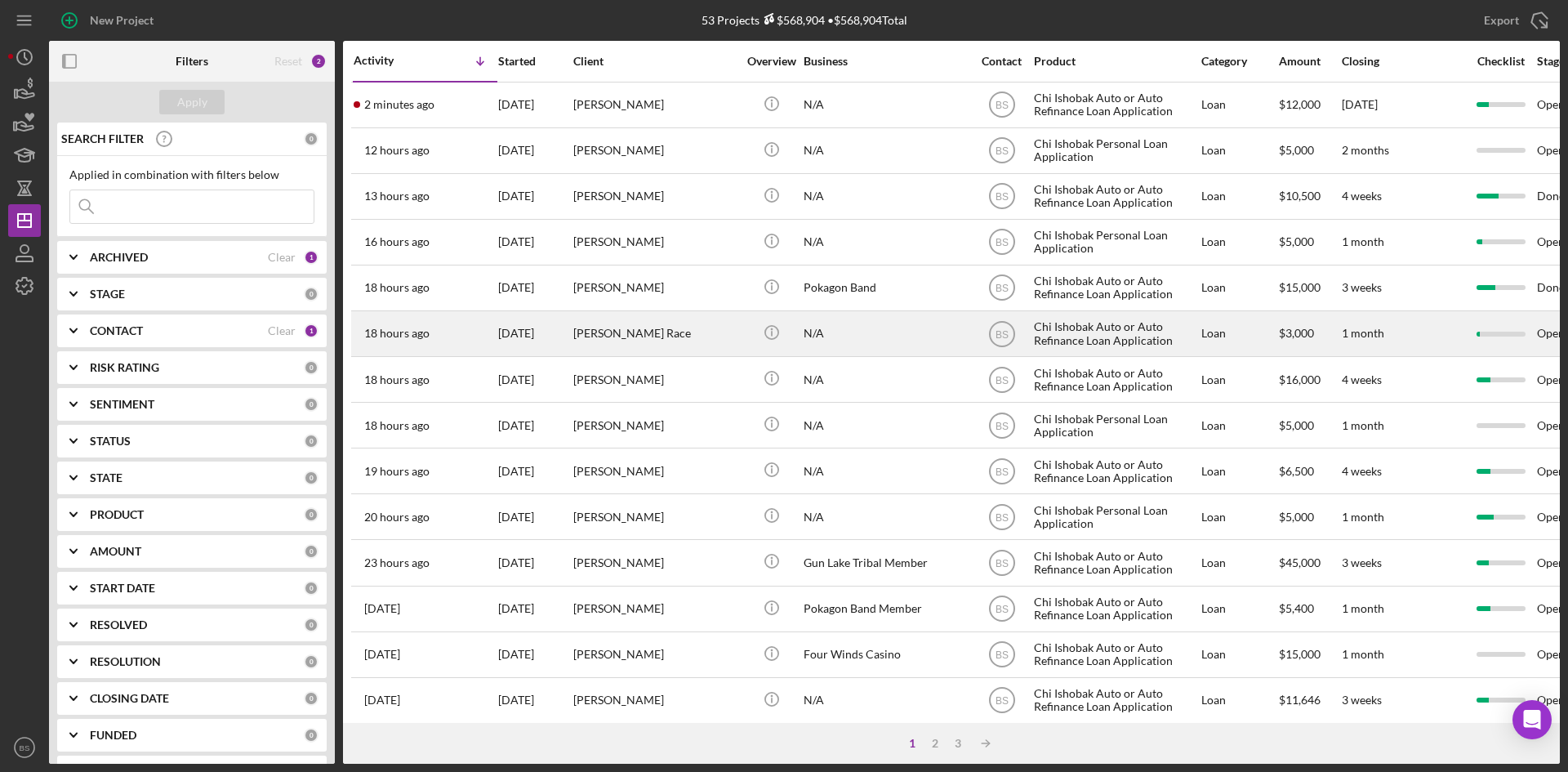
click at [677, 339] on div "[PERSON_NAME] Race" at bounding box center [654, 334] width 163 height 43
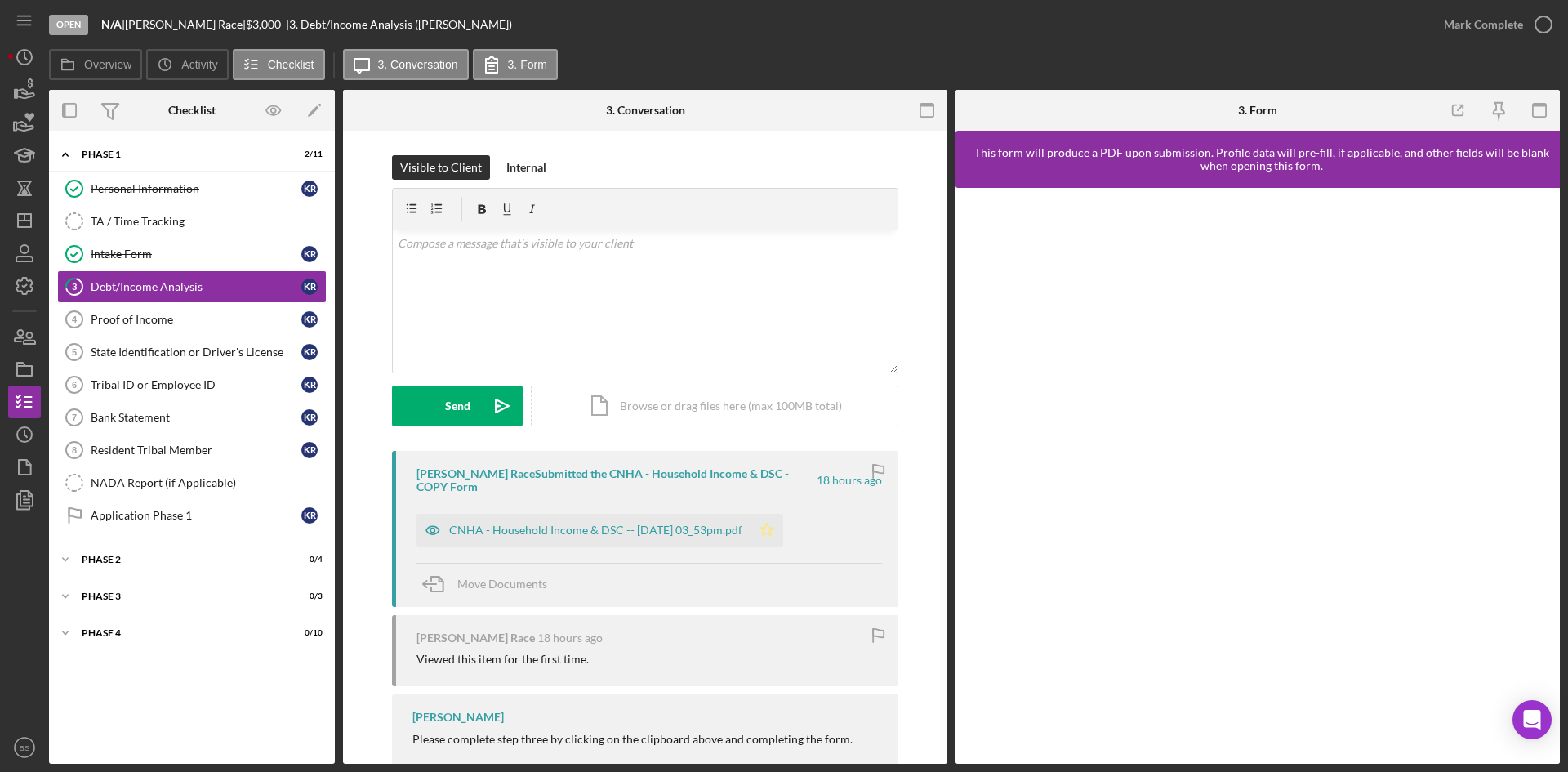
click at [783, 519] on icon "Icon/Star" at bounding box center [766, 530] width 33 height 33
click at [1451, 38] on div "Mark Complete" at bounding box center [1483, 25] width 79 height 33
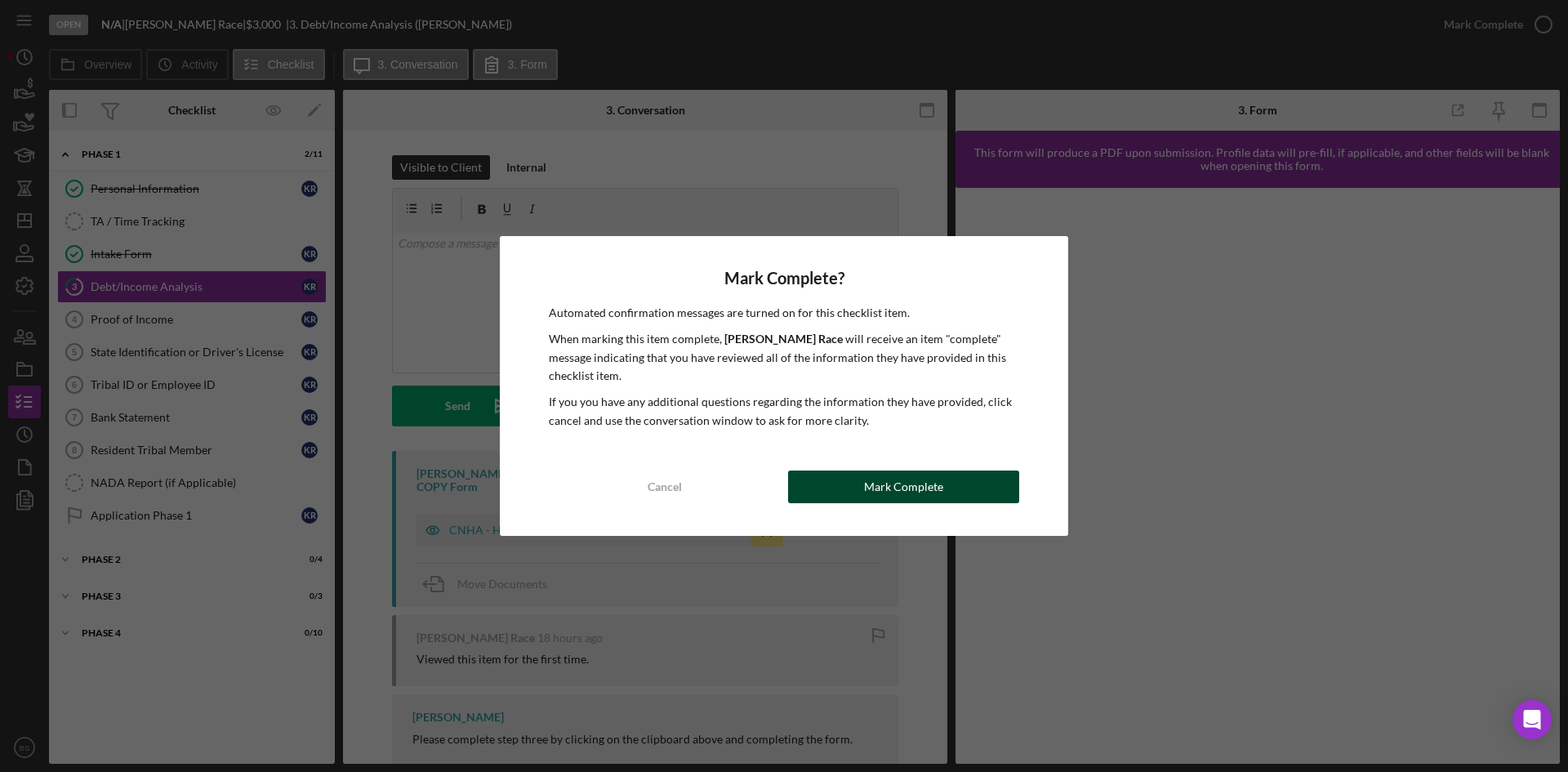
click at [889, 493] on div "Mark Complete" at bounding box center [904, 486] width 79 height 33
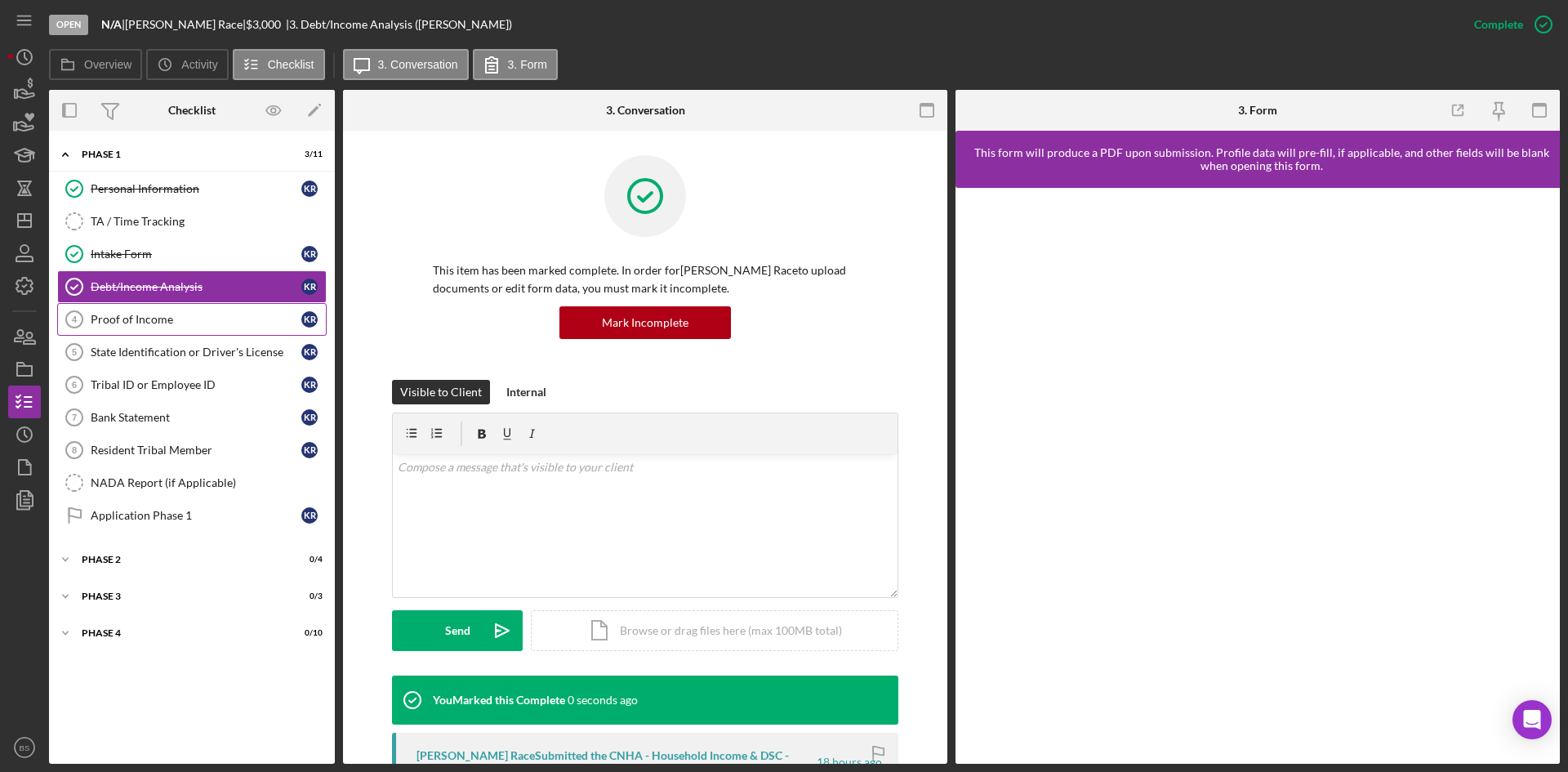
click at [106, 318] on div "Proof of Income" at bounding box center [196, 320] width 211 height 13
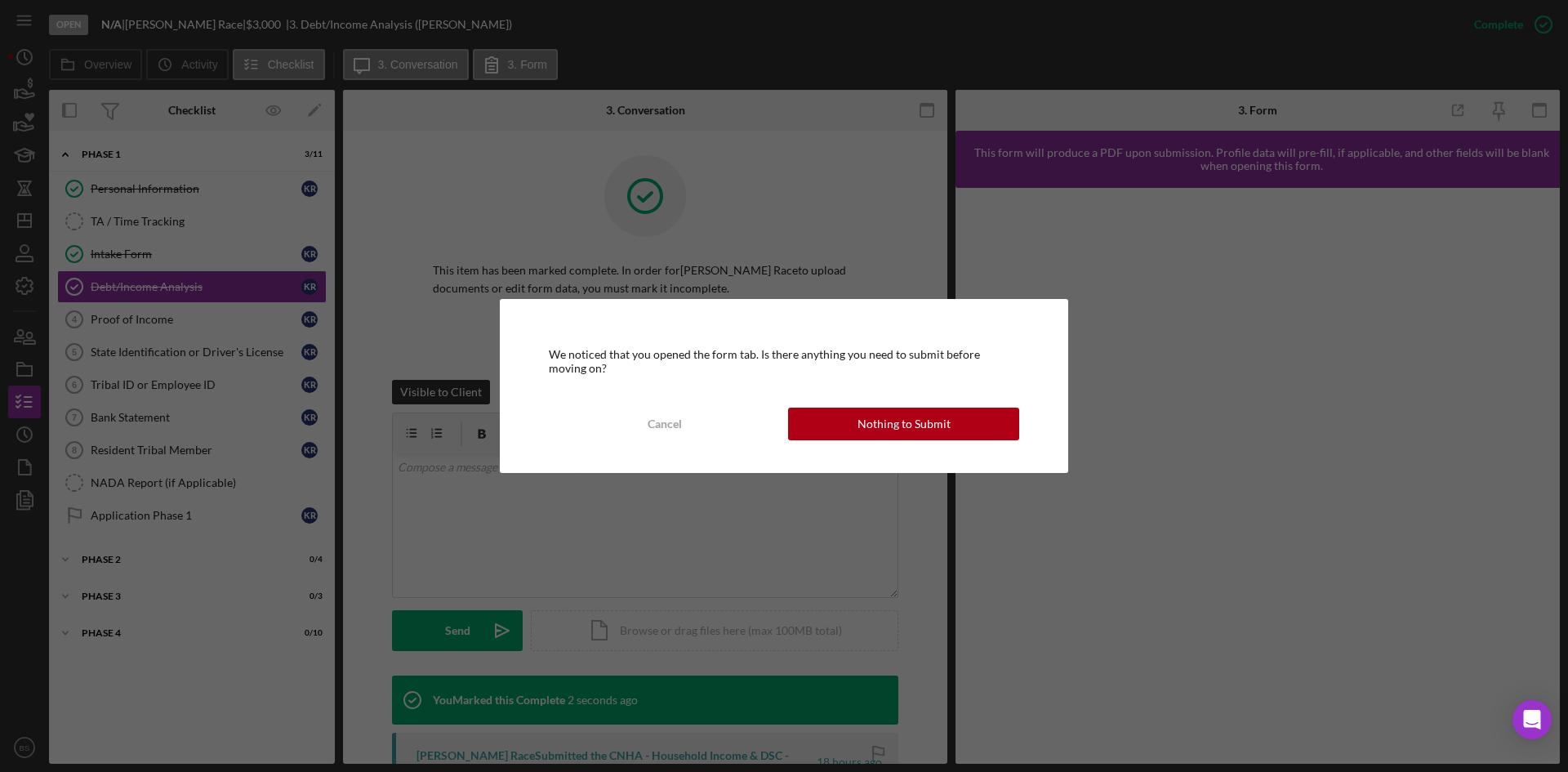
drag, startPoint x: 914, startPoint y: 435, endPoint x: 904, endPoint y: 435, distance: 10.0
click at [913, 435] on div "Nothing to Submit" at bounding box center [904, 423] width 93 height 33
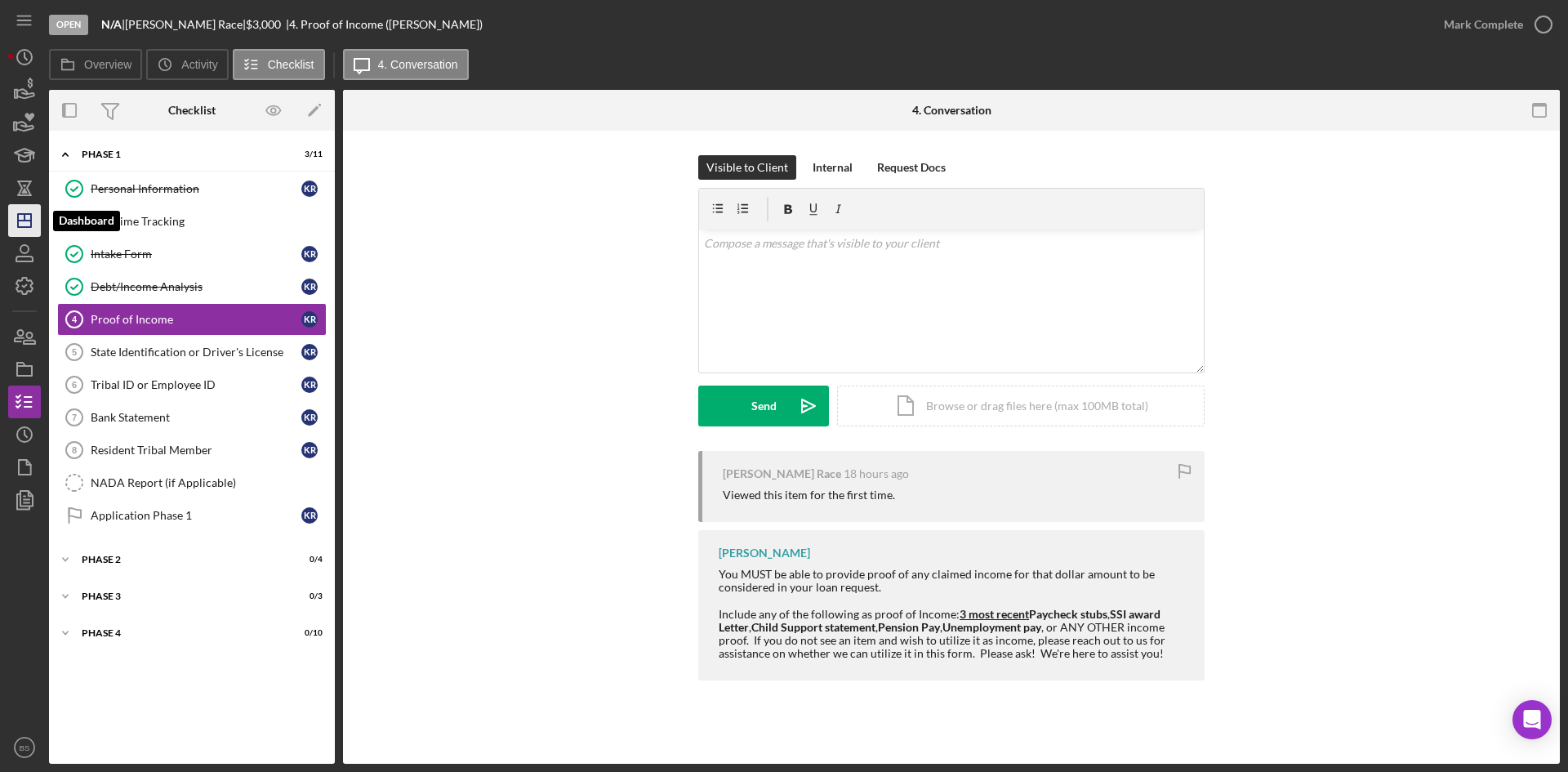
click at [33, 223] on icon "Icon/Dashboard" at bounding box center [24, 220] width 41 height 41
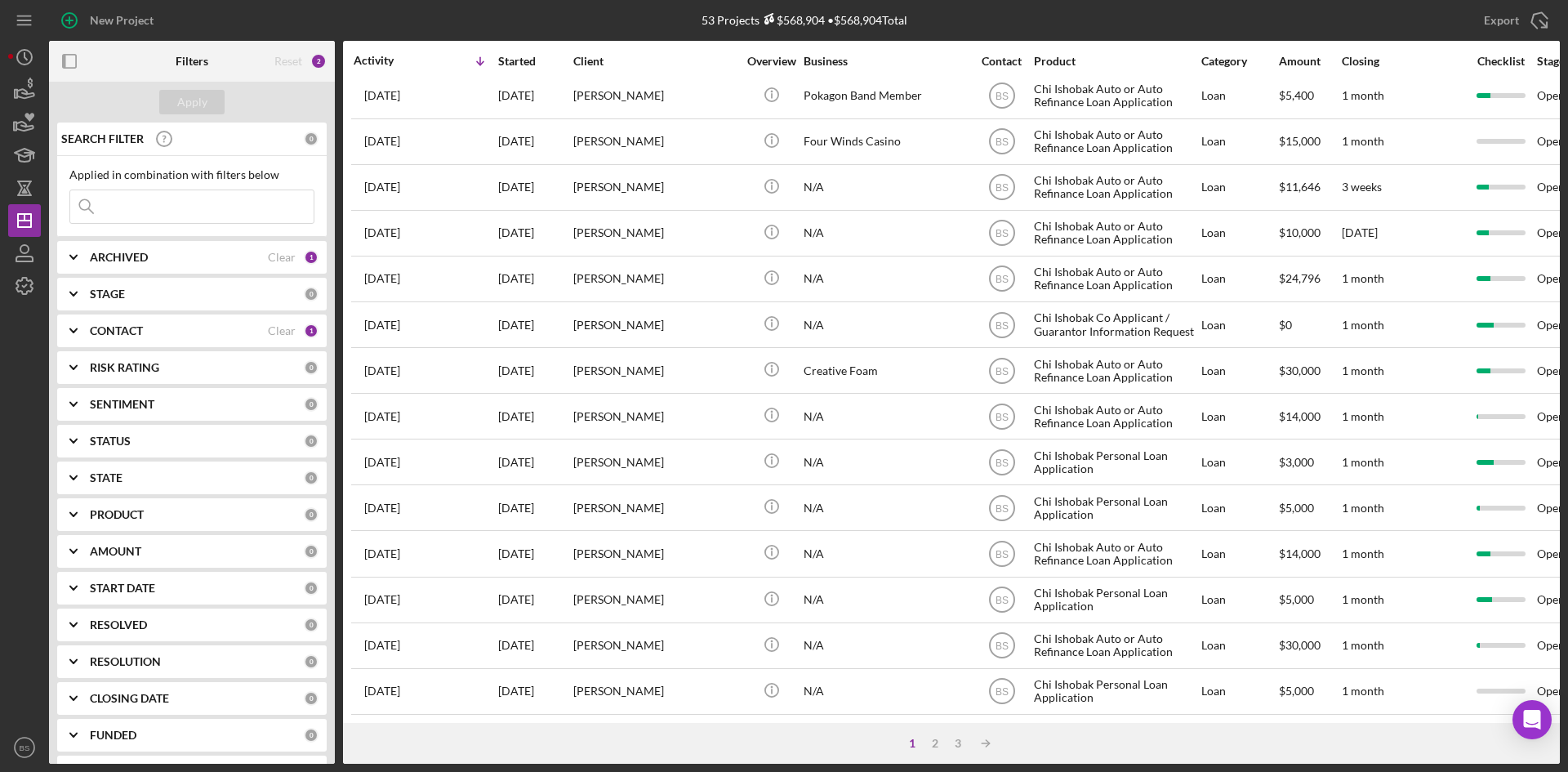
scroll to position [525, 0]
click at [930, 737] on div "2" at bounding box center [935, 744] width 23 height 13
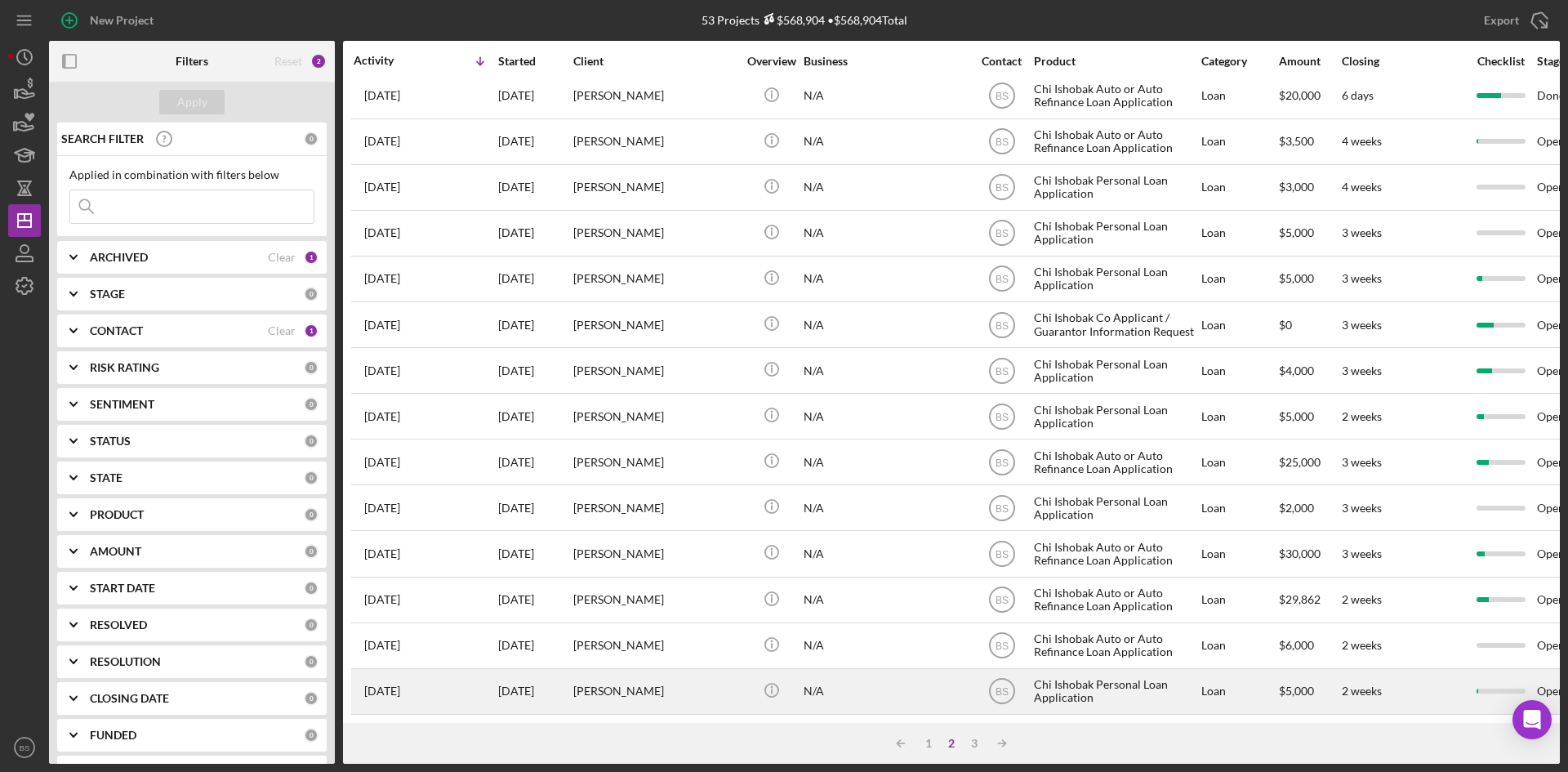
scroll to position [444, 0]
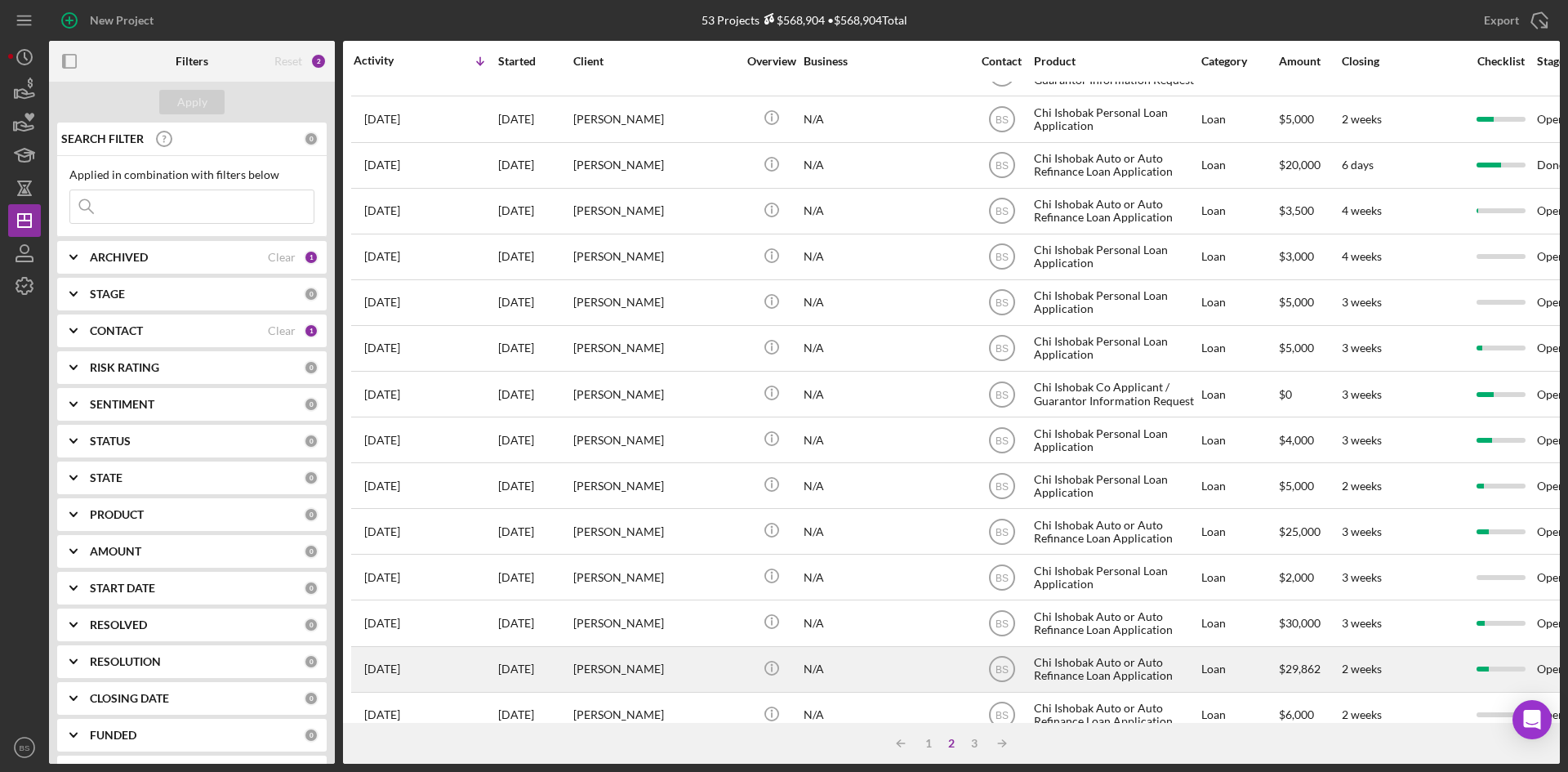
click at [691, 665] on div "[PERSON_NAME]" at bounding box center [654, 669] width 163 height 43
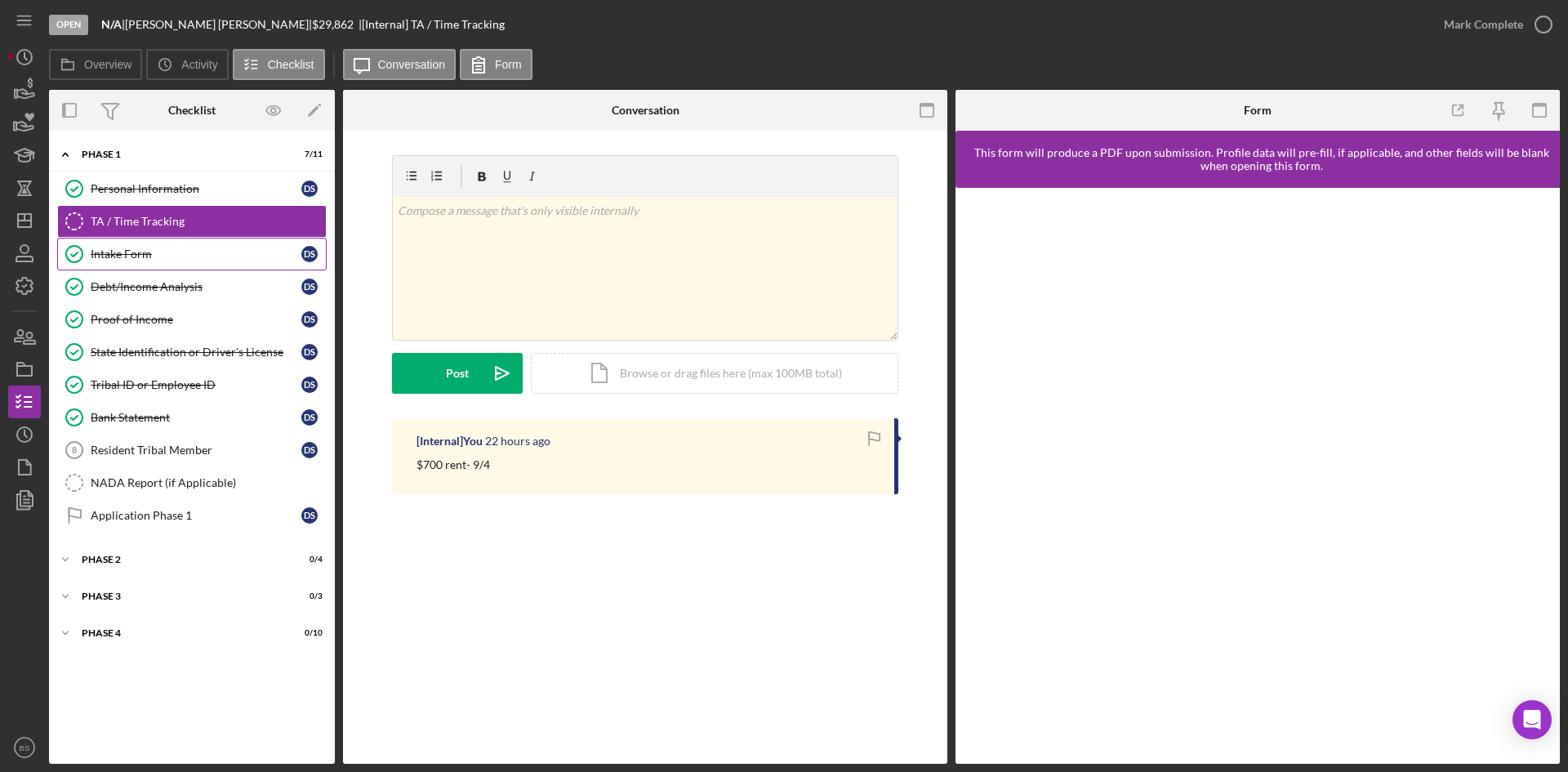
click at [173, 259] on div "Intake Form" at bounding box center [196, 255] width 211 height 13
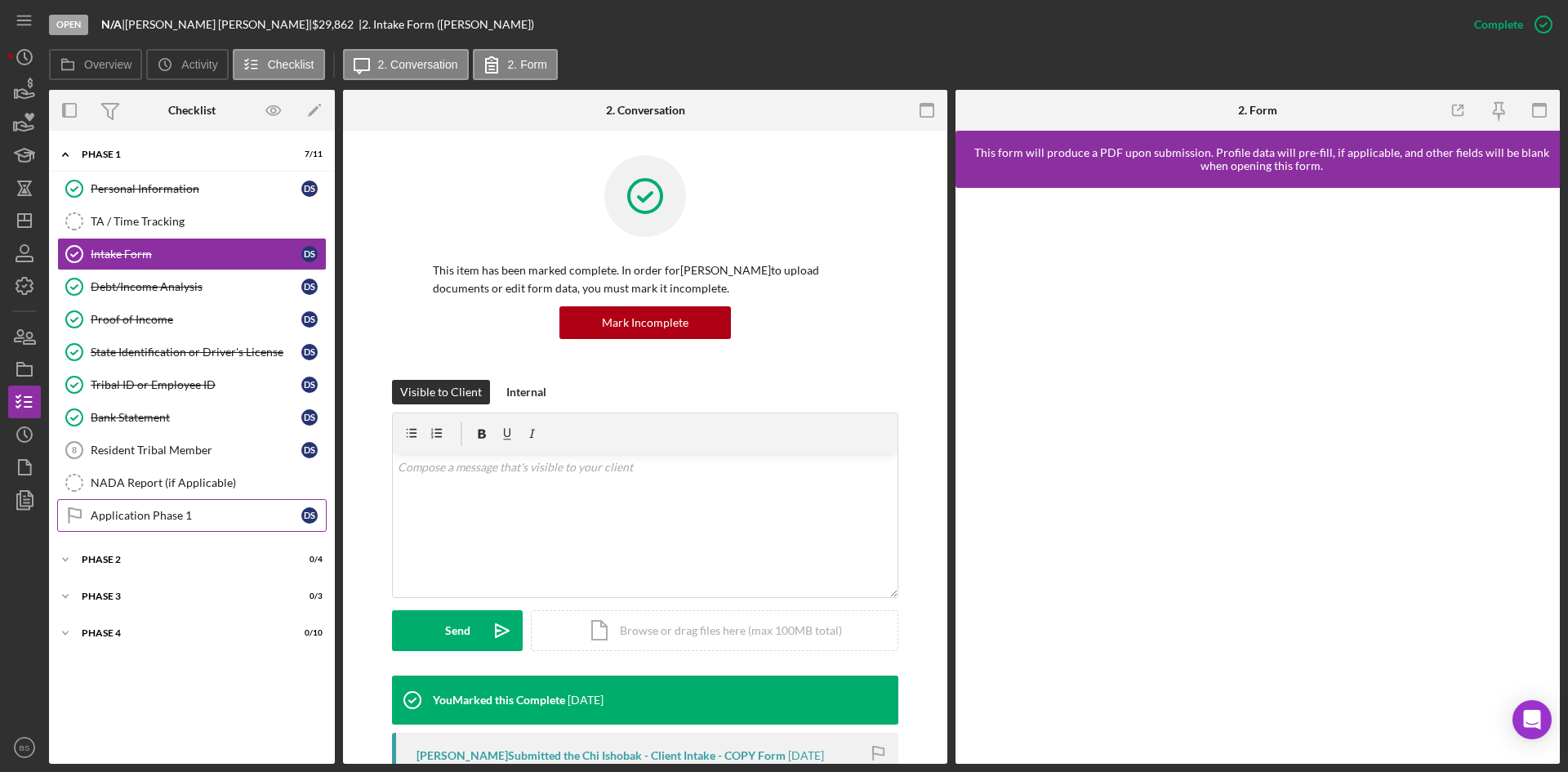
click at [163, 511] on div "Application Phase 1" at bounding box center [196, 516] width 211 height 13
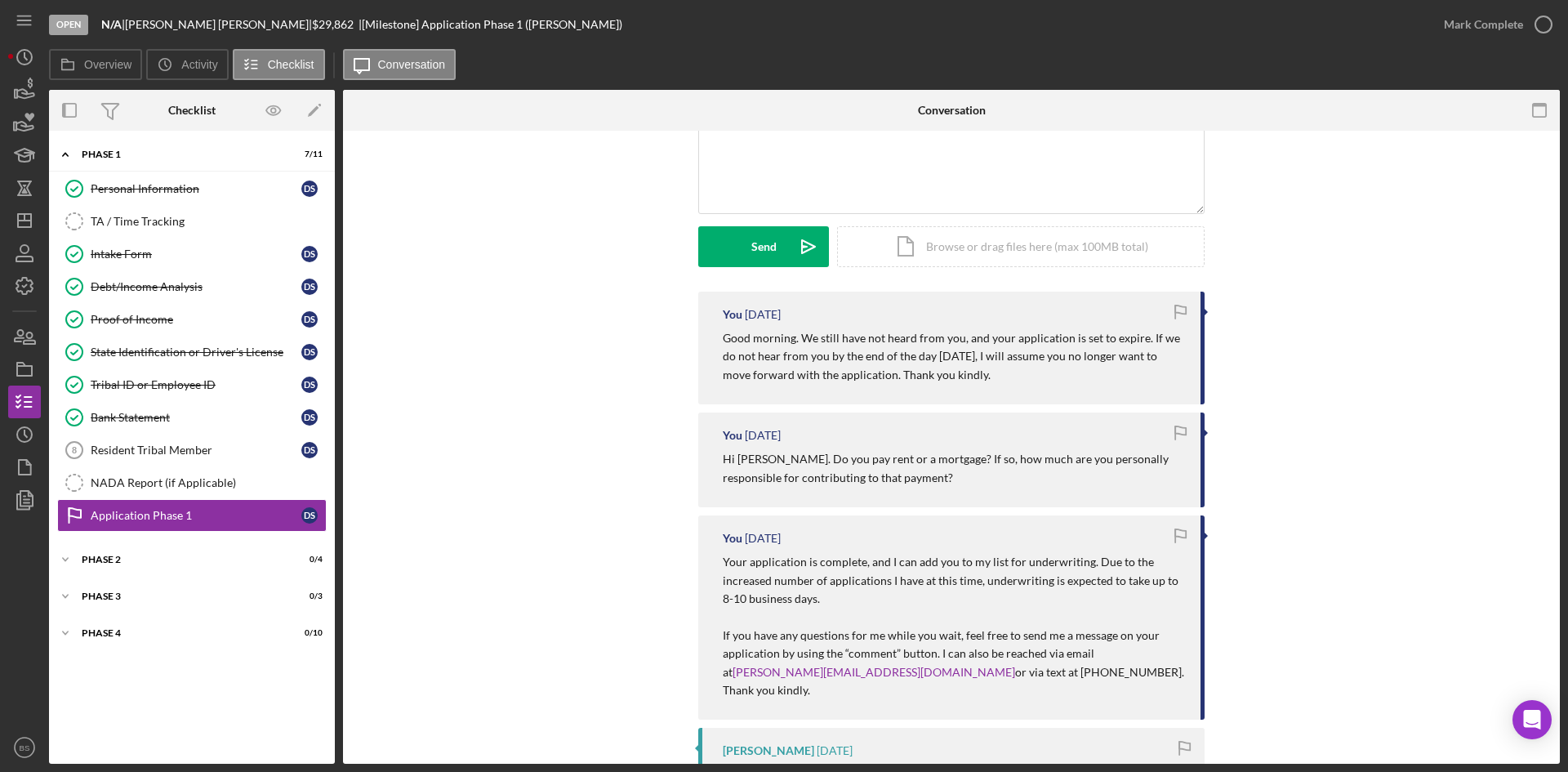
scroll to position [163, 0]
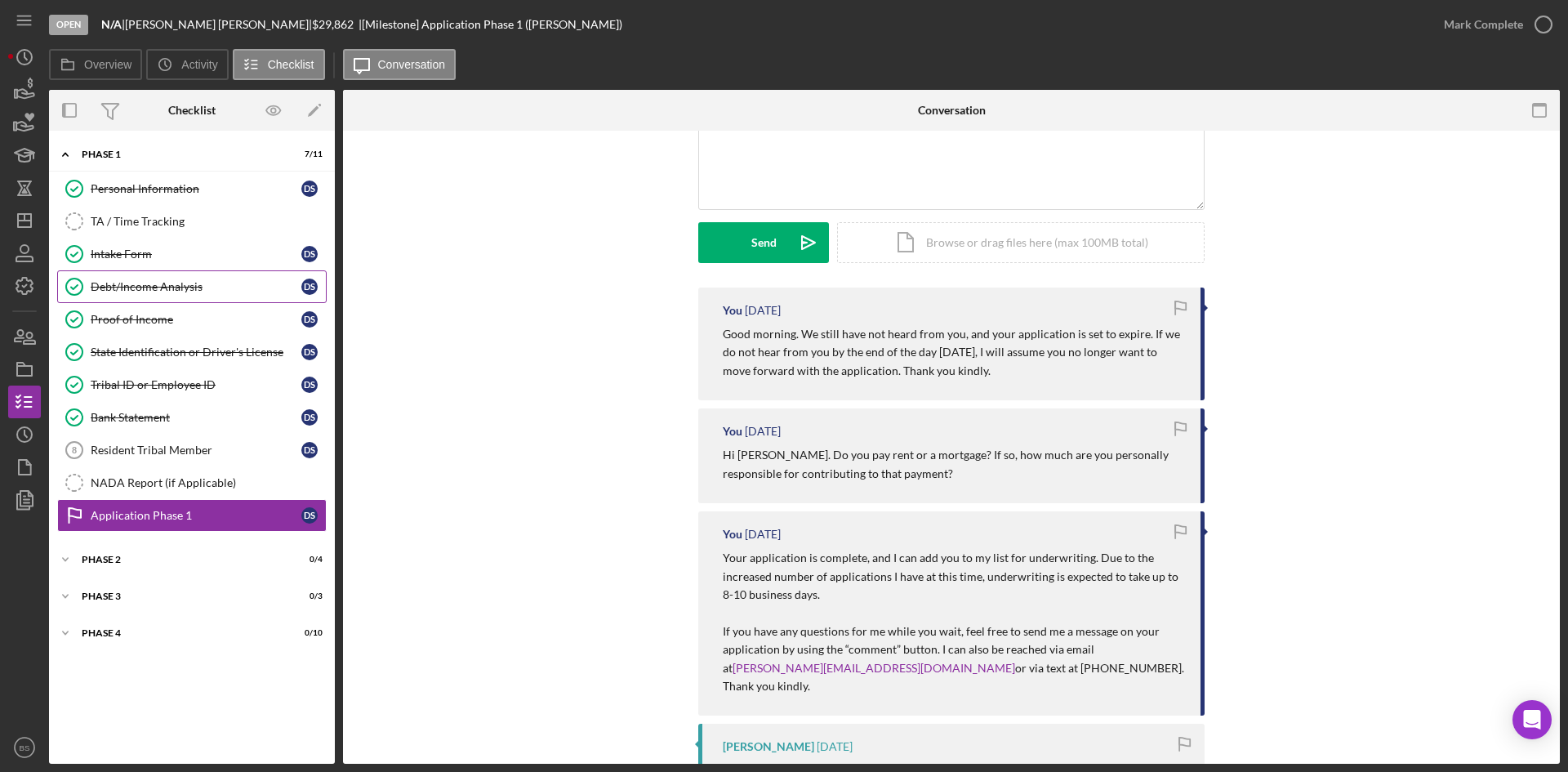
click at [125, 261] on link "Intake Form Intake Form D S" at bounding box center [192, 254] width 270 height 33
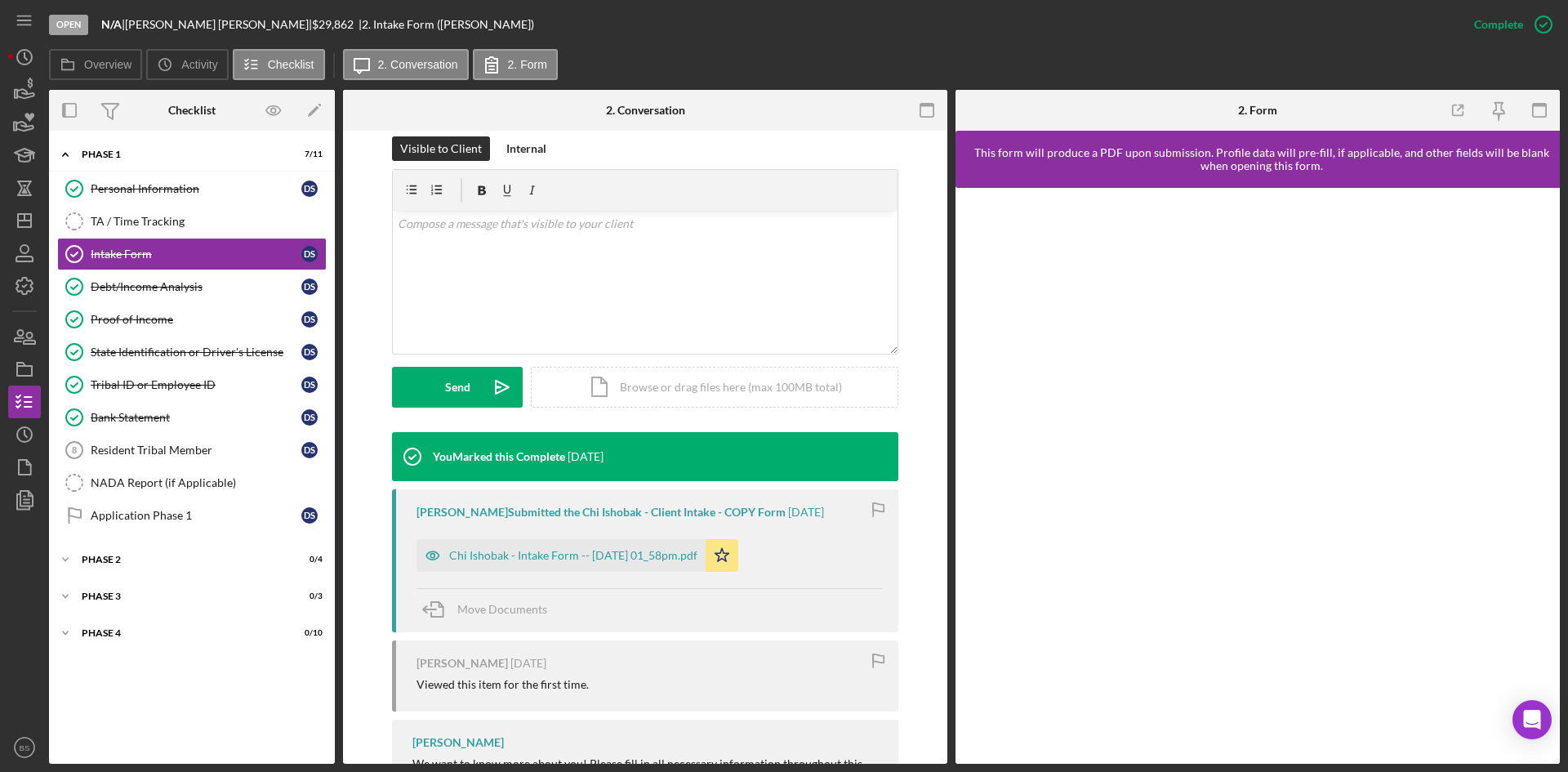
scroll to position [245, 0]
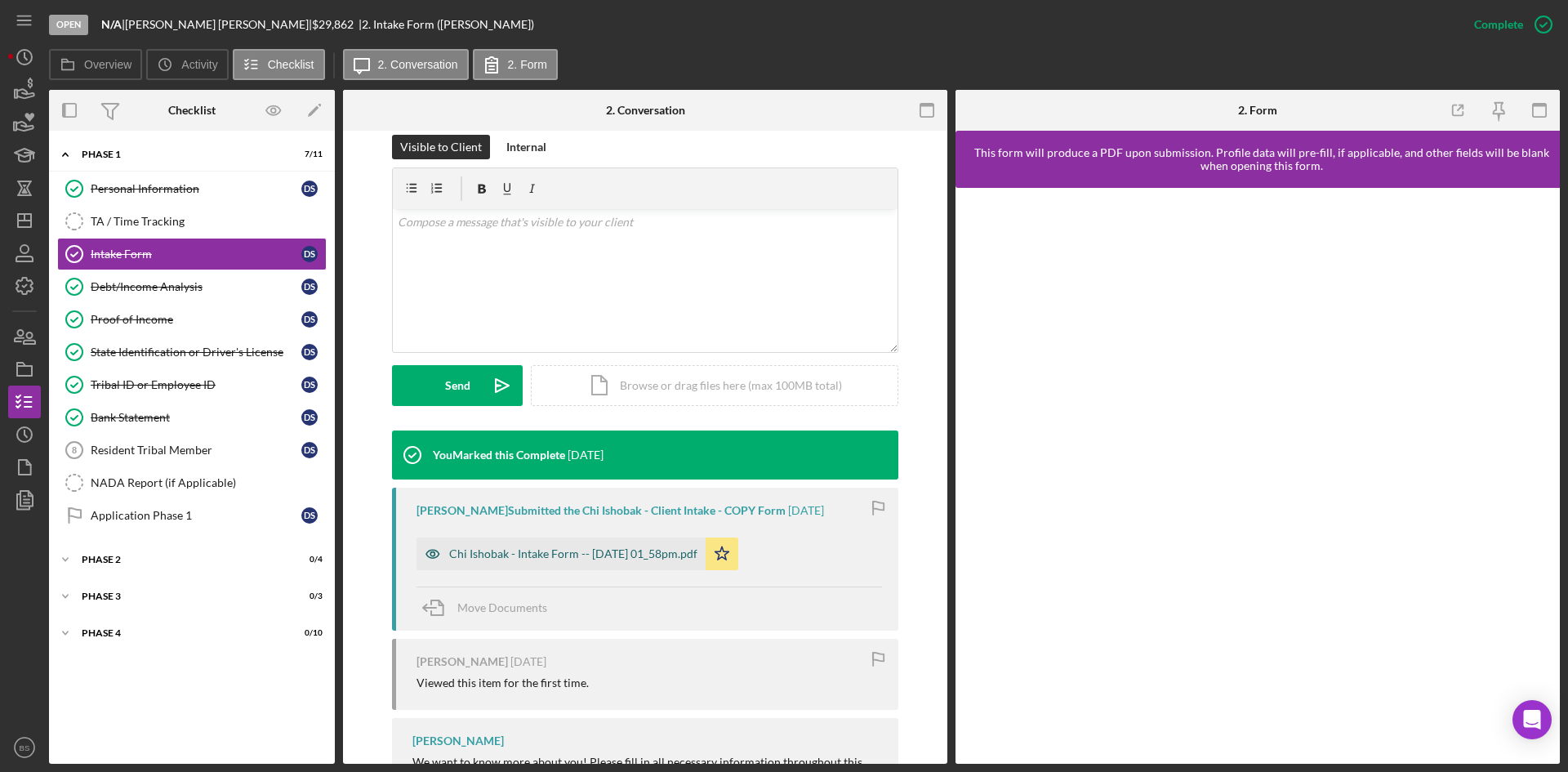
click at [639, 549] on div "Chi Ishobak - Intake Form -- 2025-08-05 01_58pm.pdf" at bounding box center [573, 554] width 248 height 13
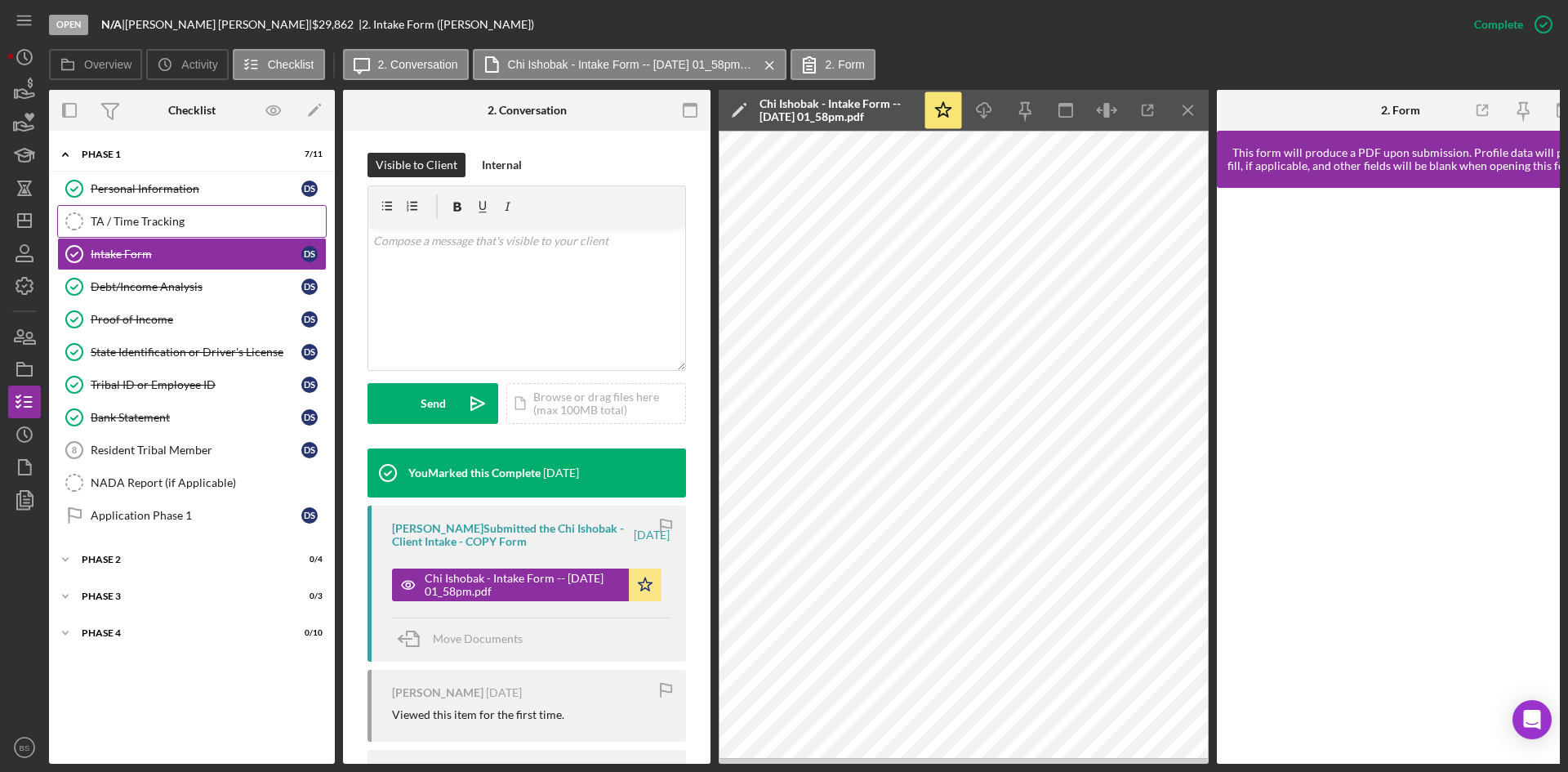
click at [249, 227] on div "TA / Time Tracking" at bounding box center [208, 222] width 236 height 13
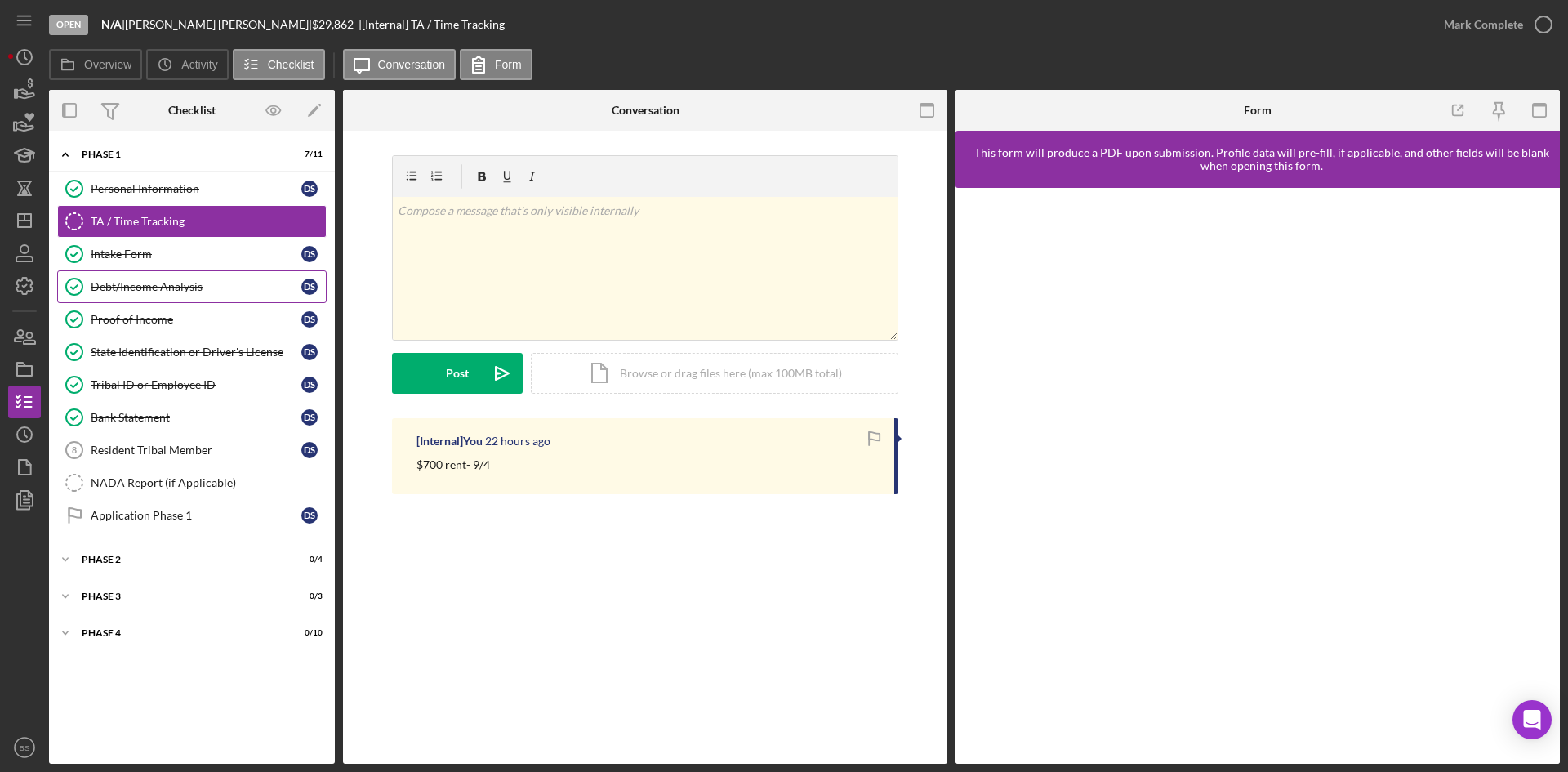
click at [162, 281] on div "Debt/Income Analysis" at bounding box center [196, 287] width 211 height 13
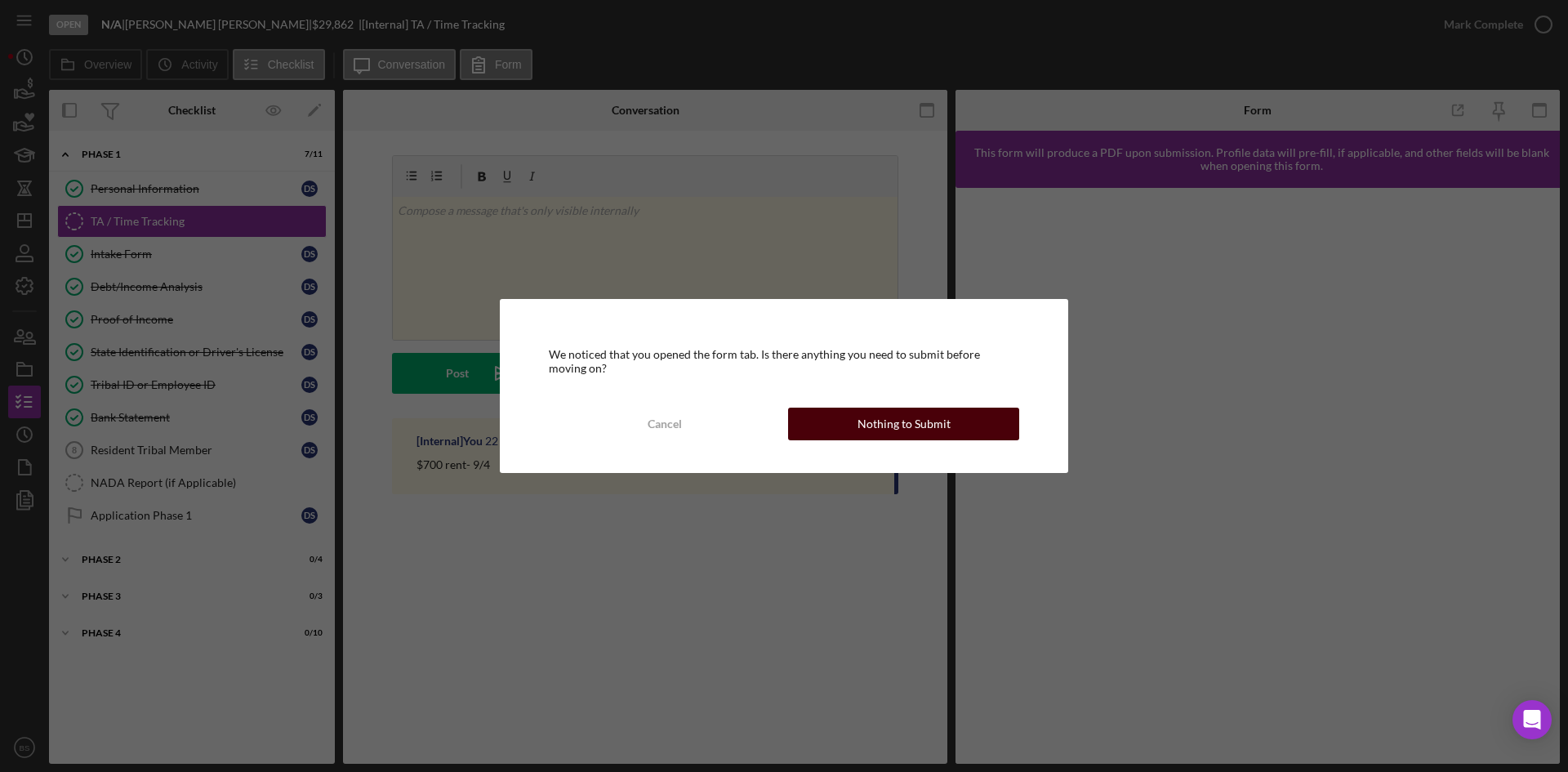
click at [837, 426] on button "Nothing to Submit" at bounding box center [903, 423] width 231 height 33
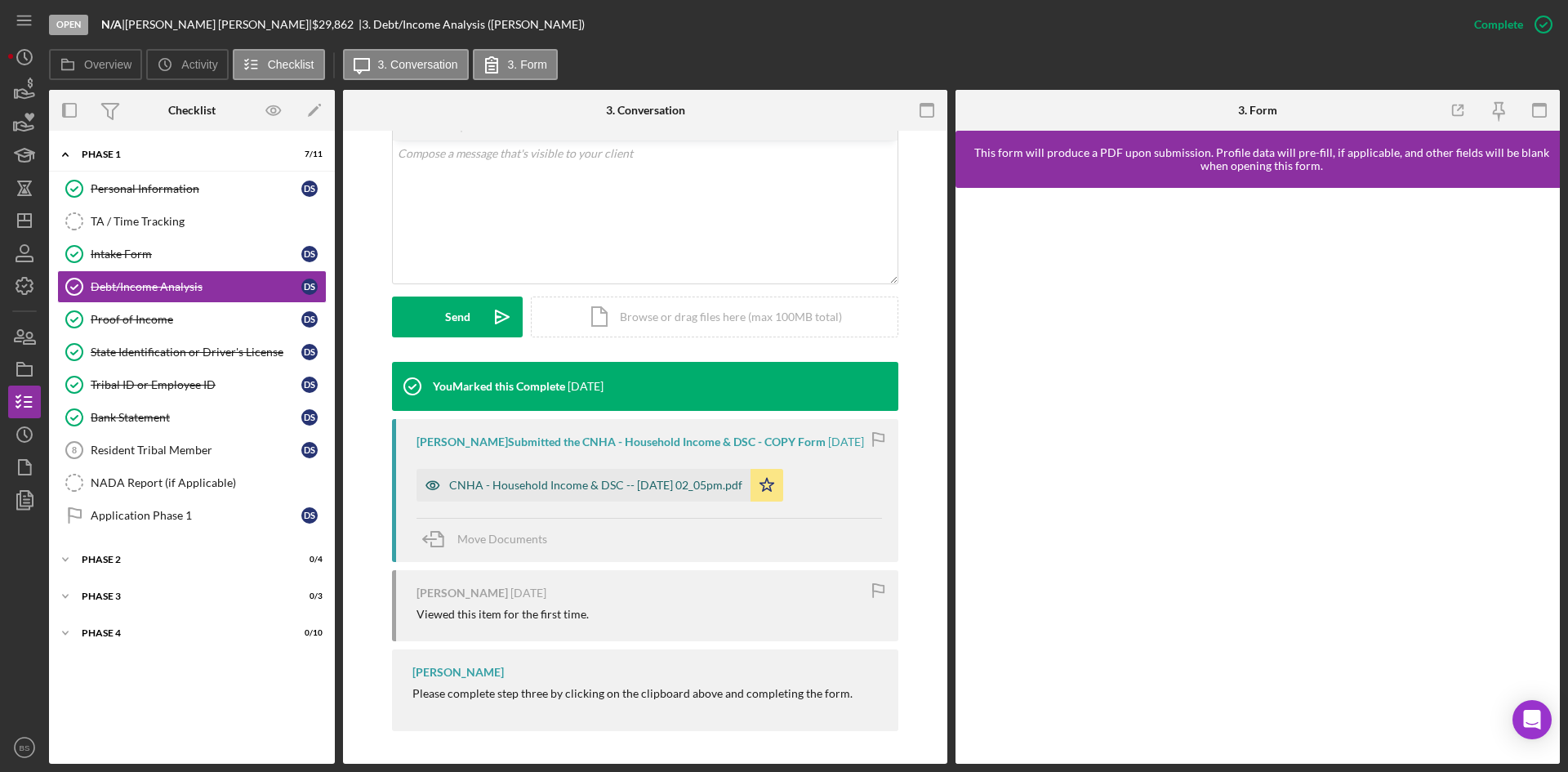
click at [632, 487] on div "CNHA - Household Income & DSC -- 2025-08-05 02_05pm.pdf" at bounding box center [596, 485] width 293 height 13
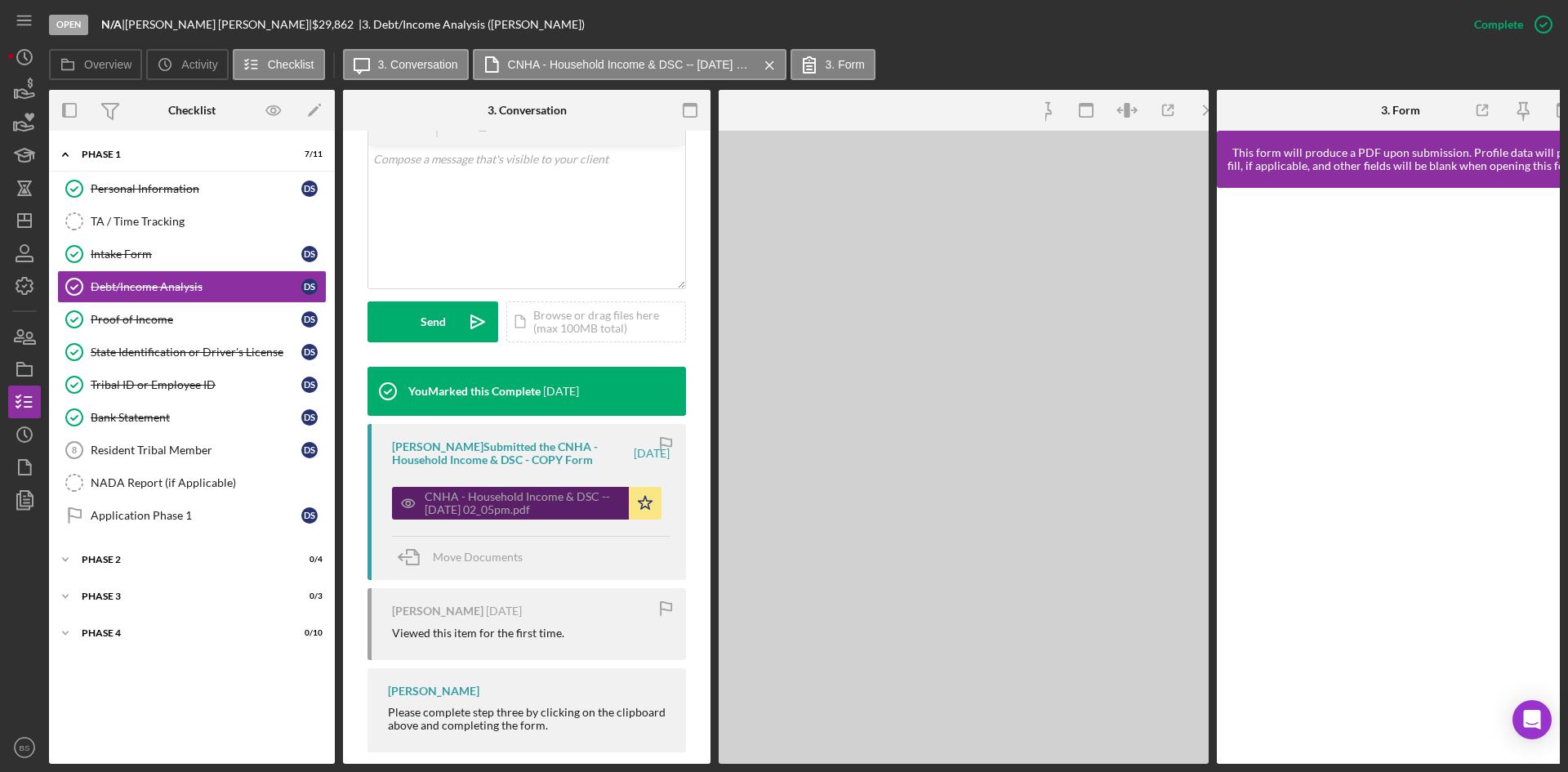
scroll to position [346, 0]
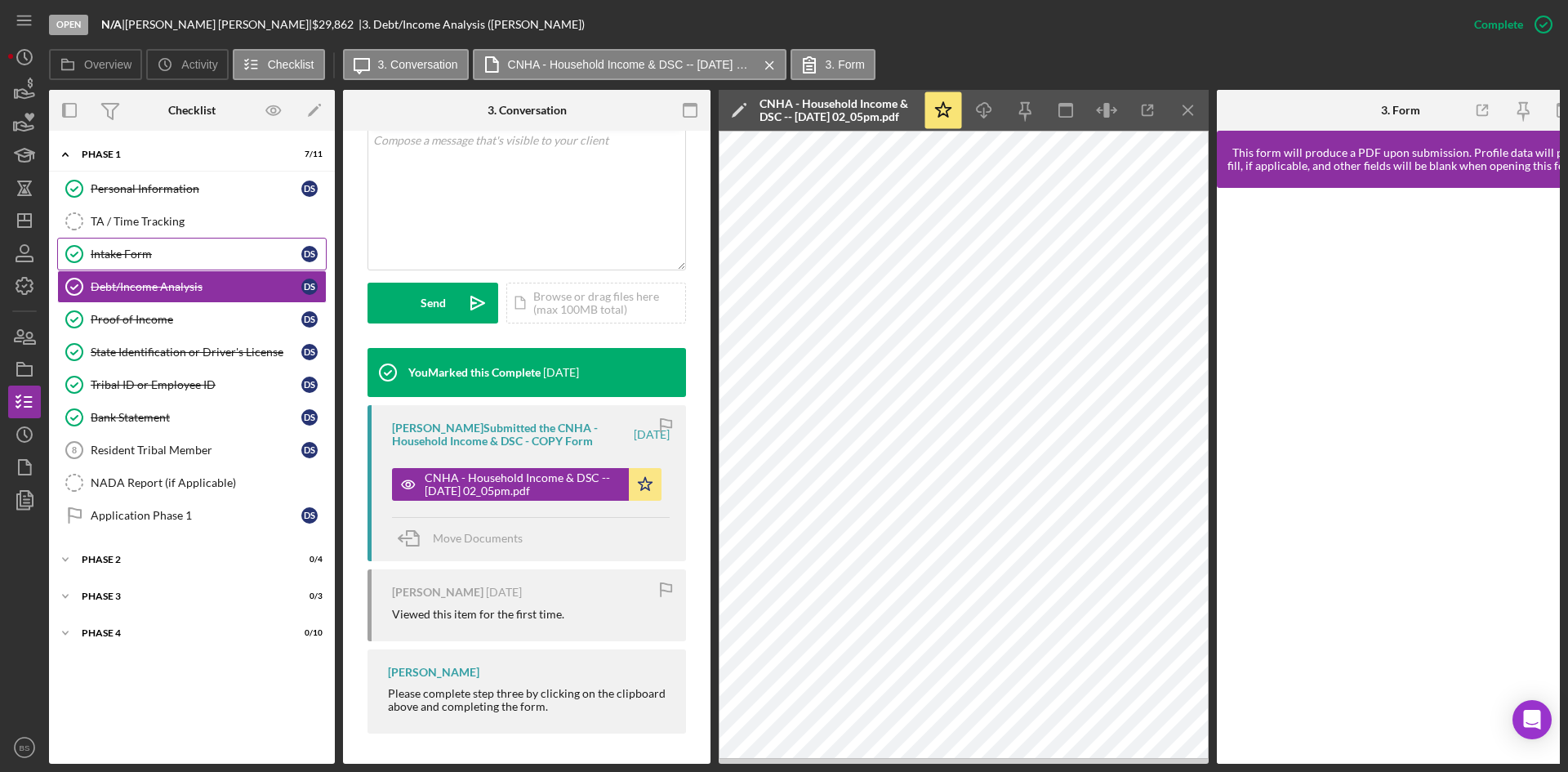
click at [220, 248] on div "Intake Form" at bounding box center [196, 255] width 211 height 13
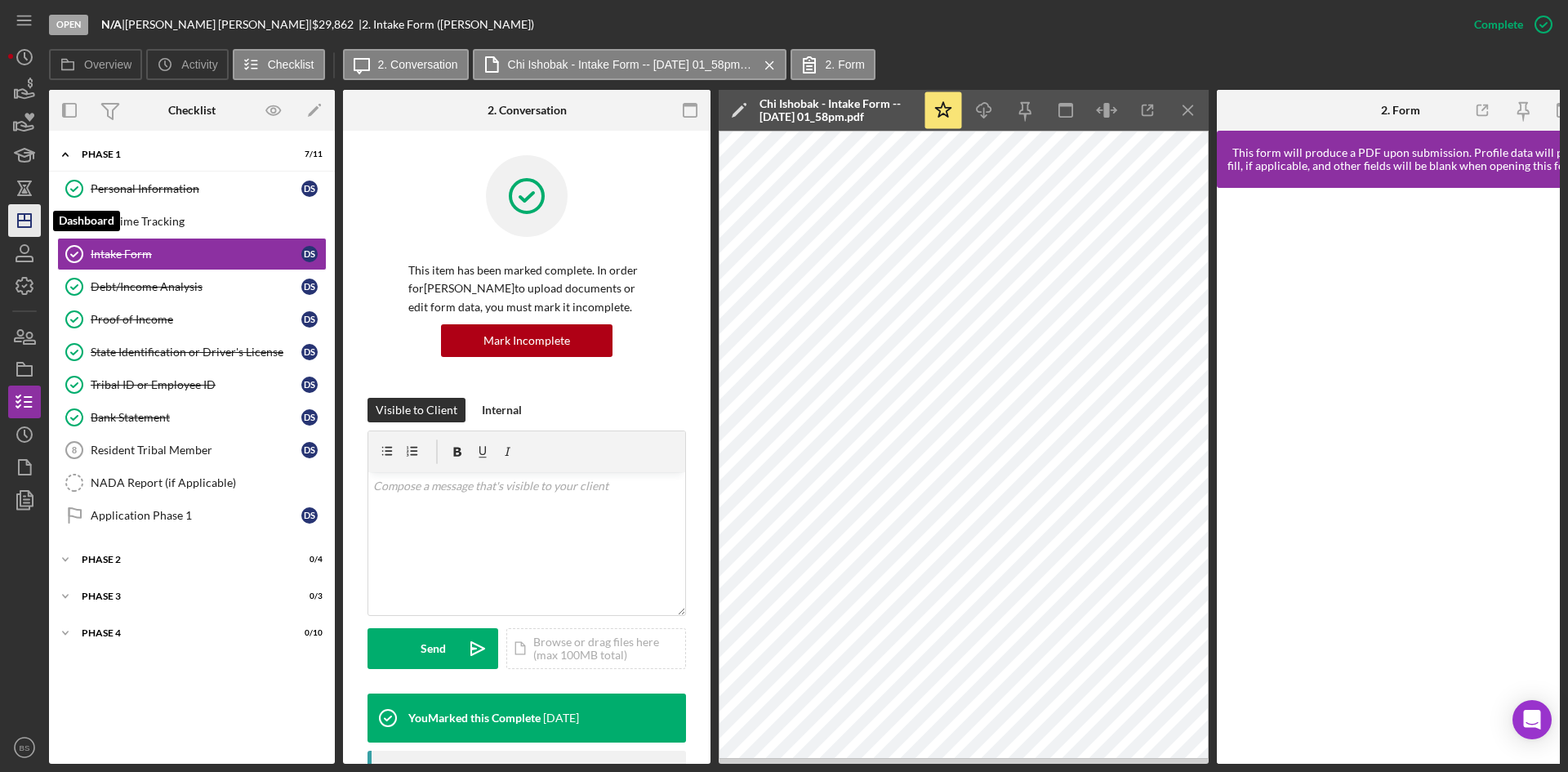
click at [28, 221] on line "button" at bounding box center [24, 221] width 13 height 0
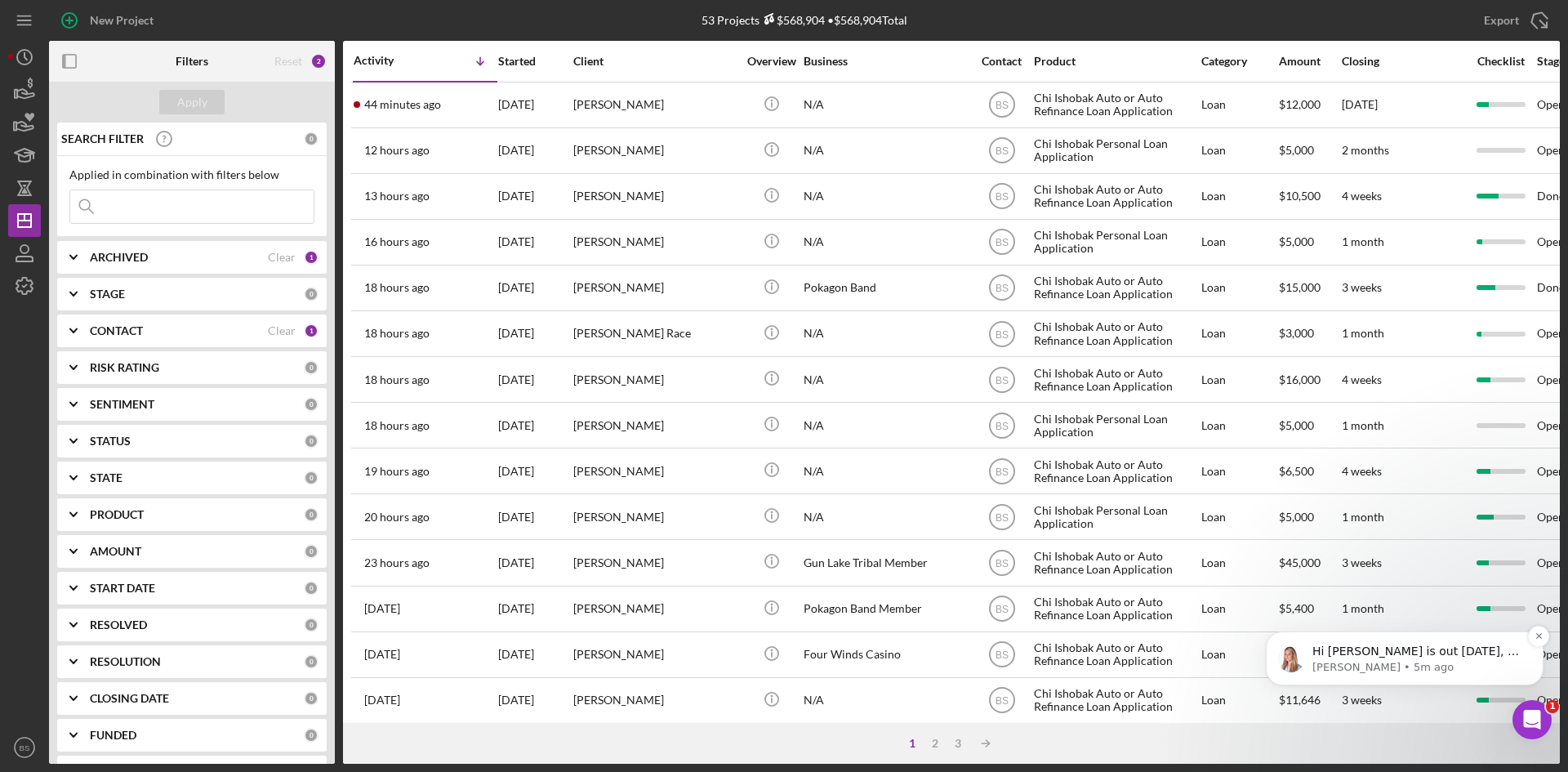
click at [1351, 660] on p "Allison • 5m ago" at bounding box center [1418, 667] width 211 height 15
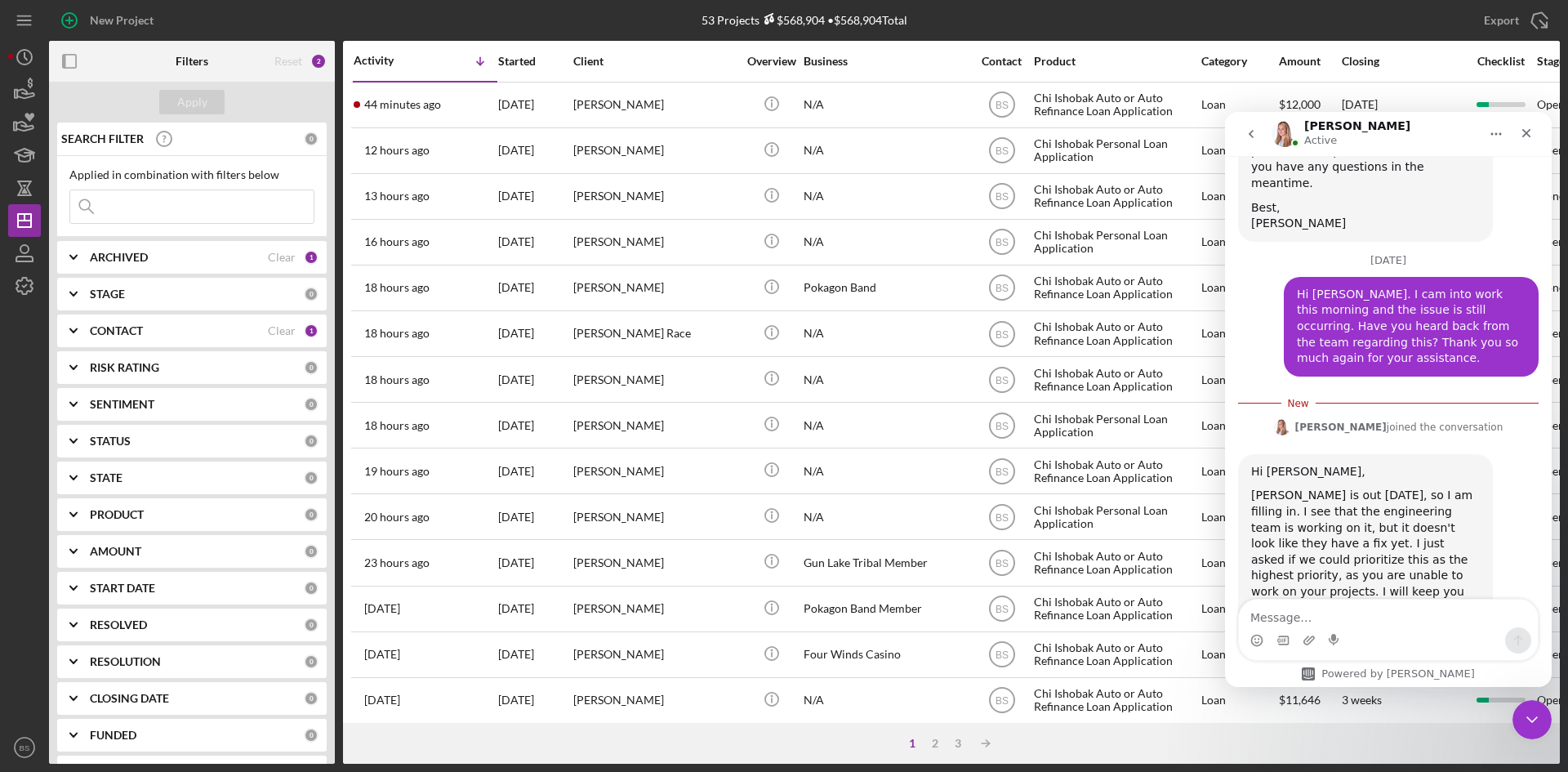
scroll to position [1734, 0]
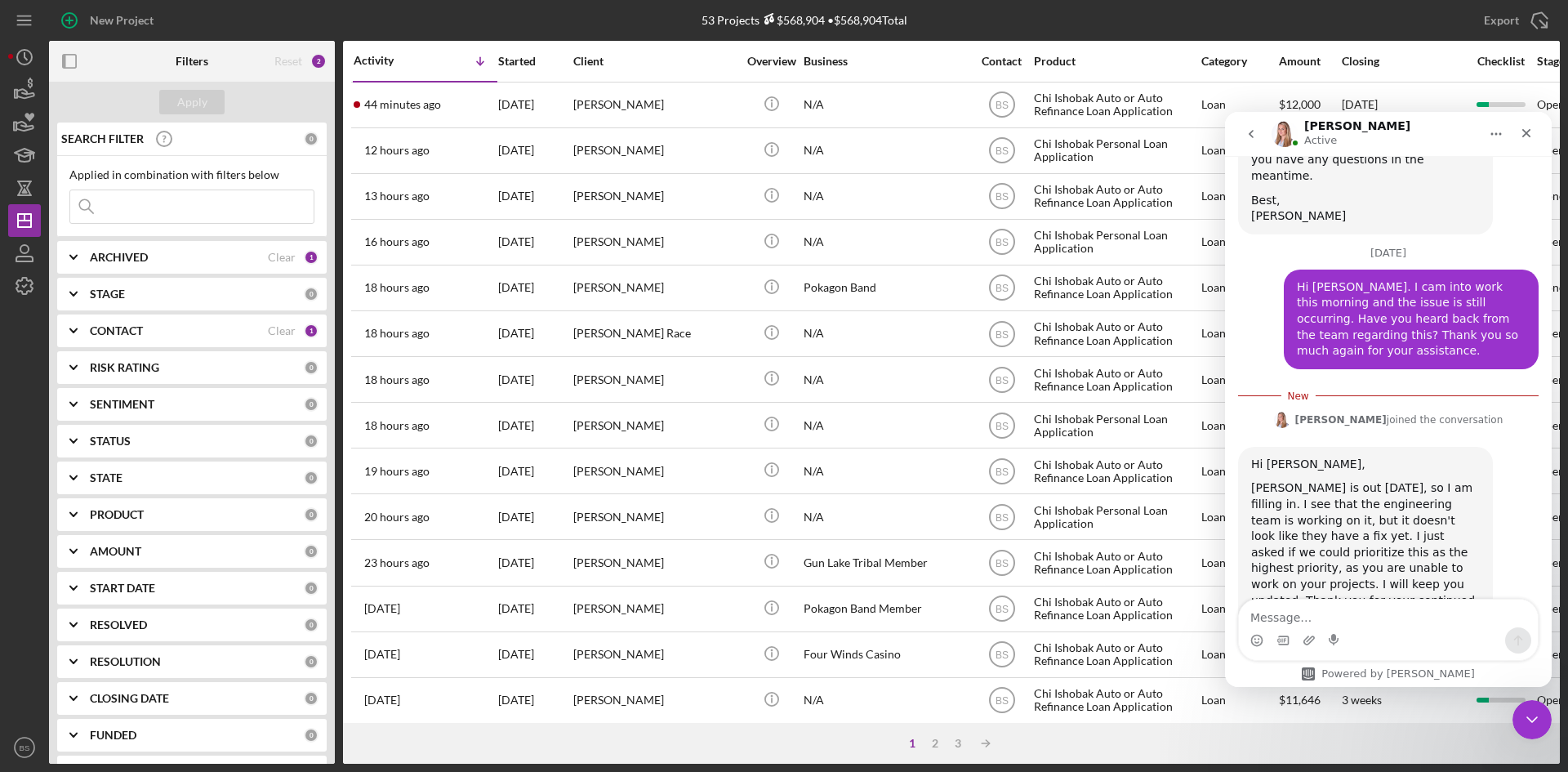
click at [1355, 622] on textarea "Message…" at bounding box center [1388, 613] width 299 height 27
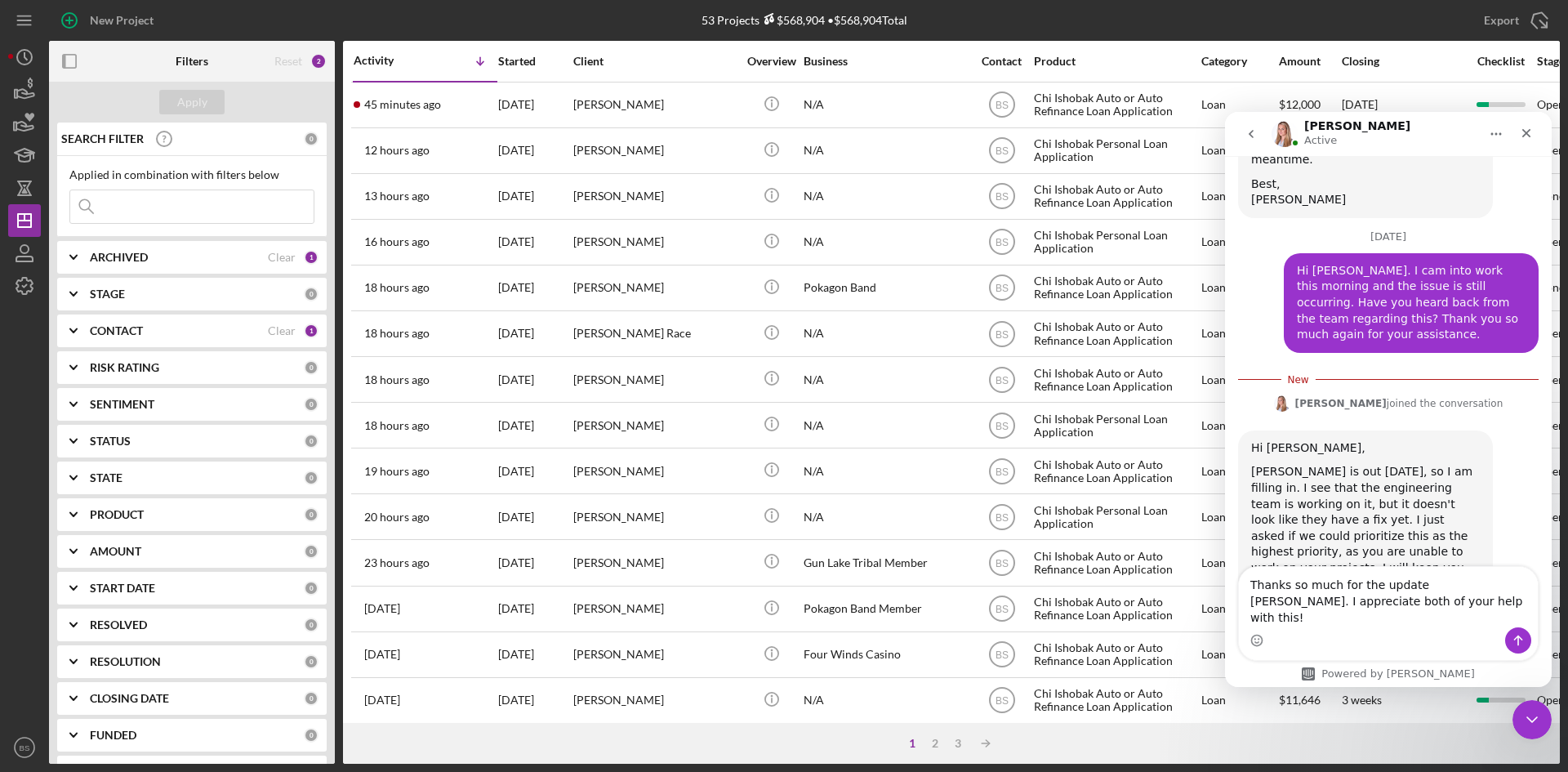
type textarea "Thanks so much for the update Allison. I appreciate both of your help with this!"
click at [1514, 641] on icon "Send a message…" at bounding box center [1518, 641] width 13 height 13
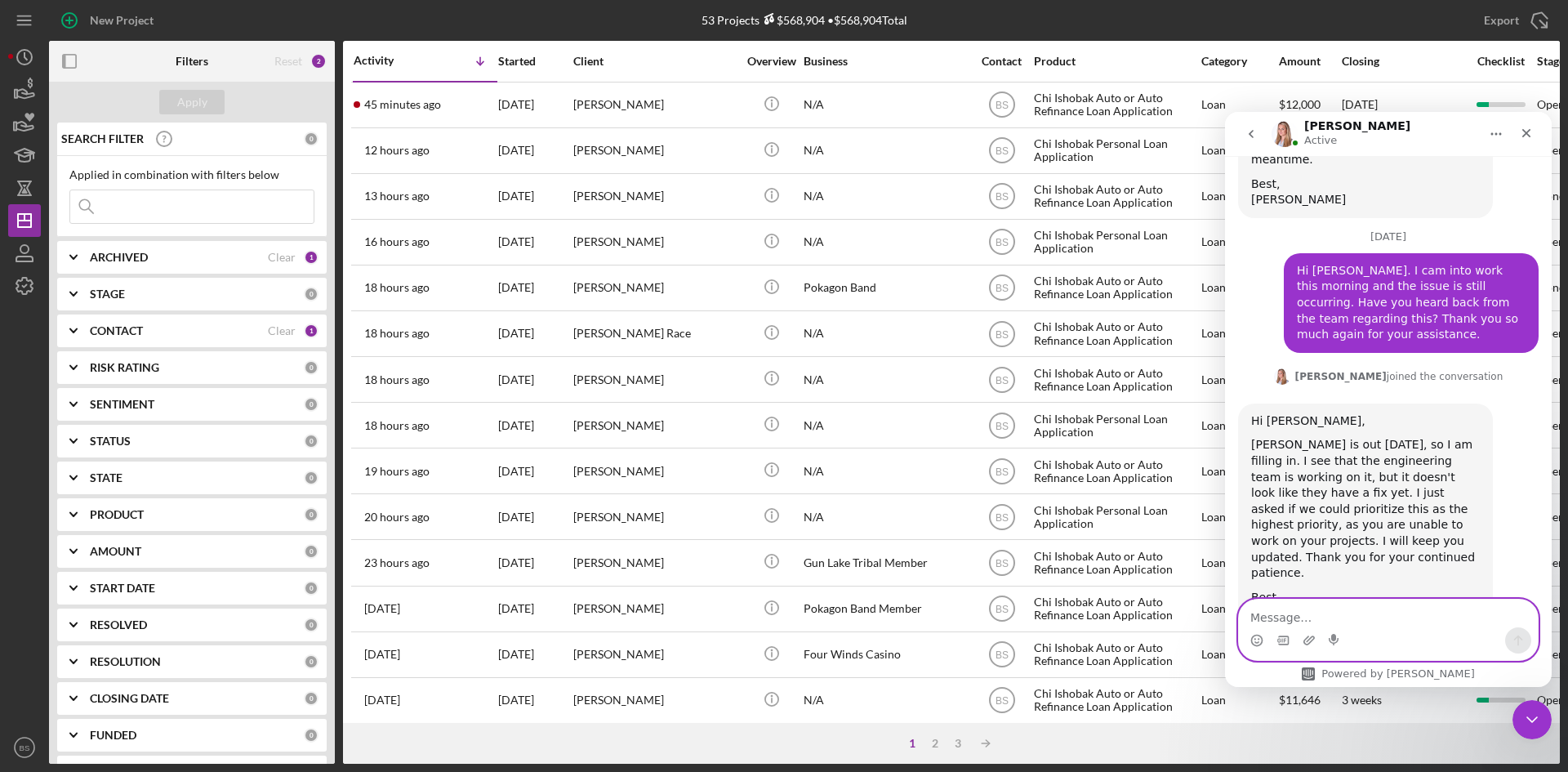
scroll to position [1772, 0]
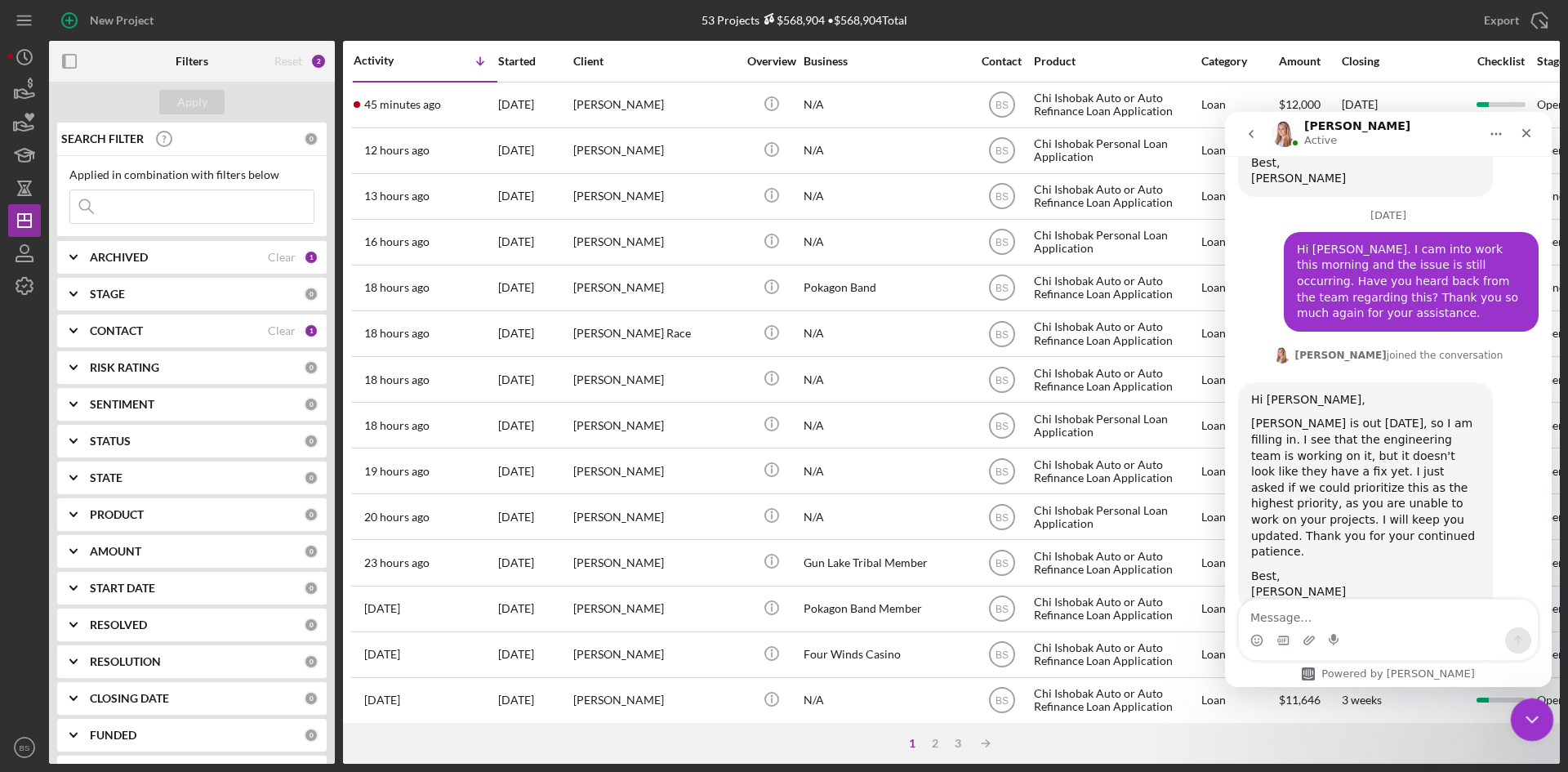
click at [1520, 717] on icon "Close Intercom Messenger" at bounding box center [1529, 717] width 20 height 20
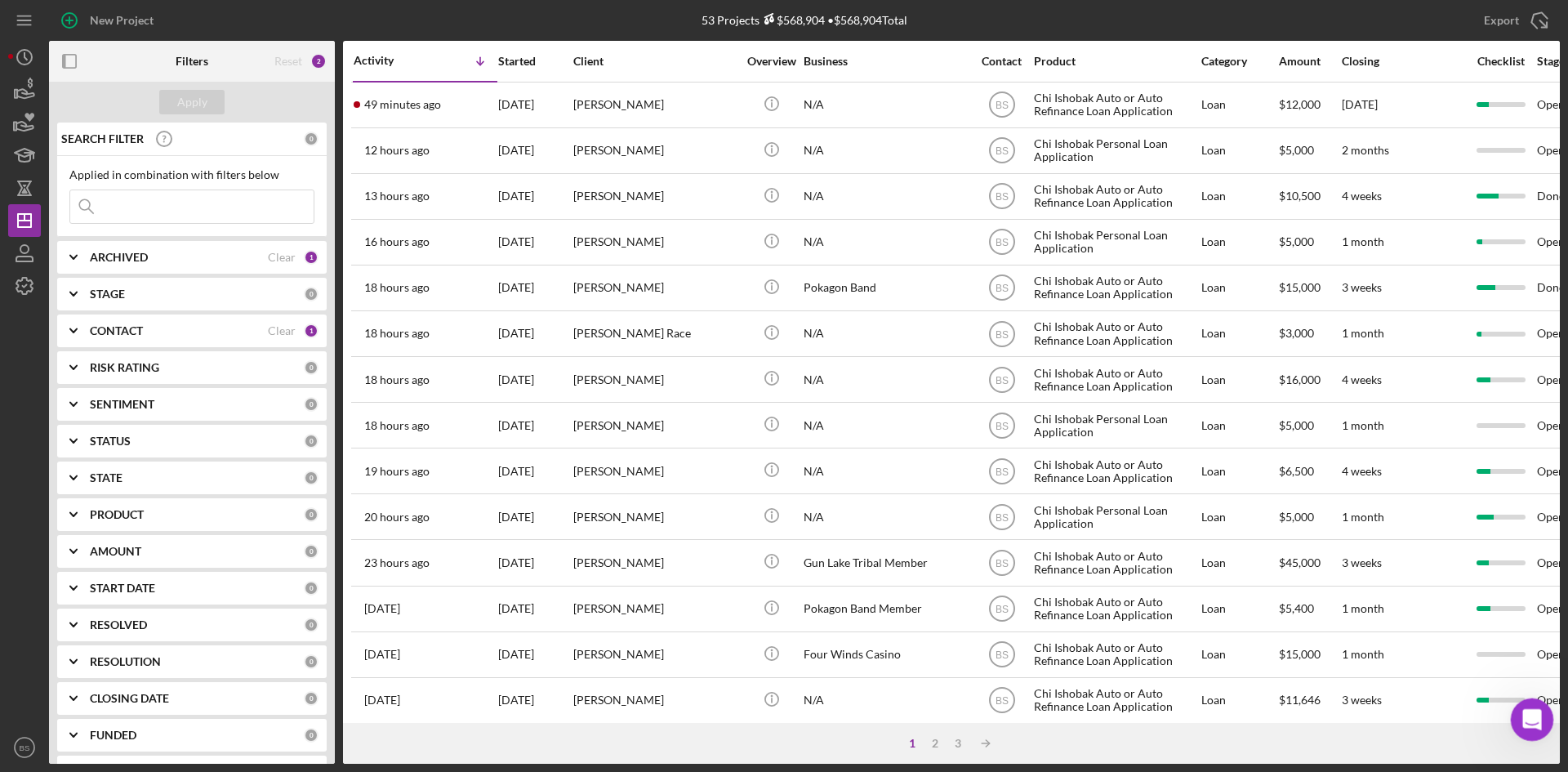
click at [1527, 714] on icon "Open Intercom Messenger" at bounding box center [1529, 717] width 27 height 27
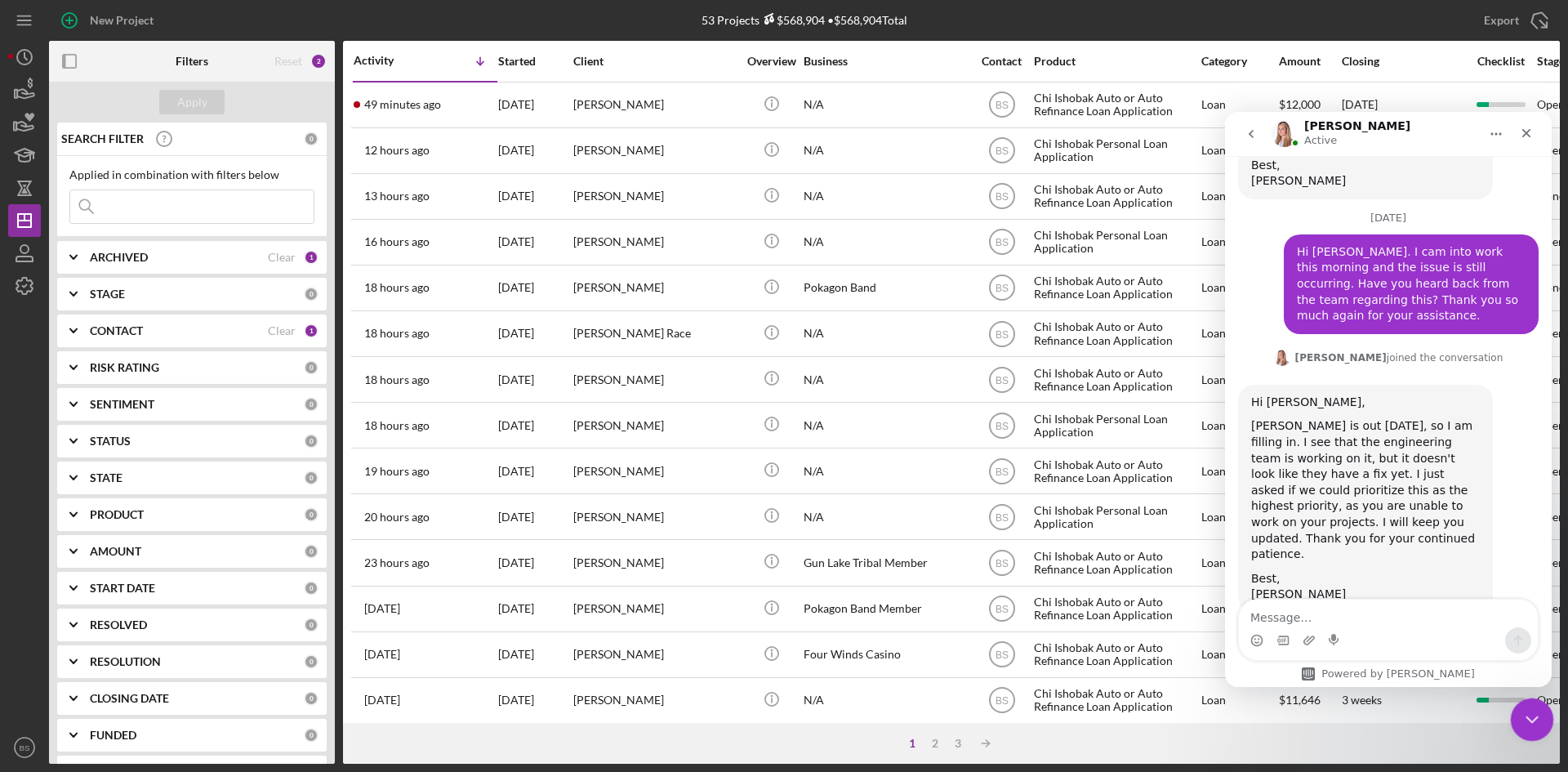
click at [1534, 722] on icon "Close Intercom Messenger" at bounding box center [1529, 717] width 20 height 20
